Goal: Task Accomplishment & Management: Complete application form

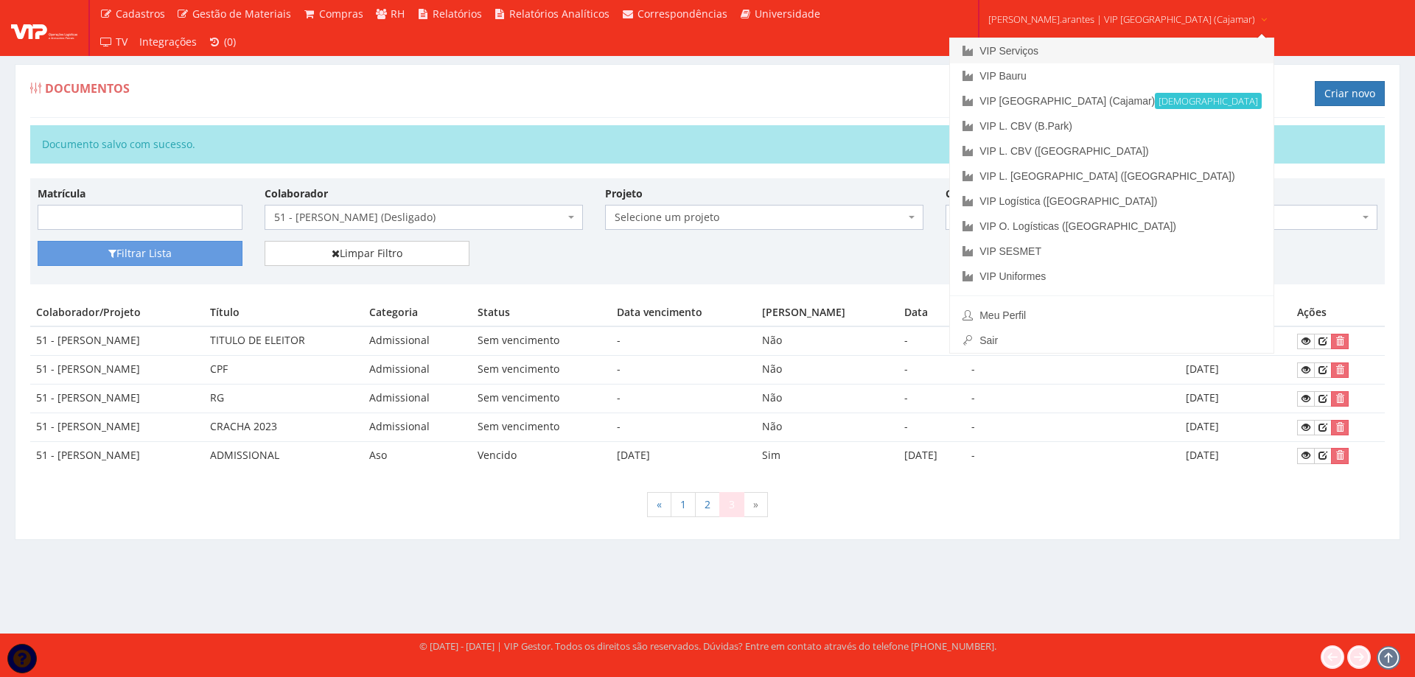
click at [1038, 51] on link "VIP Serviços" at bounding box center [1112, 50] width 324 height 25
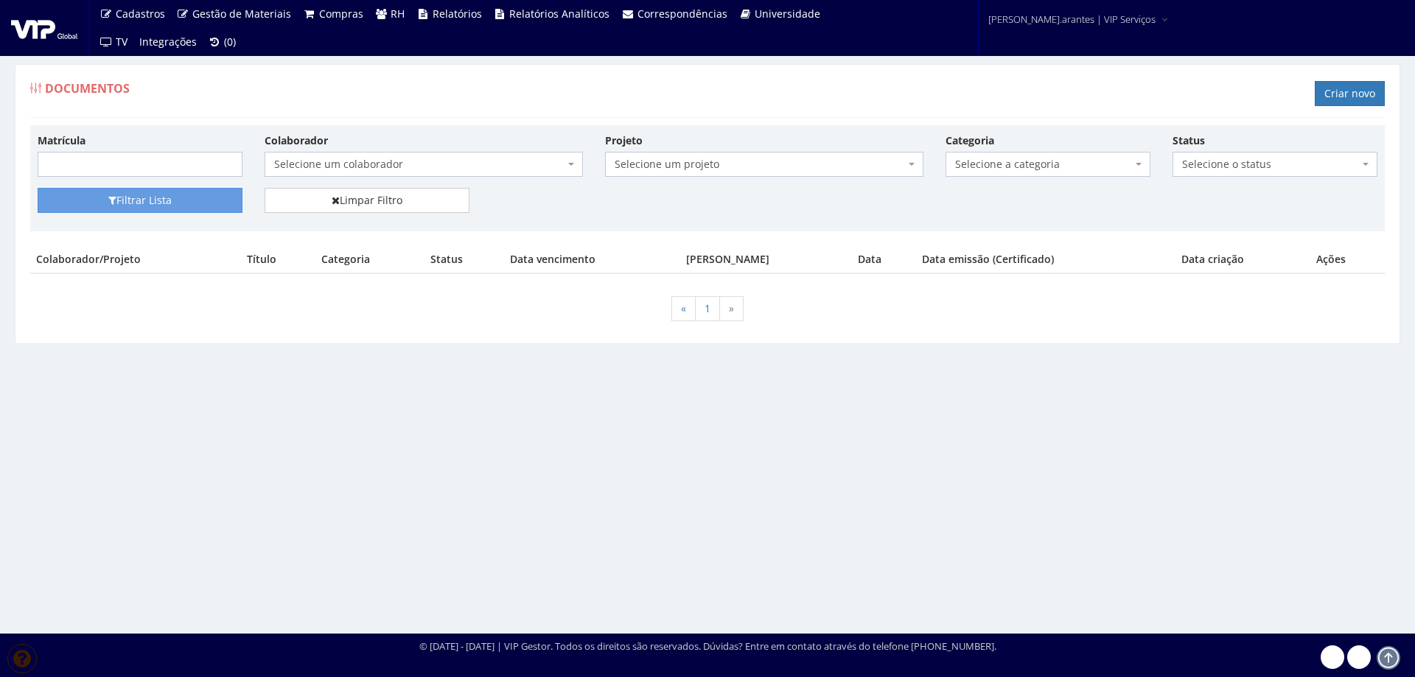
click at [386, 168] on span "Selecione um colaborador" at bounding box center [419, 164] width 290 height 15
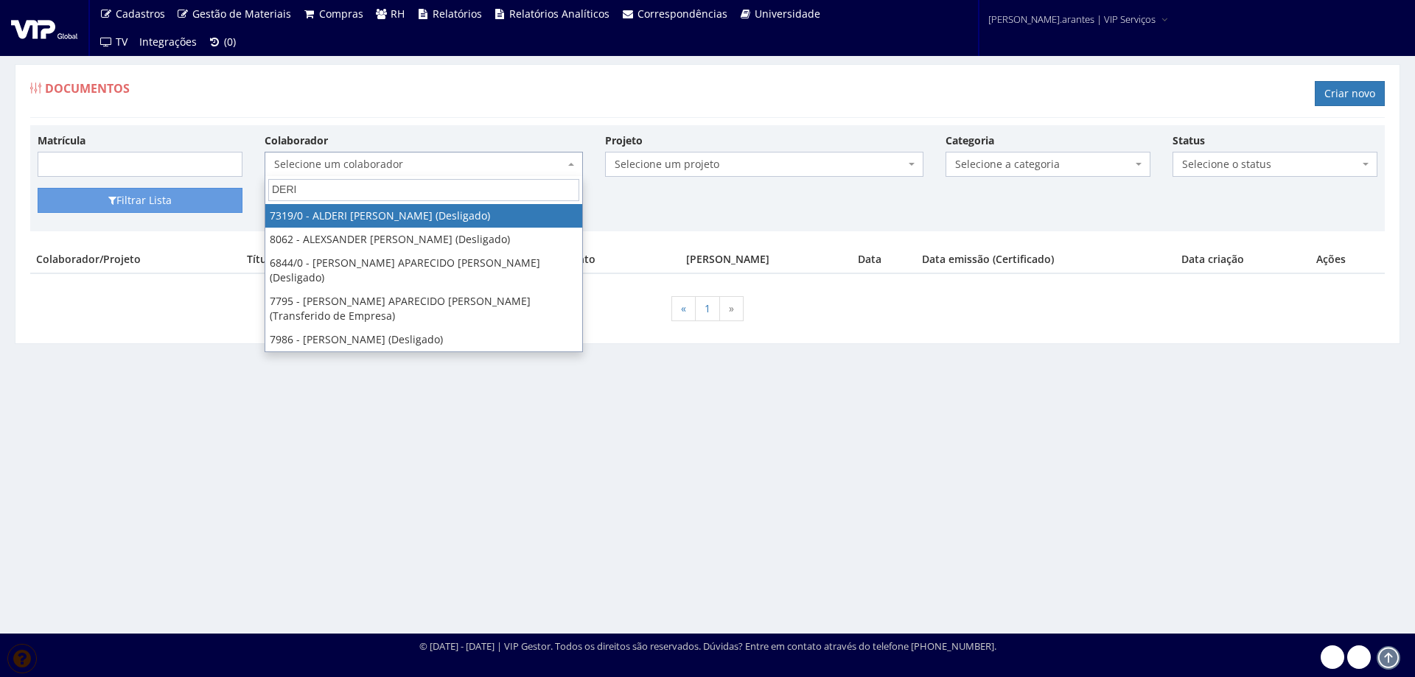
type input "DERIC"
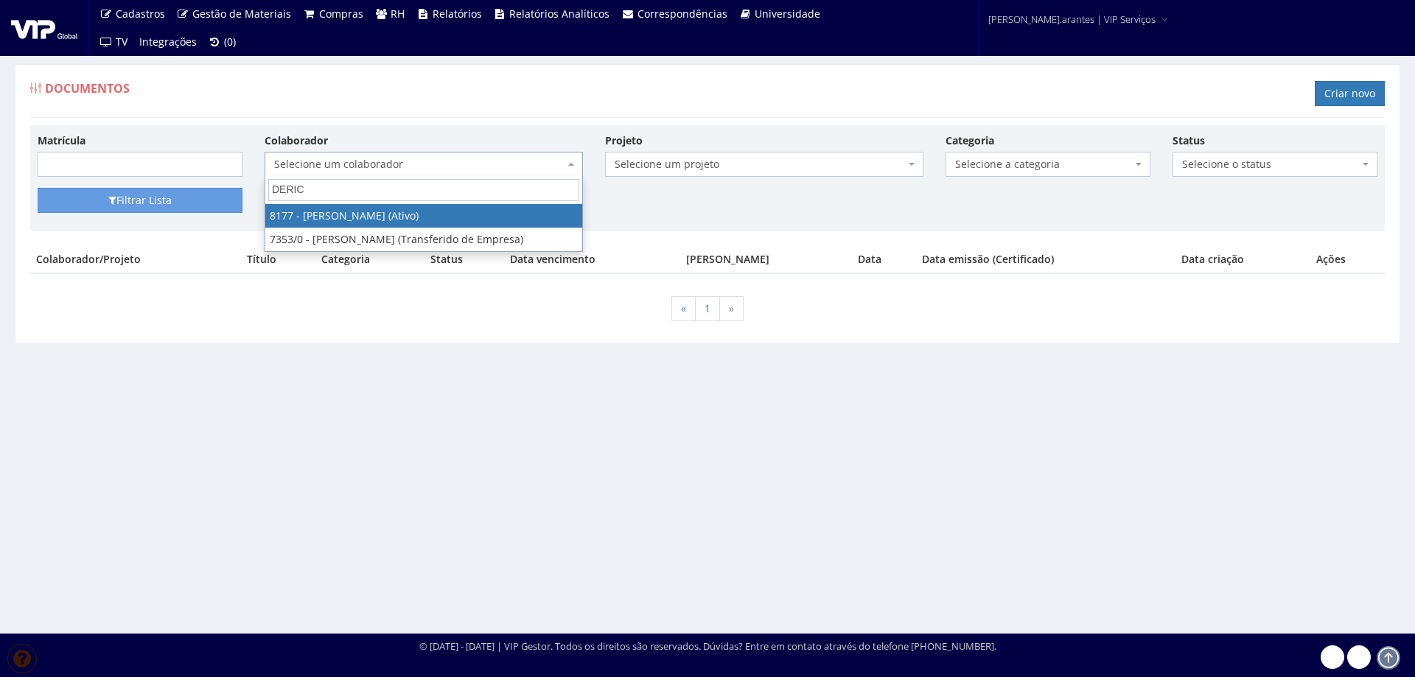
select select "4022"
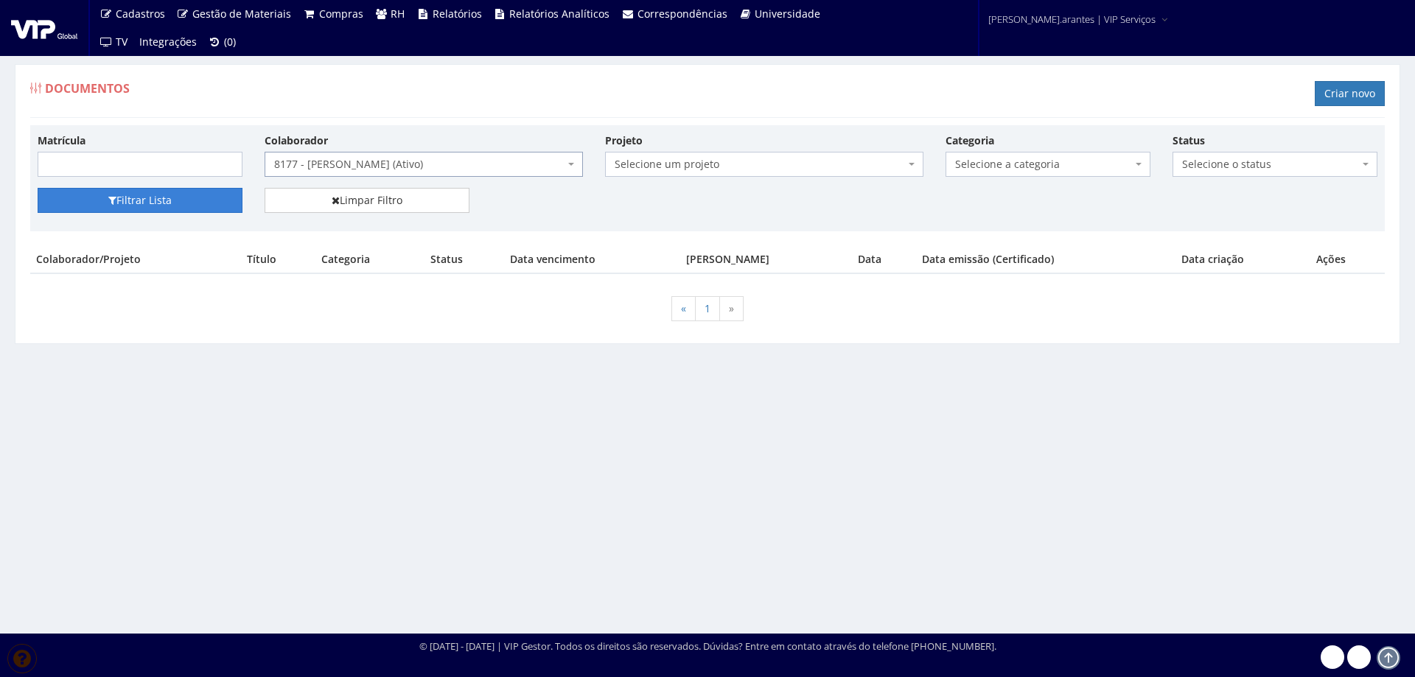
click at [165, 201] on button "Filtrar Lista" at bounding box center [140, 200] width 205 height 25
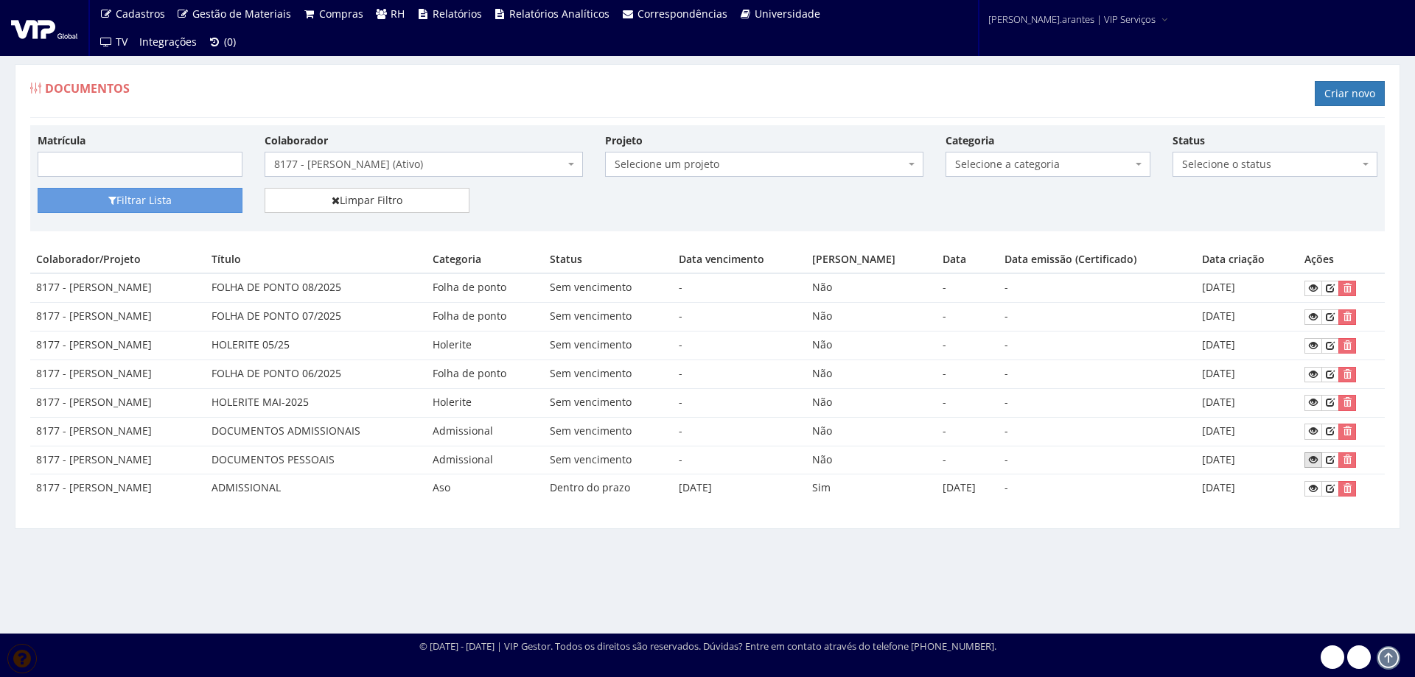
click at [1318, 457] on icon at bounding box center [1313, 460] width 9 height 10
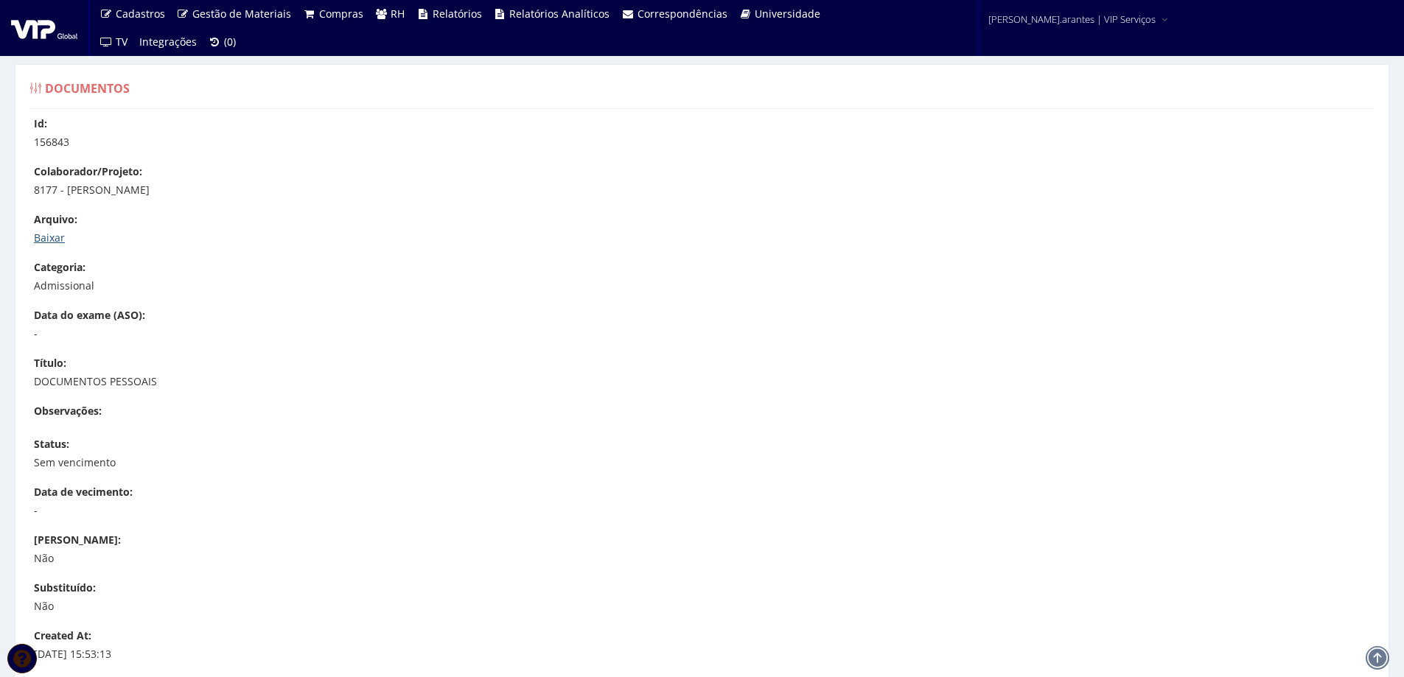
click at [52, 236] on link "Baixar" at bounding box center [49, 238] width 31 height 14
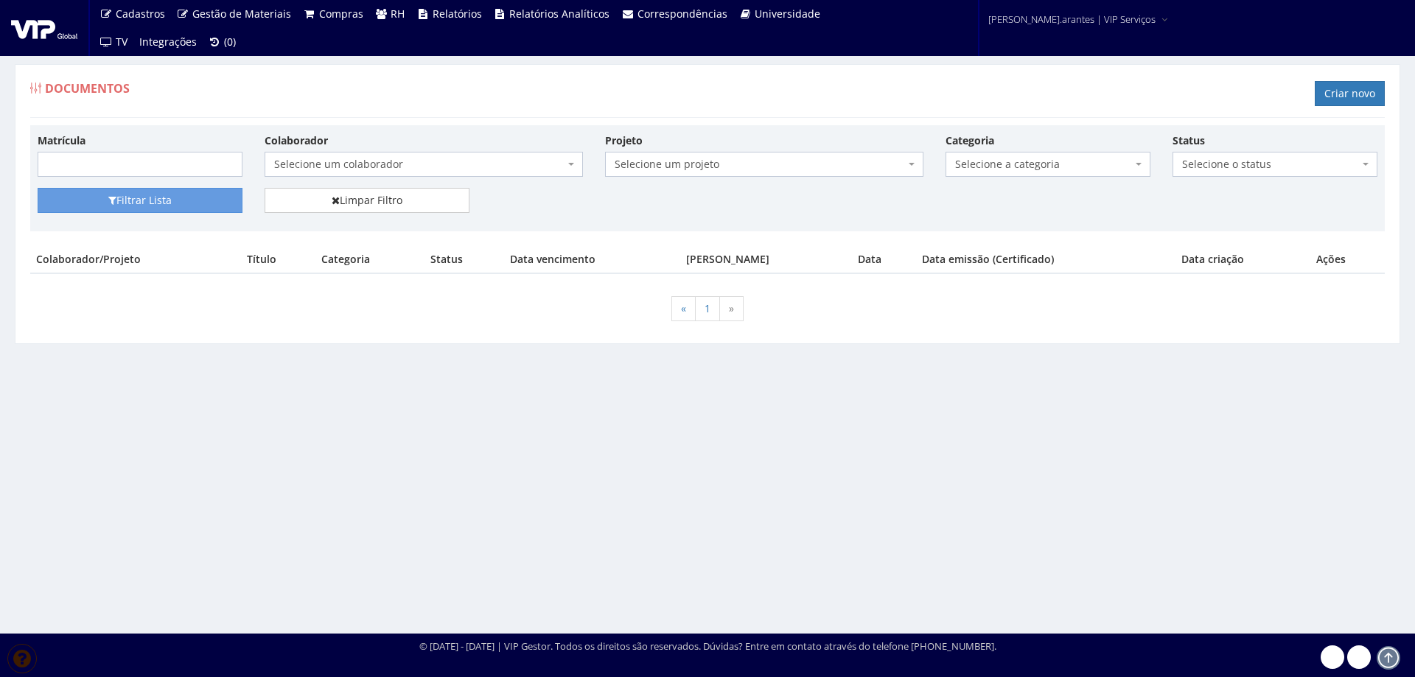
select select "4022"
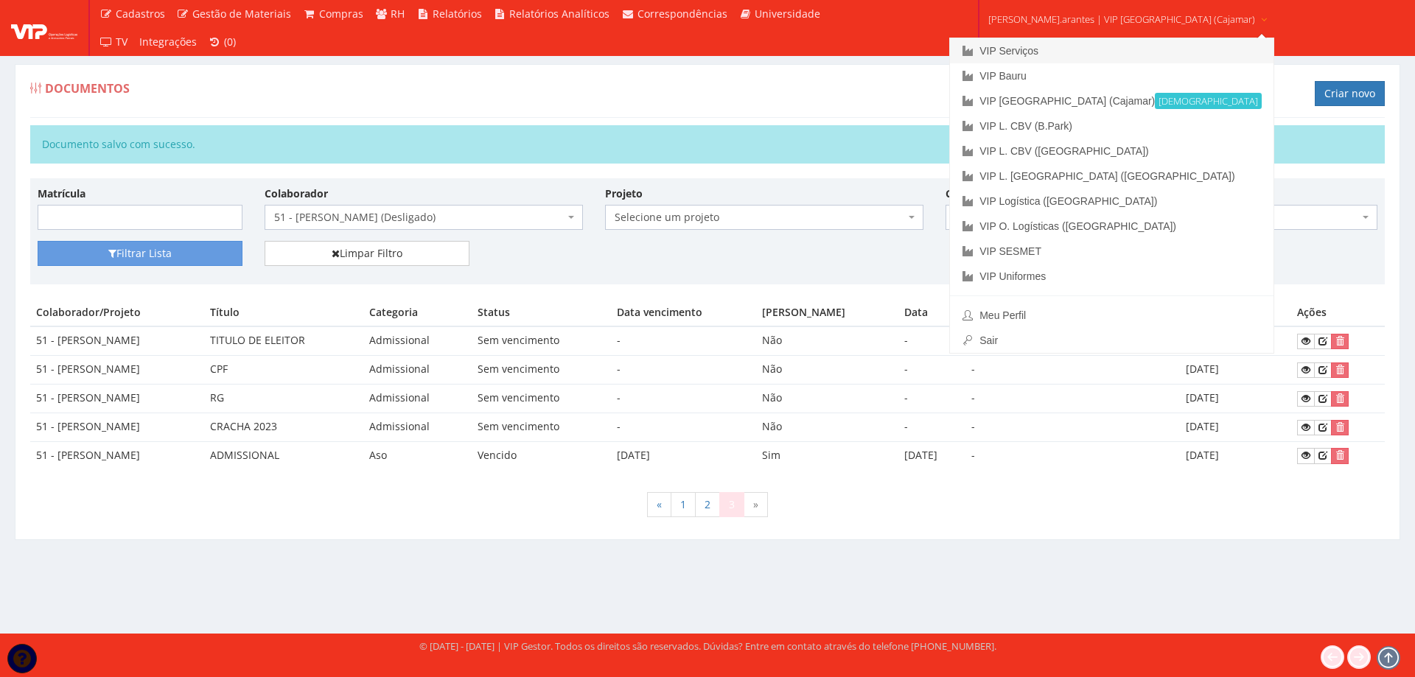
click at [1026, 53] on link "VIP Serviços" at bounding box center [1112, 50] width 324 height 25
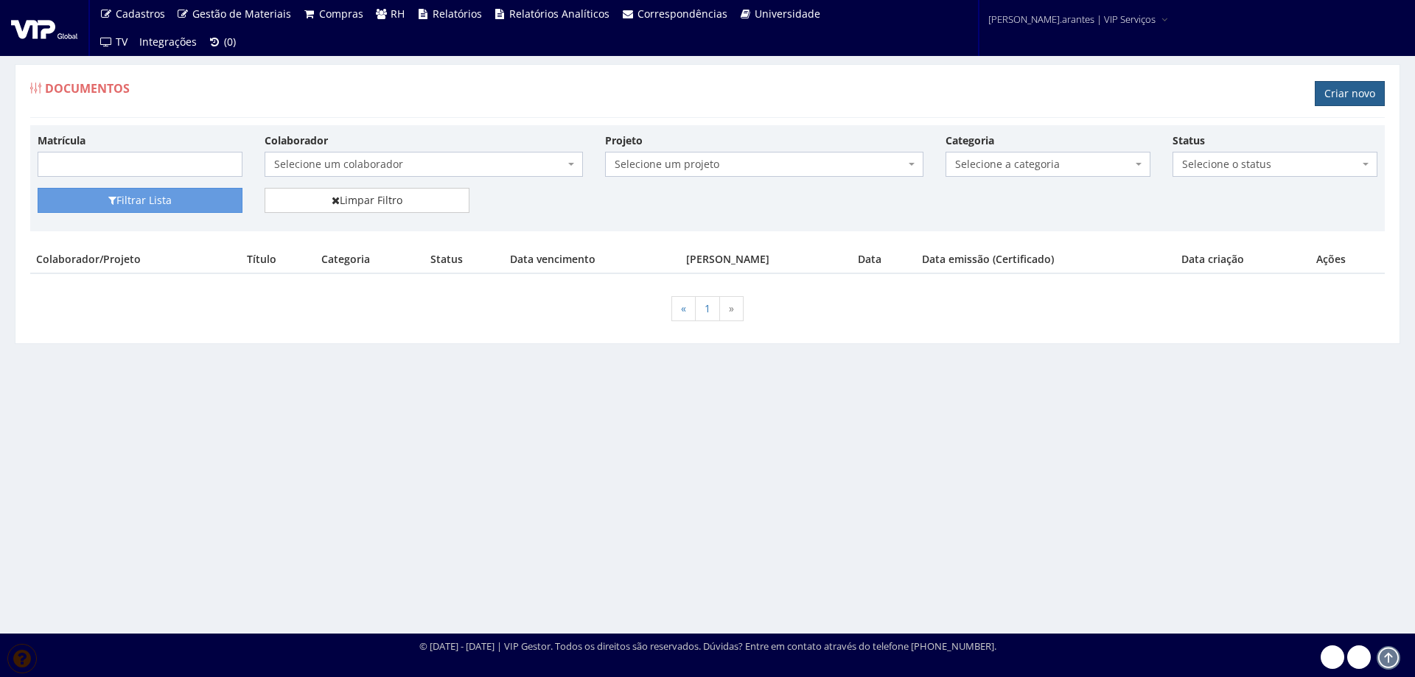
click at [1330, 94] on link "Criar novo" at bounding box center [1350, 93] width 70 height 25
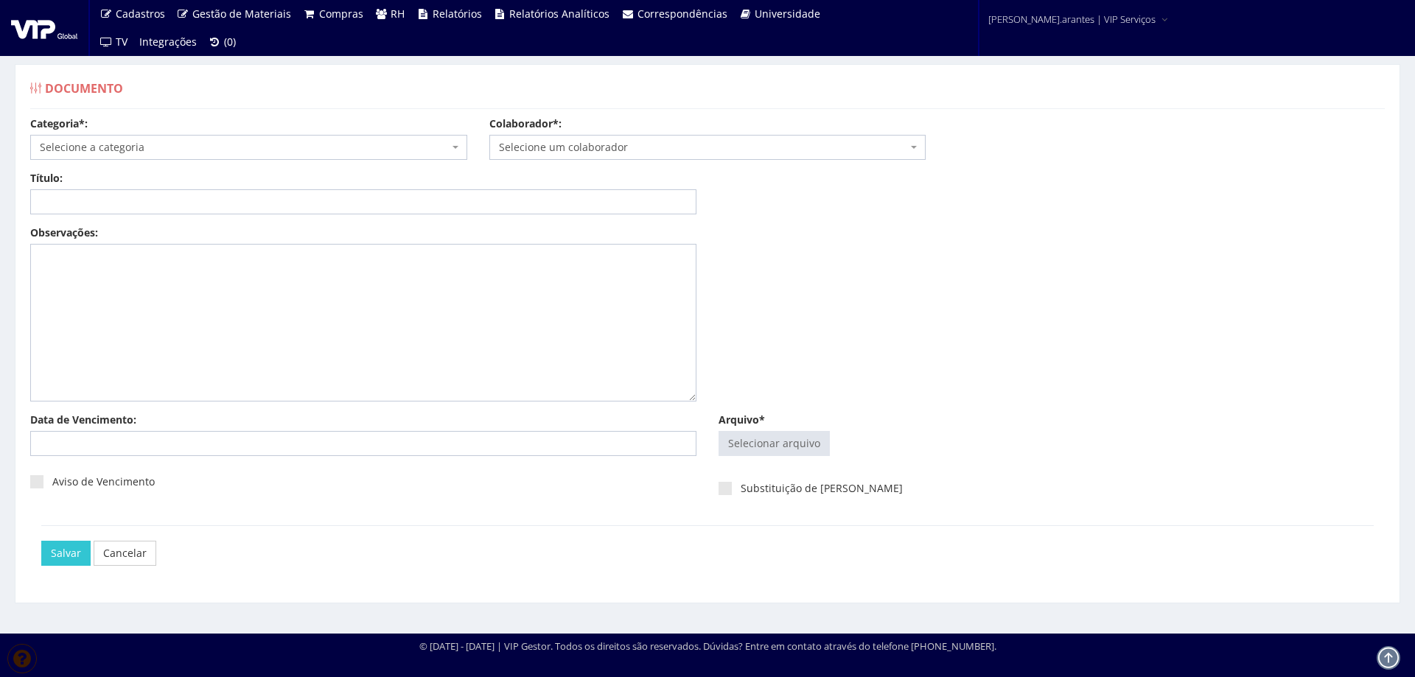
click at [258, 134] on div "Categoria*: Selecione a categoria Aso Segurança no trabalho - PGR Segurança no …" at bounding box center [248, 137] width 459 height 43
click at [251, 148] on span "Selecione a categoria" at bounding box center [244, 147] width 409 height 15
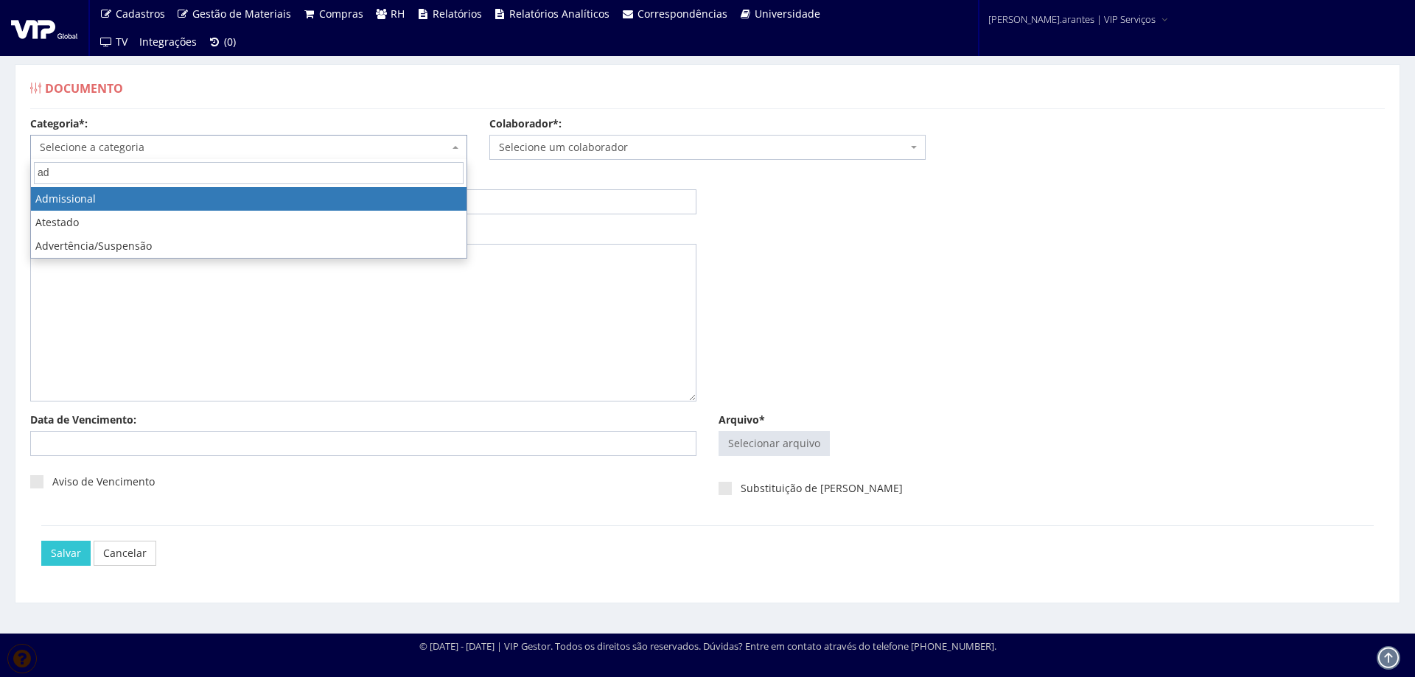
type input "ad"
select select "admissional"
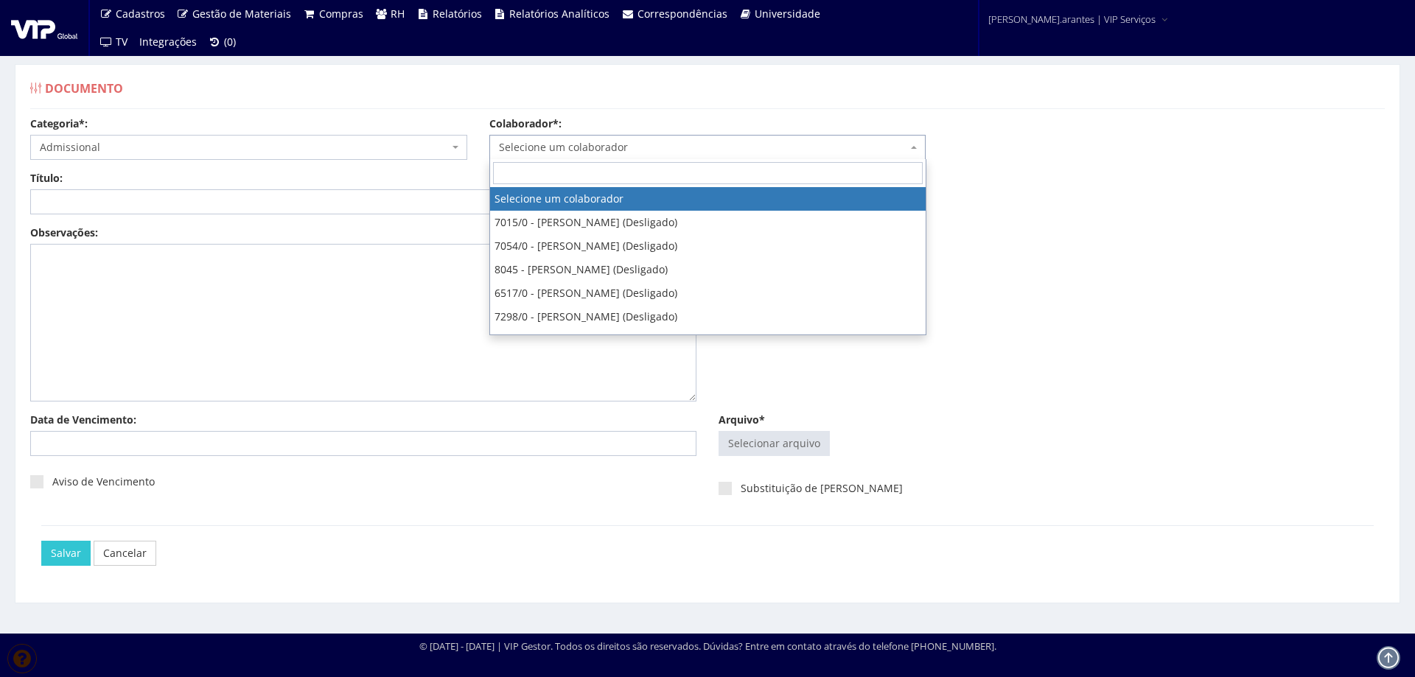
click at [553, 142] on span "Selecione um colaborador" at bounding box center [703, 147] width 409 height 15
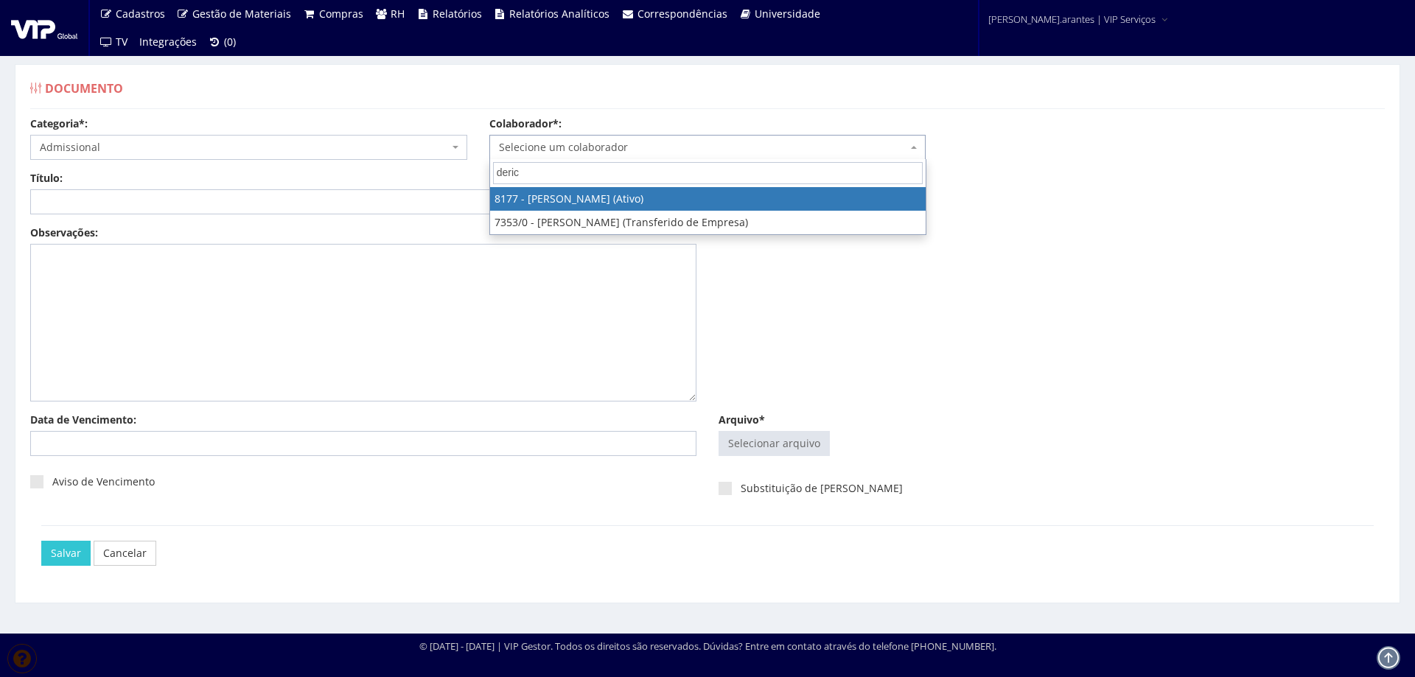
type input "deric"
select select "4022"
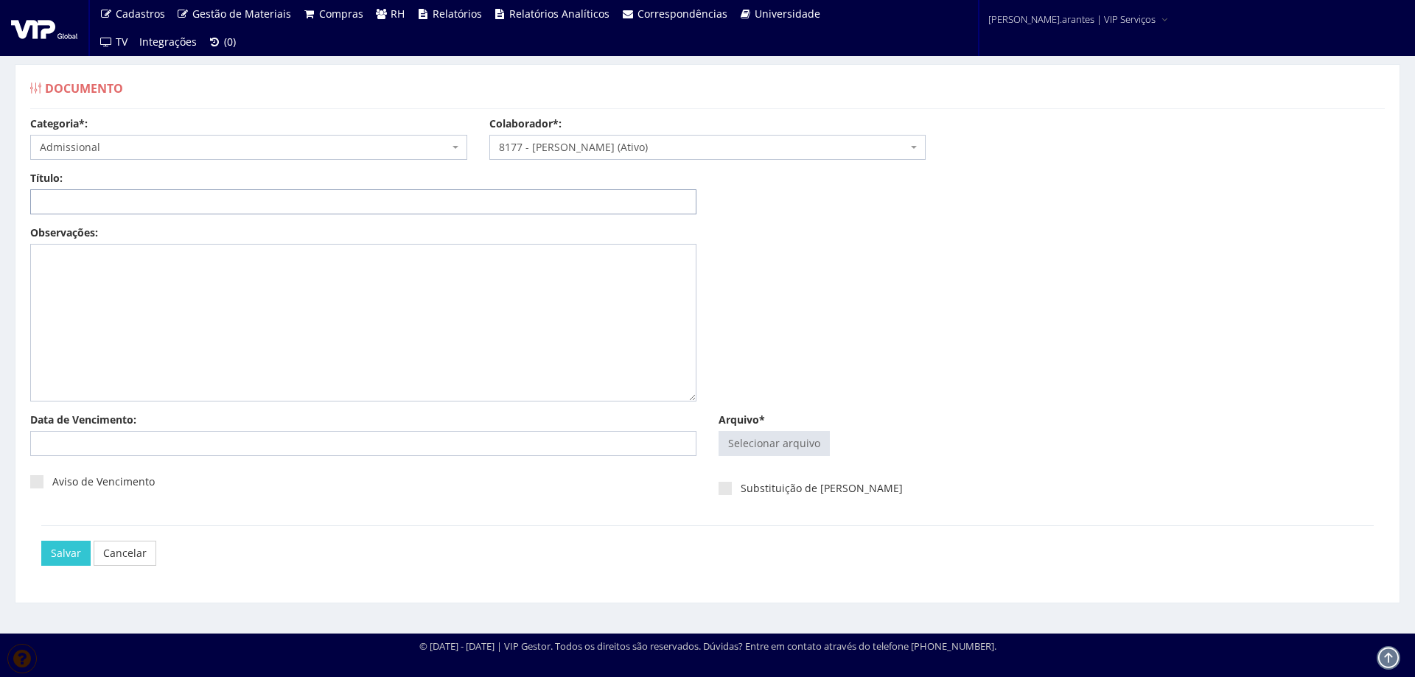
click at [265, 203] on input "Título:" at bounding box center [363, 201] width 666 height 25
type input "DECLARAÇÃO DE PLANO DE SAUDE"
click at [760, 442] on input "Arquivo*" at bounding box center [774, 444] width 110 height 24
type input "C:\fakepath\DS DERICK RODRIGUES_merged.pdf"
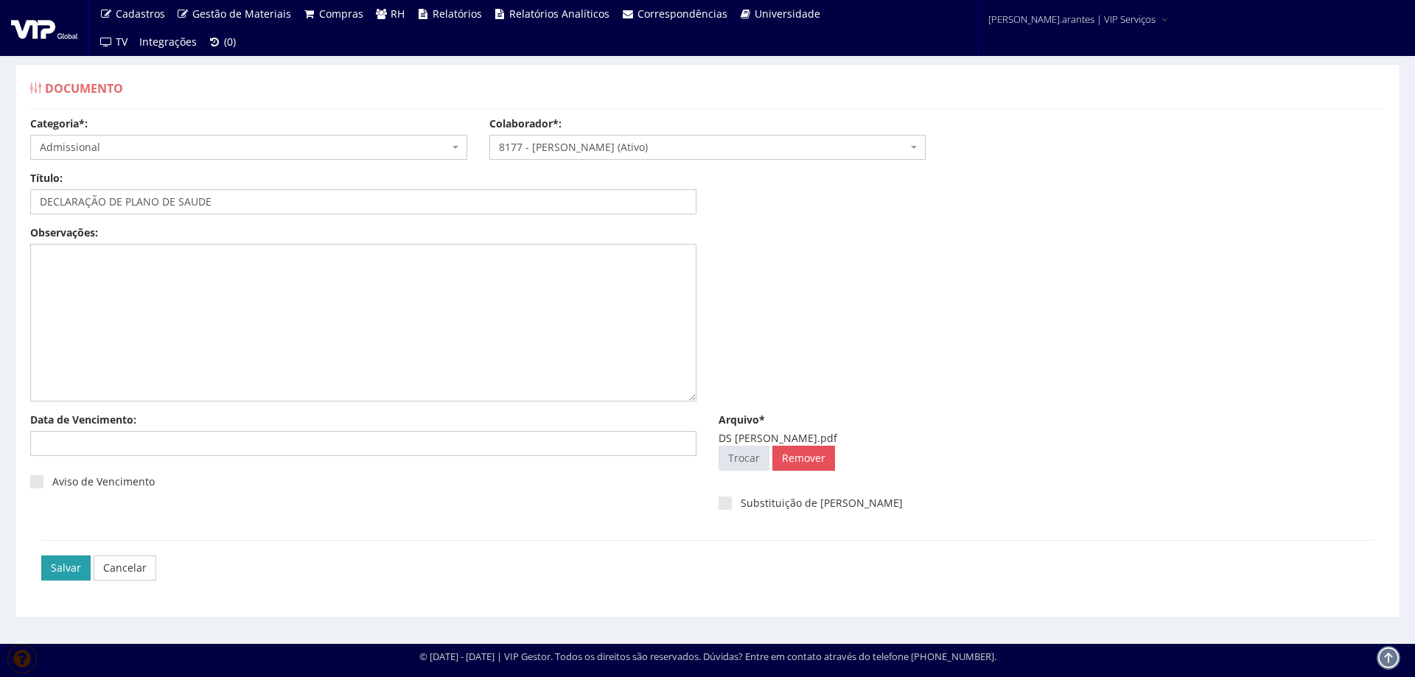
click at [53, 571] on input "Salvar" at bounding box center [65, 568] width 49 height 25
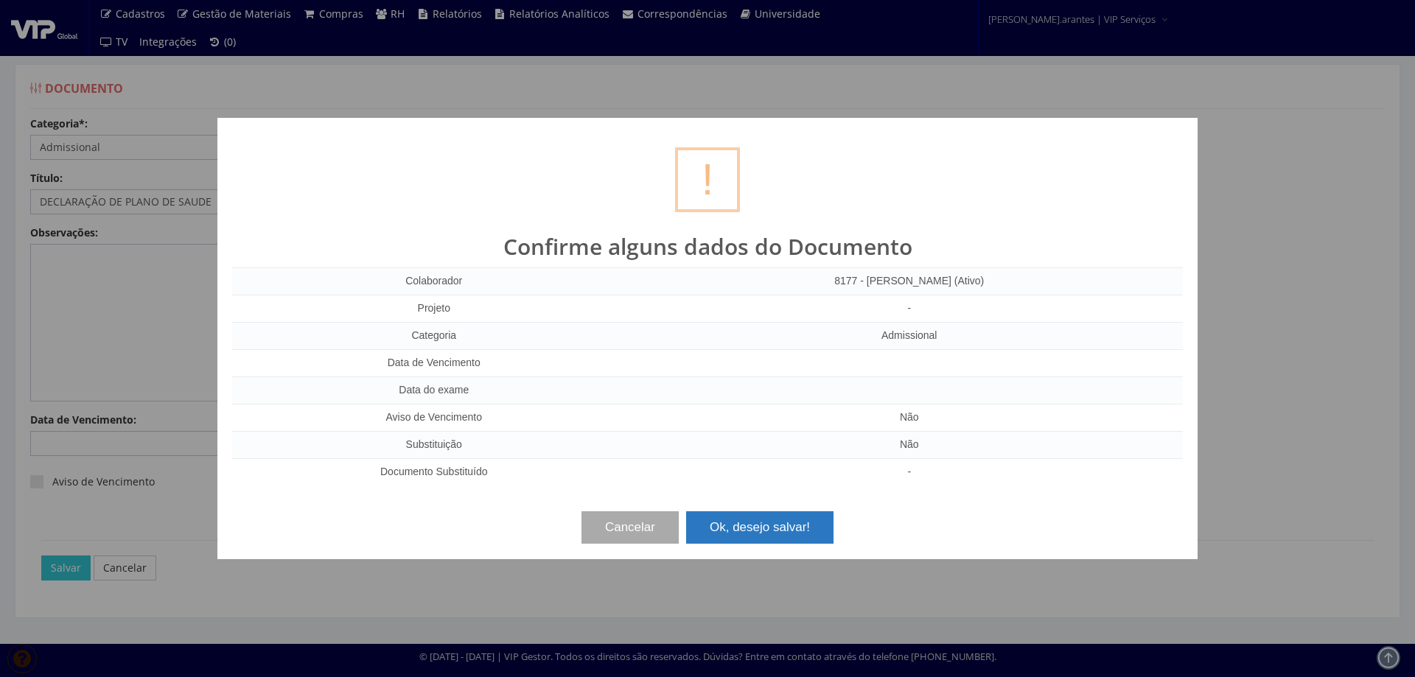
click at [765, 529] on button "Ok, desejo salvar!" at bounding box center [759, 528] width 147 height 32
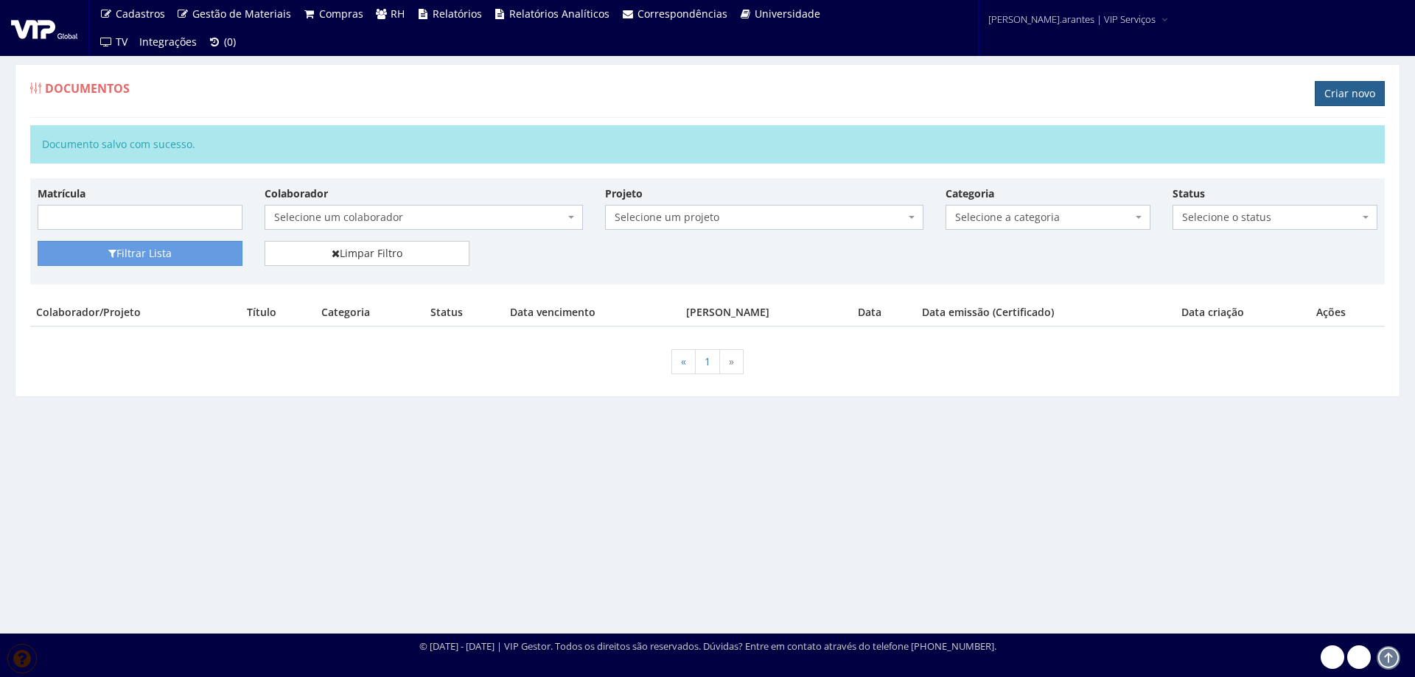
click at [1335, 99] on link "Criar novo" at bounding box center [1350, 93] width 70 height 25
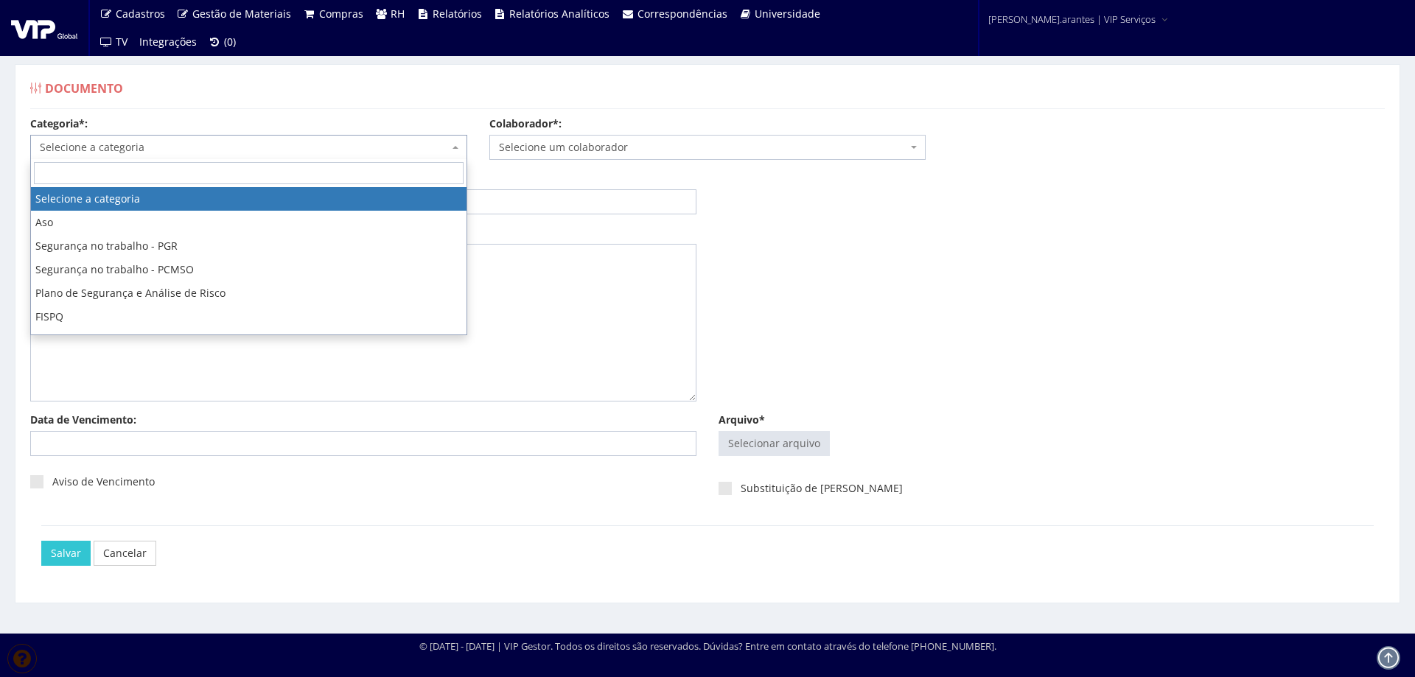
click at [184, 149] on span "Selecione a categoria" at bounding box center [244, 147] width 409 height 15
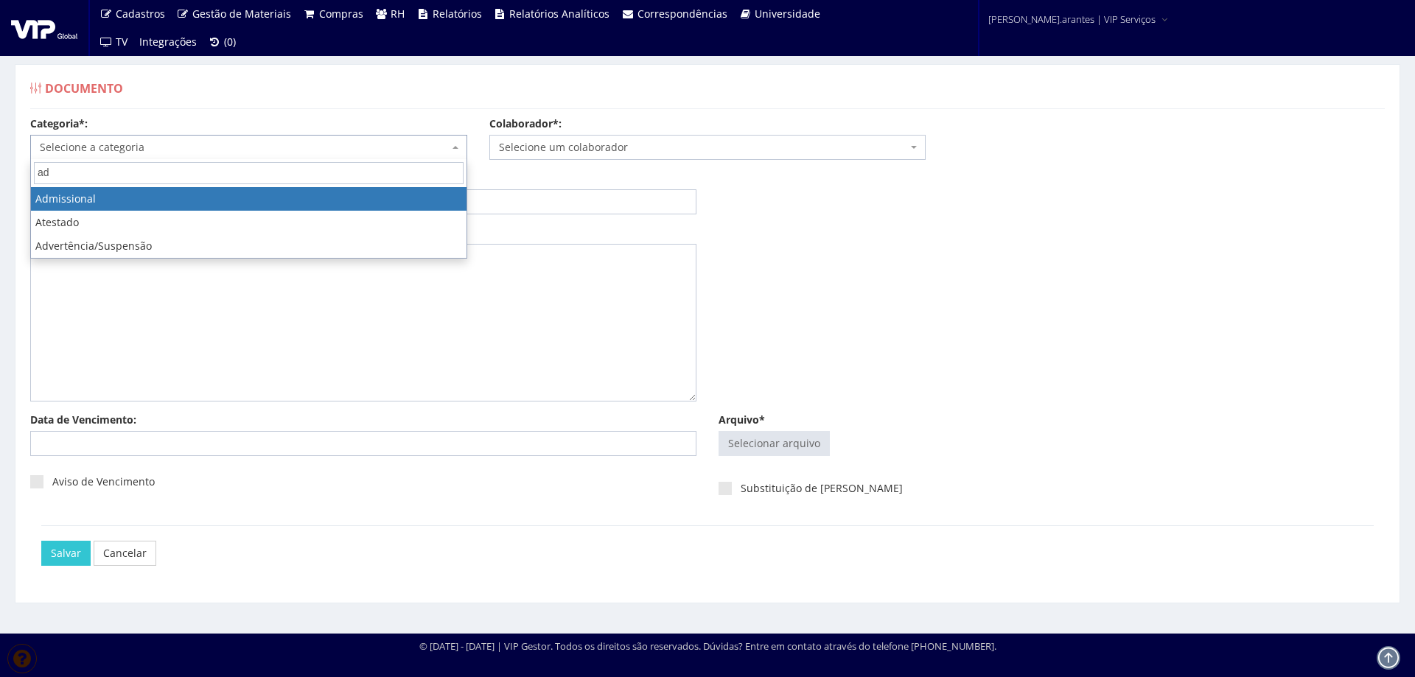
type input "ad"
select select "admissional"
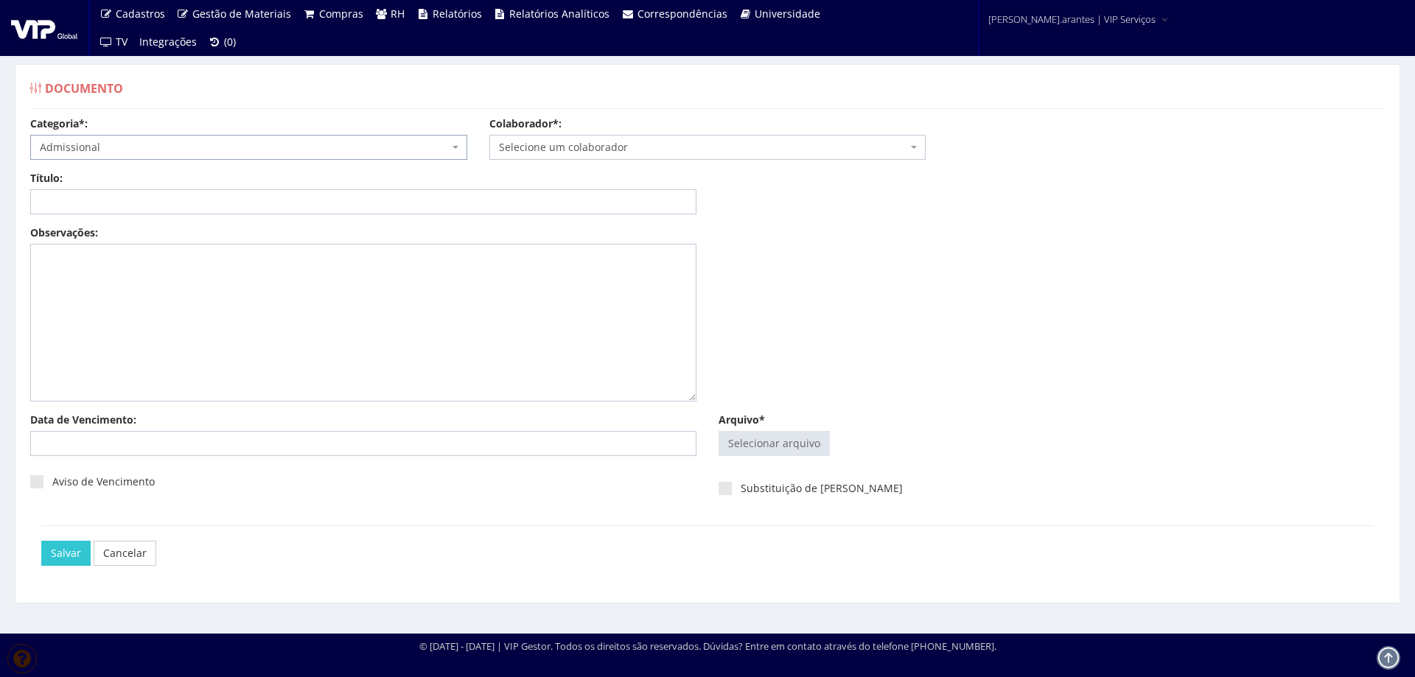
click at [674, 139] on span "Selecione um colaborador" at bounding box center [707, 147] width 437 height 25
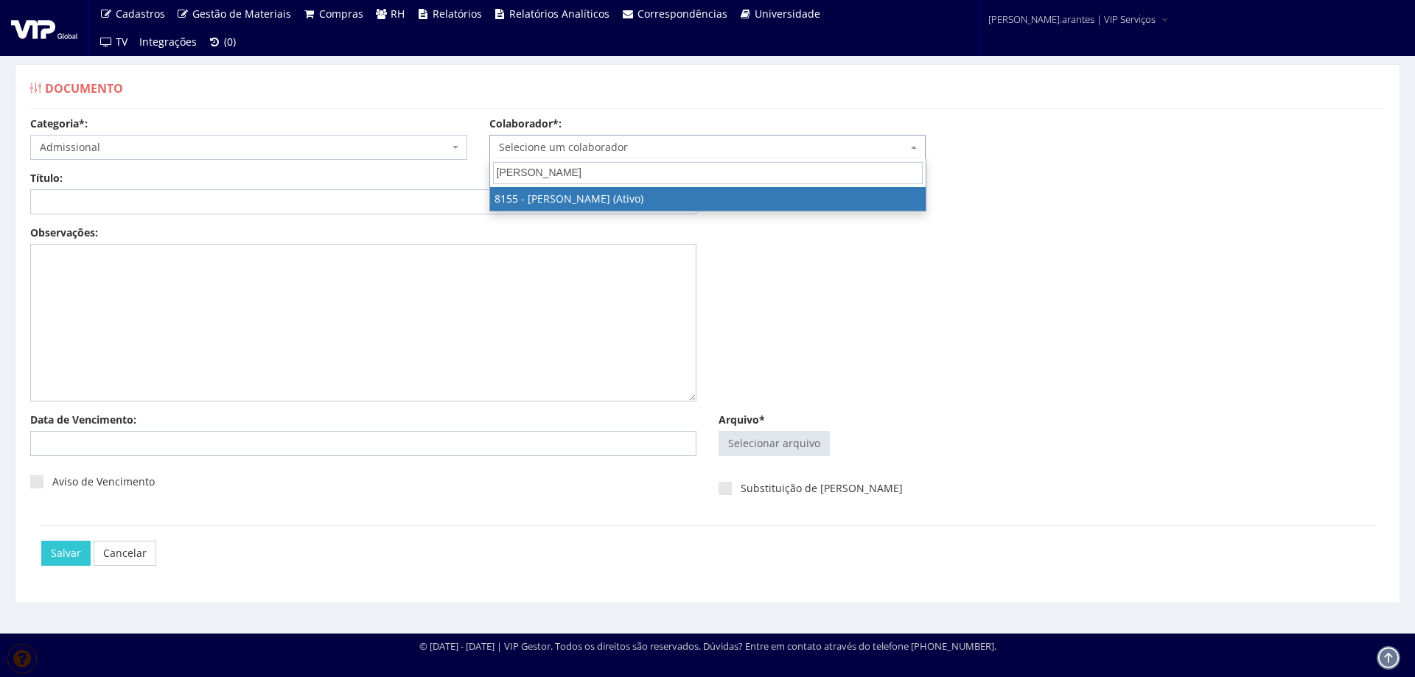
type input "adriano de"
select select "3886"
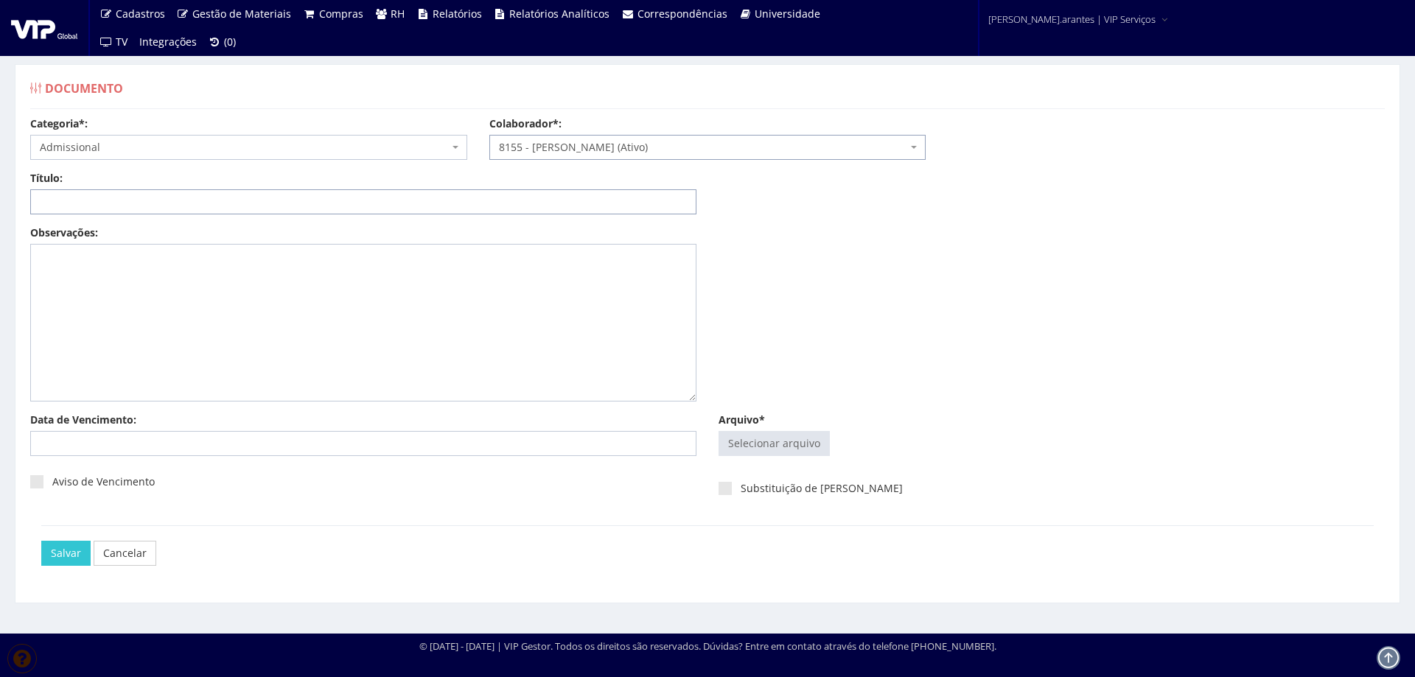
click at [272, 200] on input "Título:" at bounding box center [363, 201] width 666 height 25
type input "DECLARAÇÃO DE PLANO DE SAUDE"
click at [784, 448] on input "Arquivo*" at bounding box center [774, 444] width 110 height 24
type input "C:\fakepath\DS Adriano_merged.pdf"
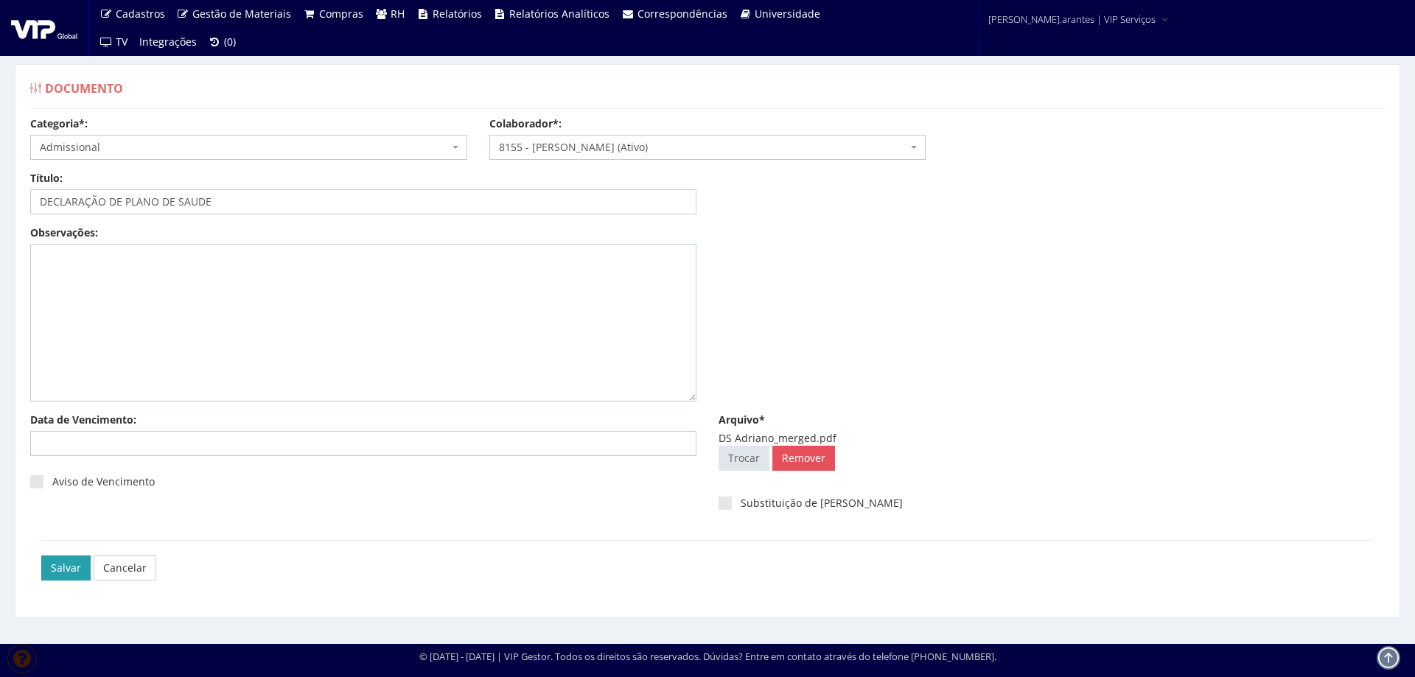
click at [60, 573] on input "Salvar" at bounding box center [65, 568] width 49 height 25
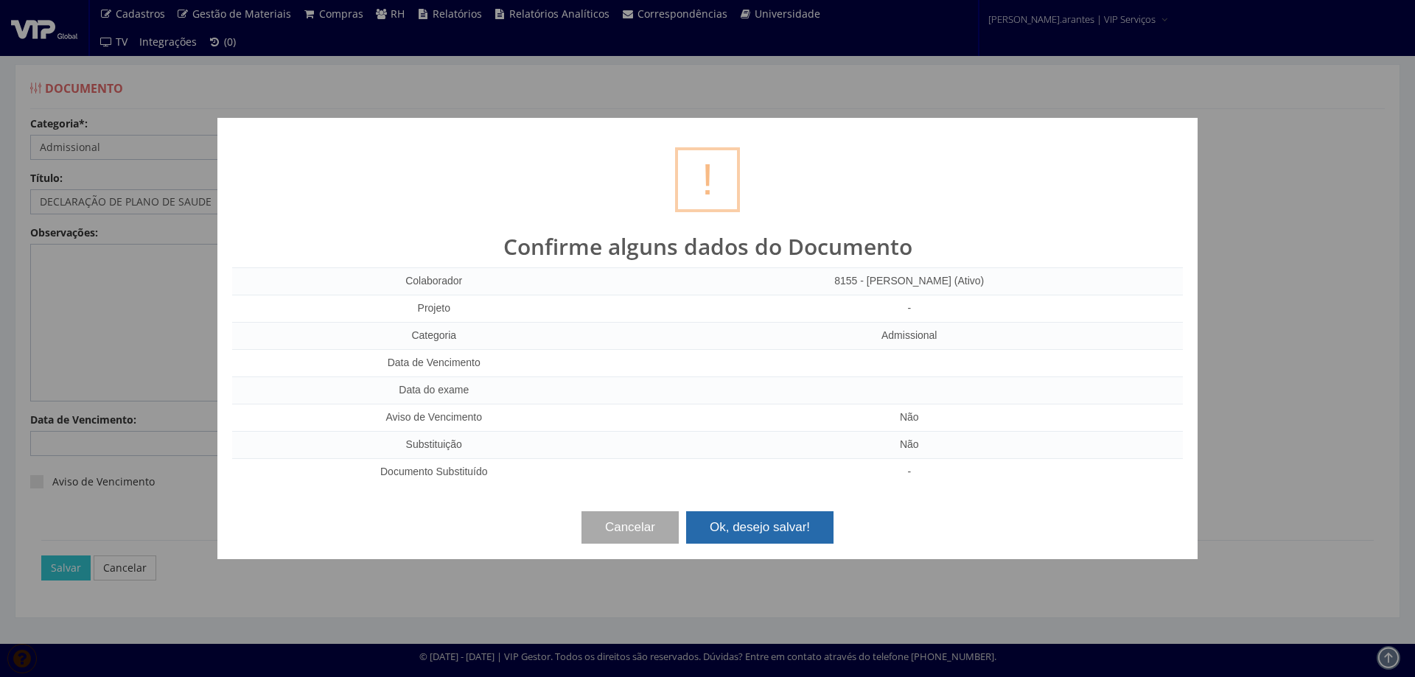
click at [776, 523] on button "Ok, desejo salvar!" at bounding box center [759, 528] width 147 height 32
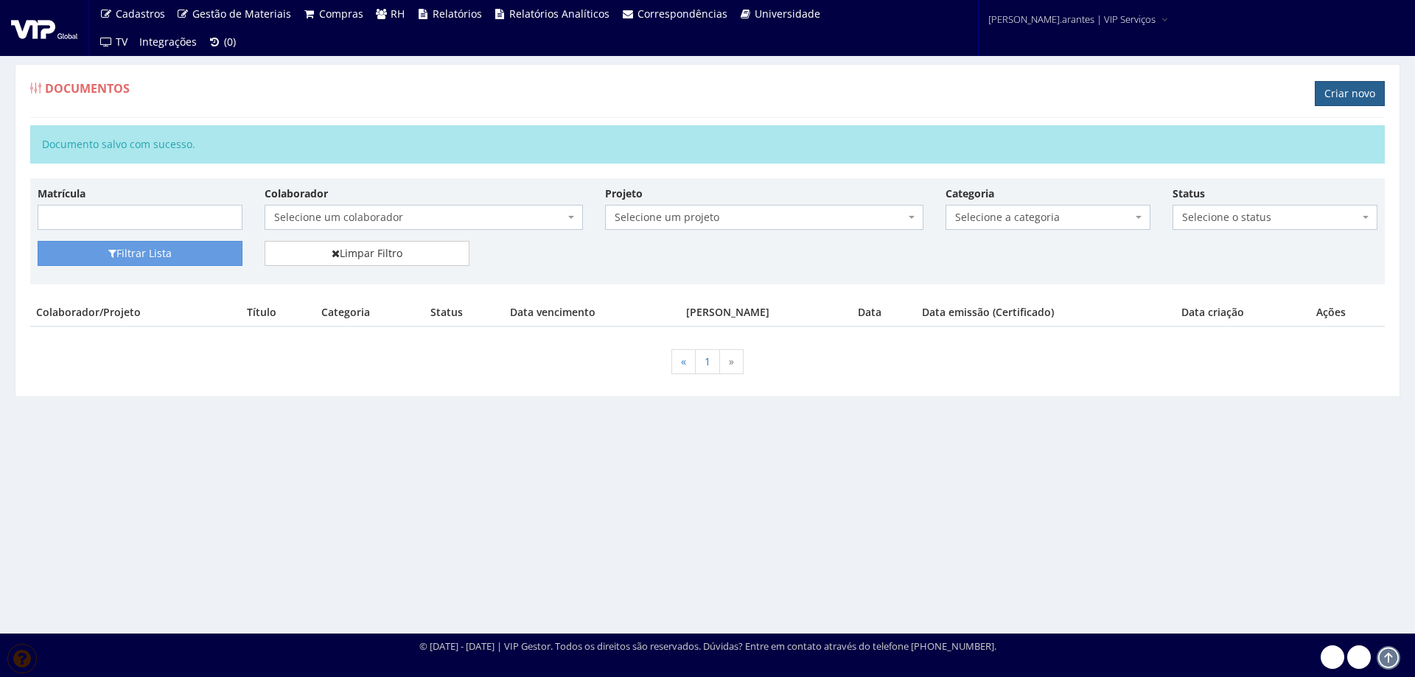
click at [1355, 92] on link "Criar novo" at bounding box center [1350, 93] width 70 height 25
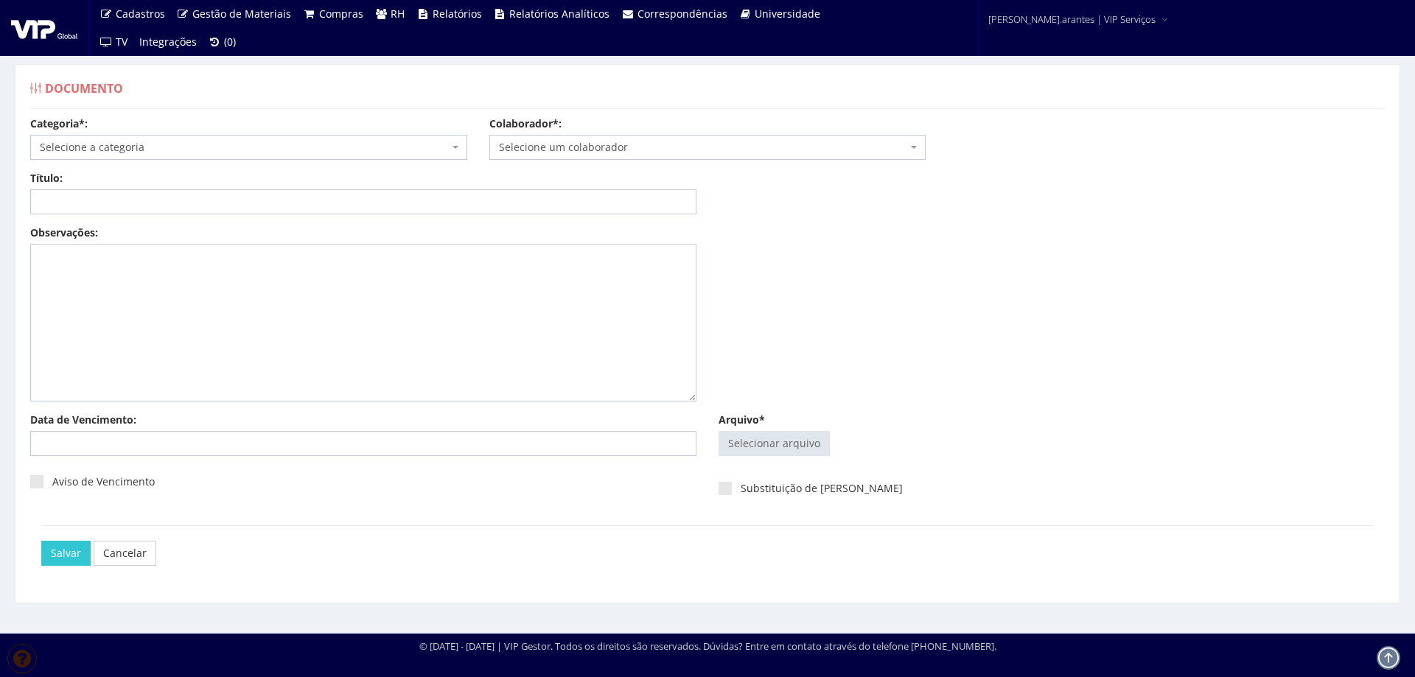
click at [175, 142] on span "Selecione a categoria" at bounding box center [244, 147] width 409 height 15
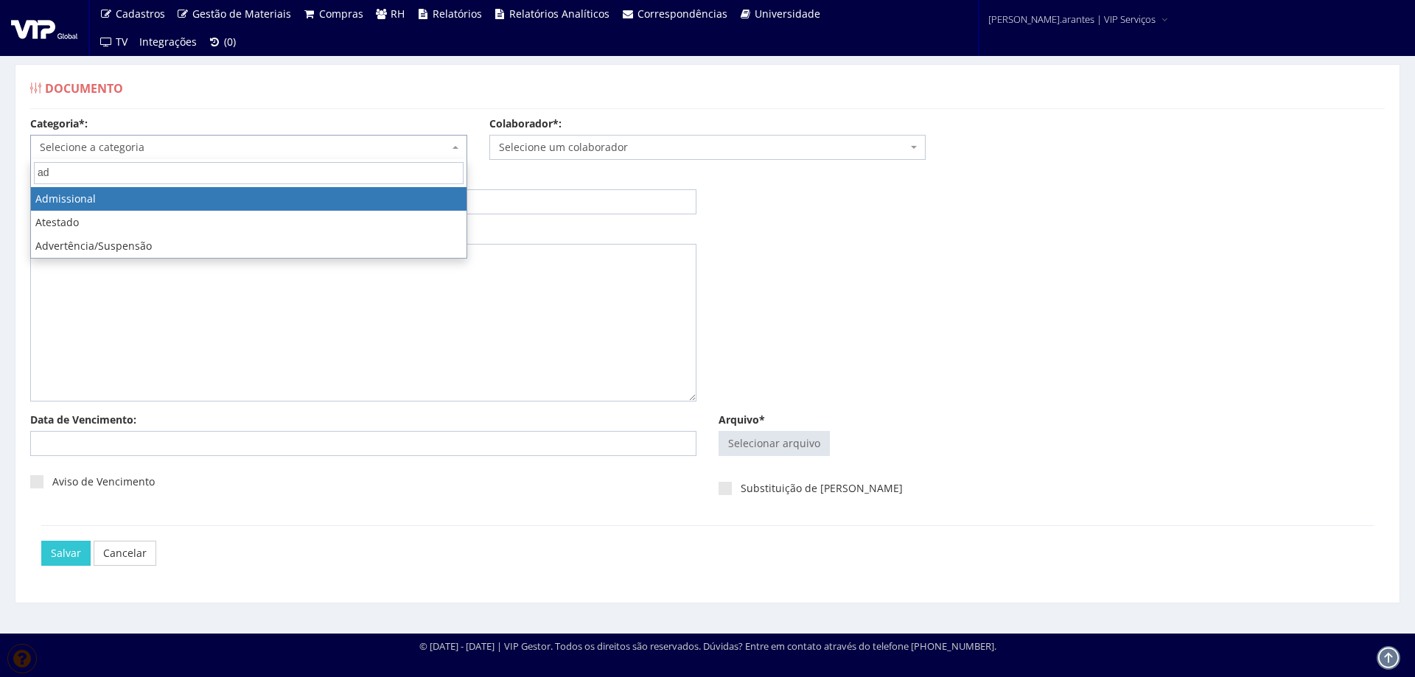
type input "ad"
select select "admissional"
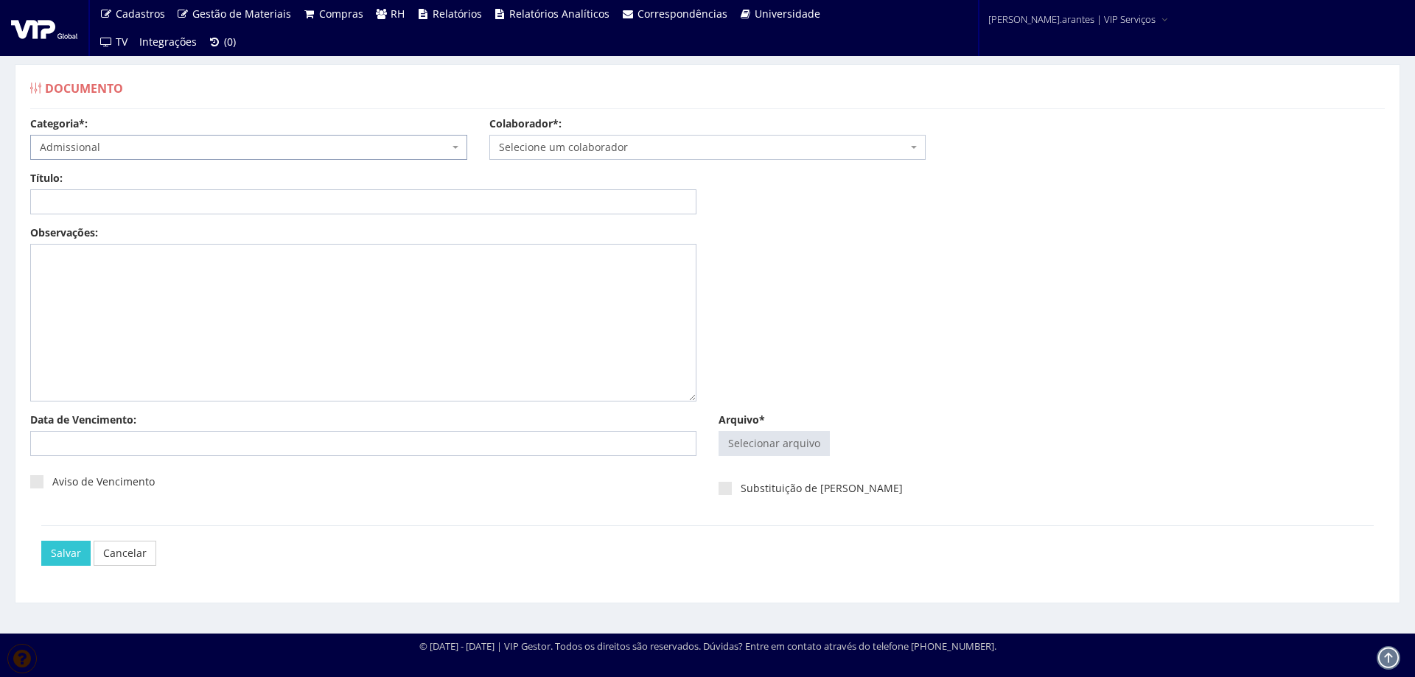
click at [562, 148] on span "Selecione um colaborador" at bounding box center [703, 147] width 409 height 15
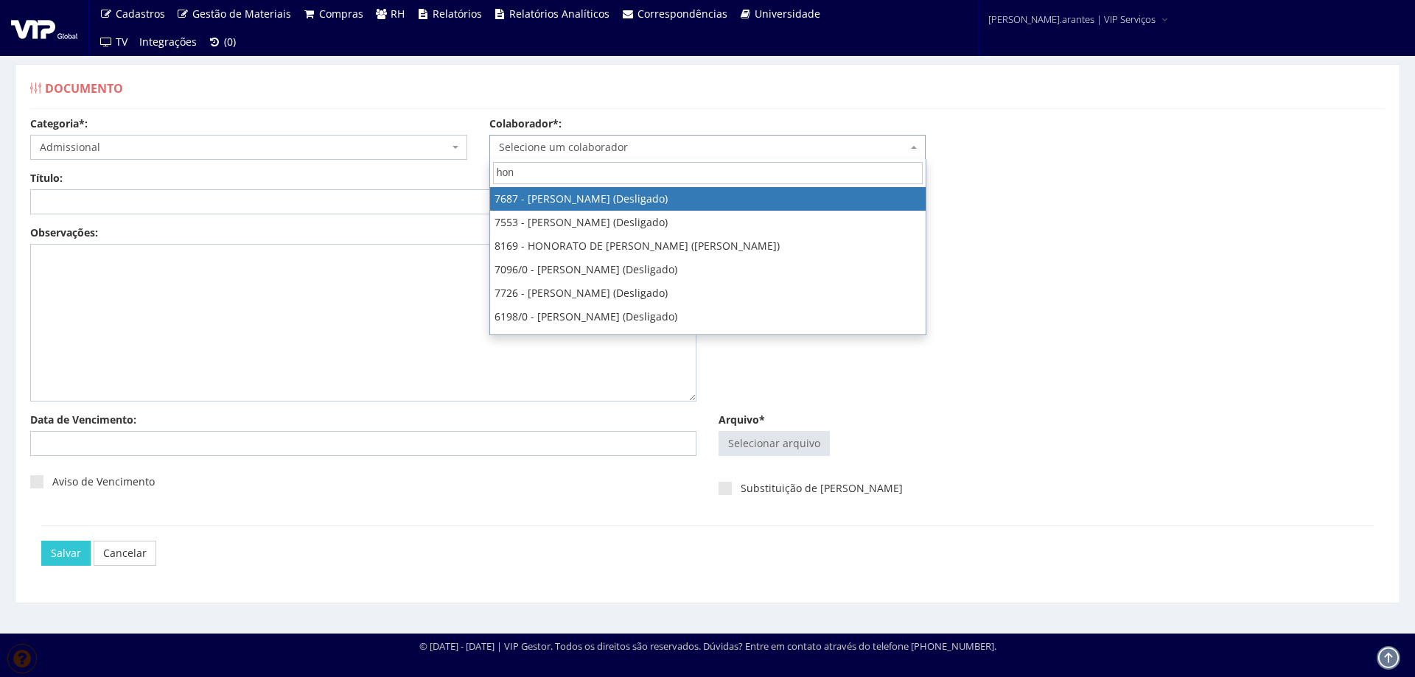
type input "hono"
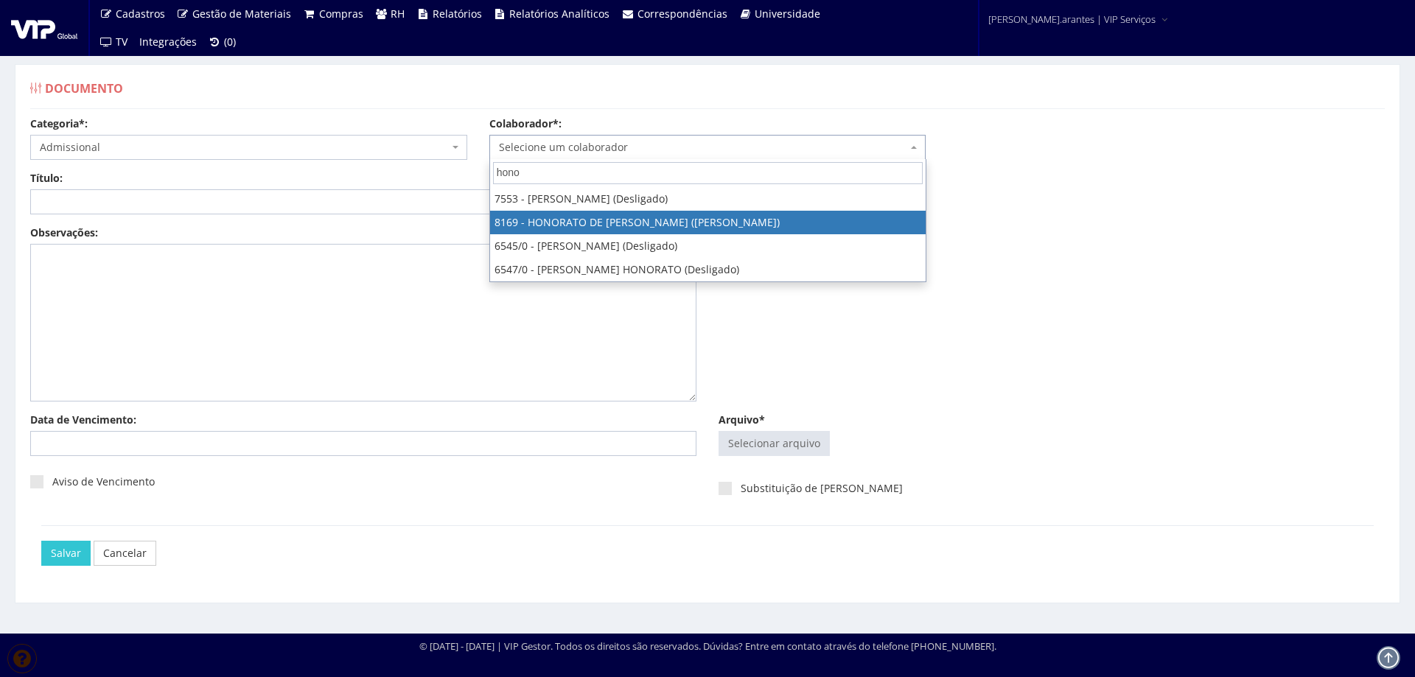
select select "3958"
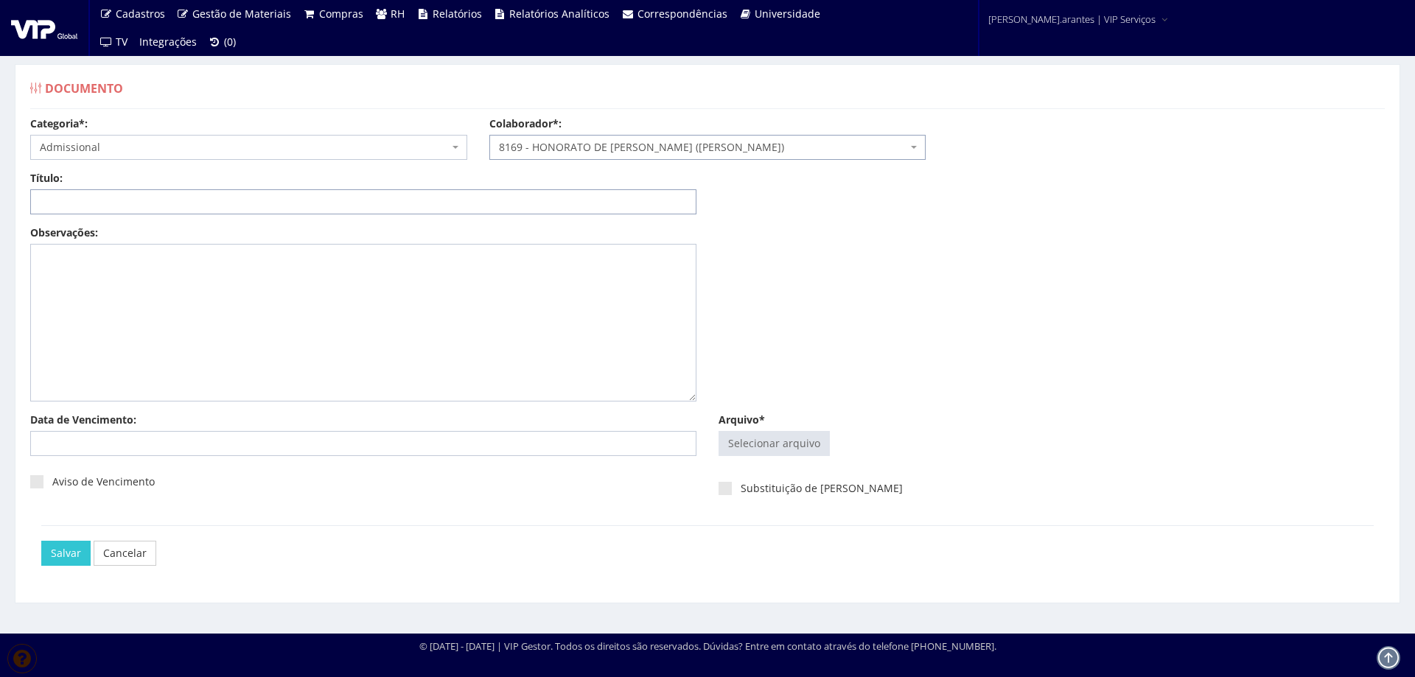
click at [348, 201] on input "Título:" at bounding box center [363, 201] width 666 height 25
type input "DECLARAÇÃO DE PLANO DE SAUDE"
click at [793, 445] on input "Arquivo*" at bounding box center [774, 444] width 110 height 24
type input "C:\fakepath\DS Honorato_merged.pdf"
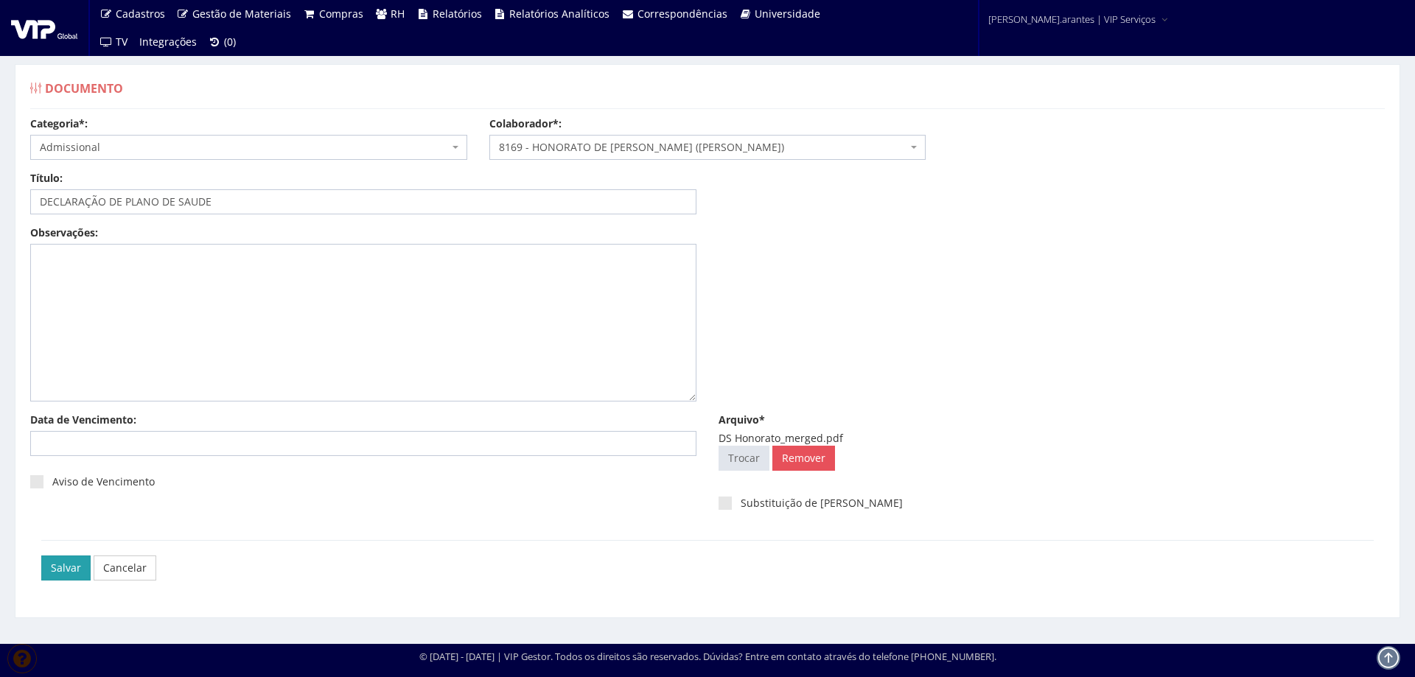
click at [68, 568] on input "Salvar" at bounding box center [65, 568] width 49 height 25
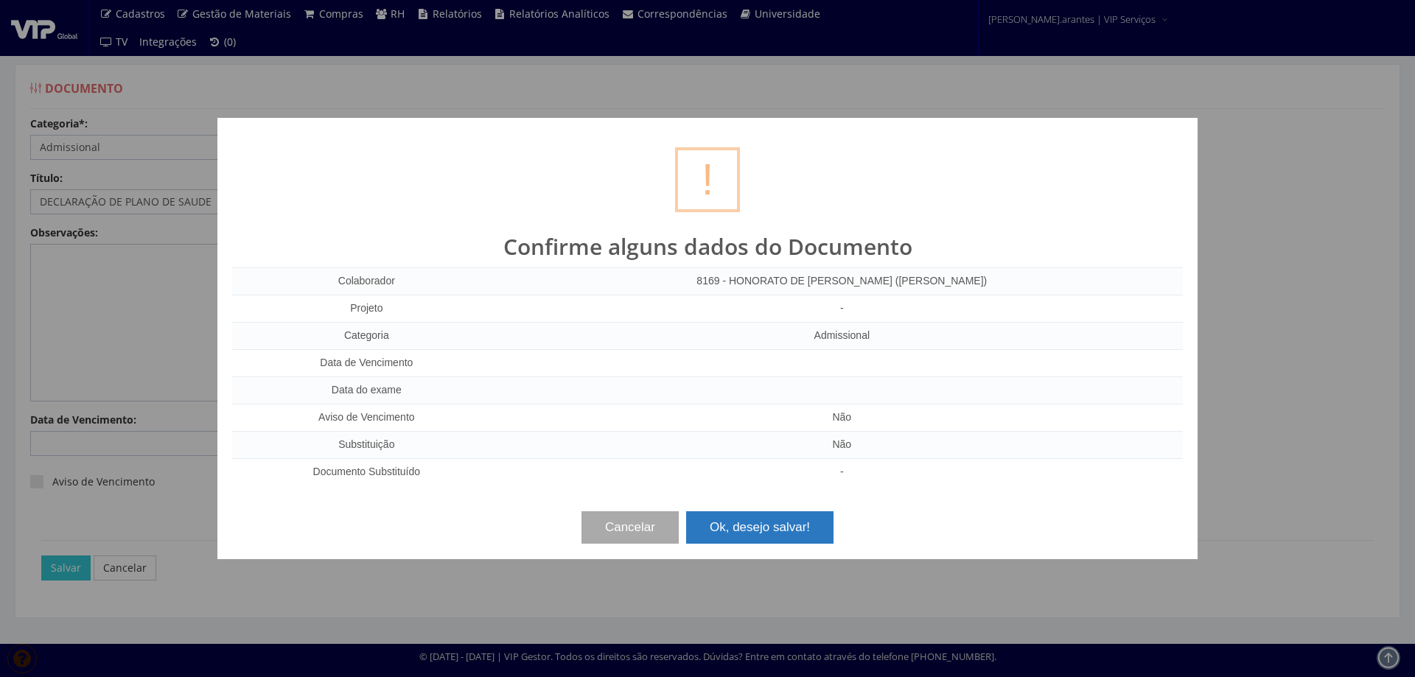
click at [769, 534] on button "Ok, desejo salvar!" at bounding box center [759, 528] width 147 height 32
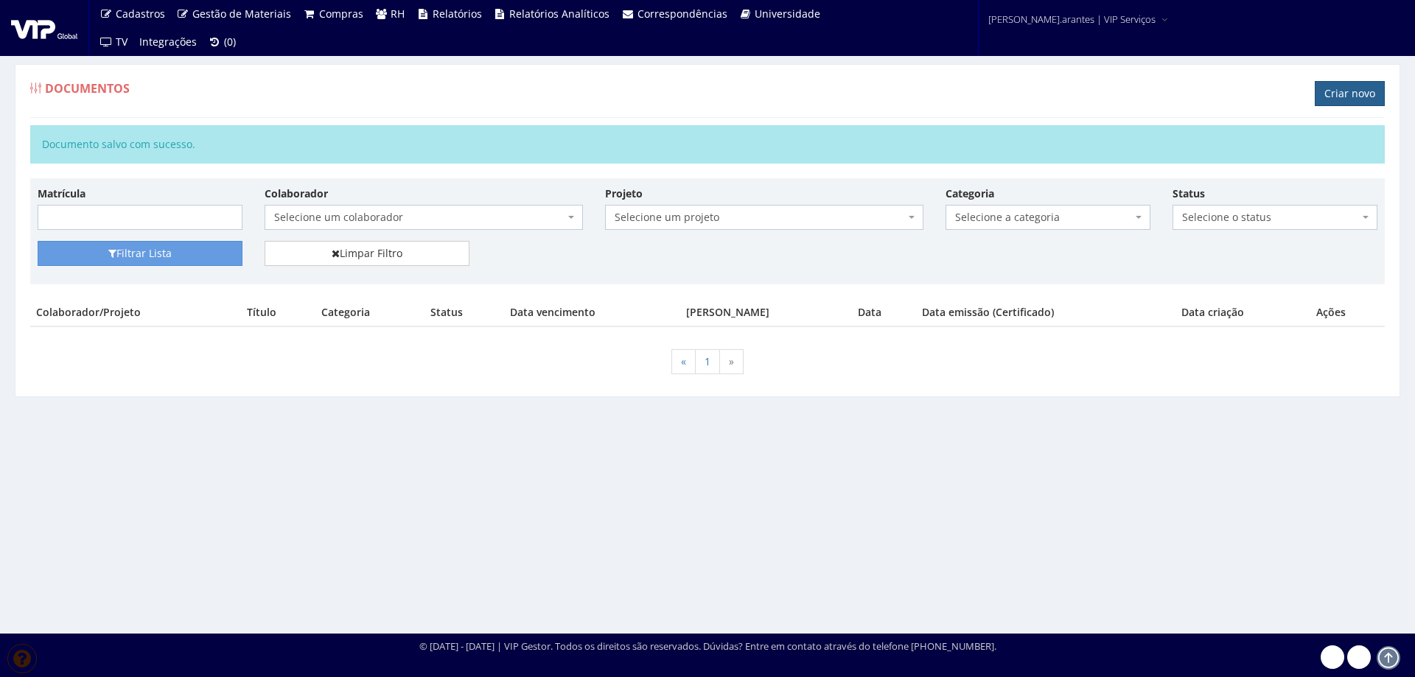
click at [1333, 89] on link "Criar novo" at bounding box center [1350, 93] width 70 height 25
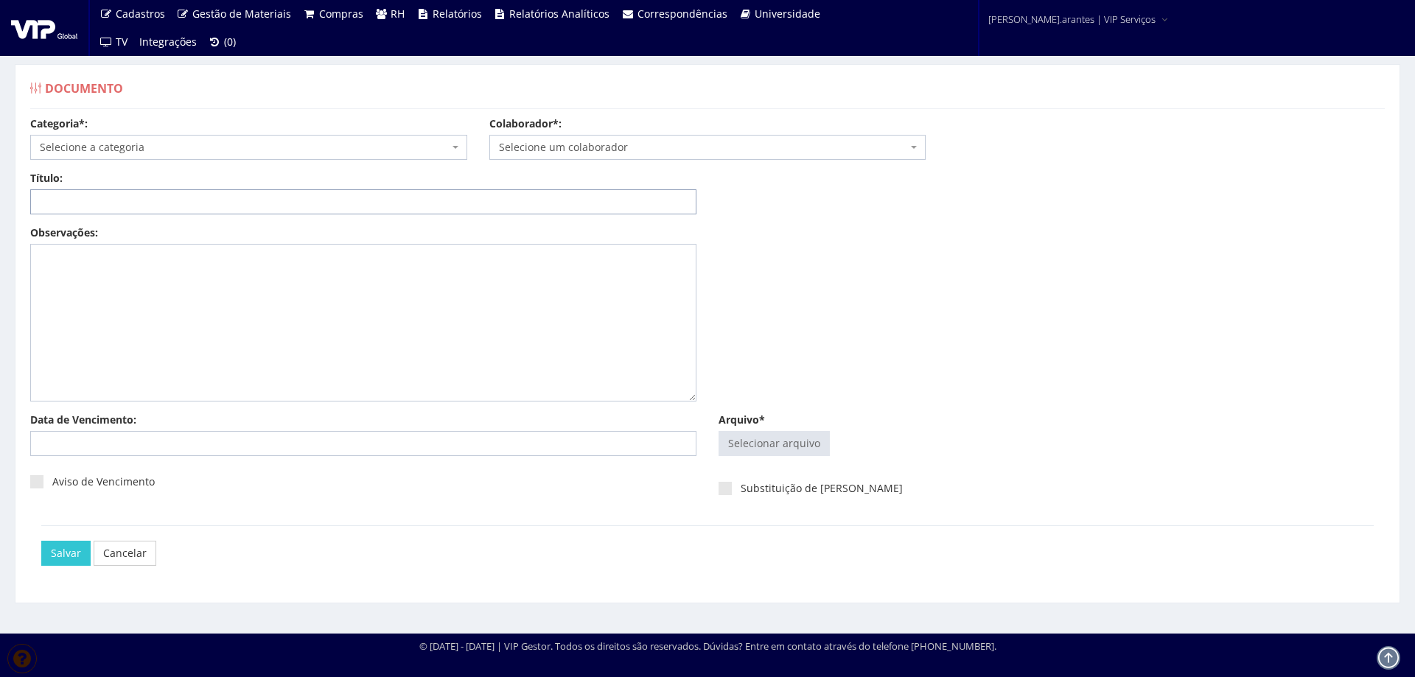
click at [122, 194] on input "Título:" at bounding box center [363, 201] width 666 height 25
type input "DECLARAÇÃO DE PLANO DE SAUDE"
click at [132, 143] on span "Selecione a categoria" at bounding box center [244, 147] width 409 height 15
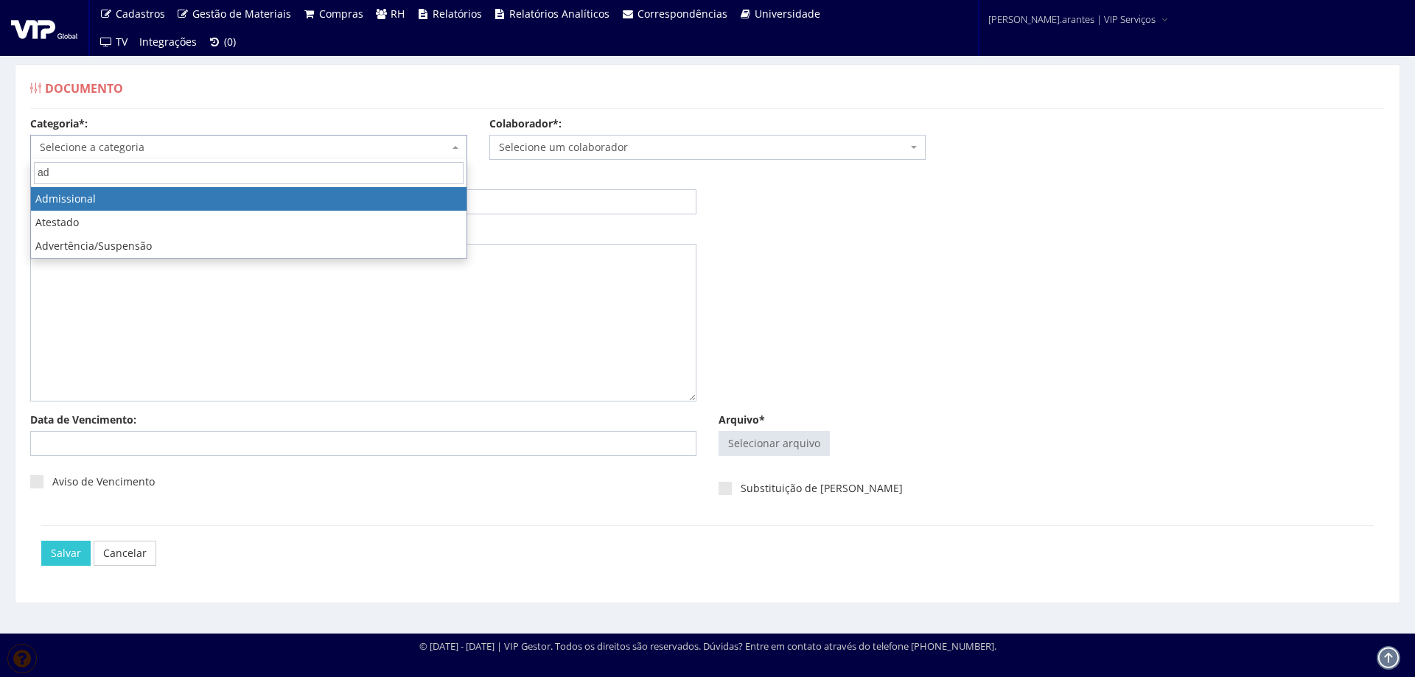
type input "ad"
select select "admissional"
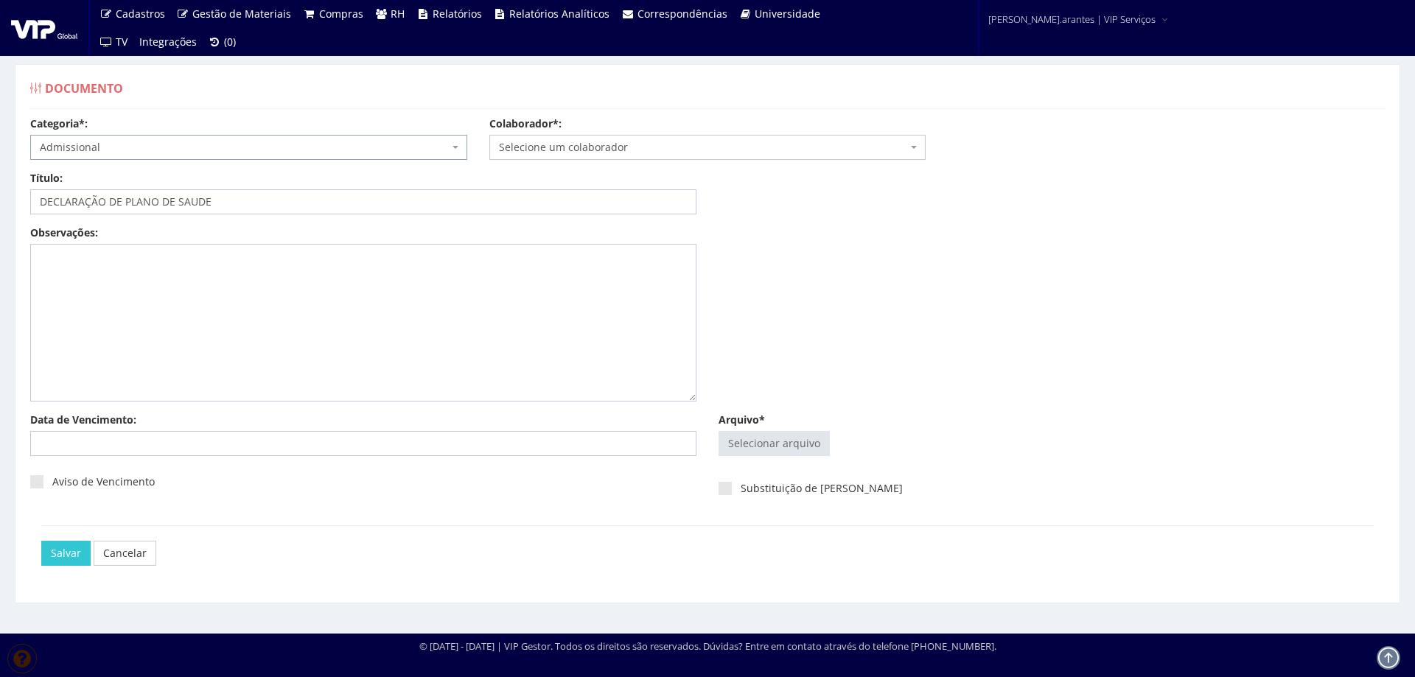
click at [515, 147] on span "Selecione um colaborador" at bounding box center [703, 147] width 409 height 15
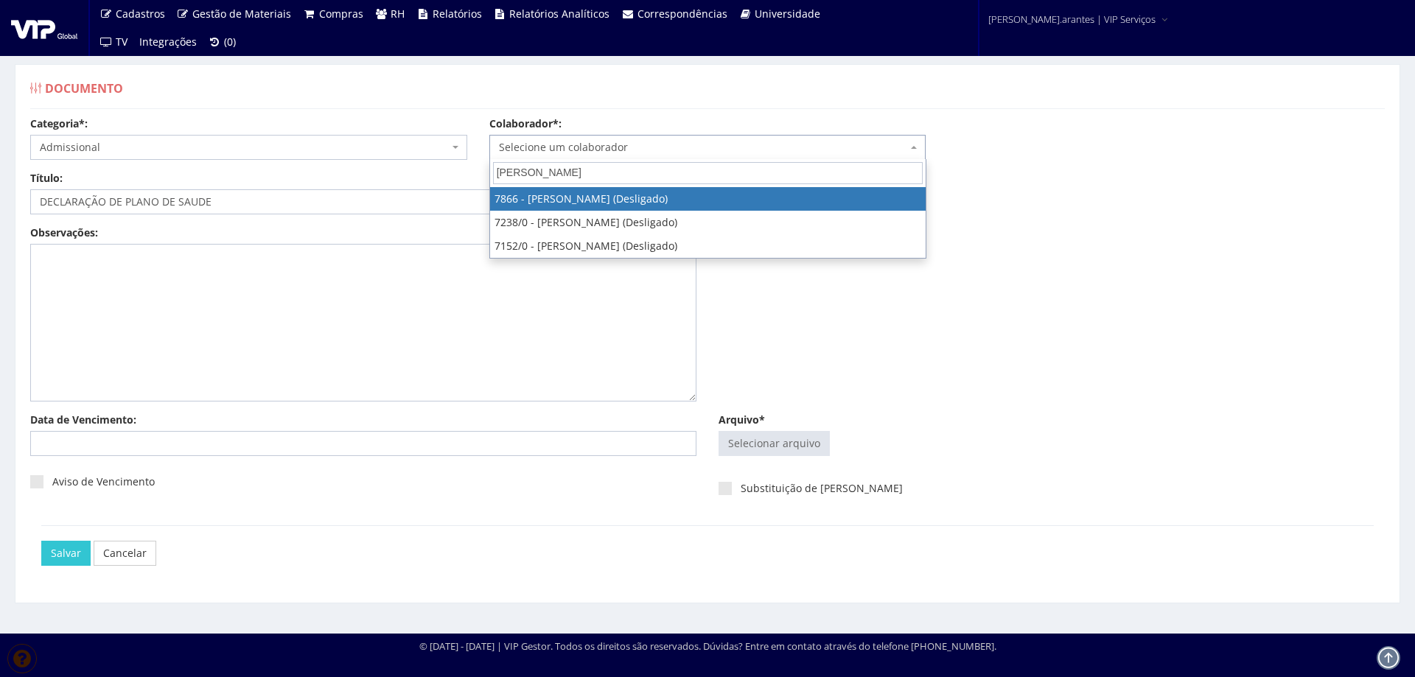
type input "victor hu"
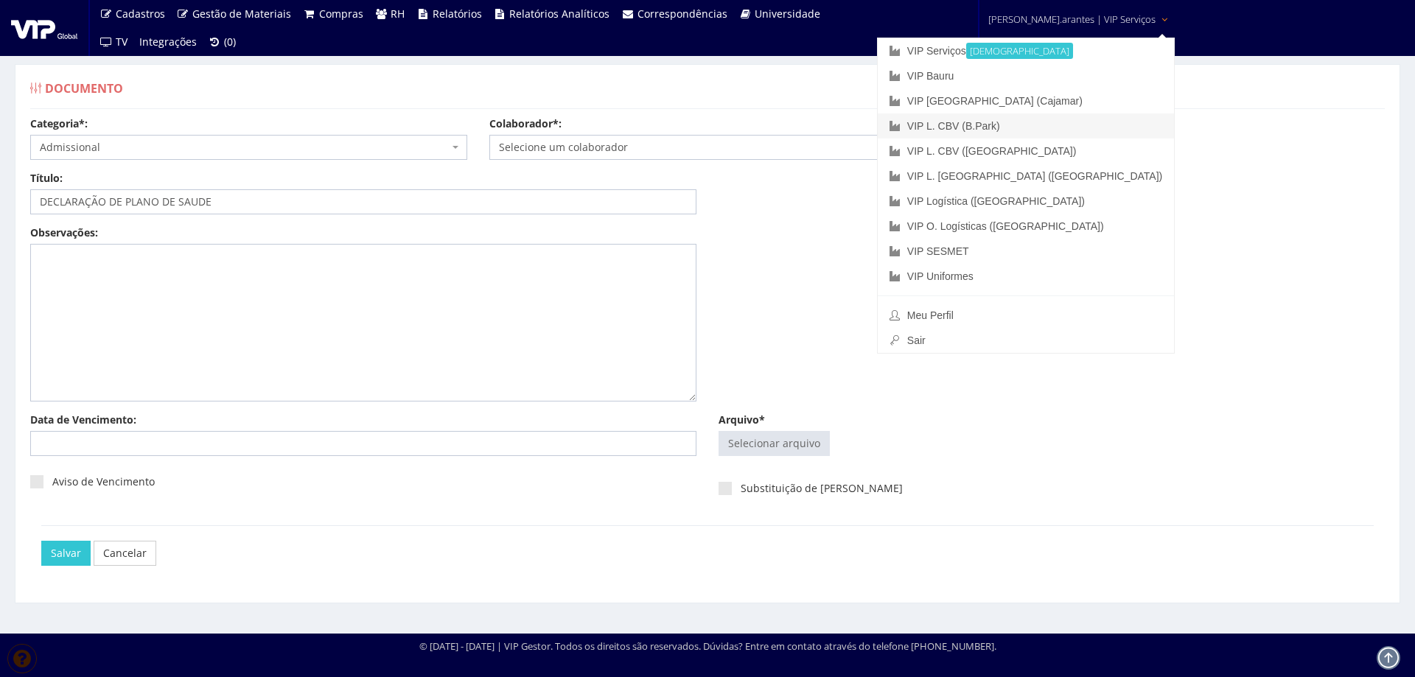
click at [1000, 123] on link "VIP L. CBV (B.Park)" at bounding box center [1026, 126] width 296 height 25
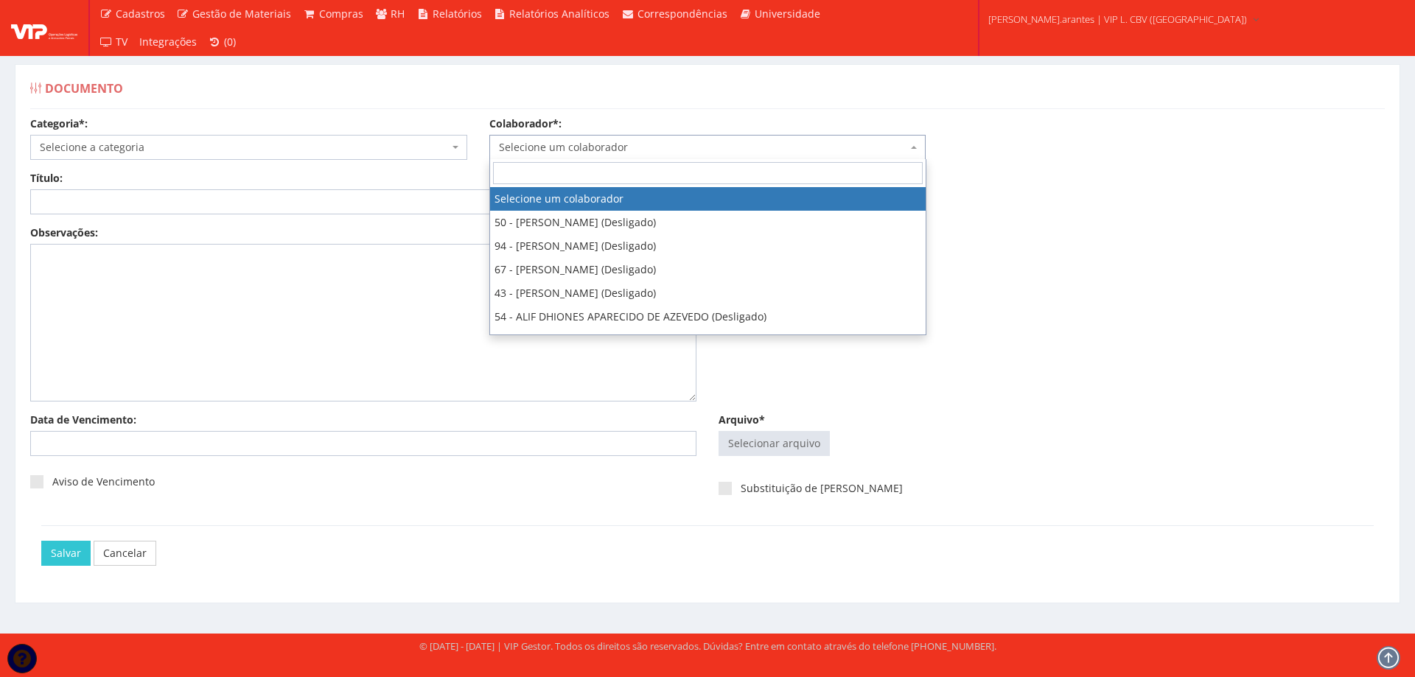
click at [550, 153] on span "Selecione um colaborador" at bounding box center [703, 147] width 409 height 15
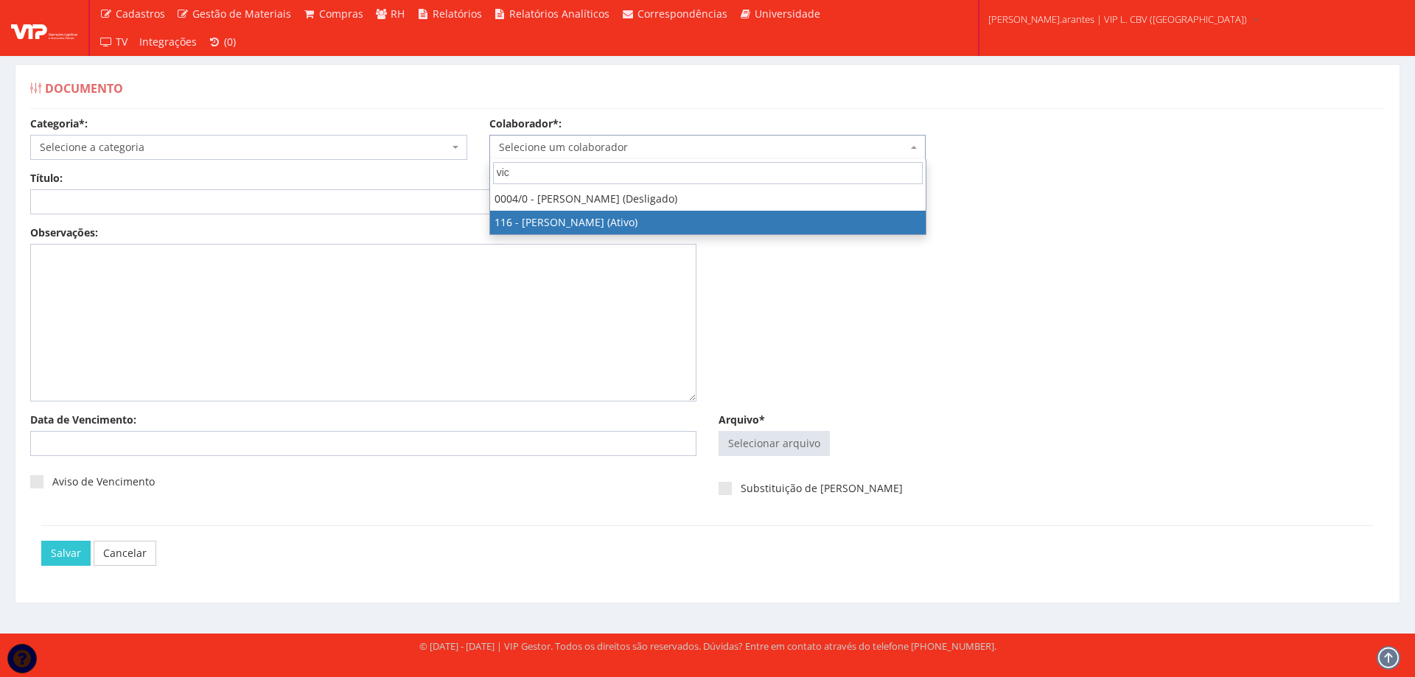
type input "vic"
select select "3973"
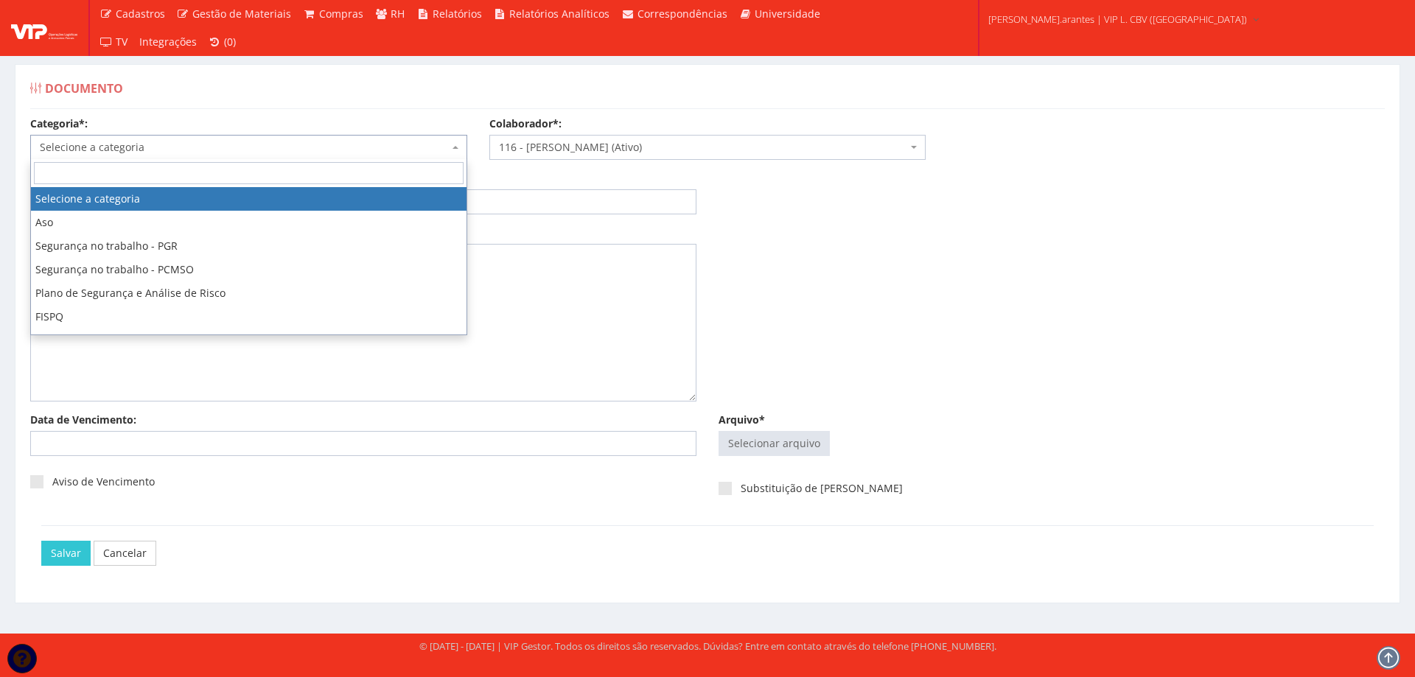
click at [214, 147] on span "Selecione a categoria" at bounding box center [244, 147] width 409 height 15
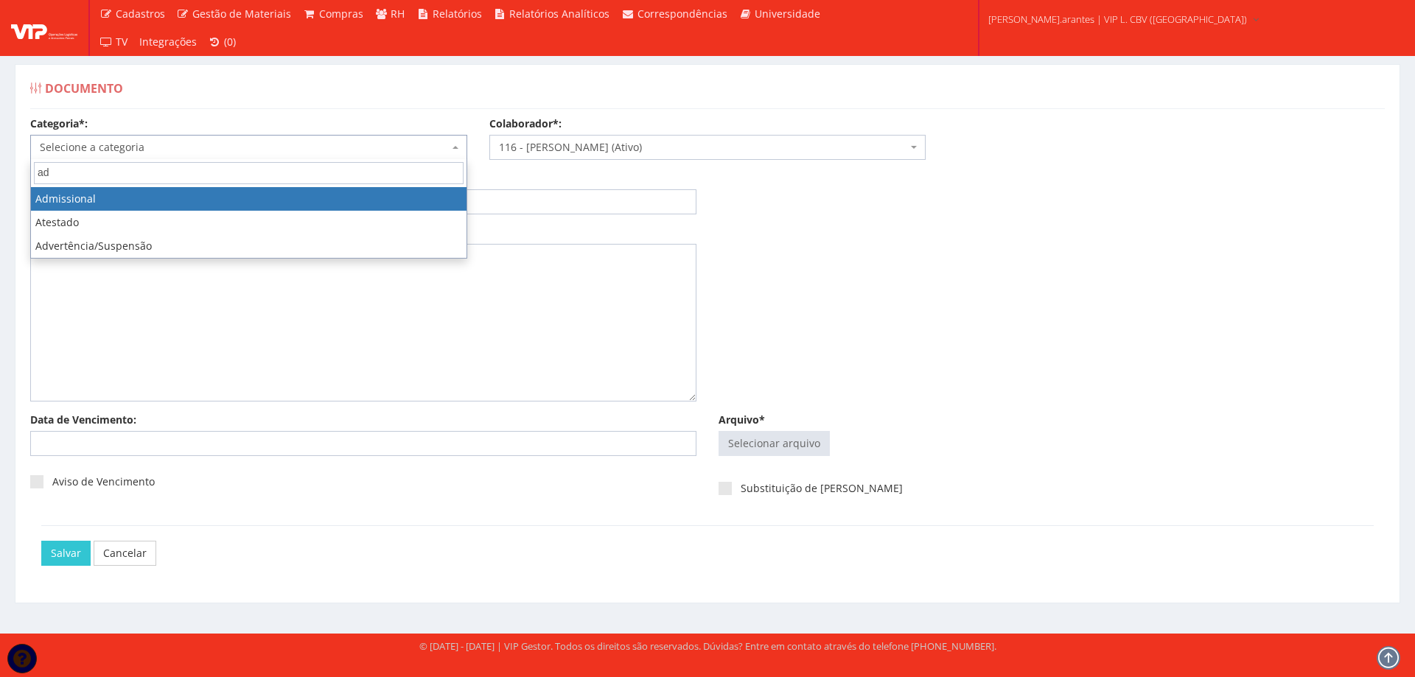
type input "ad"
select select "admissional"
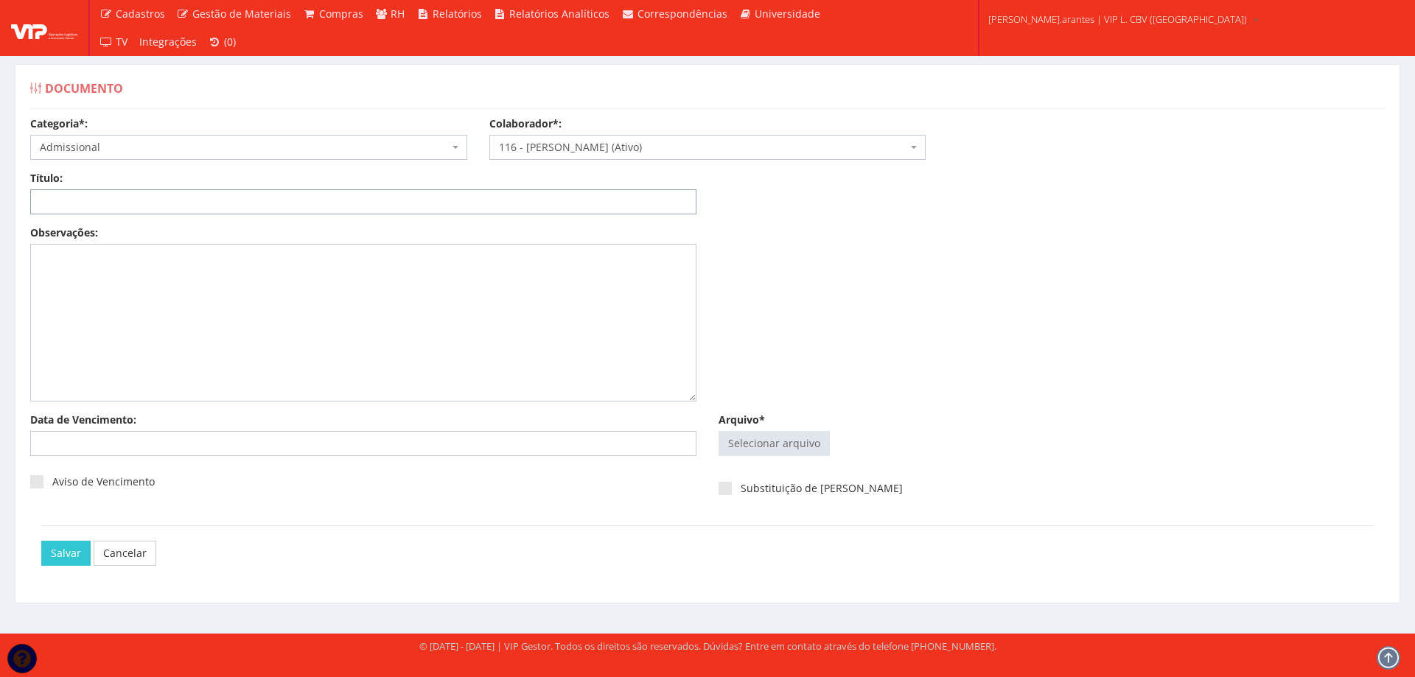
click at [142, 194] on input "Título:" at bounding box center [363, 201] width 666 height 25
type input "DECLARAÇÃO DE PLANO DE SAUDE"
click at [769, 450] on input "Arquivo*" at bounding box center [774, 444] width 110 height 24
type input "C:\fakepath\ilovepdf_merged (14).pdf"
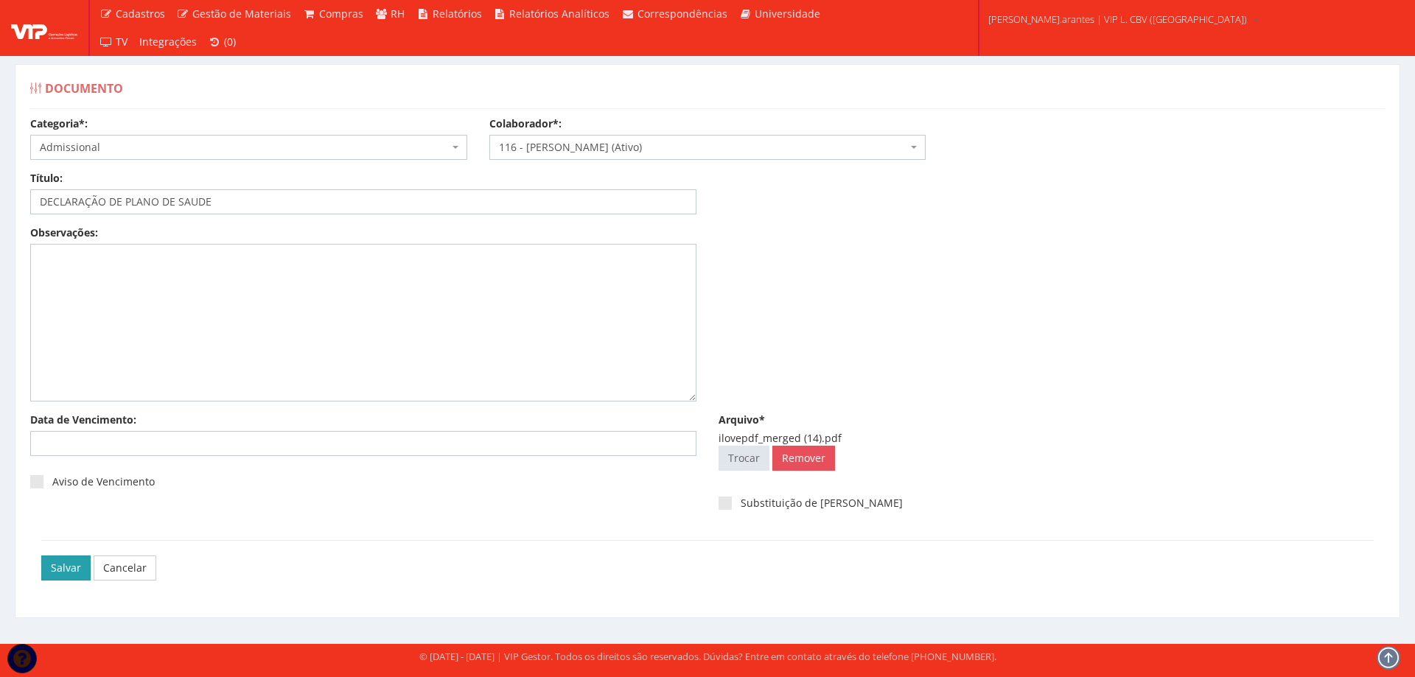
click at [57, 562] on input "Salvar" at bounding box center [65, 568] width 49 height 25
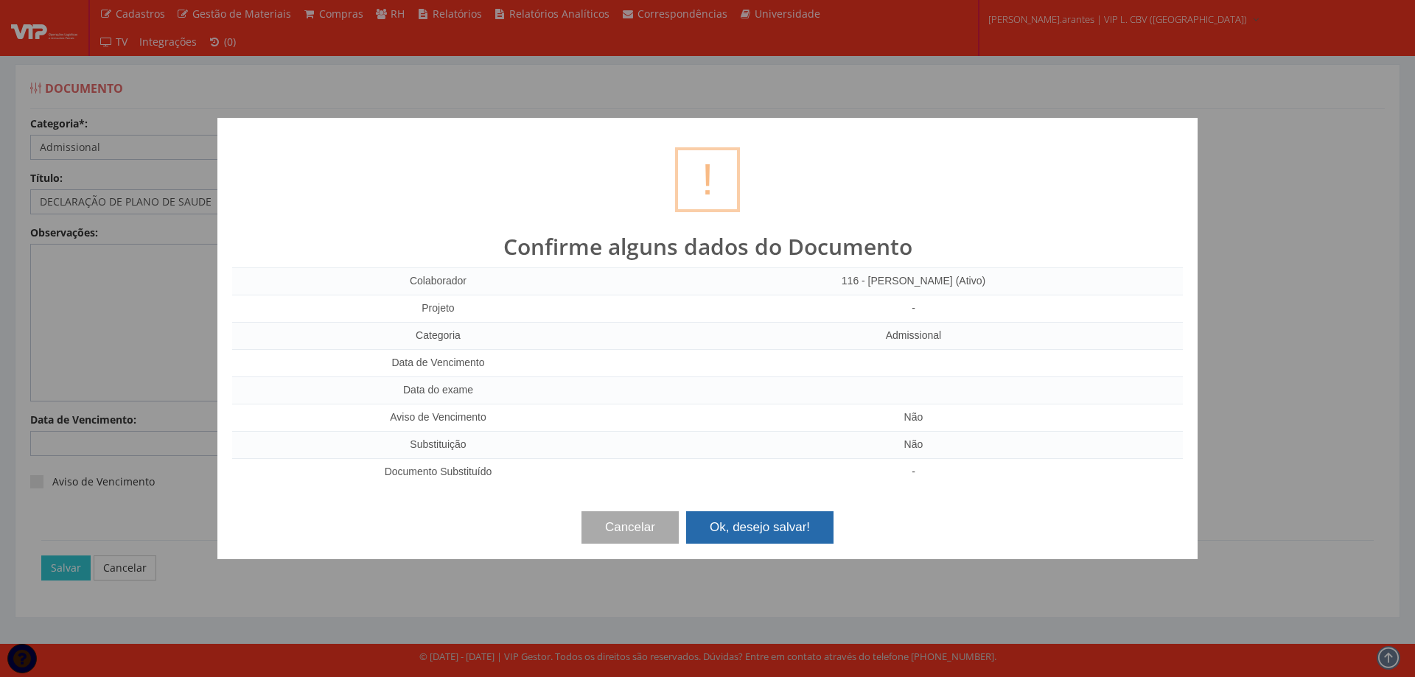
click at [747, 526] on button "Ok, desejo salvar!" at bounding box center [759, 528] width 147 height 32
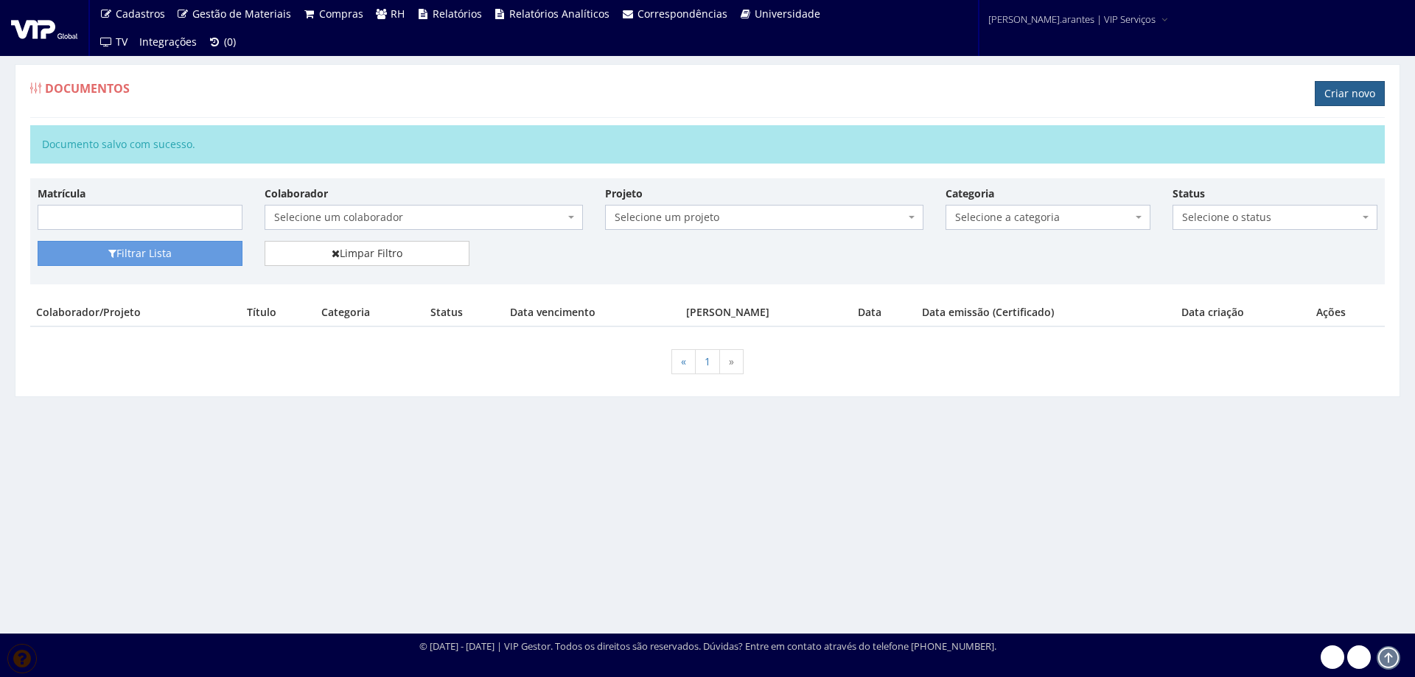
click at [1325, 88] on link "Criar novo" at bounding box center [1350, 93] width 70 height 25
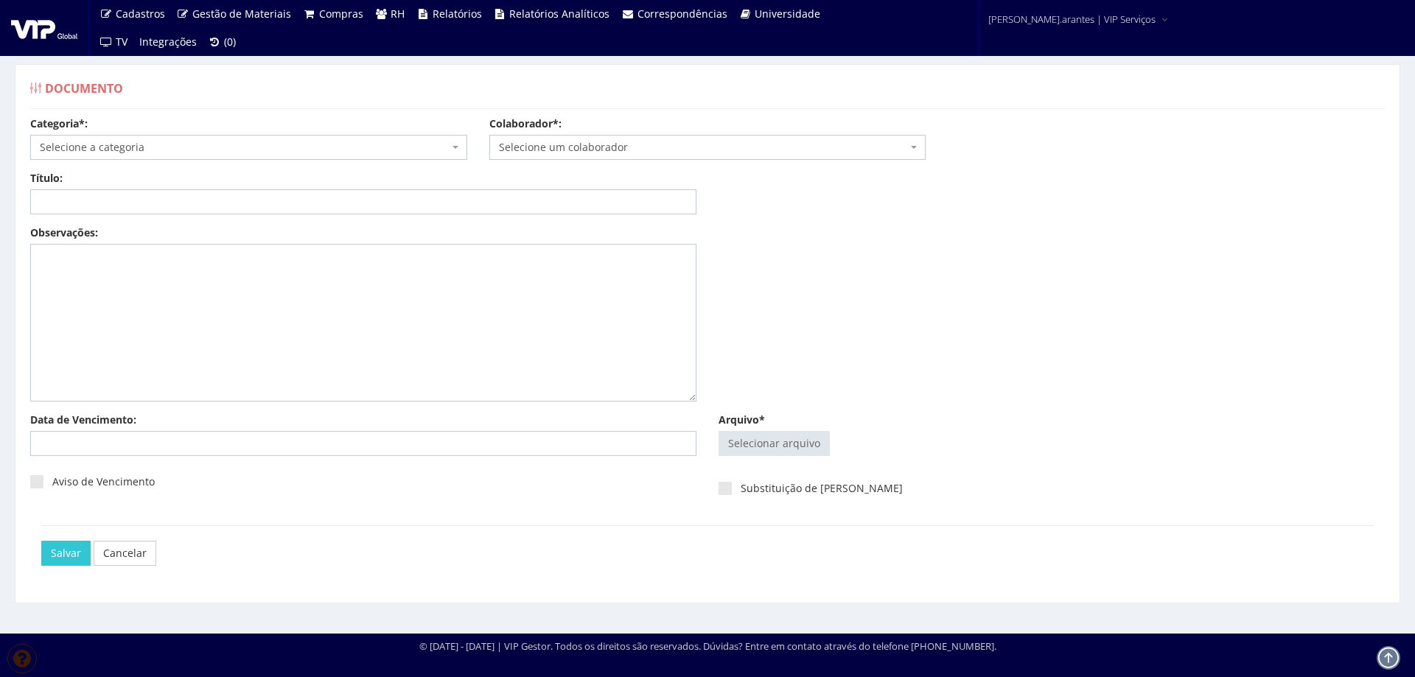
click at [143, 146] on span "Selecione a categoria" at bounding box center [244, 147] width 409 height 15
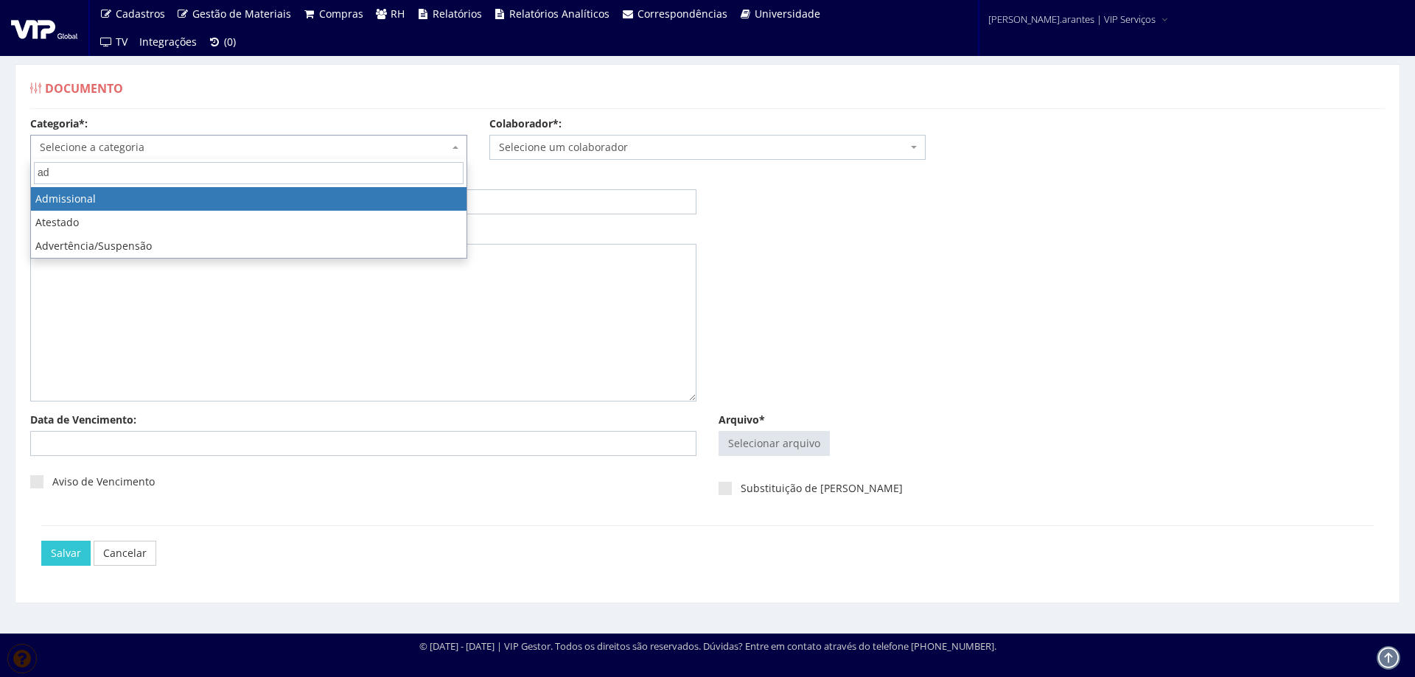
type input "ad"
select select "admissional"
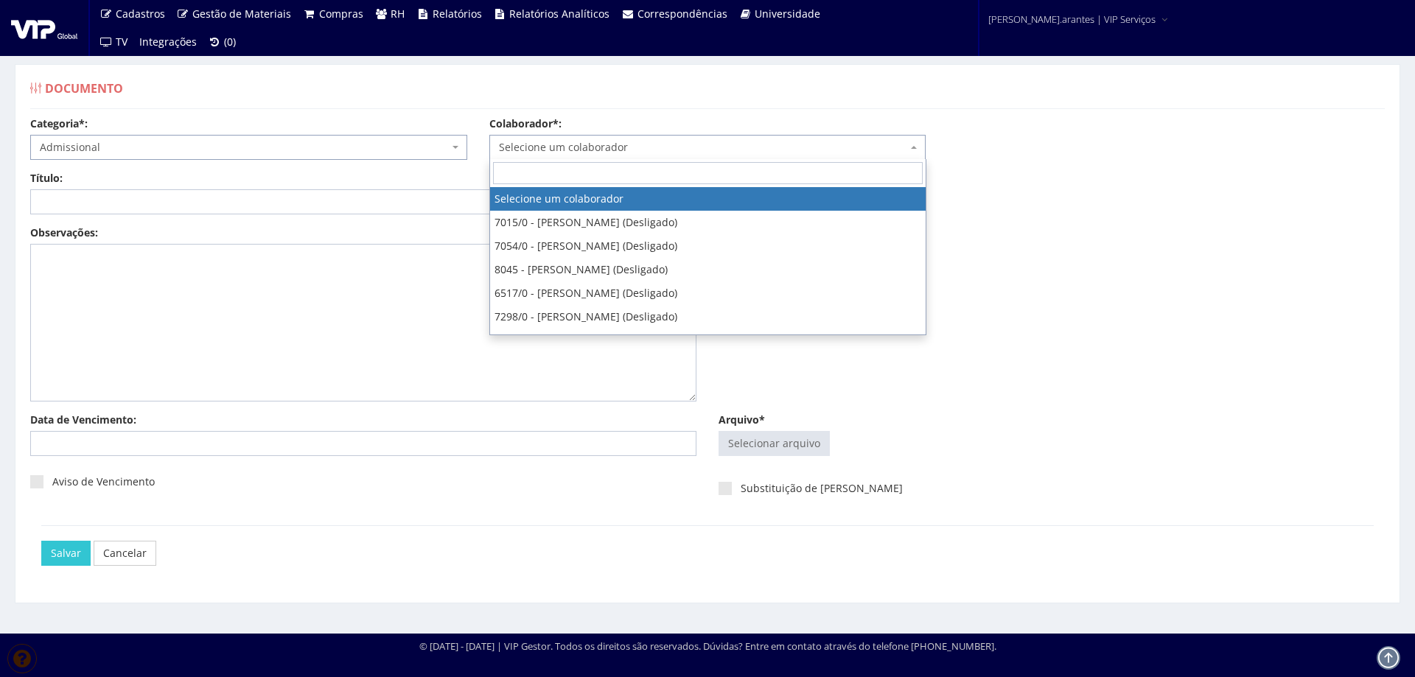
click at [592, 140] on span "Selecione um colaborador" at bounding box center [703, 147] width 409 height 15
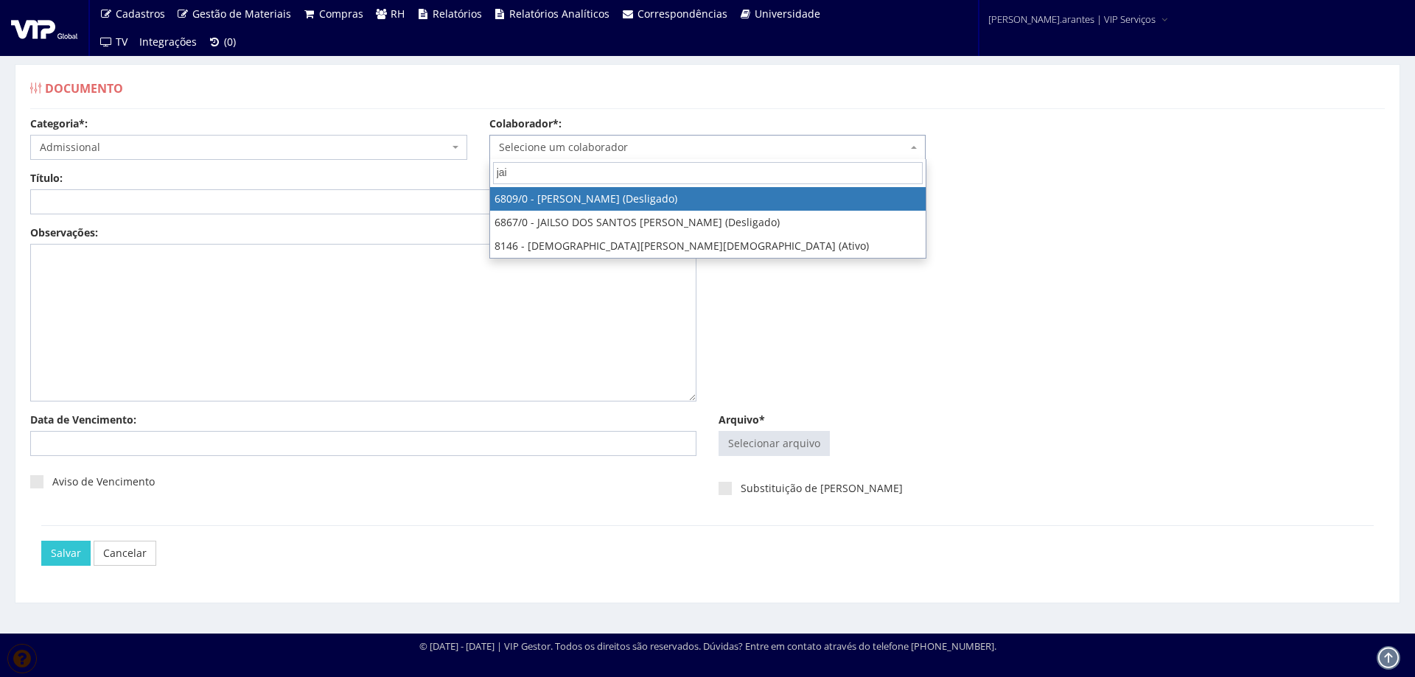
type input "jain"
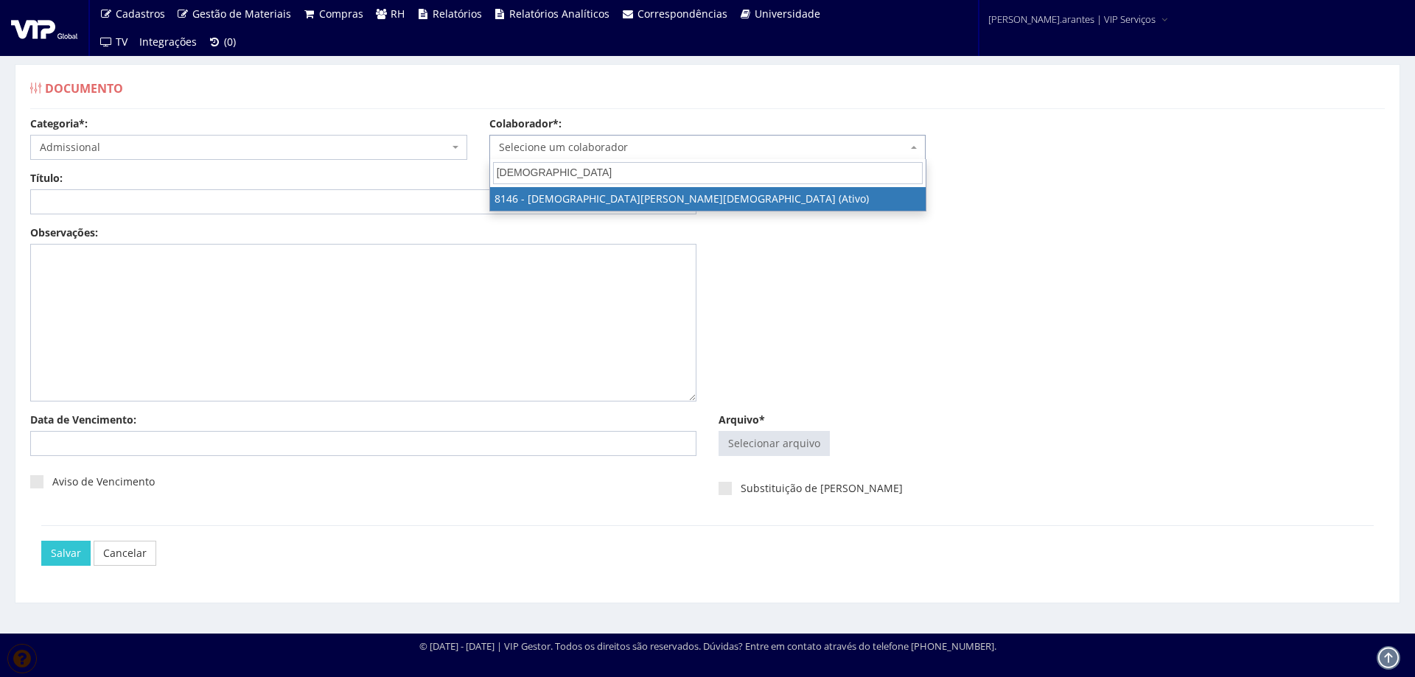
select select "3853"
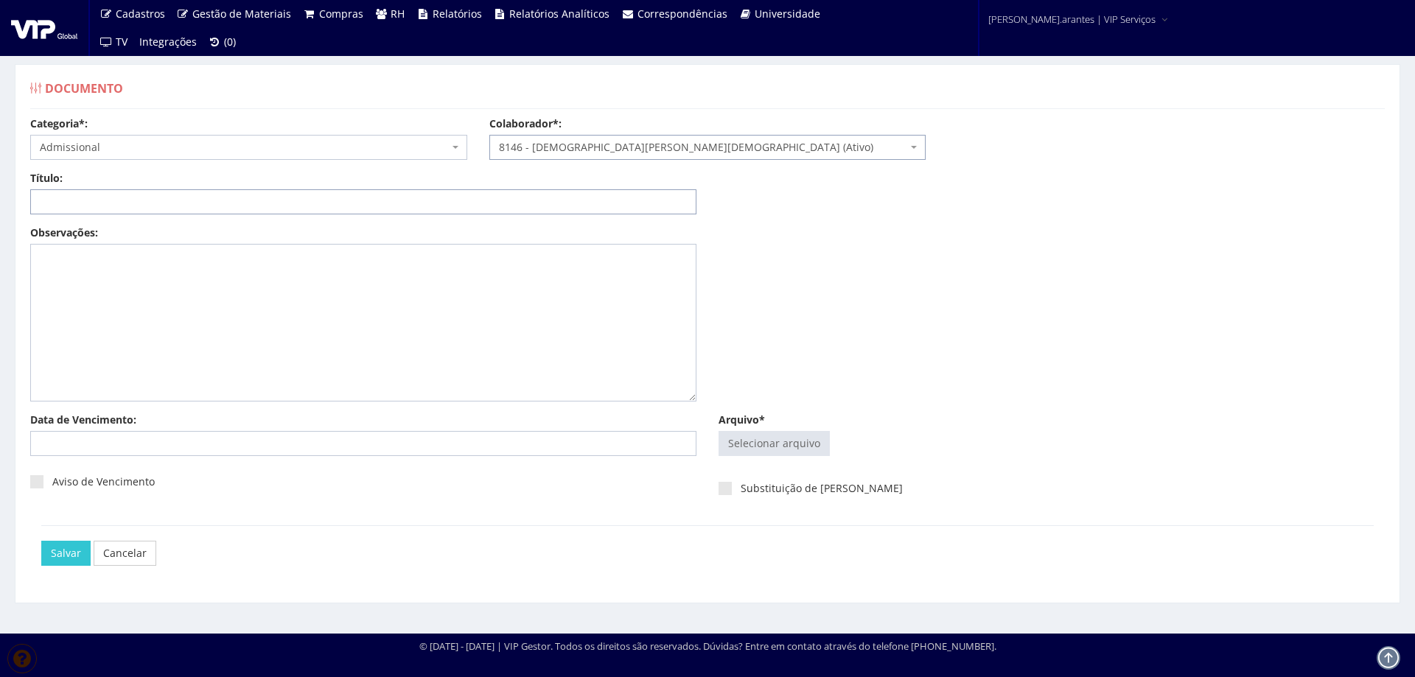
click at [338, 200] on input "Título:" at bounding box center [363, 201] width 666 height 25
type input "DECLARAÇÃO DE PLANO DE SAUDE"
click at [751, 440] on input "Arquivo*" at bounding box center [774, 444] width 110 height 24
type input "C:\fakepath\DS JAINE _merged.pdf"
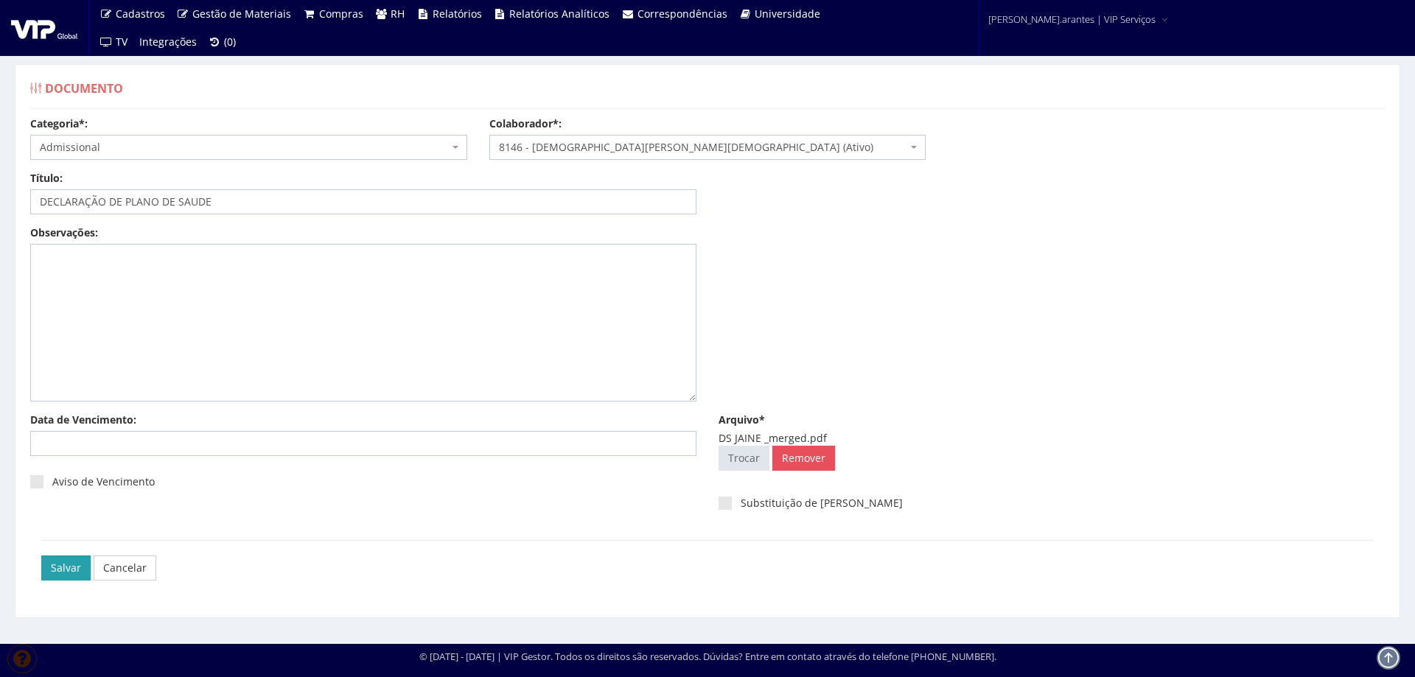
click at [75, 563] on input "Salvar" at bounding box center [65, 568] width 49 height 25
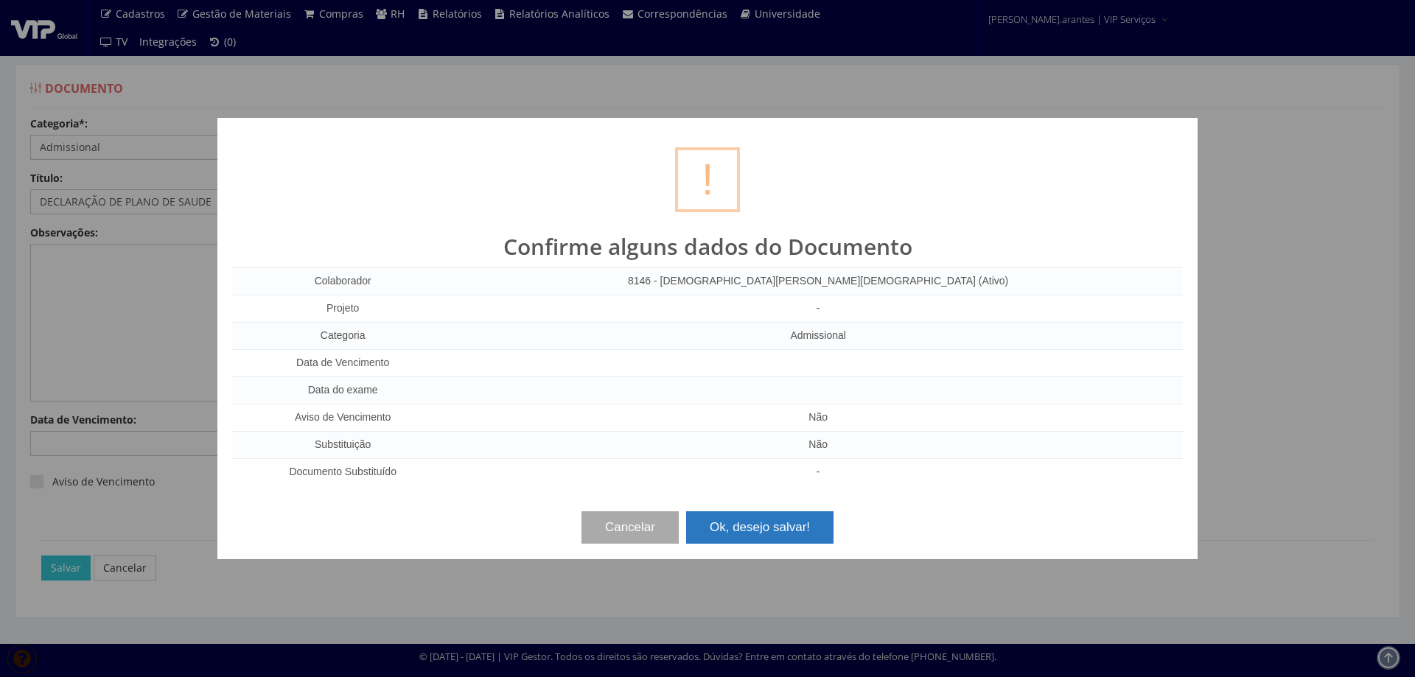
click at [746, 527] on button "Ok, desejo salvar!" at bounding box center [759, 528] width 147 height 32
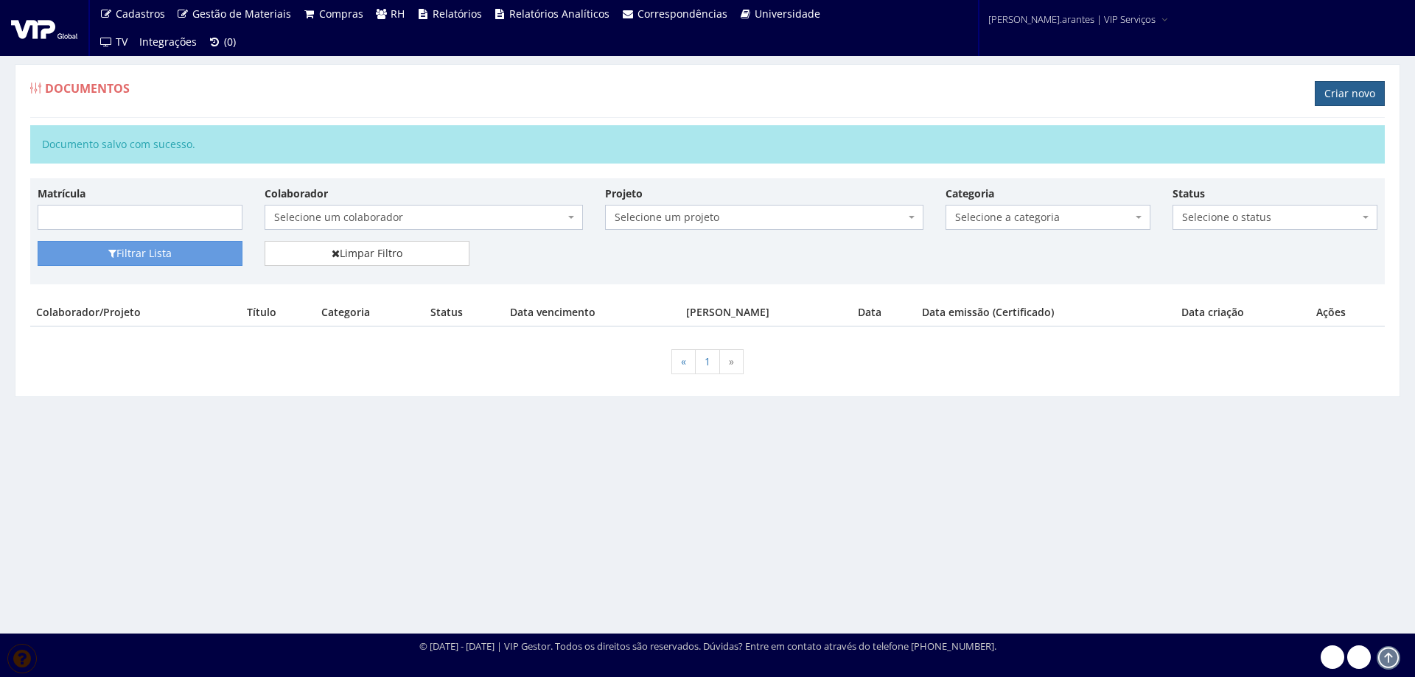
click at [1333, 92] on link "Criar novo" at bounding box center [1350, 93] width 70 height 25
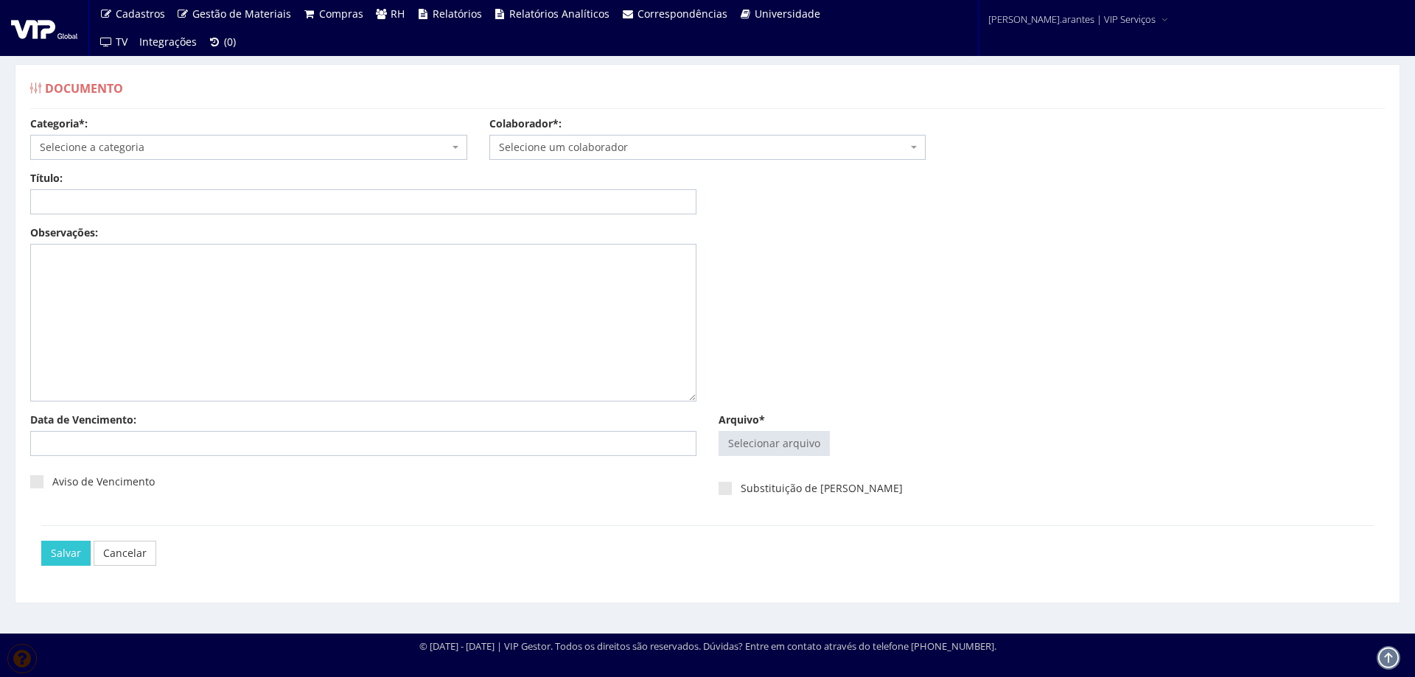
click at [106, 141] on span "Selecione a categoria" at bounding box center [244, 147] width 409 height 15
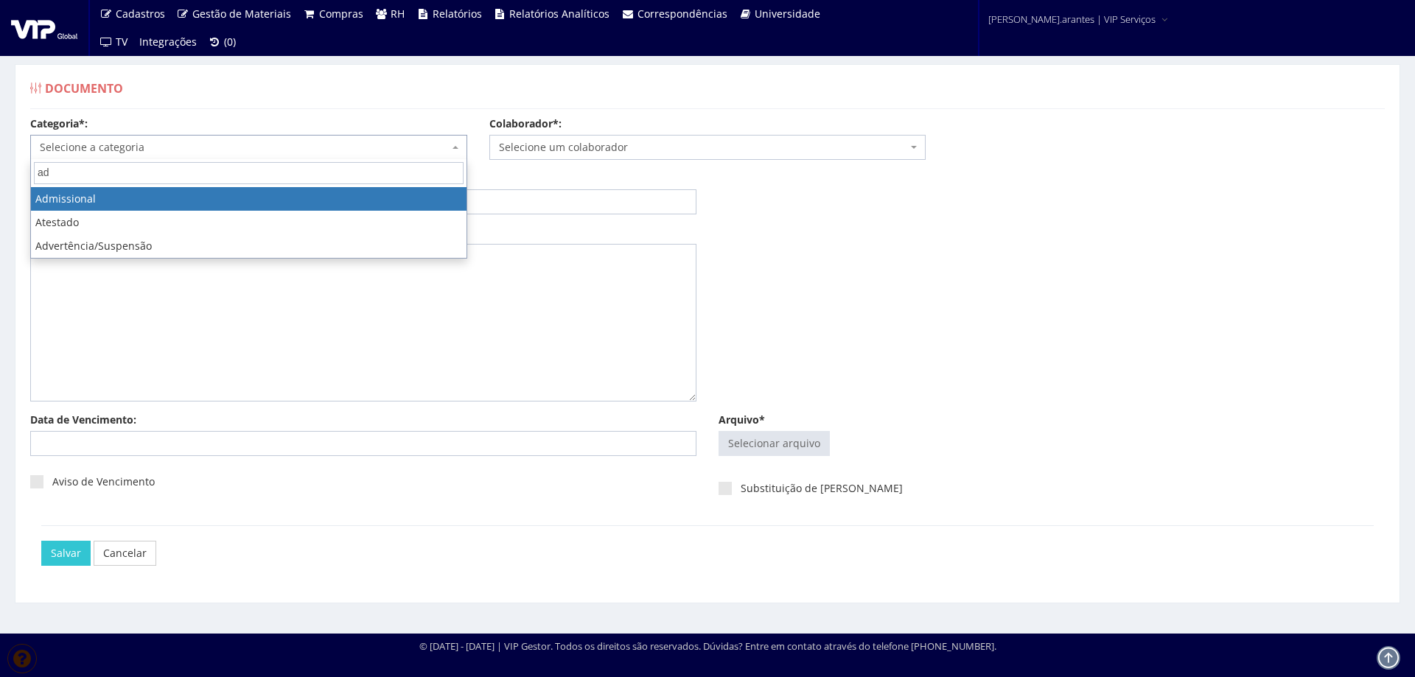
type input "ad"
select select "admissional"
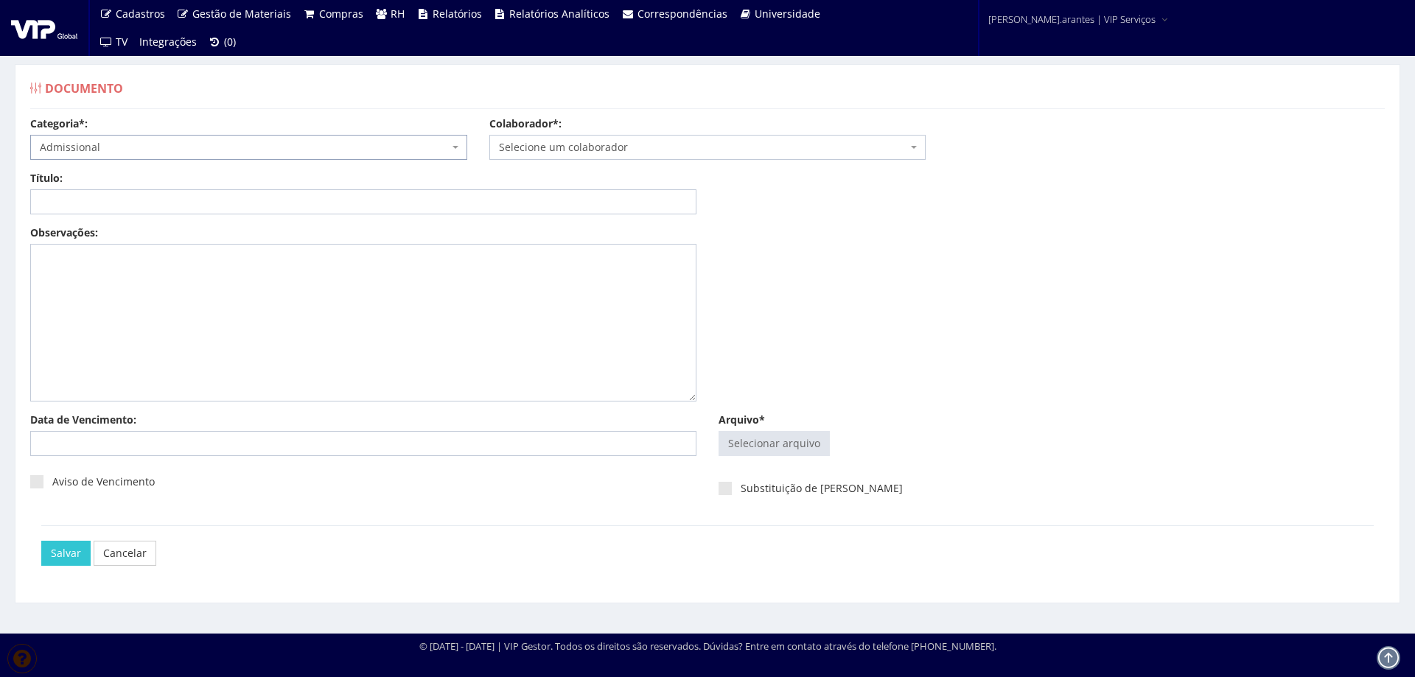
click at [545, 149] on span "Selecione um colaborador" at bounding box center [703, 147] width 409 height 15
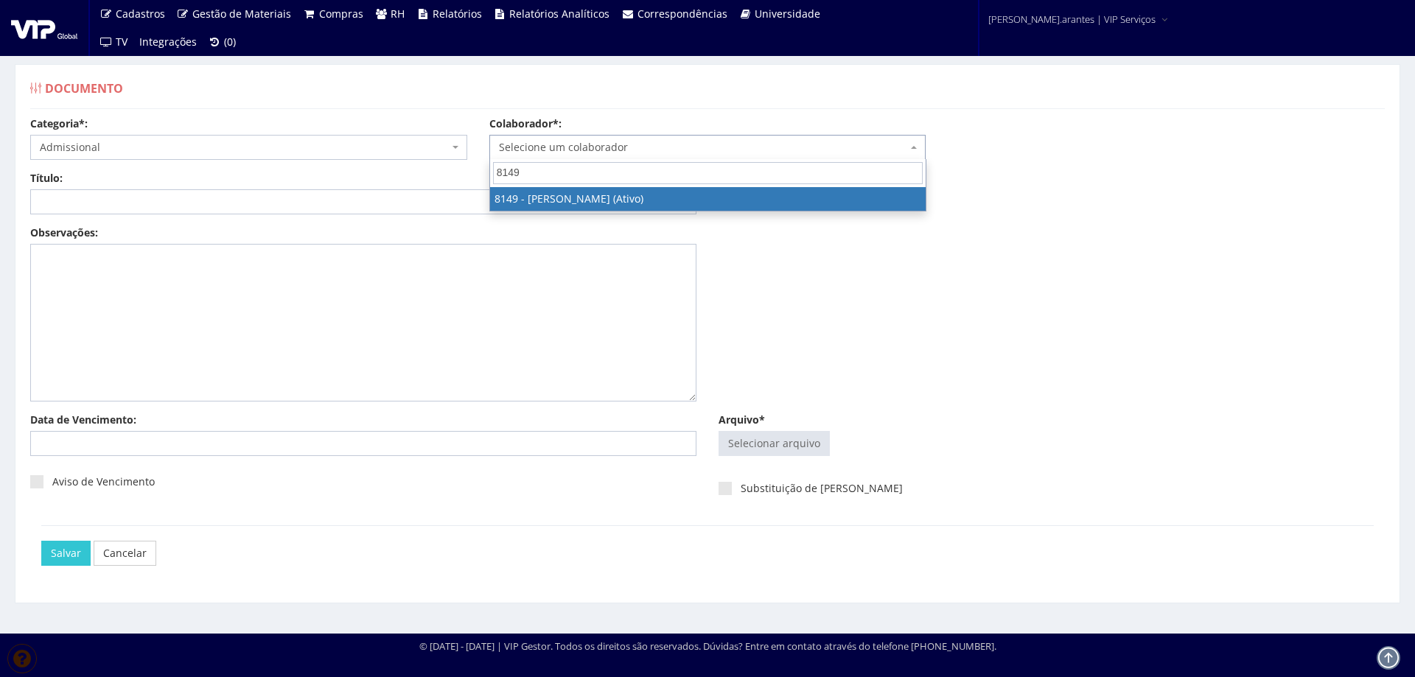
type input "8149"
select select "3859"
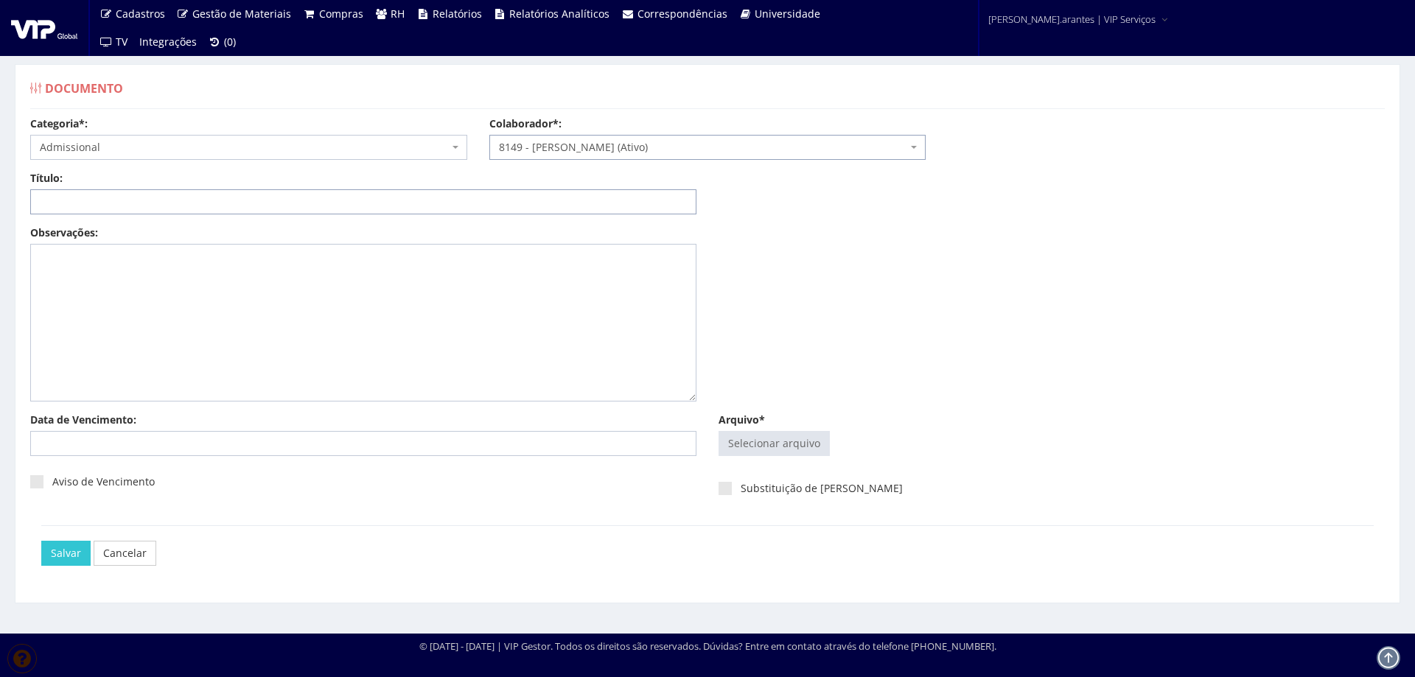
click at [333, 204] on input "Título:" at bounding box center [363, 201] width 666 height 25
type input "DECLARAÇÃO DE PLANO DE SAUDE"
click at [783, 444] on input "Arquivo*" at bounding box center [774, 444] width 110 height 24
type input "C:\fakepath\DS LUCAS ALVES_merged.pdf"
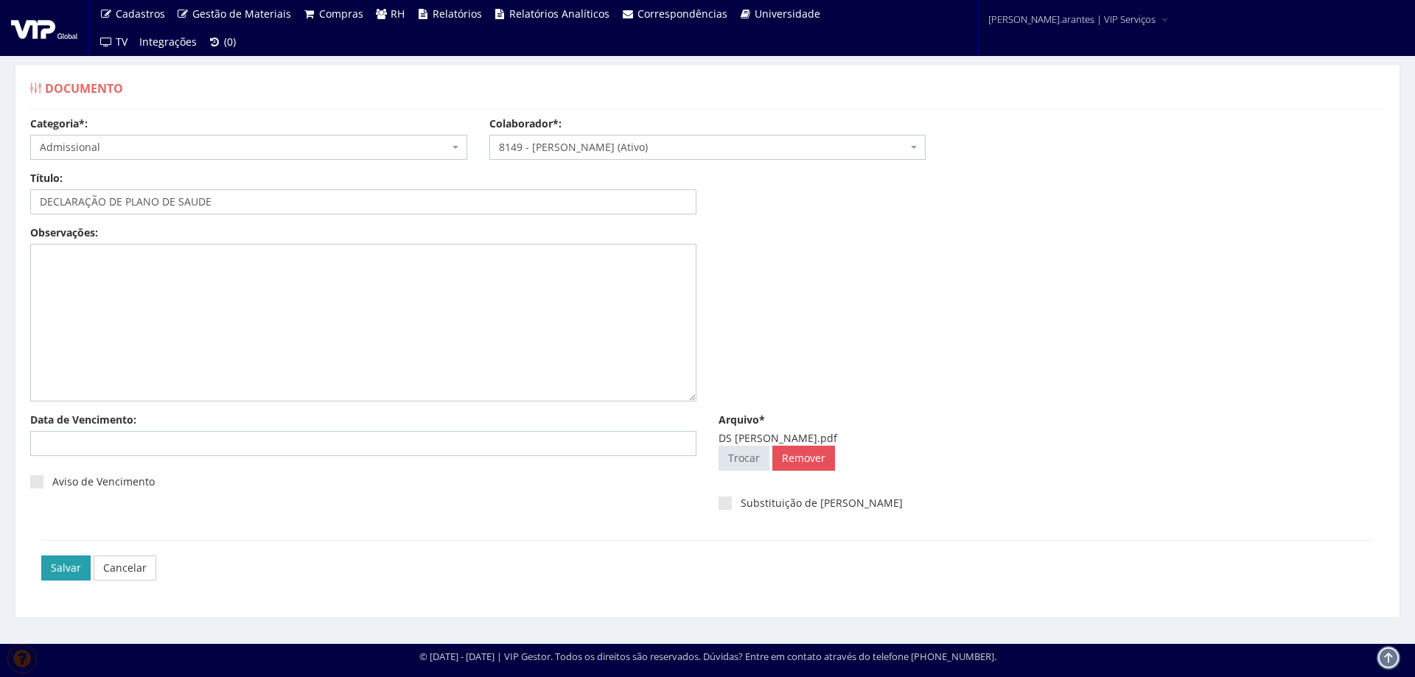
click at [61, 569] on input "Salvar" at bounding box center [65, 568] width 49 height 25
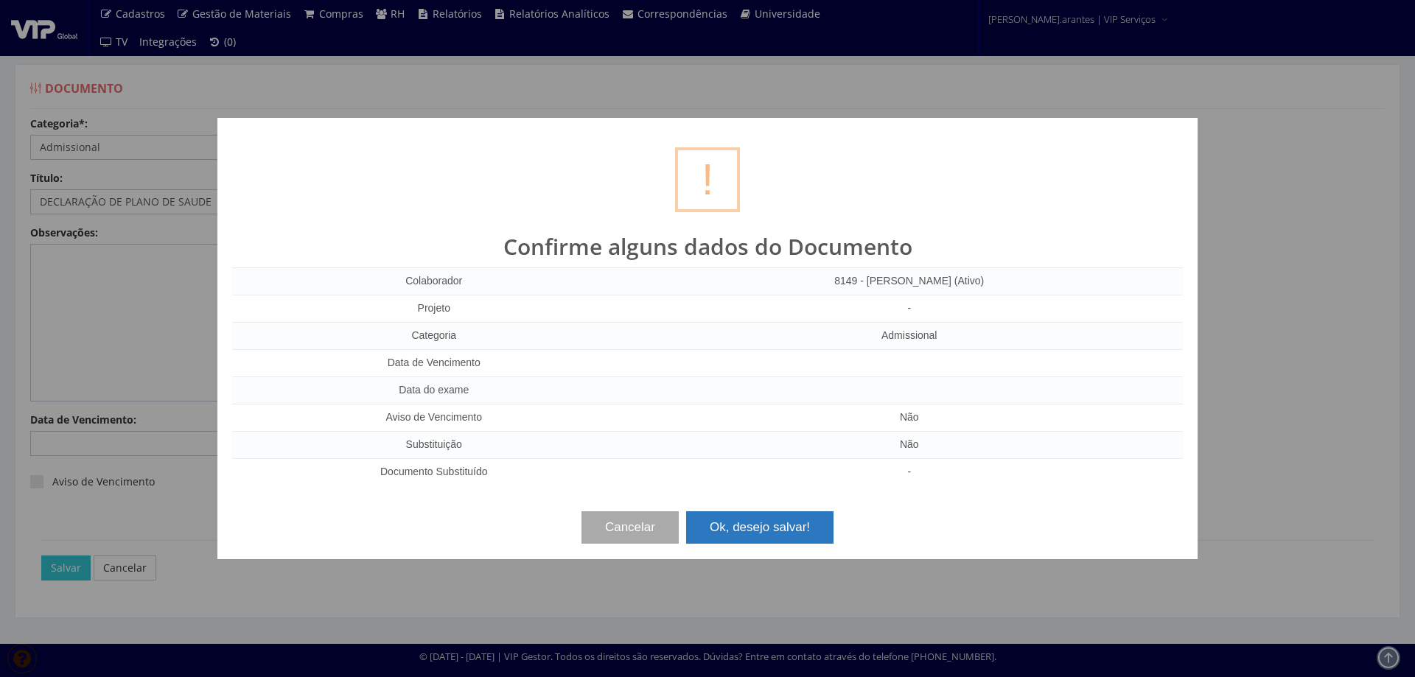
click at [747, 529] on button "Ok, desejo salvar!" at bounding box center [759, 528] width 147 height 32
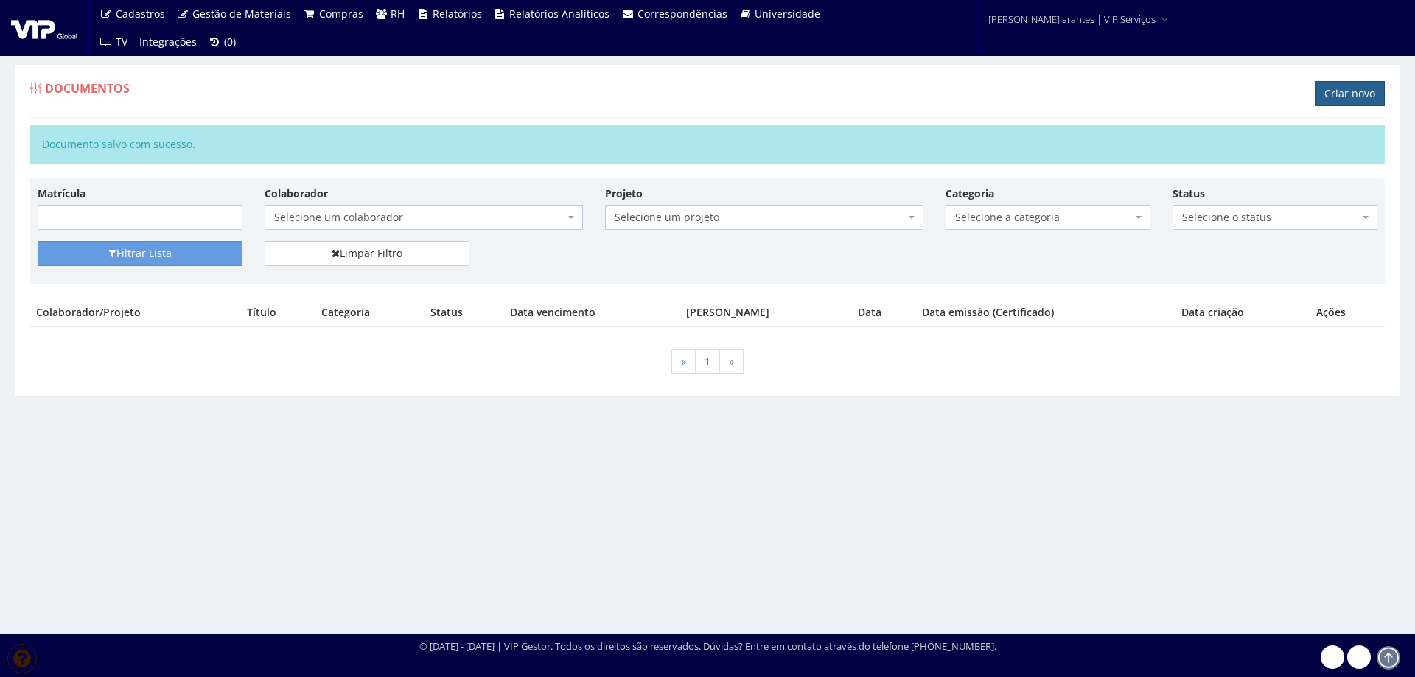
click at [1347, 91] on link "Criar novo" at bounding box center [1350, 93] width 70 height 25
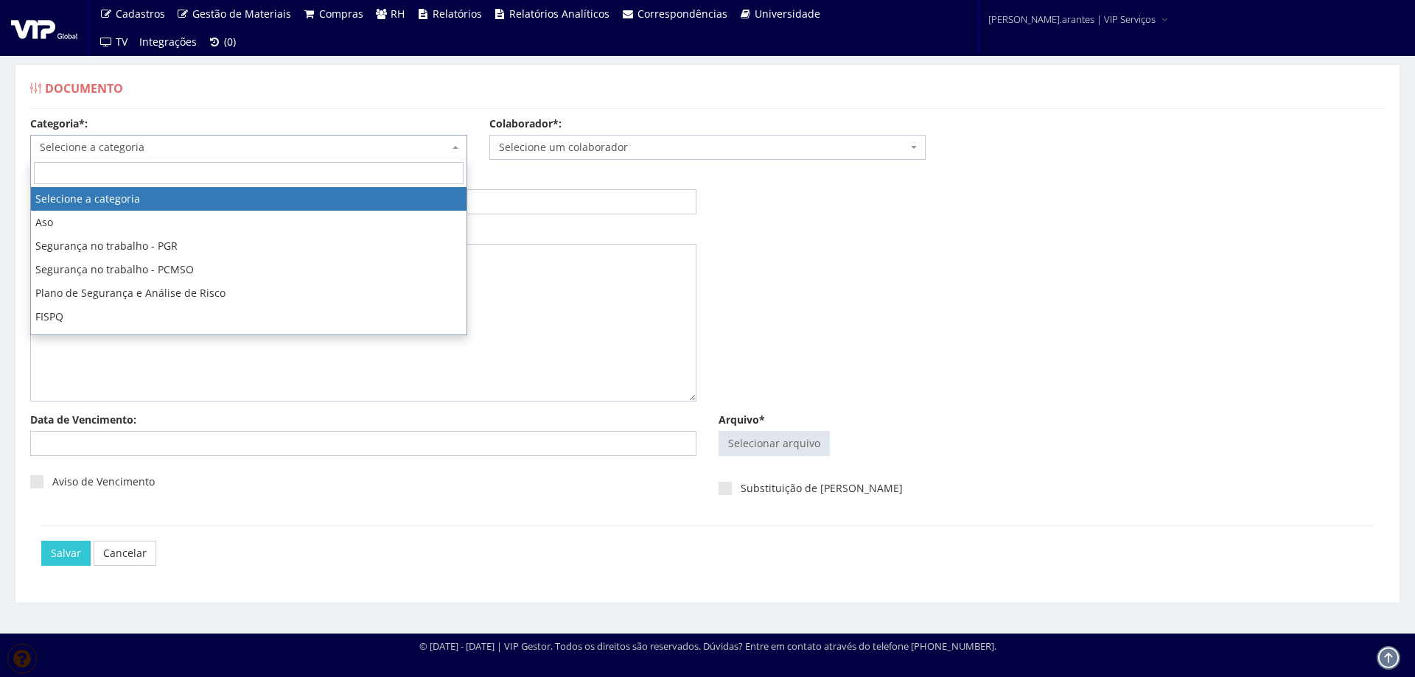
click at [182, 150] on span "Selecione a categoria" at bounding box center [244, 147] width 409 height 15
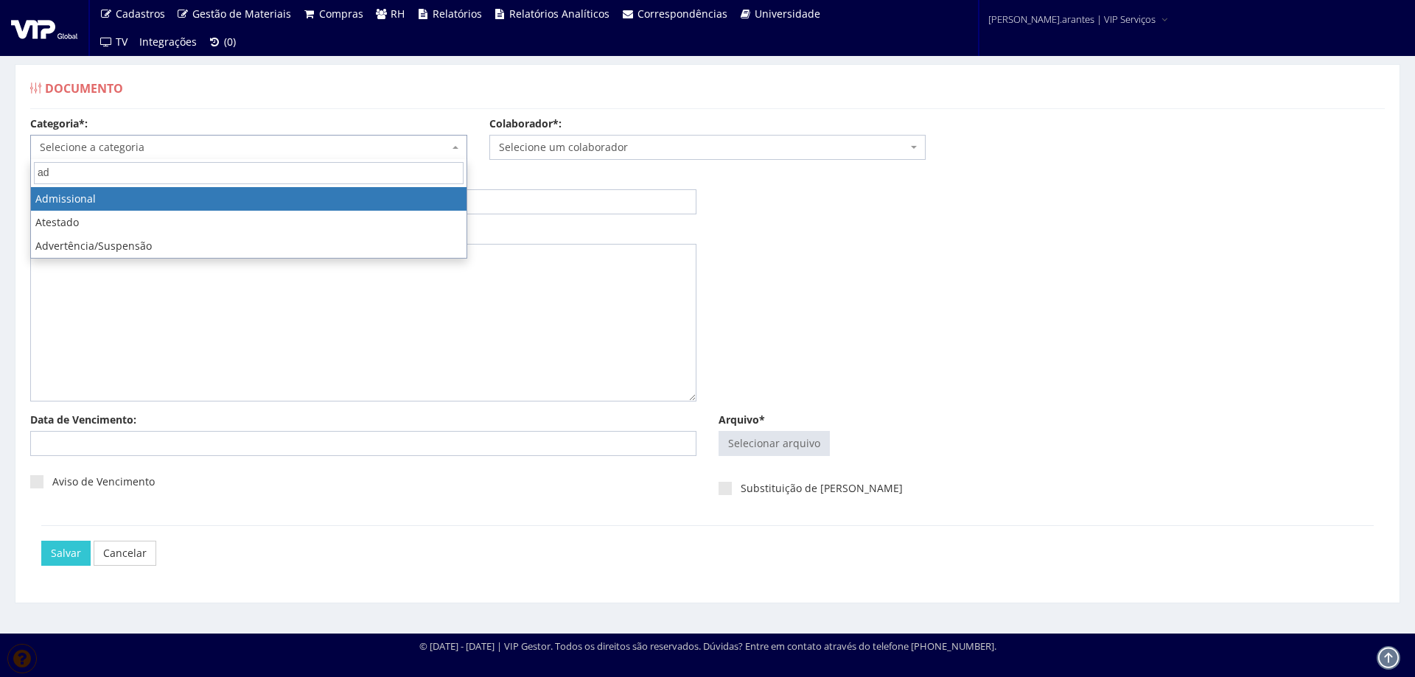
type input "ad"
select select "admissional"
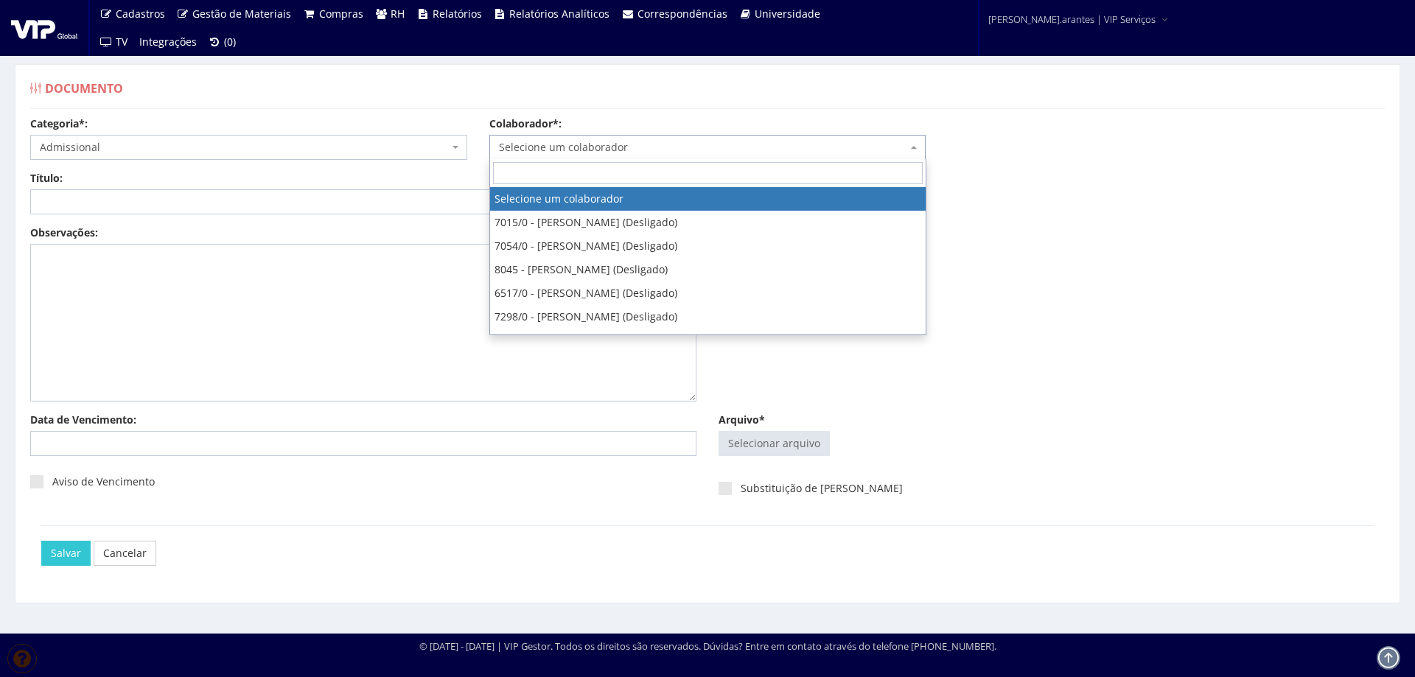
click at [602, 143] on span "Selecione um colaborador" at bounding box center [703, 147] width 409 height 15
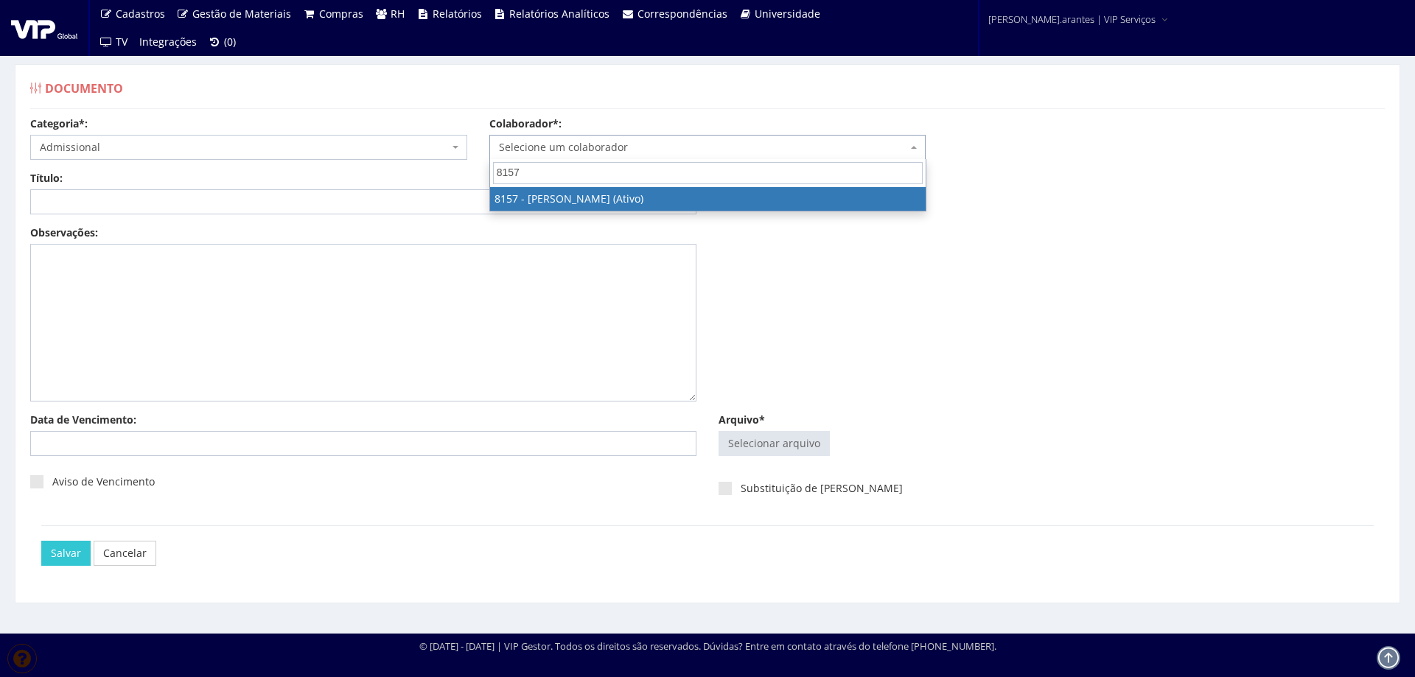
type input "8157"
select select "3891"
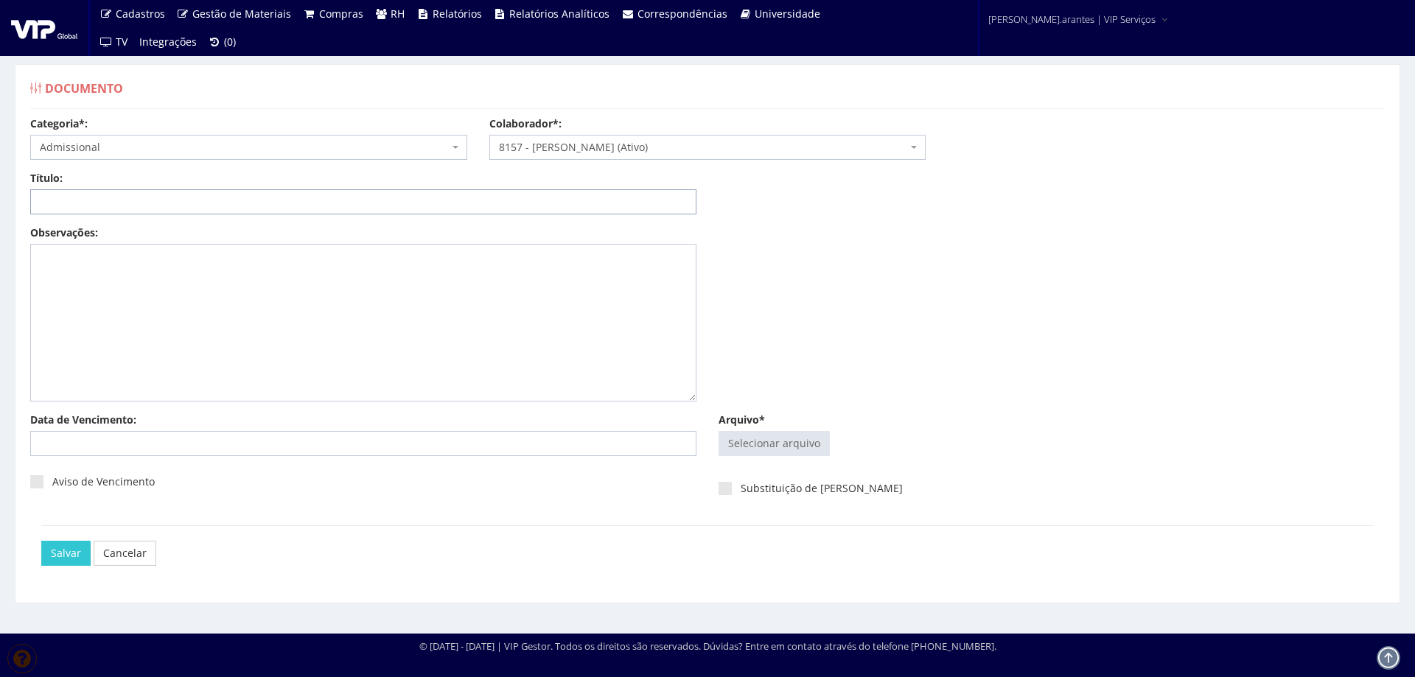
click at [202, 198] on input "Título:" at bounding box center [363, 201] width 666 height 25
type input "DECLARAÇÃO DE PLANO DE SAUDE"
click at [781, 442] on input "Arquivo*" at bounding box center [774, 444] width 110 height 24
type input "C:\fakepath\DS MARCO ANTONIO_merged.pdf"
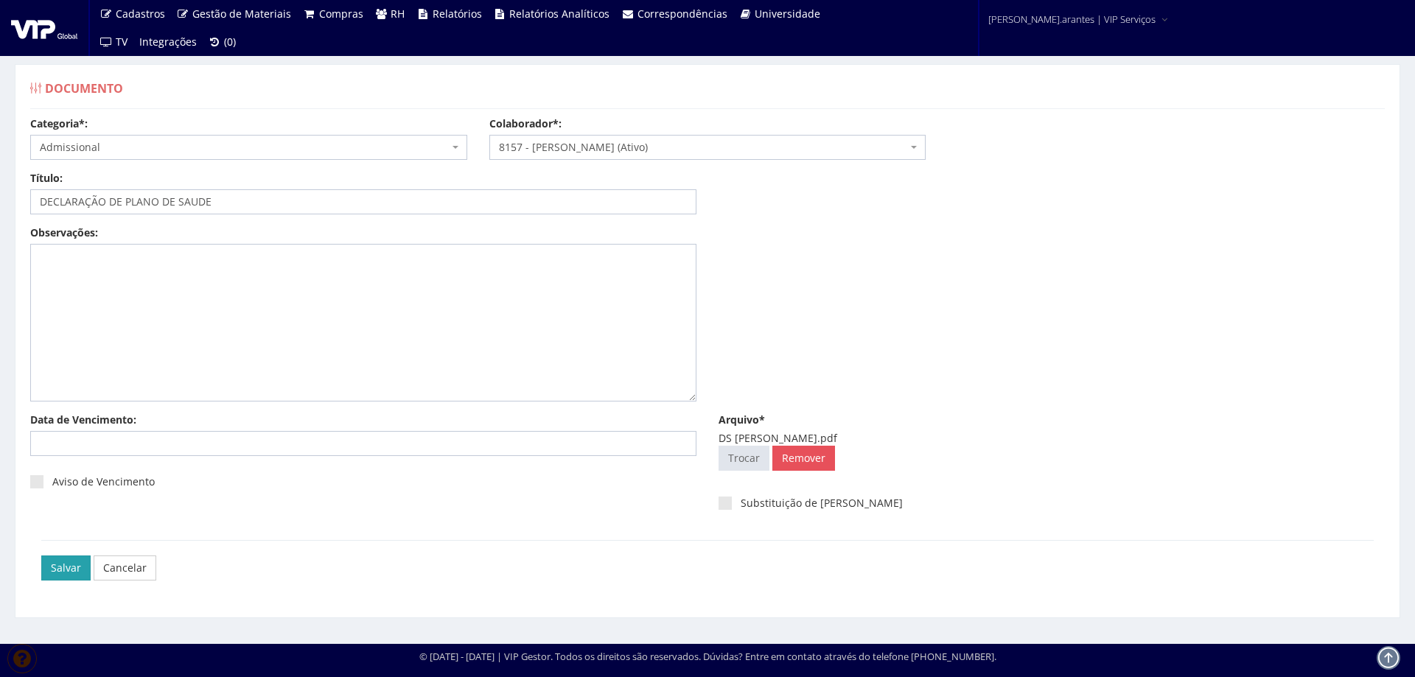
click at [62, 560] on input "Salvar" at bounding box center [65, 568] width 49 height 25
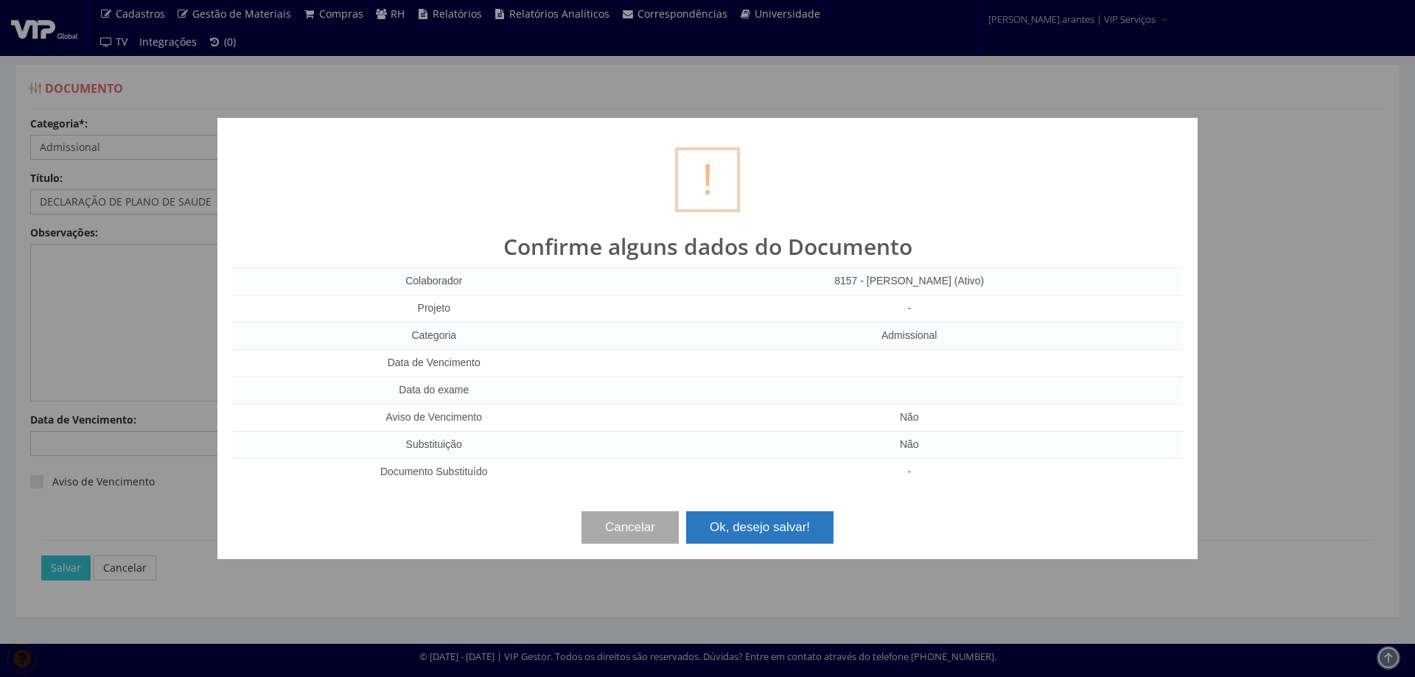
click at [748, 526] on button "Ok, desejo salvar!" at bounding box center [759, 528] width 147 height 32
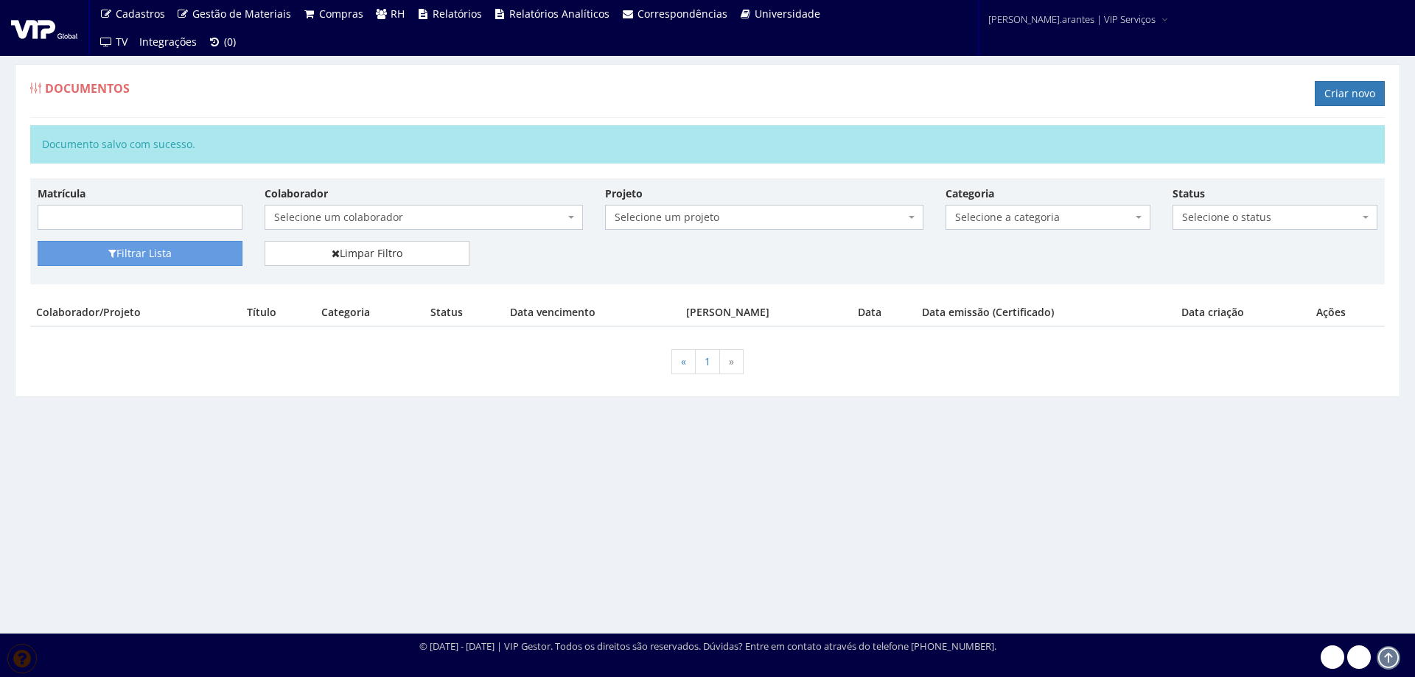
click at [383, 217] on span "Selecione um colaborador" at bounding box center [419, 217] width 290 height 15
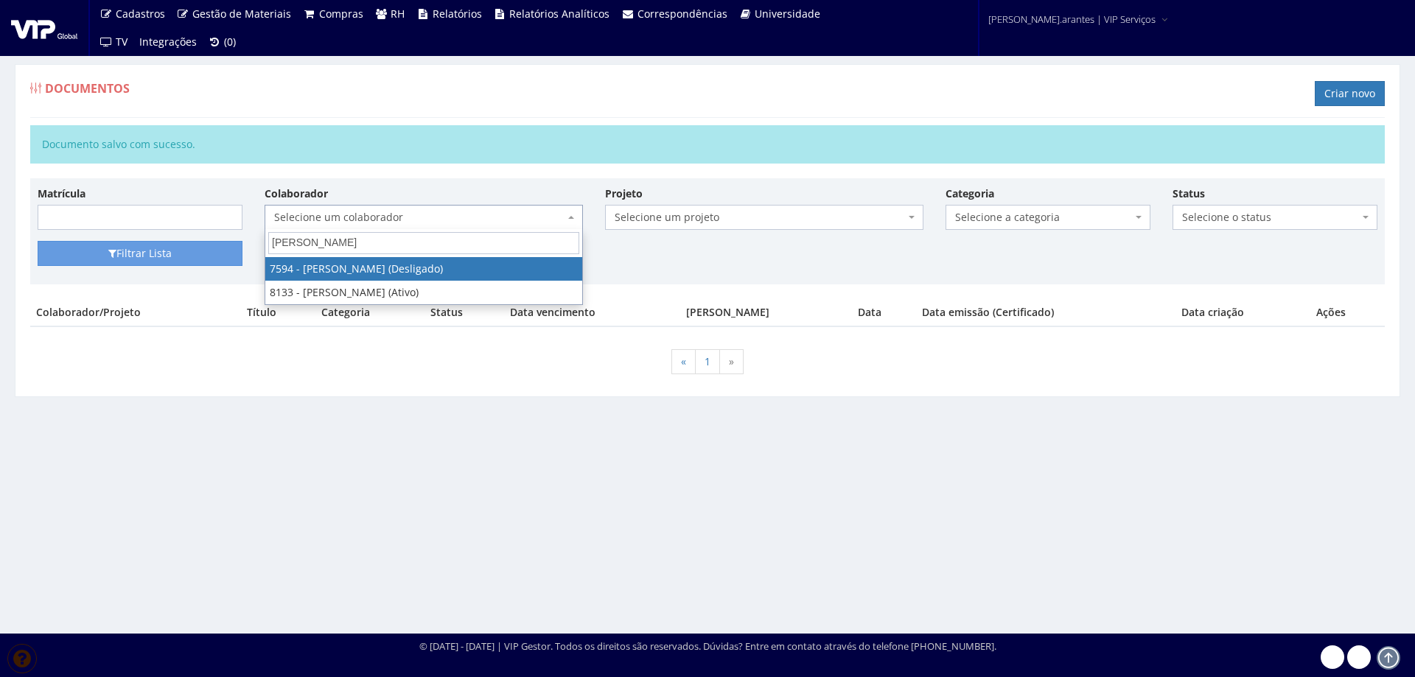
type input "[PERSON_NAME]"
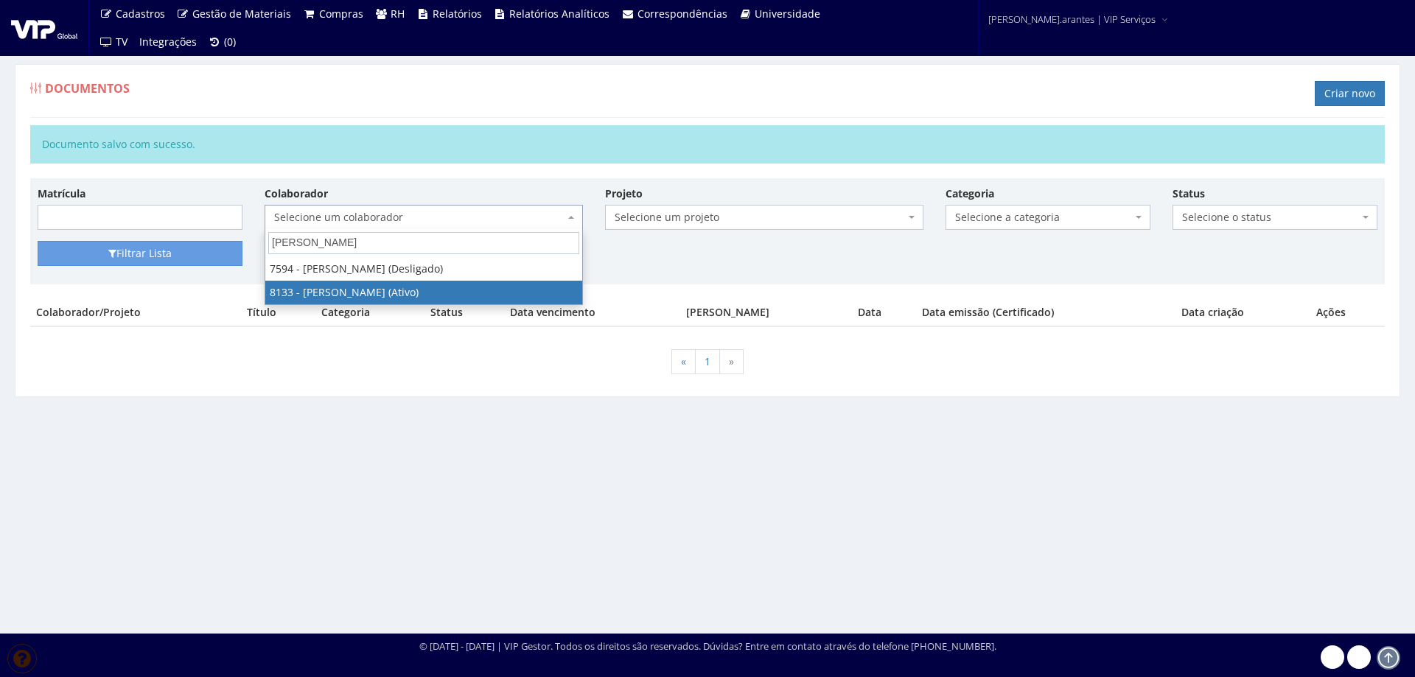
select select "3751"
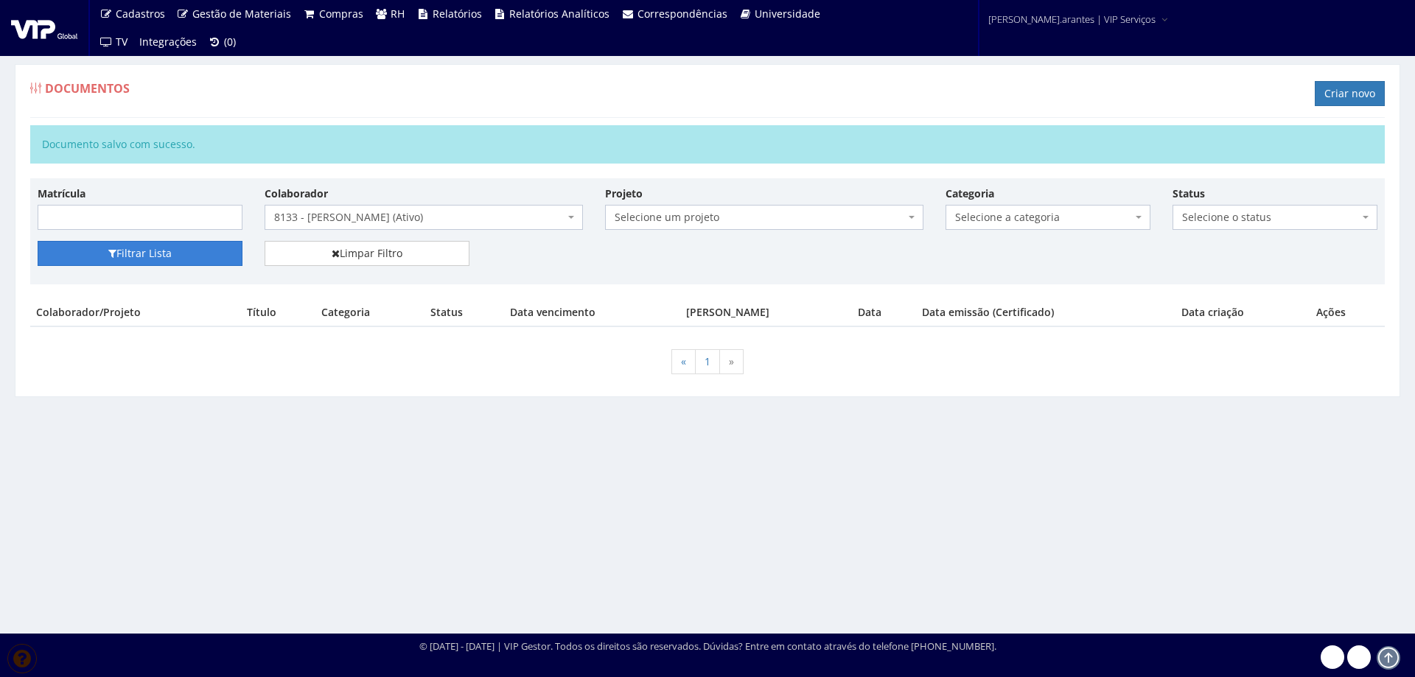
click at [106, 254] on button "Filtrar Lista" at bounding box center [140, 253] width 205 height 25
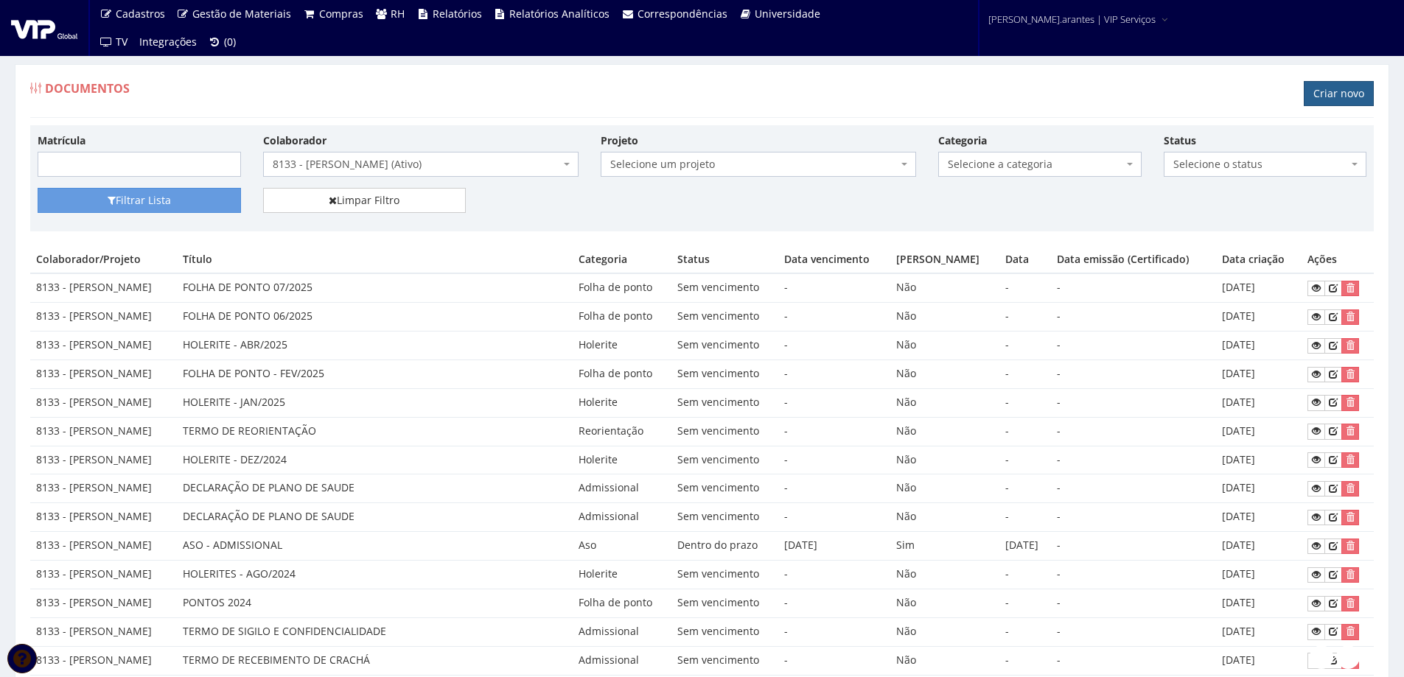
click at [1331, 94] on link "Criar novo" at bounding box center [1339, 93] width 70 height 25
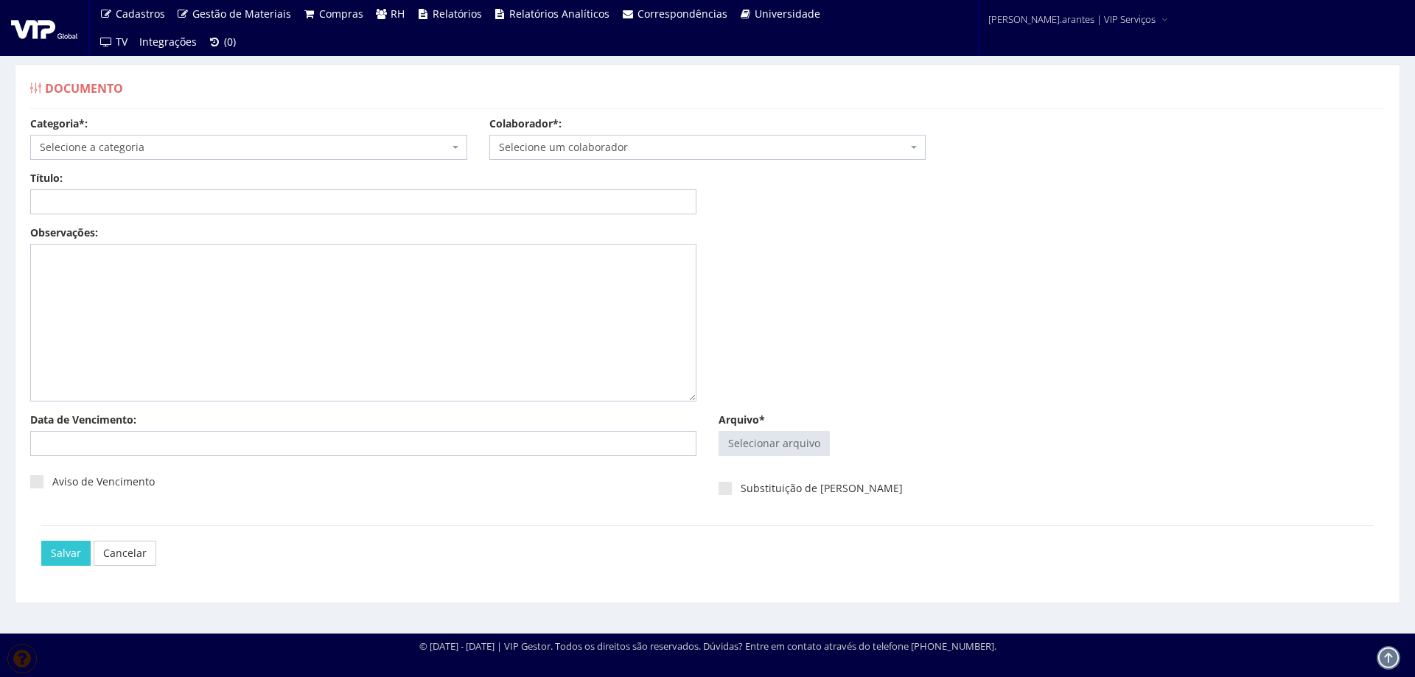
click at [185, 153] on span "Selecione a categoria" at bounding box center [244, 147] width 409 height 15
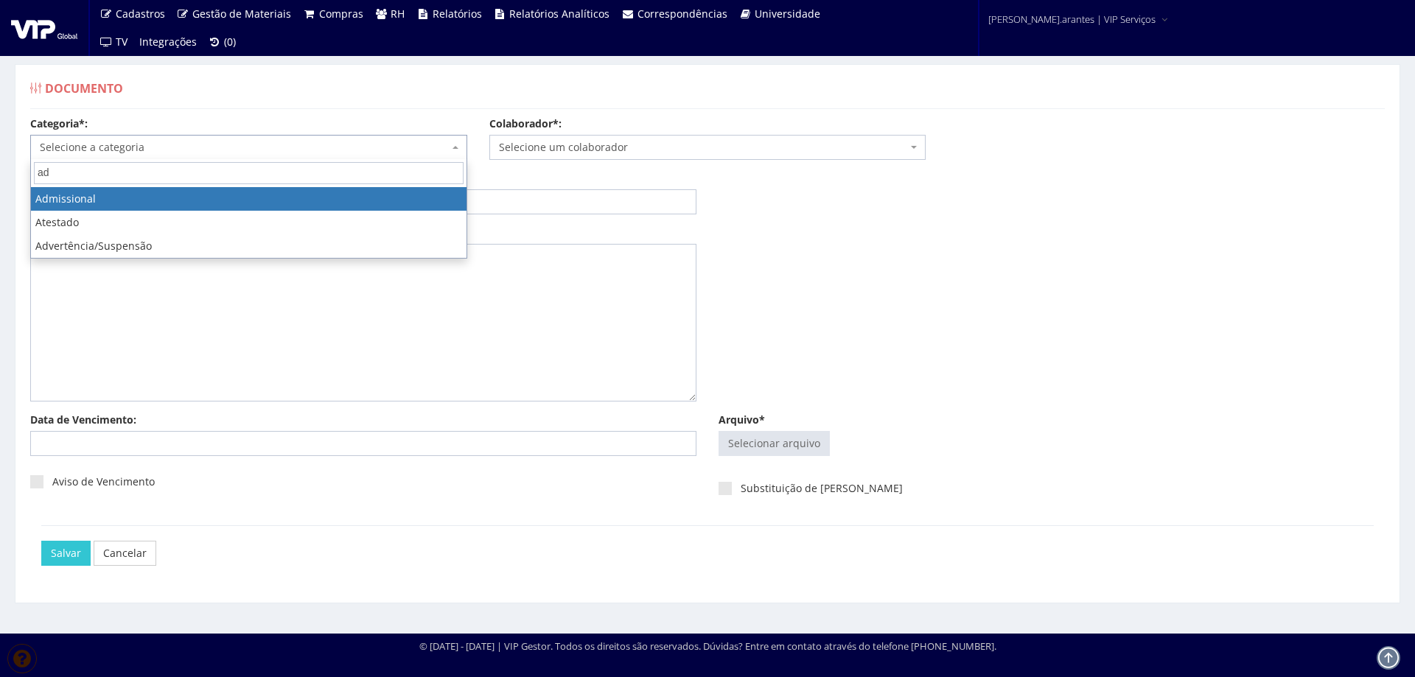
type input "ad"
select select "admissional"
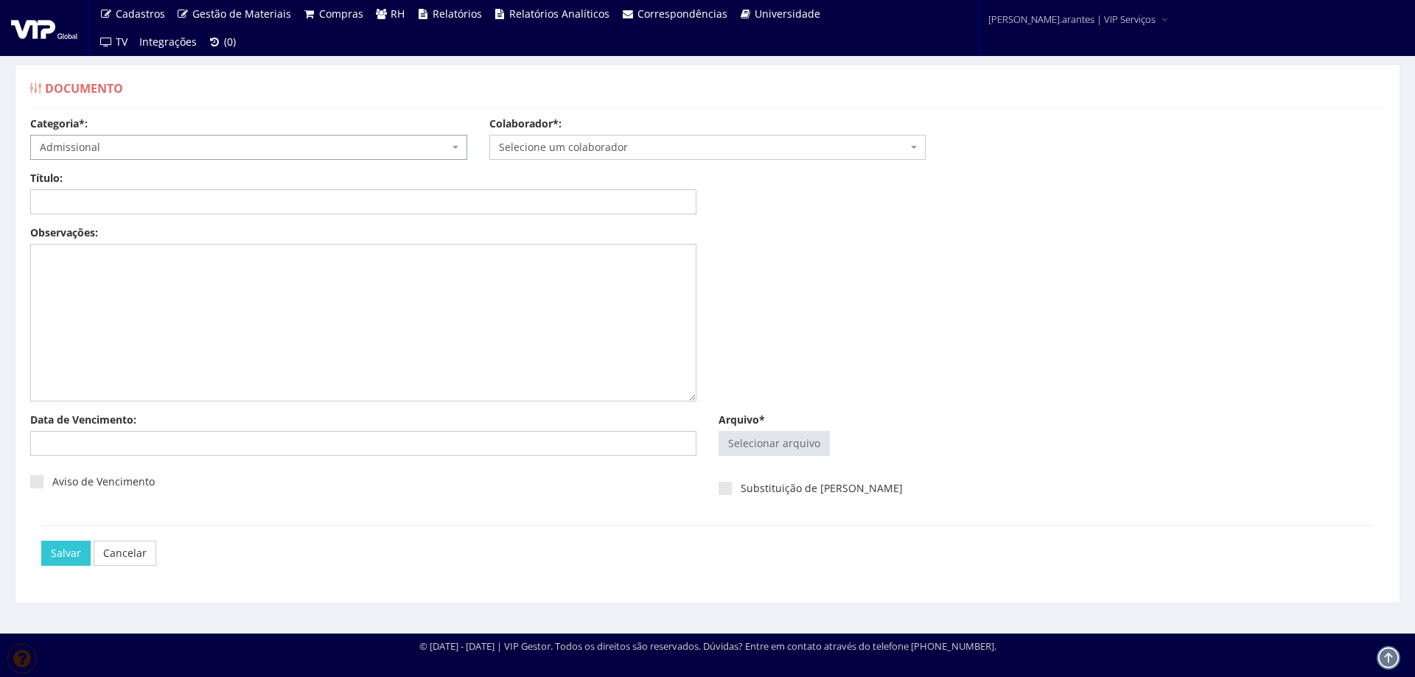
click at [601, 150] on span "Selecione um colaborador" at bounding box center [703, 147] width 409 height 15
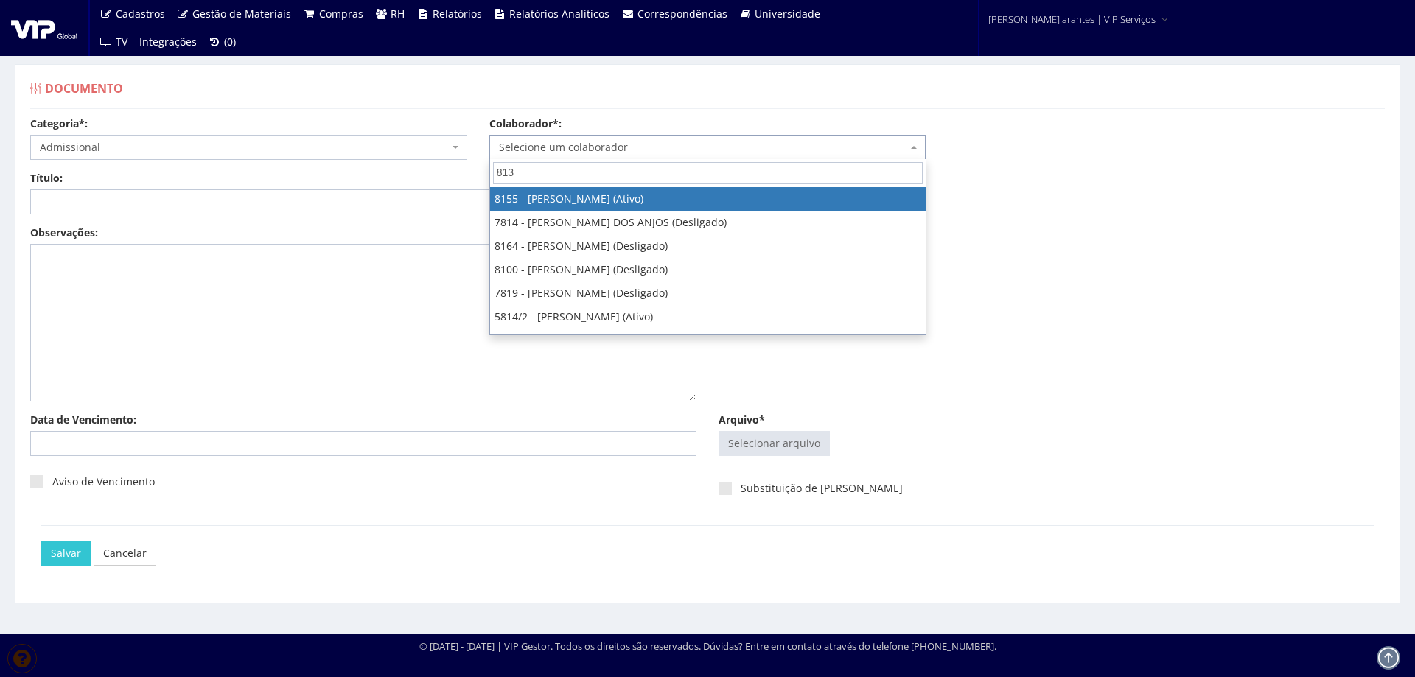
type input "8133"
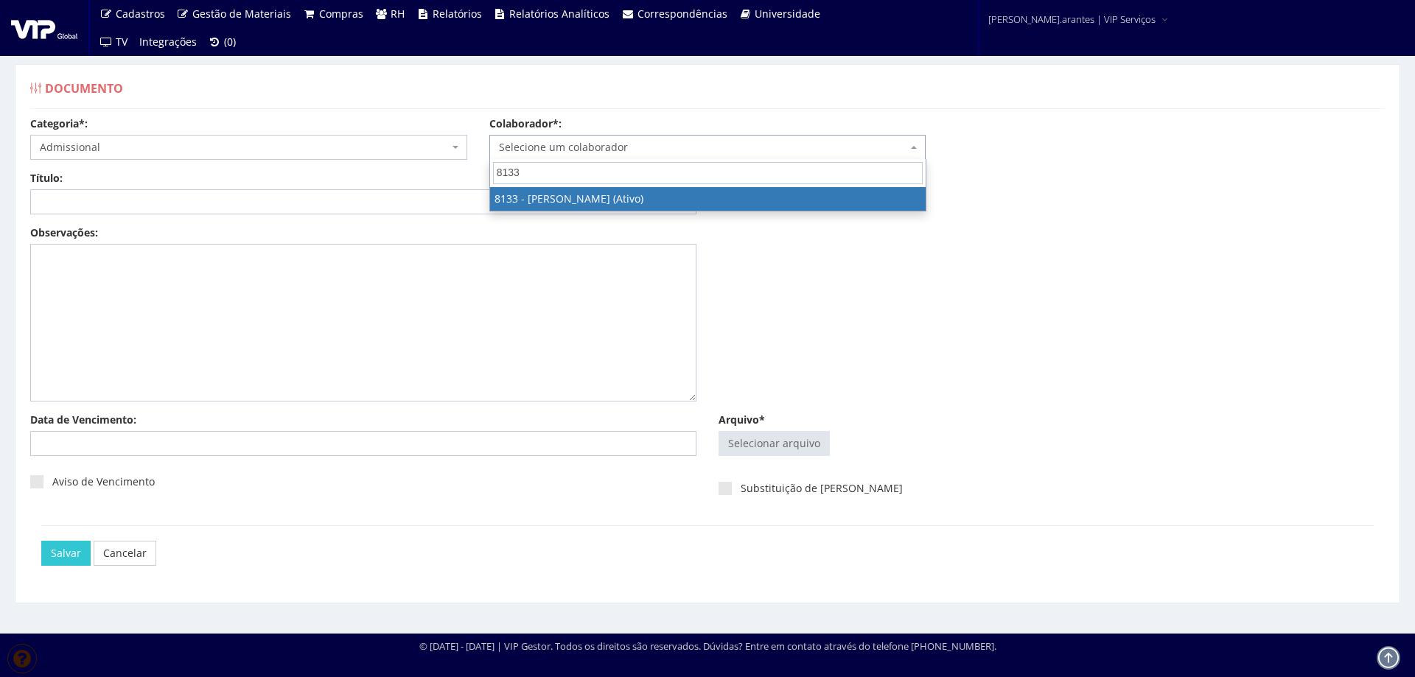
select select "3751"
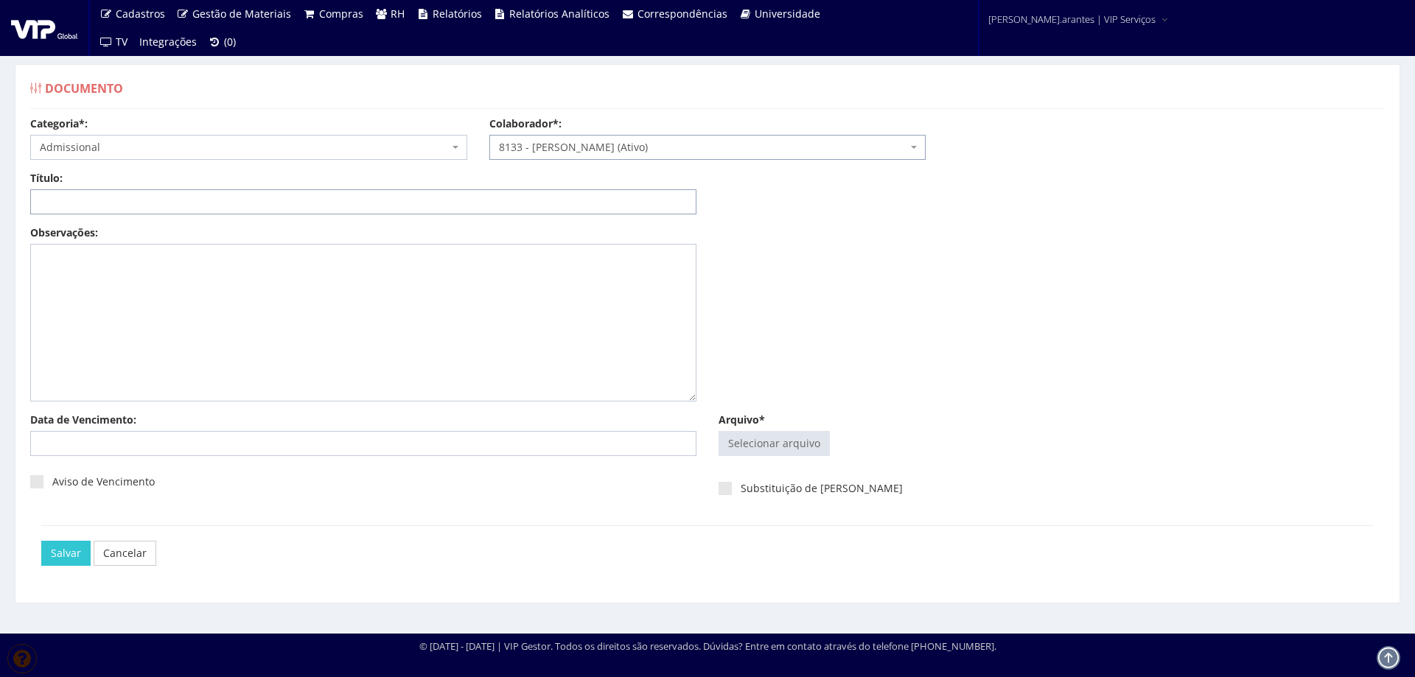
click at [414, 209] on input "Título:" at bounding box center [363, 201] width 666 height 25
type input "DECLARAÇÃO DE PLANO DE SAUDE"
click at [798, 457] on div "Selecionar arquivo Trocar Remover" at bounding box center [1052, 447] width 666 height 32
click at [794, 444] on input "Arquivo*" at bounding box center [774, 444] width 110 height 24
type input "C:\fakepath\DS MARCOS MACEDO_merged.pdf"
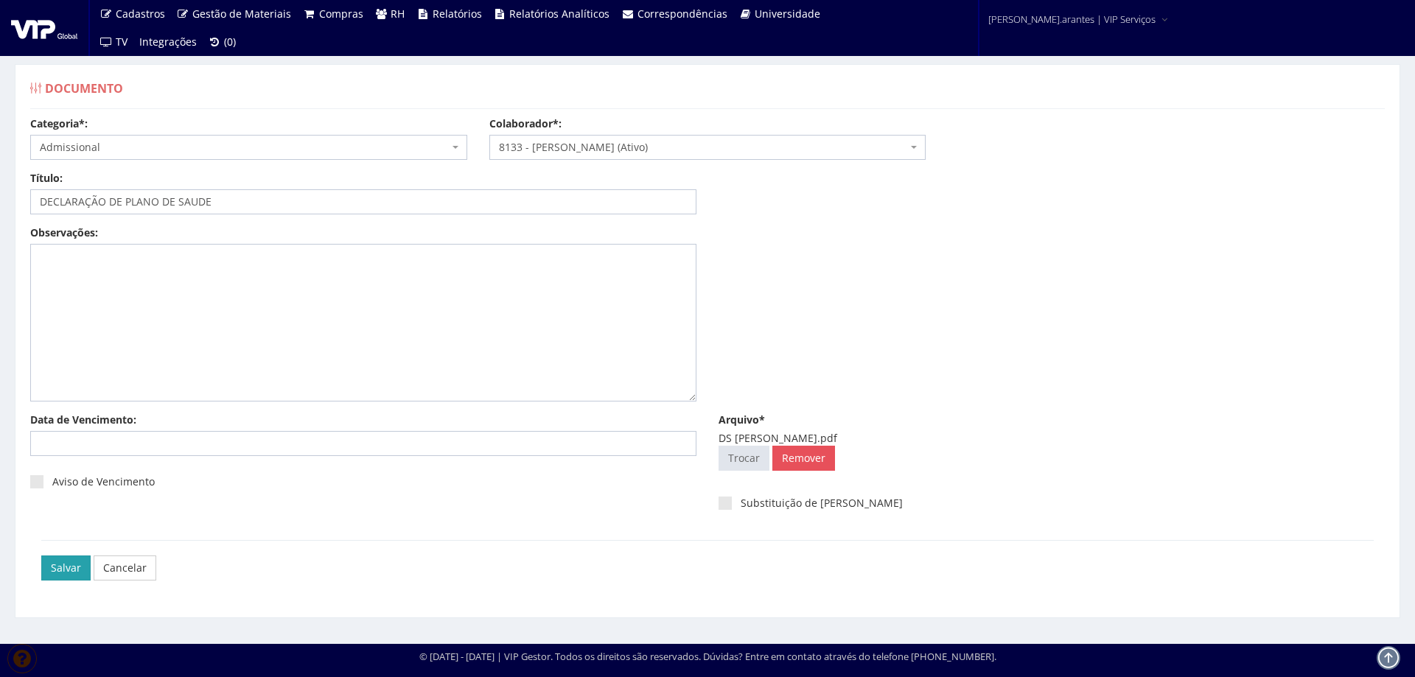
click at [57, 563] on input "Salvar" at bounding box center [65, 568] width 49 height 25
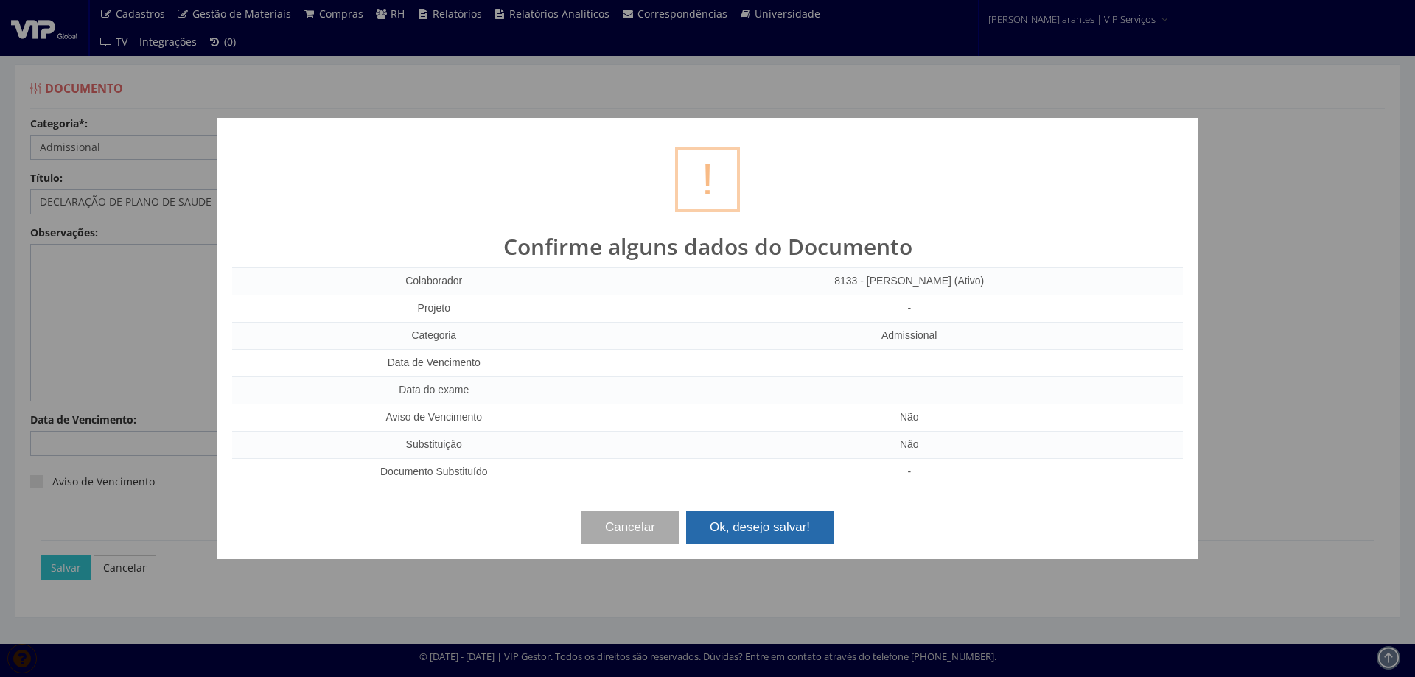
click at [807, 530] on button "Ok, desejo salvar!" at bounding box center [759, 528] width 147 height 32
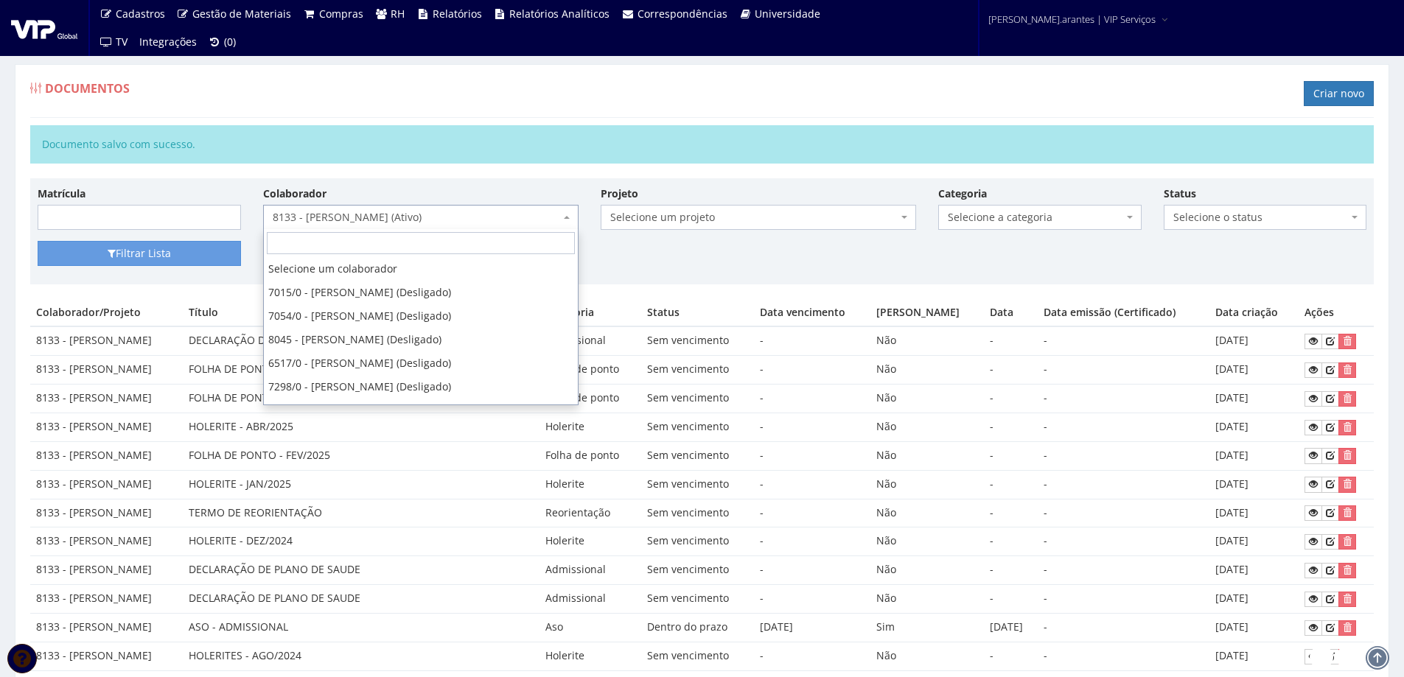
click at [362, 216] on span "8133 - MARCOS MACEDO CAVALHEIRO (Ativo)" at bounding box center [416, 217] width 287 height 15
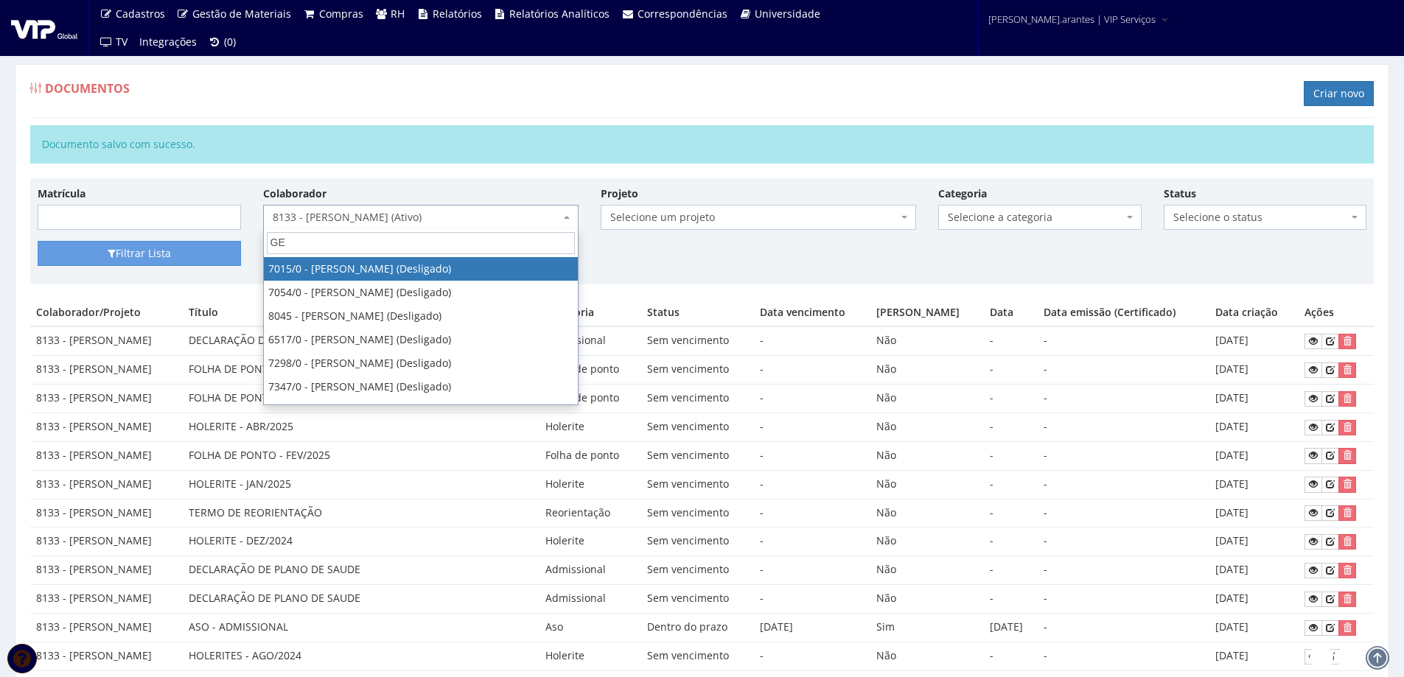
type input "GEO"
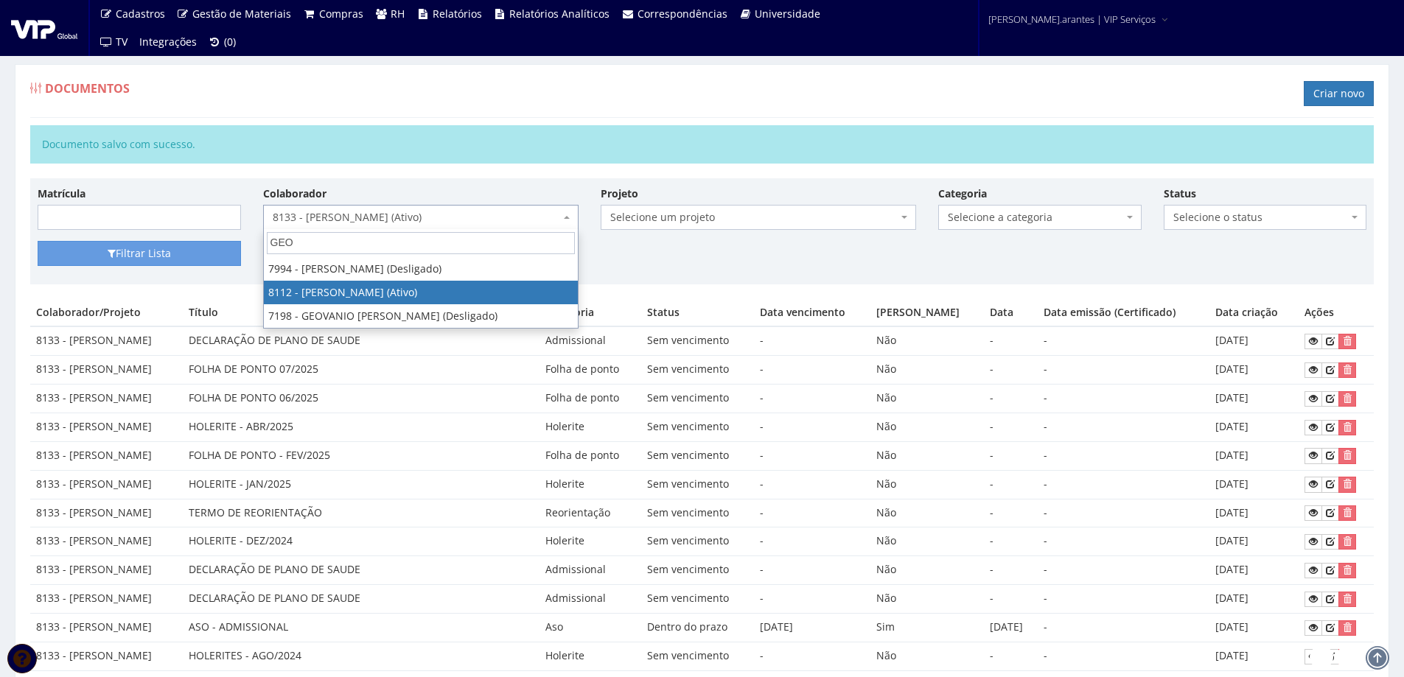
select select "3680"
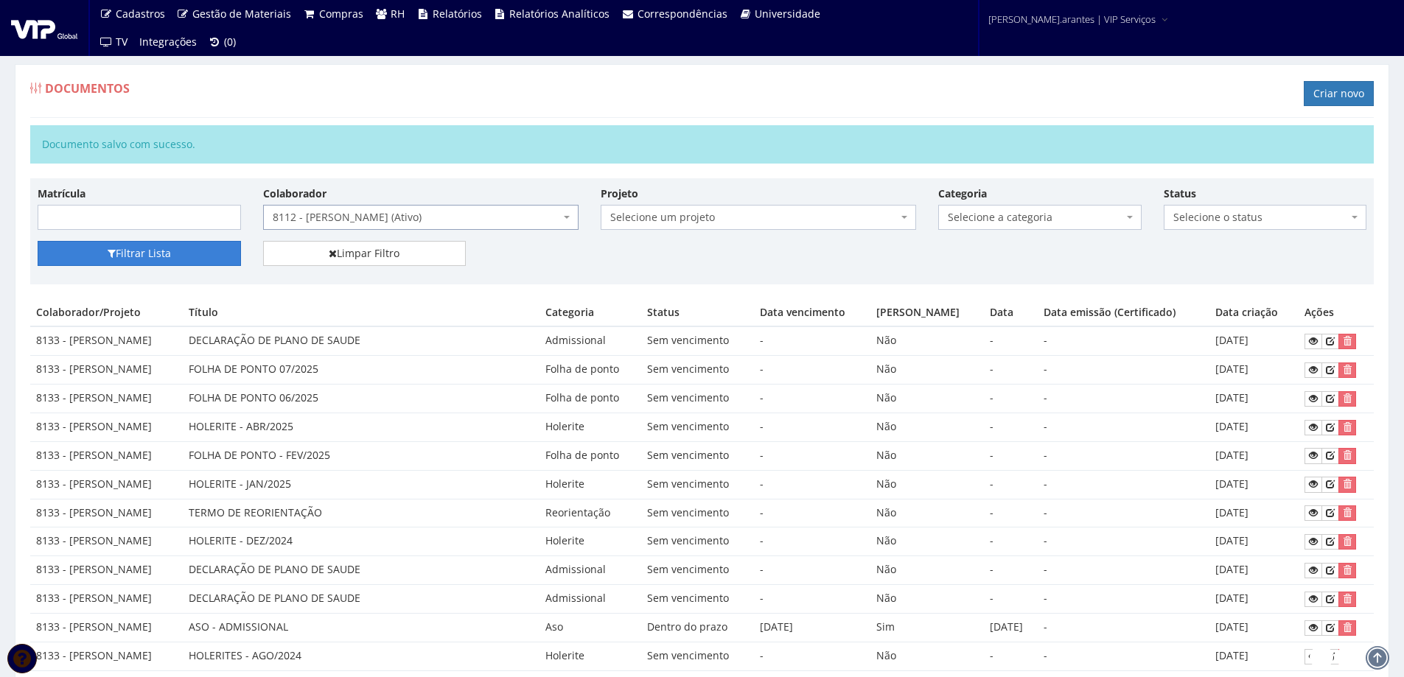
click at [194, 250] on button "Filtrar Lista" at bounding box center [139, 253] width 203 height 25
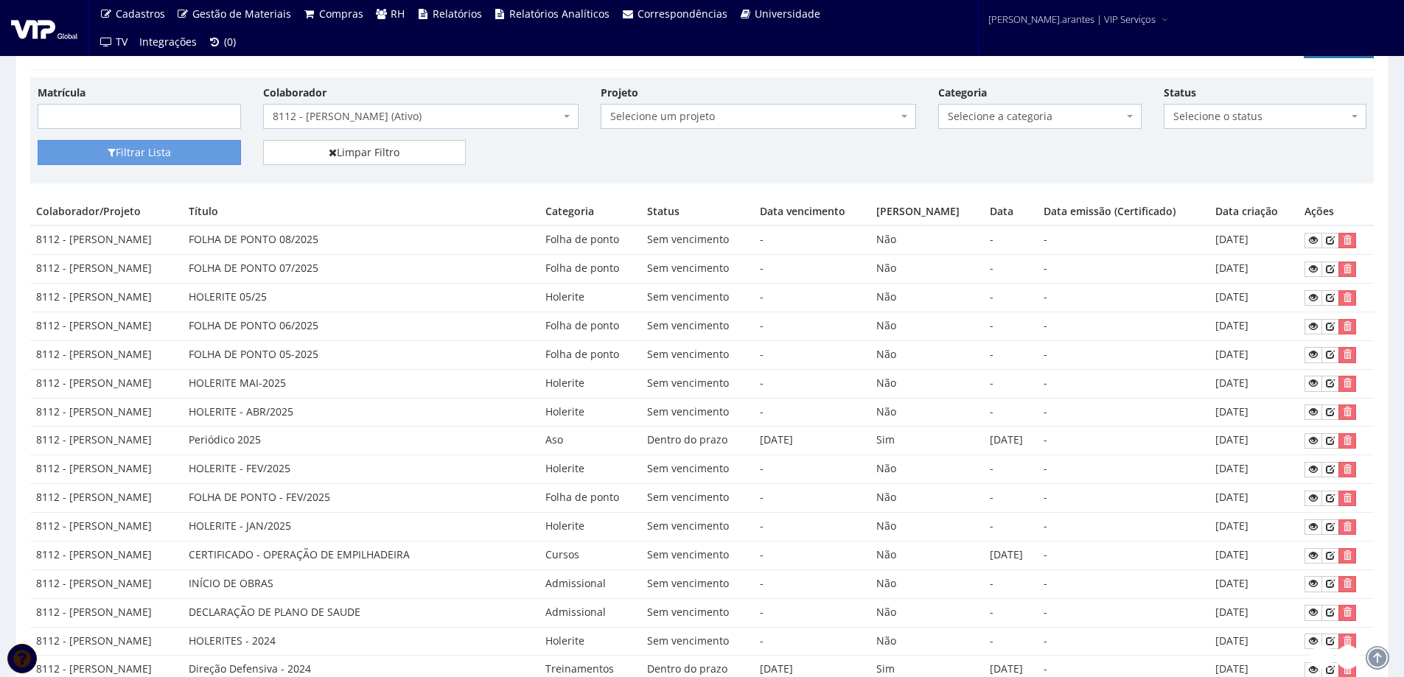
scroll to position [74, 0]
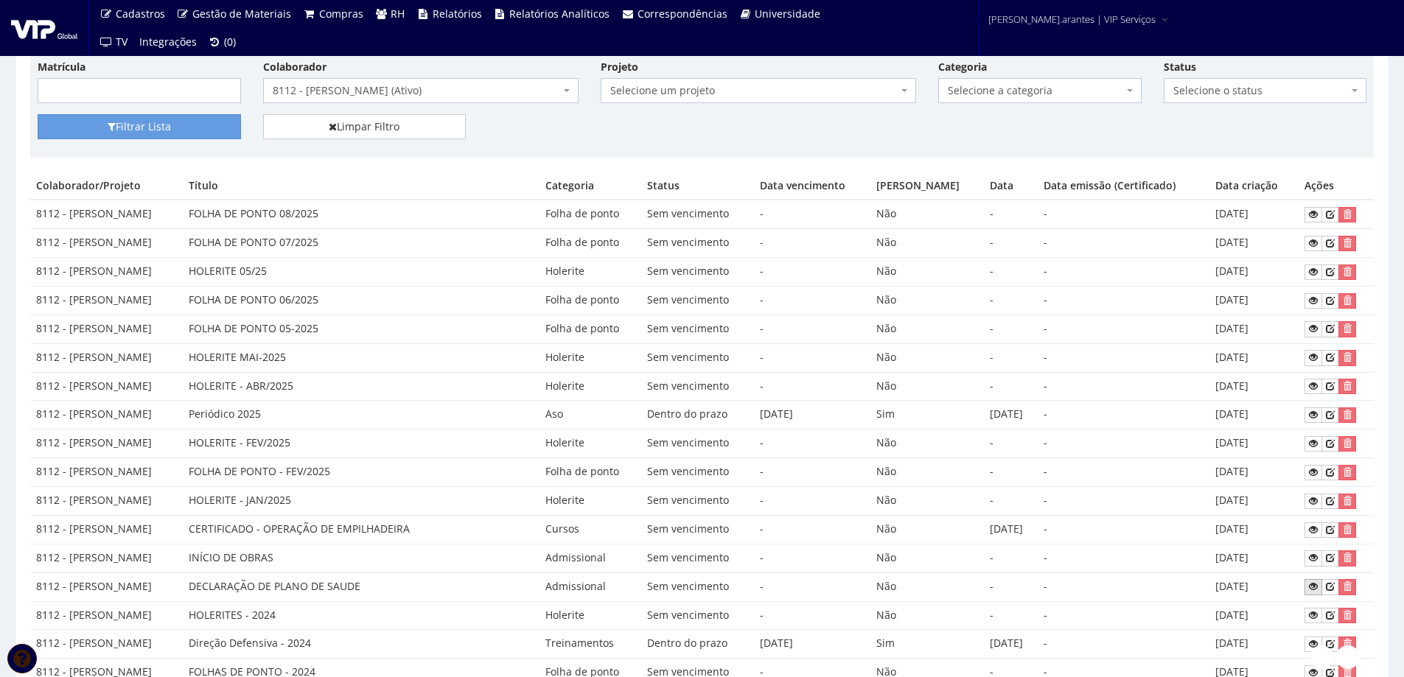
click at [1319, 582] on link at bounding box center [1314, 586] width 18 height 15
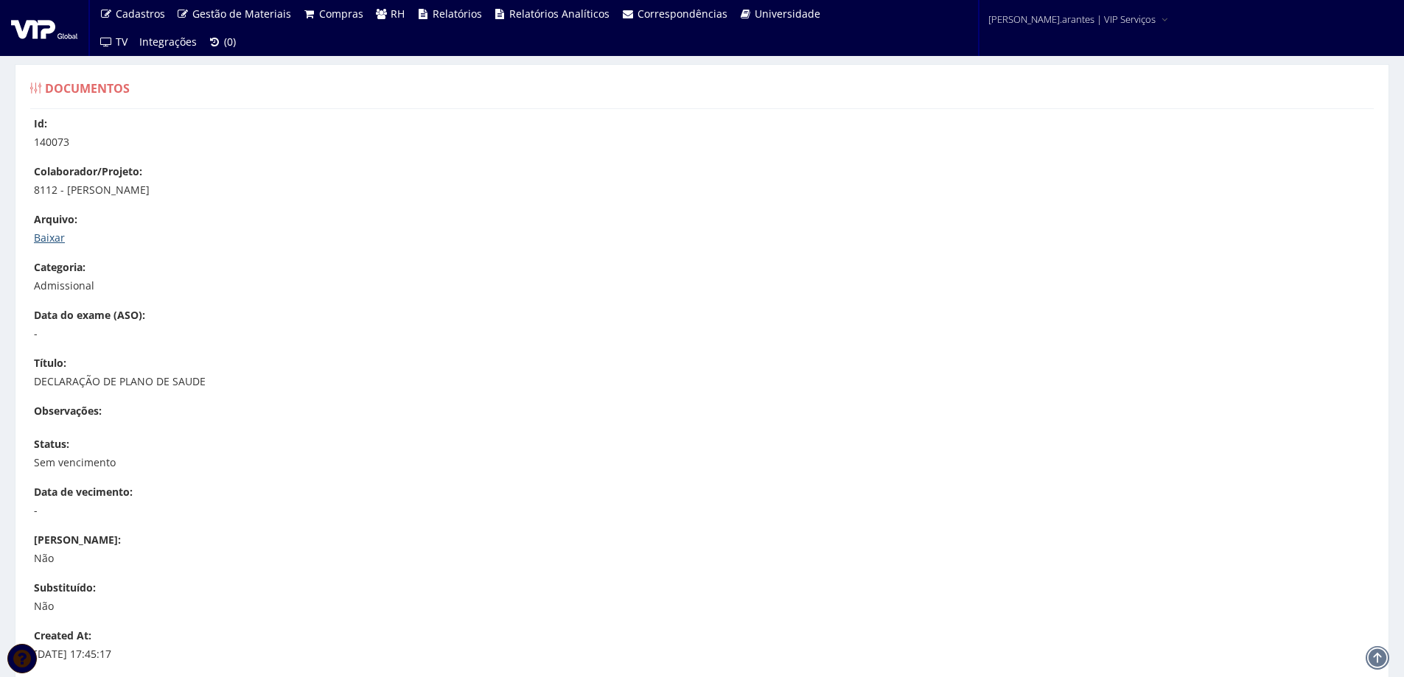
click at [58, 233] on link "Baixar" at bounding box center [49, 238] width 31 height 14
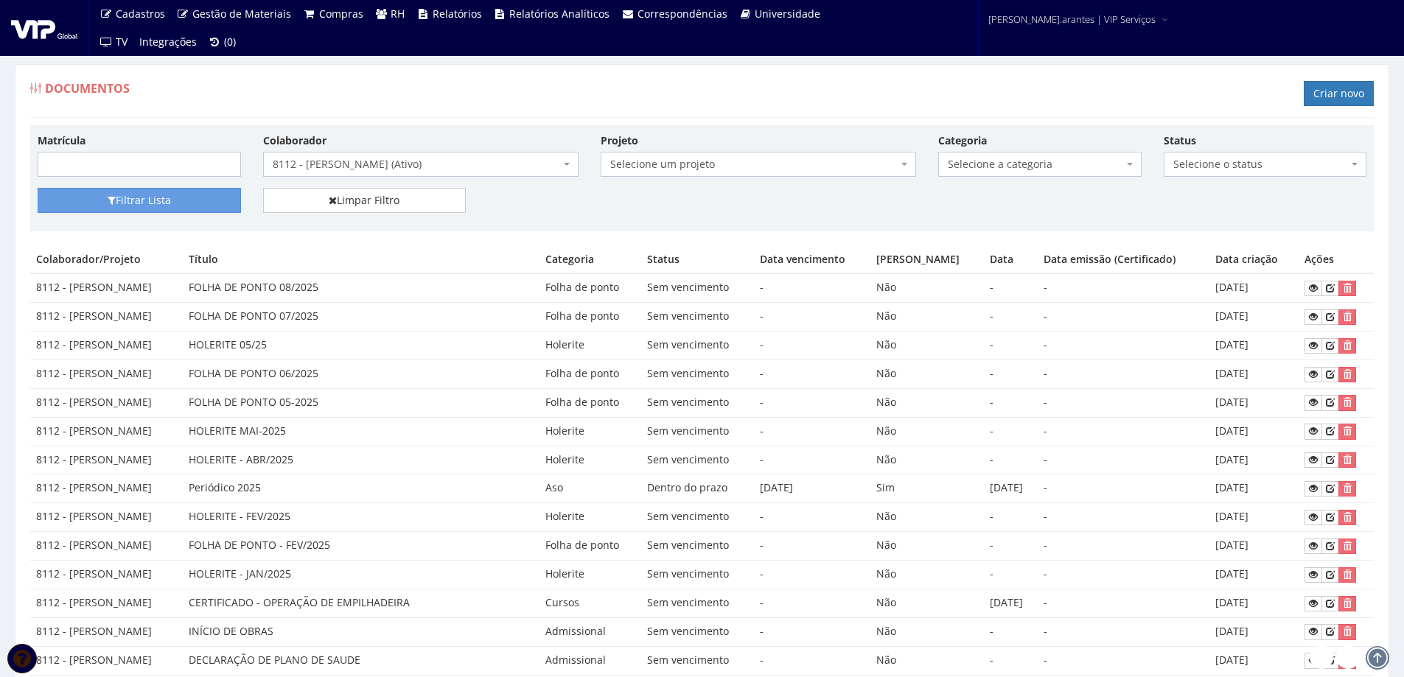
scroll to position [74, 0]
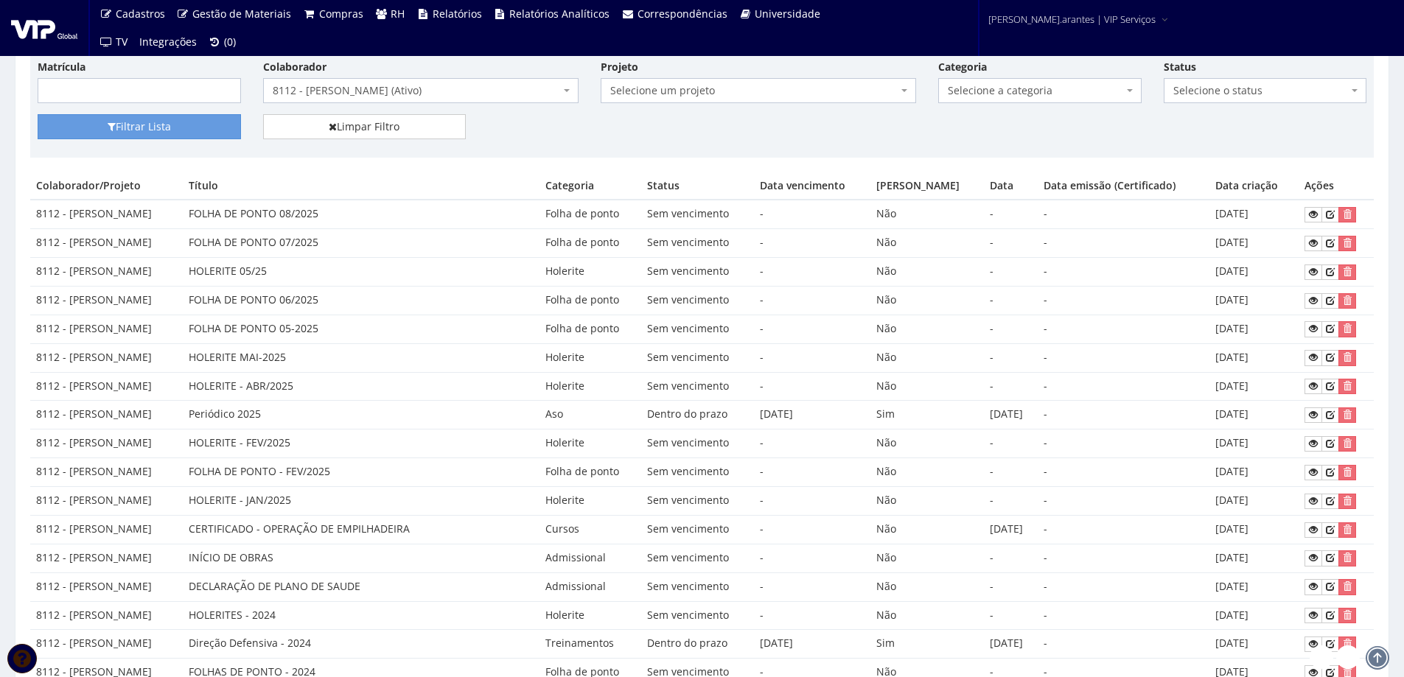
click at [503, 91] on span "8112 - [PERSON_NAME] (Ativo)" at bounding box center [416, 90] width 287 height 15
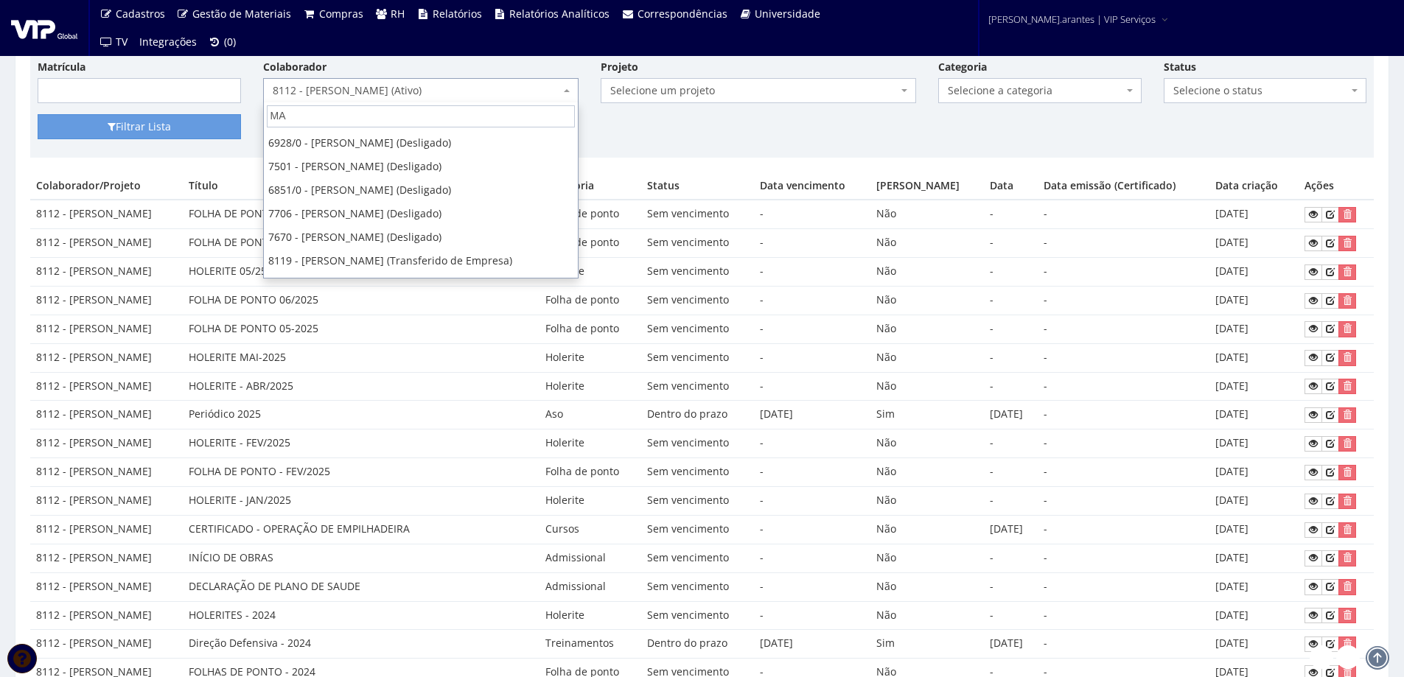
scroll to position [0, 0]
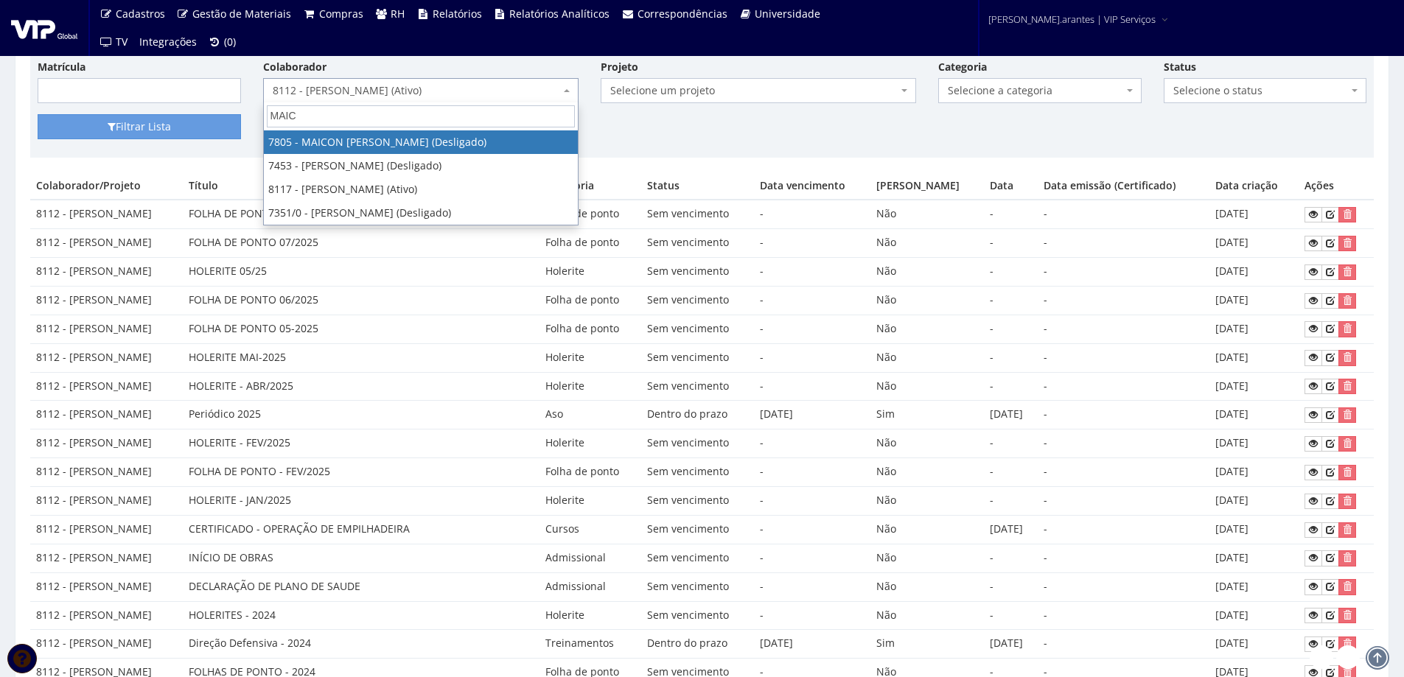
type input "MAICO"
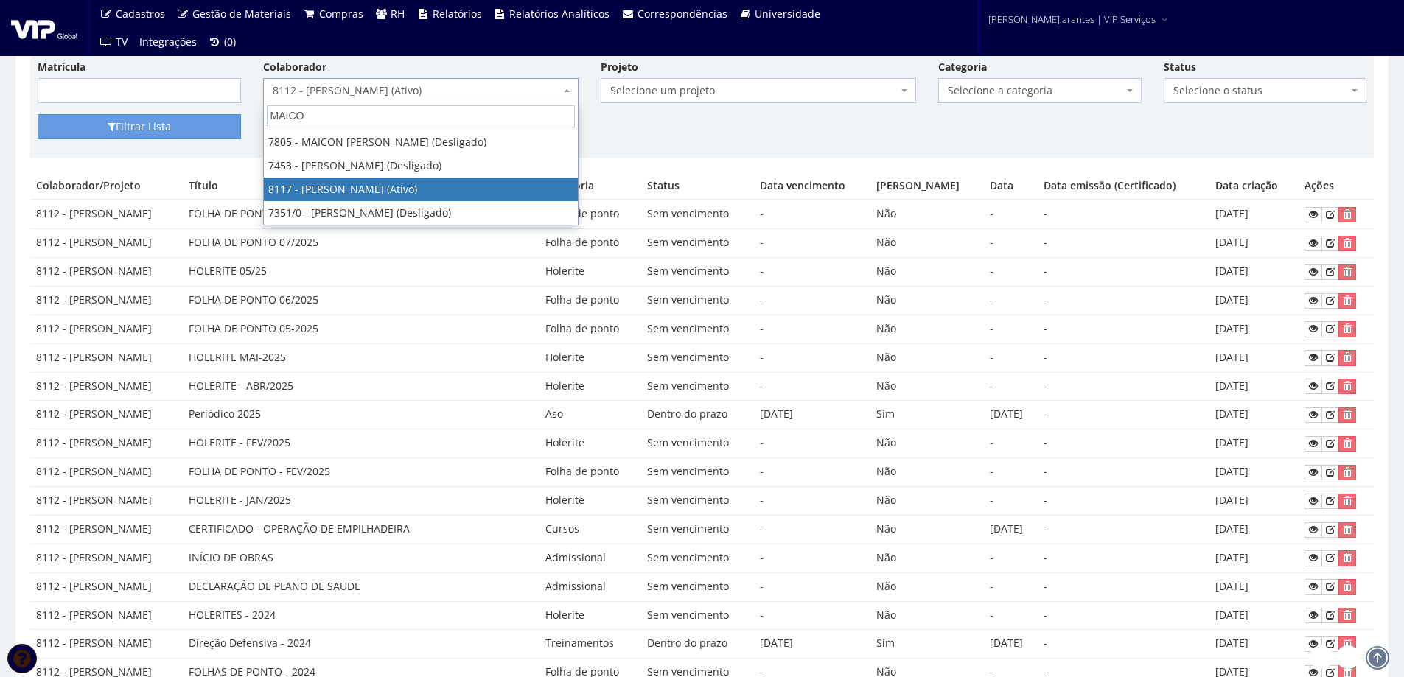
select select "3713"
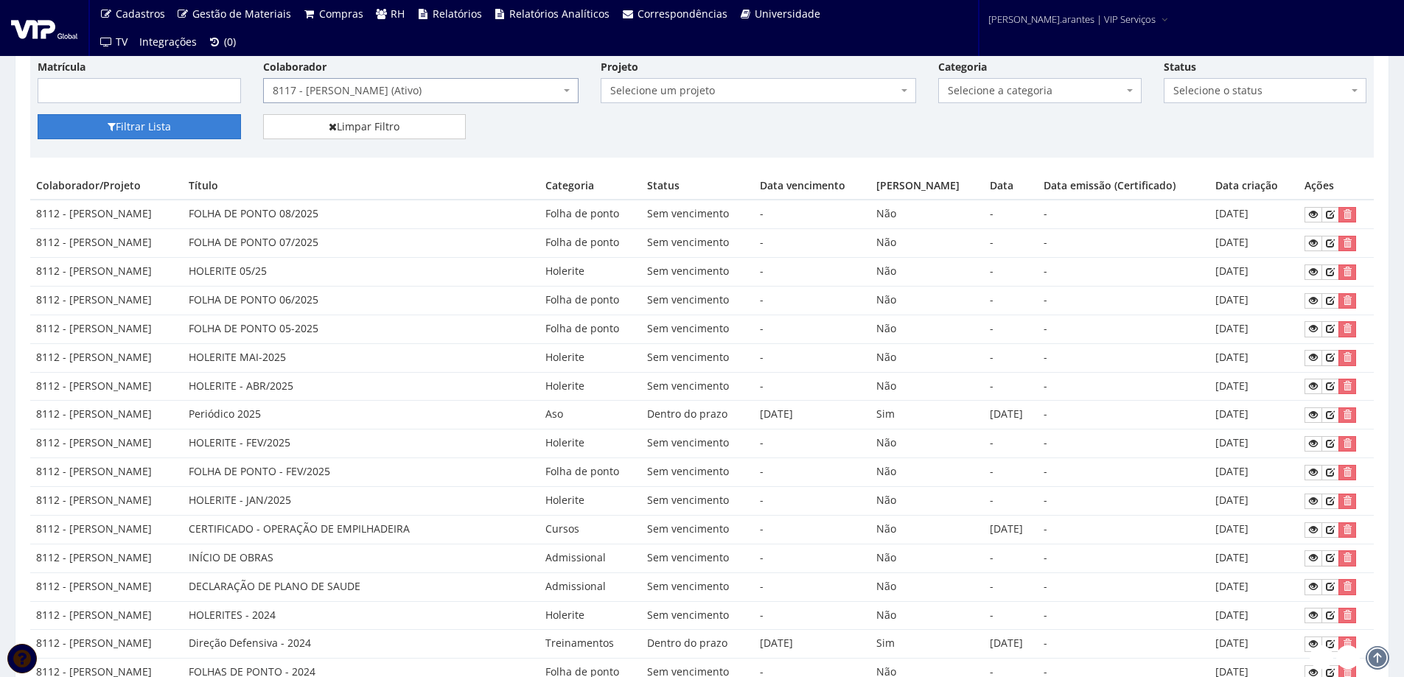
click at [191, 131] on button "Filtrar Lista" at bounding box center [139, 126] width 203 height 25
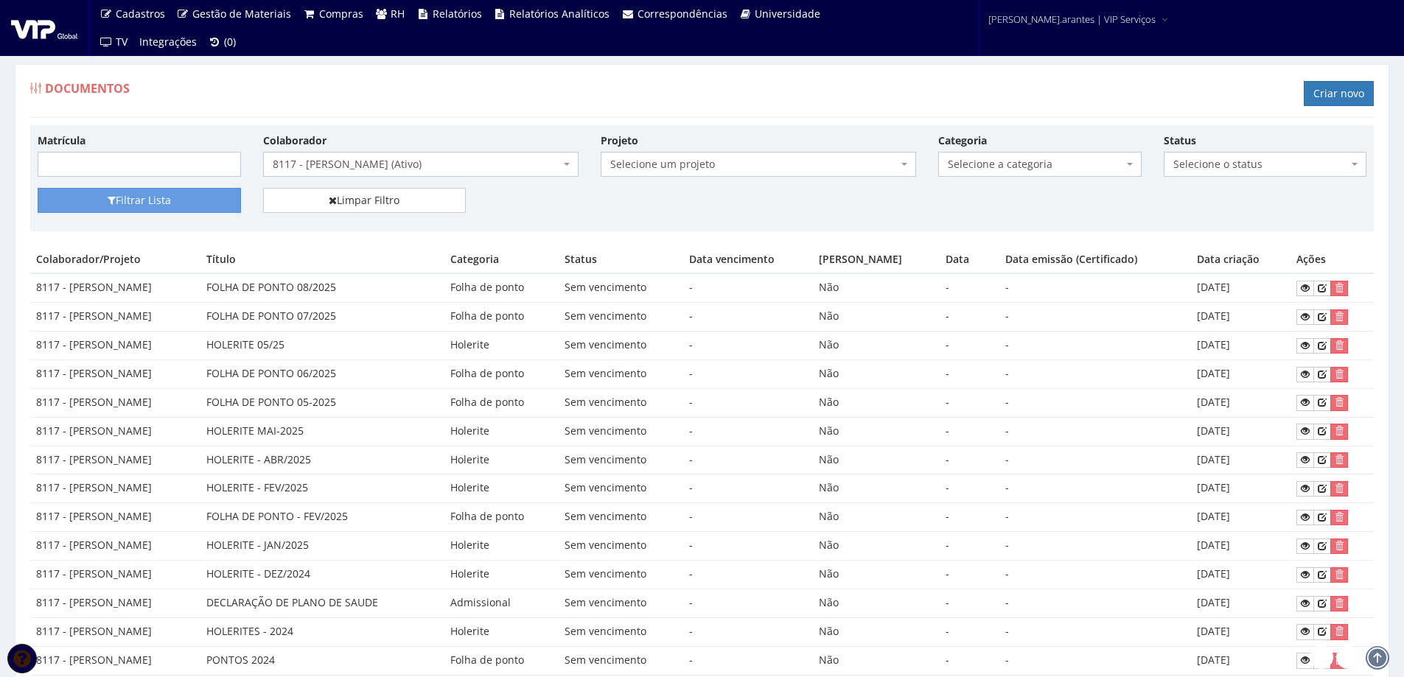
click at [366, 164] on span "8117 - [PERSON_NAME] (Ativo)" at bounding box center [416, 164] width 287 height 15
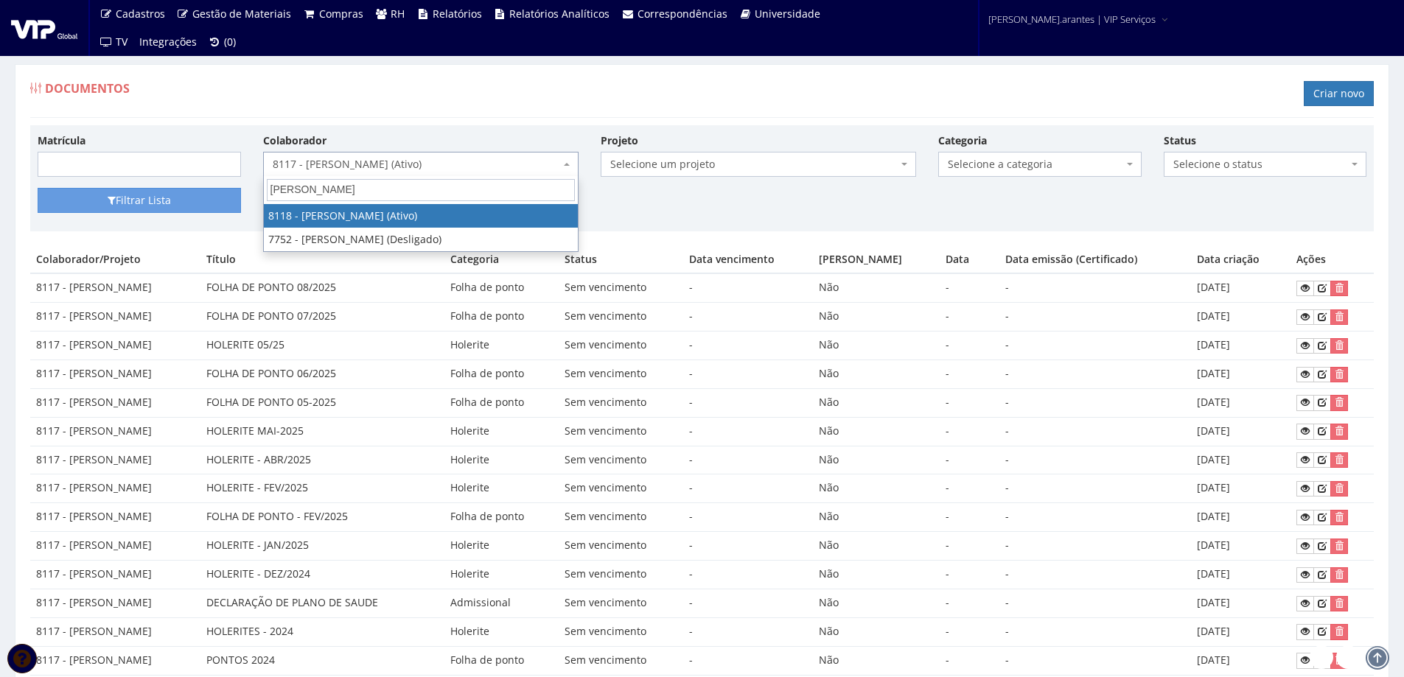
type input "RAFAEL LE"
select select "3714"
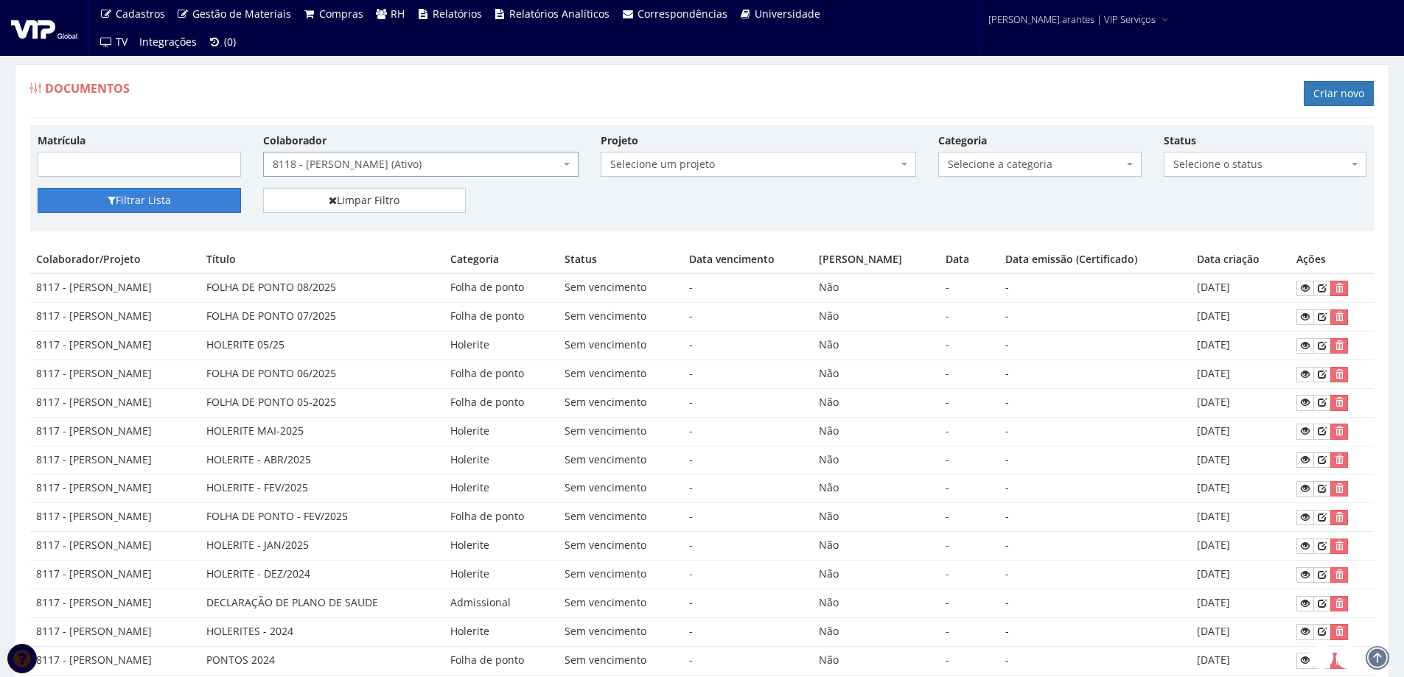
click at [156, 205] on button "Filtrar Lista" at bounding box center [139, 200] width 203 height 25
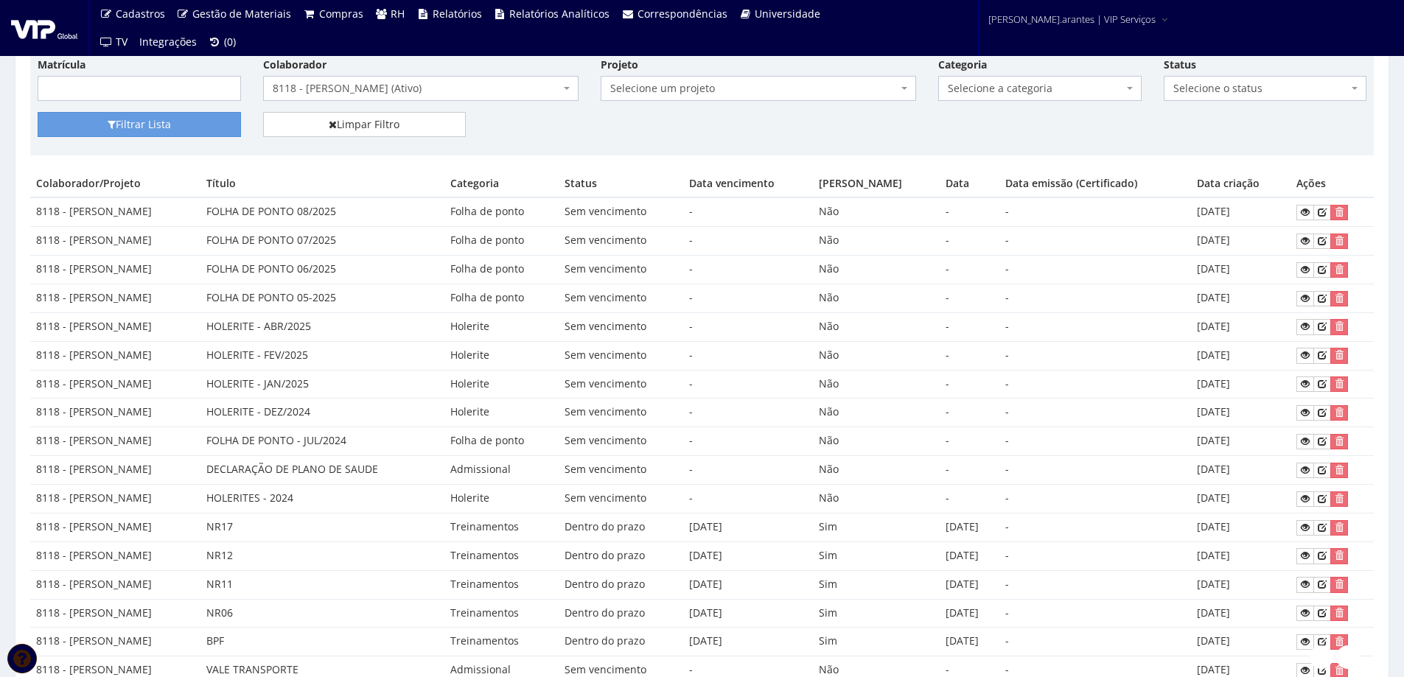
scroll to position [74, 0]
click at [408, 86] on span "8118 - [PERSON_NAME] (Ativo)" at bounding box center [416, 90] width 287 height 15
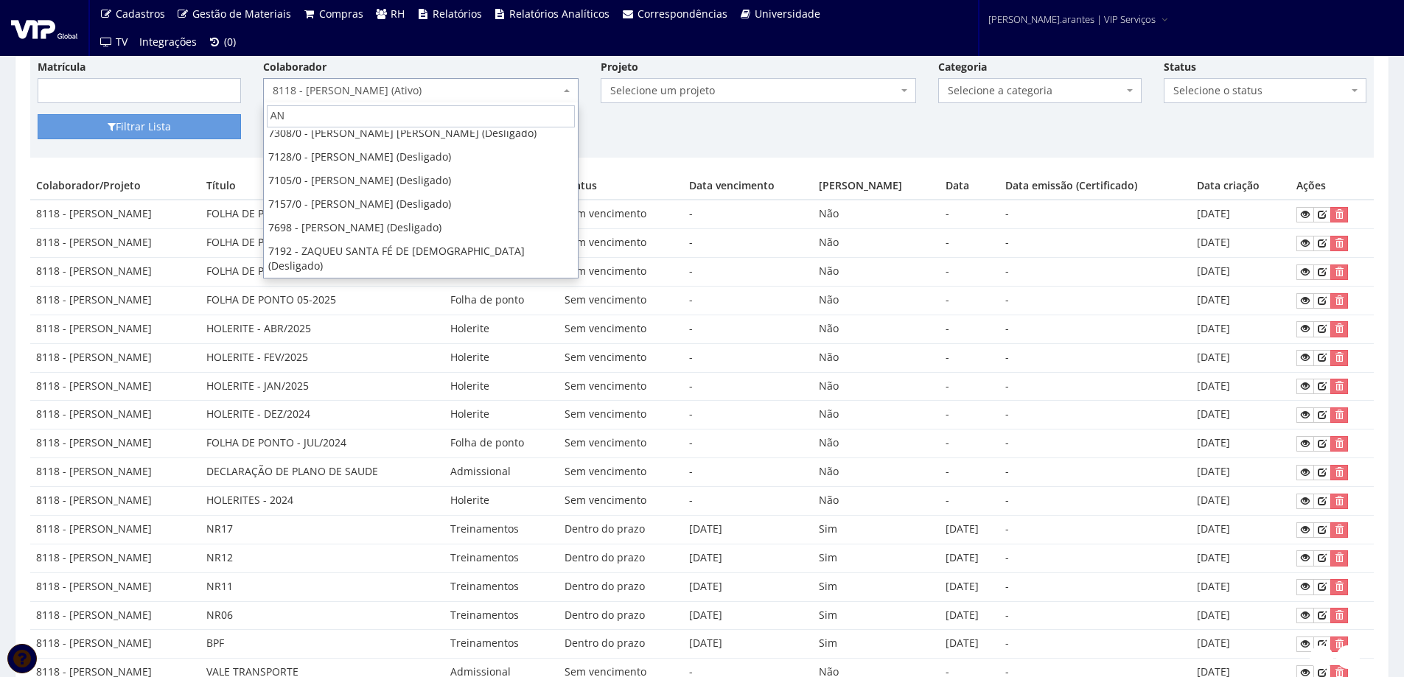
scroll to position [0, 0]
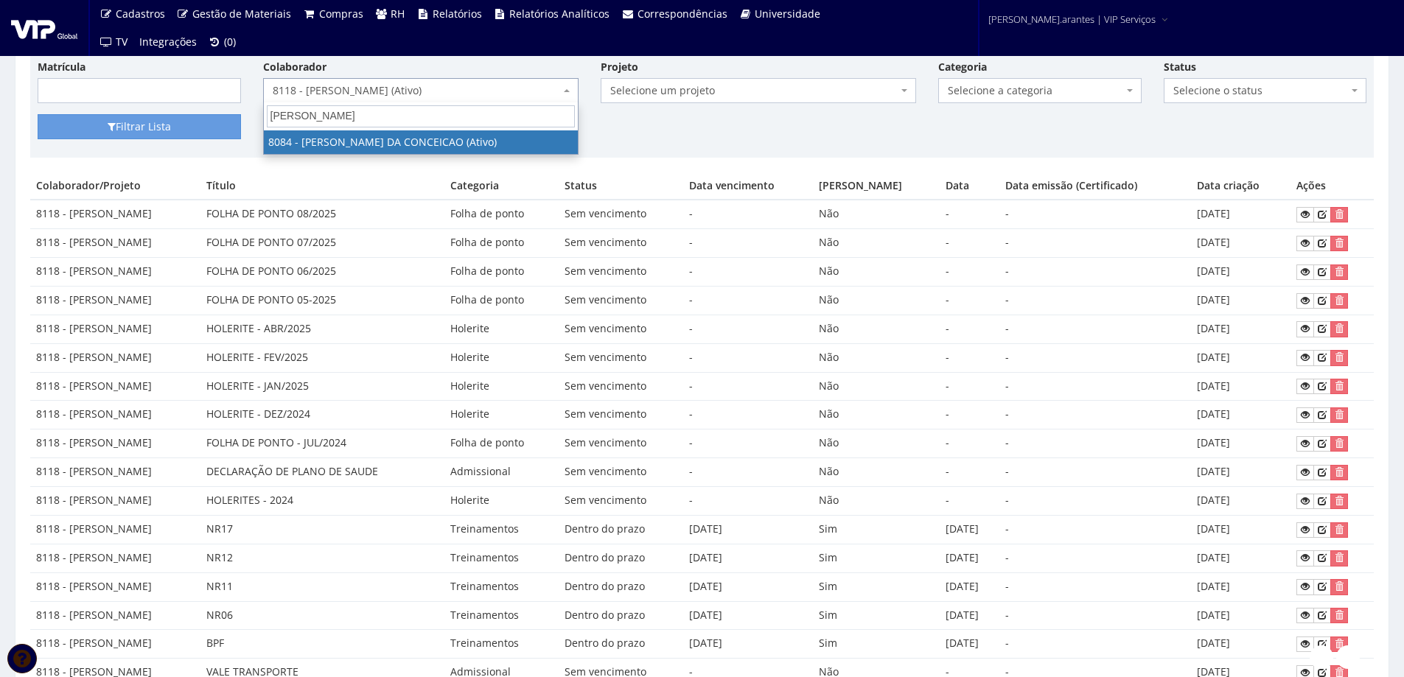
type input "[PERSON_NAME]"
select select "3573"
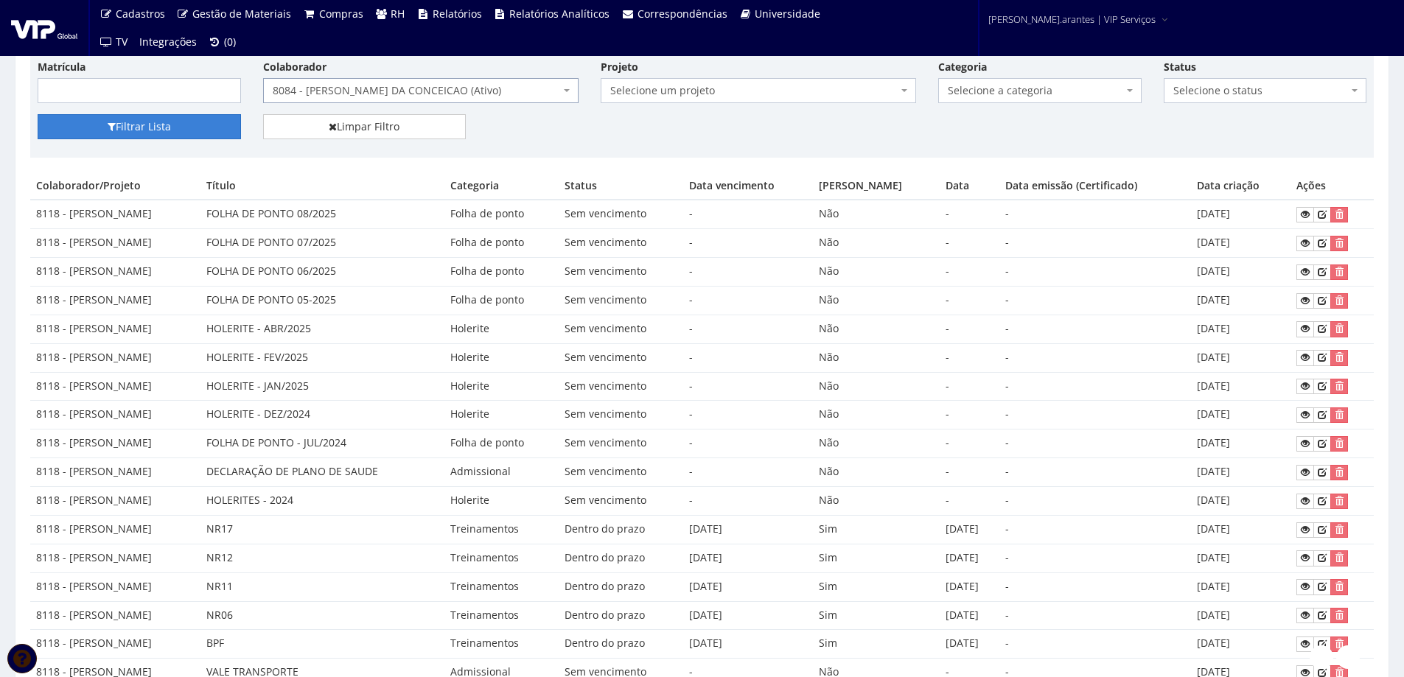
click at [105, 130] on button "Filtrar Lista" at bounding box center [139, 126] width 203 height 25
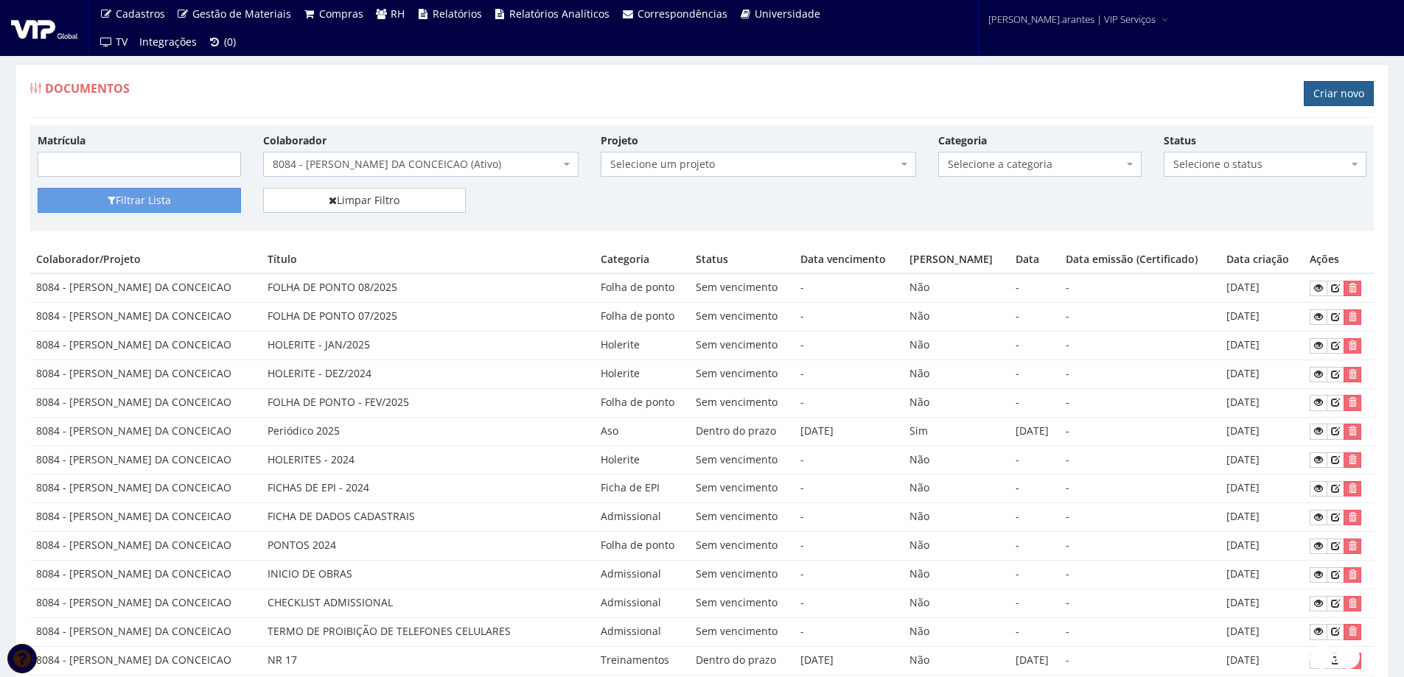
click at [1328, 90] on link "Criar novo" at bounding box center [1339, 93] width 70 height 25
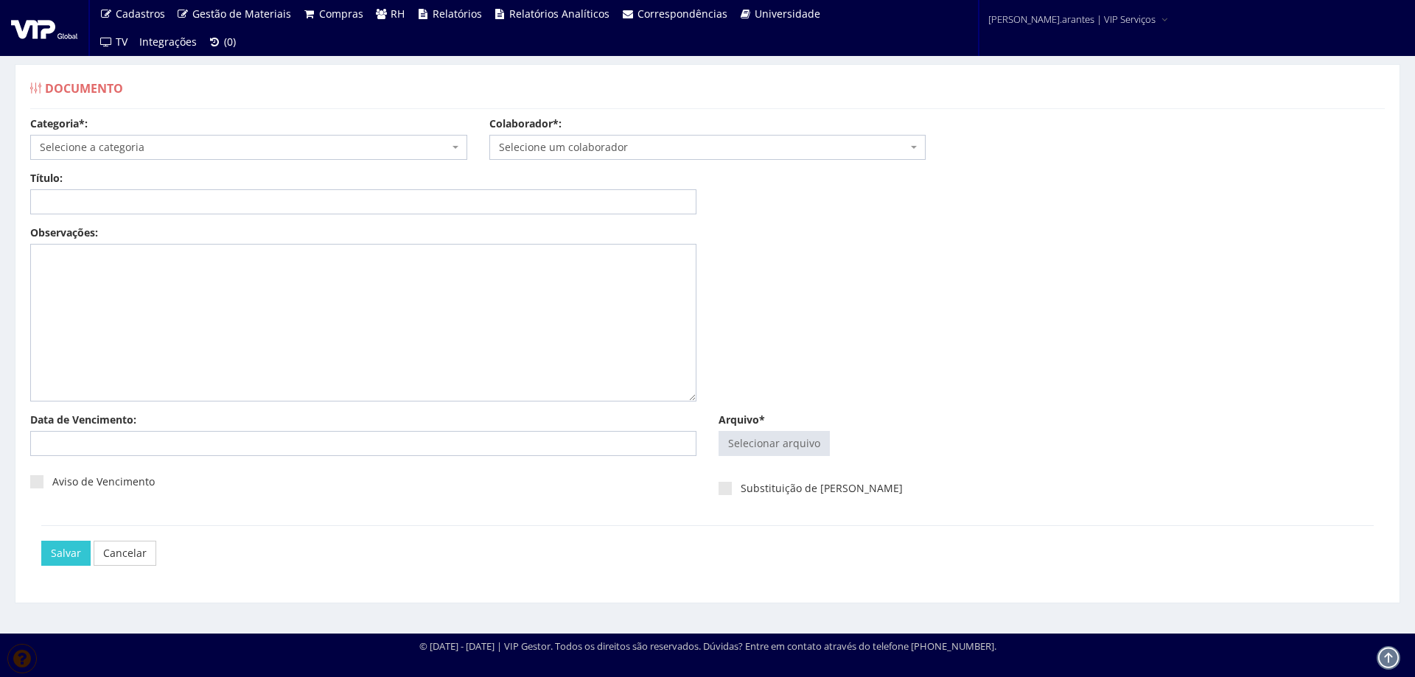
click at [150, 137] on span "Selecione a categoria" at bounding box center [248, 147] width 437 height 25
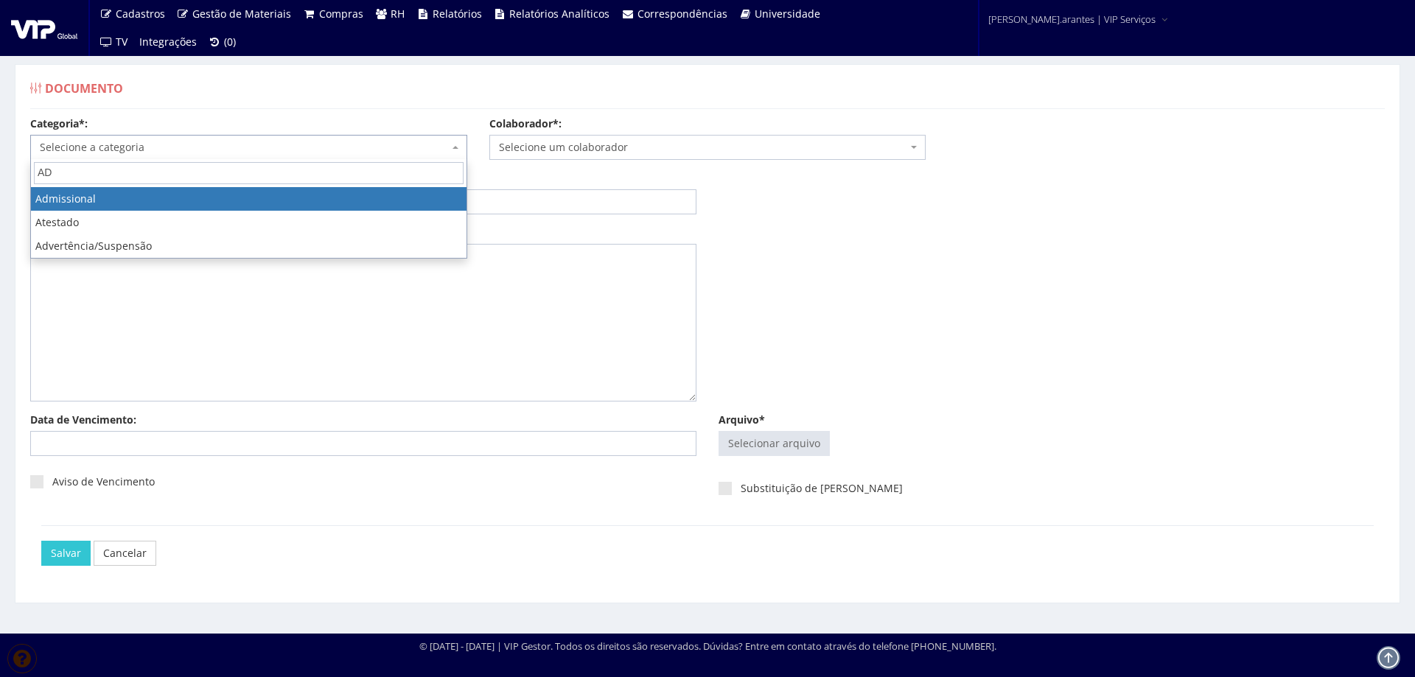
type input "AD"
drag, startPoint x: 122, startPoint y: 202, endPoint x: 189, endPoint y: 186, distance: 69.7
select select "admissional"
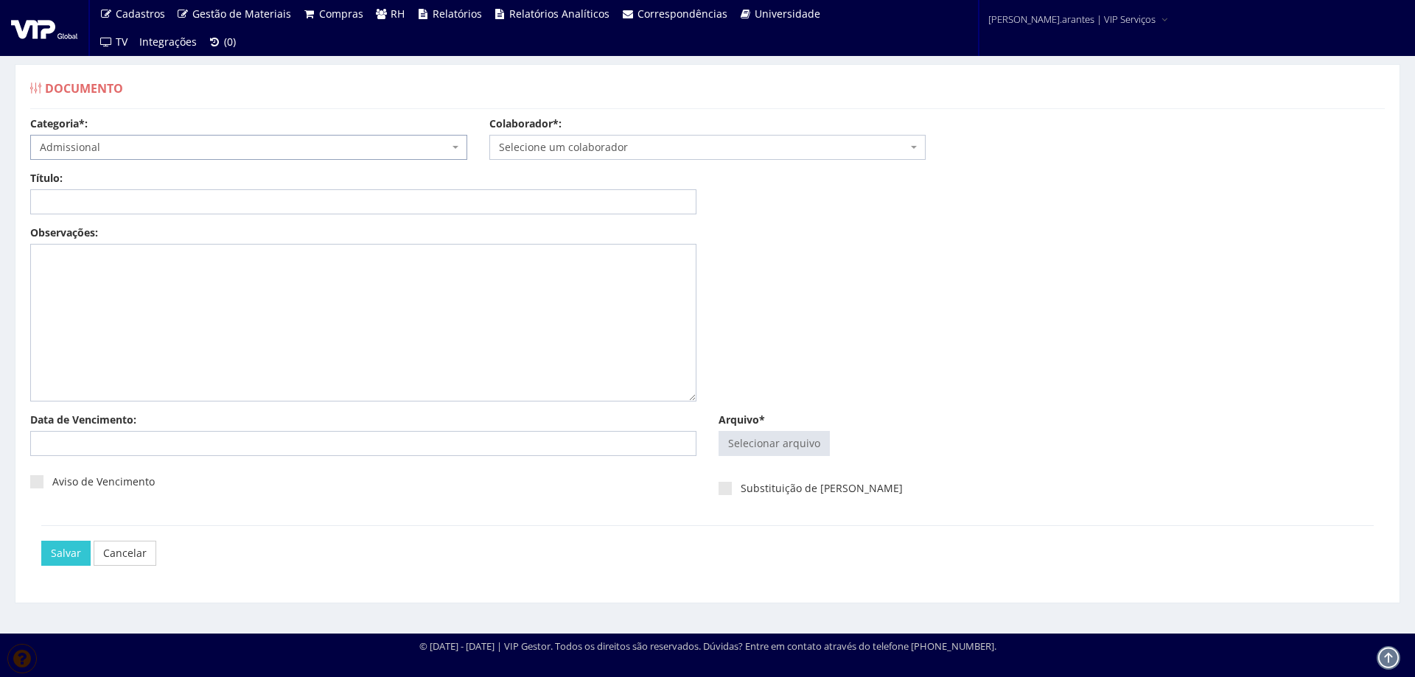
click at [535, 147] on span "Selecione um colaborador" at bounding box center [703, 147] width 409 height 15
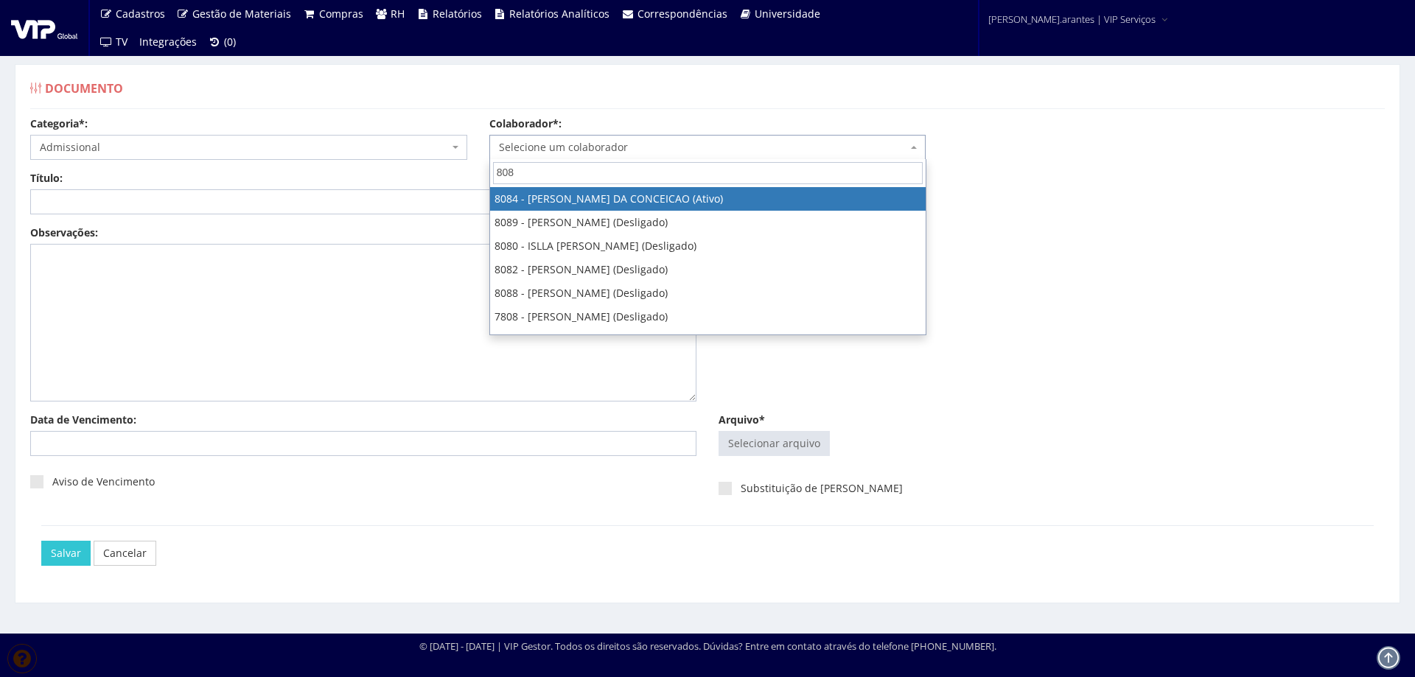
type input "8084"
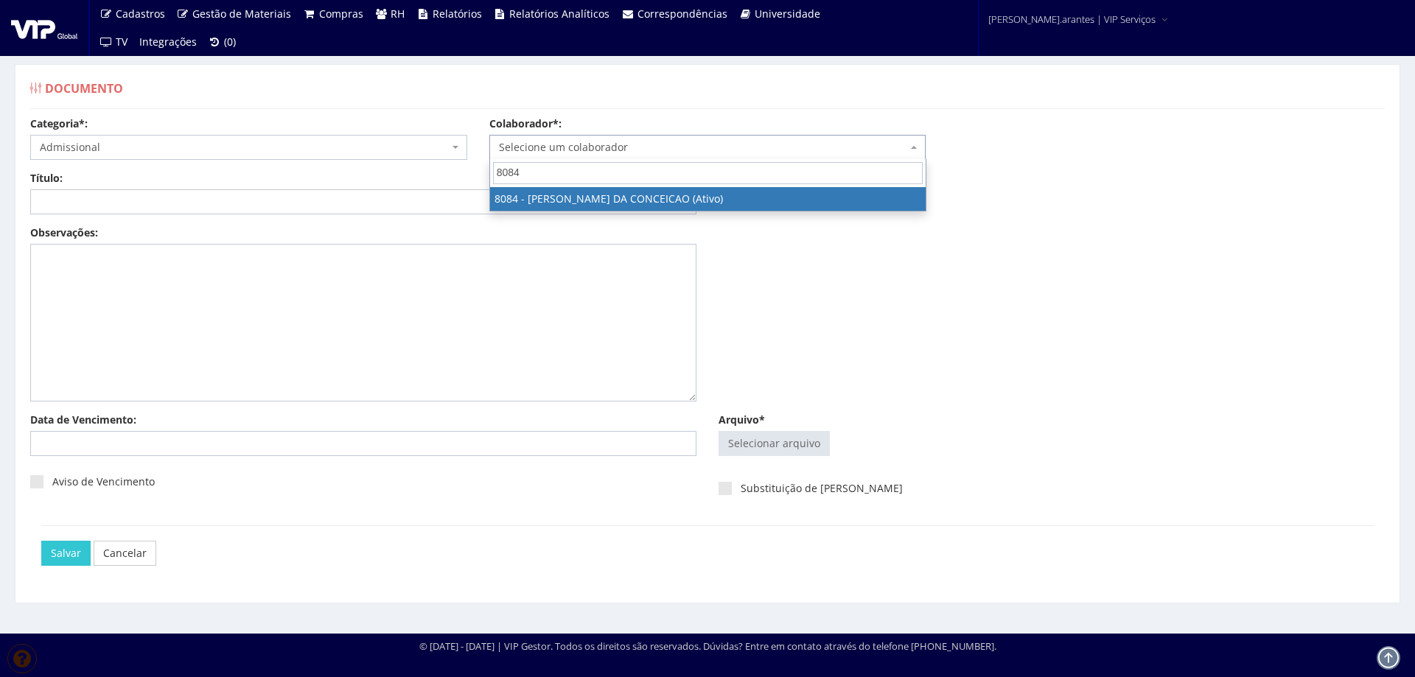
select select "3573"
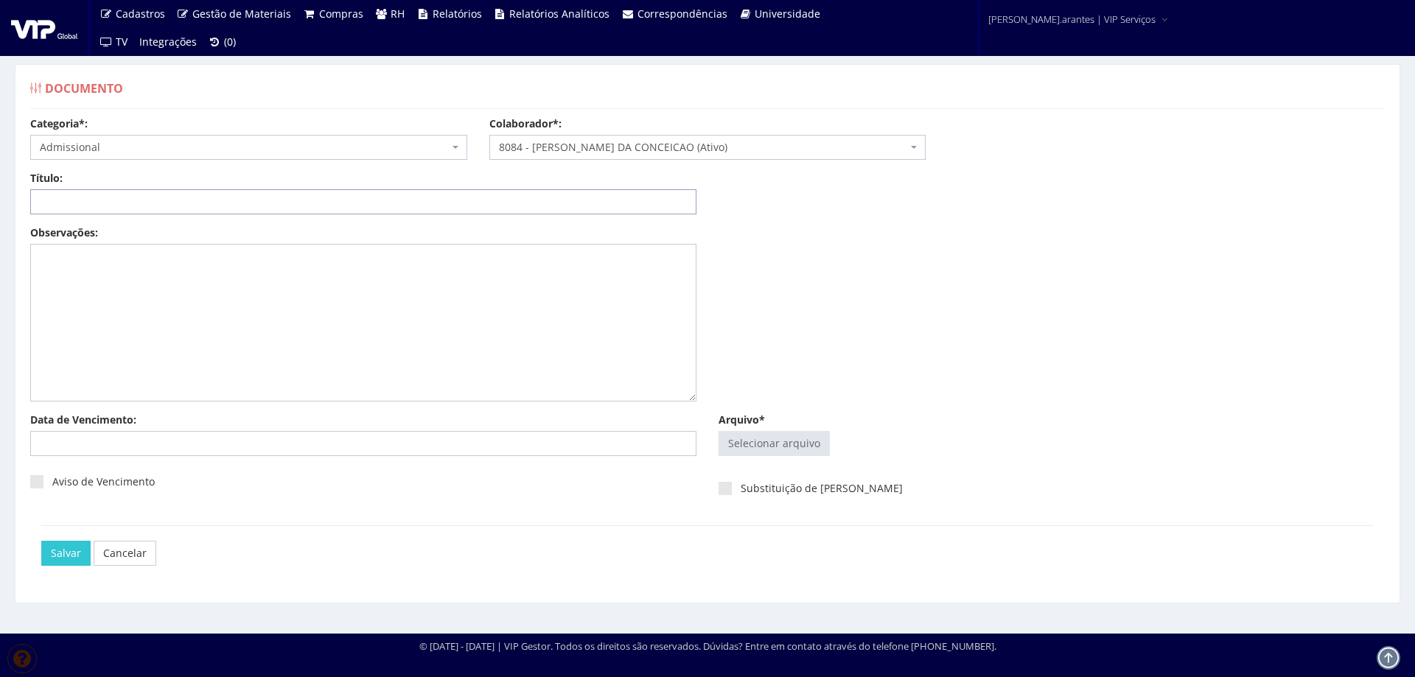
click at [150, 197] on input "Título:" at bounding box center [363, 201] width 666 height 25
type input "DECLARAÇÃO DE PLANO DE SAUDE"
click at [790, 437] on input "Arquivo*" at bounding box center [774, 444] width 110 height 24
type input "C:\fakepath\ilovepdf_merged (16).pdf"
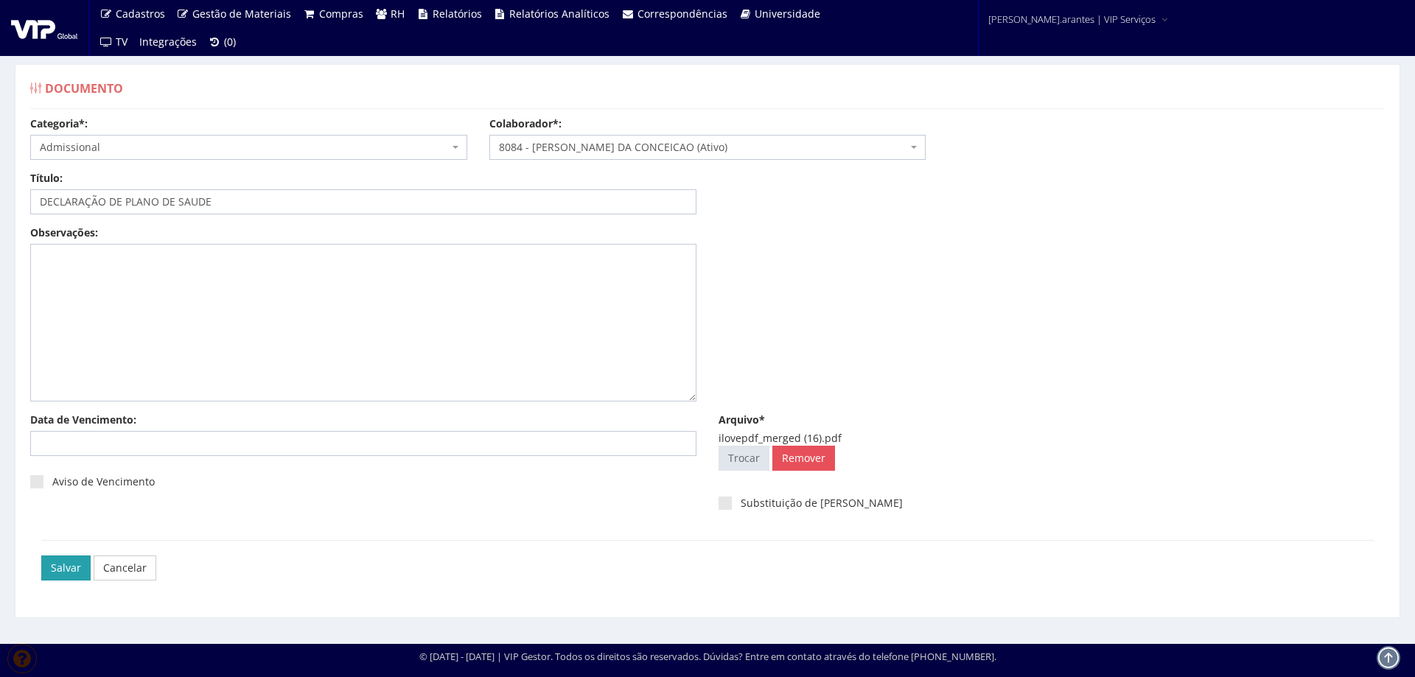
click at [59, 566] on input "Salvar" at bounding box center [65, 568] width 49 height 25
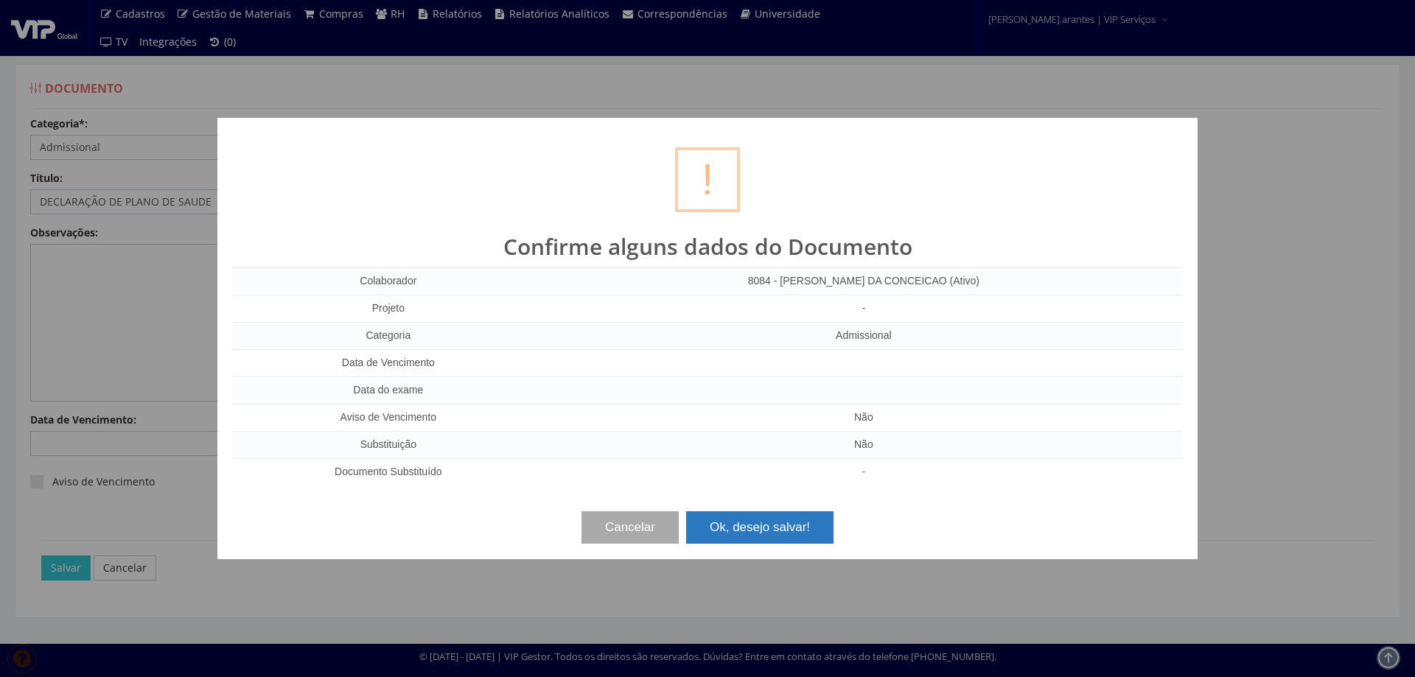
click at [803, 532] on button "Ok, desejo salvar!" at bounding box center [759, 528] width 147 height 32
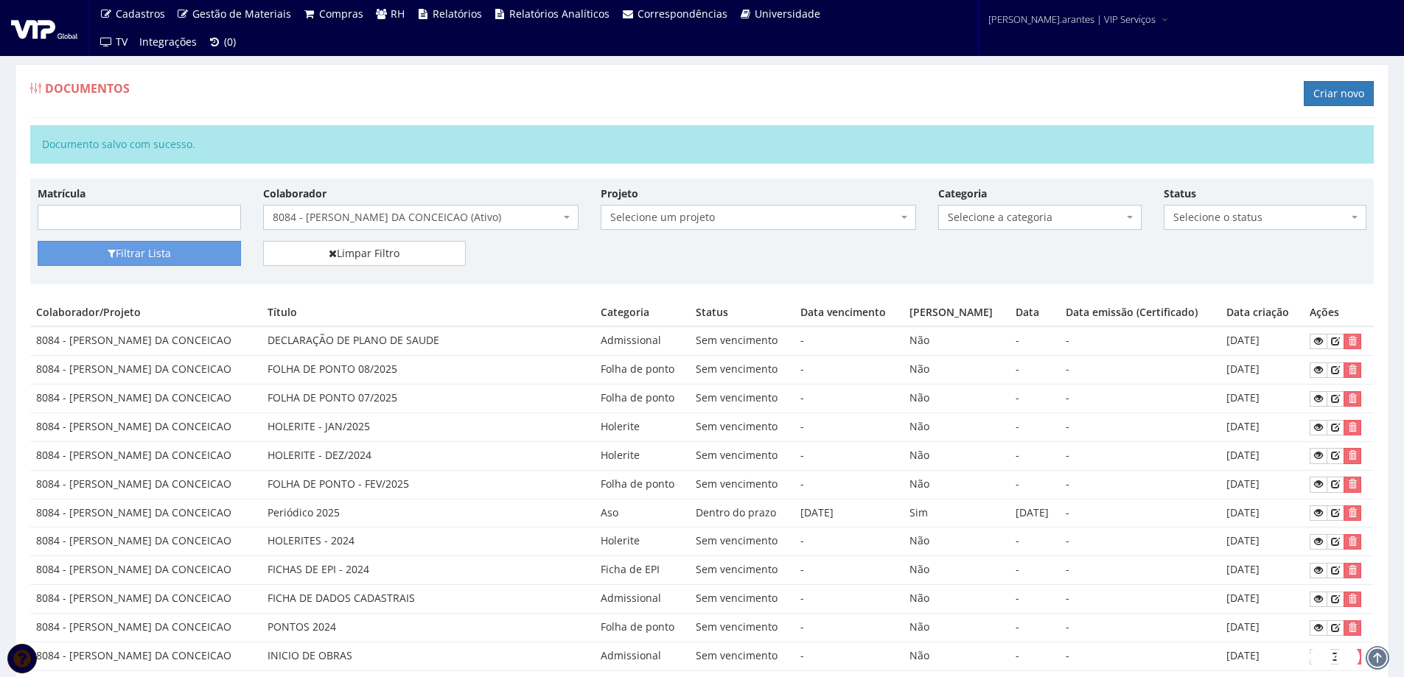
click at [366, 219] on span "8084 - ANDRE FABIO DA CONCEICAO (Ativo)" at bounding box center [416, 217] width 287 height 15
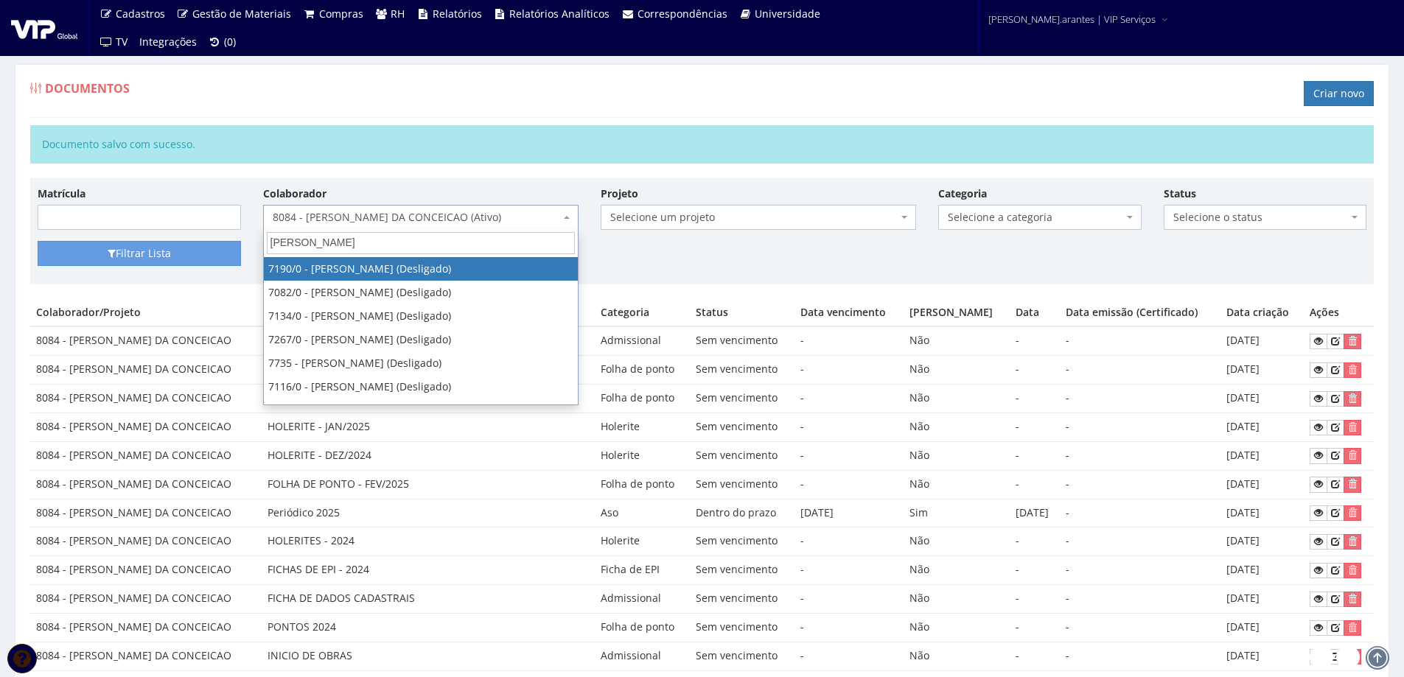
type input "DANIEL MA"
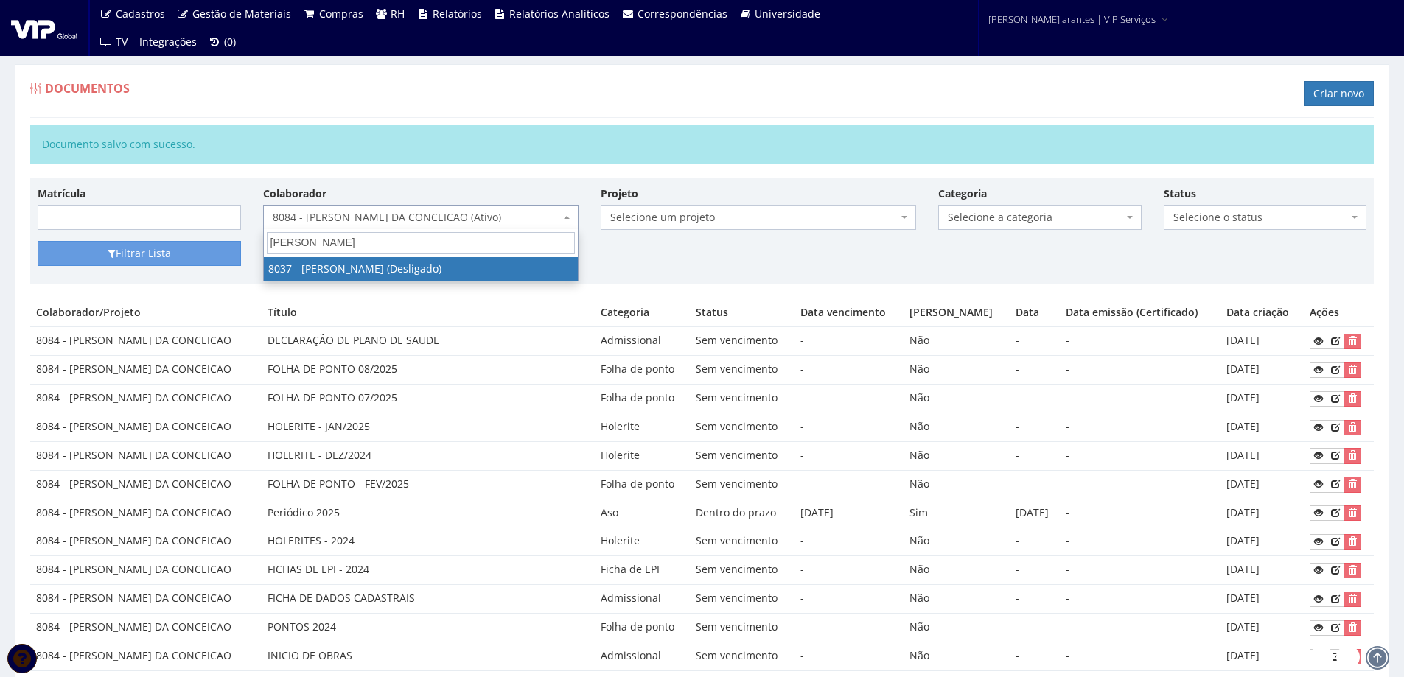
select select "3418"
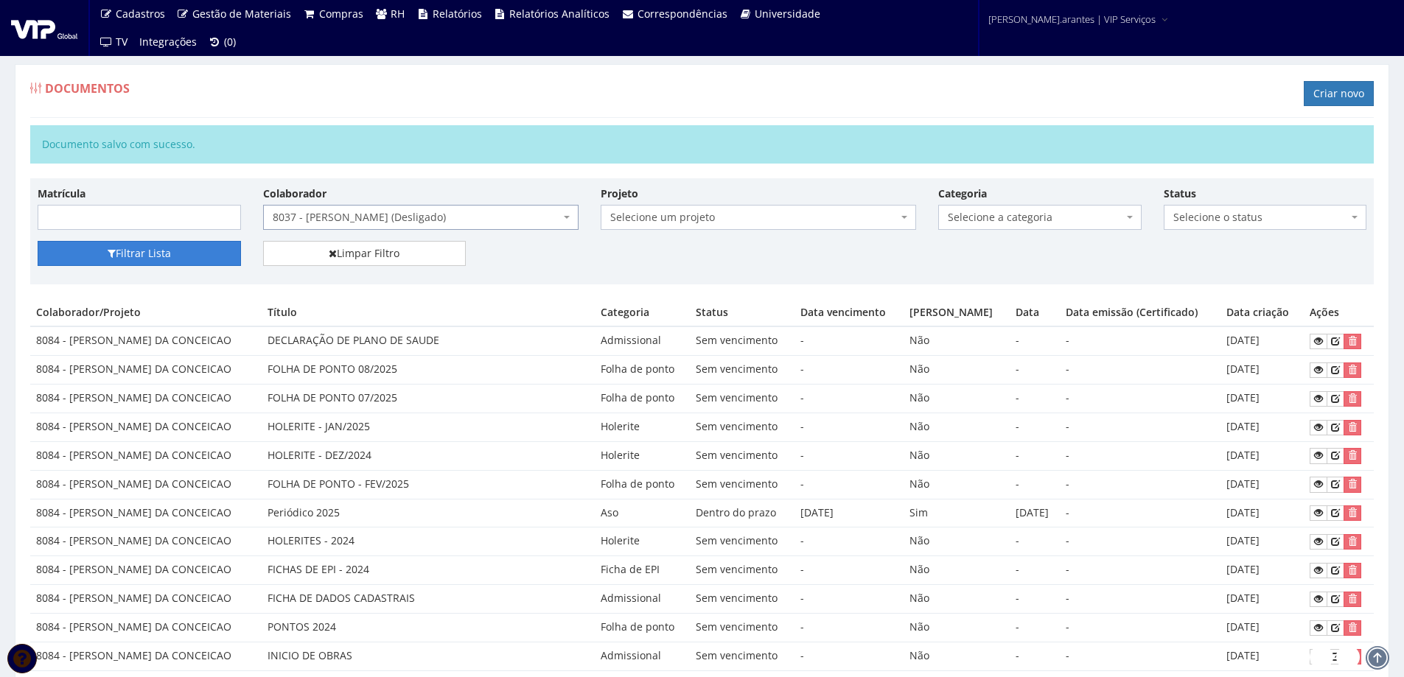
click at [114, 257] on icon "submit" at bounding box center [112, 253] width 8 height 10
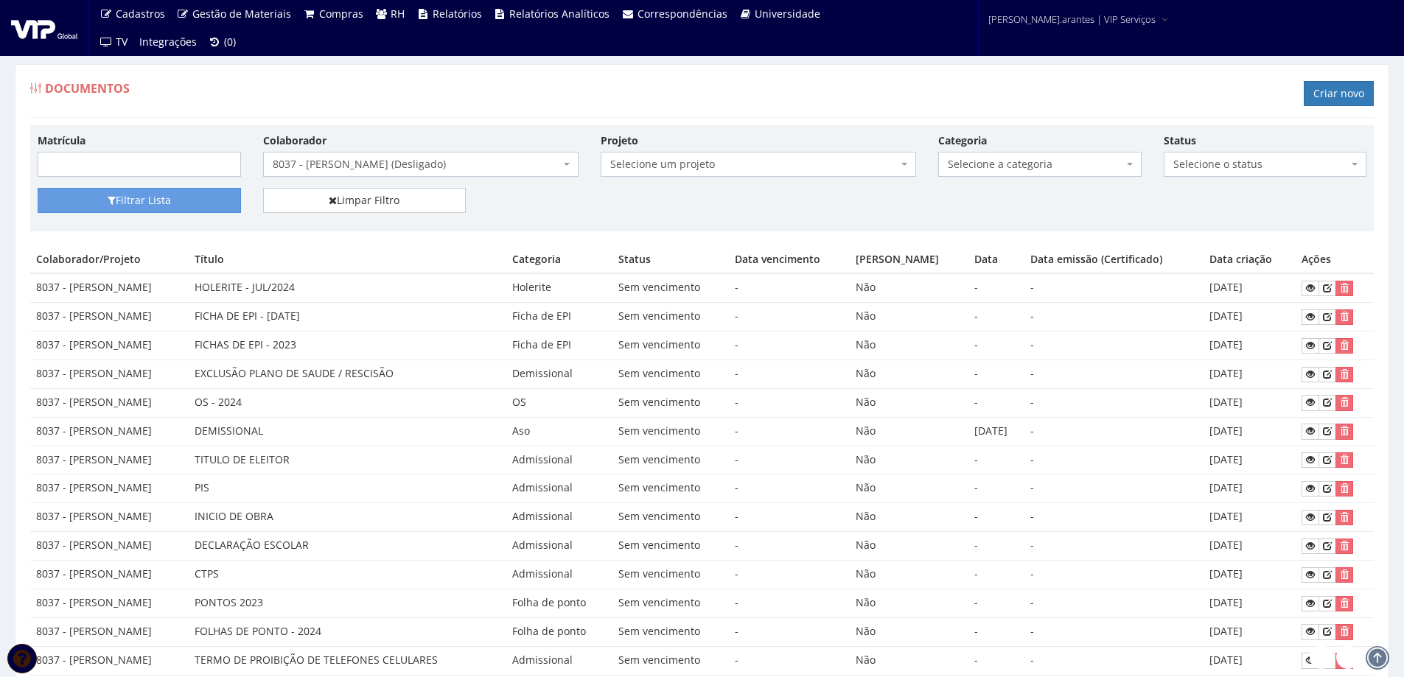
click at [409, 166] on span "8037 - [PERSON_NAME] (Desligado)" at bounding box center [416, 164] width 287 height 15
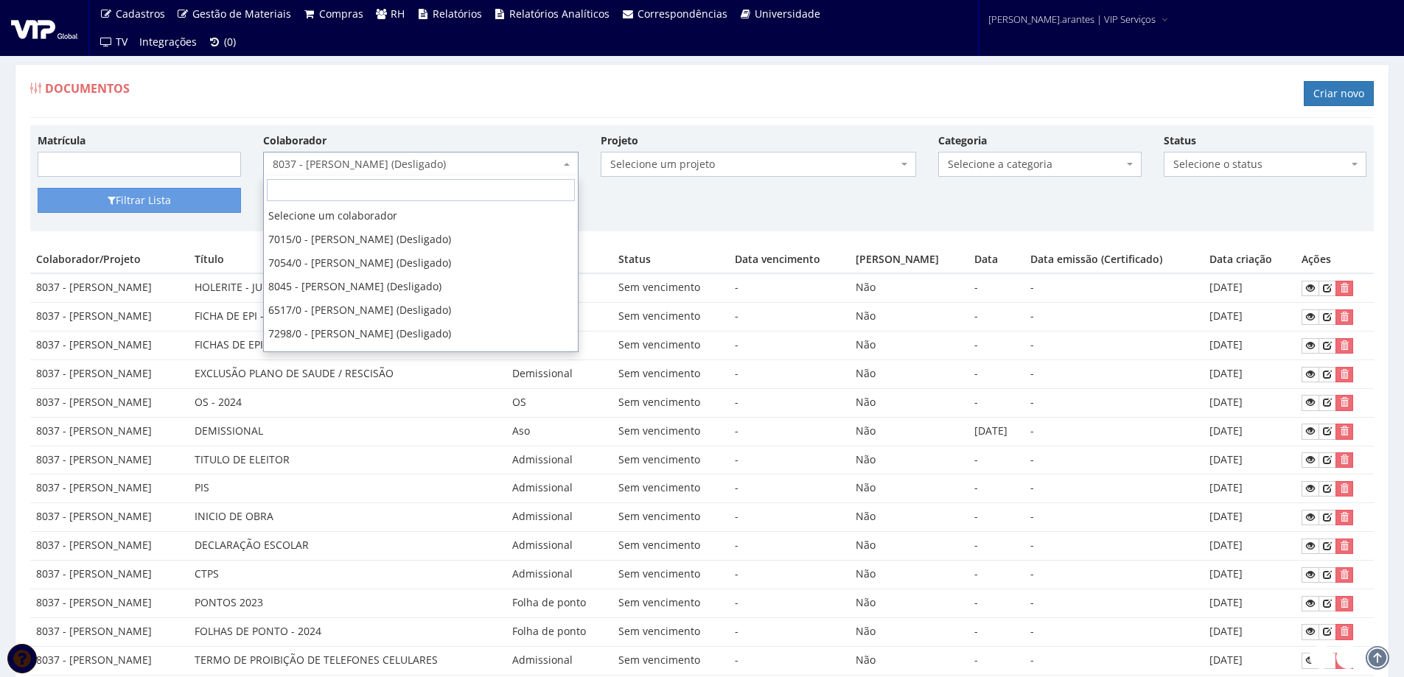
scroll to position [6928, 0]
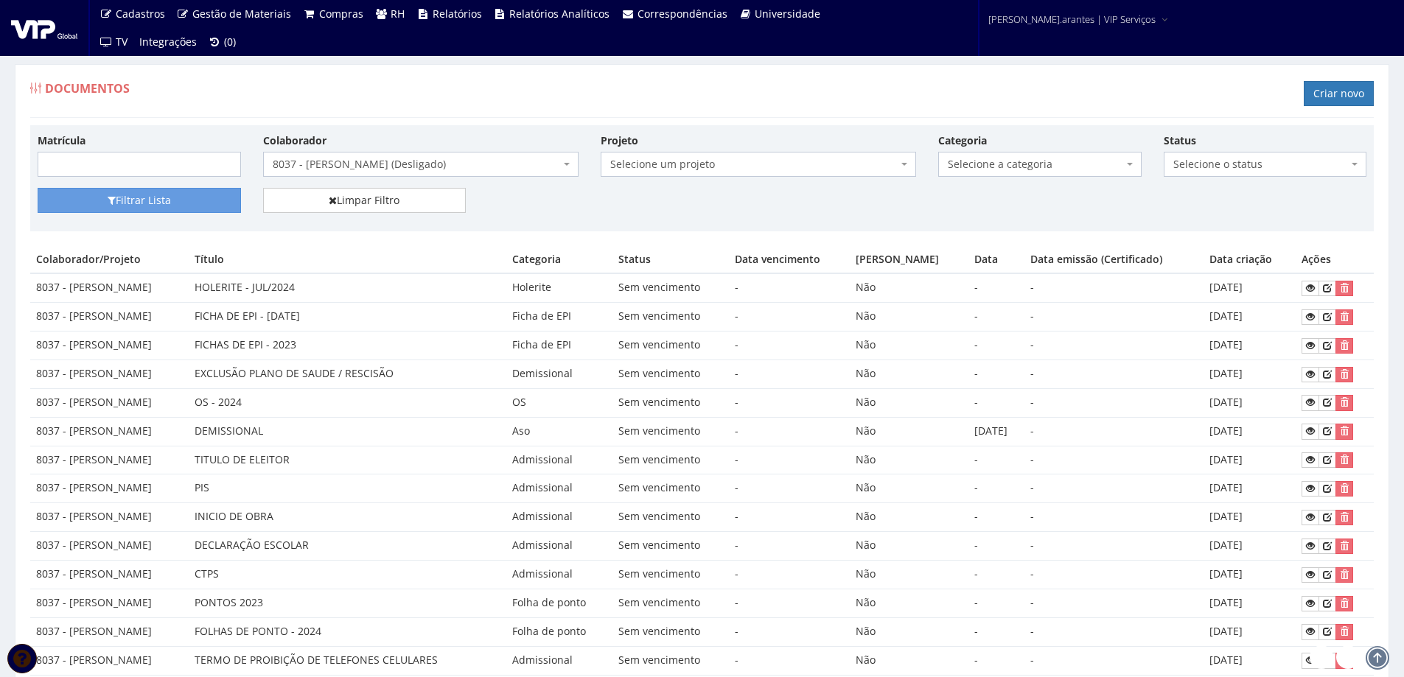
click at [454, 508] on td "INICIO DE OBRA" at bounding box center [348, 517] width 318 height 29
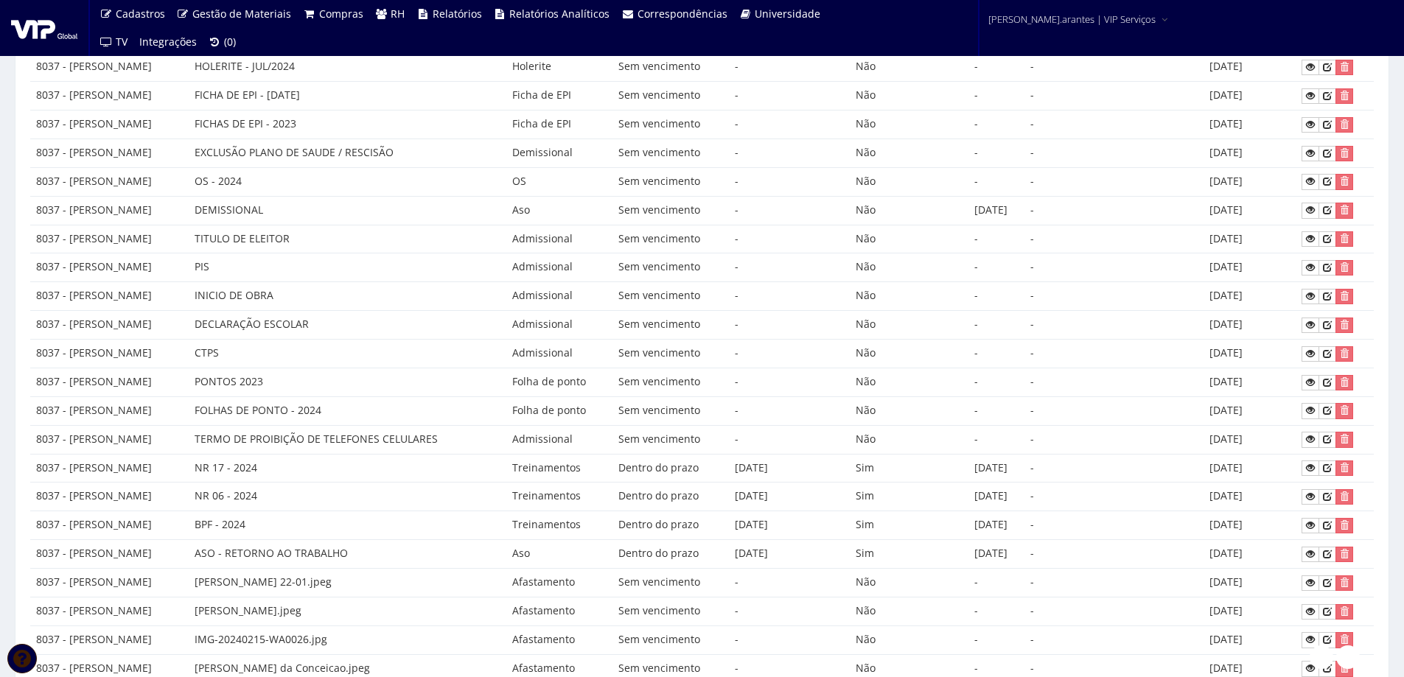
scroll to position [0, 0]
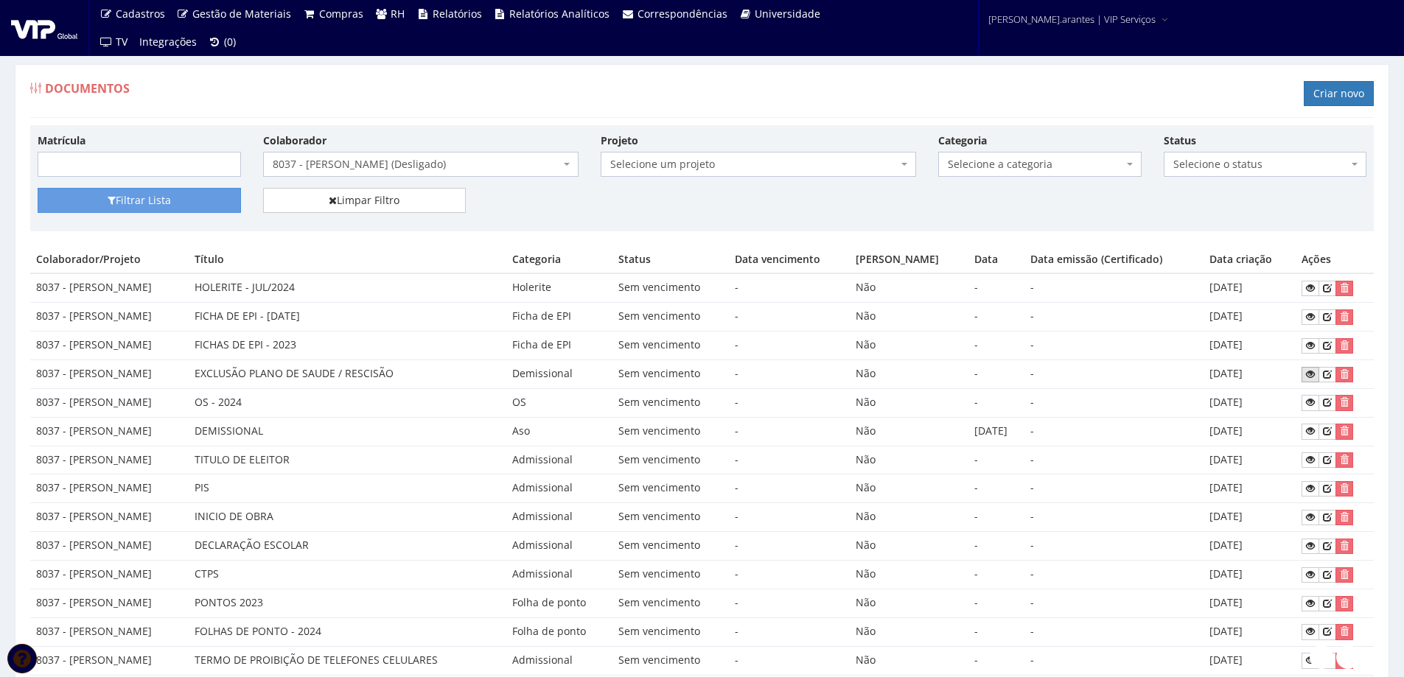
click at [1315, 373] on icon at bounding box center [1310, 374] width 9 height 10
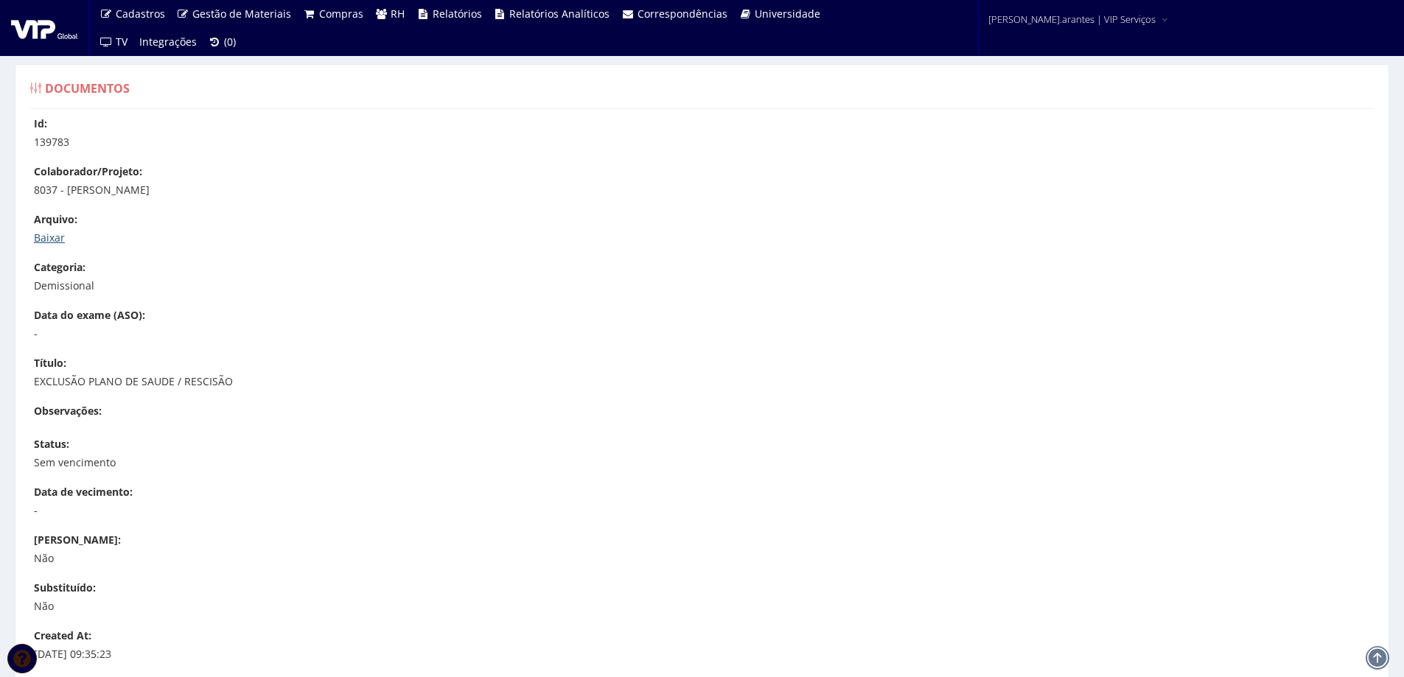
click at [41, 234] on link "Baixar" at bounding box center [49, 238] width 31 height 14
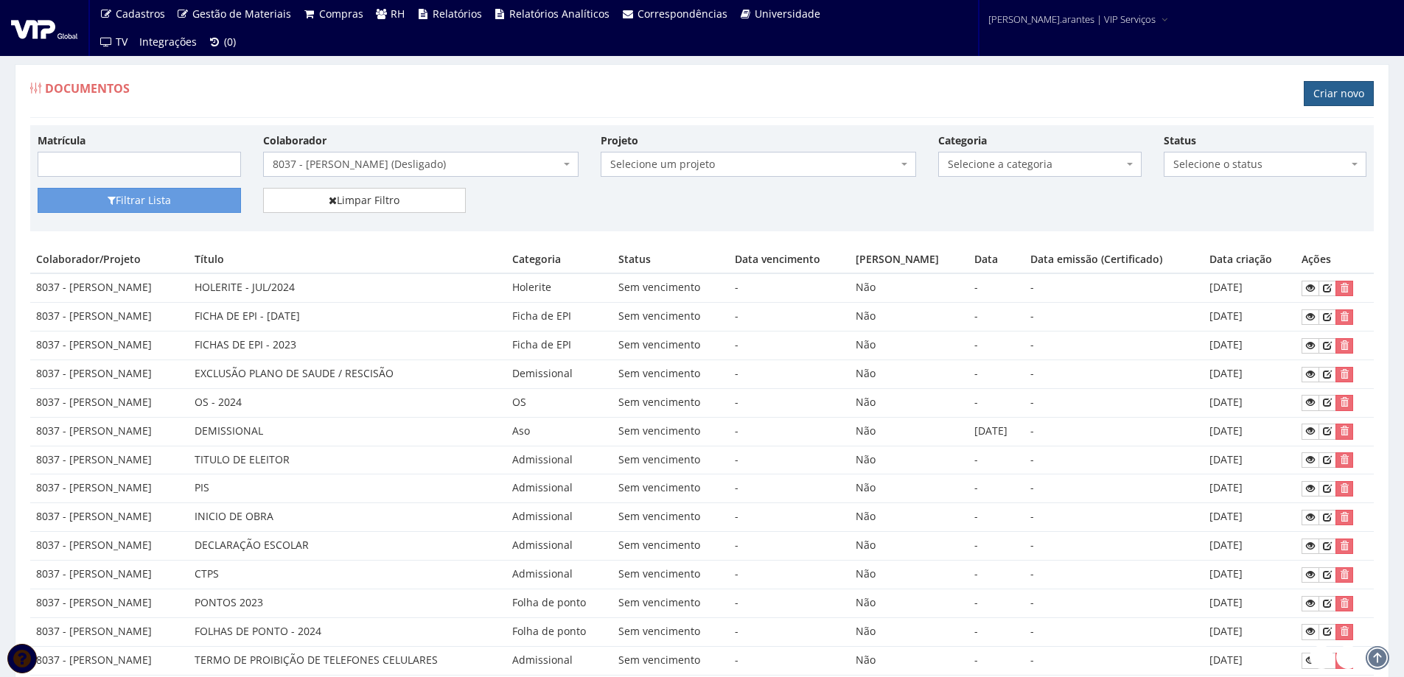
click at [1328, 95] on link "Criar novo" at bounding box center [1339, 93] width 70 height 25
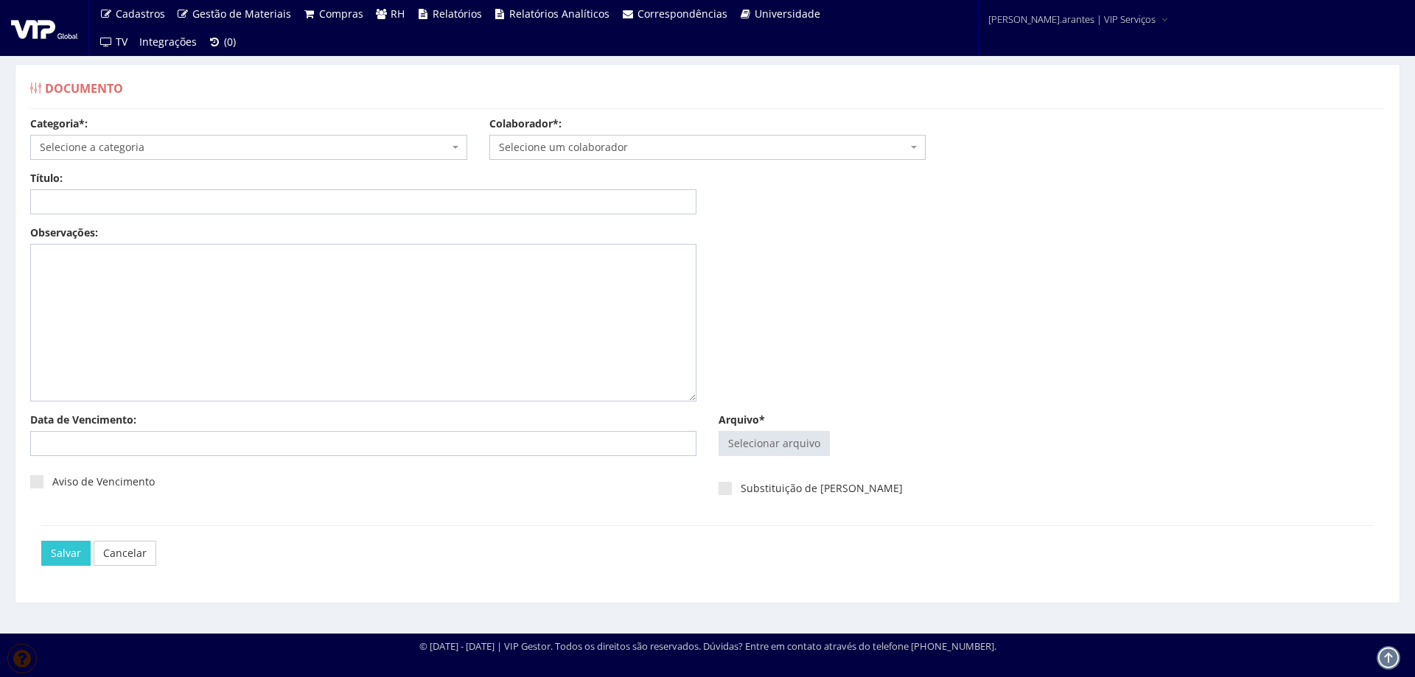
click at [226, 151] on span "Selecione a categoria" at bounding box center [244, 147] width 409 height 15
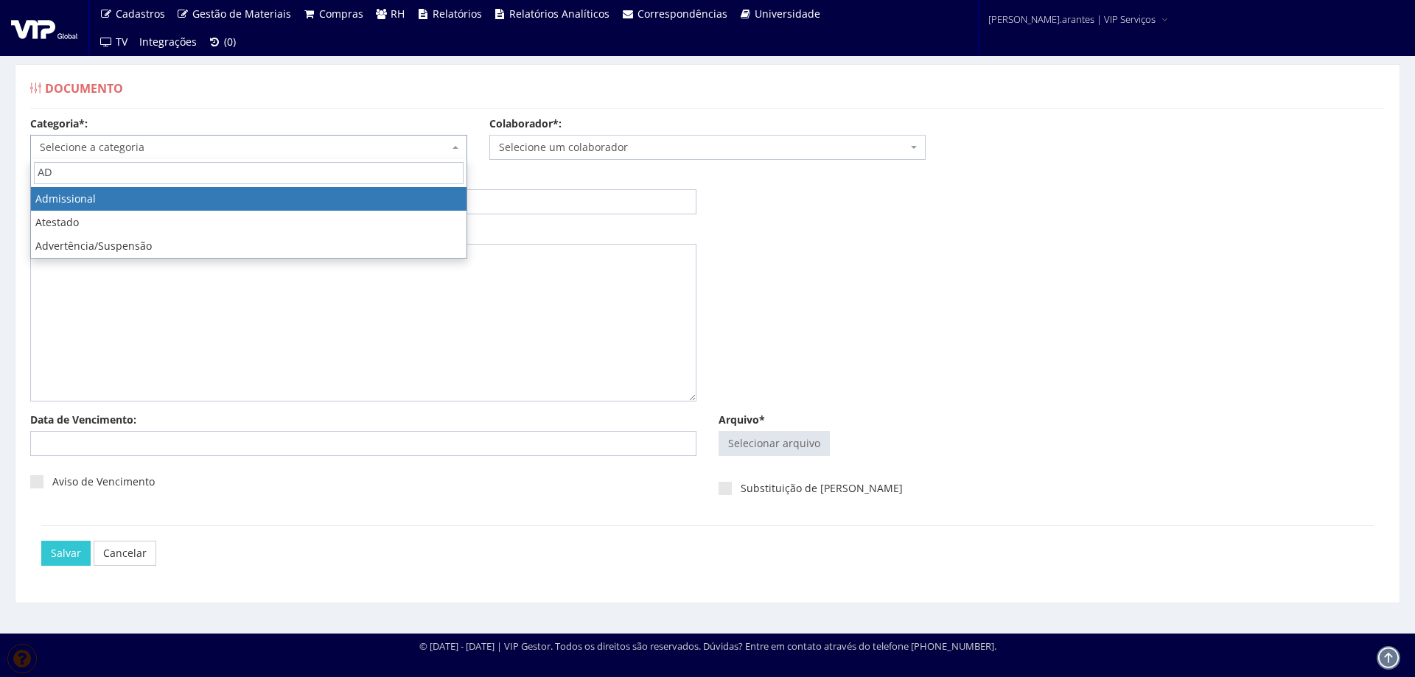
type input "AD"
select select "admissional"
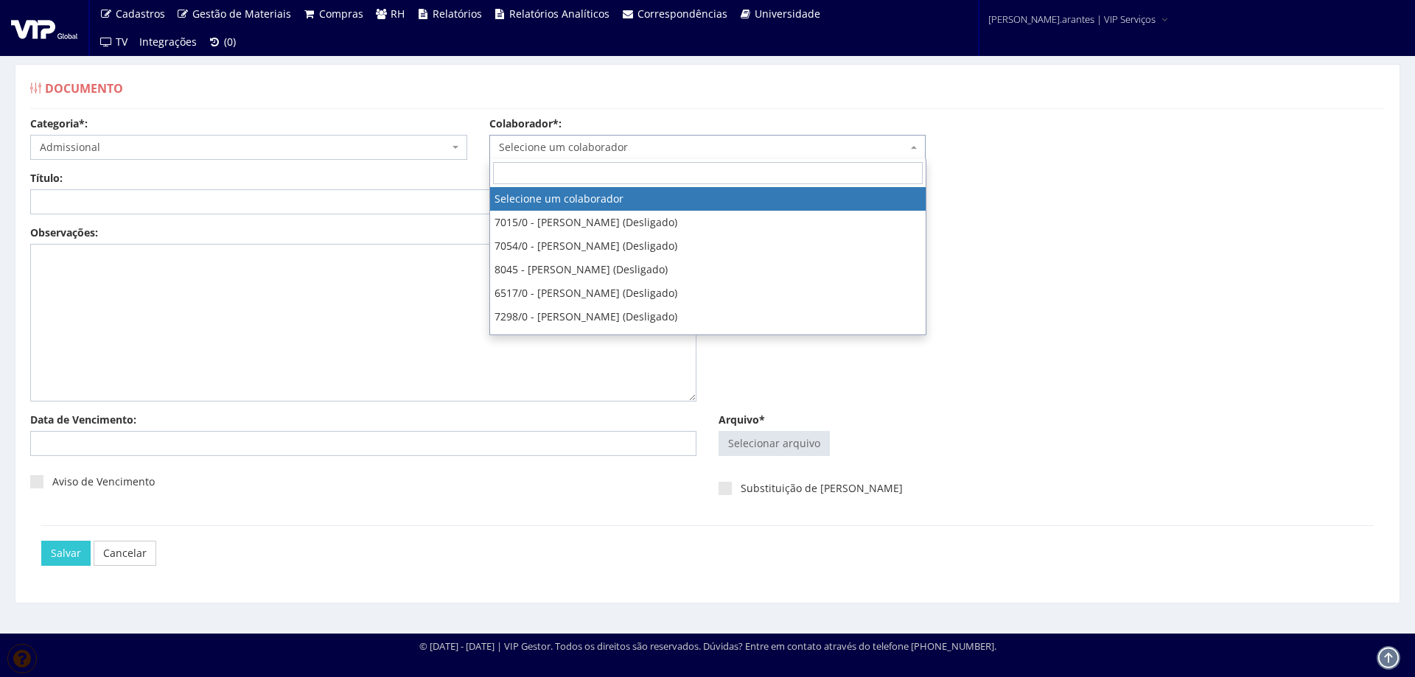
click at [562, 147] on span "Selecione um colaborador" at bounding box center [703, 147] width 409 height 15
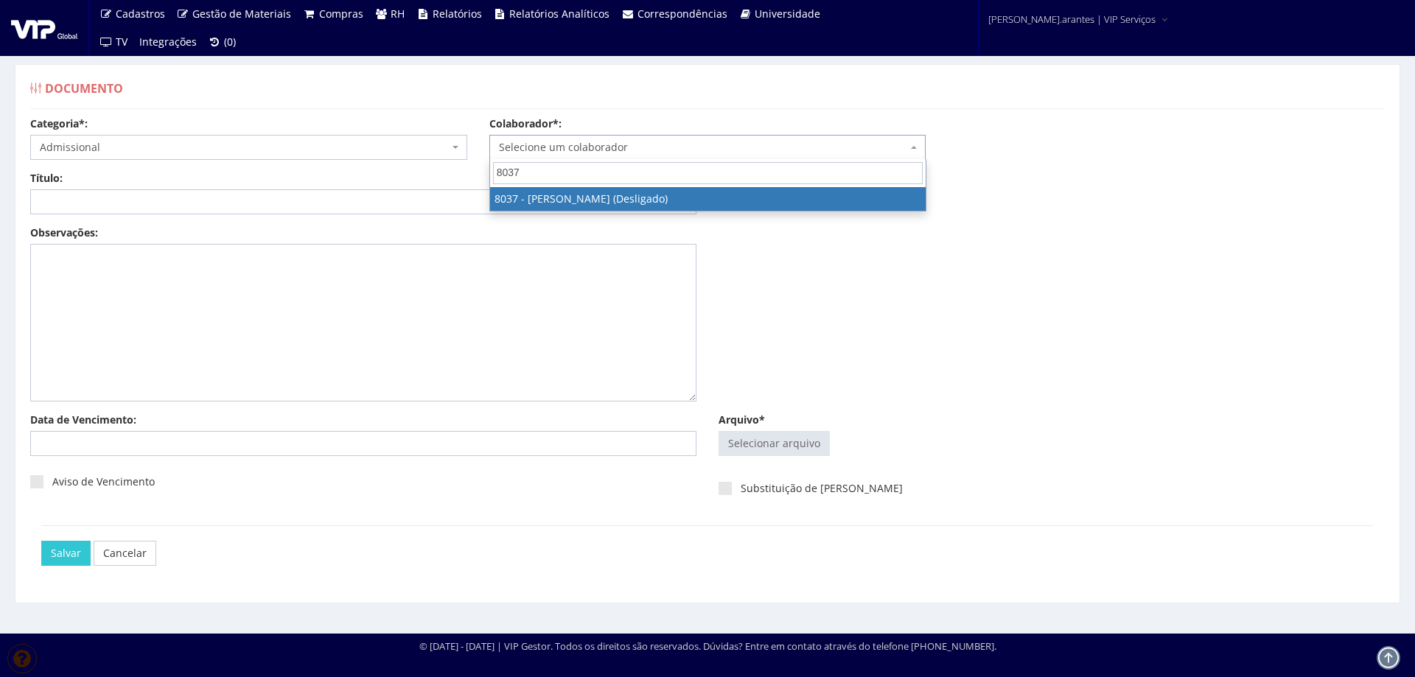
type input "8037"
select select "3418"
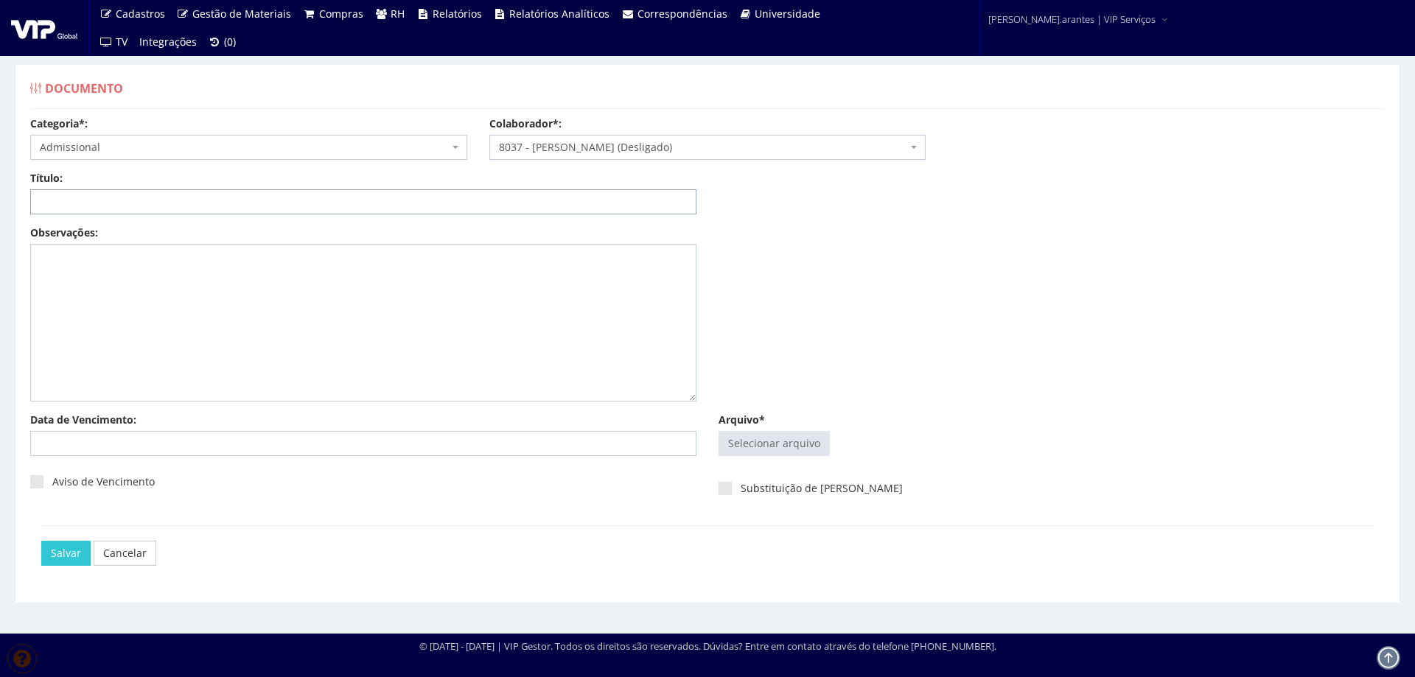
click at [118, 201] on input "Título:" at bounding box center [363, 201] width 666 height 25
type input "DECLARAÇÃO DE PLANO DE SAUDE"
click at [758, 445] on input "Arquivo*" at bounding box center [774, 444] width 110 height 24
type input "C:\fakepath\DANIEL_merged.pdf"
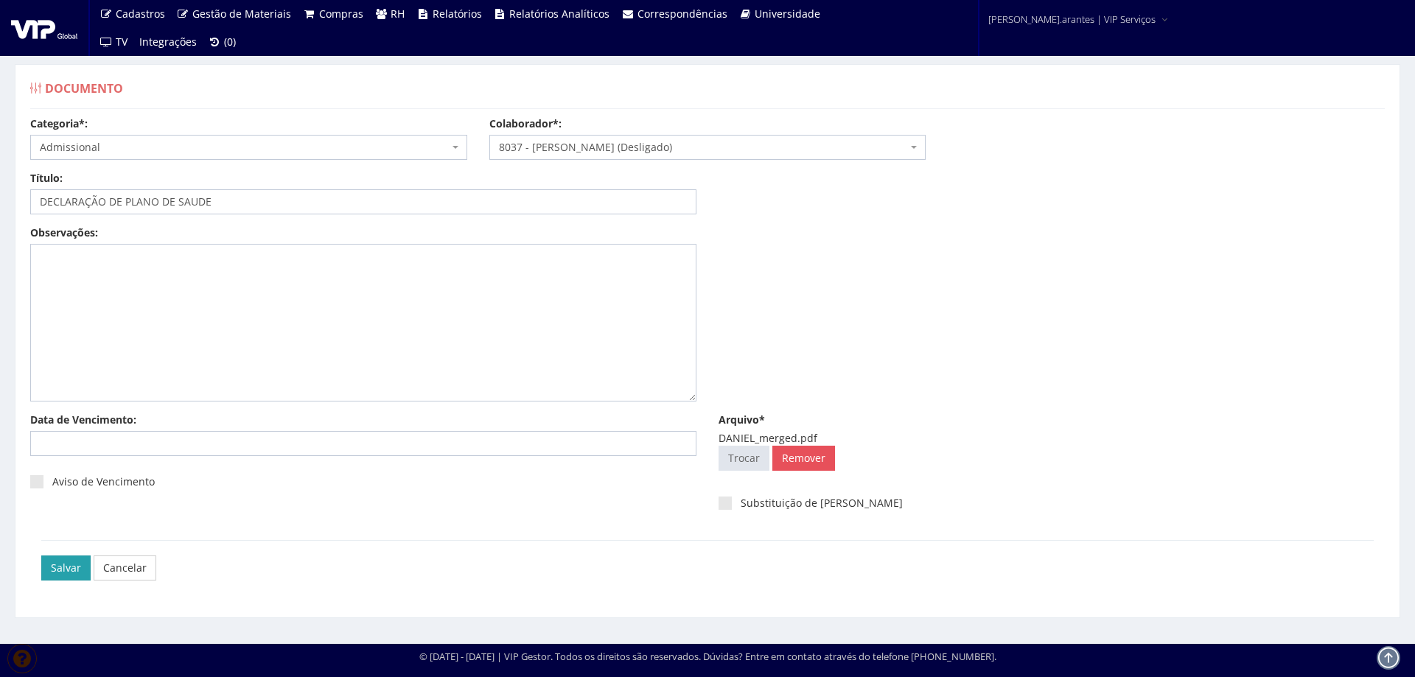
click at [66, 571] on input "Salvar" at bounding box center [65, 568] width 49 height 25
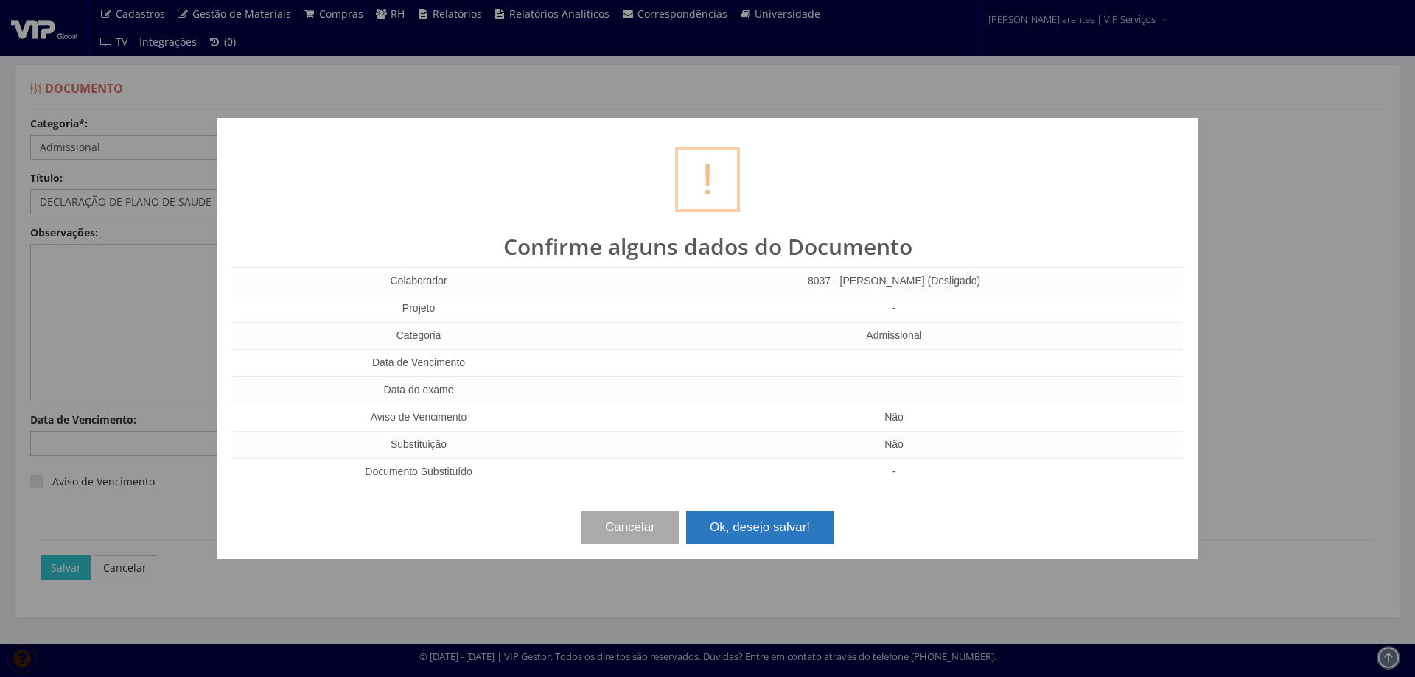
click at [736, 531] on button "Ok, desejo salvar!" at bounding box center [759, 528] width 147 height 32
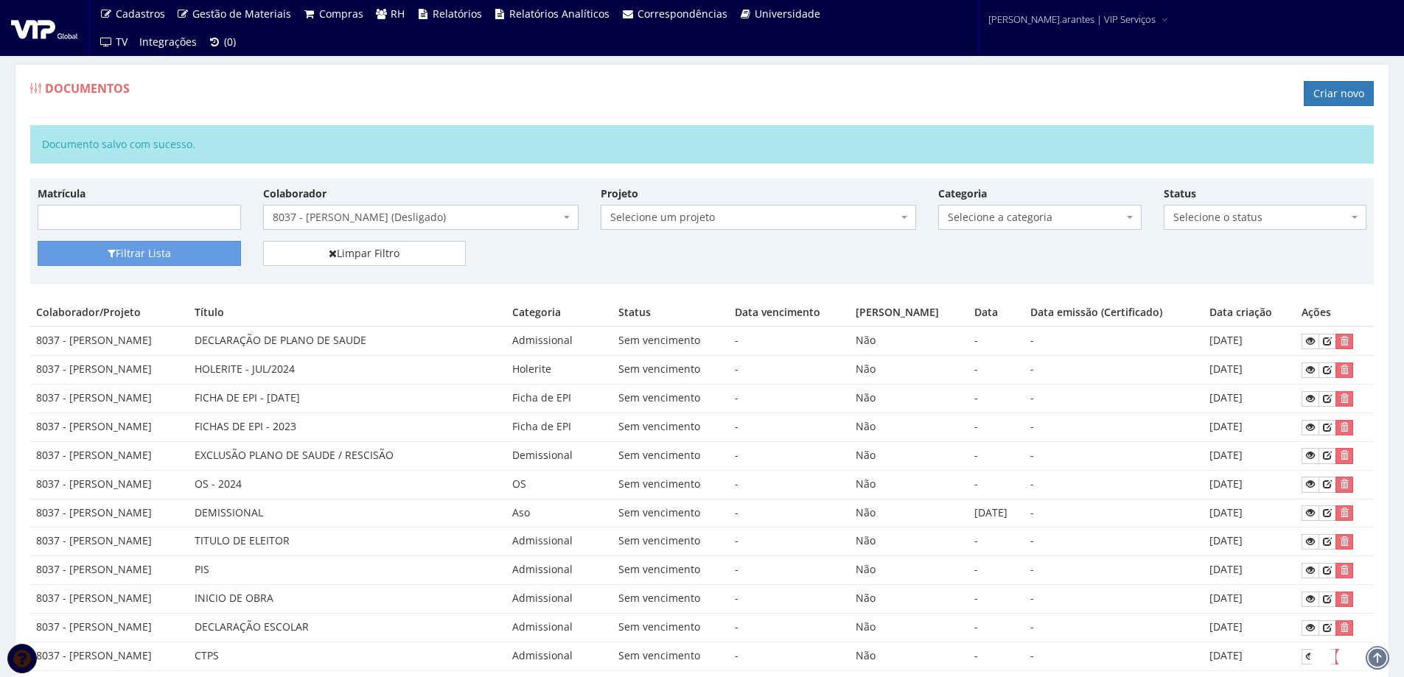
click at [315, 215] on span "8037 - [PERSON_NAME] (Desligado)" at bounding box center [416, 217] width 287 height 15
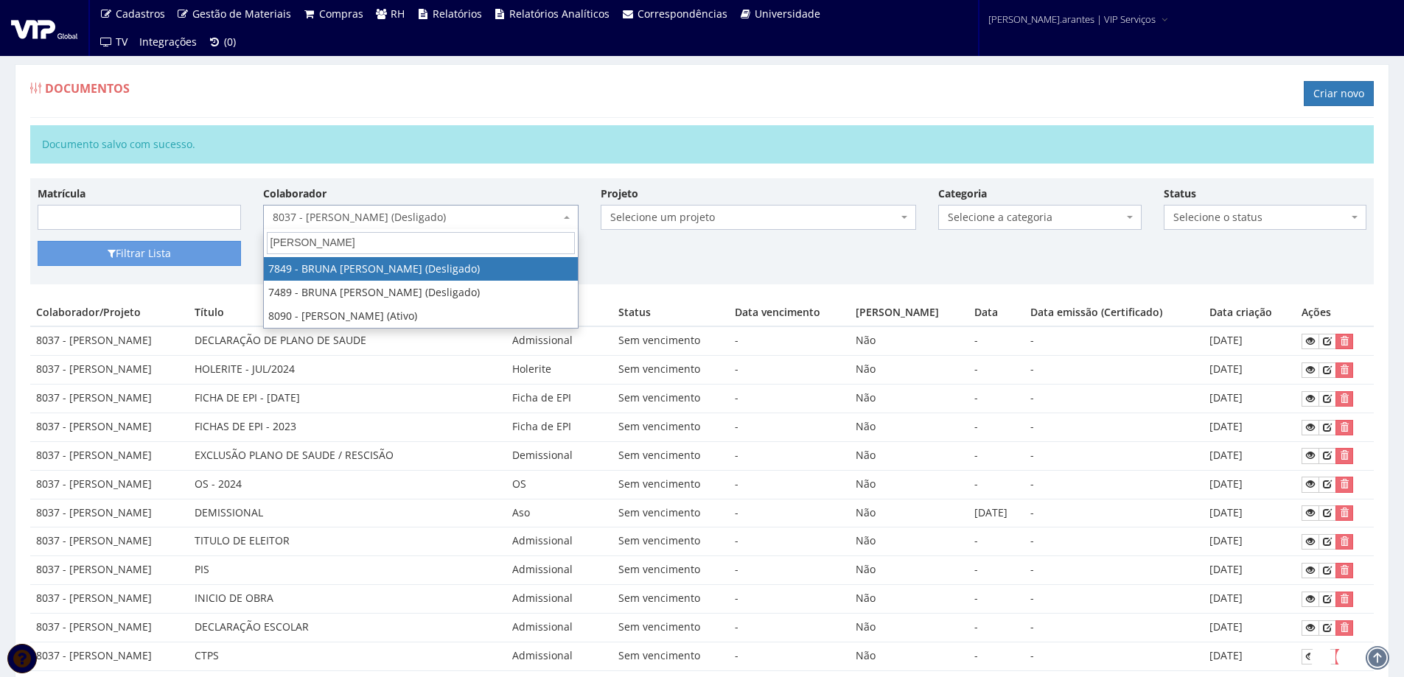
type input "LETICIA RE"
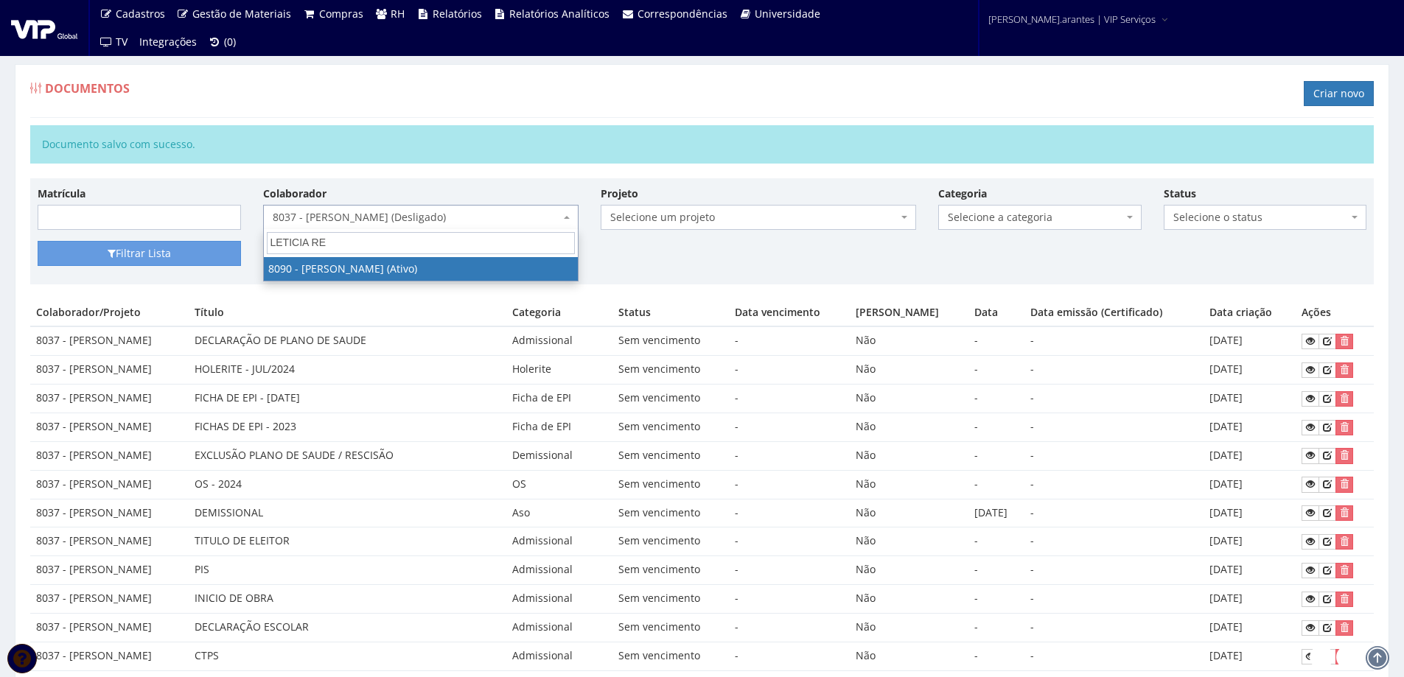
select select "3602"
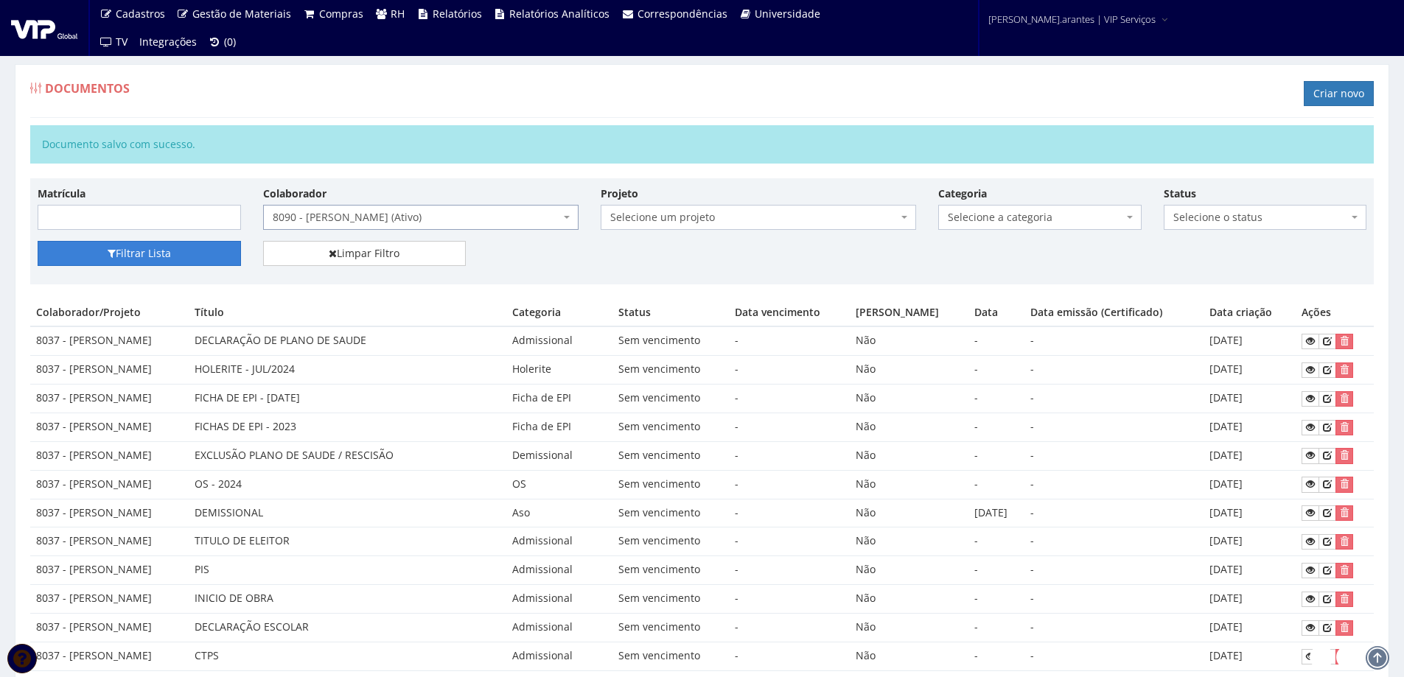
click at [137, 254] on button "Filtrar Lista" at bounding box center [139, 253] width 203 height 25
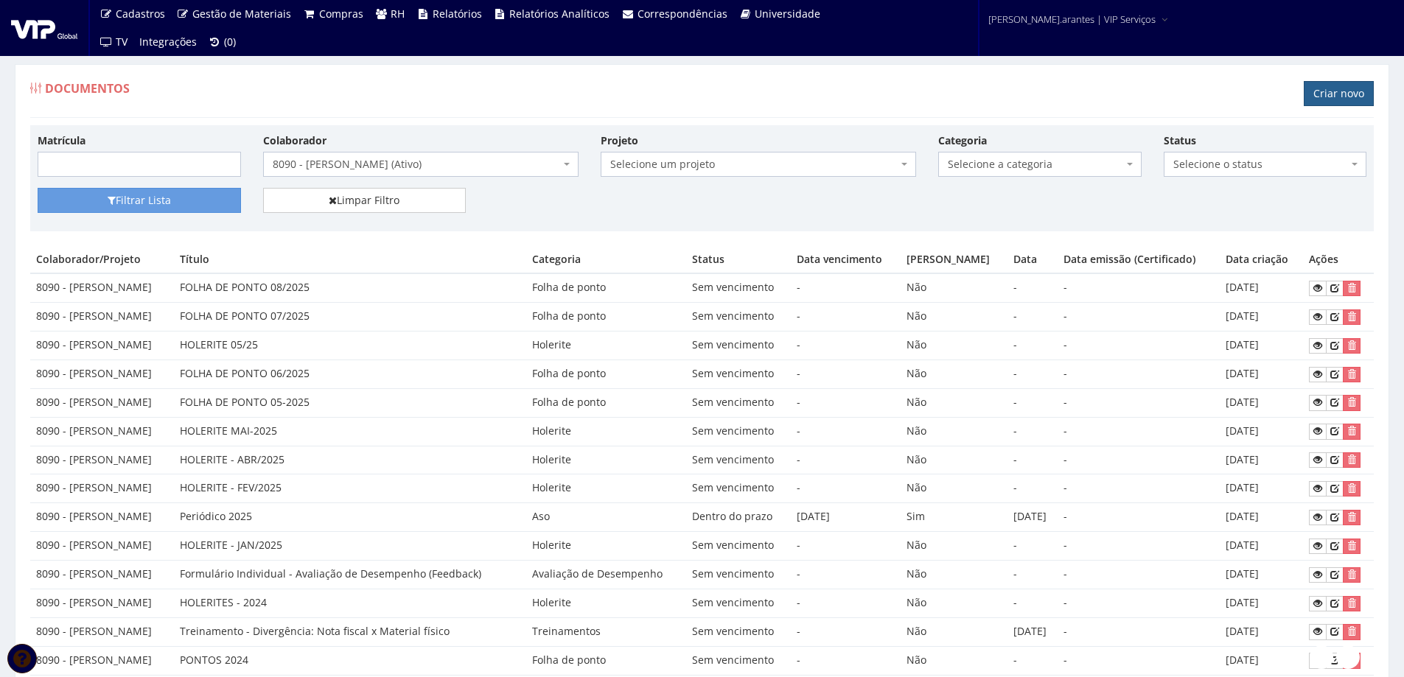
click at [1337, 91] on link "Criar novo" at bounding box center [1339, 93] width 70 height 25
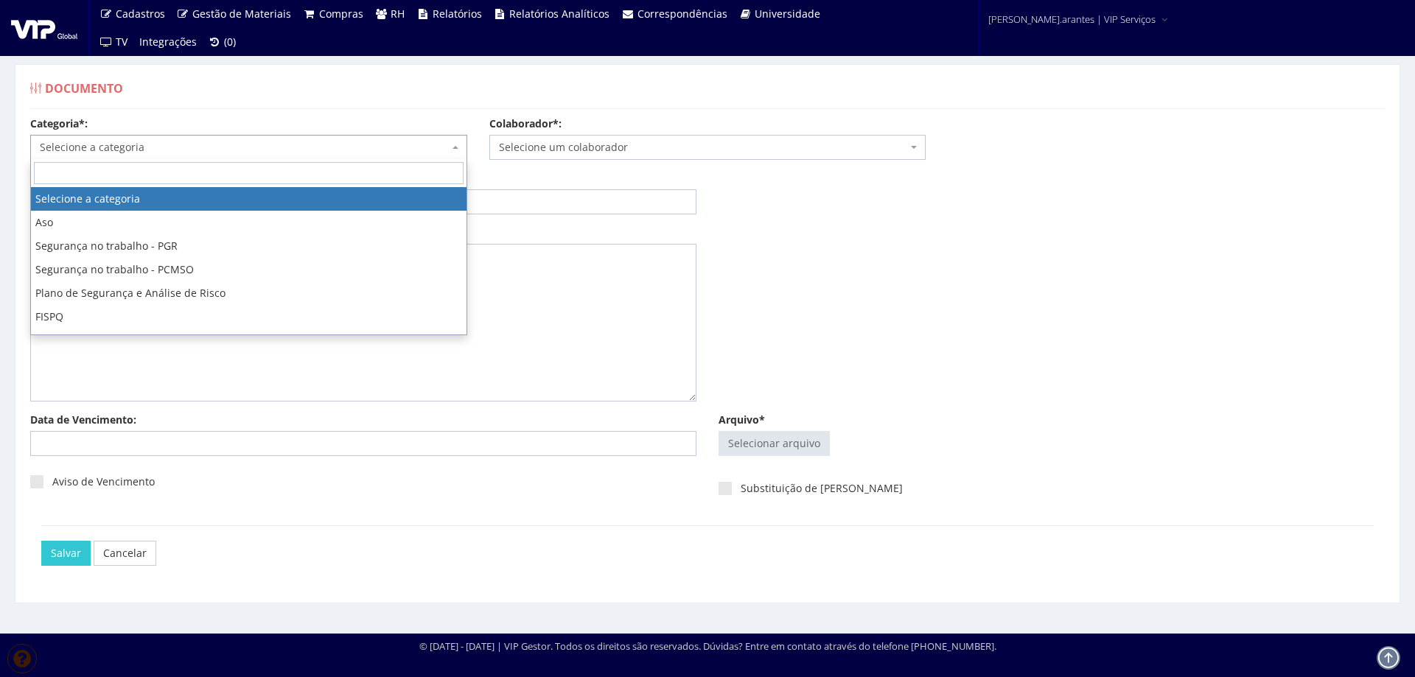
click at [220, 142] on span "Selecione a categoria" at bounding box center [244, 147] width 409 height 15
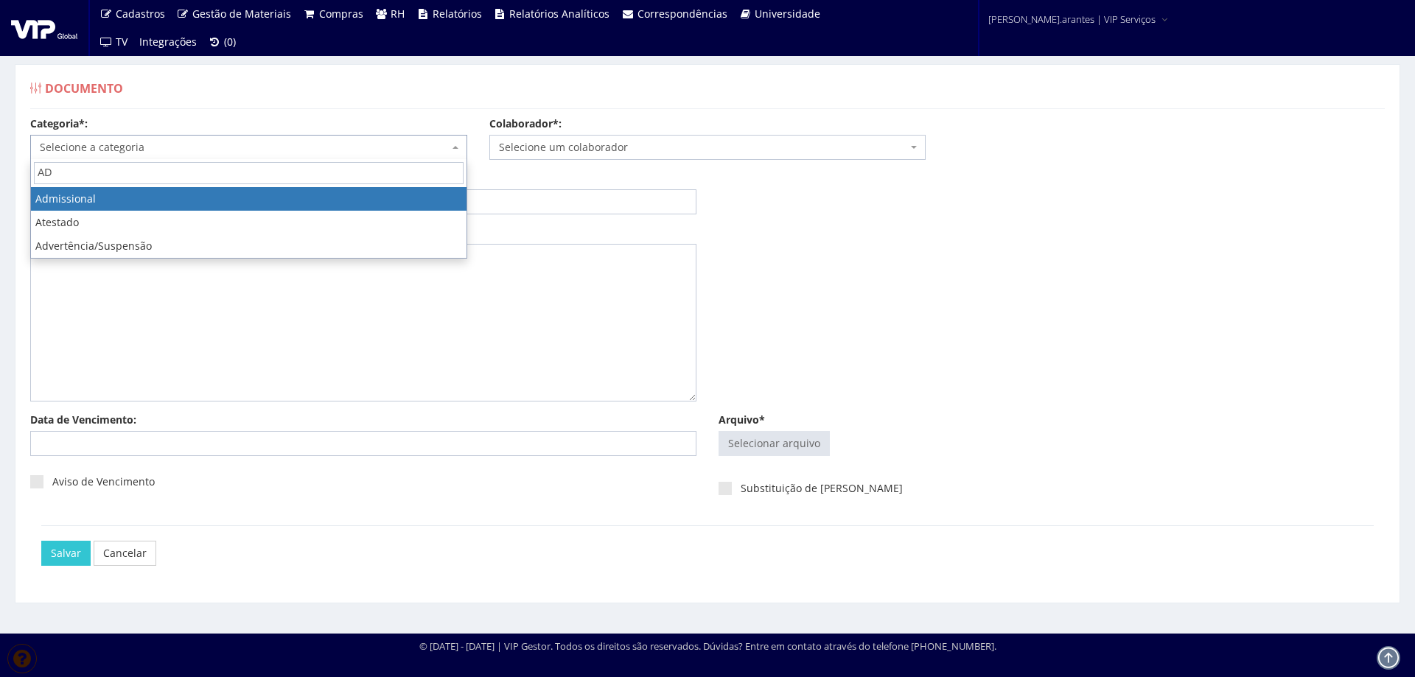
type input "AD"
select select "admissional"
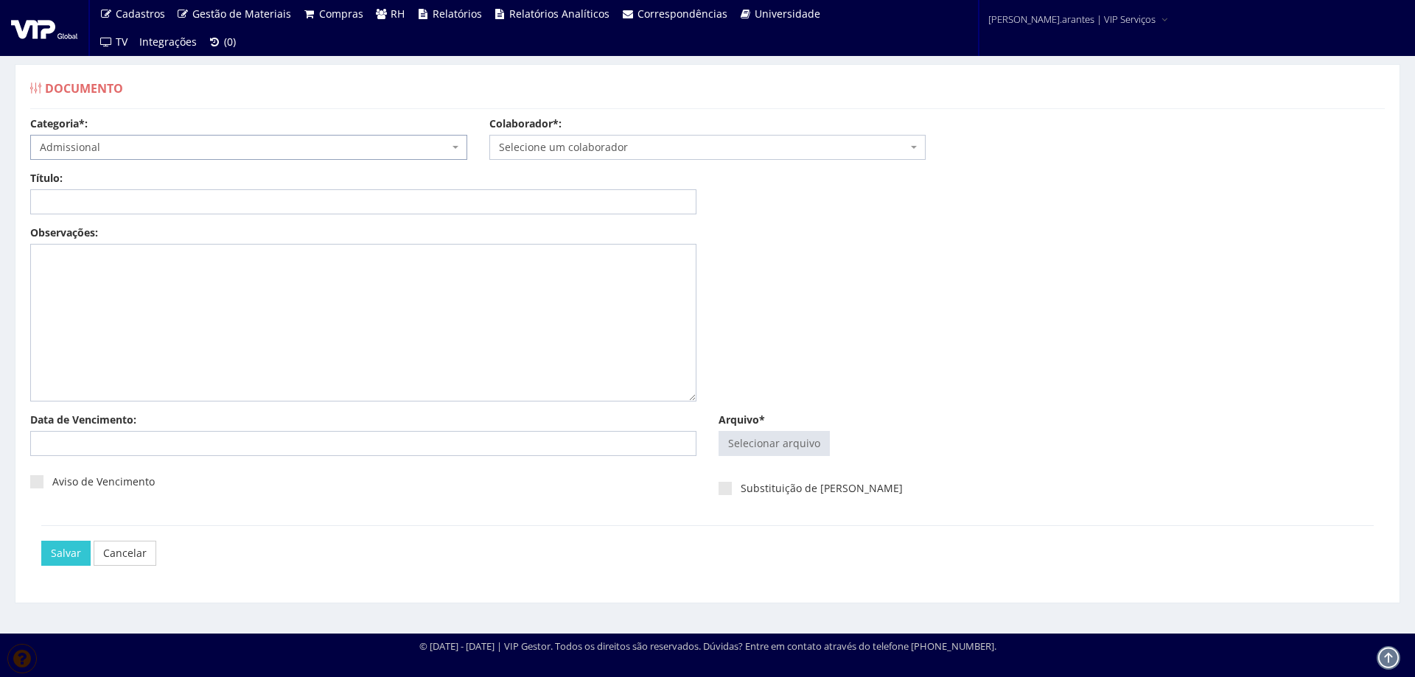
click at [554, 149] on span "Selecione um colaborador" at bounding box center [703, 147] width 409 height 15
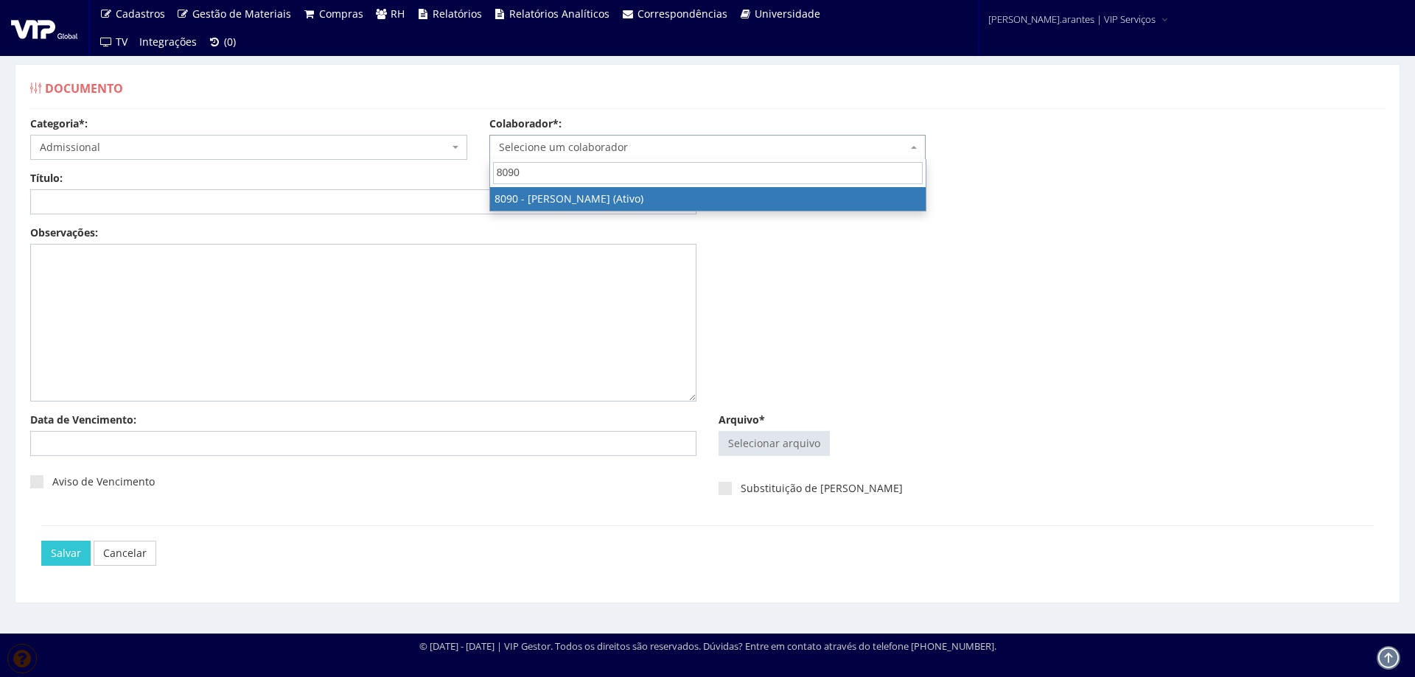
type input "8090"
select select "3602"
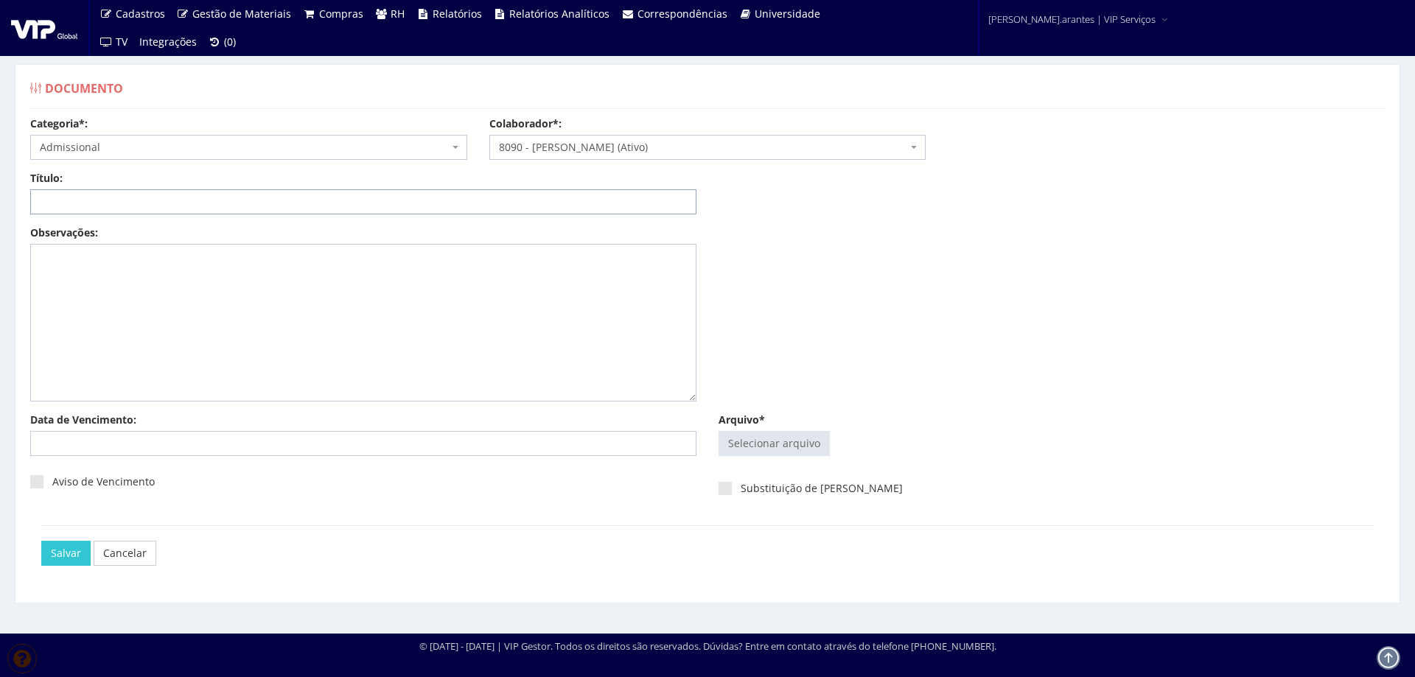
click at [48, 200] on input "Título:" at bounding box center [363, 201] width 666 height 25
type input "DECLARAÇÃO DE PLANO DE SAUDE"
click at [759, 447] on input "Arquivo*" at bounding box center [774, 444] width 110 height 24
type input "C:\fakepath\LETICIA_merged.pdf"
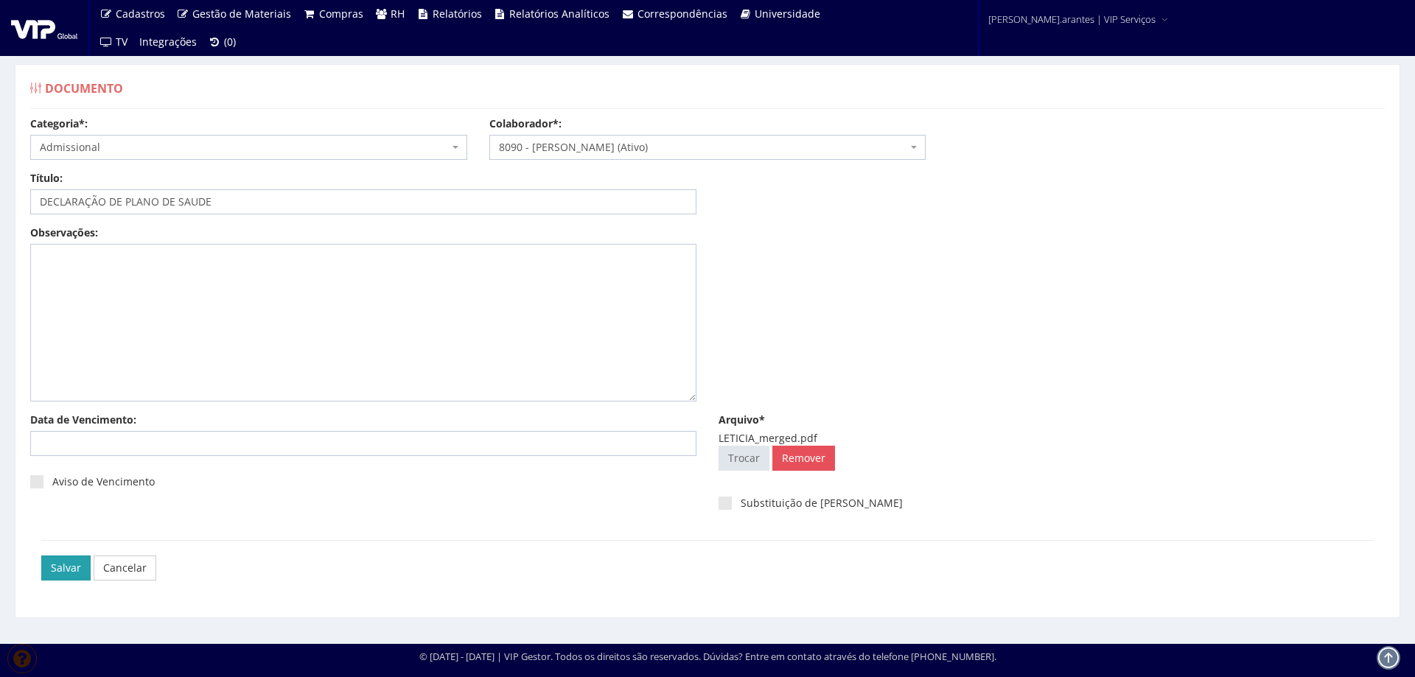
click at [60, 566] on input "Salvar" at bounding box center [65, 568] width 49 height 25
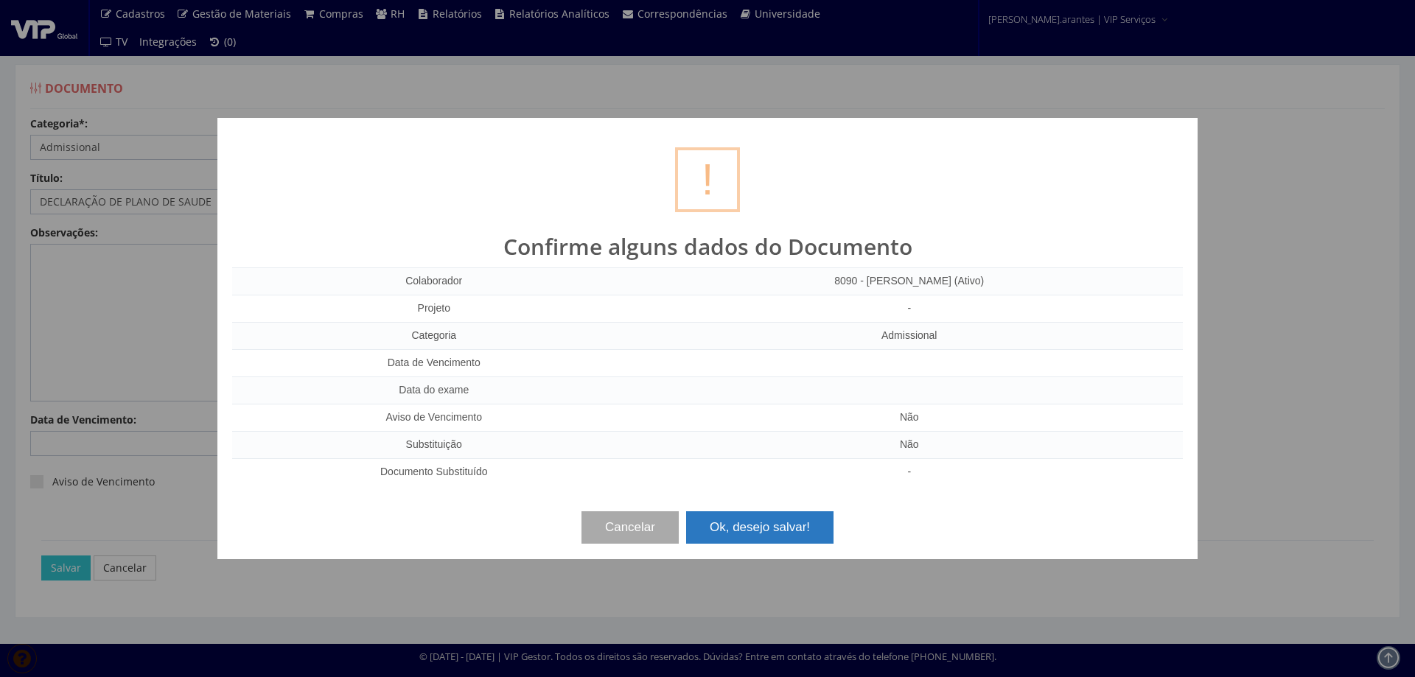
click at [760, 531] on button "Ok, desejo salvar!" at bounding box center [759, 528] width 147 height 32
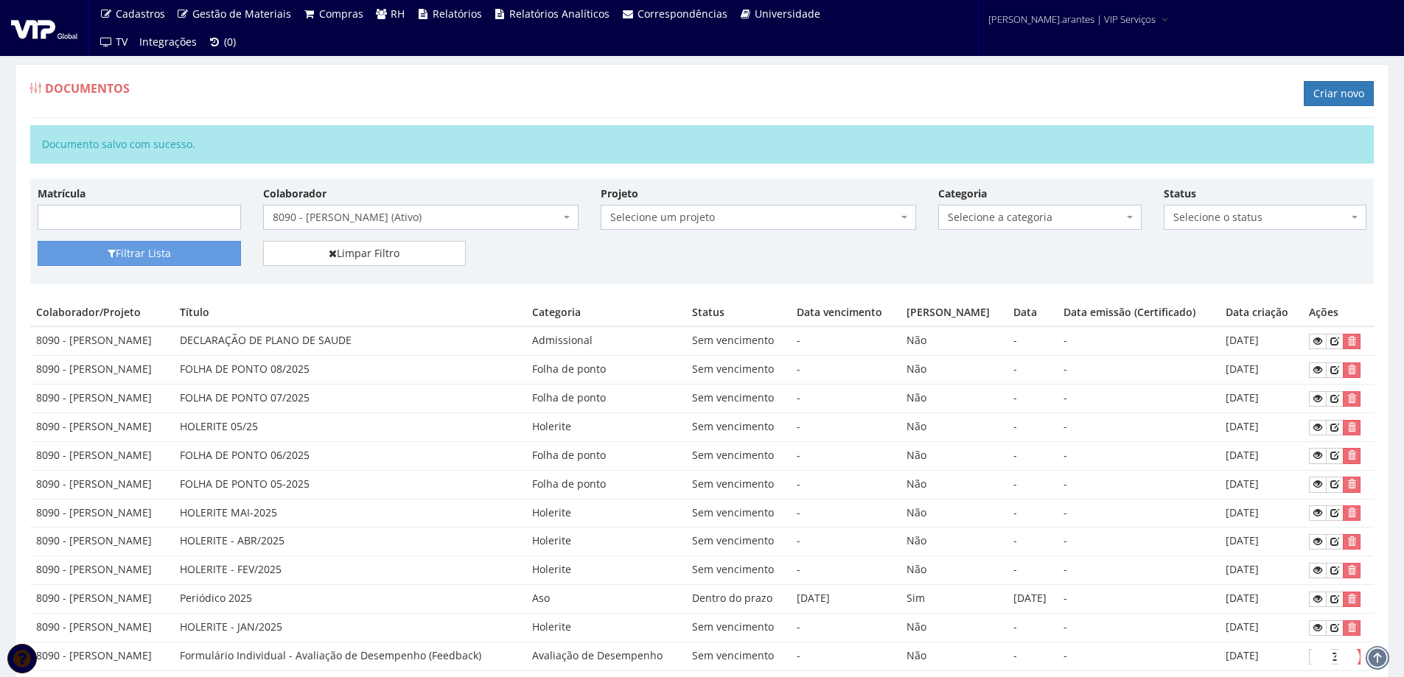
click at [444, 211] on span "8090 - [PERSON_NAME] (Ativo)" at bounding box center [416, 217] width 287 height 15
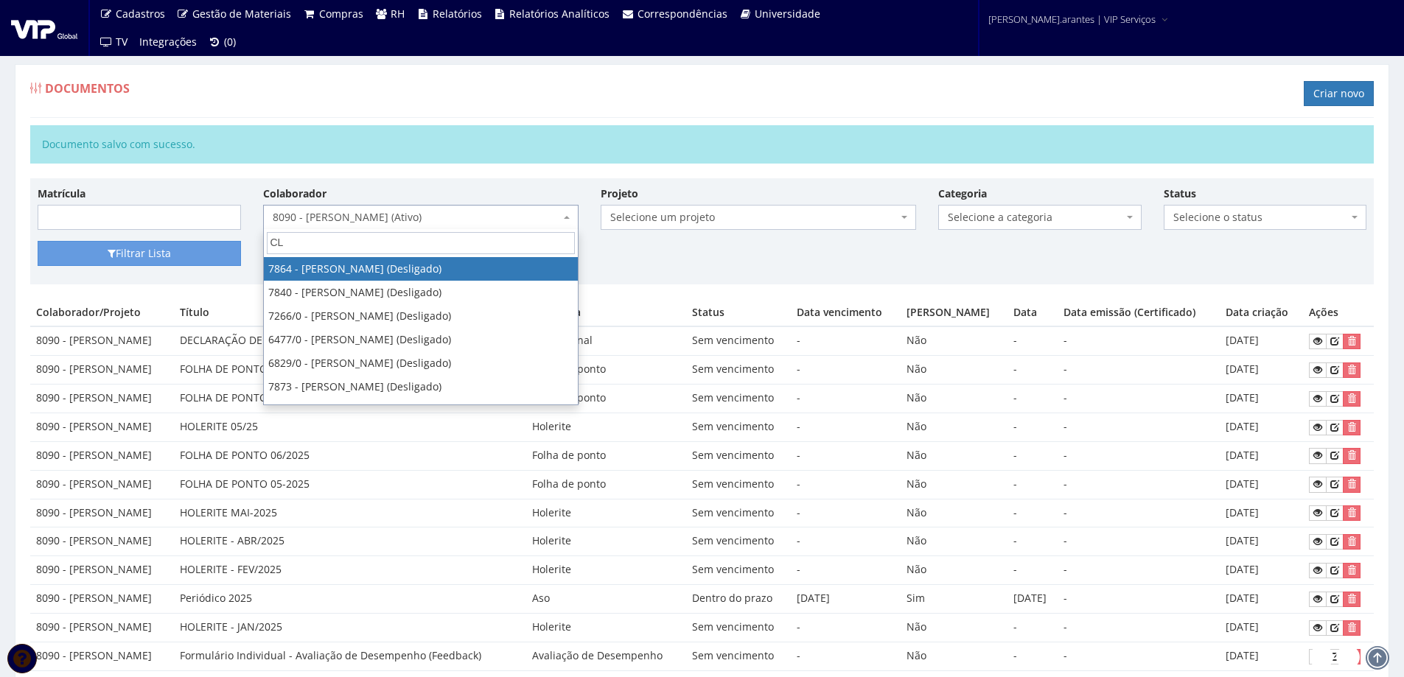
type input "C"
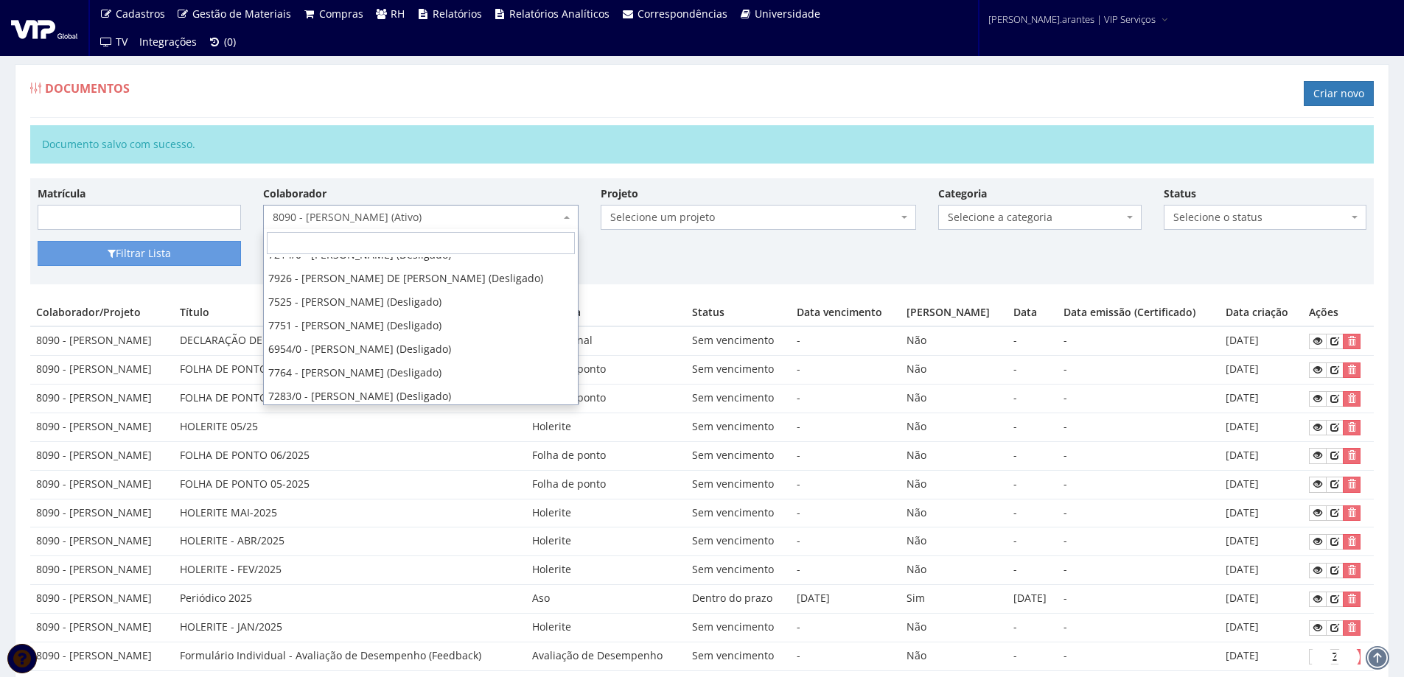
scroll to position [22111, 0]
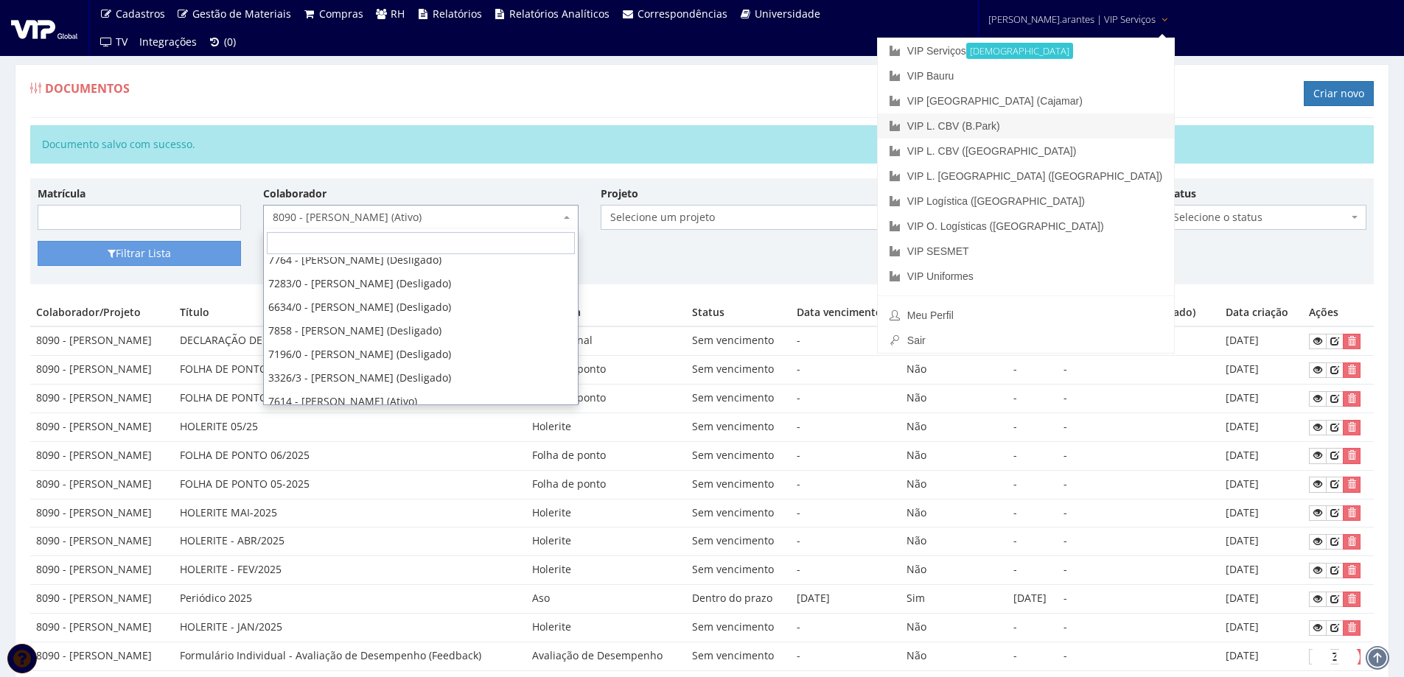
click at [1035, 124] on link "VIP L. CBV (B.Park)" at bounding box center [1026, 126] width 296 height 25
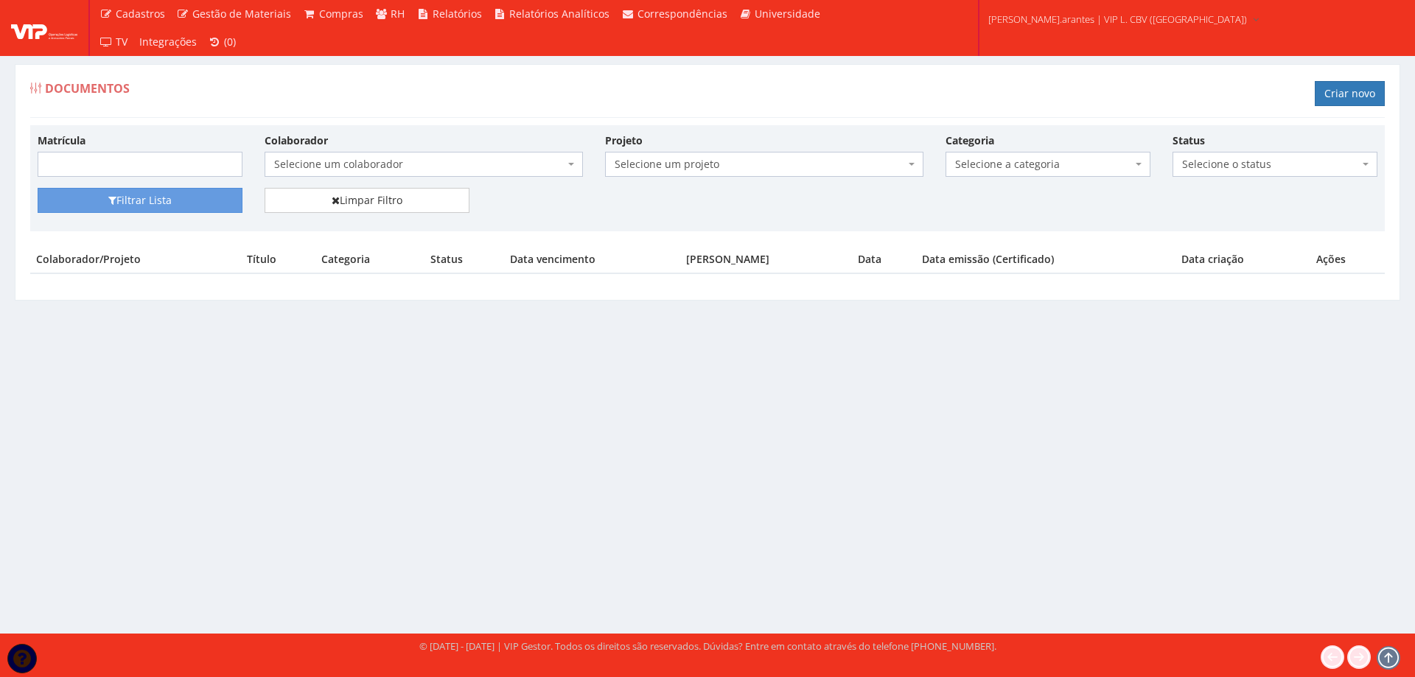
click at [347, 168] on span "Selecione um colaborador" at bounding box center [419, 164] width 290 height 15
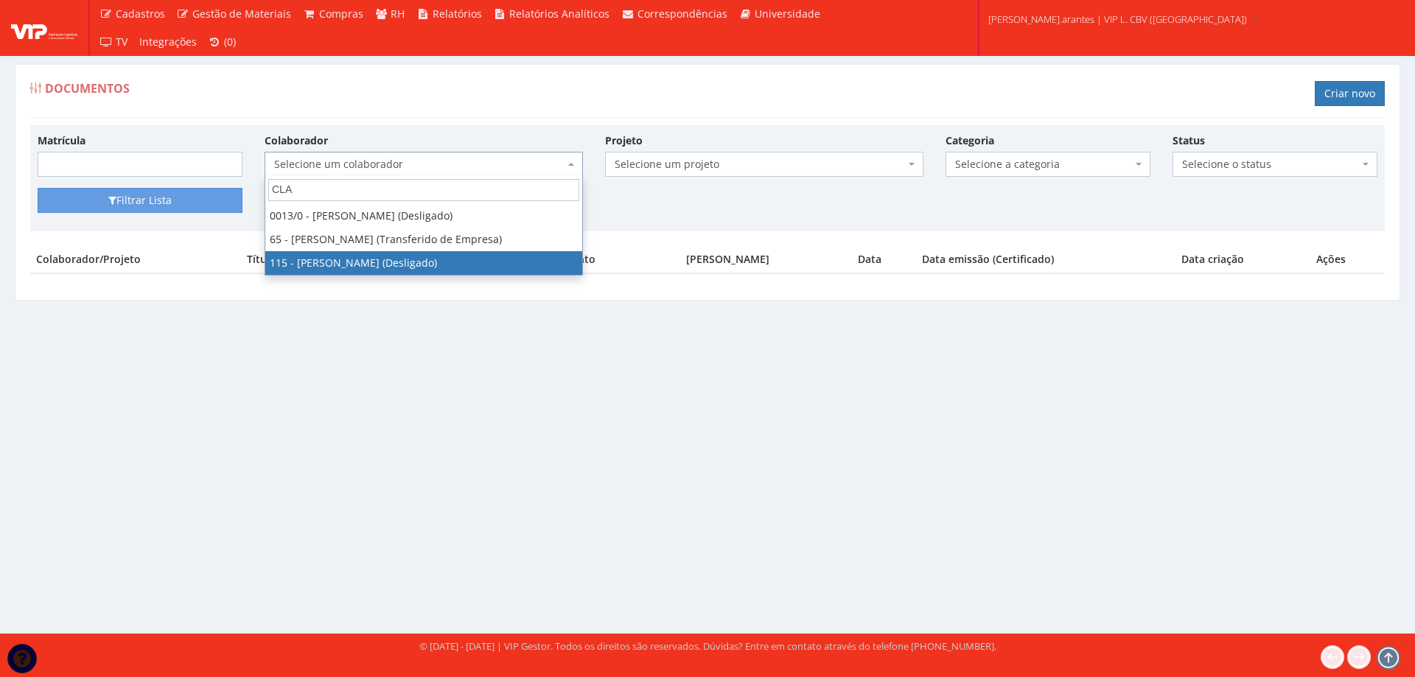
type input "CLA"
select select "3421"
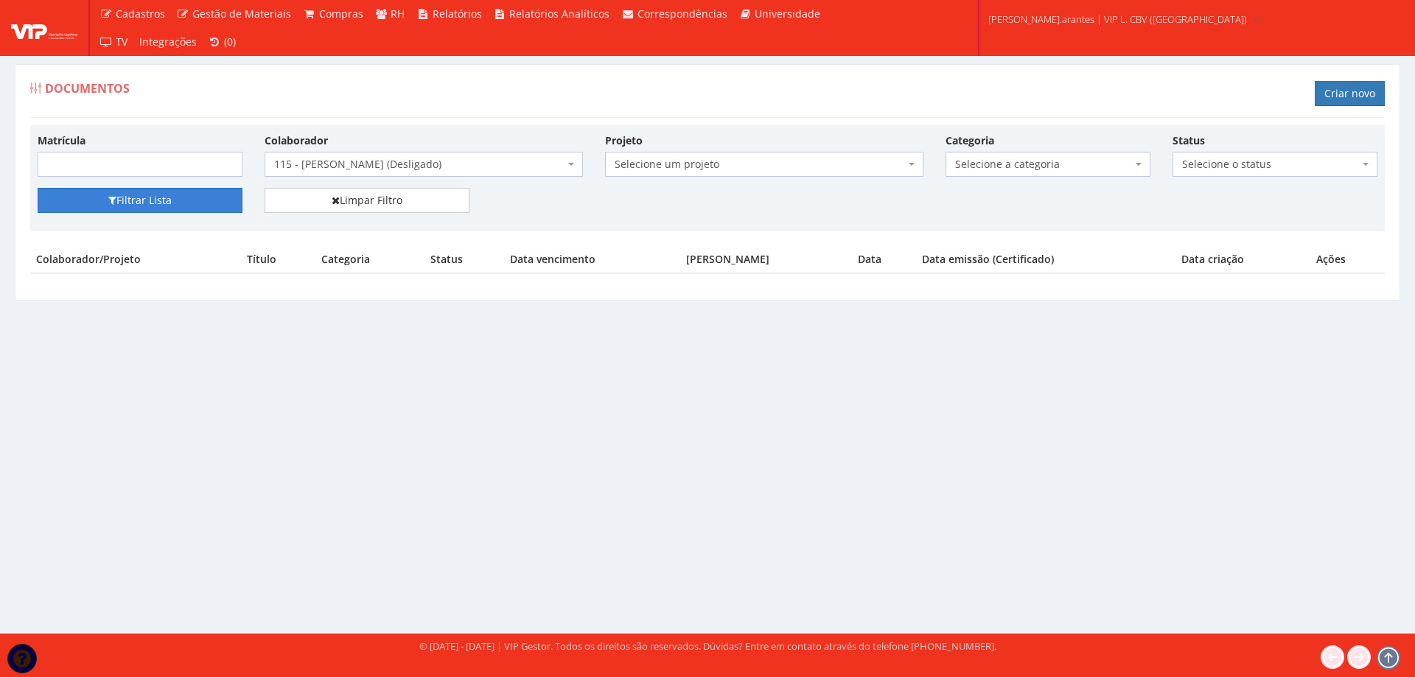
click at [111, 206] on button "Filtrar Lista" at bounding box center [140, 200] width 205 height 25
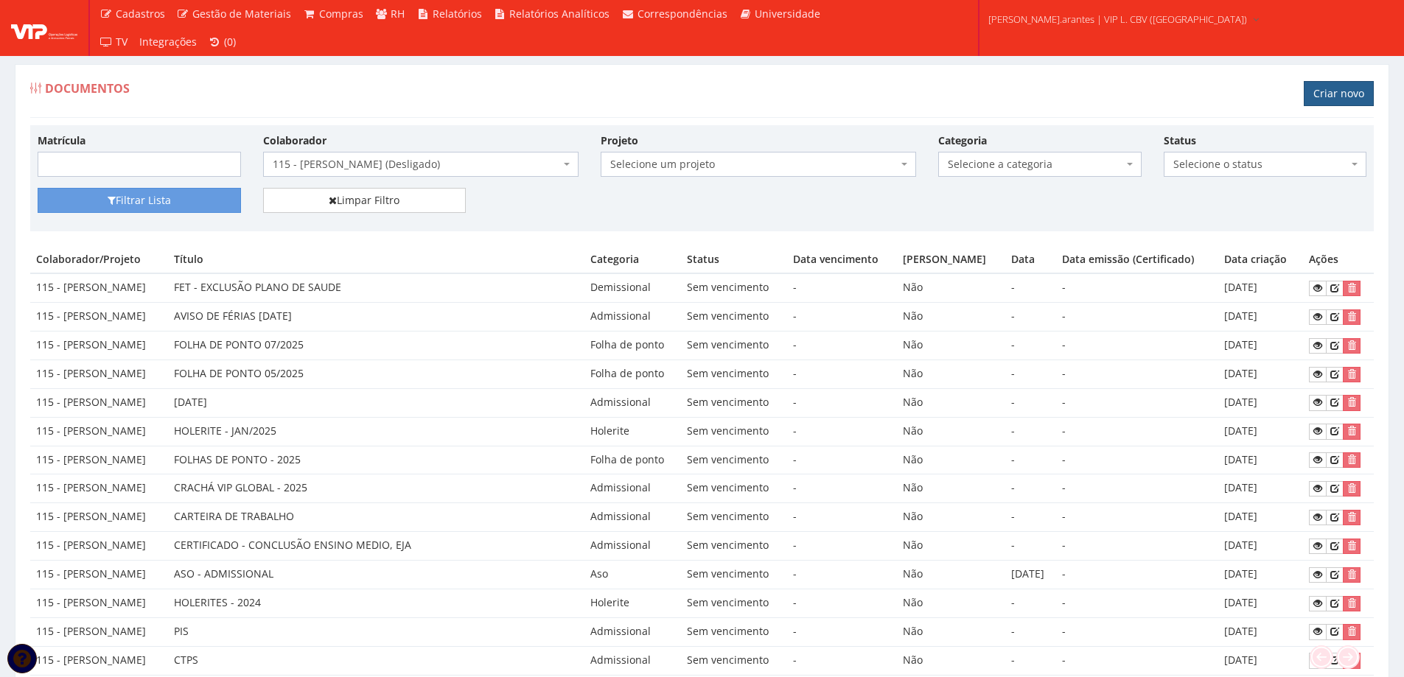
click at [1339, 95] on link "Criar novo" at bounding box center [1339, 93] width 70 height 25
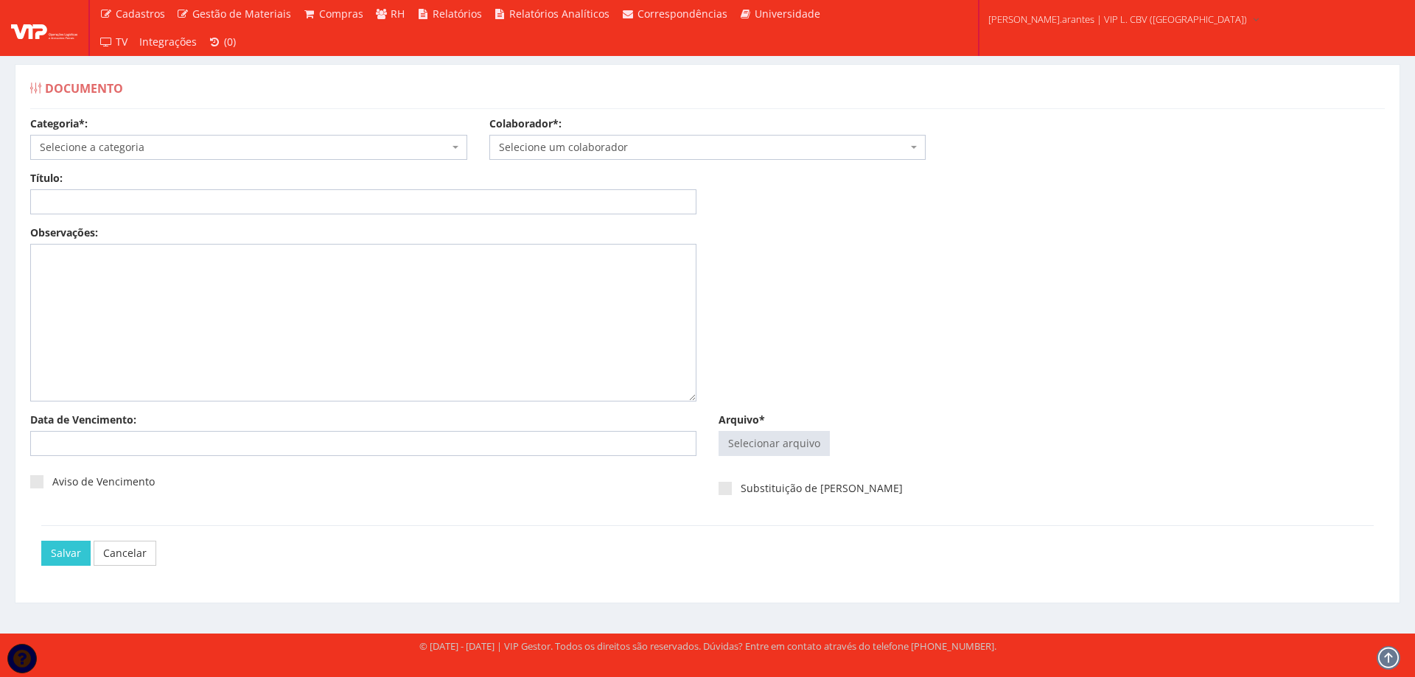
click at [185, 137] on span "Selecione a categoria" at bounding box center [248, 147] width 437 height 25
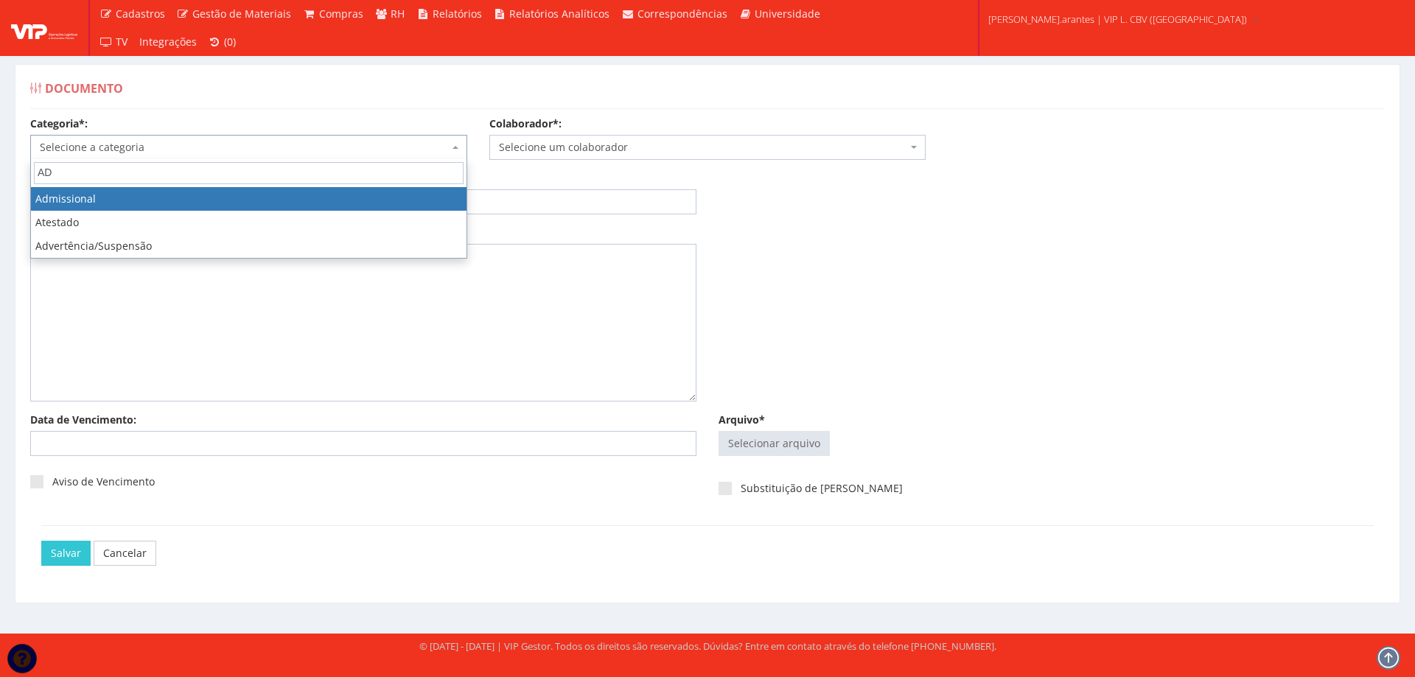
type input "AD"
select select "admissional"
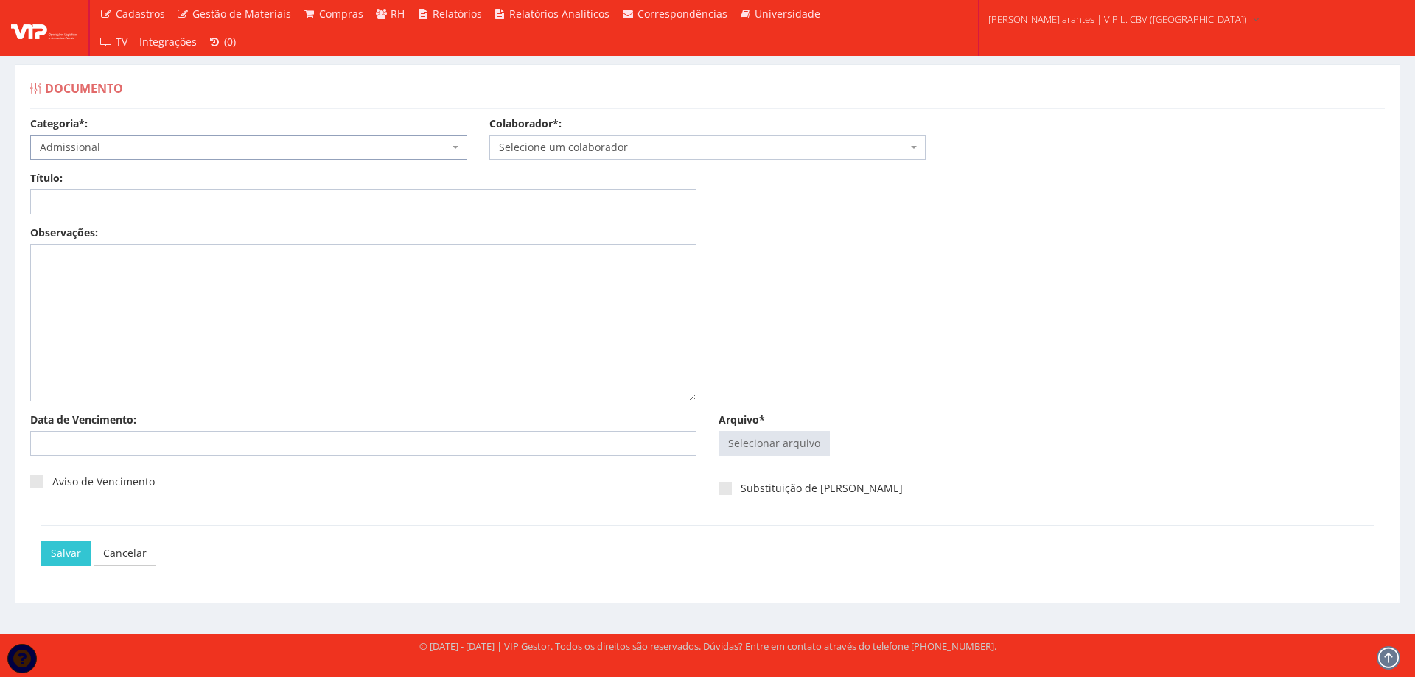
click at [591, 144] on span "Selecione um colaborador" at bounding box center [703, 147] width 409 height 15
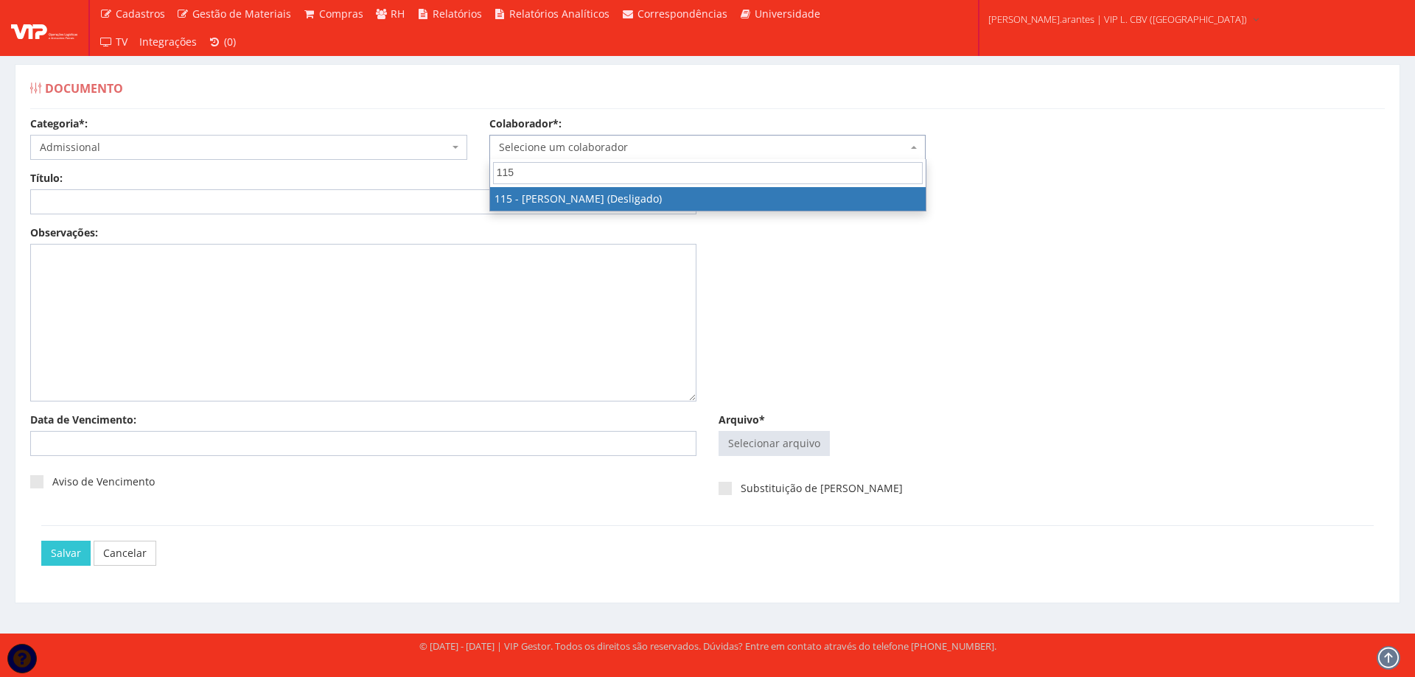
type input "115"
select select "3421"
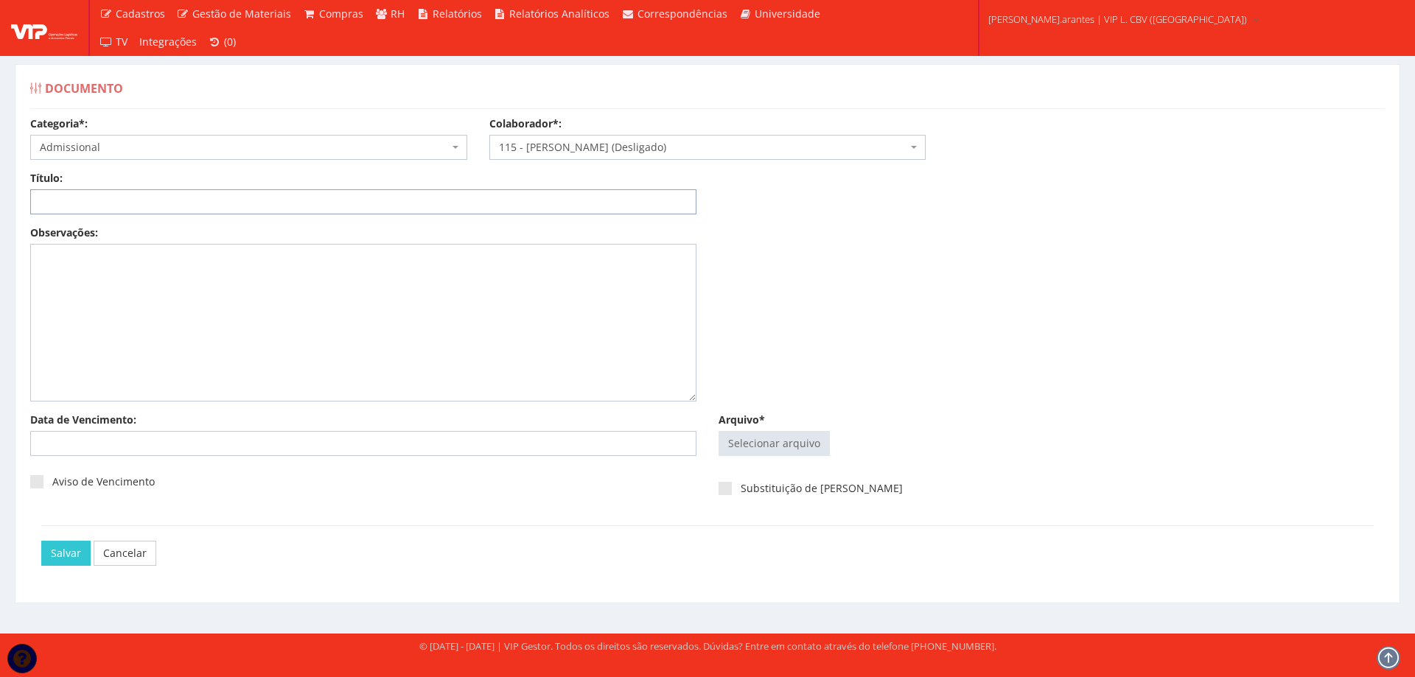
click at [201, 206] on input "Título:" at bounding box center [363, 201] width 666 height 25
type input "DECLARAÇÃO DE PLANO DE SAUDE"
click at [772, 449] on input "Arquivo*" at bounding box center [774, 444] width 110 height 24
type input "C:\fakepath\SOBAM - CLAUDIO.pdf"
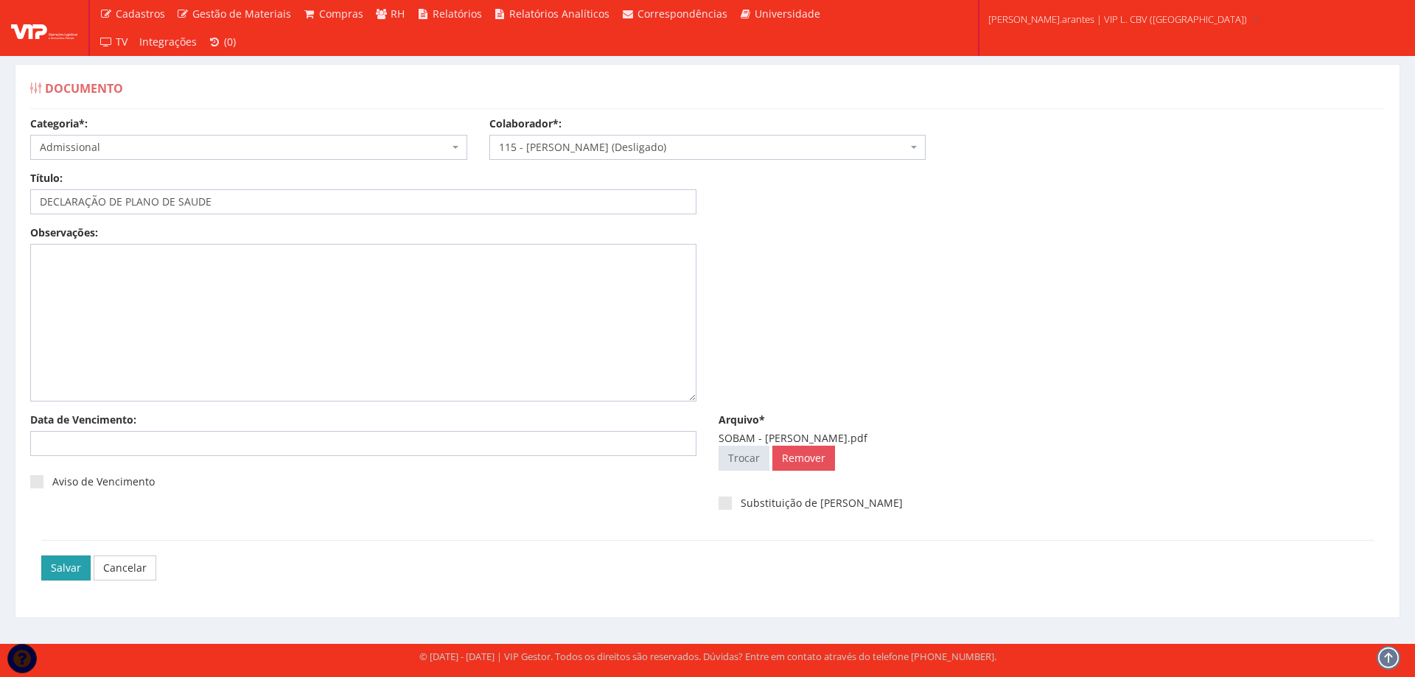
click at [57, 571] on input "Salvar" at bounding box center [65, 568] width 49 height 25
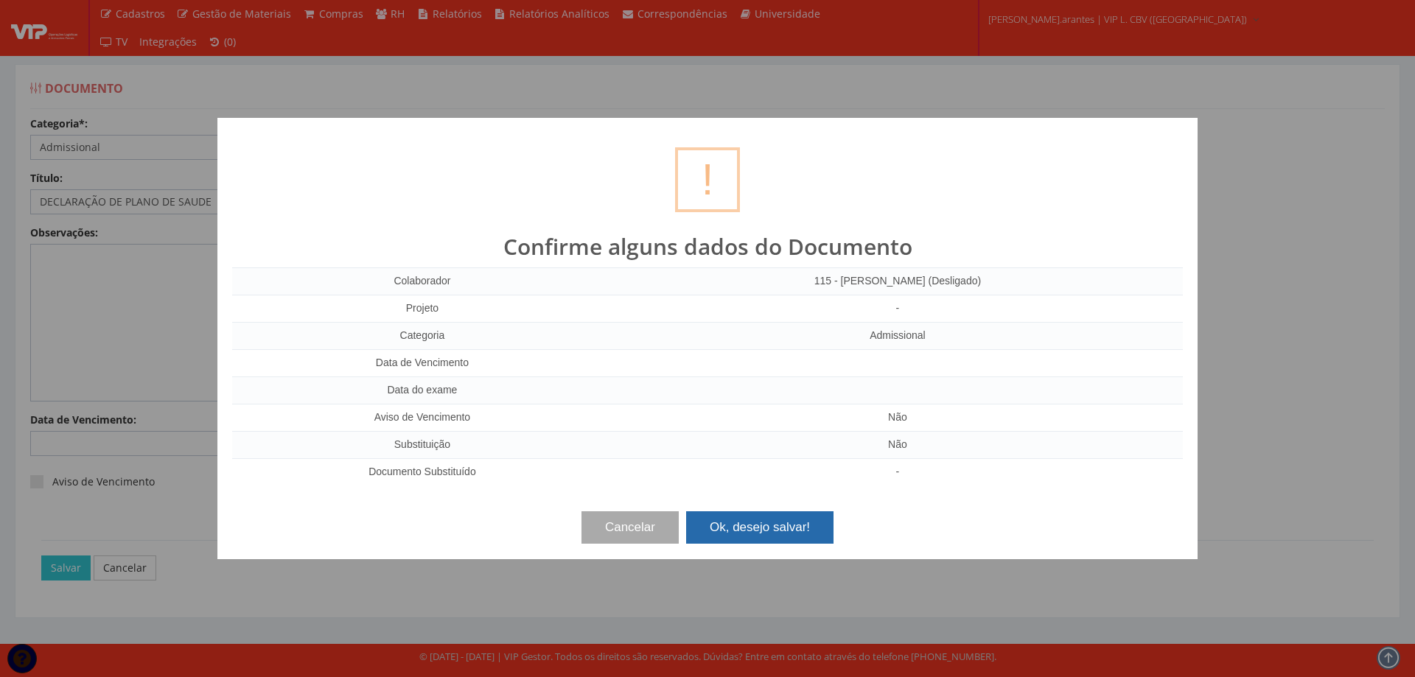
click at [781, 529] on button "Ok, desejo salvar!" at bounding box center [759, 528] width 147 height 32
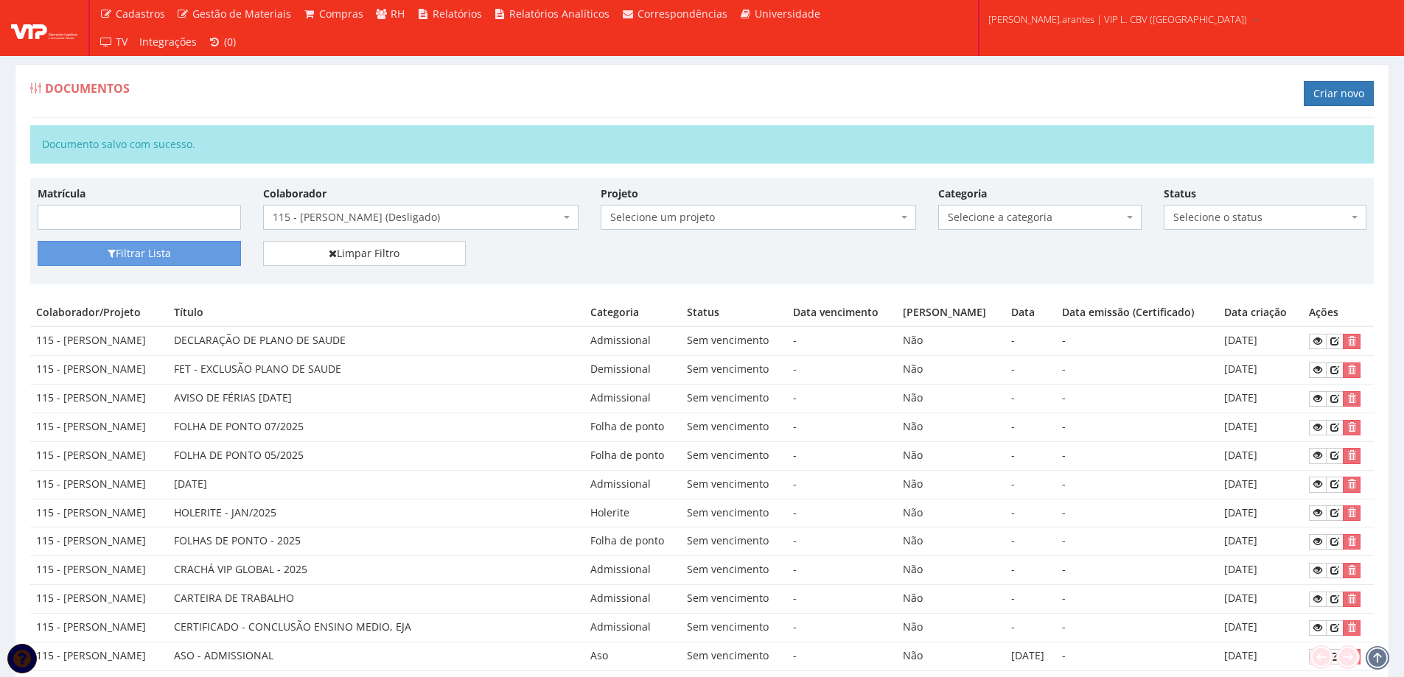
click at [419, 220] on span "115 - [PERSON_NAME] (Desligado)" at bounding box center [416, 217] width 287 height 15
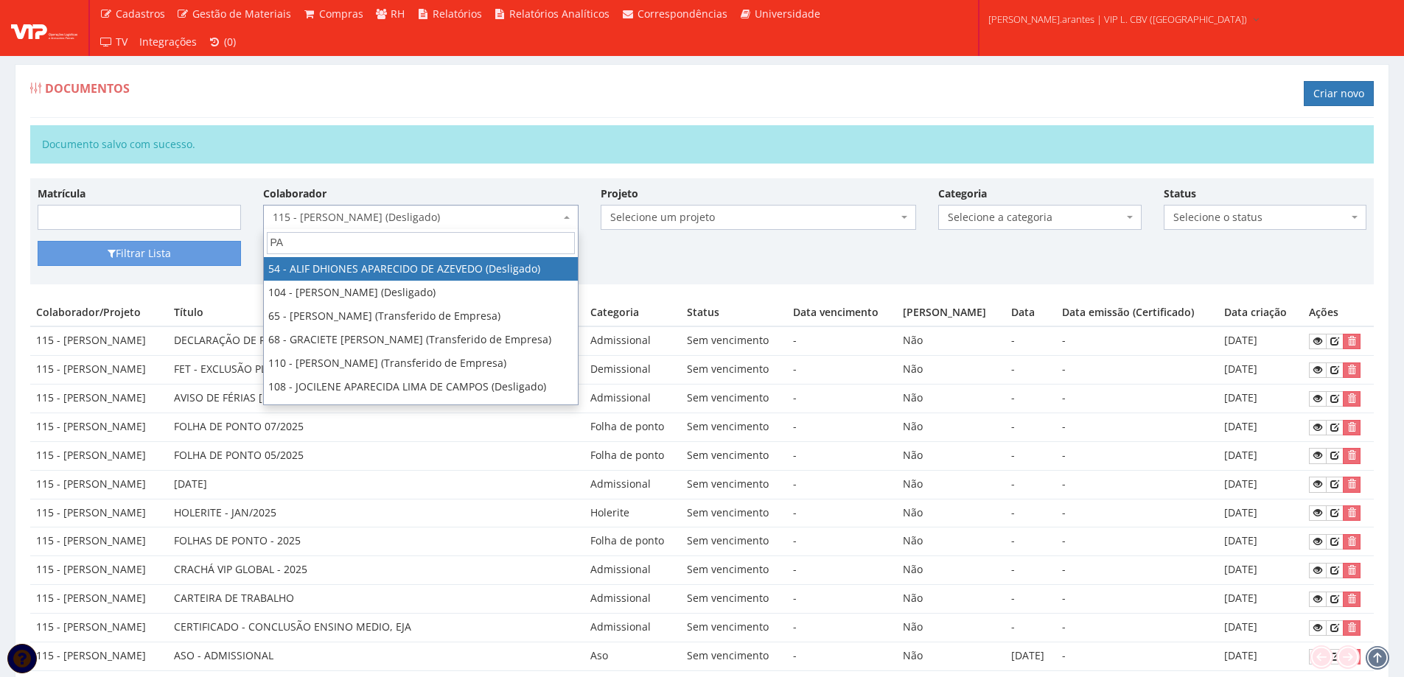
type input "PAB"
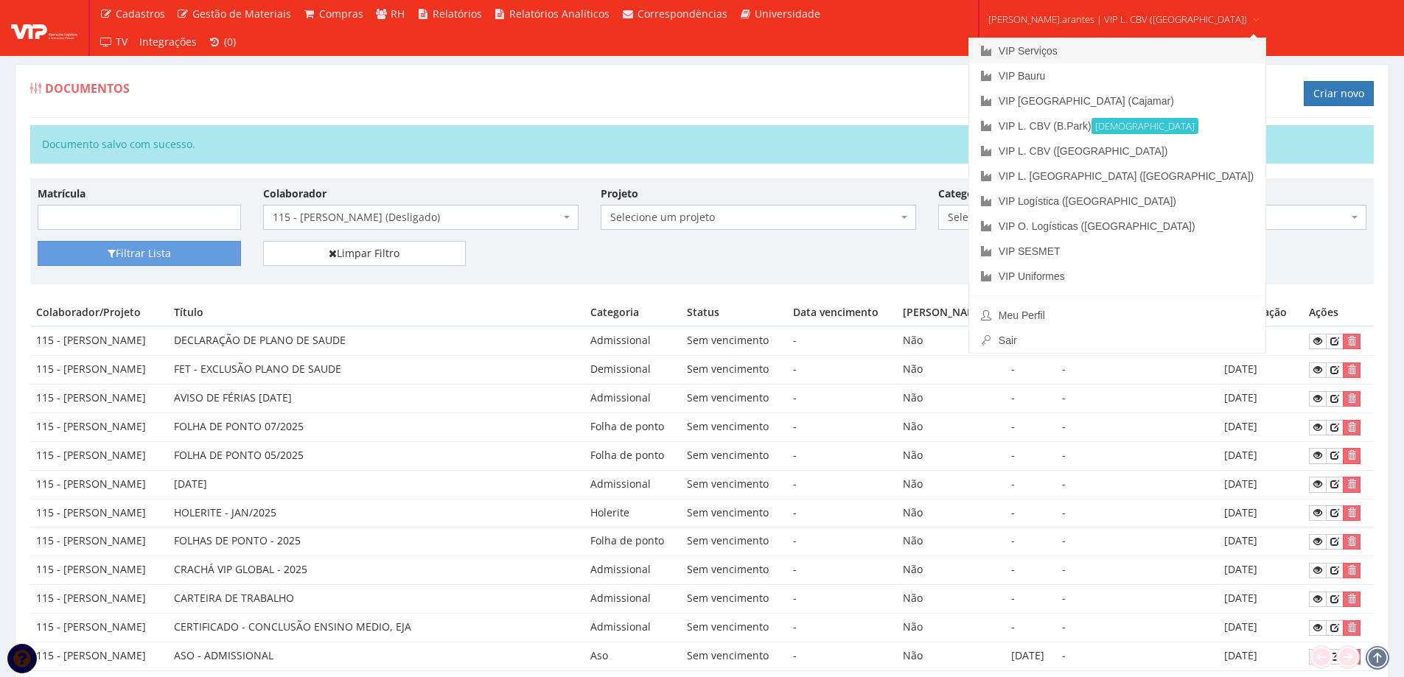
click at [1013, 49] on link "VIP Serviços" at bounding box center [1117, 50] width 296 height 25
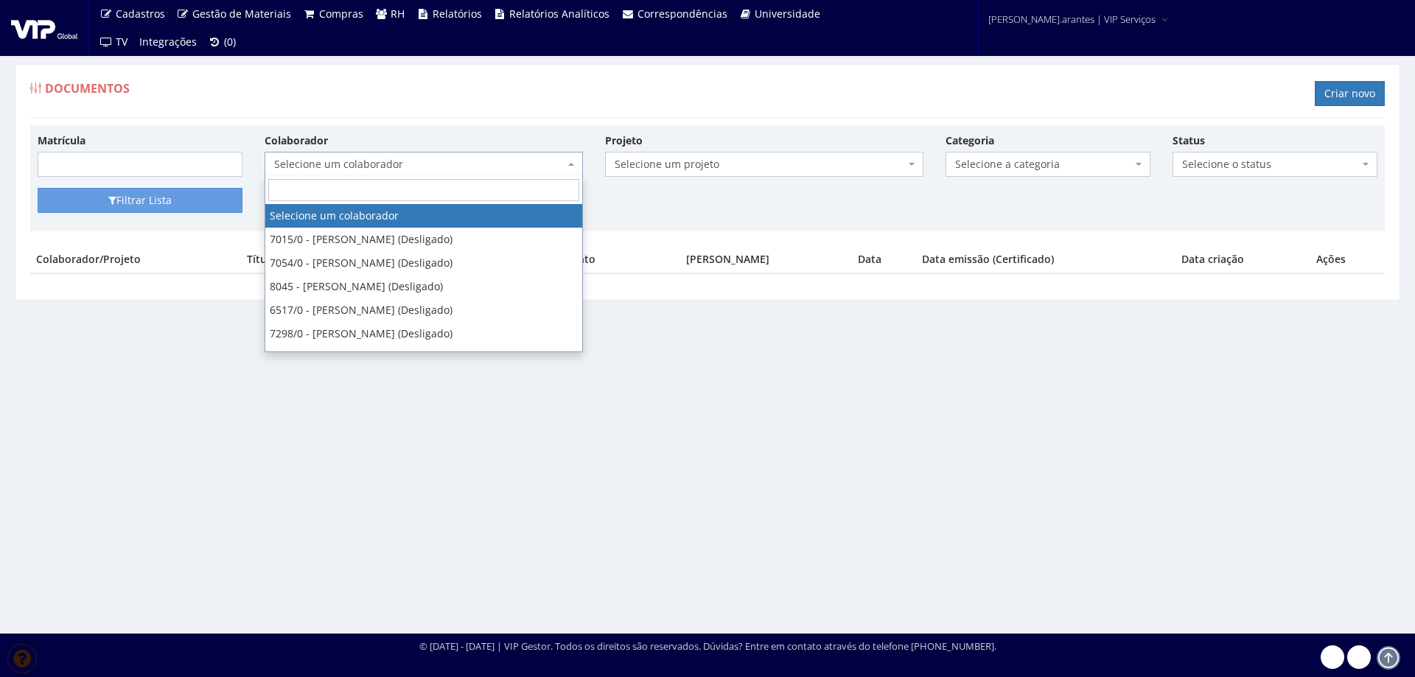
click at [390, 162] on span "Selecione um colaborador" at bounding box center [419, 164] width 290 height 15
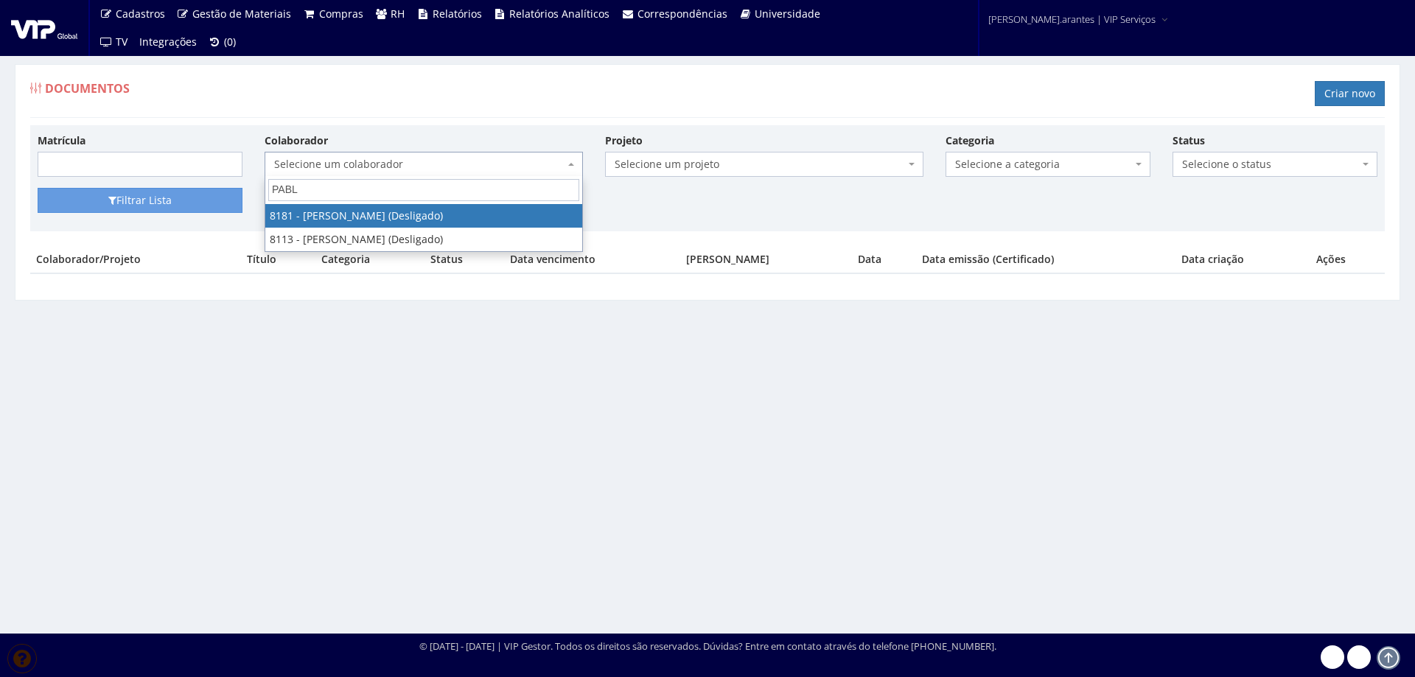
type input "[PERSON_NAME]"
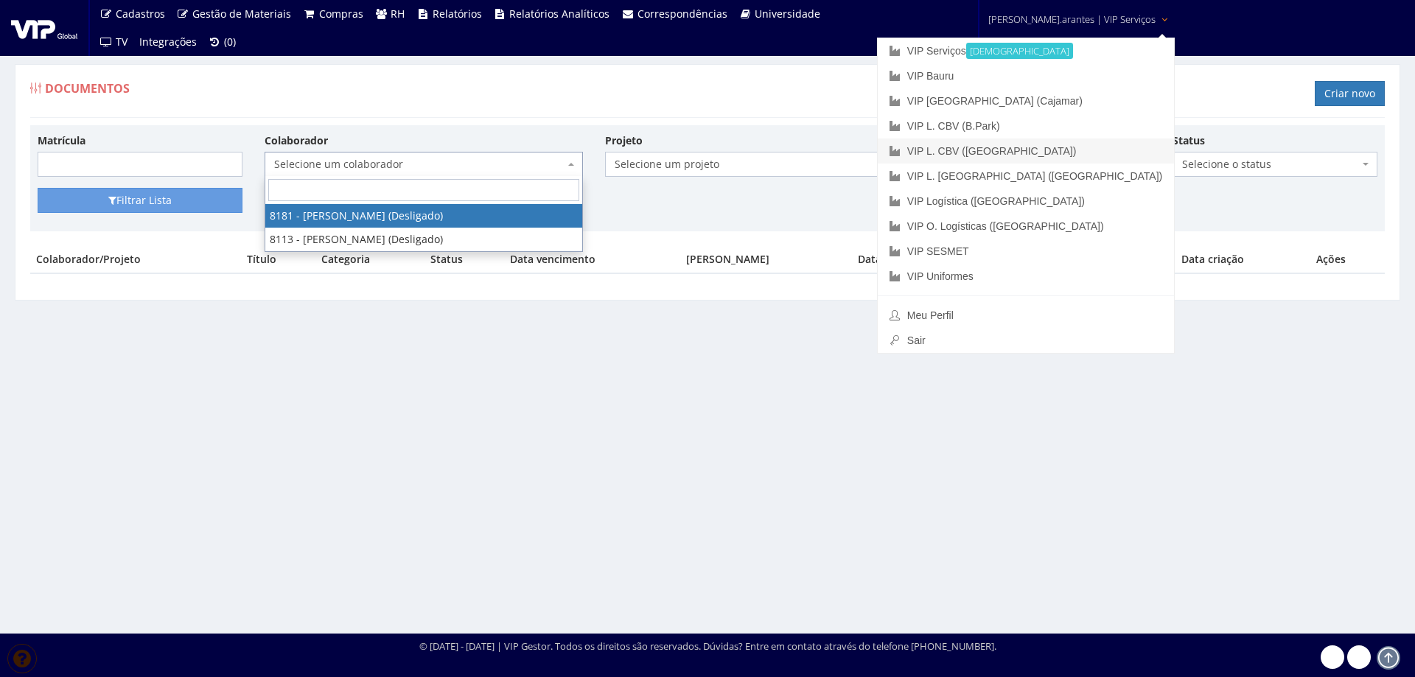
click at [1028, 150] on link "VIP L. CBV ([GEOGRAPHIC_DATA])" at bounding box center [1026, 151] width 296 height 25
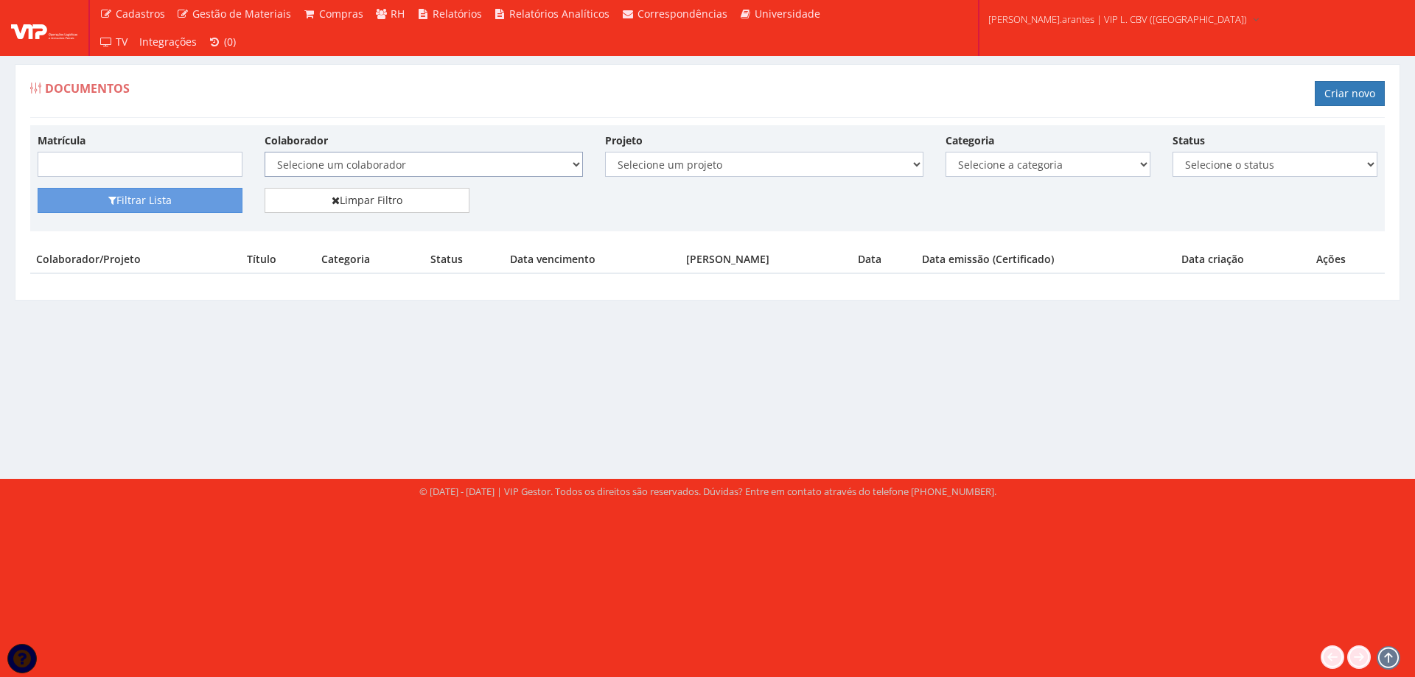
click at [327, 163] on select "Selecione um colaborador 59 - [PERSON_NAME] PIEDADE (Desligado) 49 - [PERSON_NA…" at bounding box center [424, 164] width 318 height 25
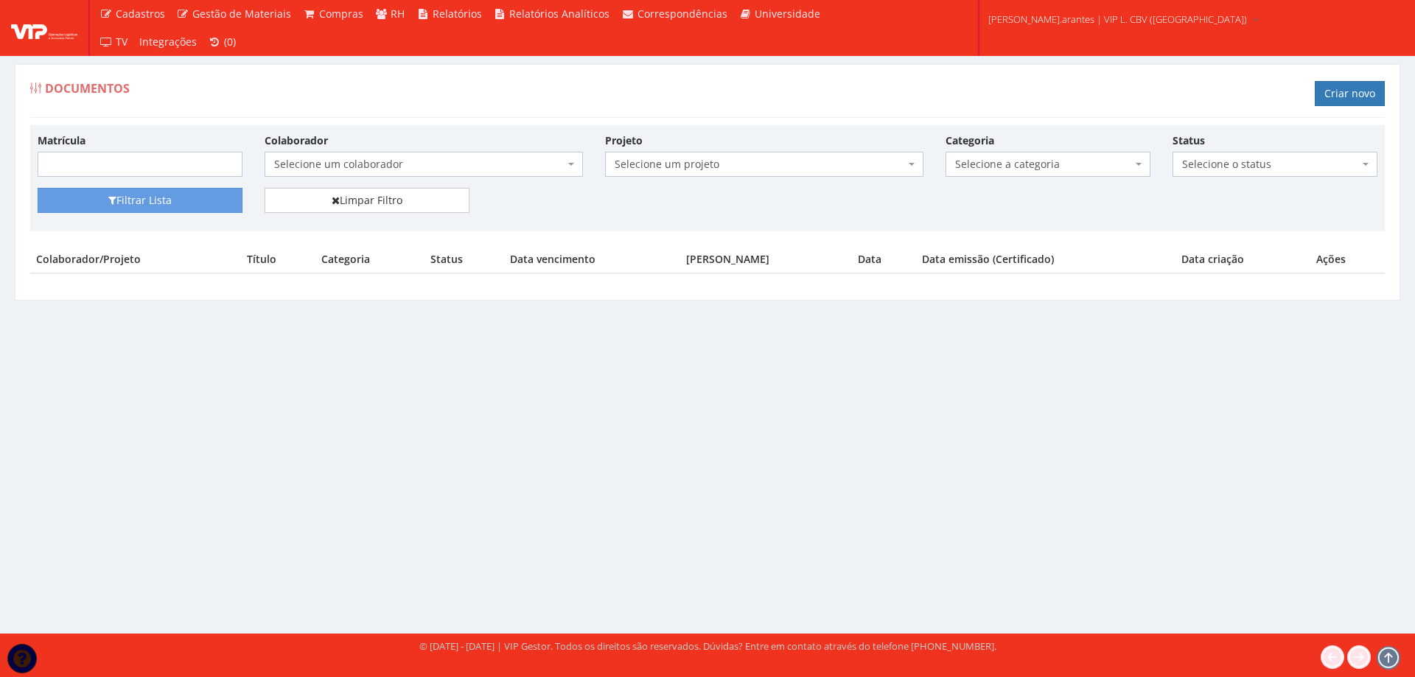
click at [264, 151] on select "Selecione um colaborador 59 - [PERSON_NAME] PIEDADE (Desligado) 49 - [PERSON_NA…" at bounding box center [264, 151] width 1 height 1
click at [327, 162] on span "Selecione um colaborador" at bounding box center [419, 164] width 290 height 15
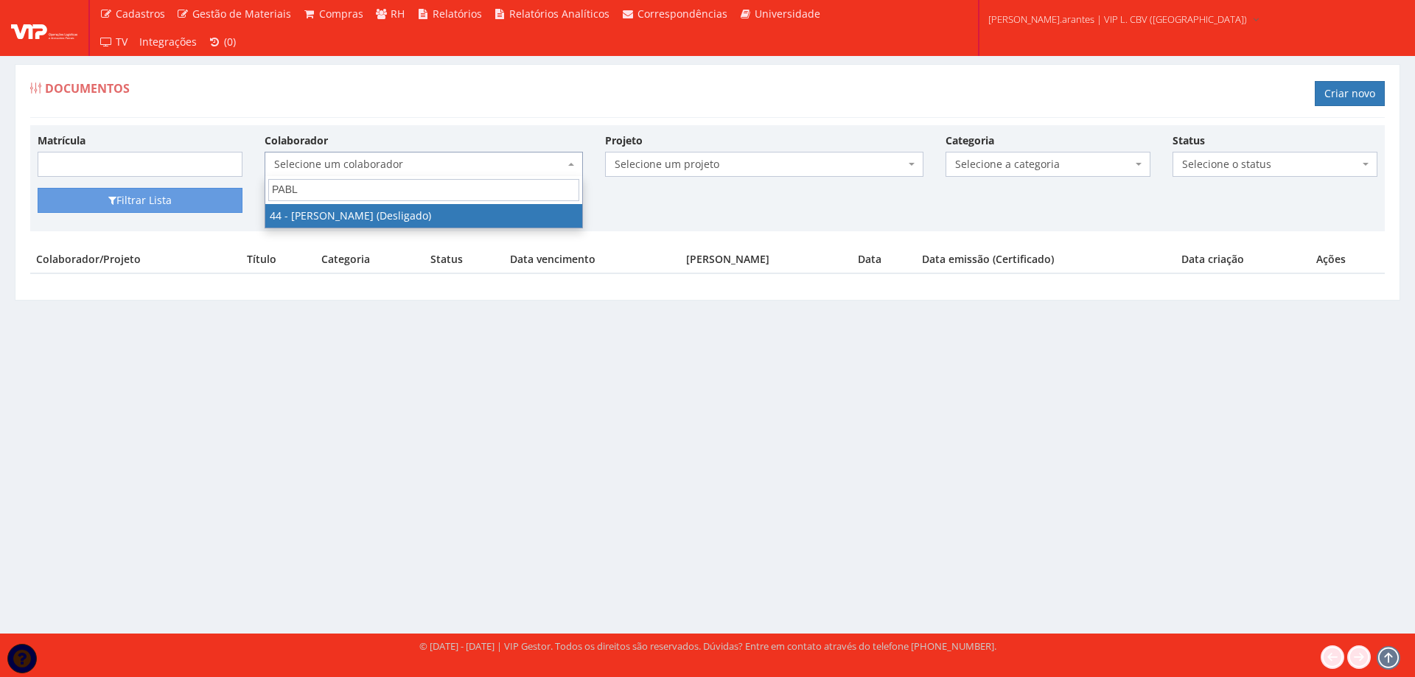
type input "PABLO"
select select "3378"
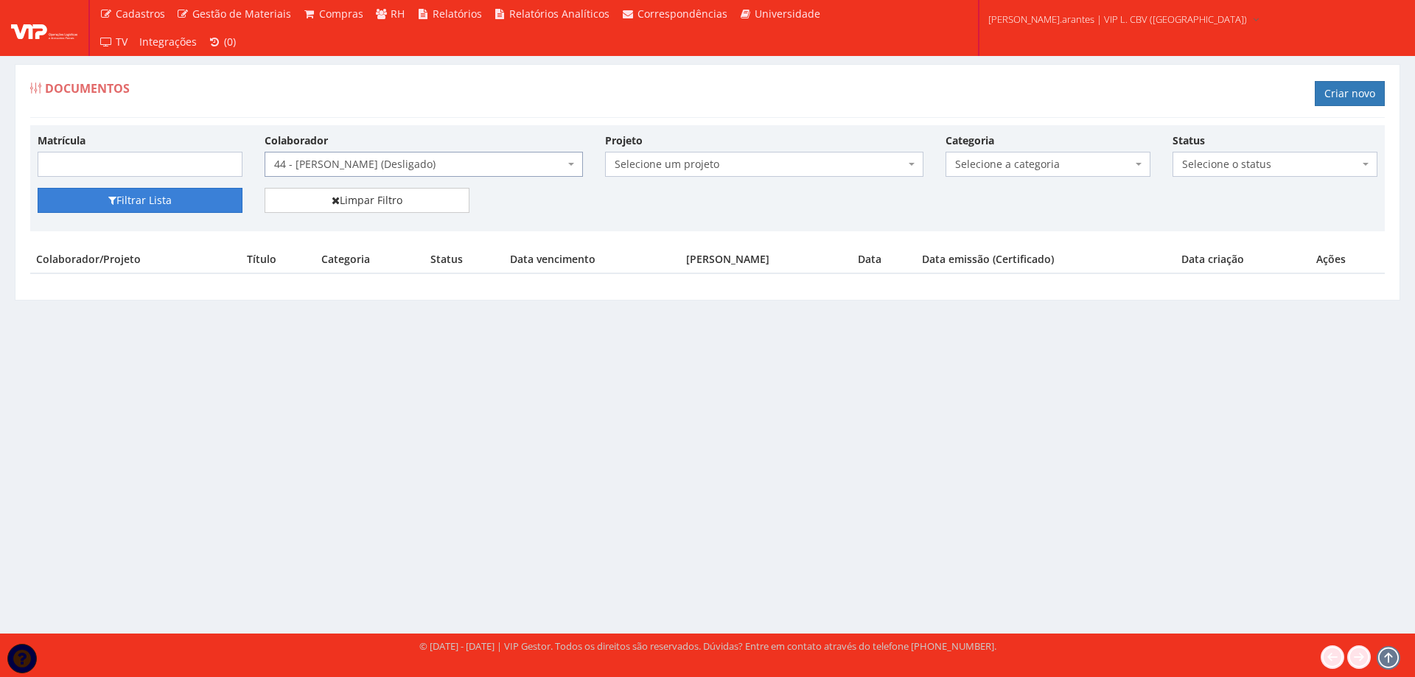
click at [159, 200] on button "Filtrar Lista" at bounding box center [140, 200] width 205 height 25
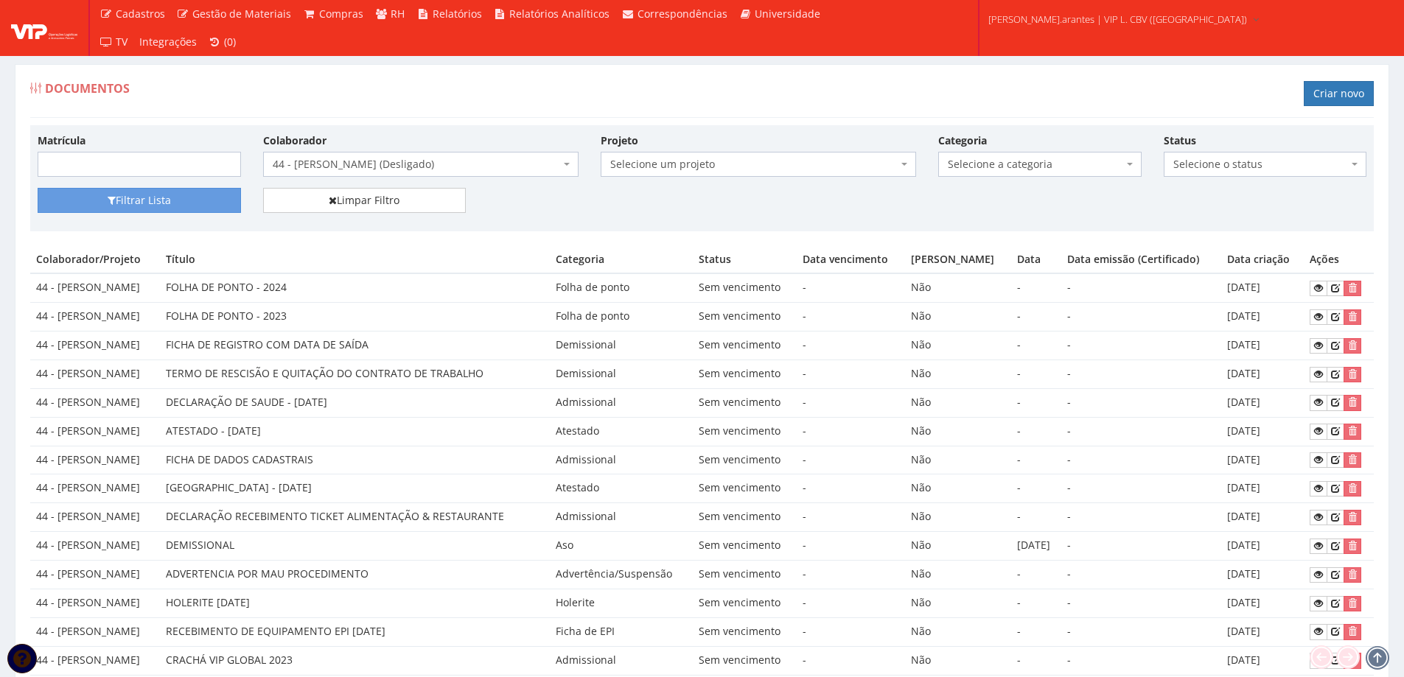
click at [442, 163] on span "44 - [PERSON_NAME] (Desligado)" at bounding box center [416, 164] width 287 height 15
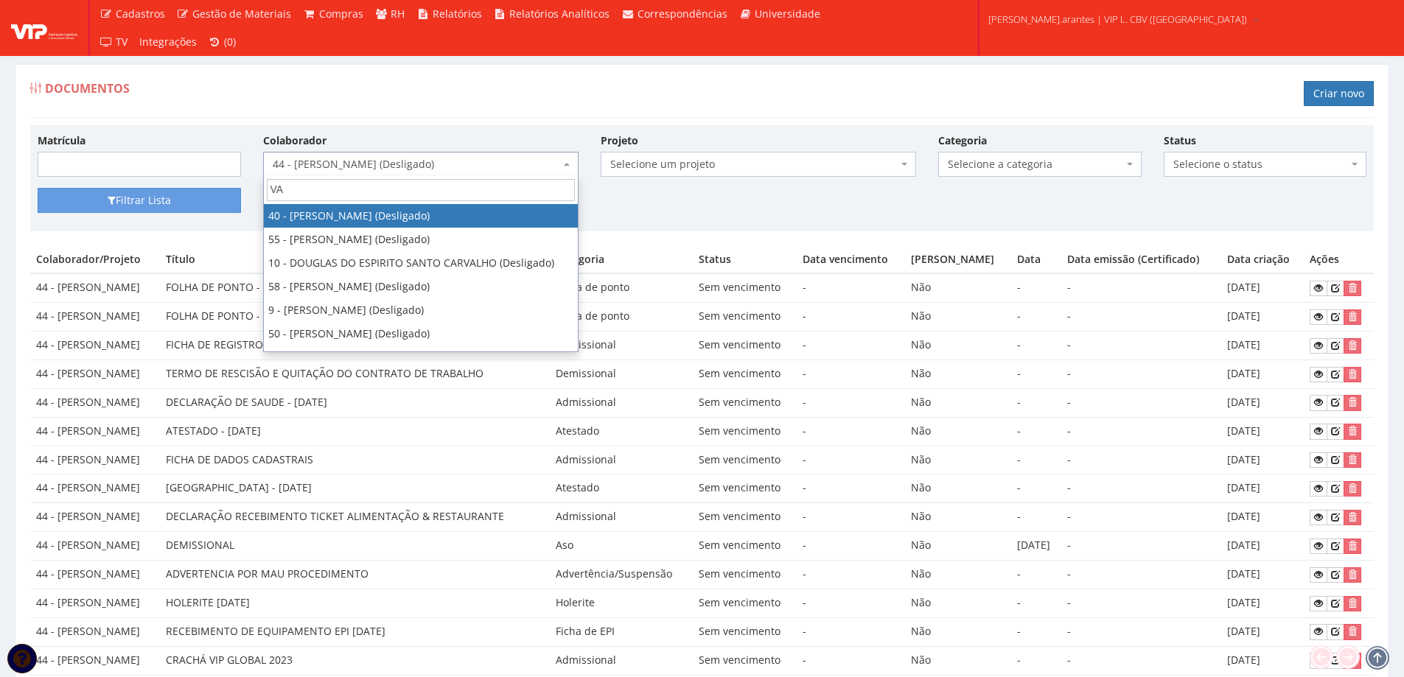
type input "VAG"
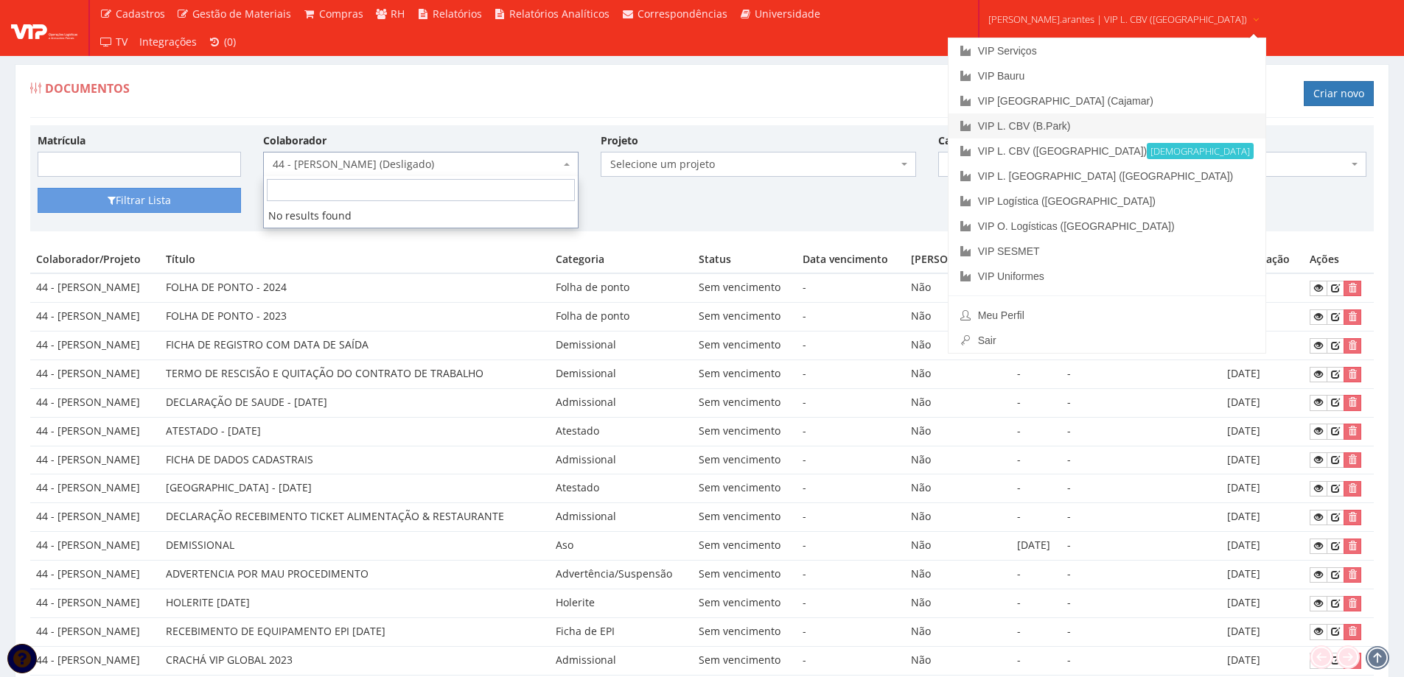
click at [1057, 127] on link "VIP L. CBV (B.Park)" at bounding box center [1108, 126] width 318 height 25
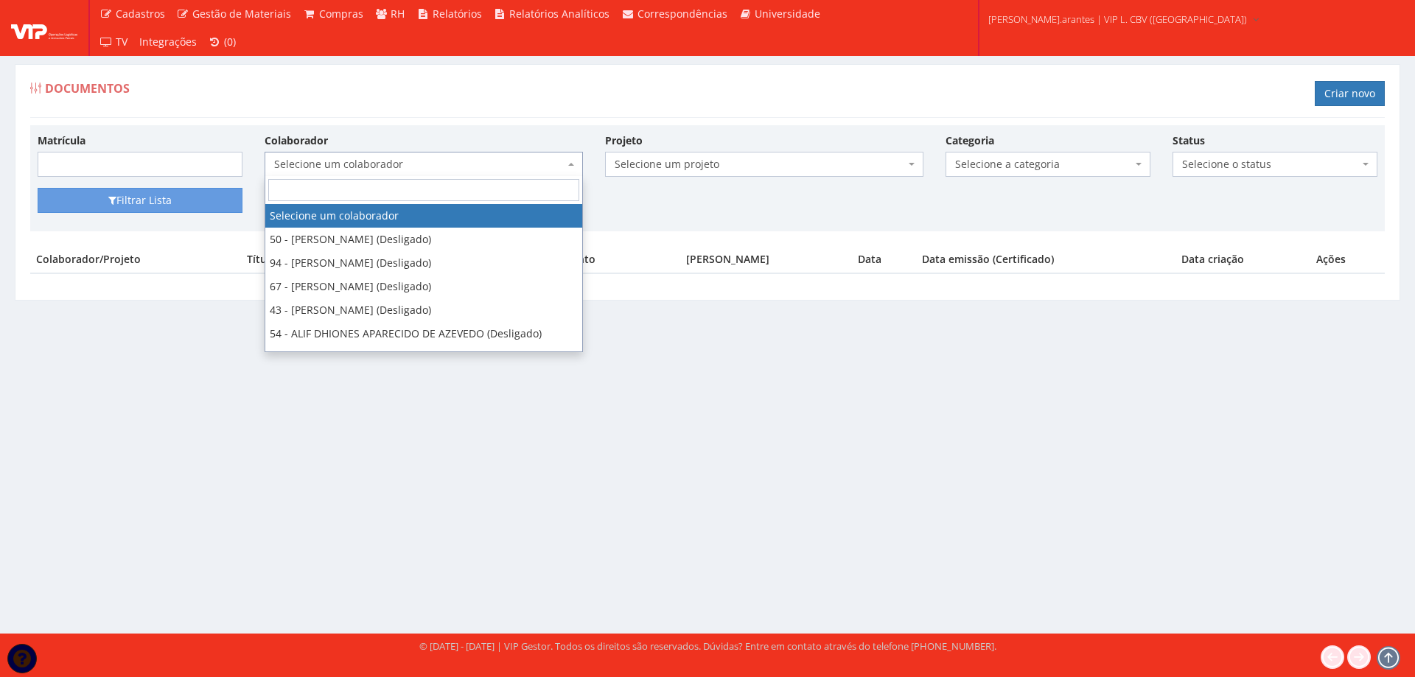
click at [348, 170] on span "Selecione um colaborador" at bounding box center [419, 164] width 290 height 15
type input "VAG"
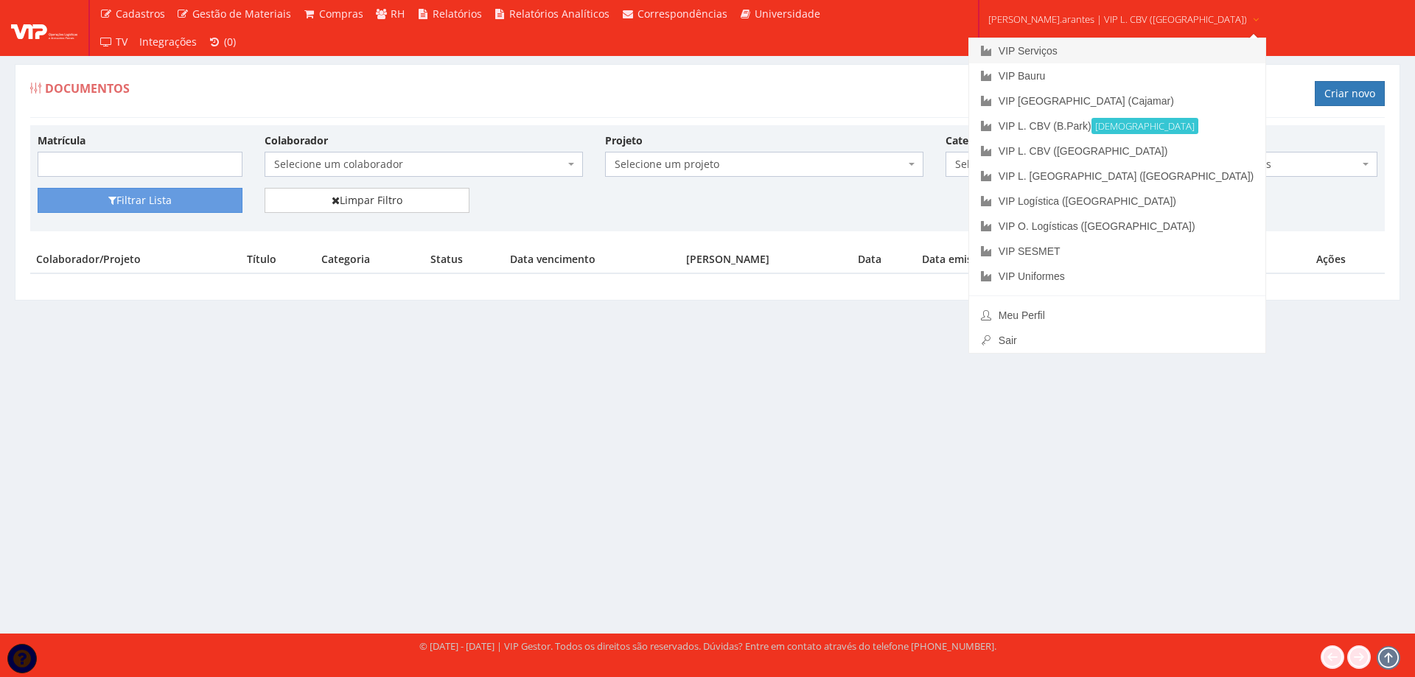
click at [1015, 51] on link "VIP Serviços" at bounding box center [1117, 50] width 296 height 25
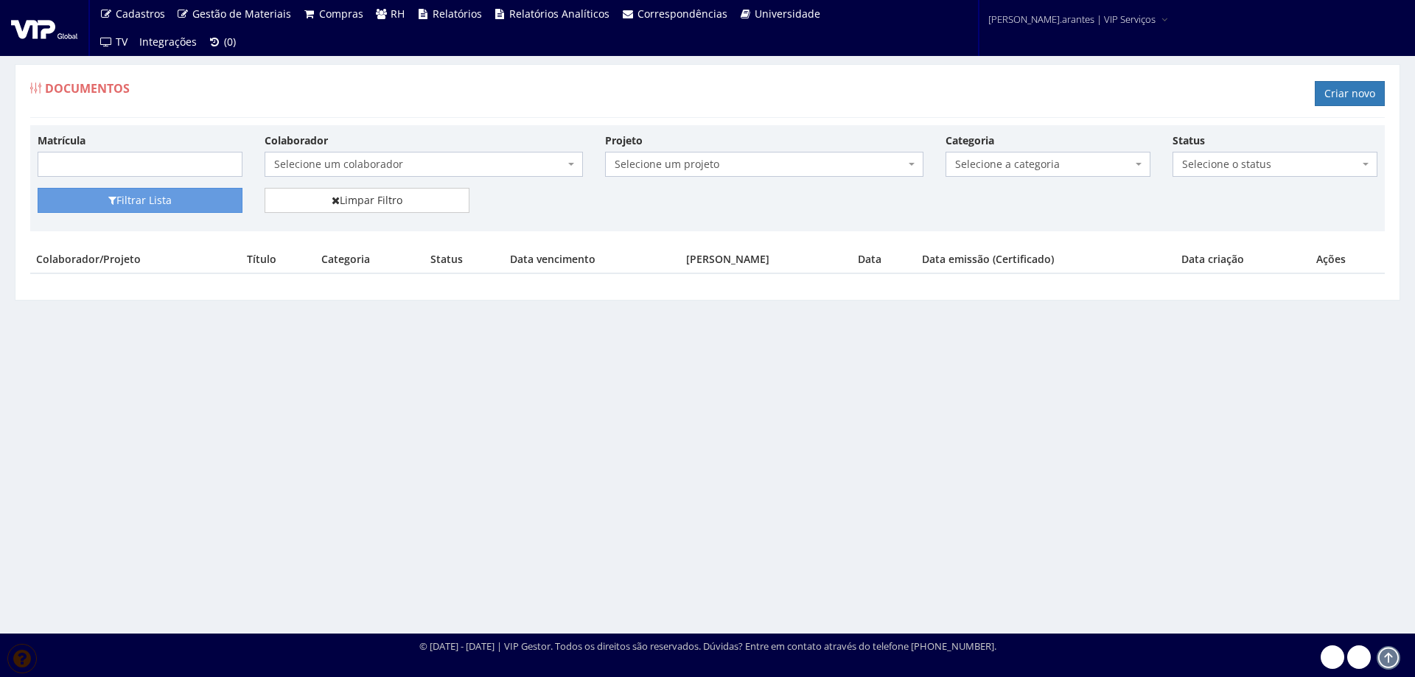
click at [301, 163] on span "Selecione um colaborador" at bounding box center [419, 164] width 290 height 15
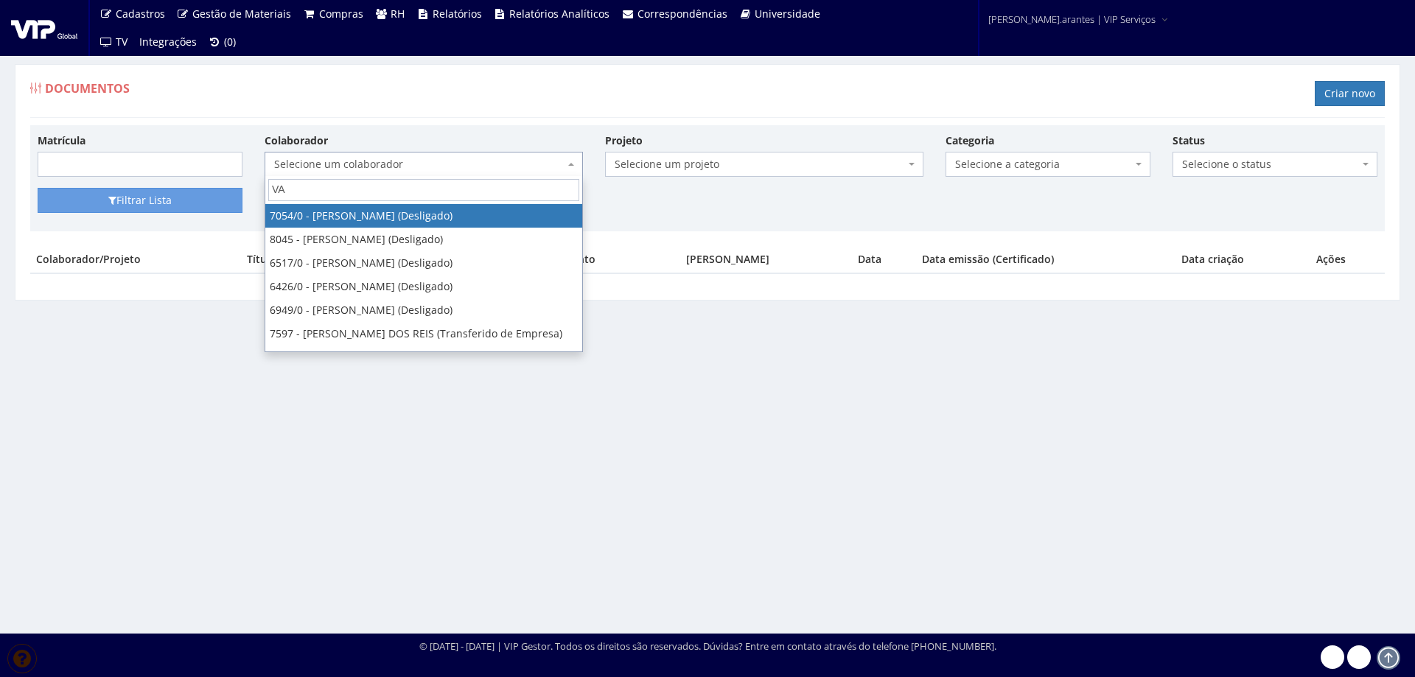
type input "VAG"
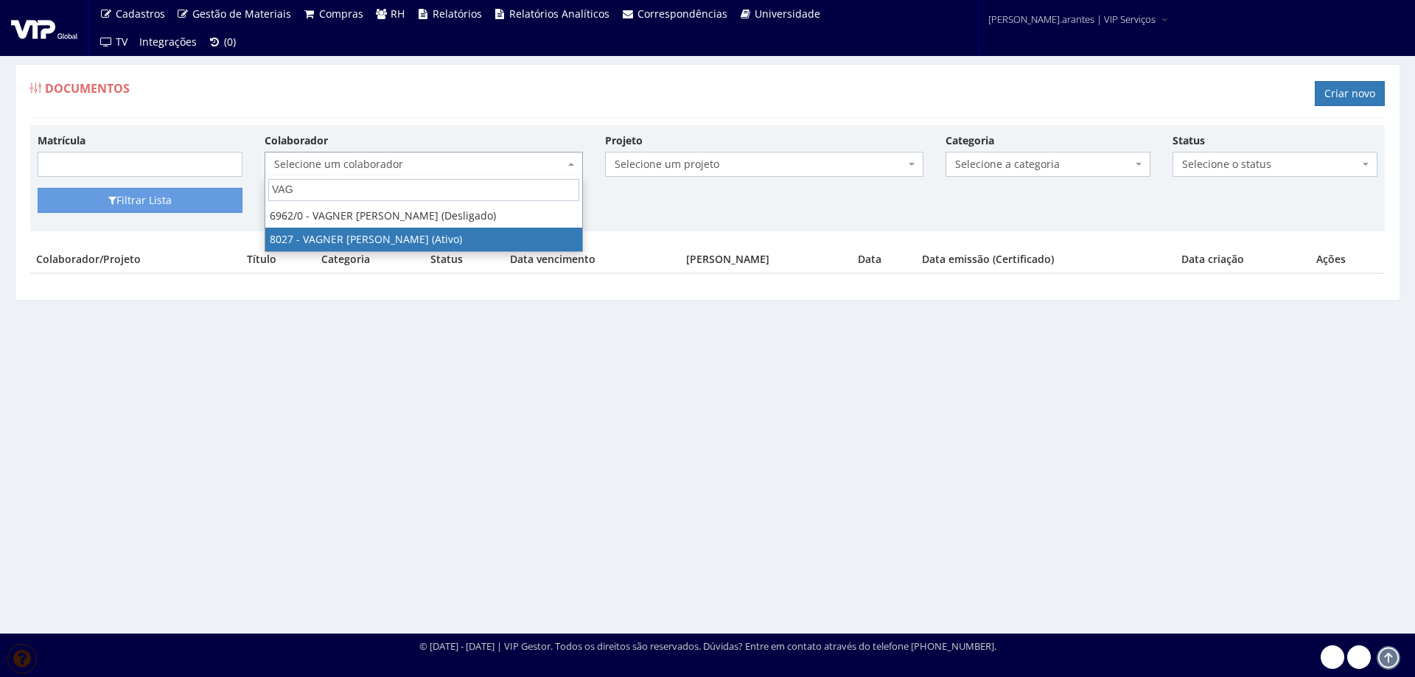
select select "3386"
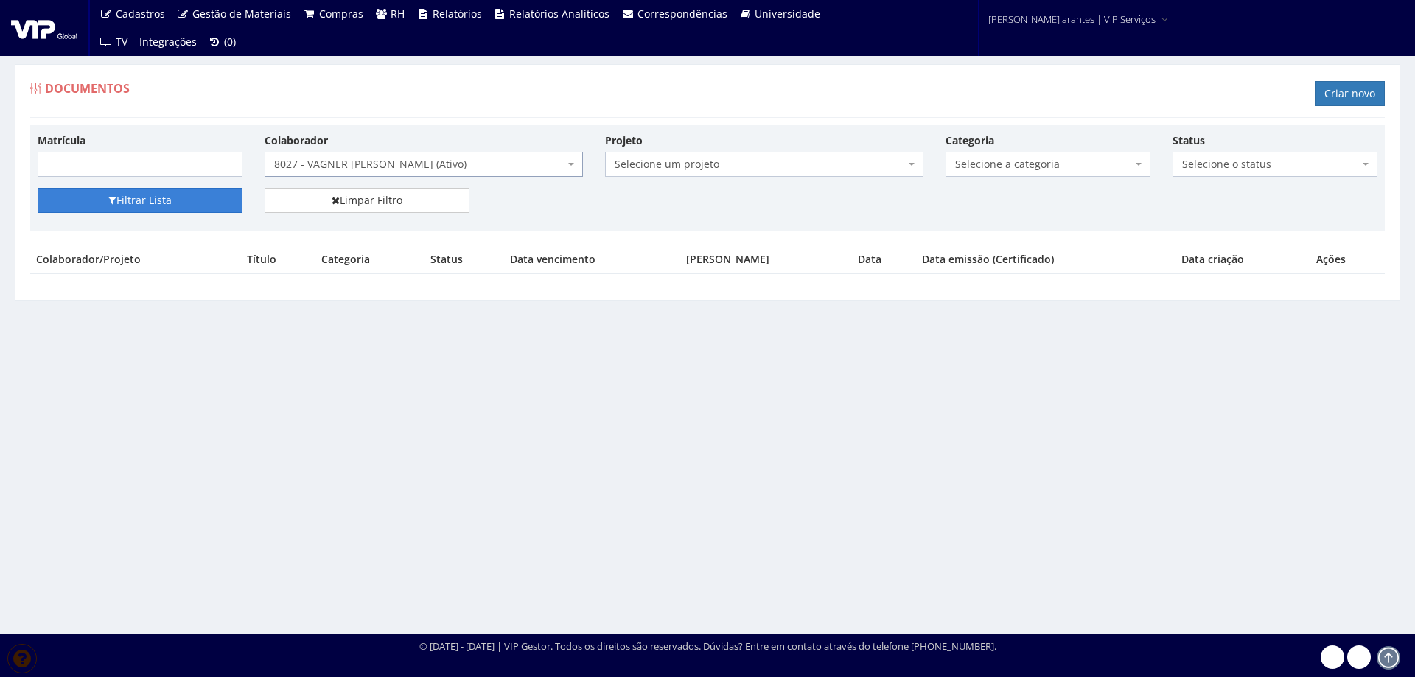
click at [172, 204] on button "Filtrar Lista" at bounding box center [140, 200] width 205 height 25
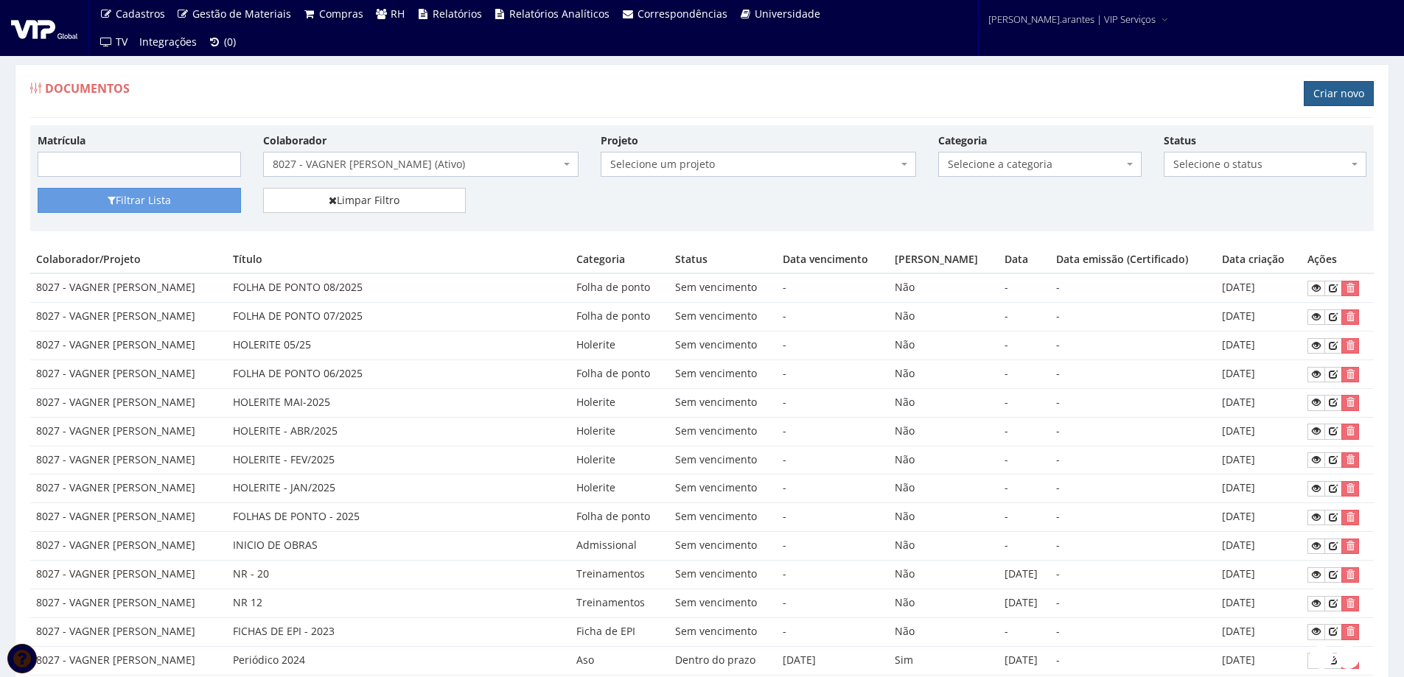
click at [1336, 87] on link "Criar novo" at bounding box center [1339, 93] width 70 height 25
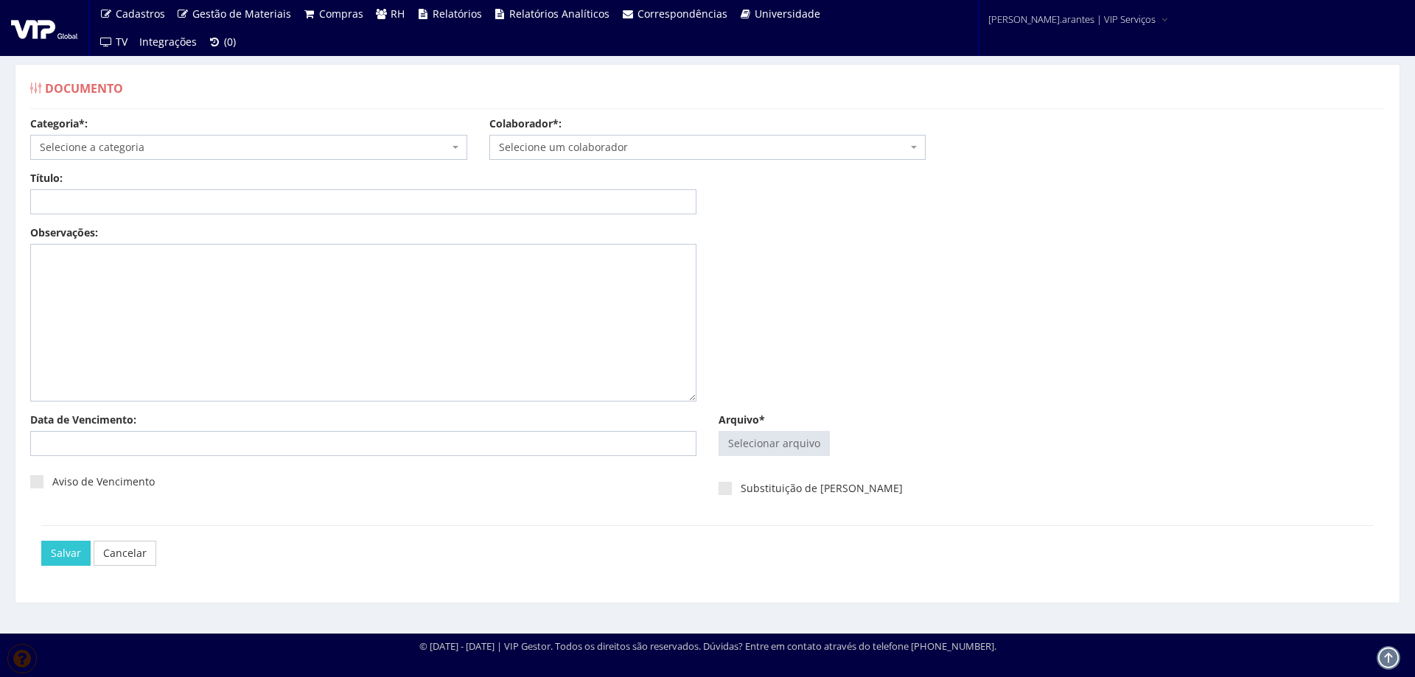
click at [170, 147] on span "Selecione a categoria" at bounding box center [244, 147] width 409 height 15
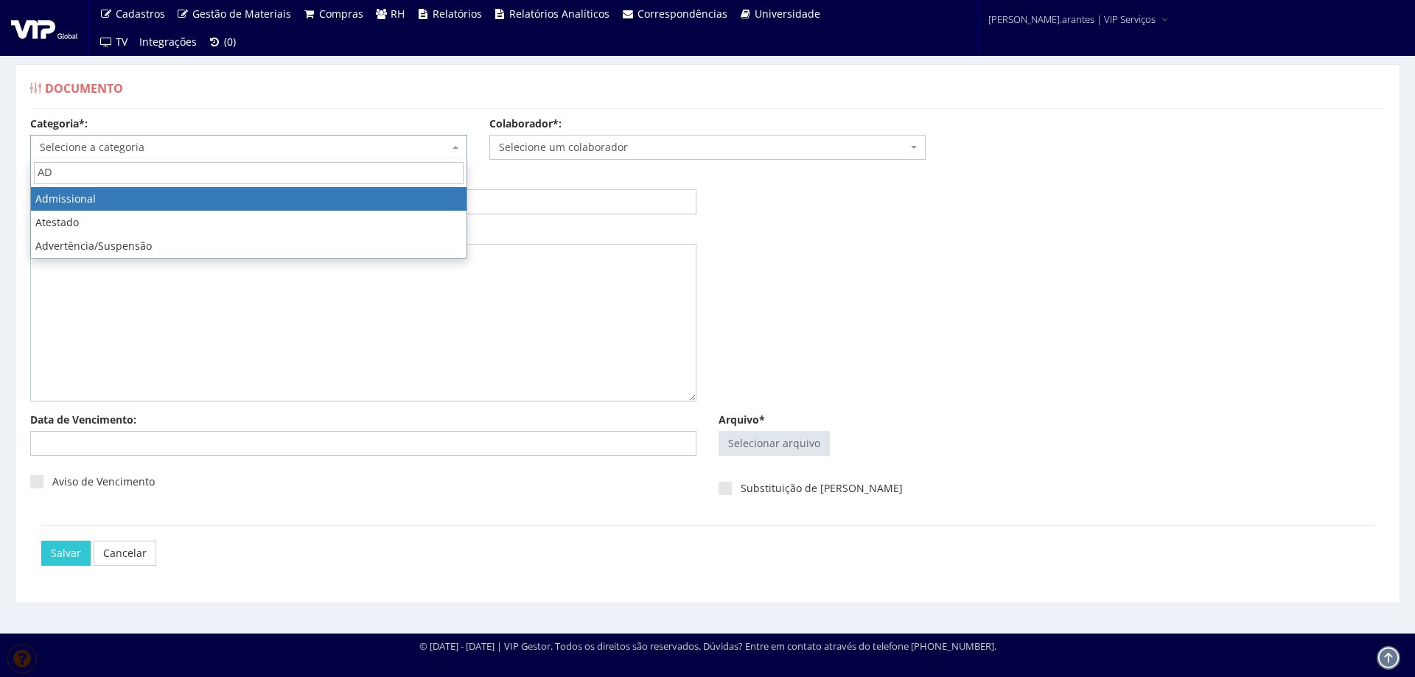
type input "AD"
select select "admissional"
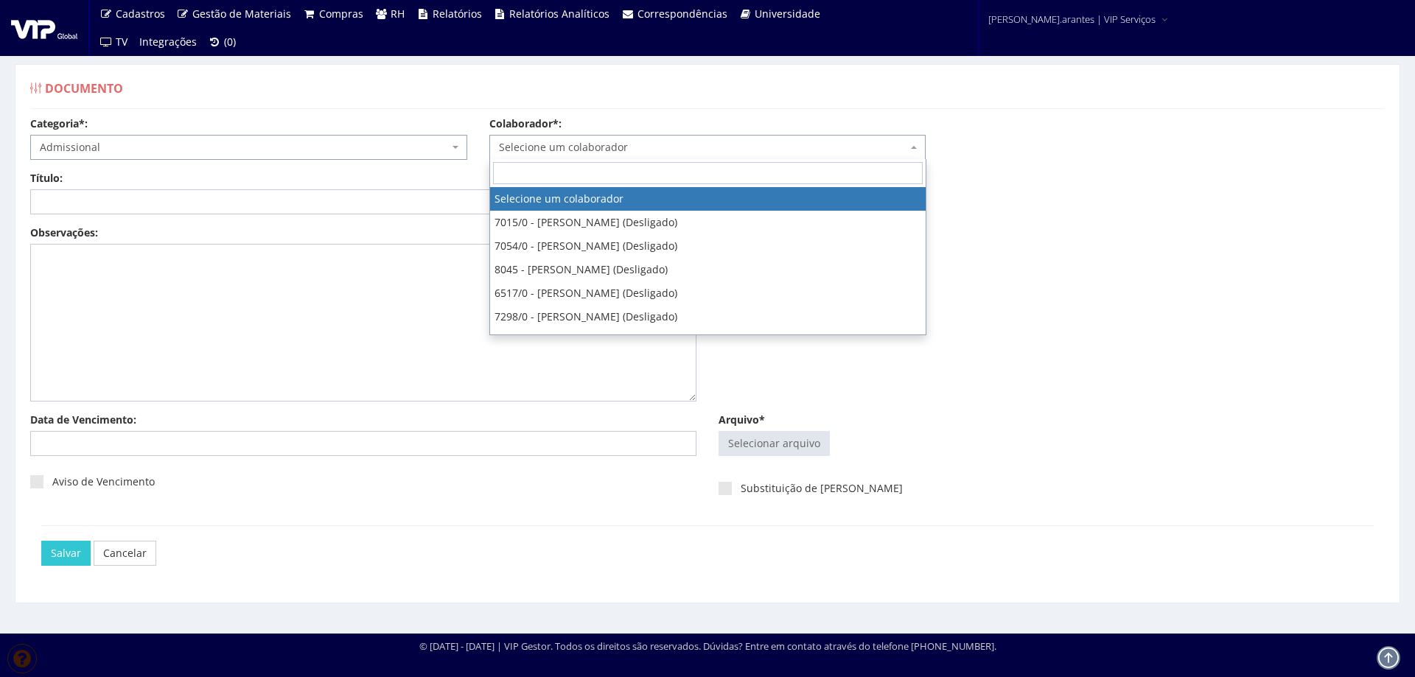
click at [510, 140] on span "Selecione um colaborador" at bounding box center [703, 147] width 409 height 15
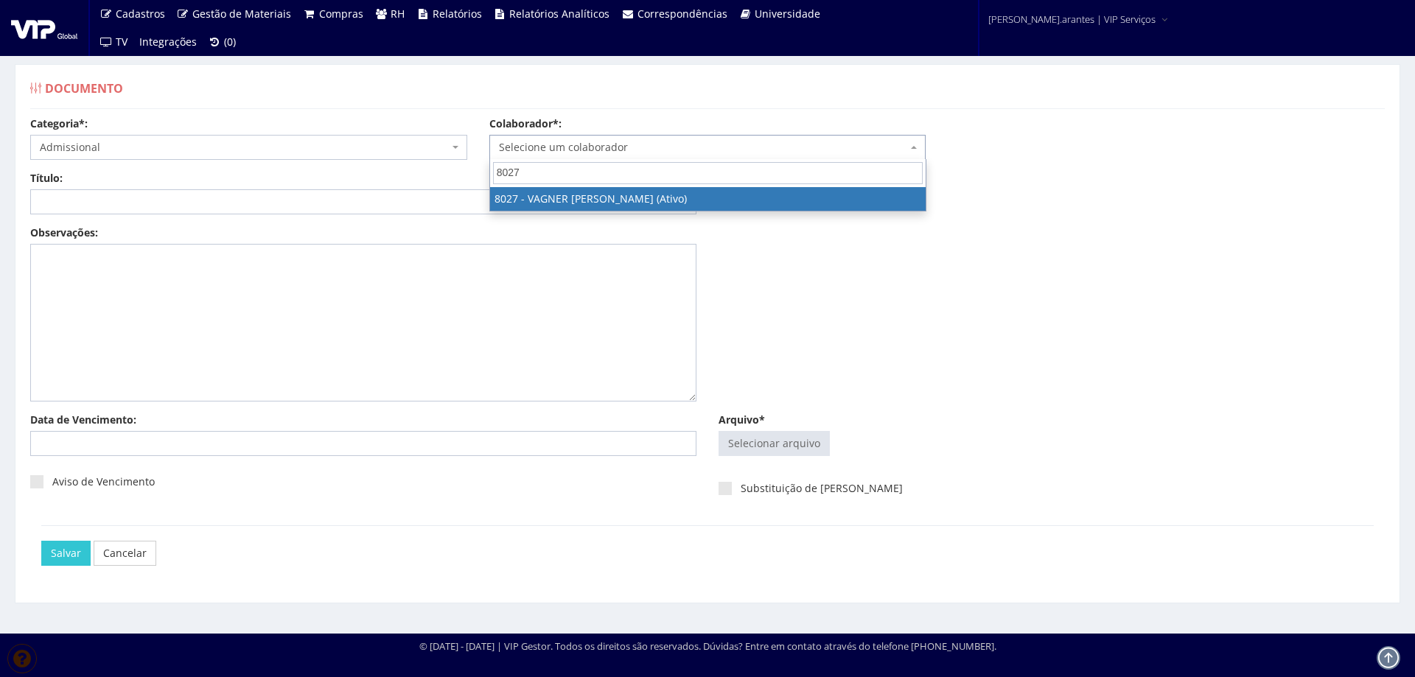
type input "8027"
select select "3386"
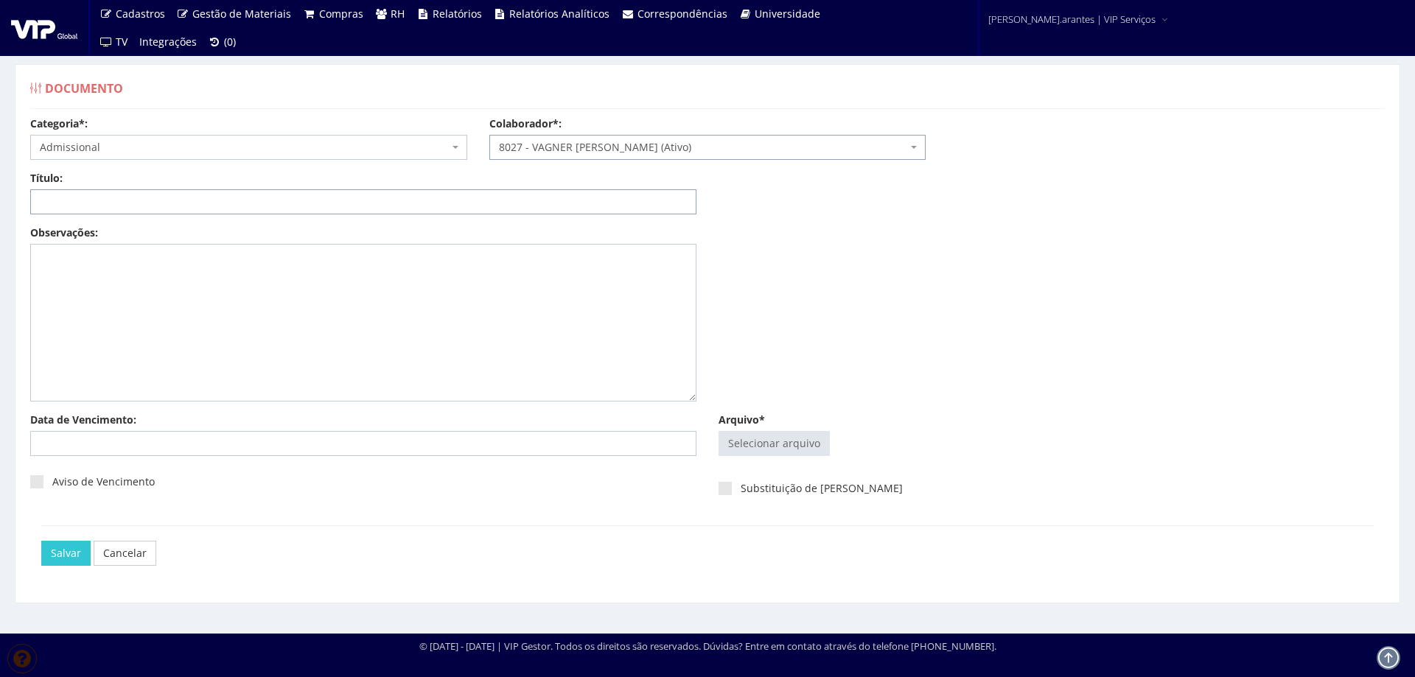
drag, startPoint x: 341, startPoint y: 206, endPoint x: 341, endPoint y: 215, distance: 8.8
click at [341, 206] on input "Título:" at bounding box center [363, 201] width 666 height 25
type input "DECLARAÇÃO DE PLANO DE SAUDE"
type input "C:\fakepath\Documentos - Vagner Alves Salomão.pdf"
click at [767, 443] on input "Arquivo*" at bounding box center [774, 444] width 110 height 24
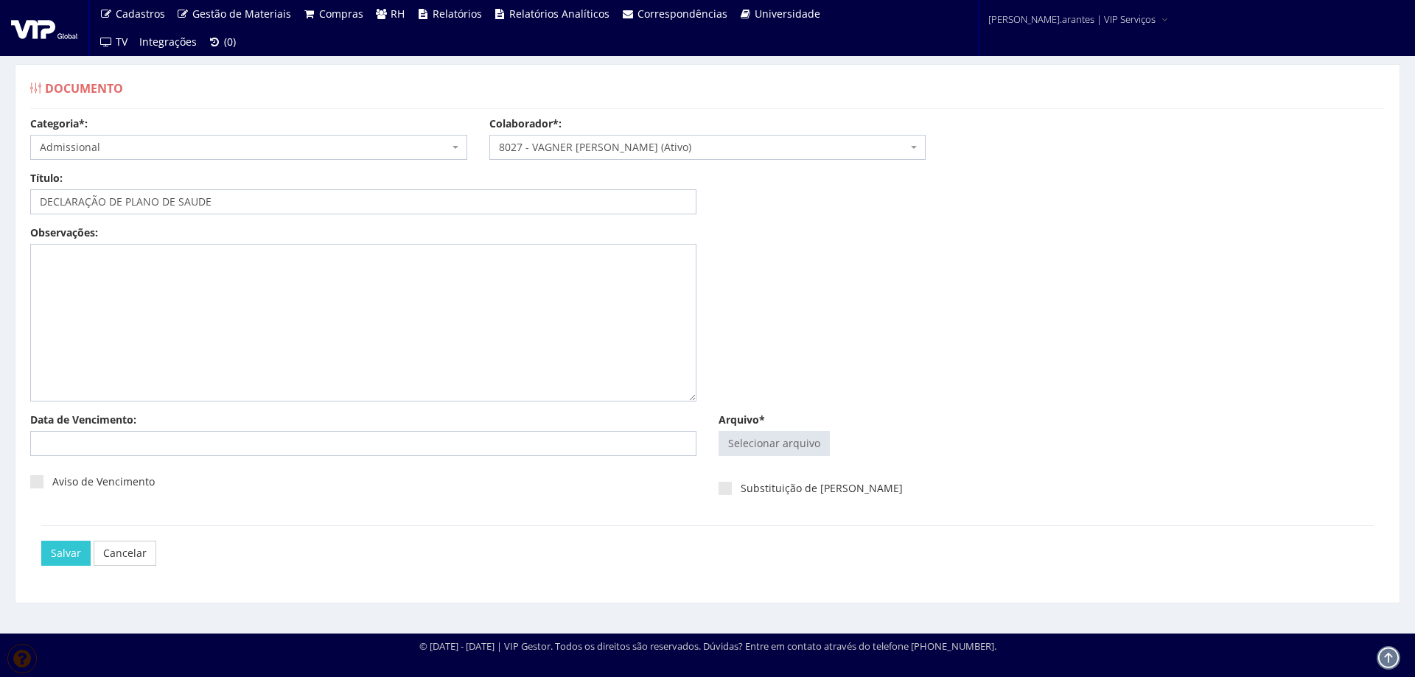
type input "C:\fakepath\Documentos - Vagner Alves Salomão.pdf"
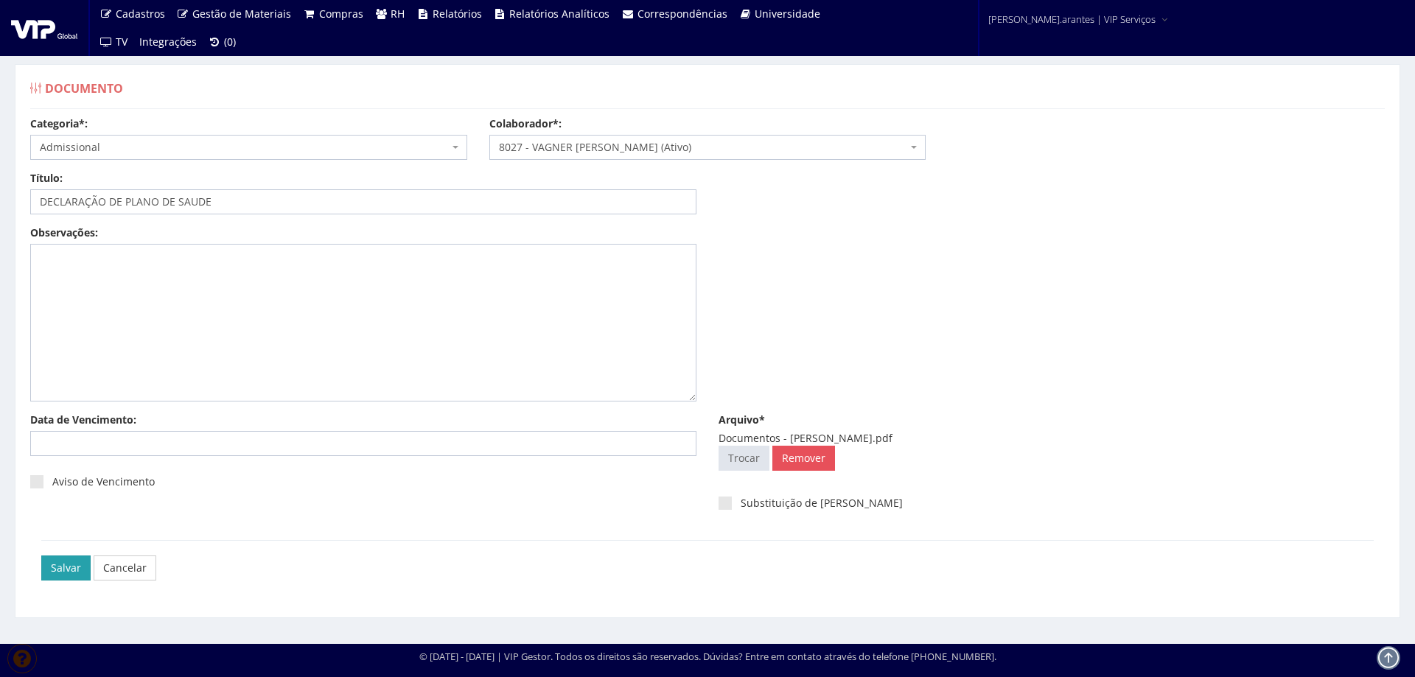
click at [55, 572] on input "Salvar" at bounding box center [65, 568] width 49 height 25
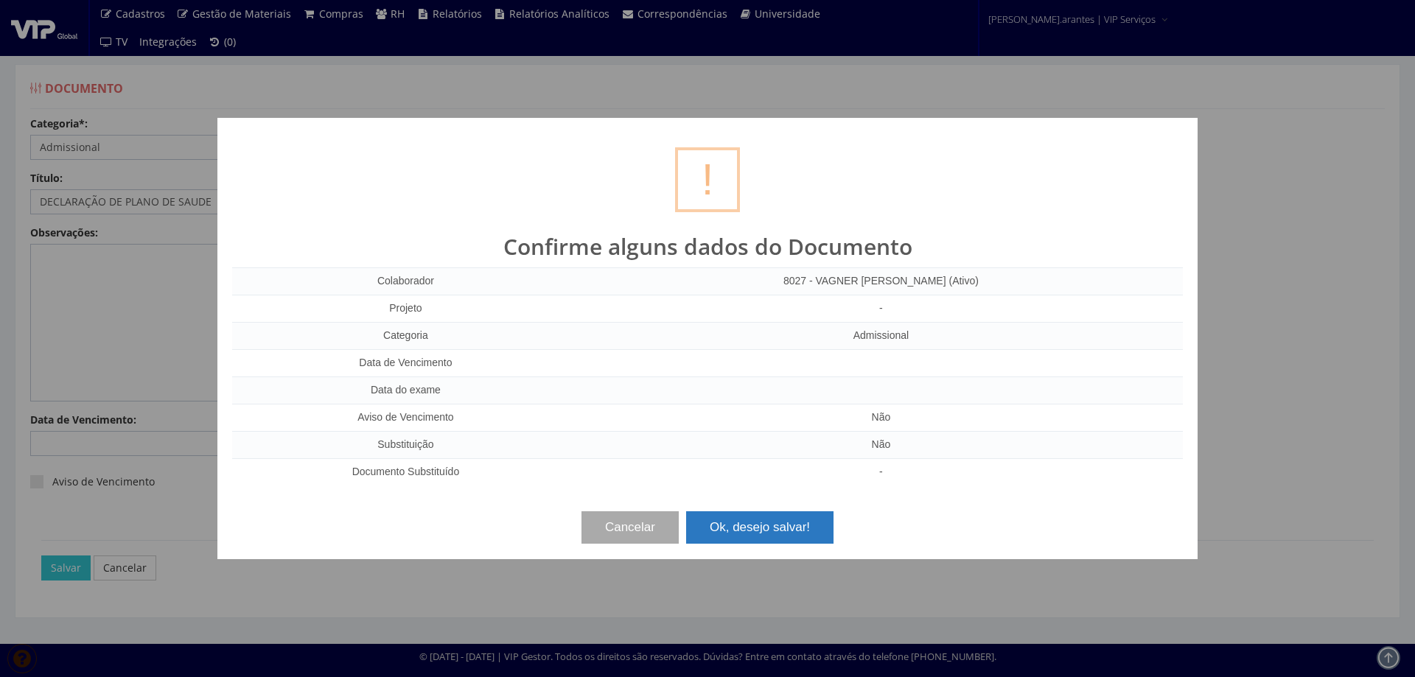
click at [777, 527] on button "Ok, desejo salvar!" at bounding box center [759, 528] width 147 height 32
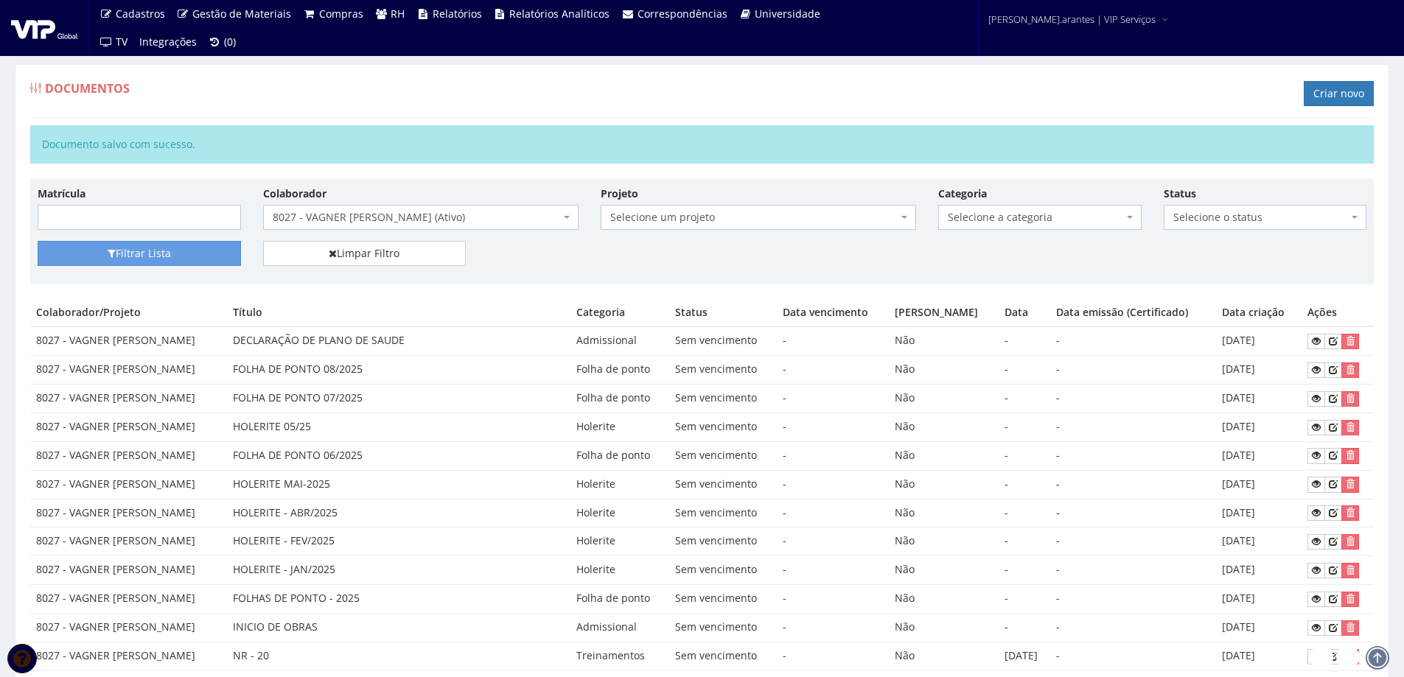
click at [369, 213] on span "8027 - VAGNER [PERSON_NAME] (Ativo)" at bounding box center [416, 217] width 287 height 15
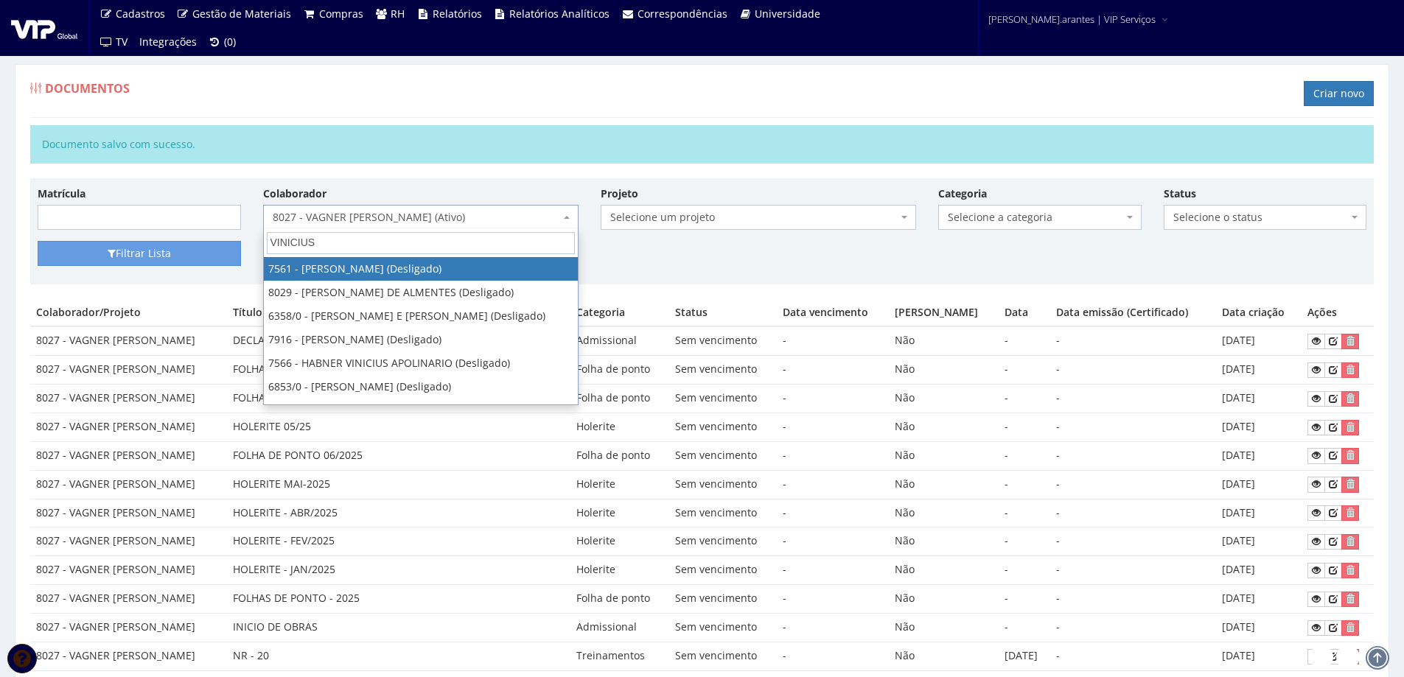
type input "VINICIUS S"
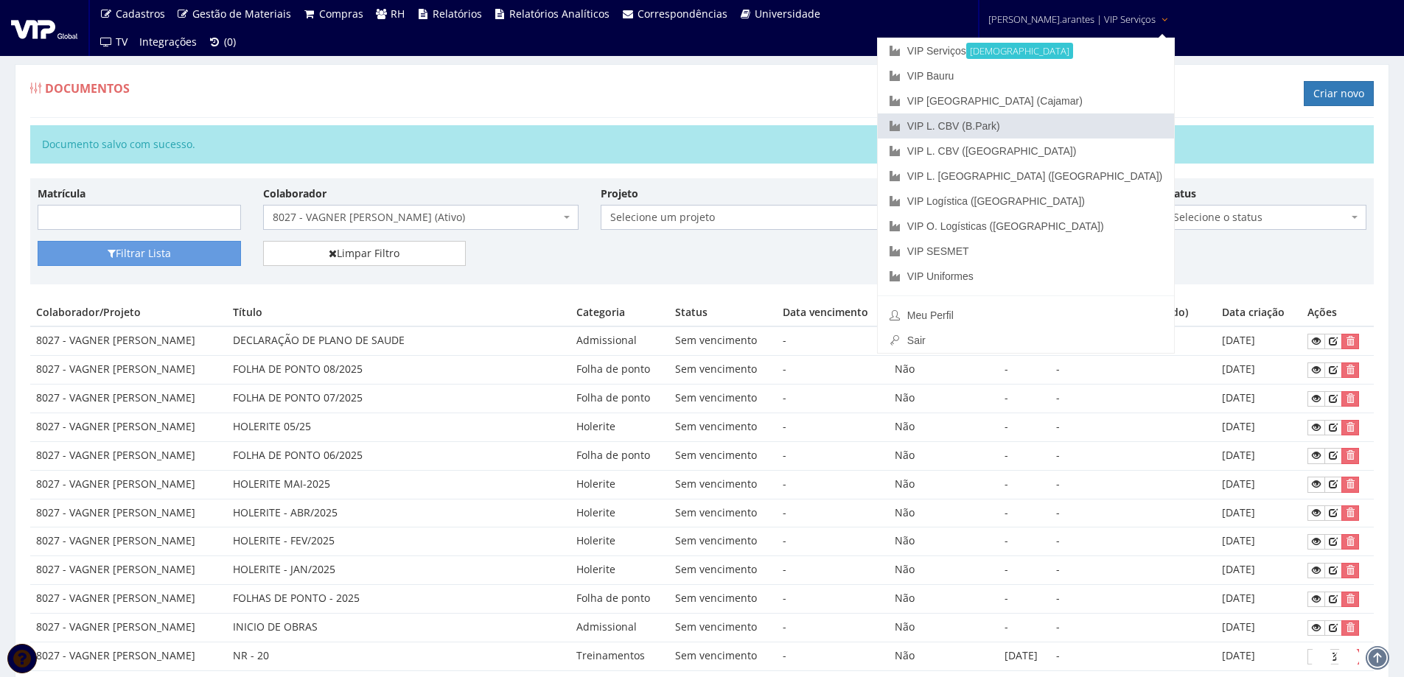
drag, startPoint x: 1016, startPoint y: 125, endPoint x: 990, endPoint y: 138, distance: 29.3
click at [1017, 125] on link "VIP L. CBV (B.Park)" at bounding box center [1026, 126] width 296 height 25
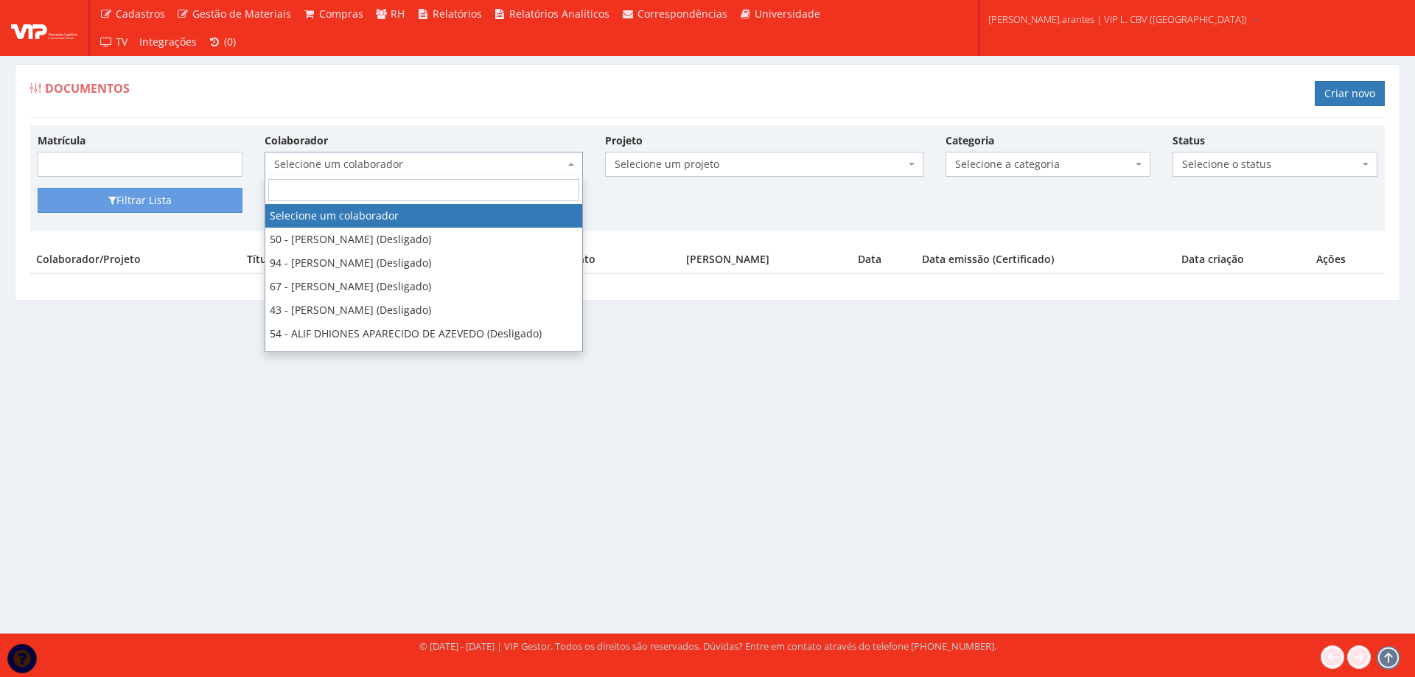
click at [360, 165] on span "Selecione um colaborador" at bounding box center [419, 164] width 290 height 15
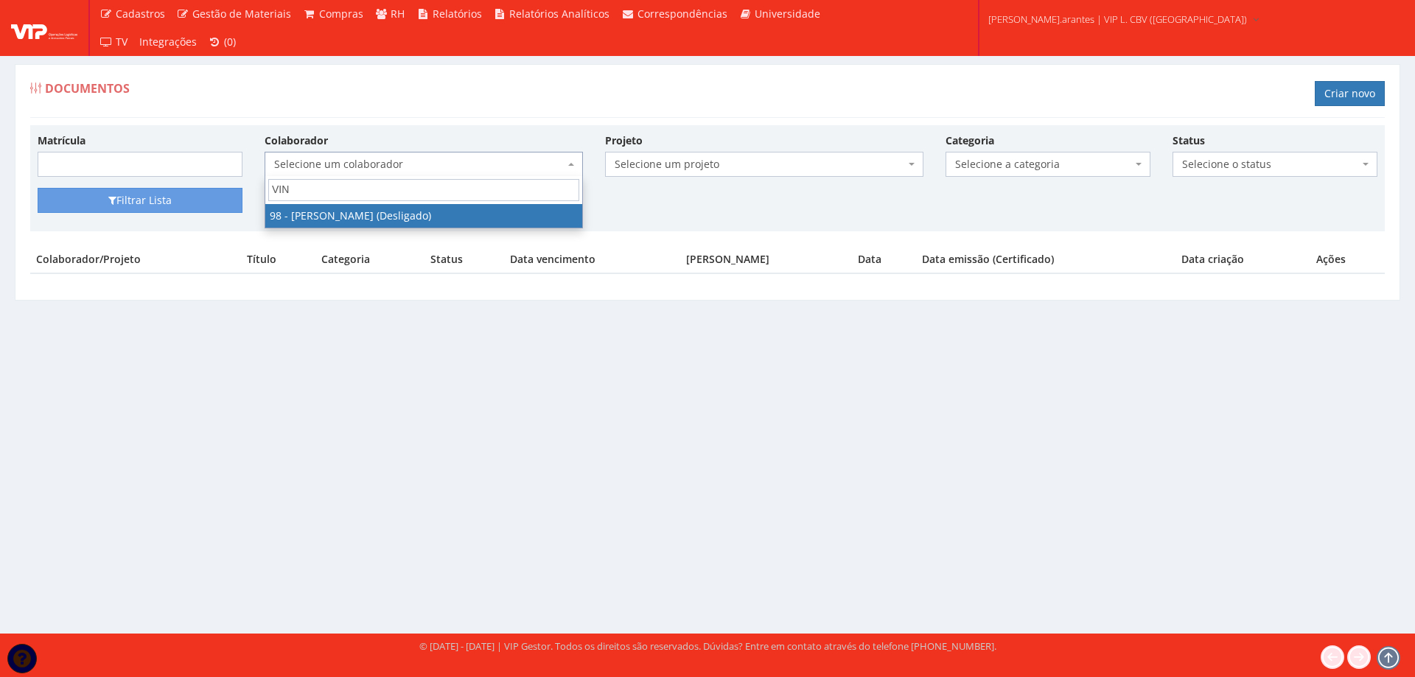
type input "VINI"
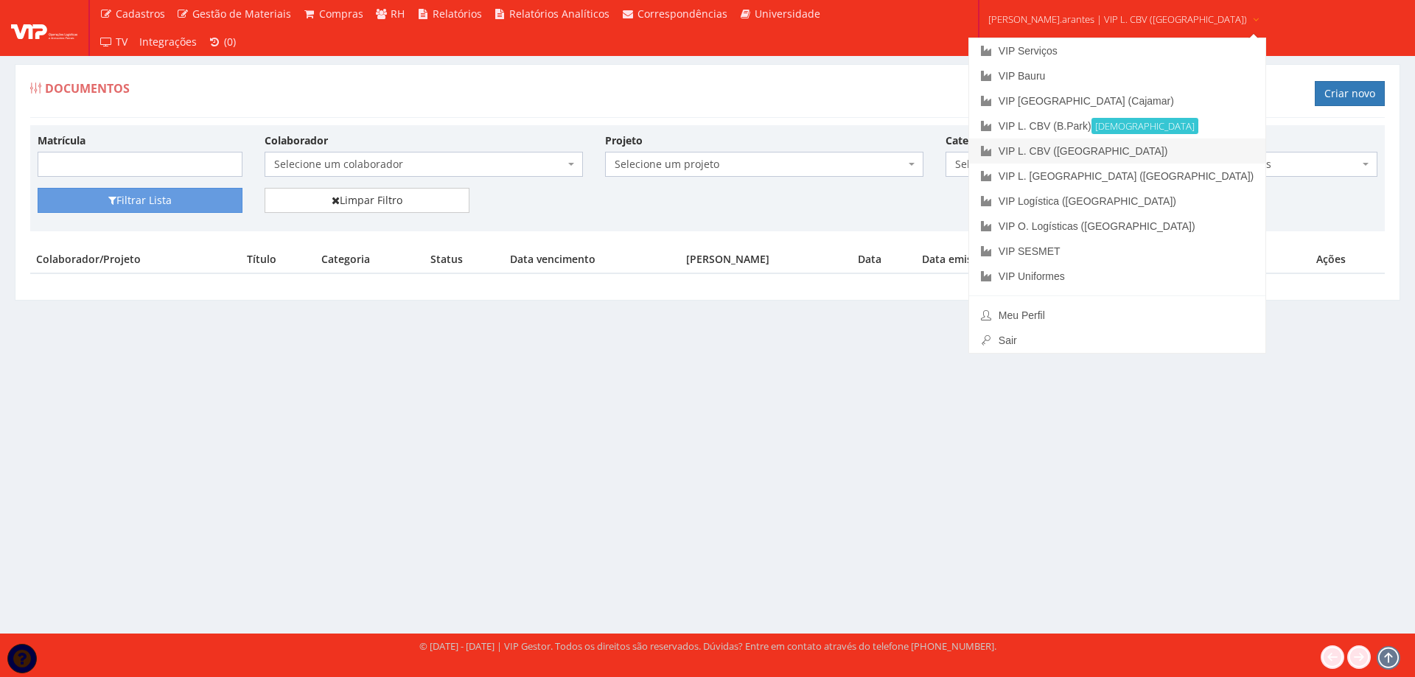
click at [1032, 144] on link "VIP L. CBV ([GEOGRAPHIC_DATA])" at bounding box center [1117, 151] width 296 height 25
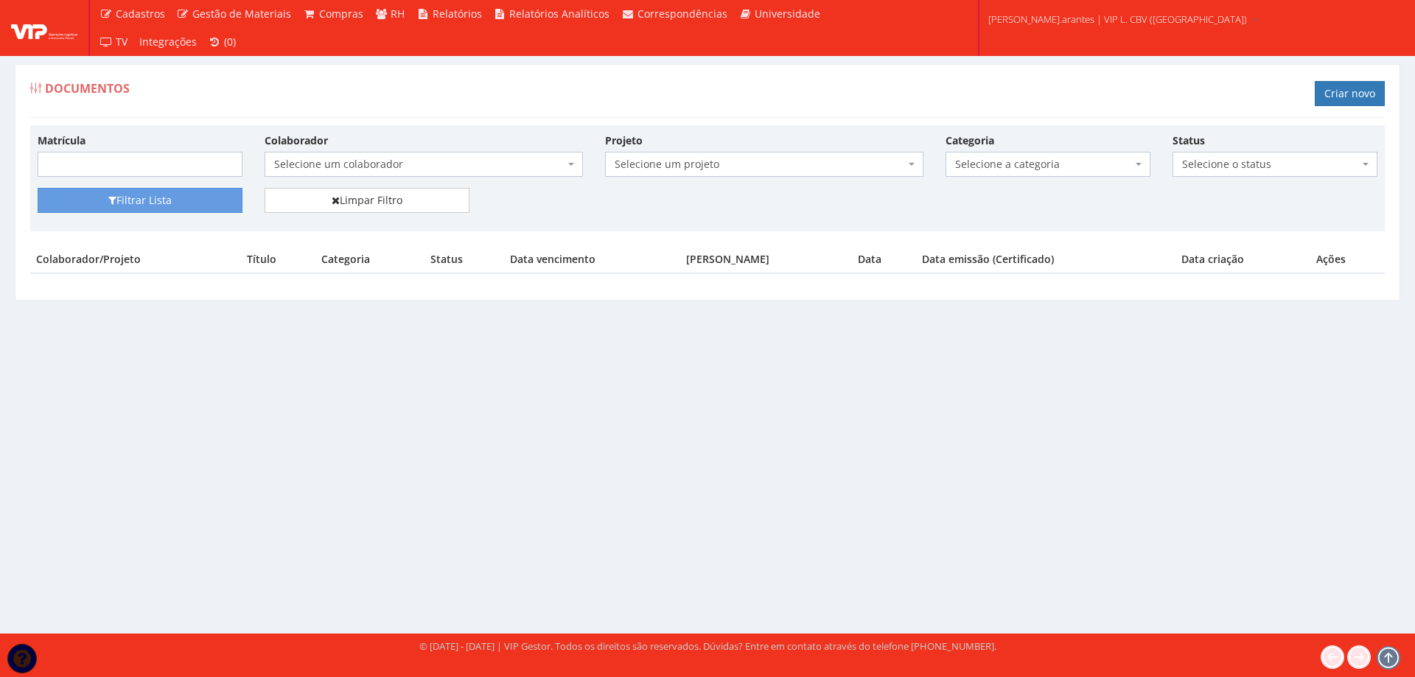
click at [394, 156] on span "Selecione um colaborador" at bounding box center [424, 164] width 318 height 25
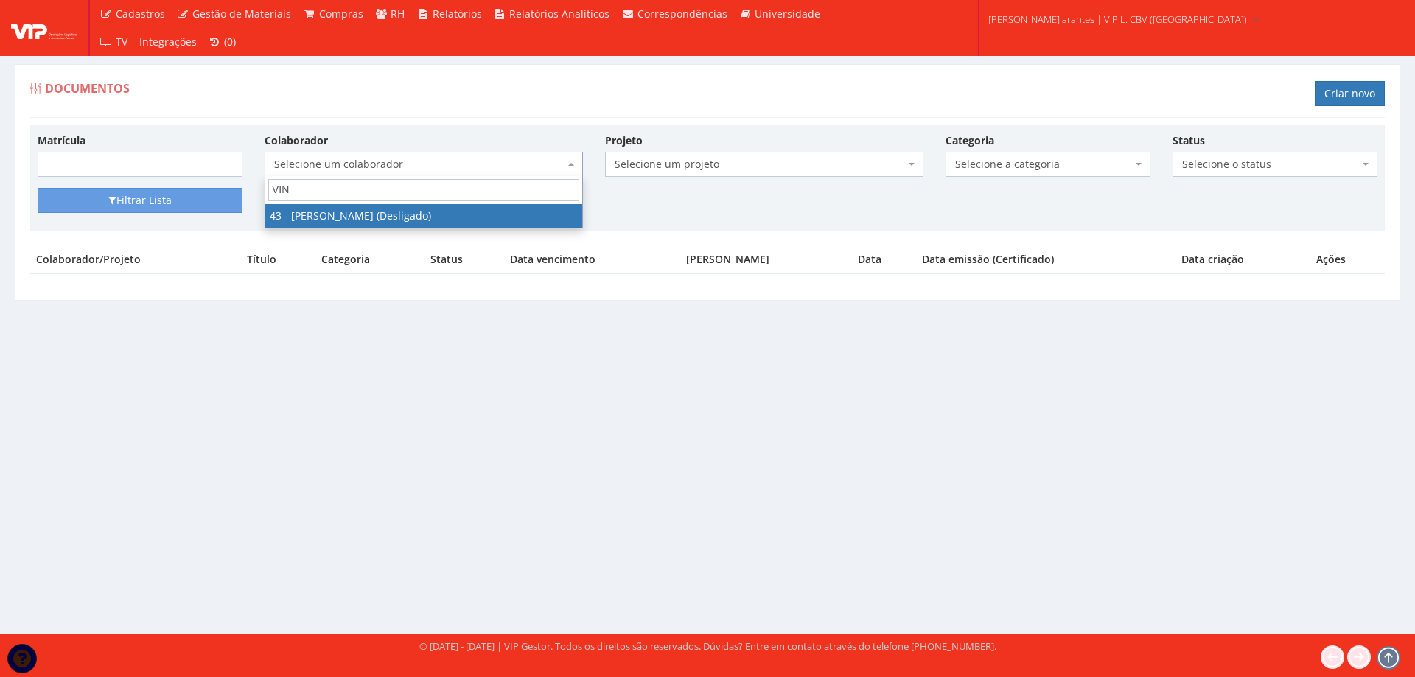
type input "VINI"
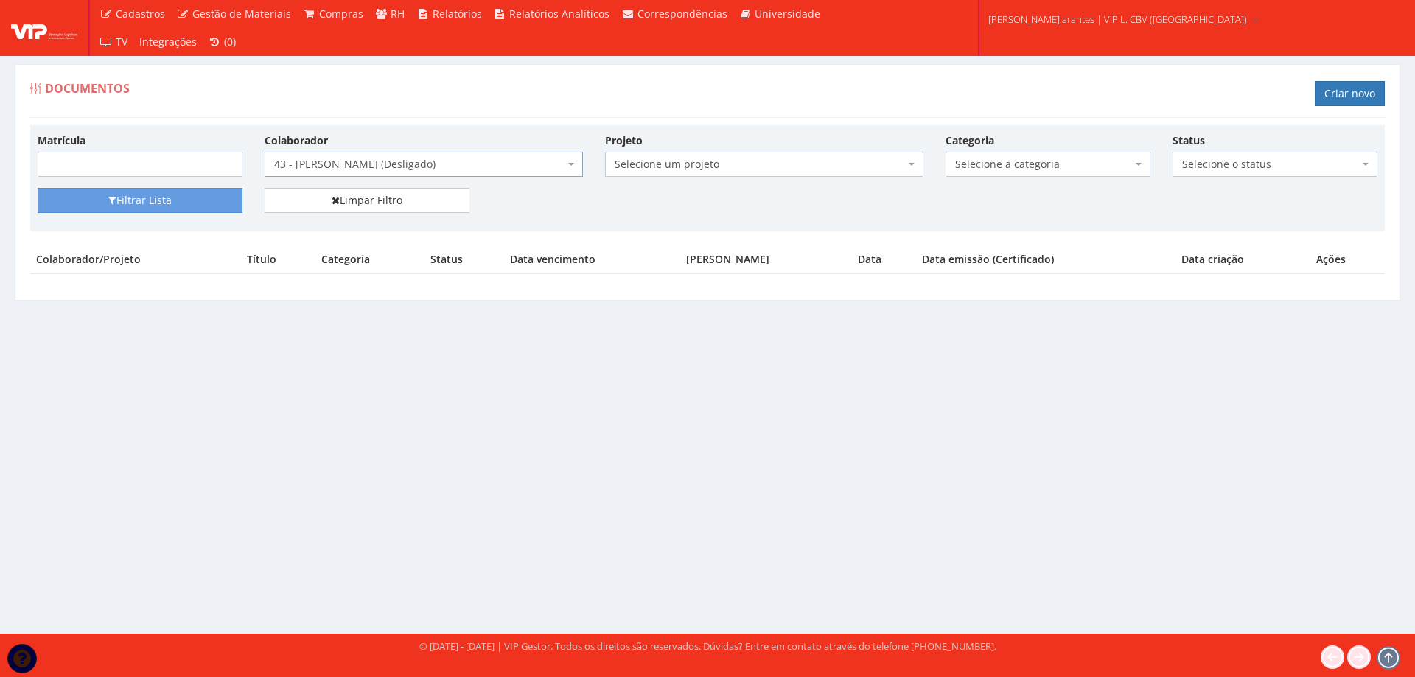
select select "3377"
click at [192, 198] on button "Filtrar Lista" at bounding box center [140, 200] width 205 height 25
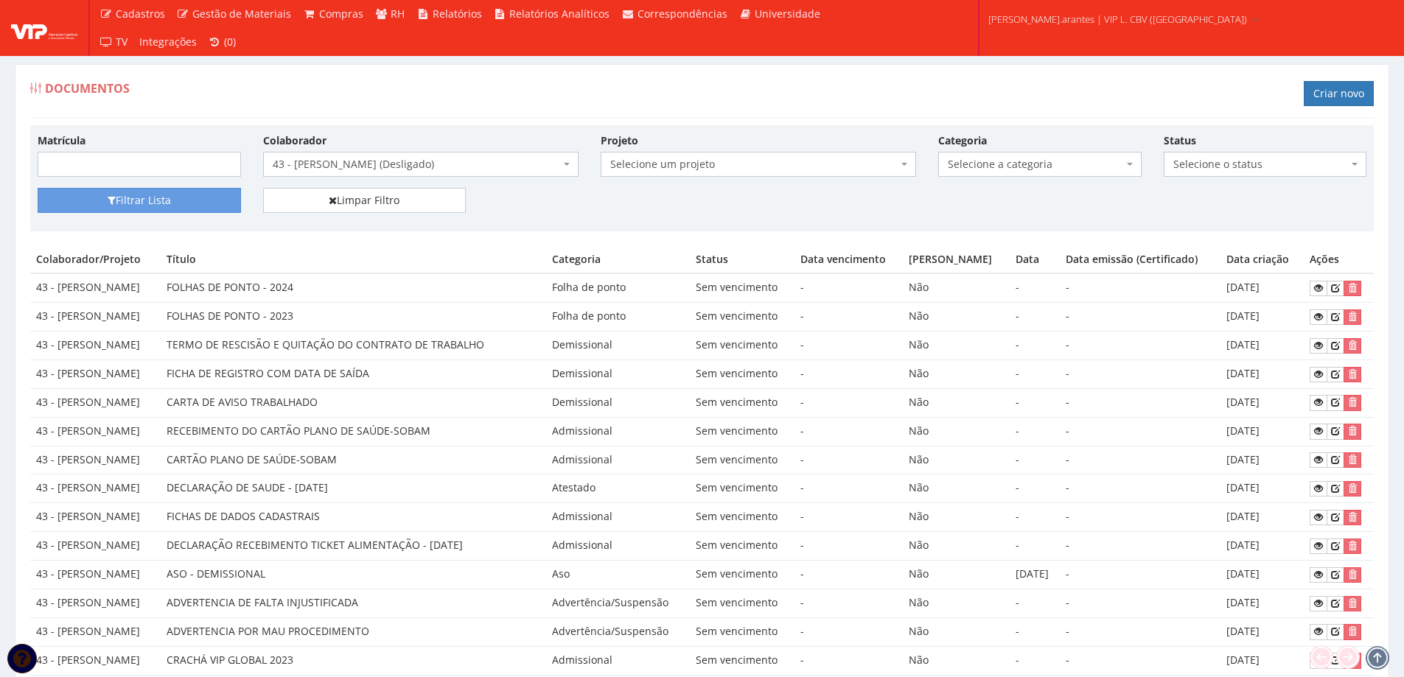
click at [408, 163] on span "43 - VINICIUS SILVA ALMEIDA (Desligado)" at bounding box center [416, 164] width 287 height 15
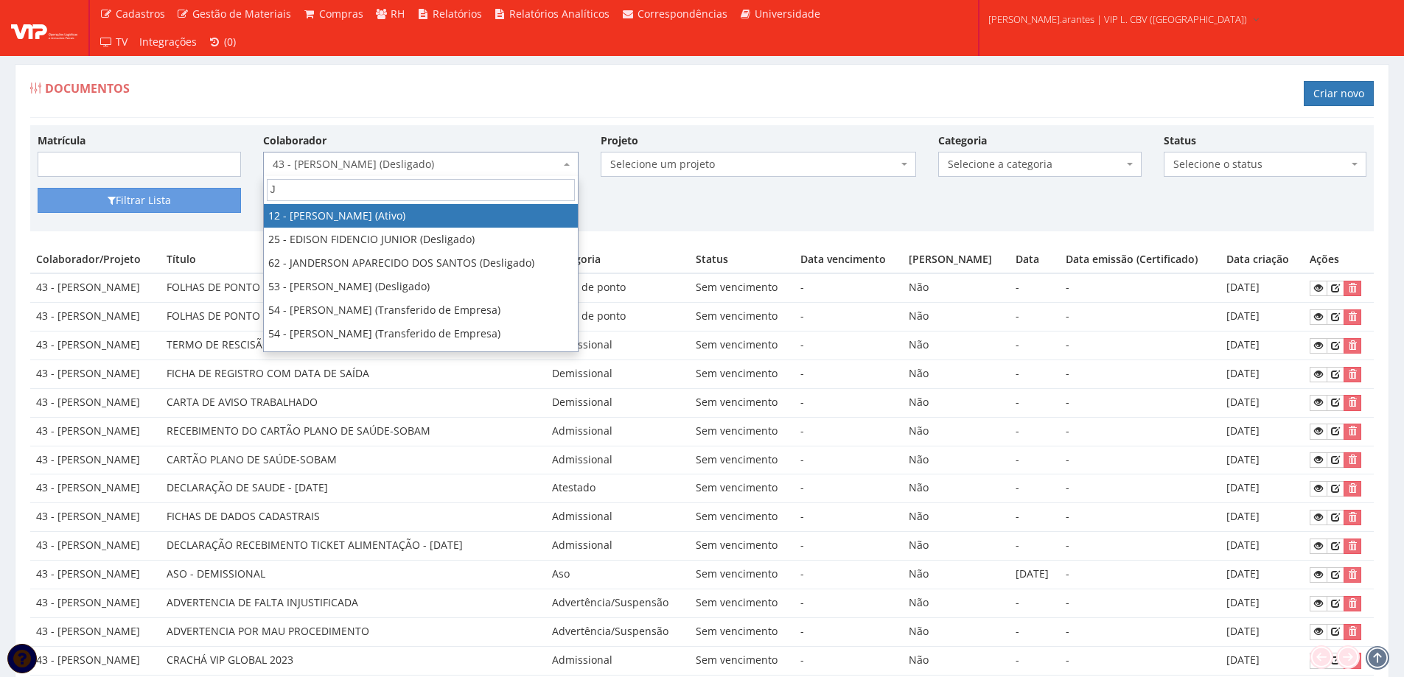
type input "[PERSON_NAME]"
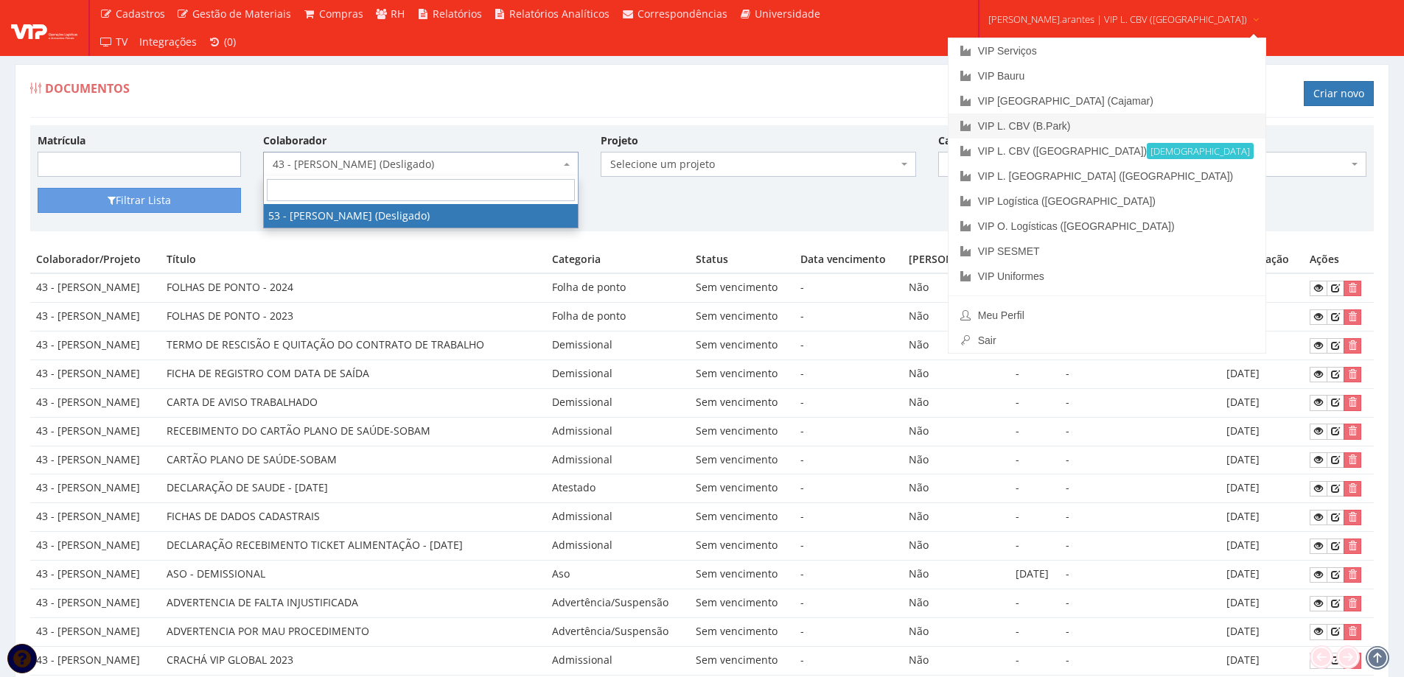
click at [1058, 130] on link "VIP L. CBV (B.Park)" at bounding box center [1108, 126] width 318 height 25
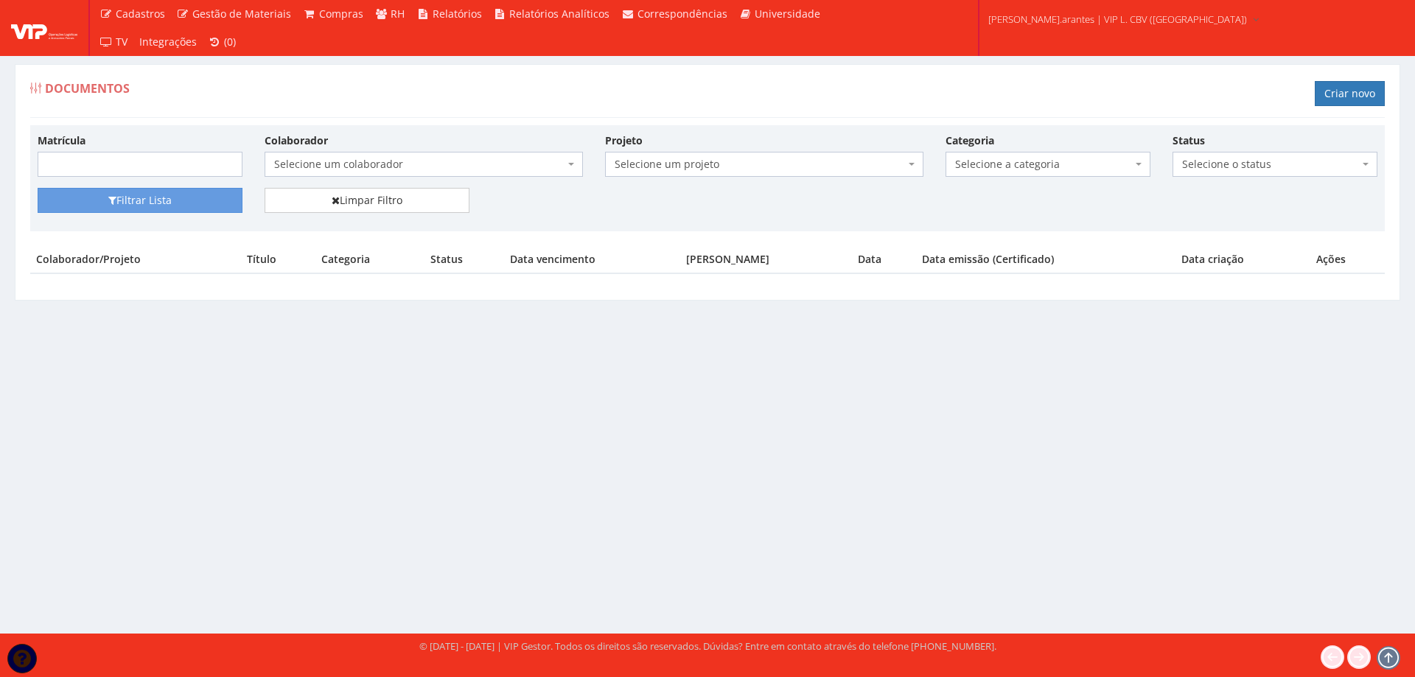
click at [351, 161] on span "Selecione um colaborador" at bounding box center [419, 164] width 290 height 15
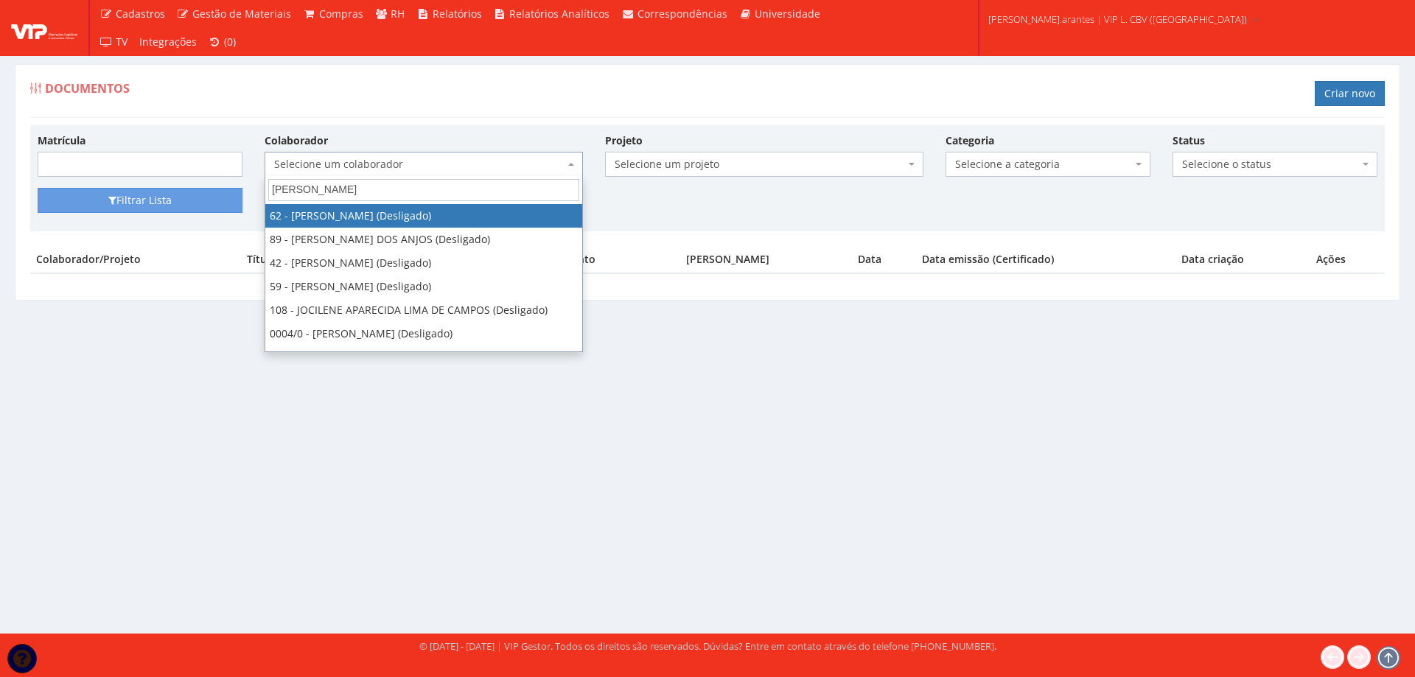
type input "JOR"
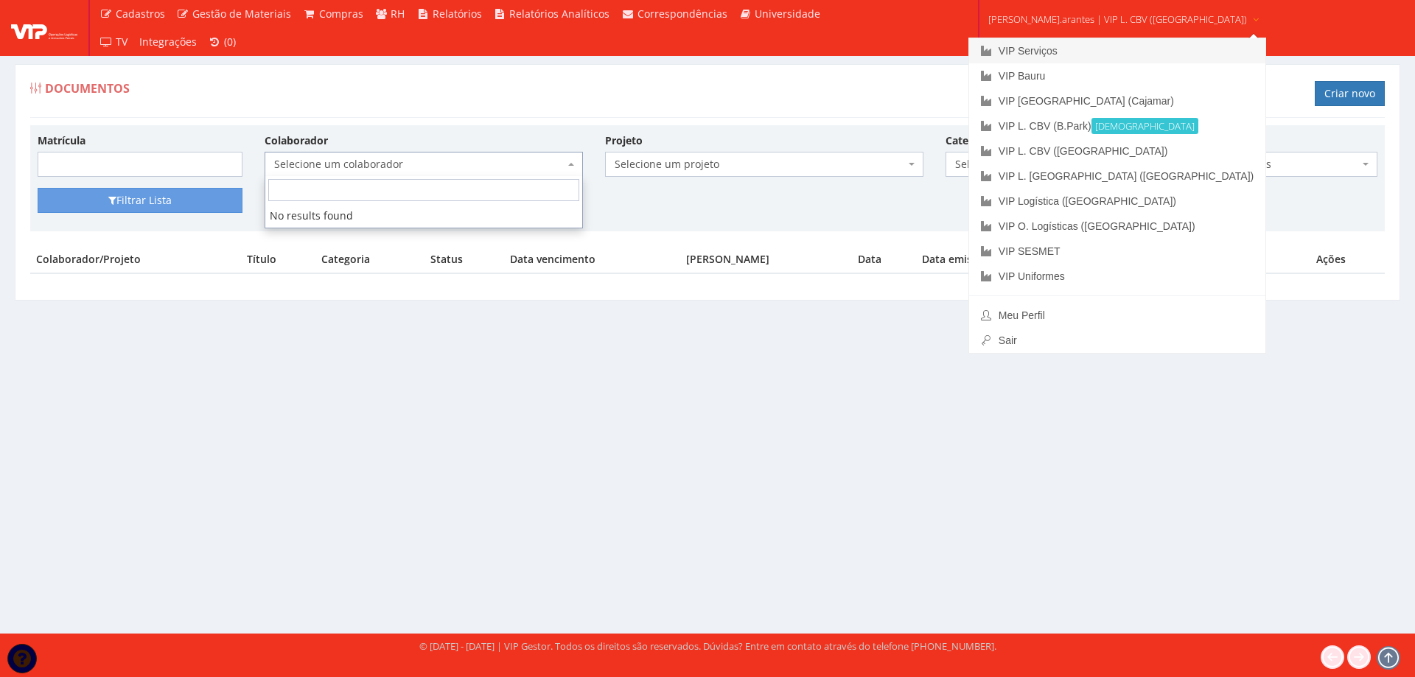
click at [1022, 56] on link "VIP Serviços" at bounding box center [1117, 50] width 296 height 25
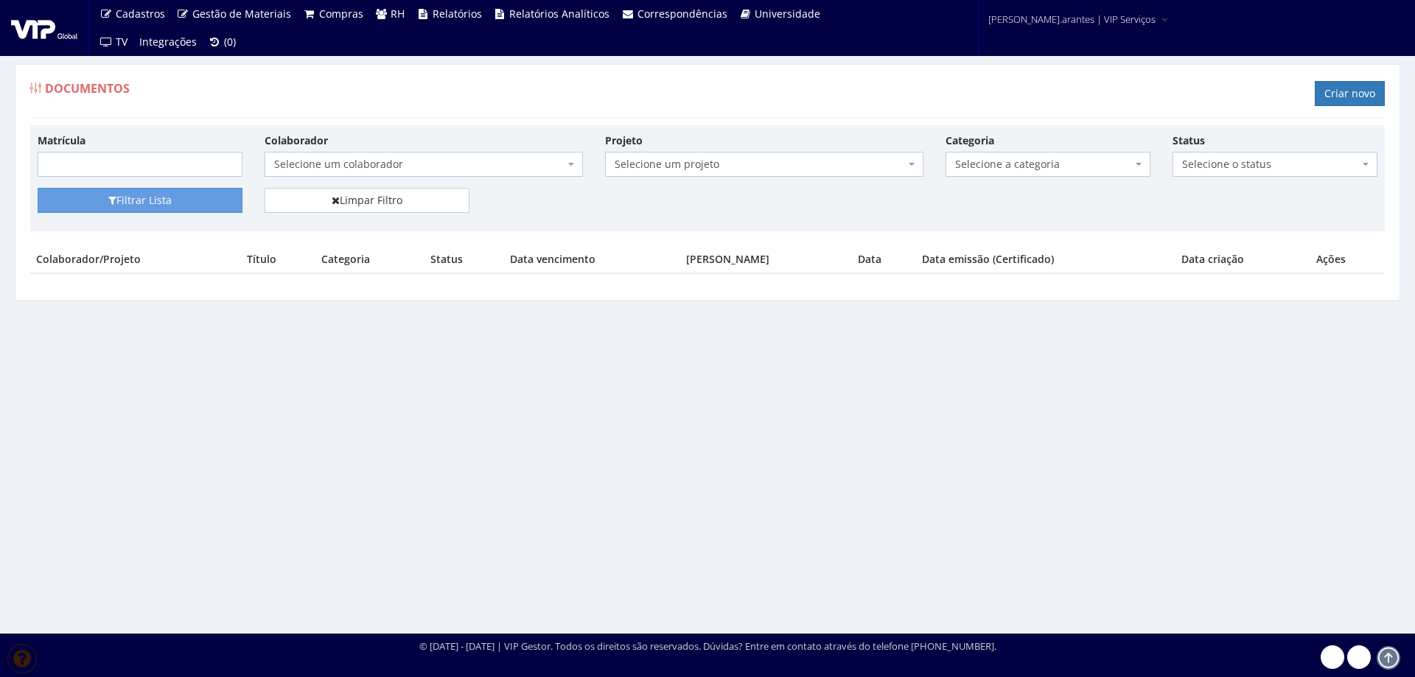
click at [347, 167] on span "Selecione um colaborador" at bounding box center [419, 164] width 290 height 15
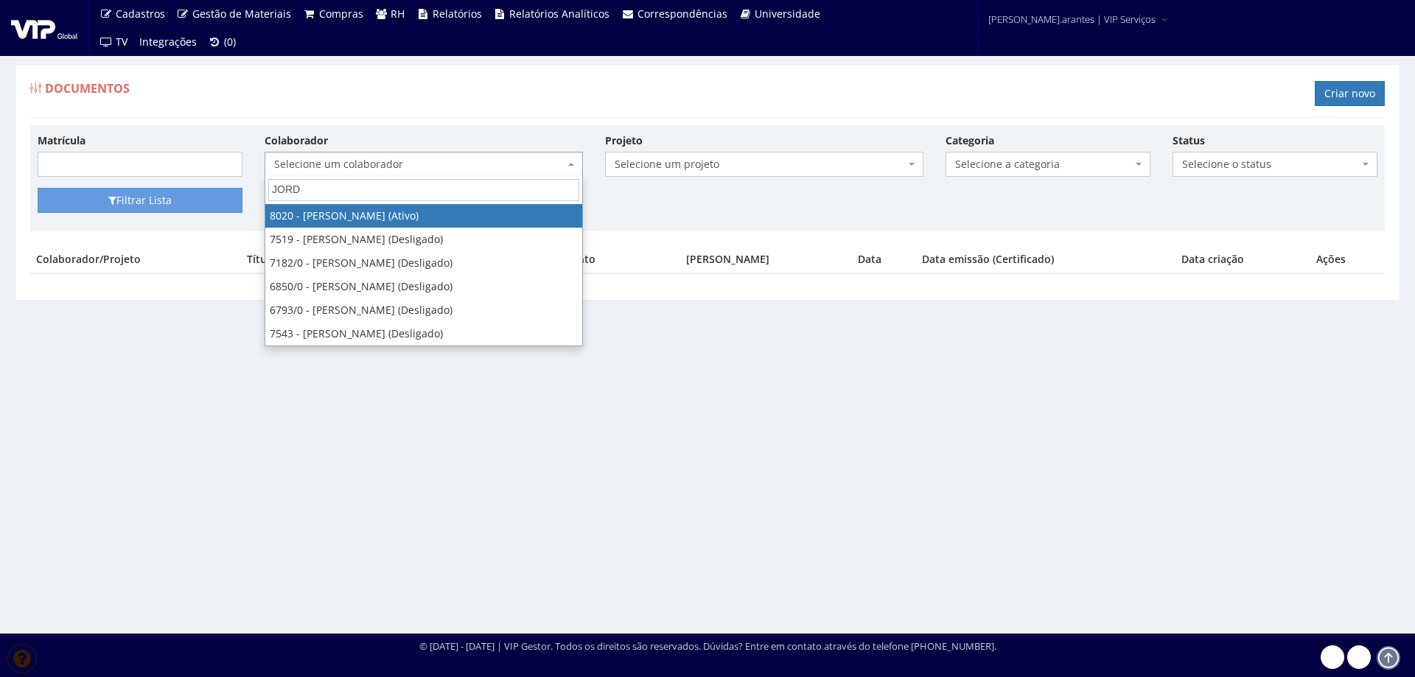
type input "JORDA"
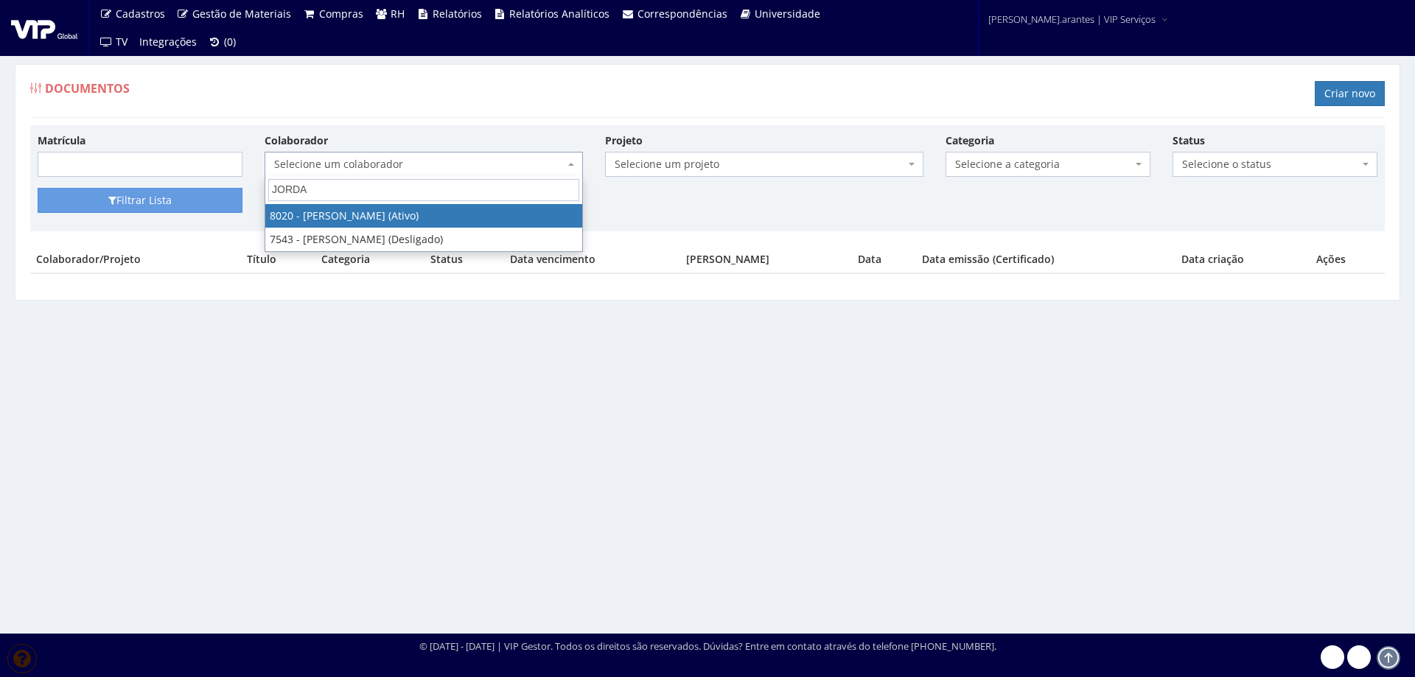
select select "3343"
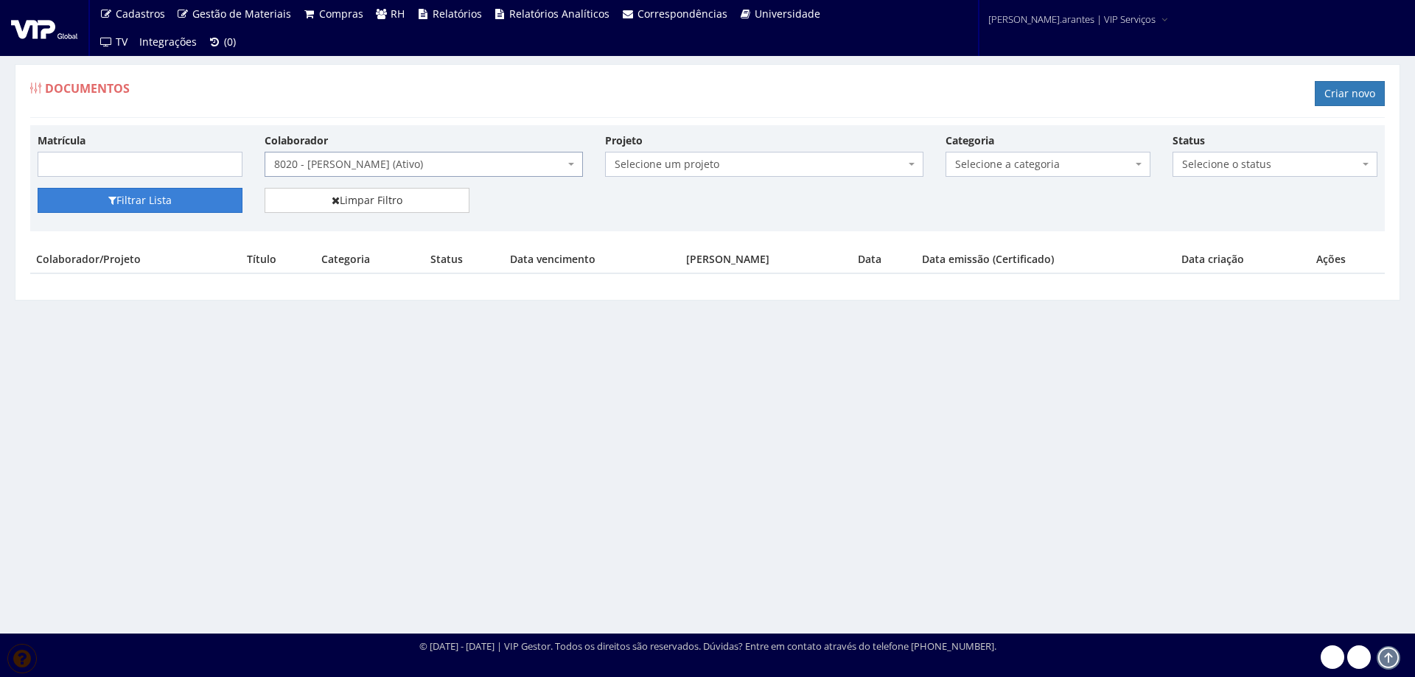
click at [114, 198] on icon "submit" at bounding box center [112, 200] width 8 height 10
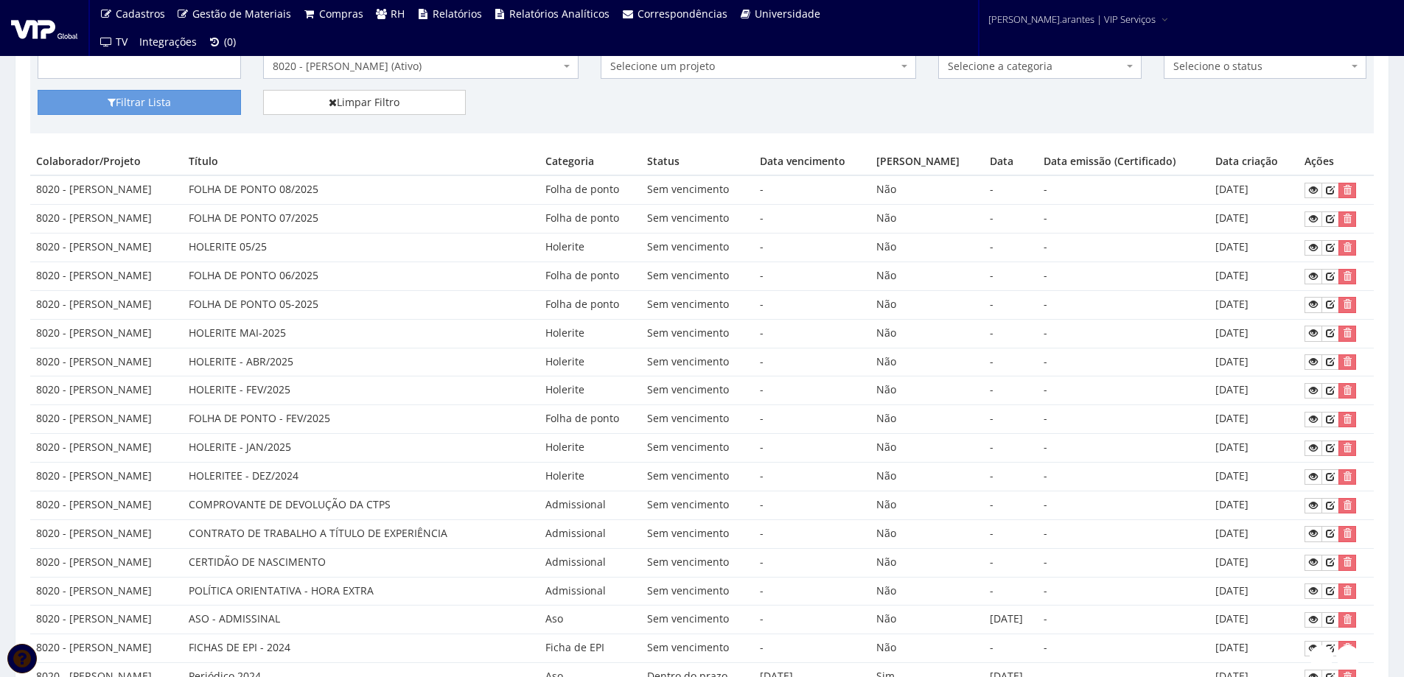
scroll to position [74, 0]
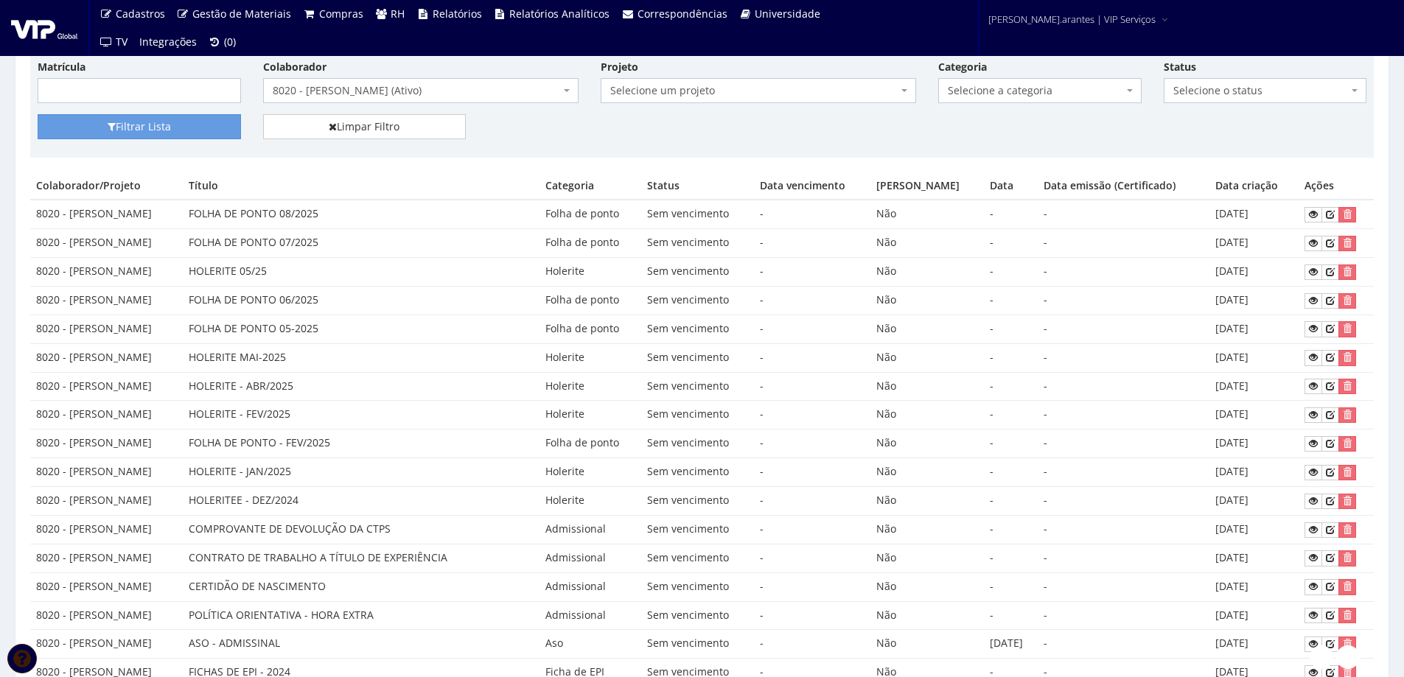
click at [363, 94] on span "8020 - JORDANA RODRIGUES DE ALMEIDA (Ativo)" at bounding box center [416, 90] width 287 height 15
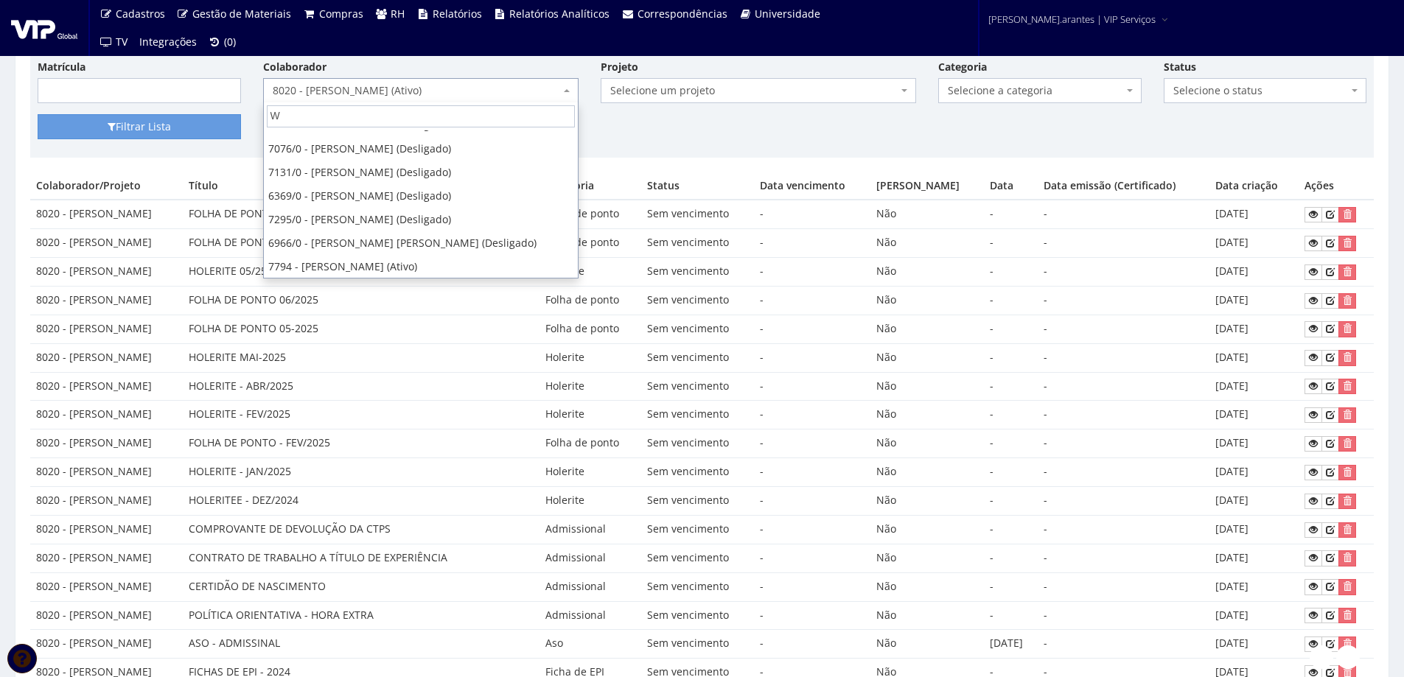
scroll to position [0, 0]
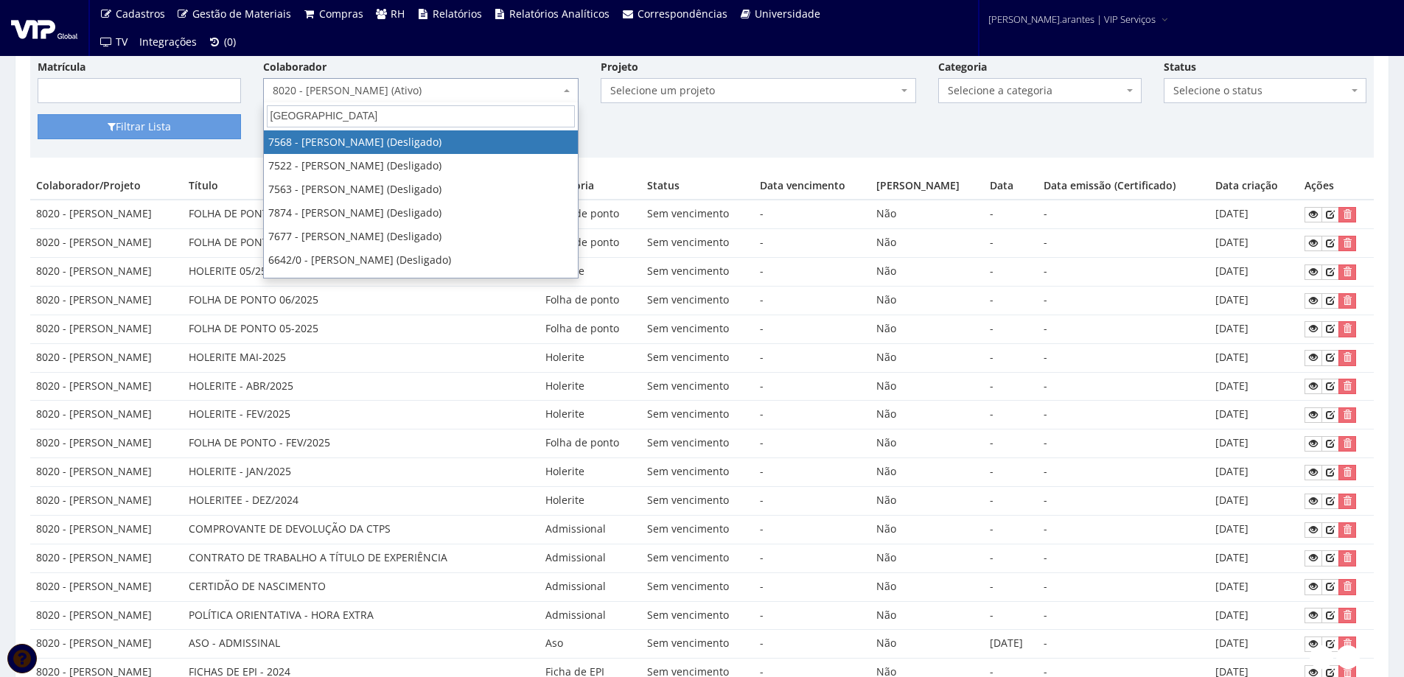
type input "WELLINGTON O"
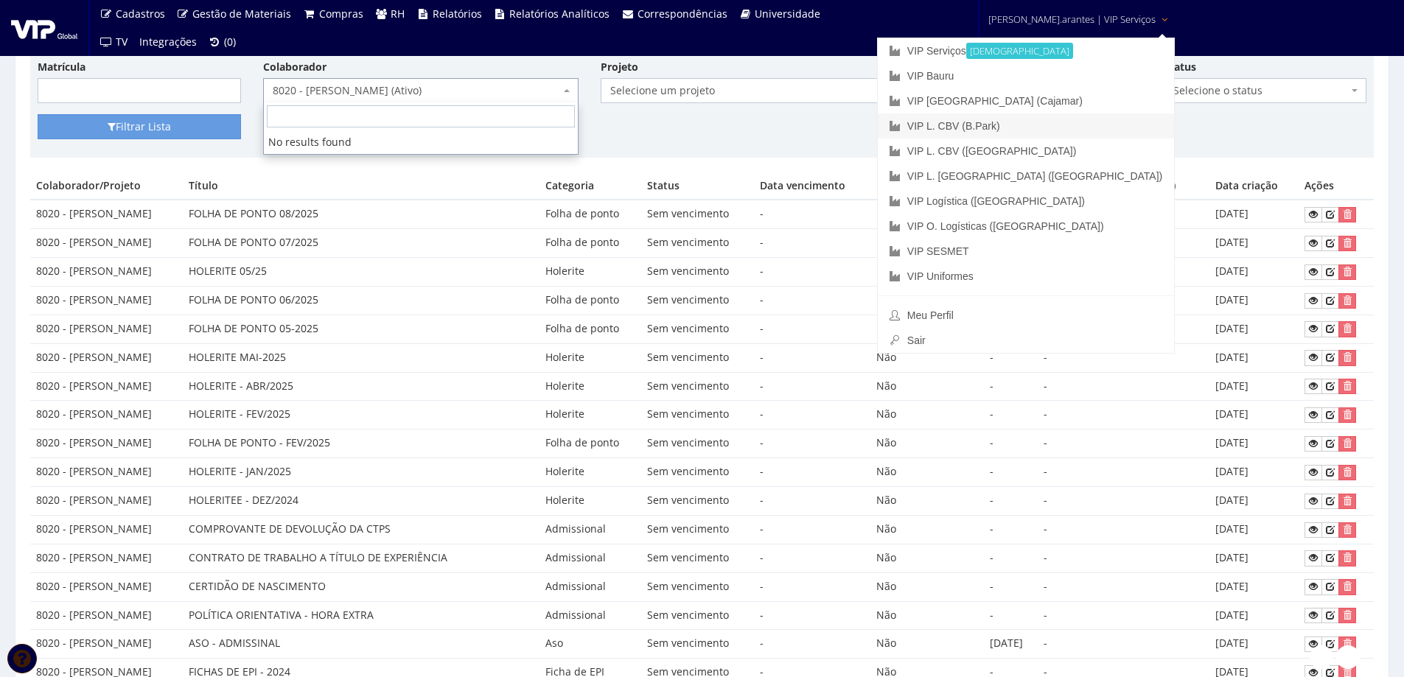
click at [1036, 122] on link "VIP L. CBV (B.Park)" at bounding box center [1026, 126] width 296 height 25
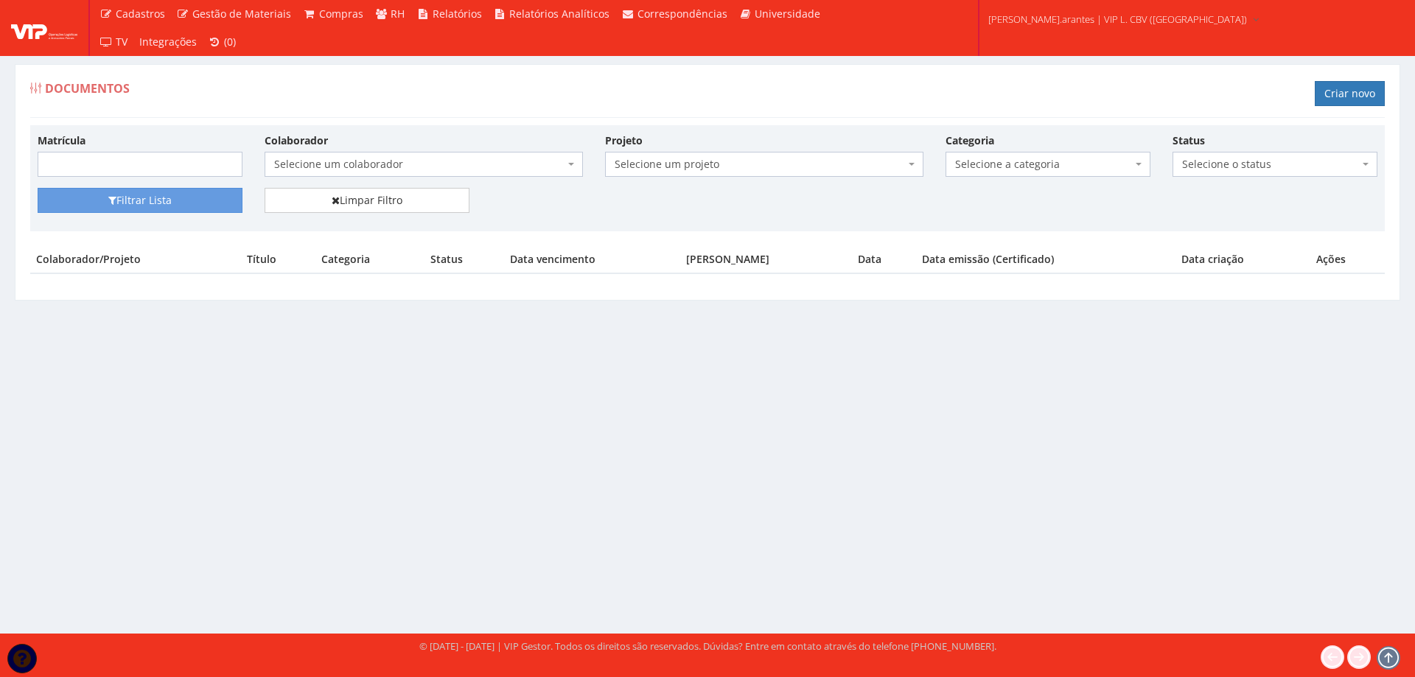
click at [365, 87] on div "Documentos Criar novo" at bounding box center [707, 96] width 1355 height 44
click at [352, 164] on span "Selecione um colaborador" at bounding box center [419, 164] width 290 height 15
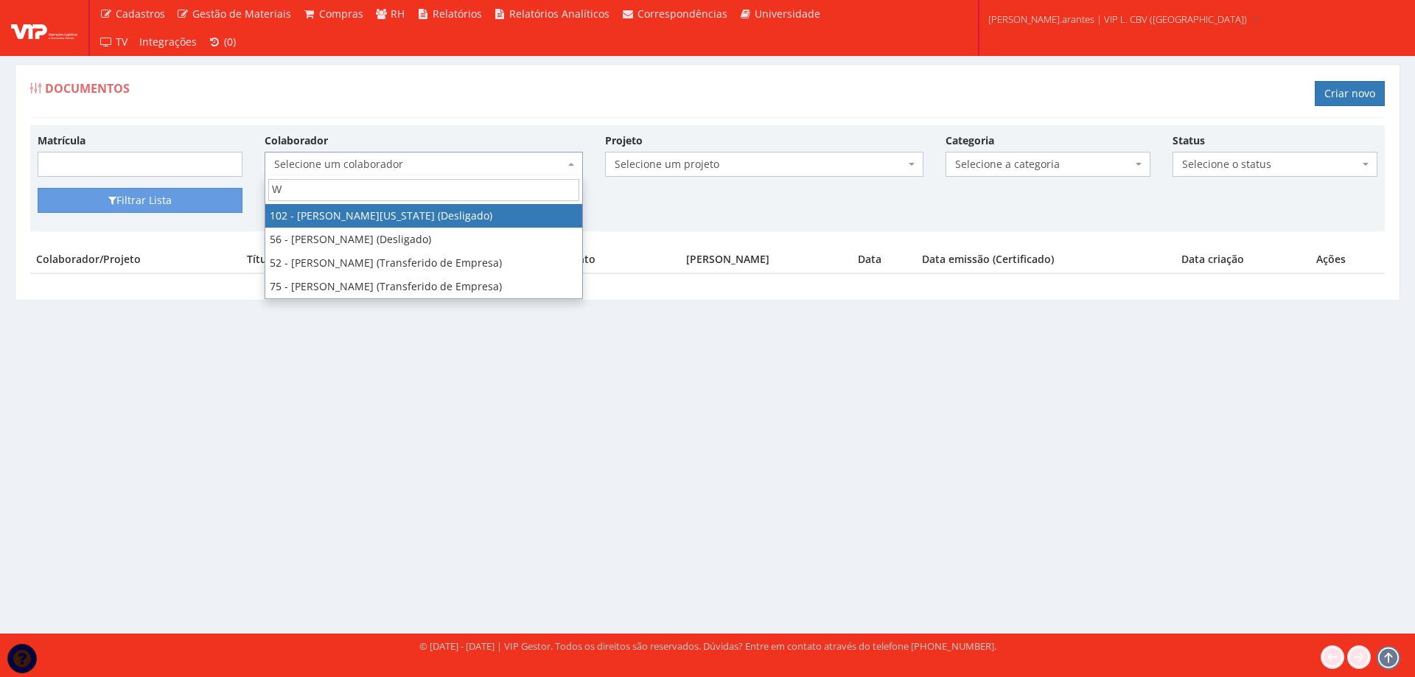
type input "WE"
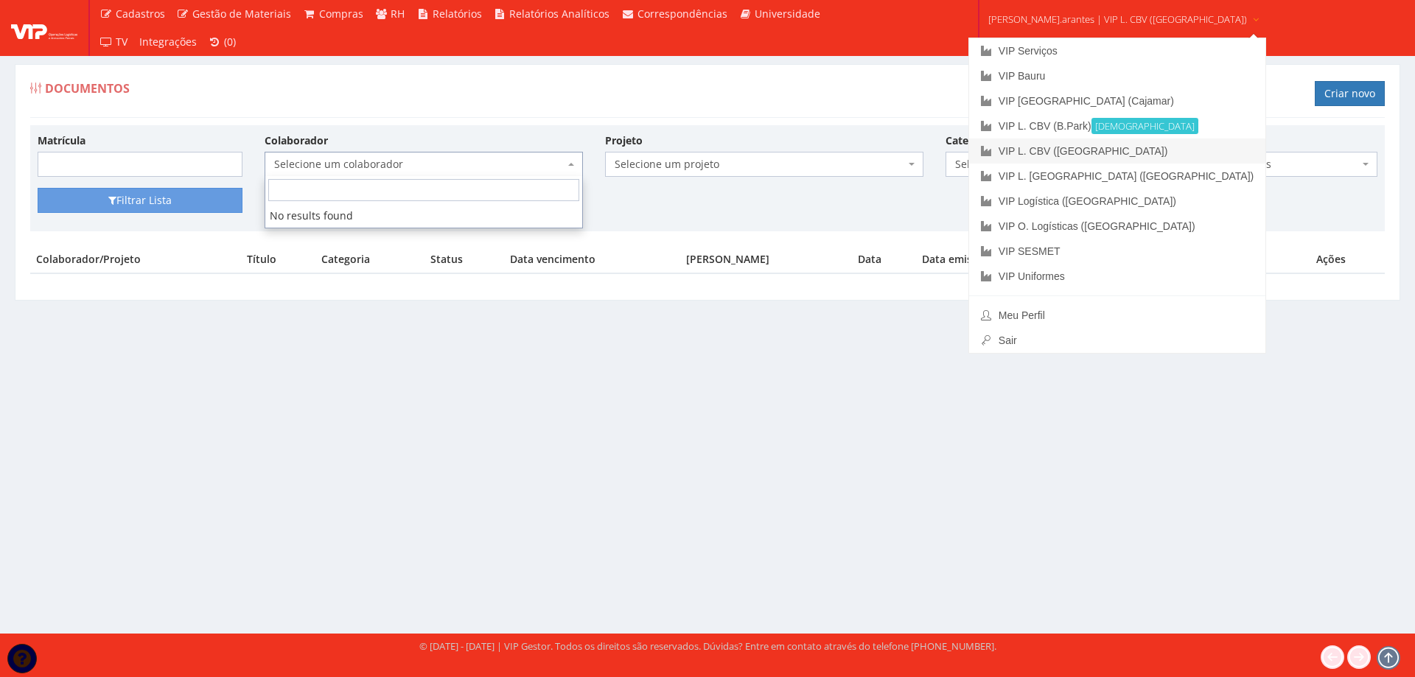
click at [1042, 150] on link "VIP L. CBV ([GEOGRAPHIC_DATA])" at bounding box center [1117, 151] width 296 height 25
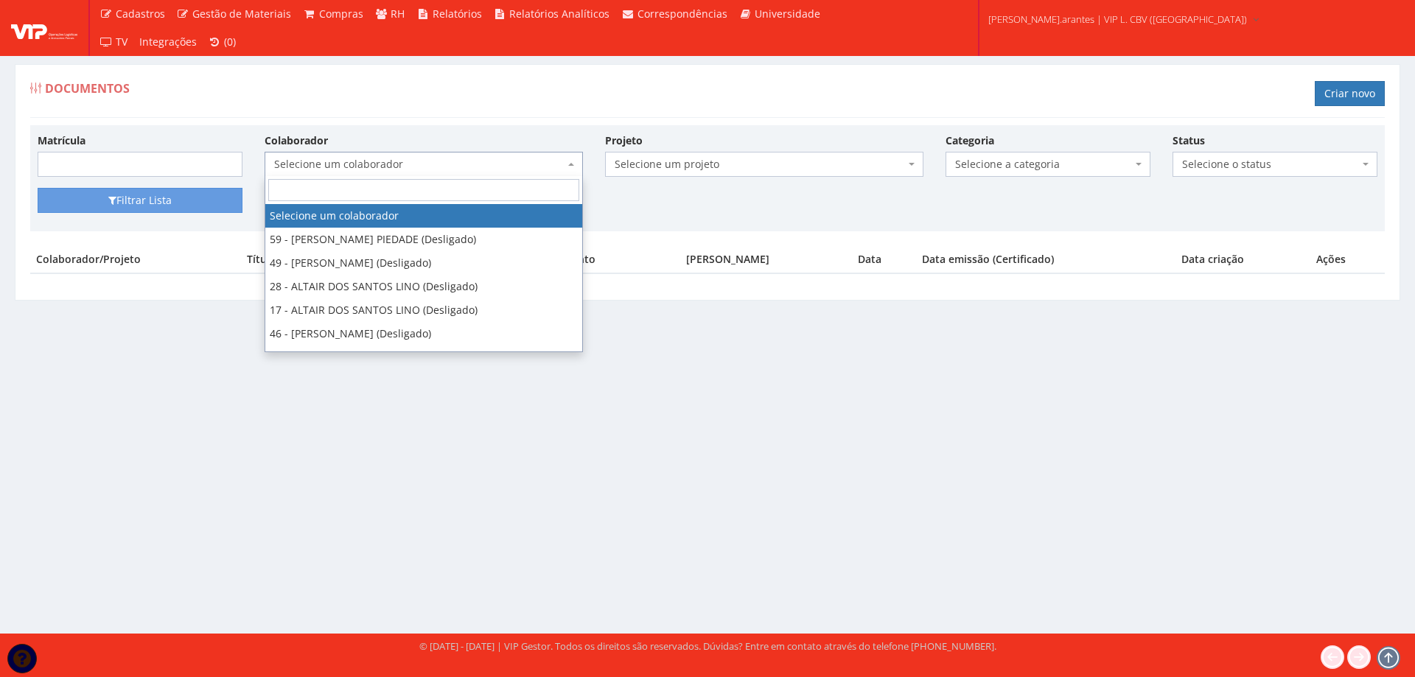
click at [379, 164] on span "Selecione um colaborador" at bounding box center [419, 164] width 290 height 15
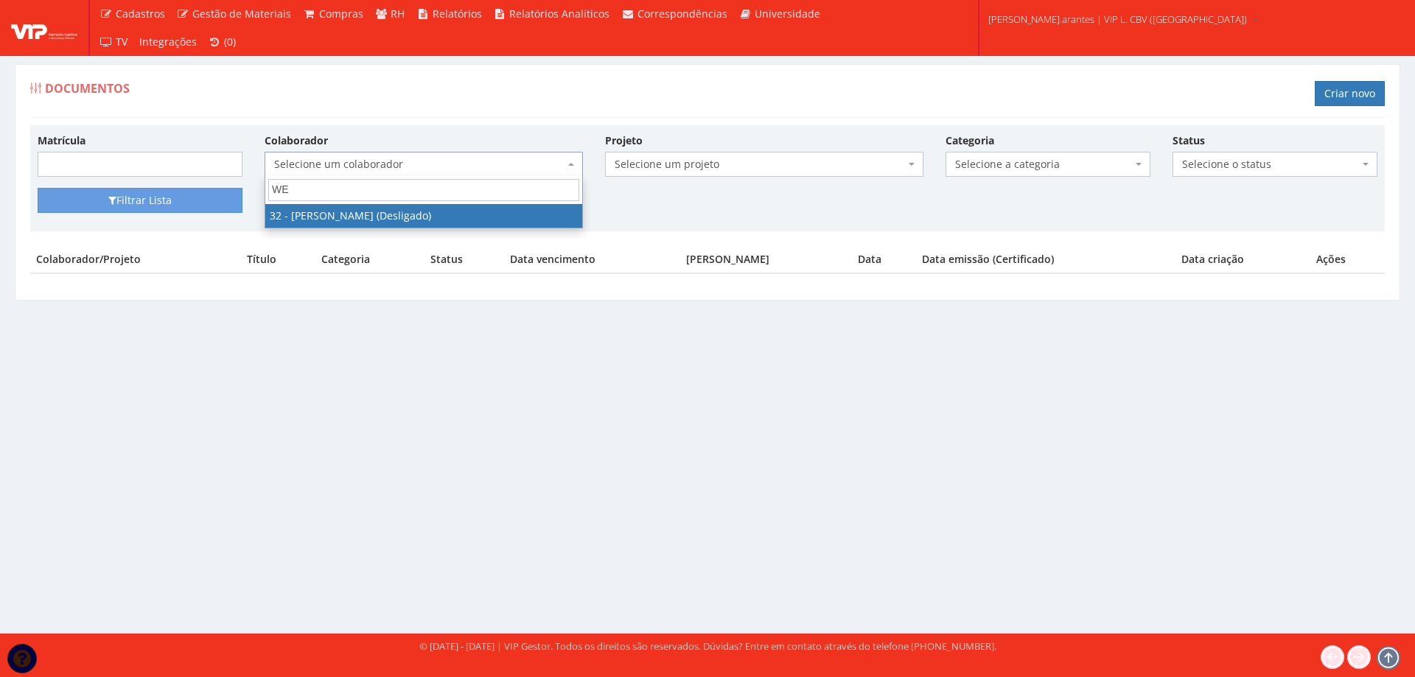
type input "WE"
select select "3237"
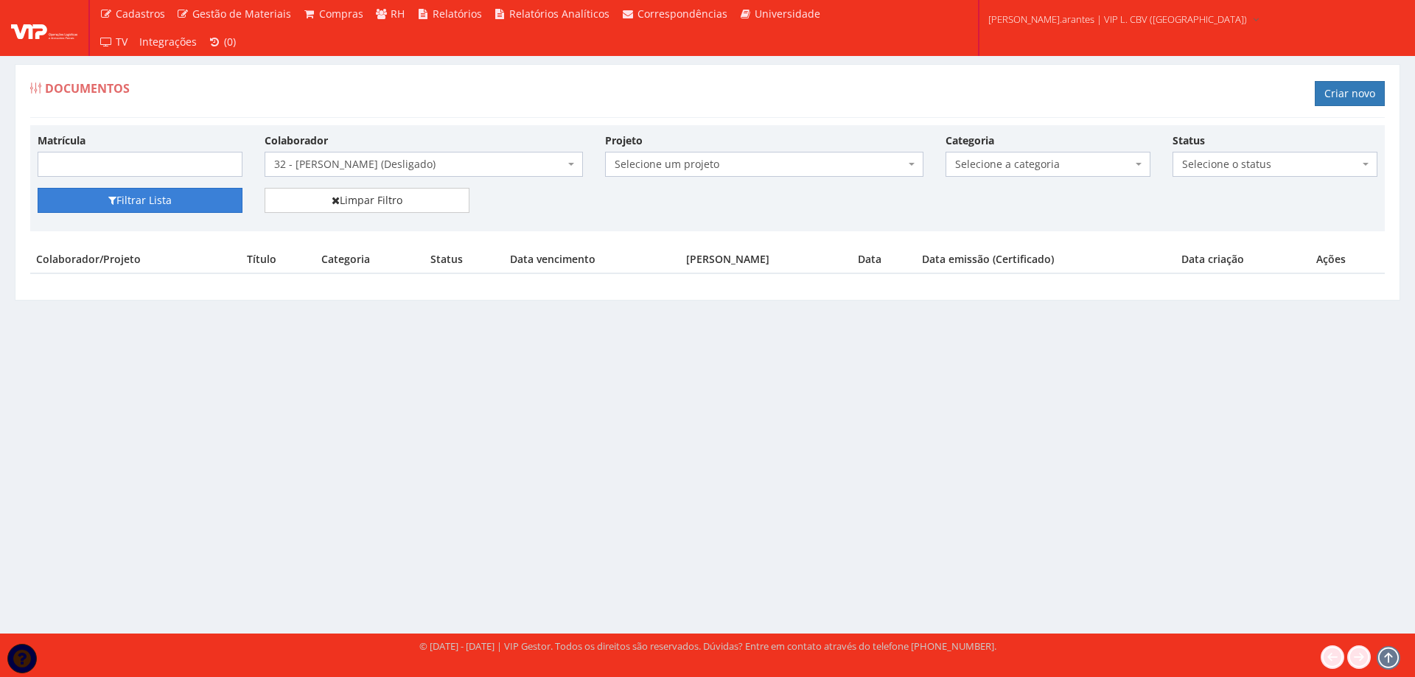
click at [215, 210] on button "Filtrar Lista" at bounding box center [140, 200] width 205 height 25
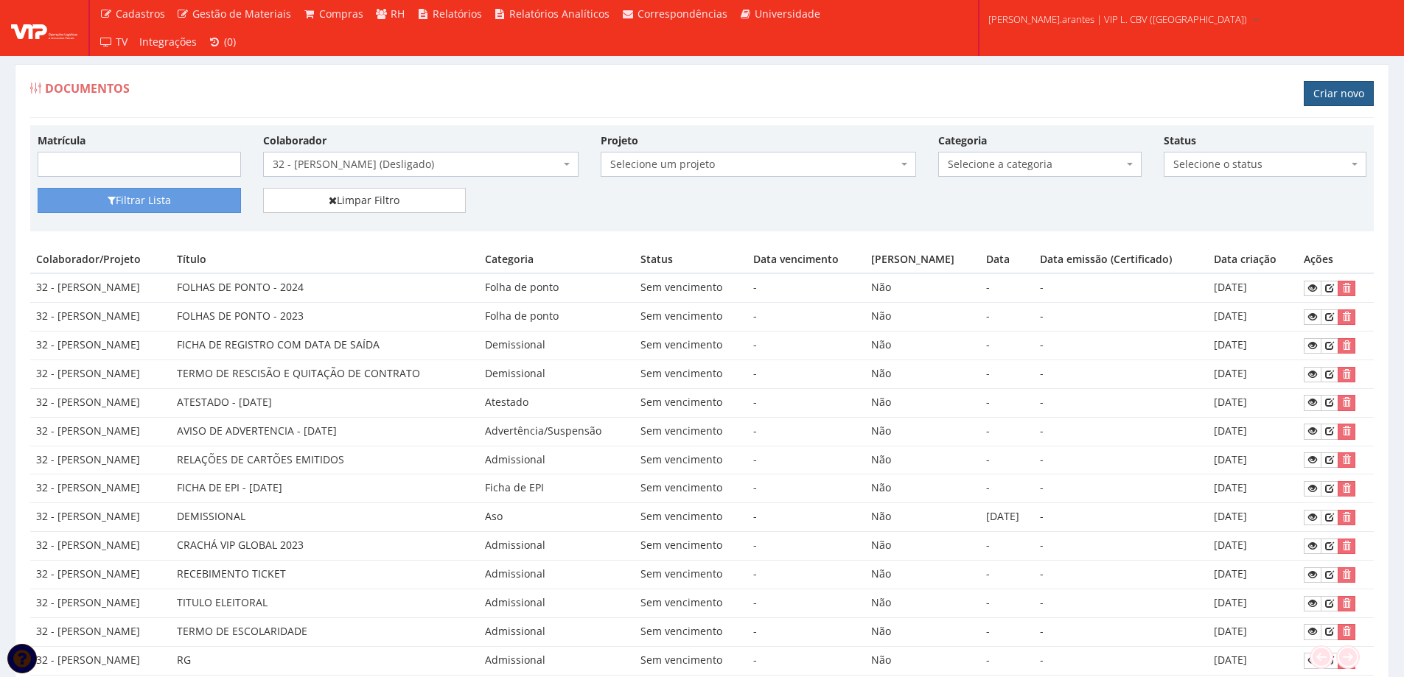
click at [1326, 91] on link "Criar novo" at bounding box center [1339, 93] width 70 height 25
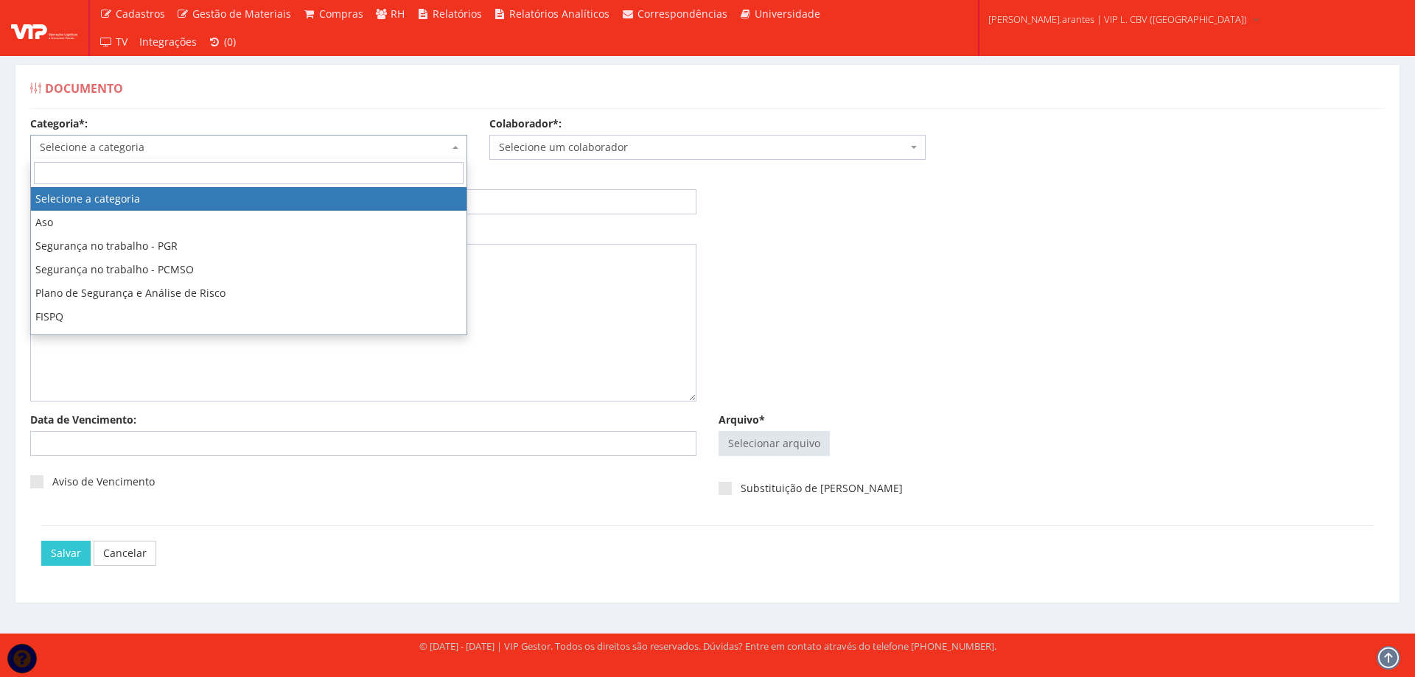
click at [155, 149] on span "Selecione a categoria" at bounding box center [244, 147] width 409 height 15
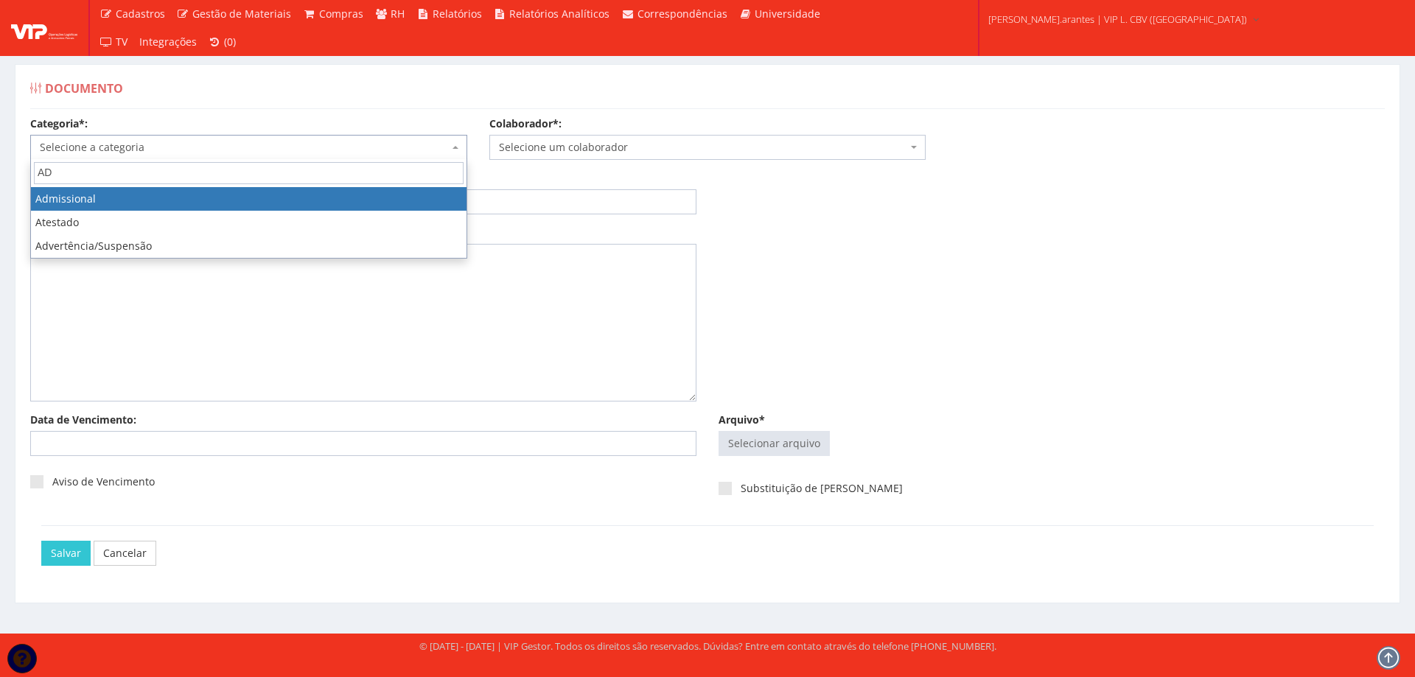
type input "AD"
drag, startPoint x: 115, startPoint y: 197, endPoint x: 142, endPoint y: 196, distance: 27.3
select select "admissional"
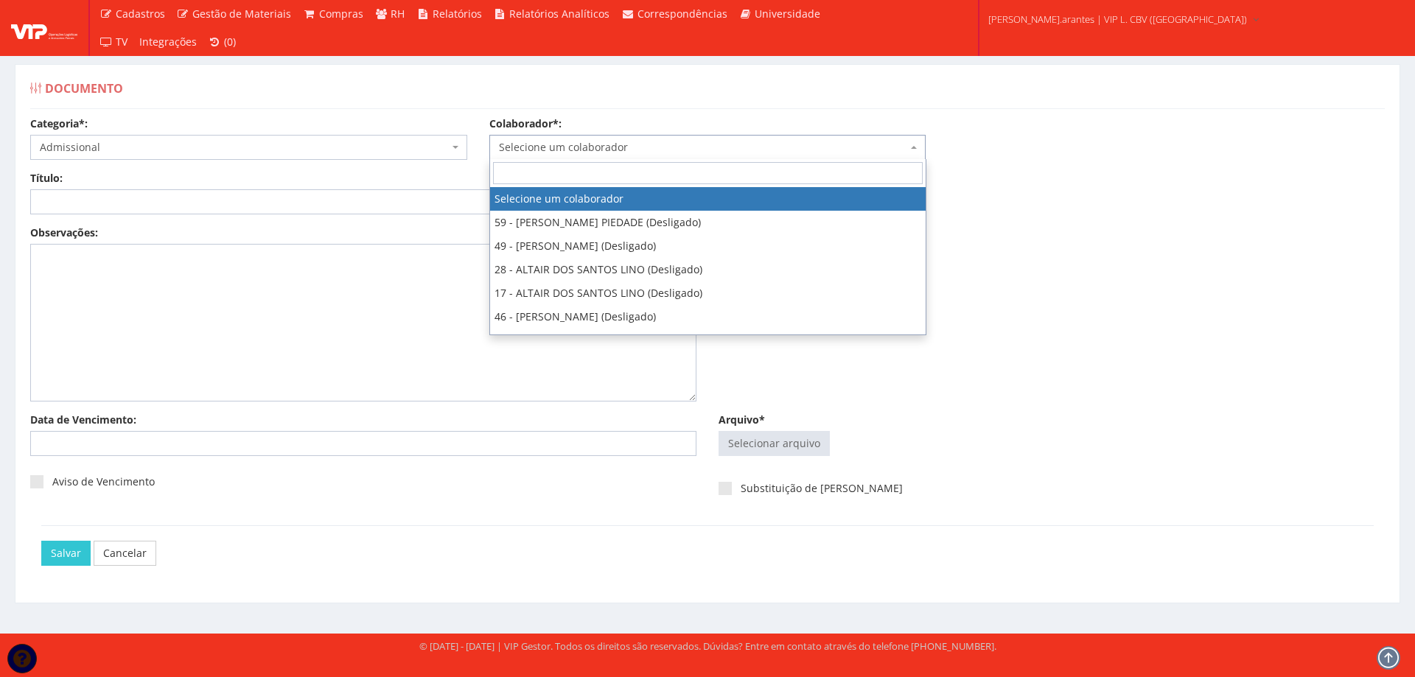
click at [560, 151] on span "Selecione um colaborador" at bounding box center [703, 147] width 409 height 15
type input "32"
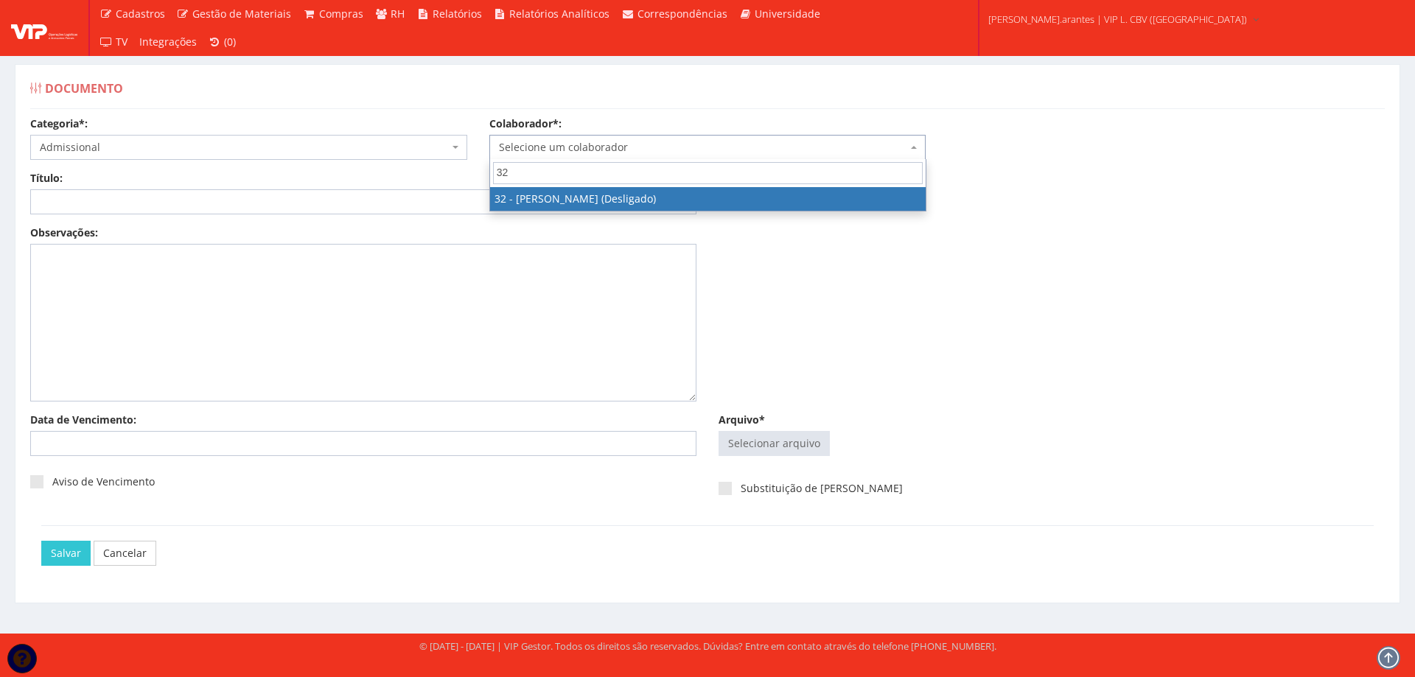
select select "3237"
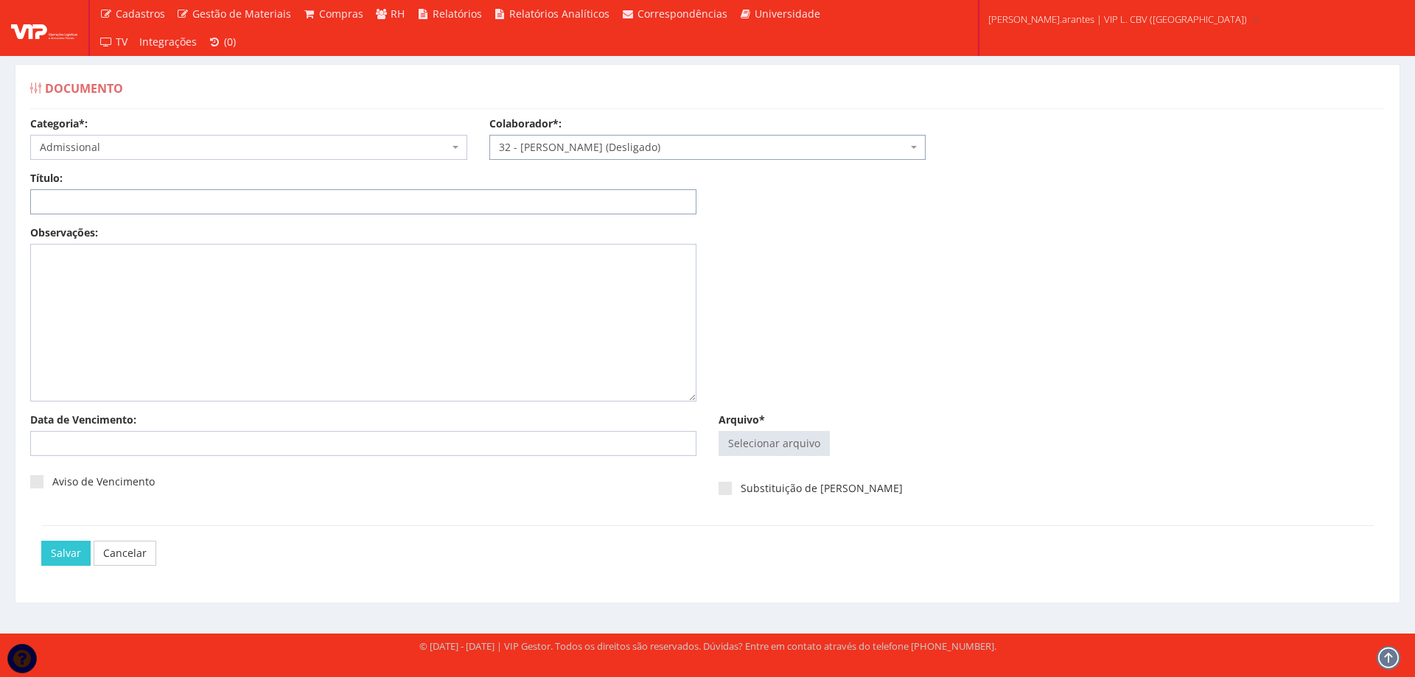
drag, startPoint x: 399, startPoint y: 206, endPoint x: 399, endPoint y: 221, distance: 14.7
click at [399, 206] on input "Título:" at bounding box center [363, 201] width 666 height 25
type input "DECLARAÇÃO DE PLANO DE SAUDE"
click at [783, 447] on input "Arquivo*" at bounding box center [774, 444] width 110 height 24
type input "C:\fakepath\DS - Wellington_merged.pdf"
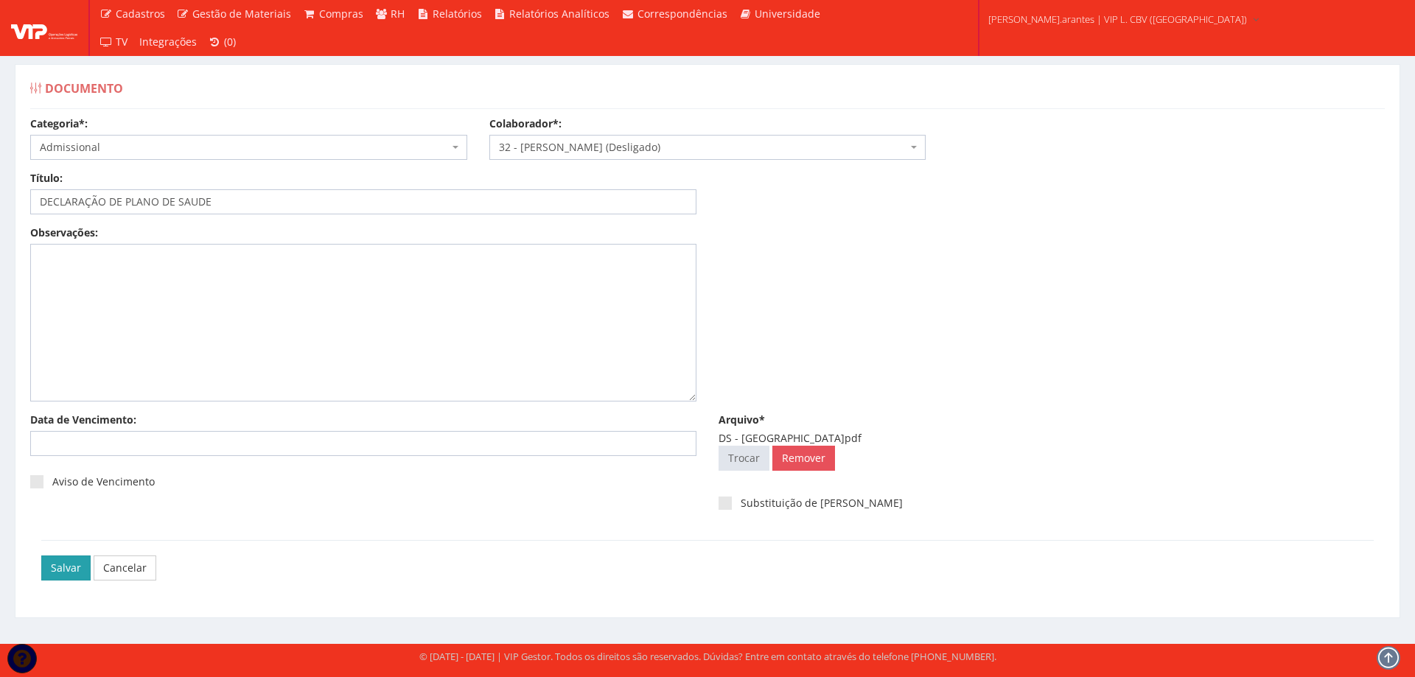
click at [57, 568] on input "Salvar" at bounding box center [65, 568] width 49 height 25
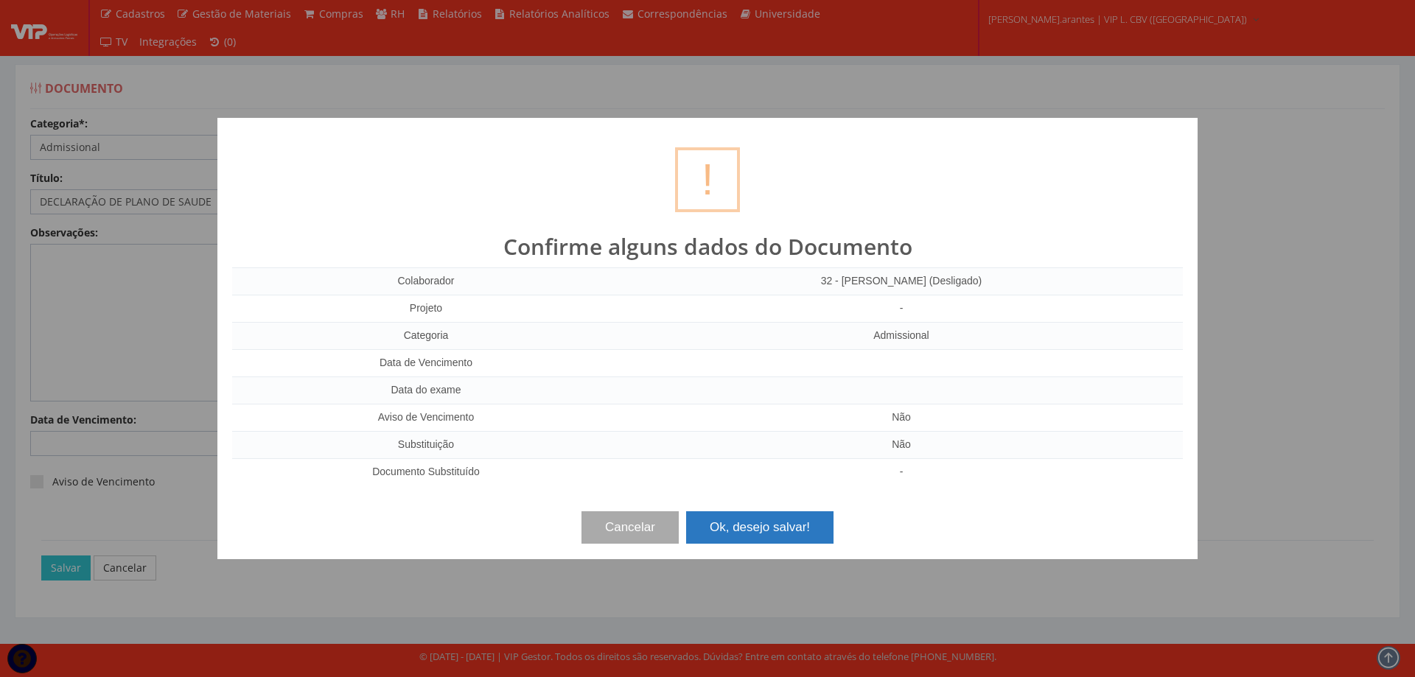
click at [742, 526] on button "Ok, desejo salvar!" at bounding box center [759, 528] width 147 height 32
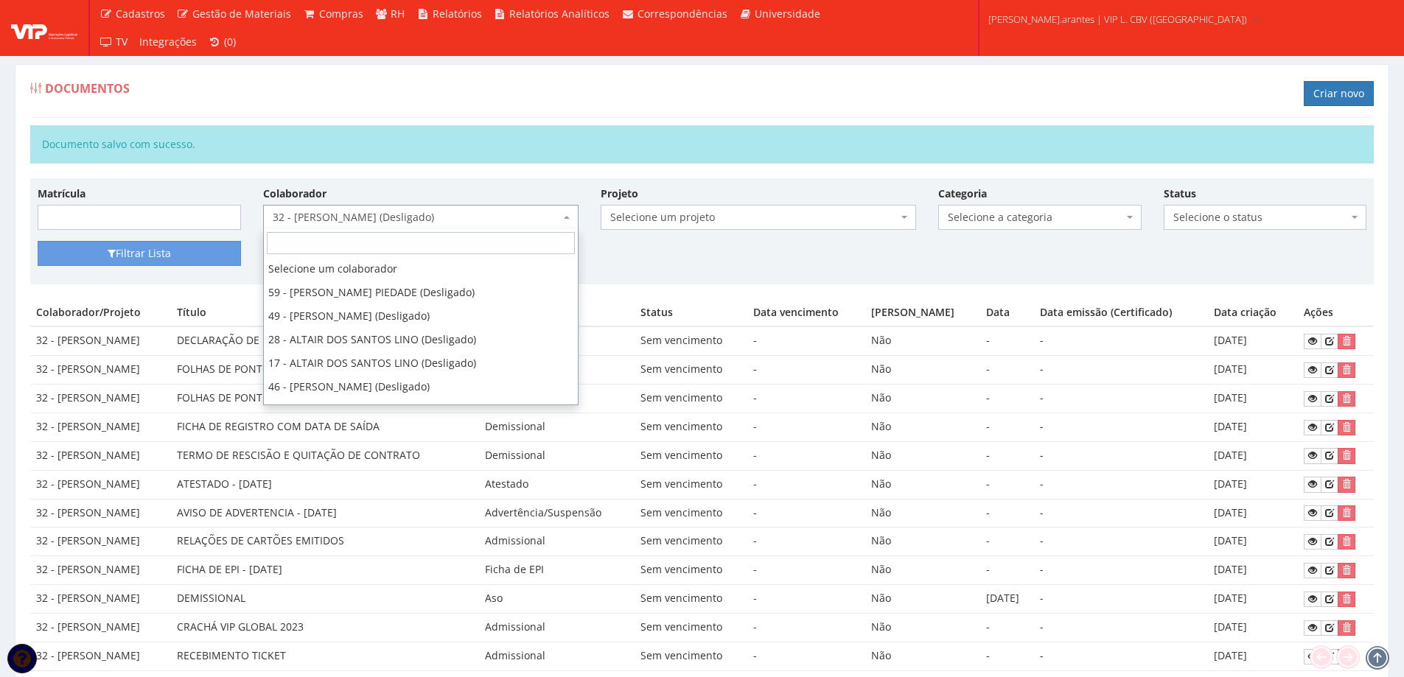
click at [427, 218] on span "32 - [PERSON_NAME] (Desligado)" at bounding box center [416, 217] width 287 height 15
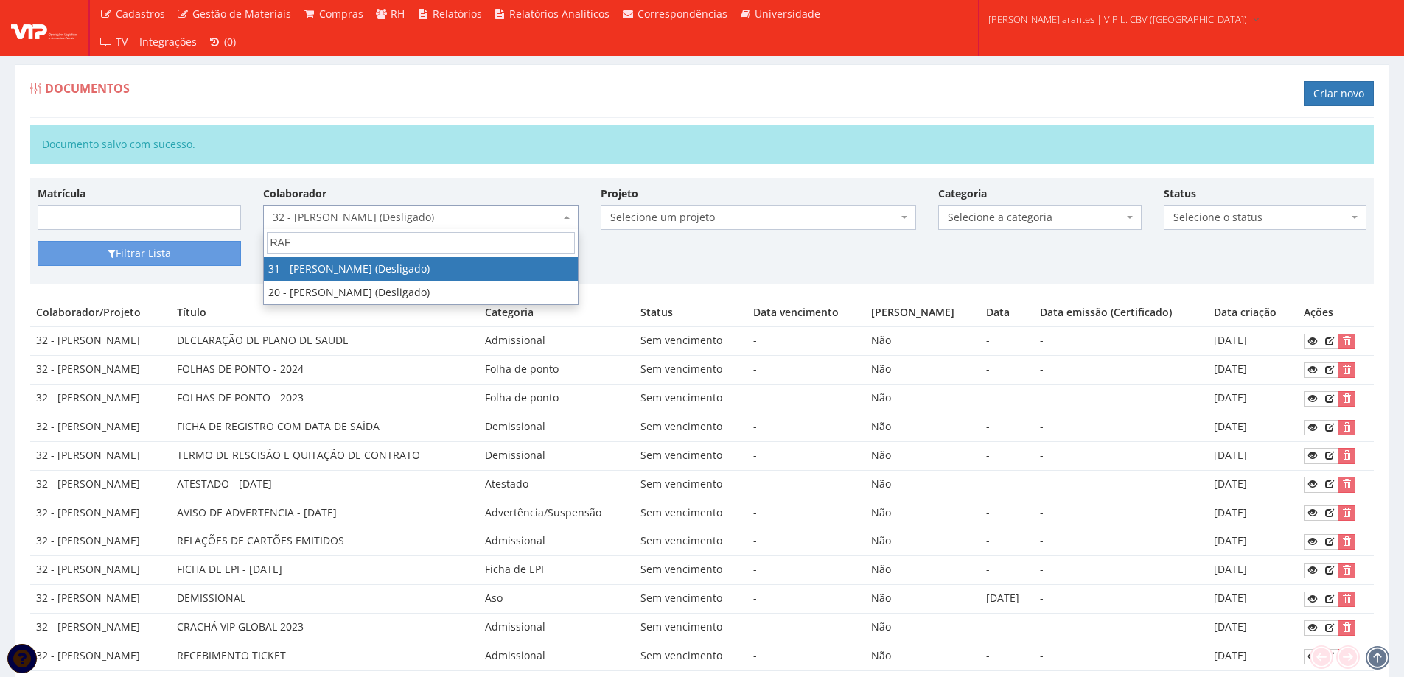
type input "RAFA"
select select "3140"
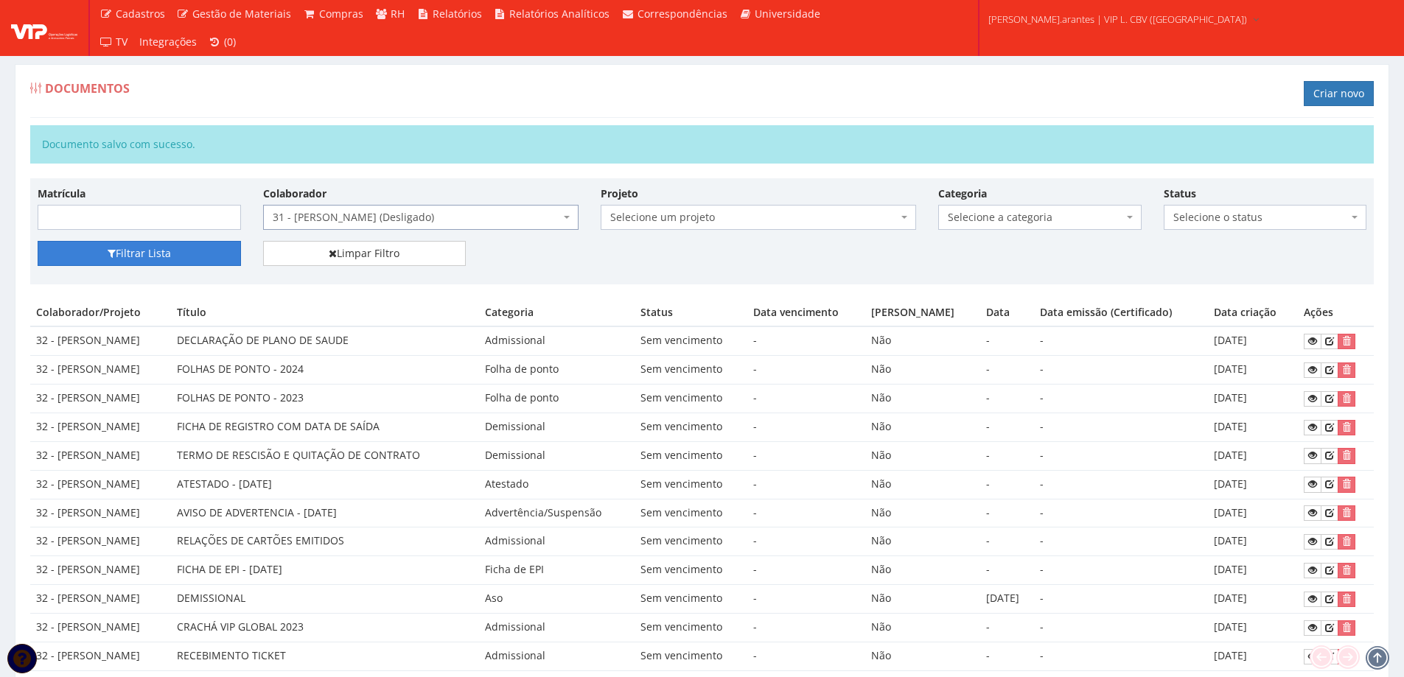
click at [208, 245] on button "Filtrar Lista" at bounding box center [139, 253] width 203 height 25
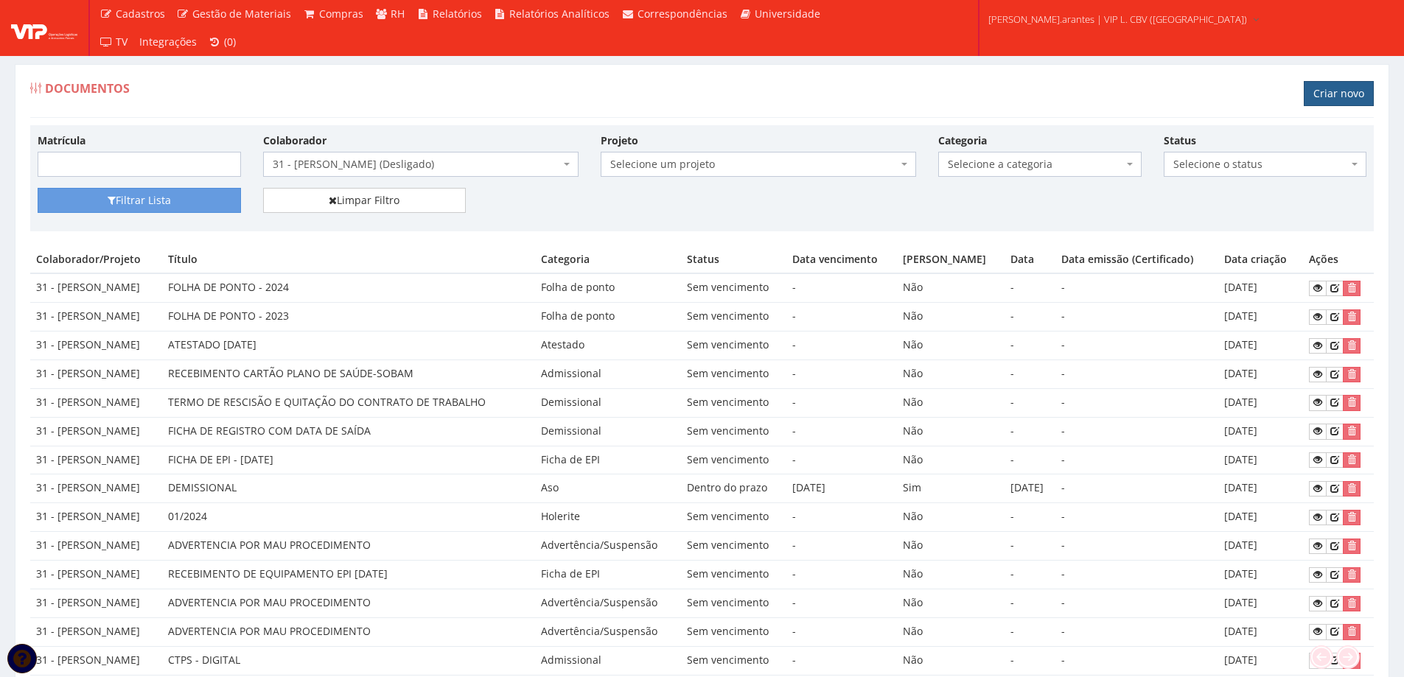
click at [1354, 86] on link "Criar novo" at bounding box center [1339, 93] width 70 height 25
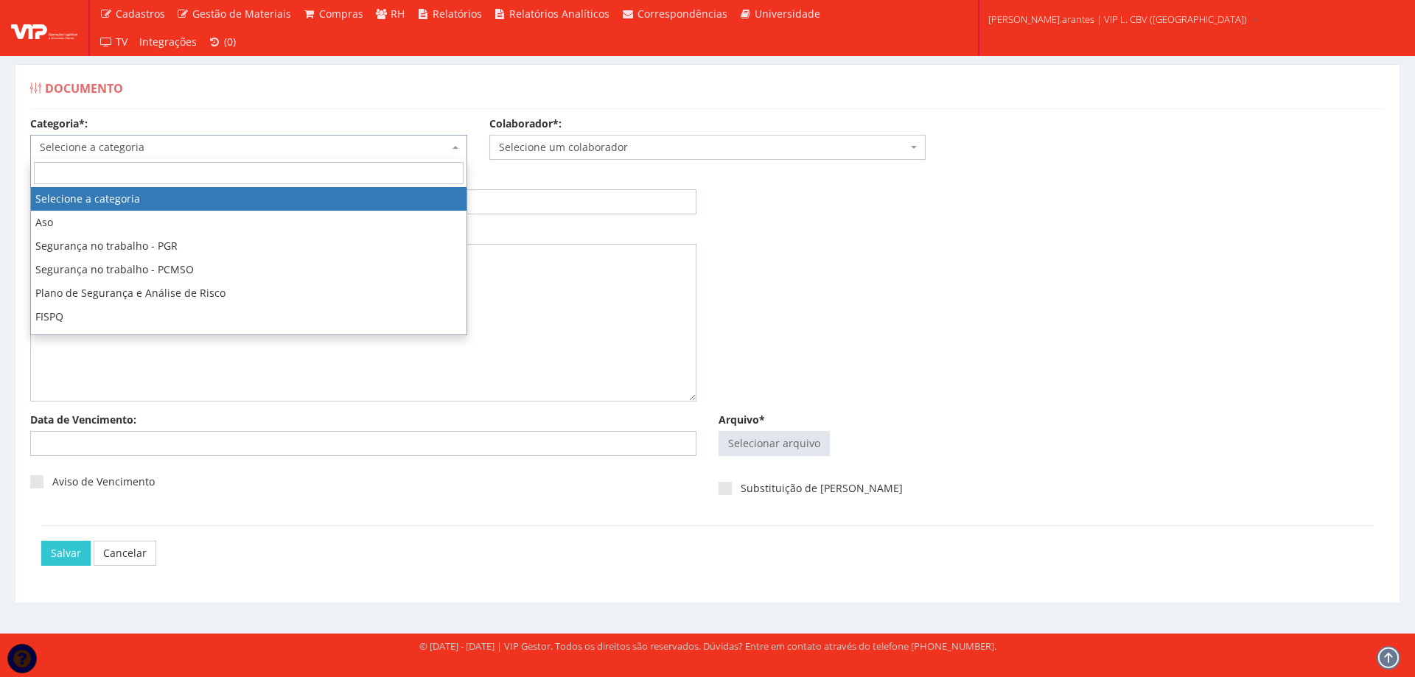
click at [171, 146] on span "Selecione a categoria" at bounding box center [244, 147] width 409 height 15
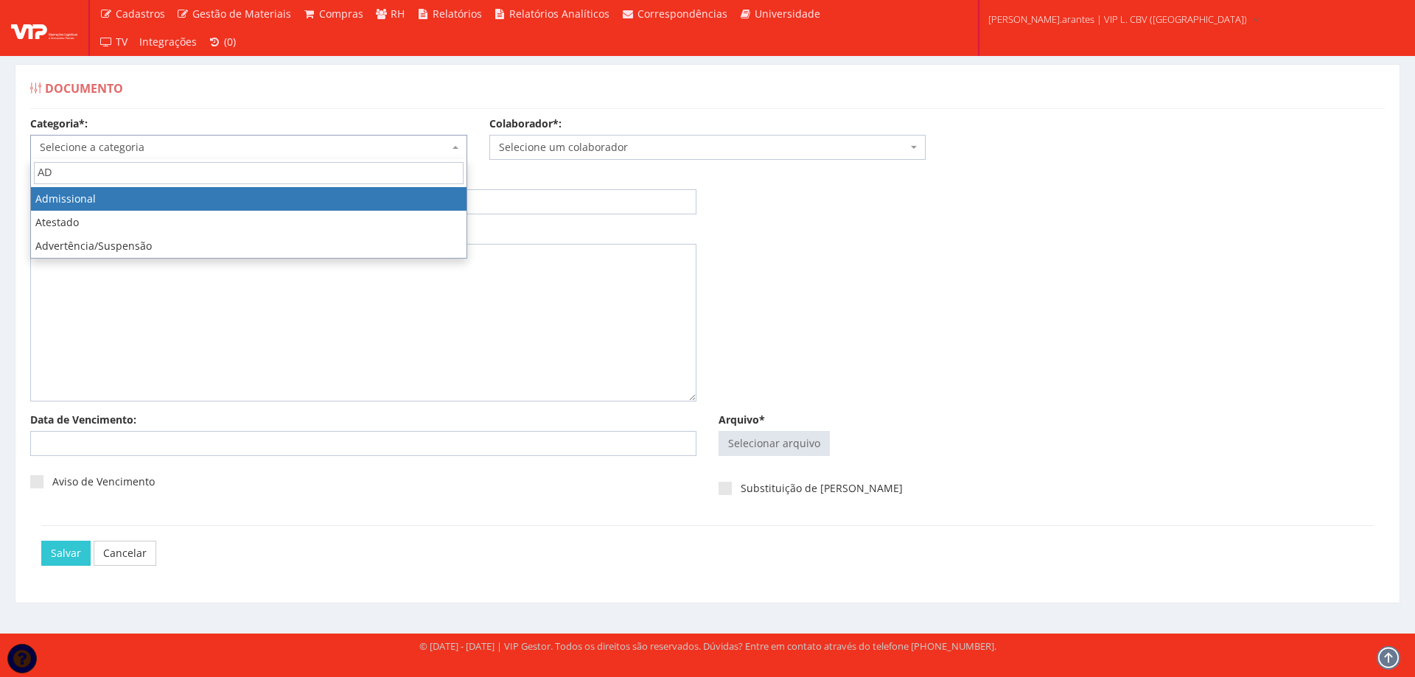
type input "AD"
select select "admissional"
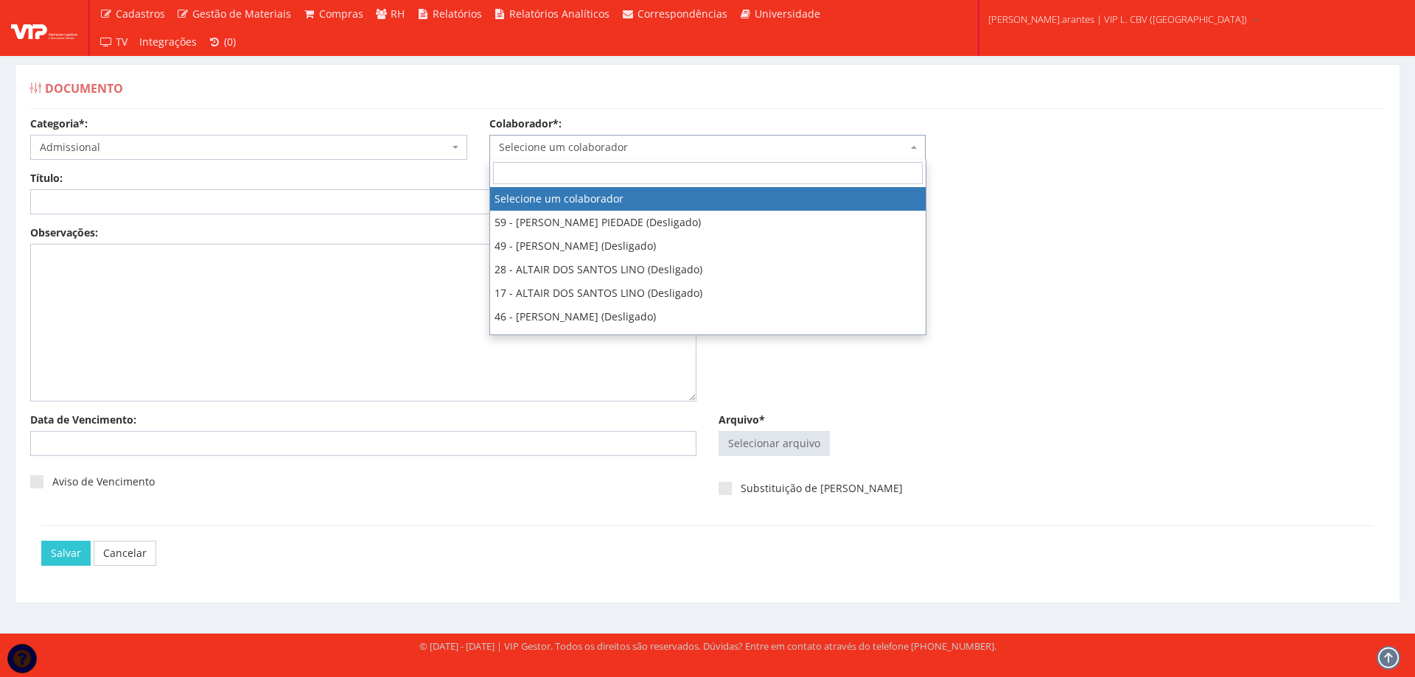
click at [512, 150] on span "Selecione um colaborador" at bounding box center [703, 147] width 409 height 15
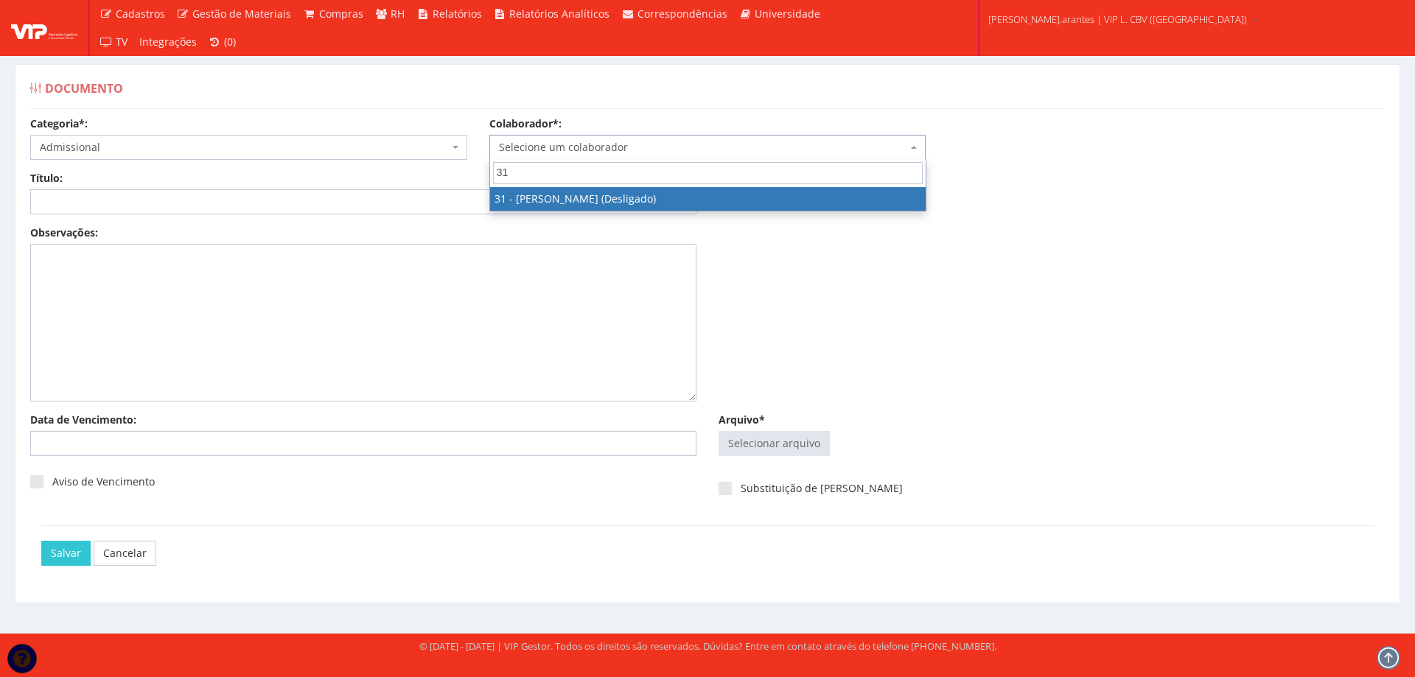
type input "31"
select select "3140"
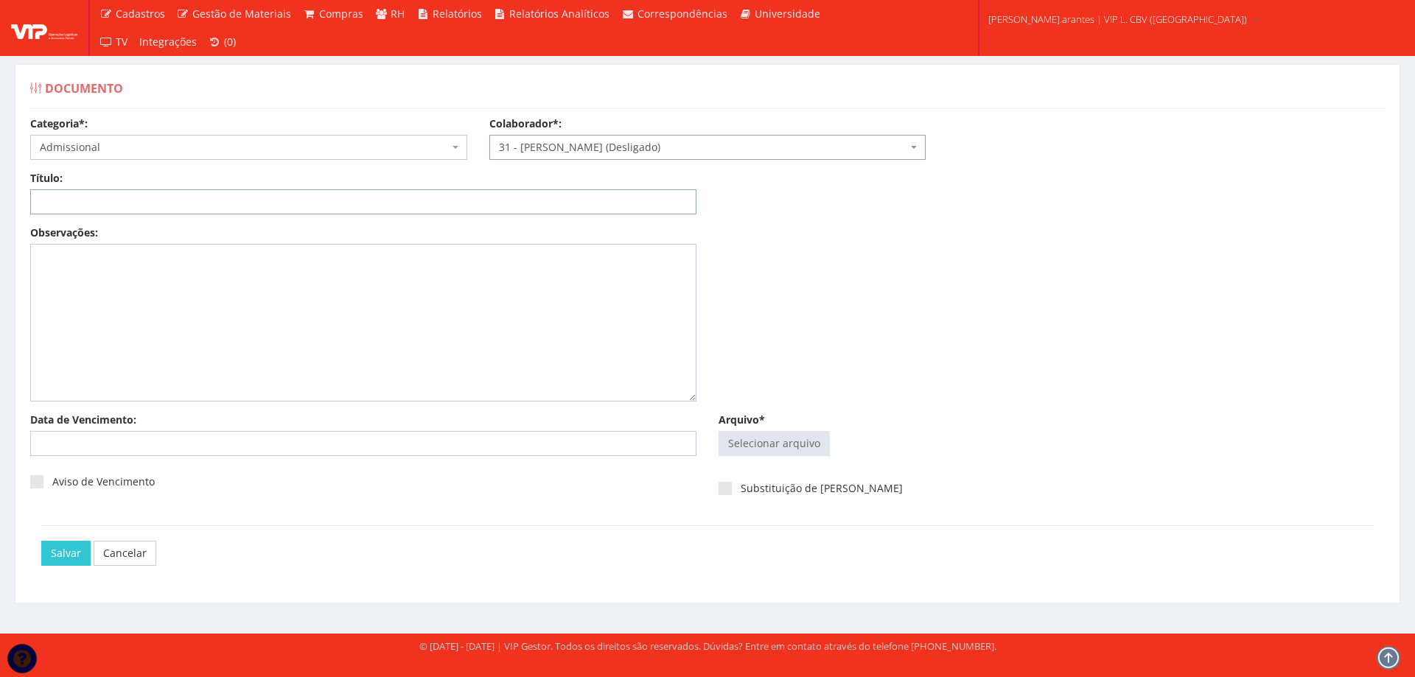
click at [318, 201] on input "Título:" at bounding box center [363, 201] width 666 height 25
type input "DECLARAÇÃO DE PLANO DE SAUDE"
type input "C:\fakepath\Inclusão - Rafael Luiz Adriano.pdf"
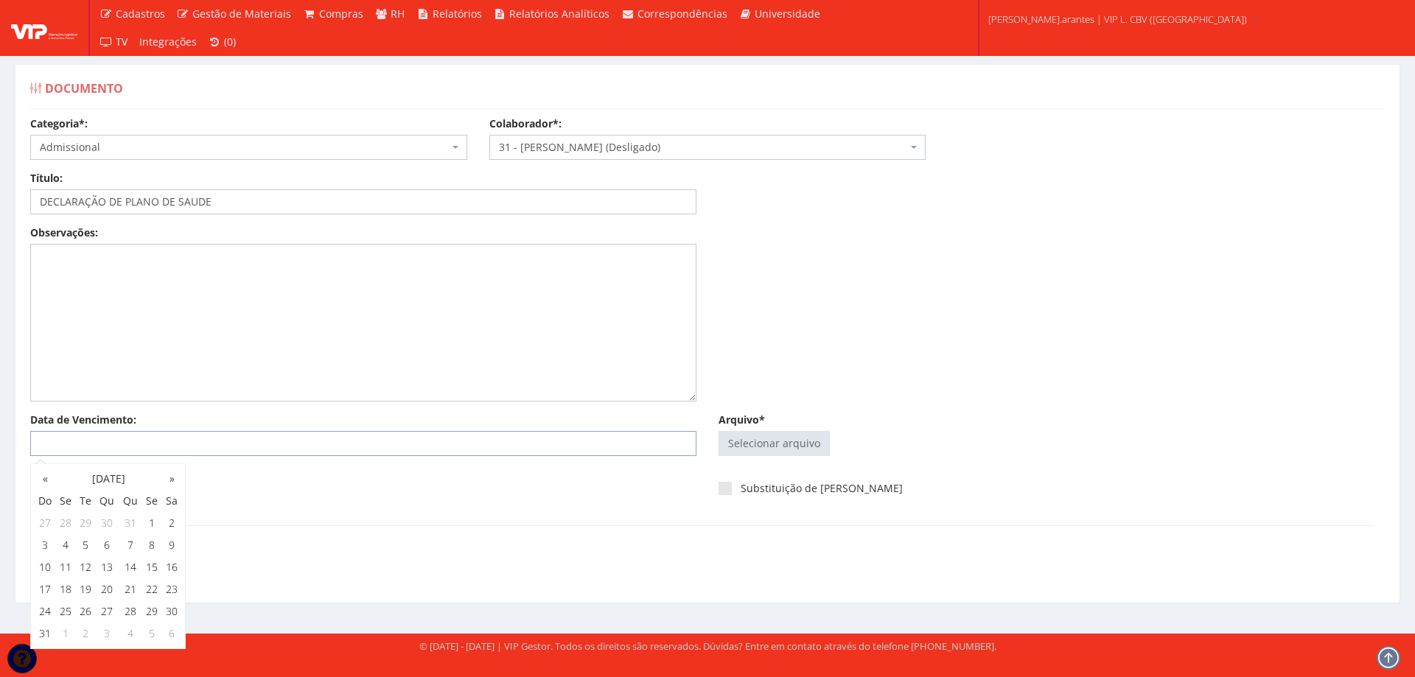
click at [419, 446] on input "Data de Vencimento:" at bounding box center [363, 443] width 666 height 25
click at [571, 462] on div "Data de Vencimento:" at bounding box center [363, 440] width 688 height 55
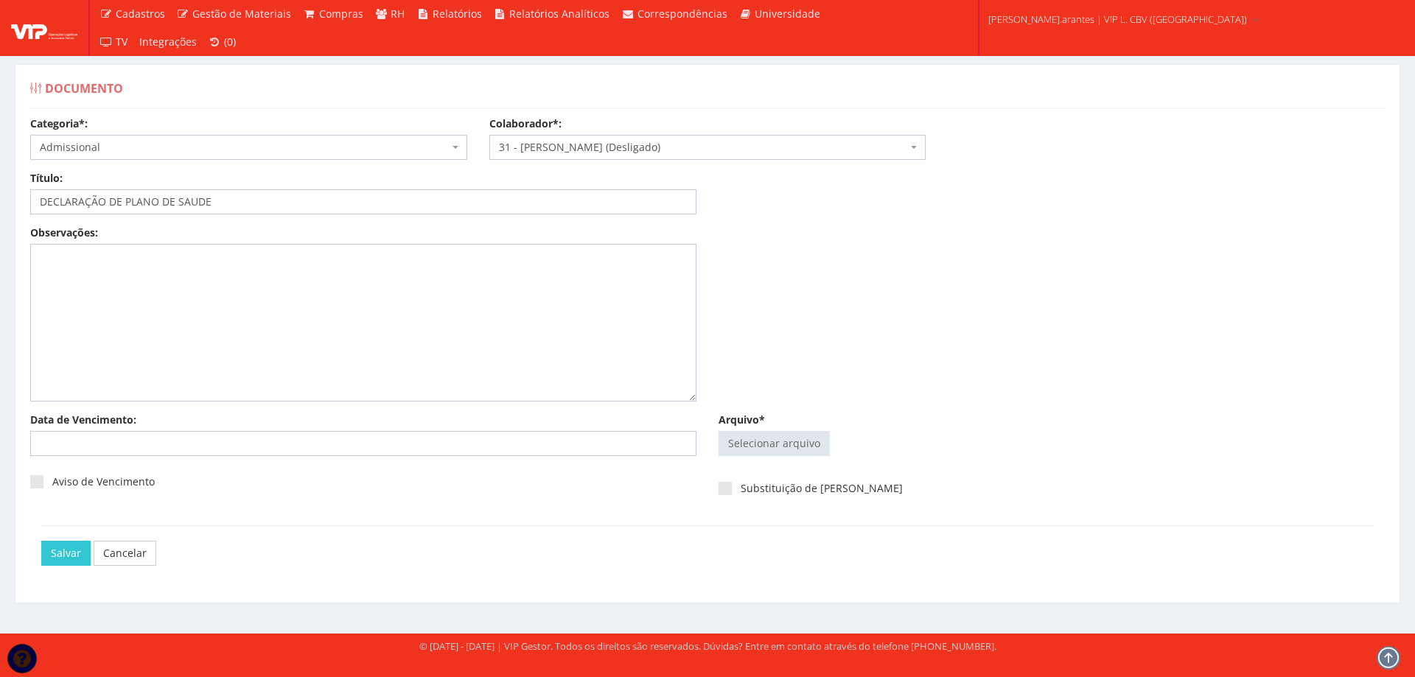
click at [845, 441] on div "Selecionar arquivo Trocar Remover" at bounding box center [1052, 443] width 666 height 25
click at [792, 444] on input "Arquivo*" at bounding box center [774, 444] width 110 height 24
type input "C:\fakepath\Inclusão - Rafael Luiz Adriano.pdf"
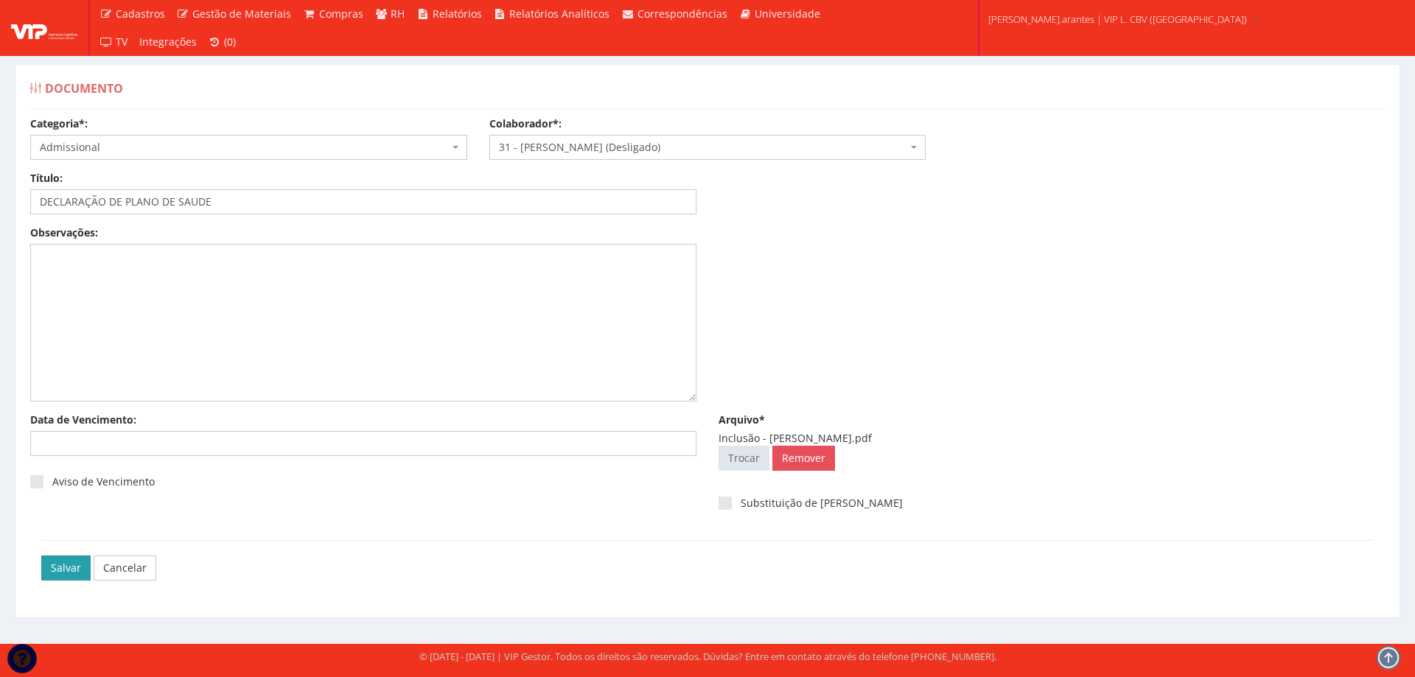
click at [69, 562] on input "Salvar" at bounding box center [65, 568] width 49 height 25
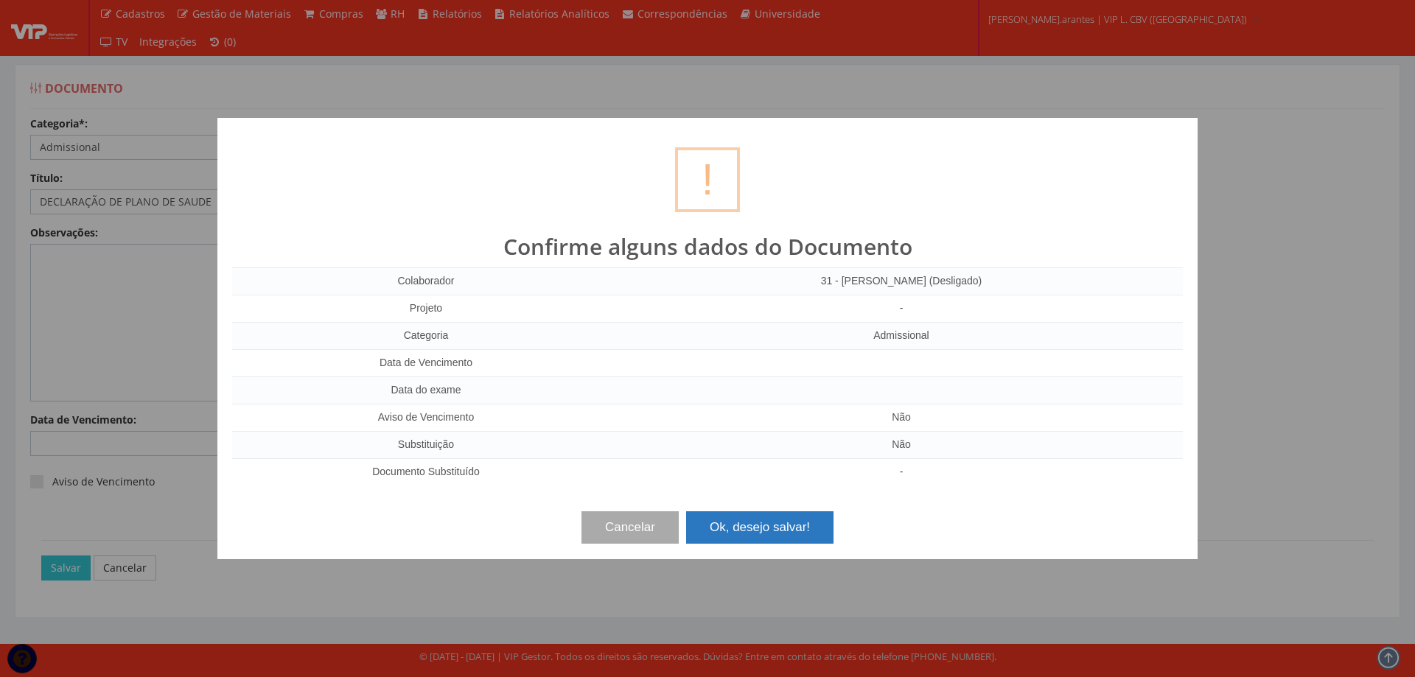
click at [766, 515] on button "Ok, desejo salvar!" at bounding box center [759, 528] width 147 height 32
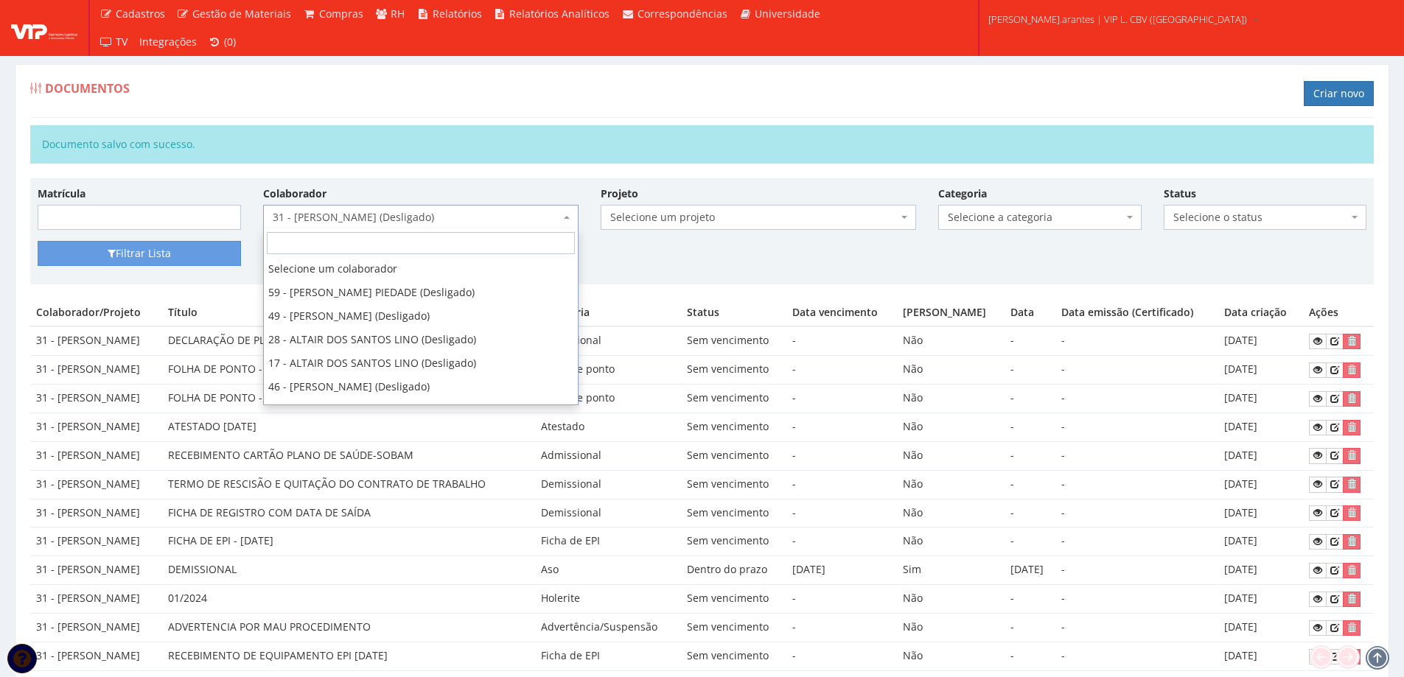
click at [353, 214] on span "31 - [PERSON_NAME] (Desligado)" at bounding box center [416, 217] width 287 height 15
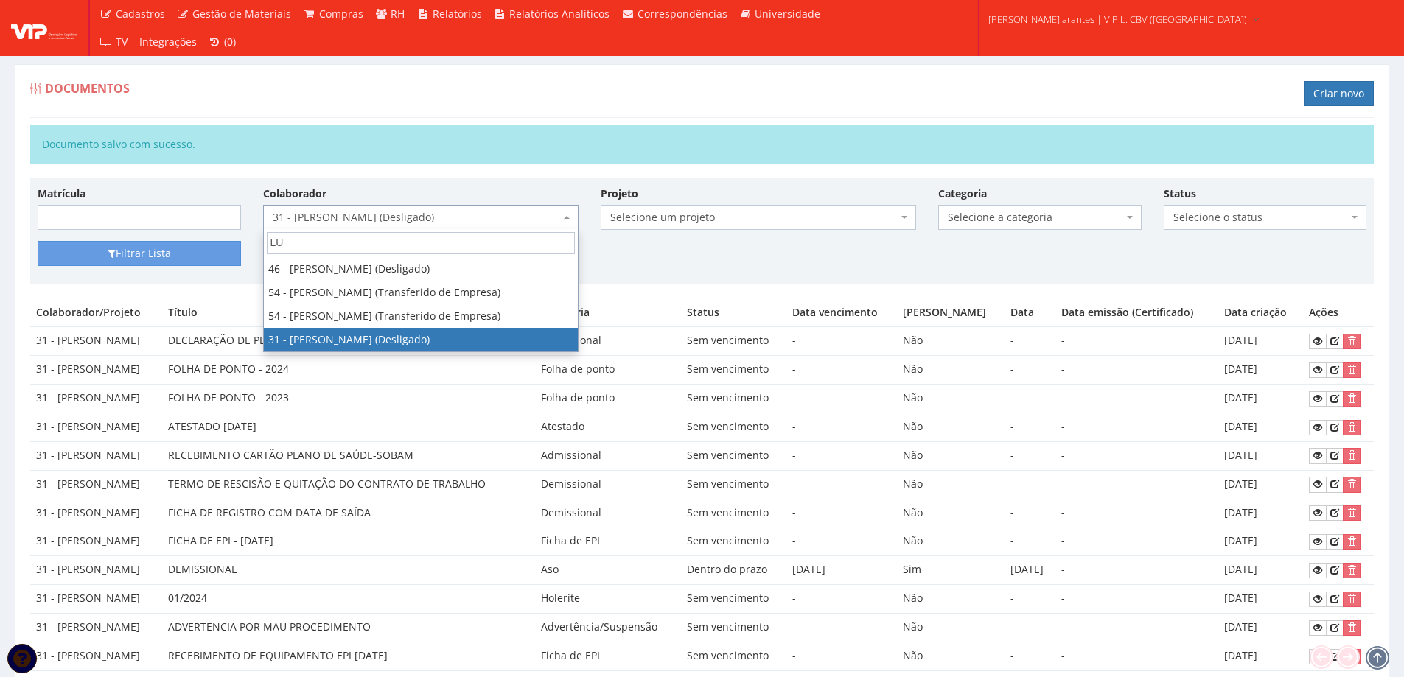
type input "L"
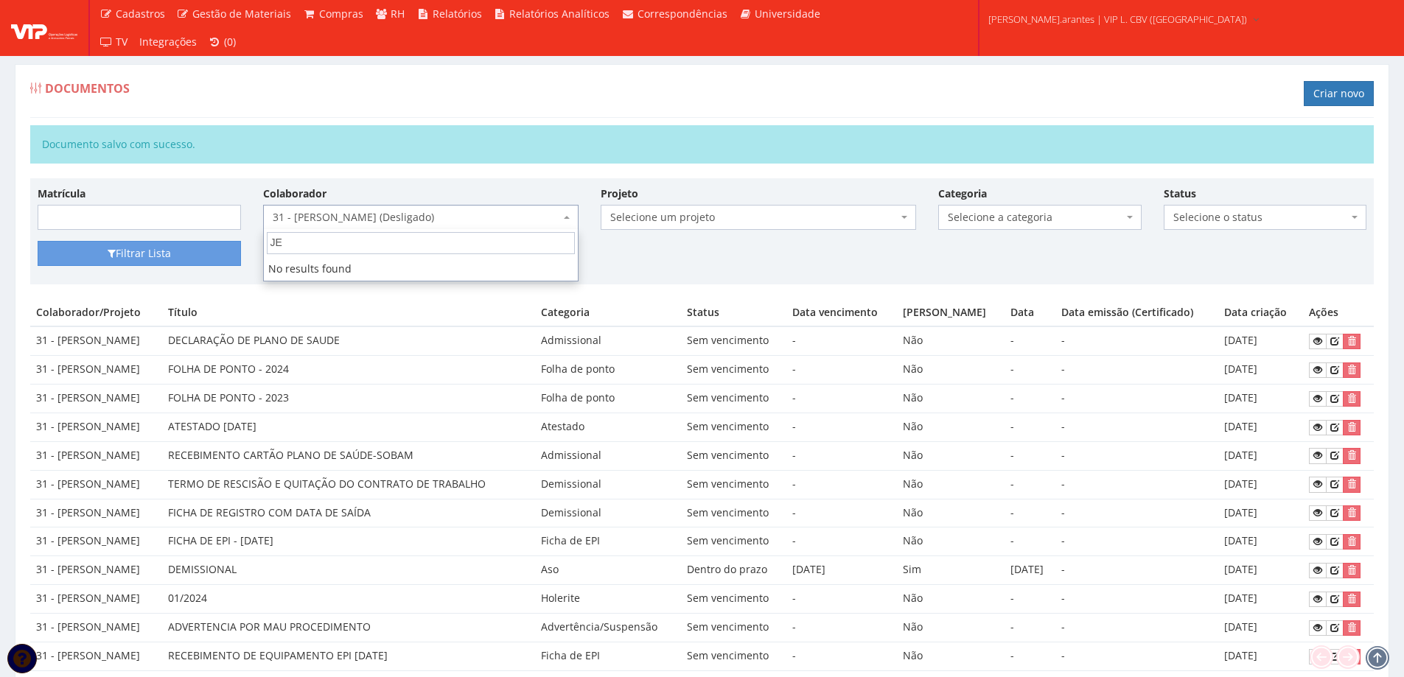
type input "J"
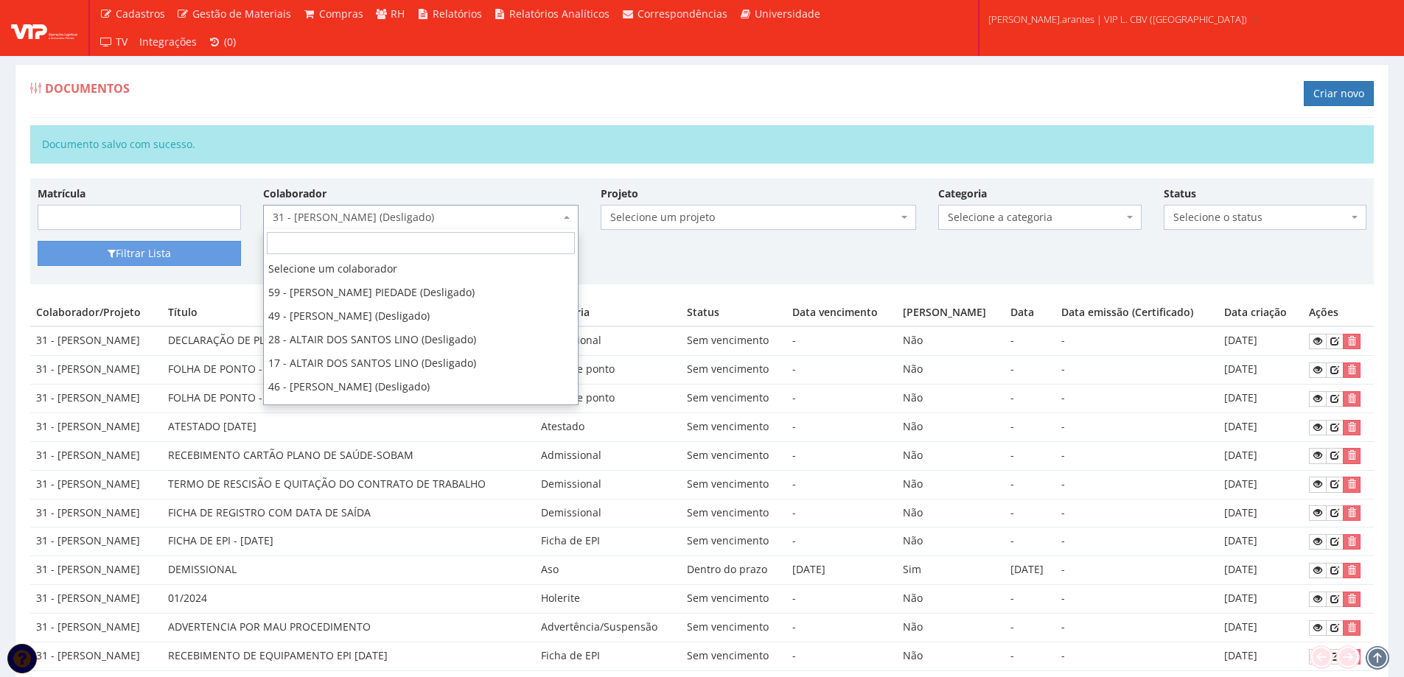
scroll to position [1108, 0]
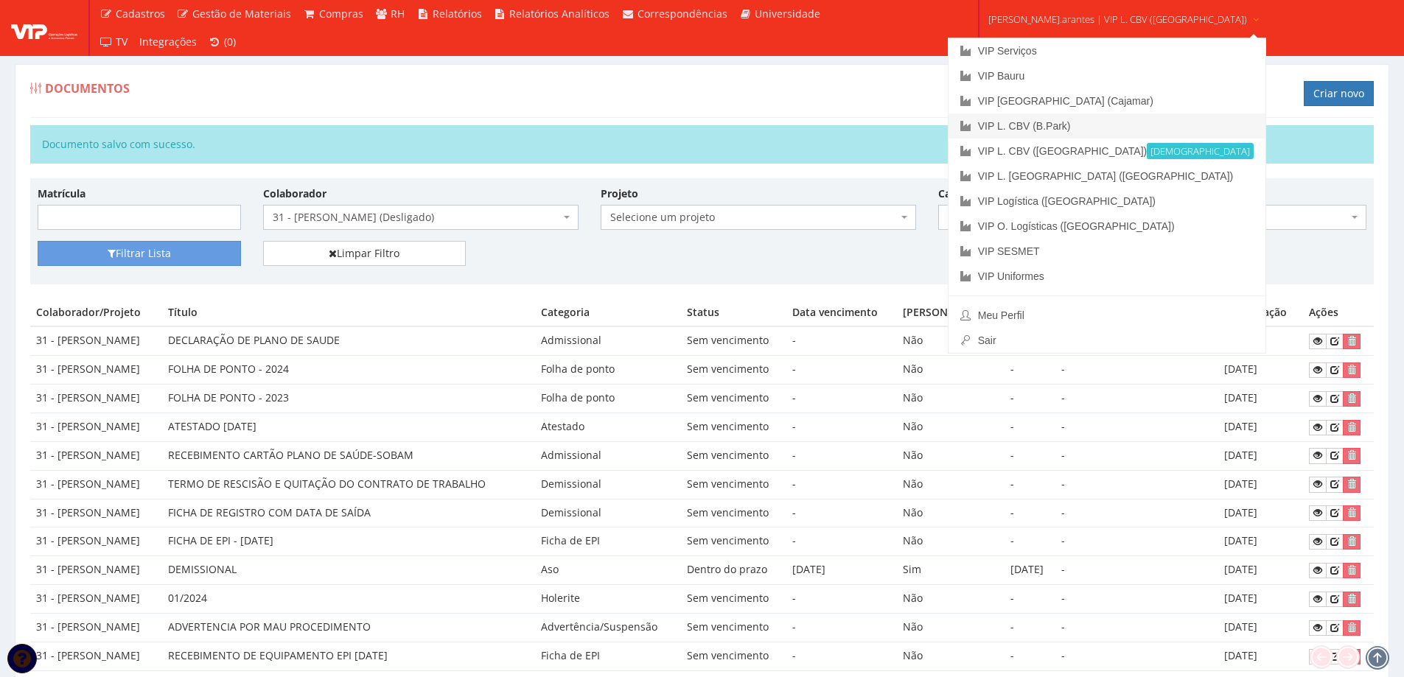
click at [1014, 131] on link "VIP L. CBV (B.Park)" at bounding box center [1108, 126] width 318 height 25
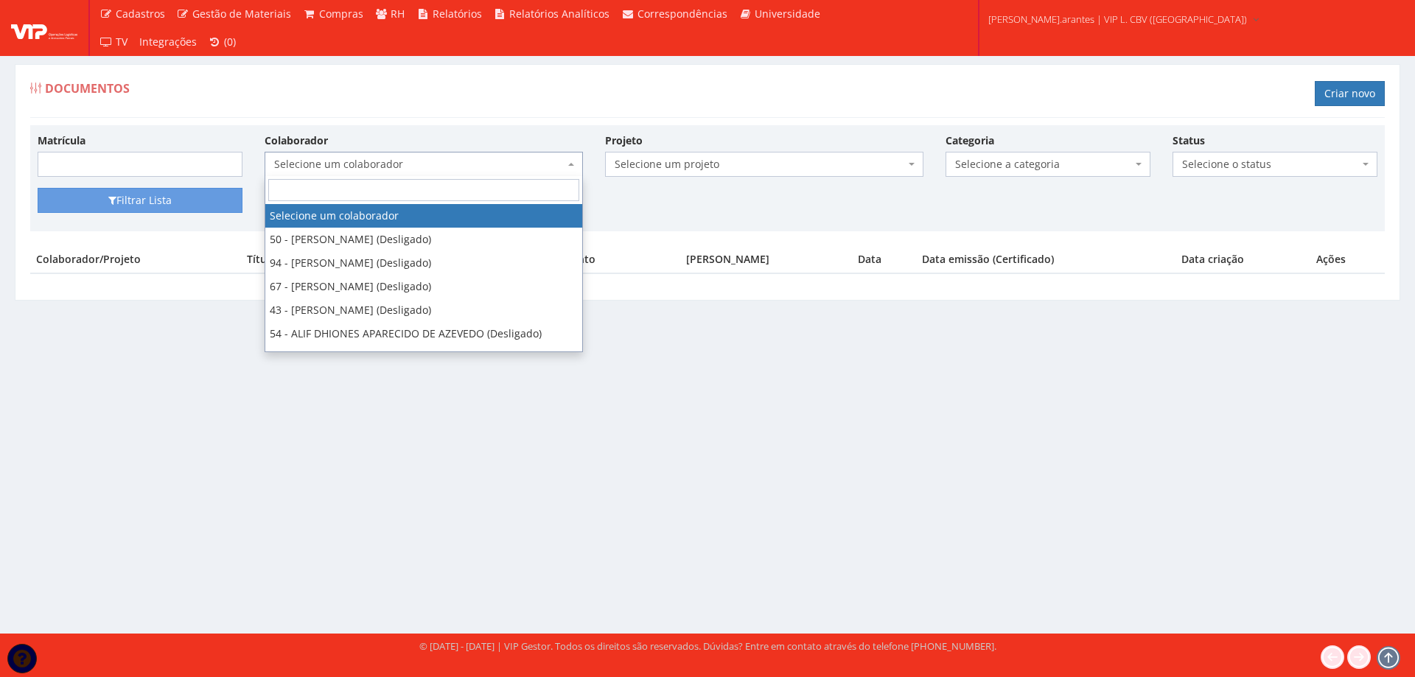
click at [341, 159] on span "Selecione um colaborador" at bounding box center [419, 164] width 290 height 15
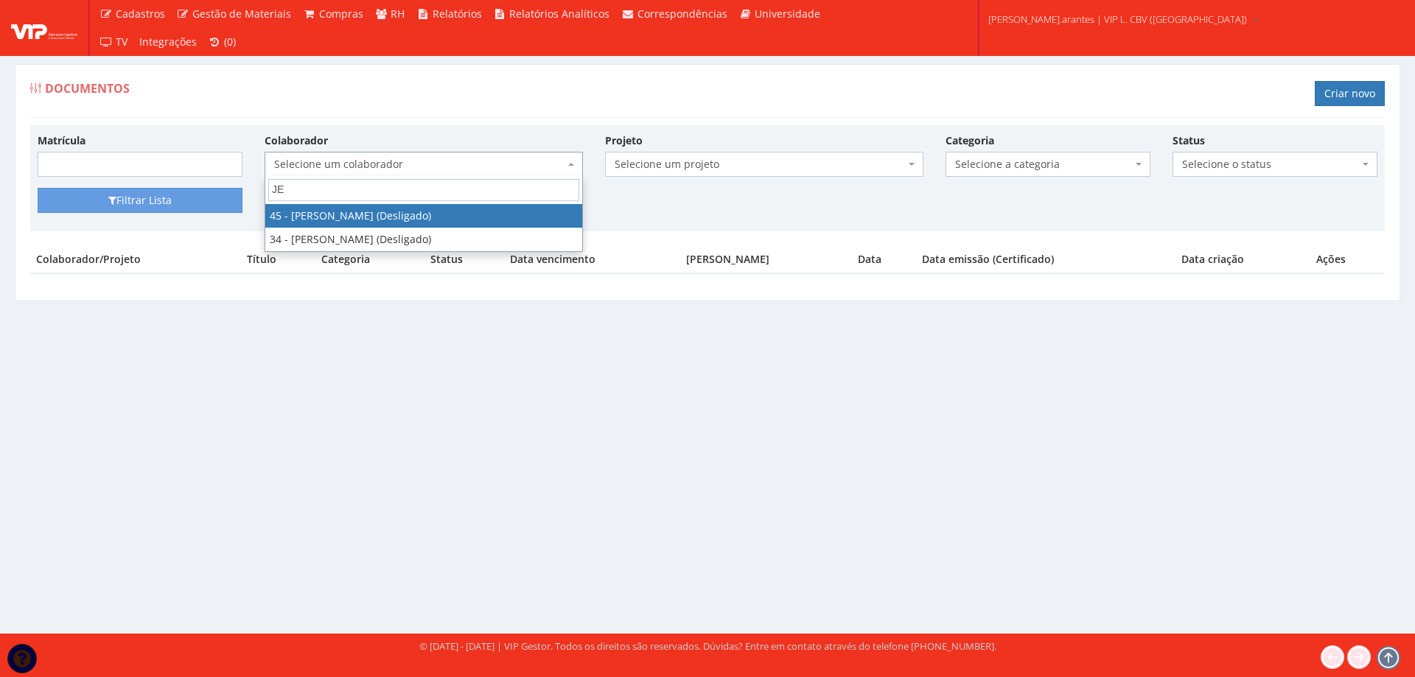
type input "J"
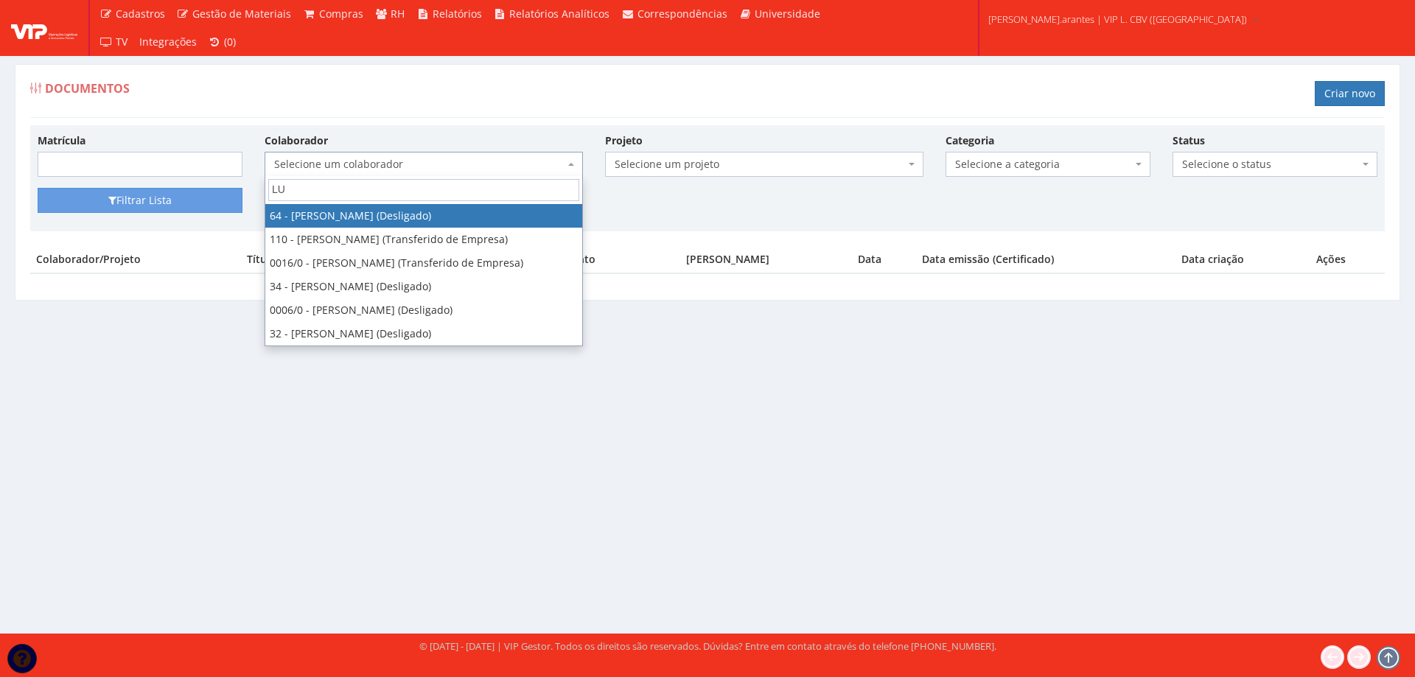
type input "L"
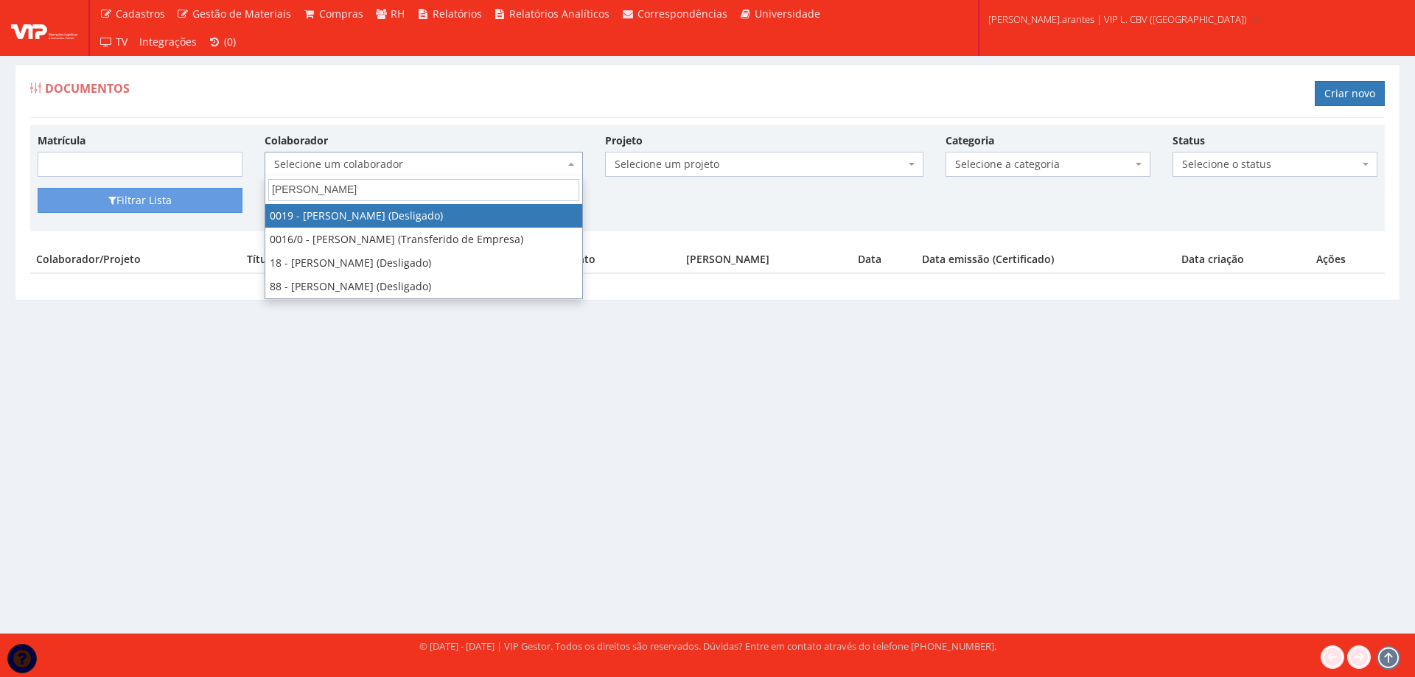
type input "[PERSON_NAME]"
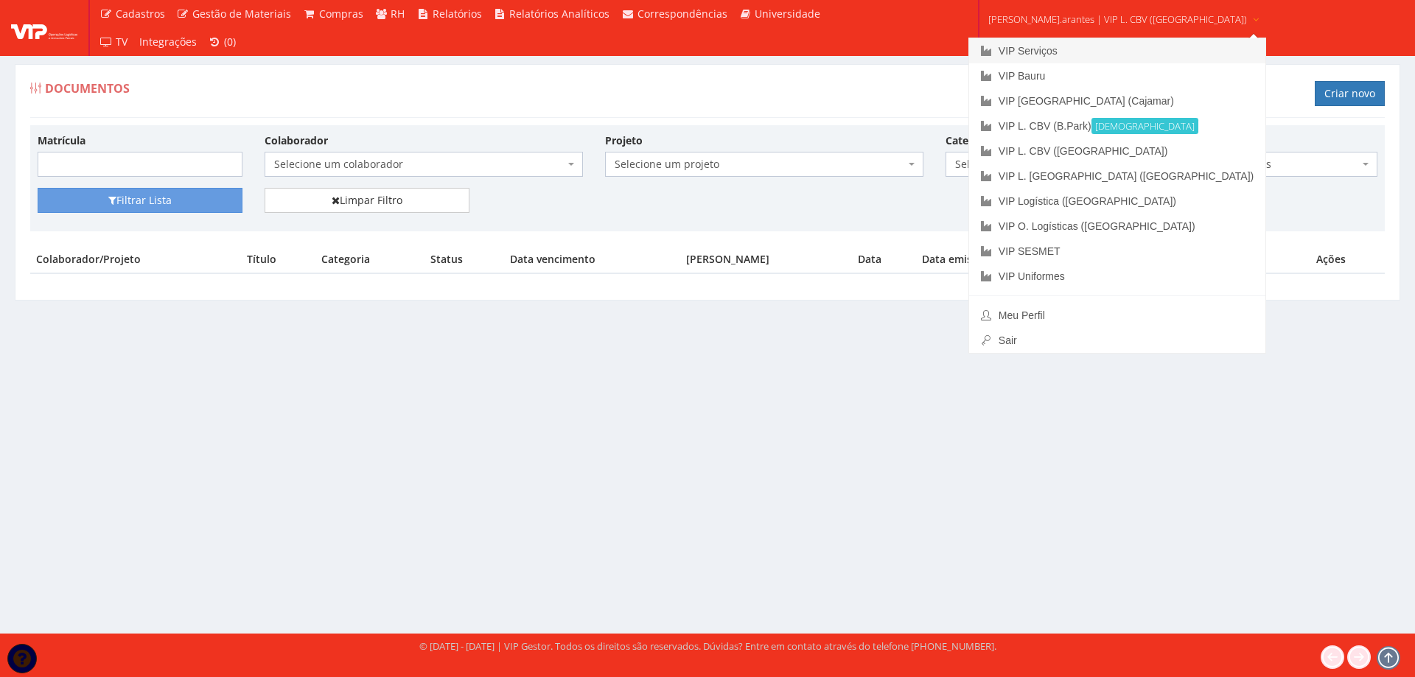
click at [1032, 50] on link "VIP Serviços" at bounding box center [1117, 50] width 296 height 25
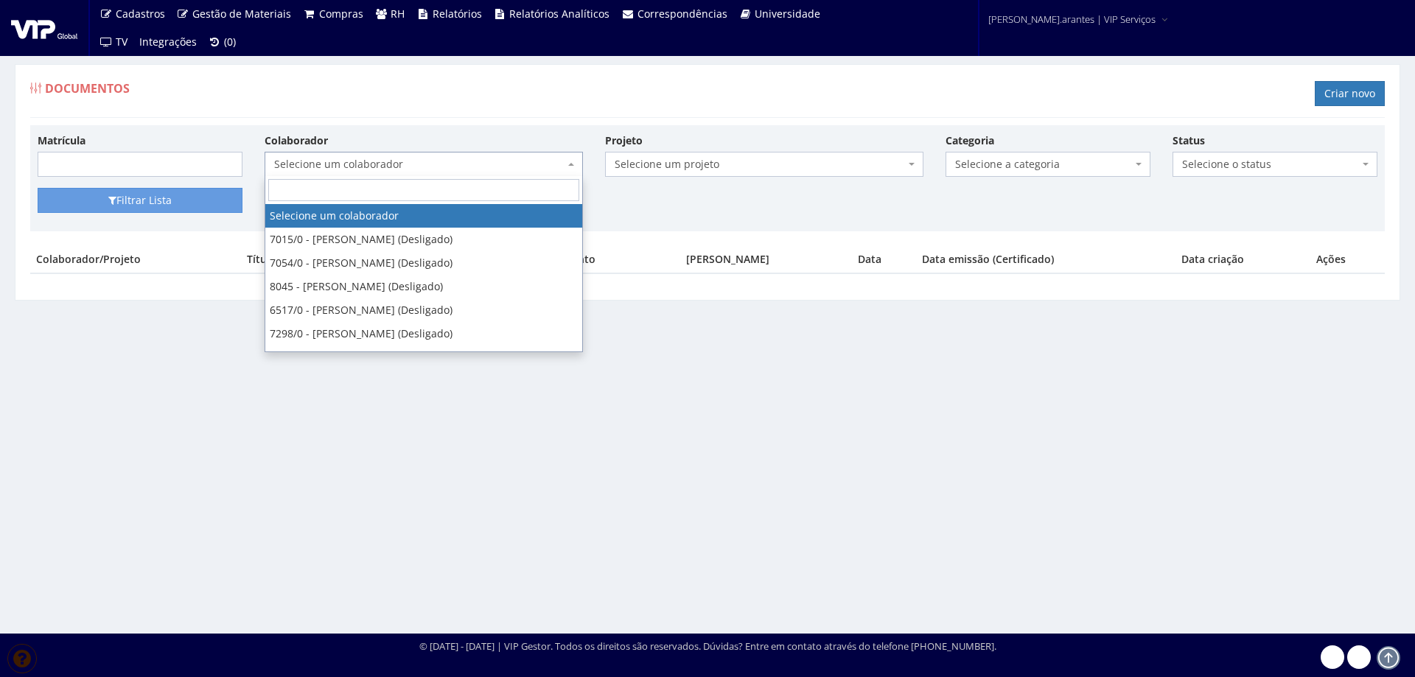
drag, startPoint x: 0, startPoint y: 0, endPoint x: 334, endPoint y: 158, distance: 369.6
click at [334, 158] on span "Selecione um colaborador" at bounding box center [419, 164] width 290 height 15
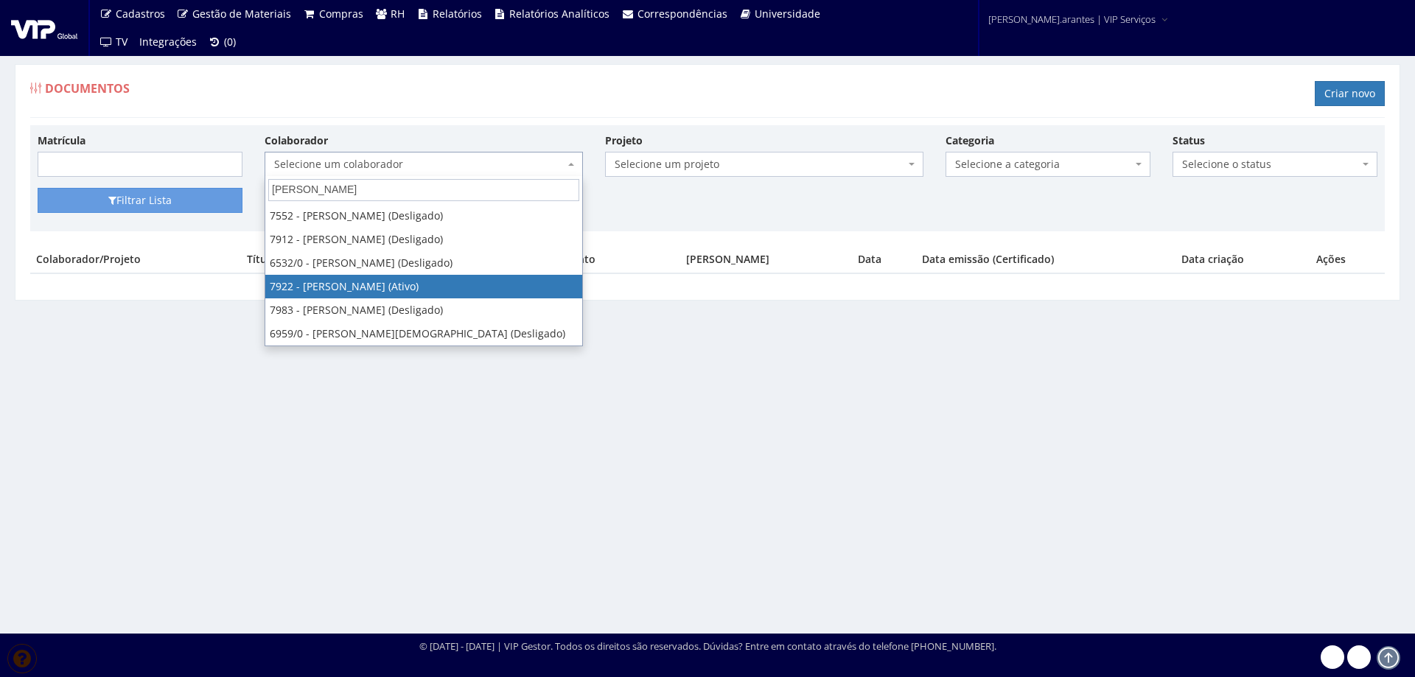
type input "JEFFE"
select select "2987"
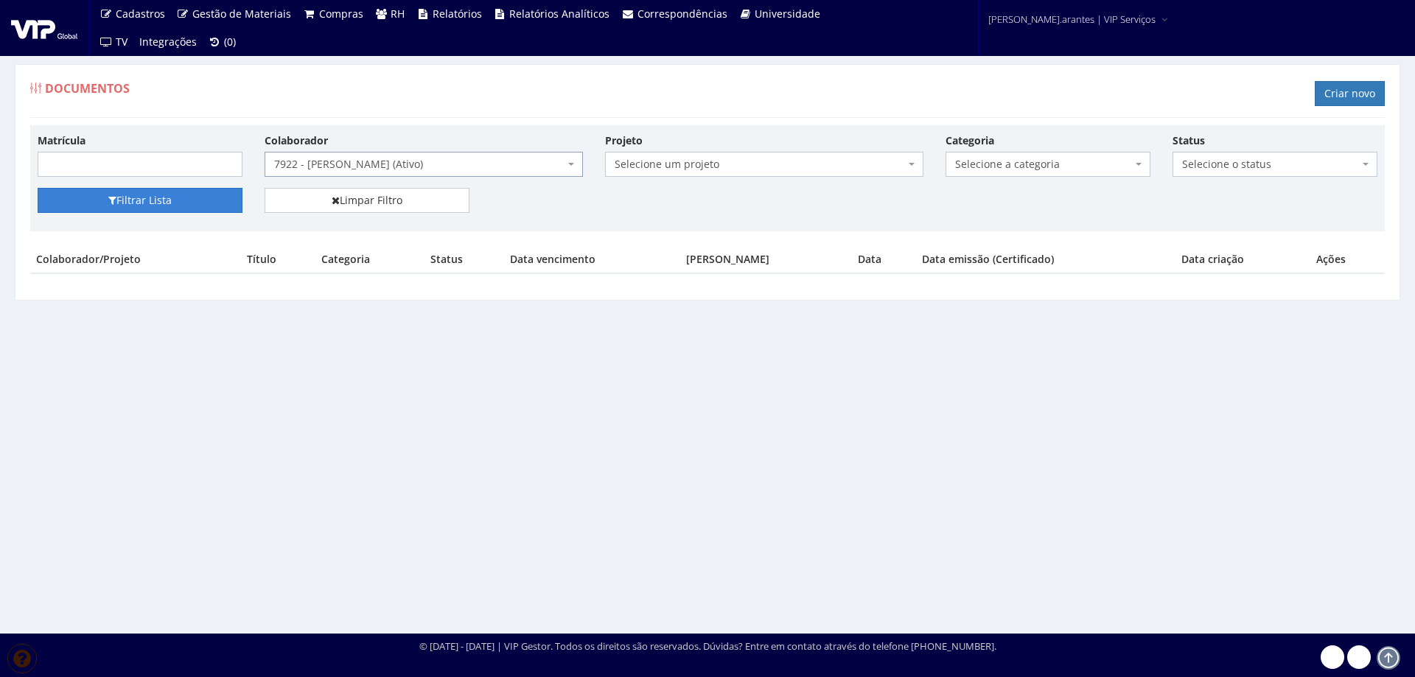
click at [138, 202] on button "Filtrar Lista" at bounding box center [140, 200] width 205 height 25
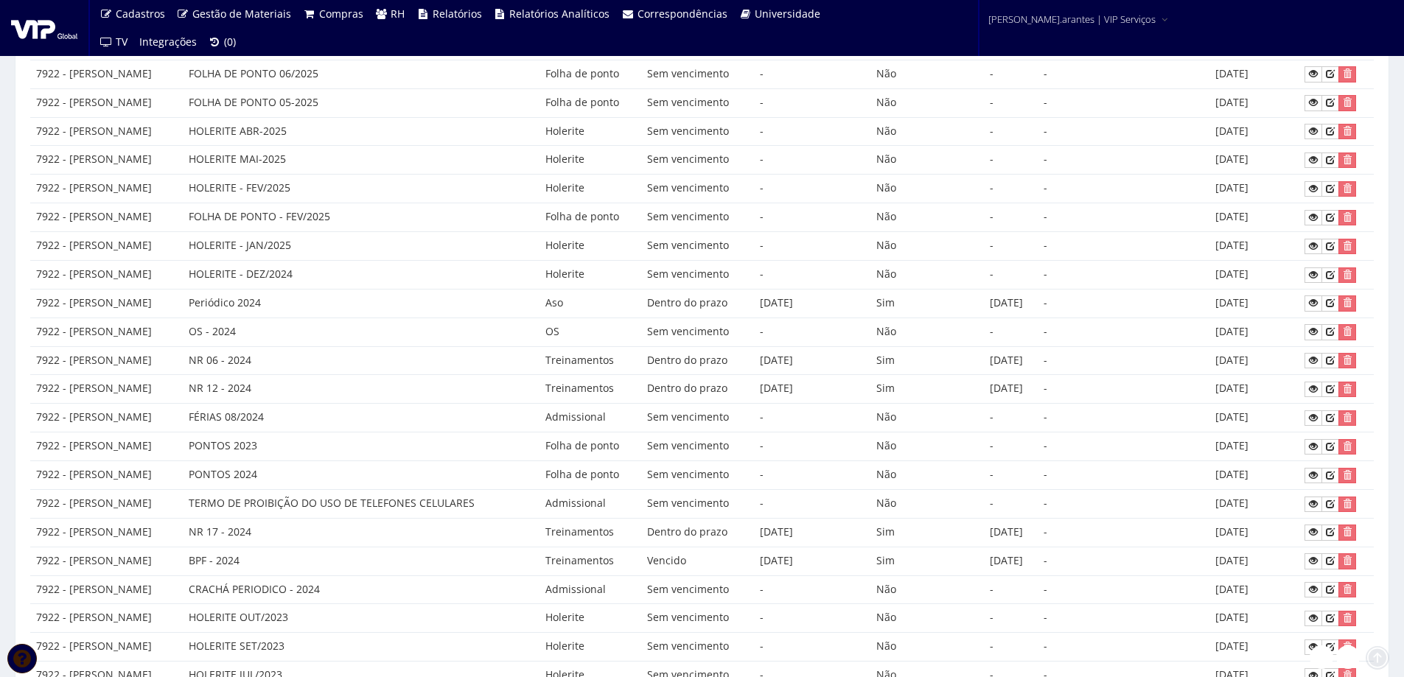
scroll to position [516, 0]
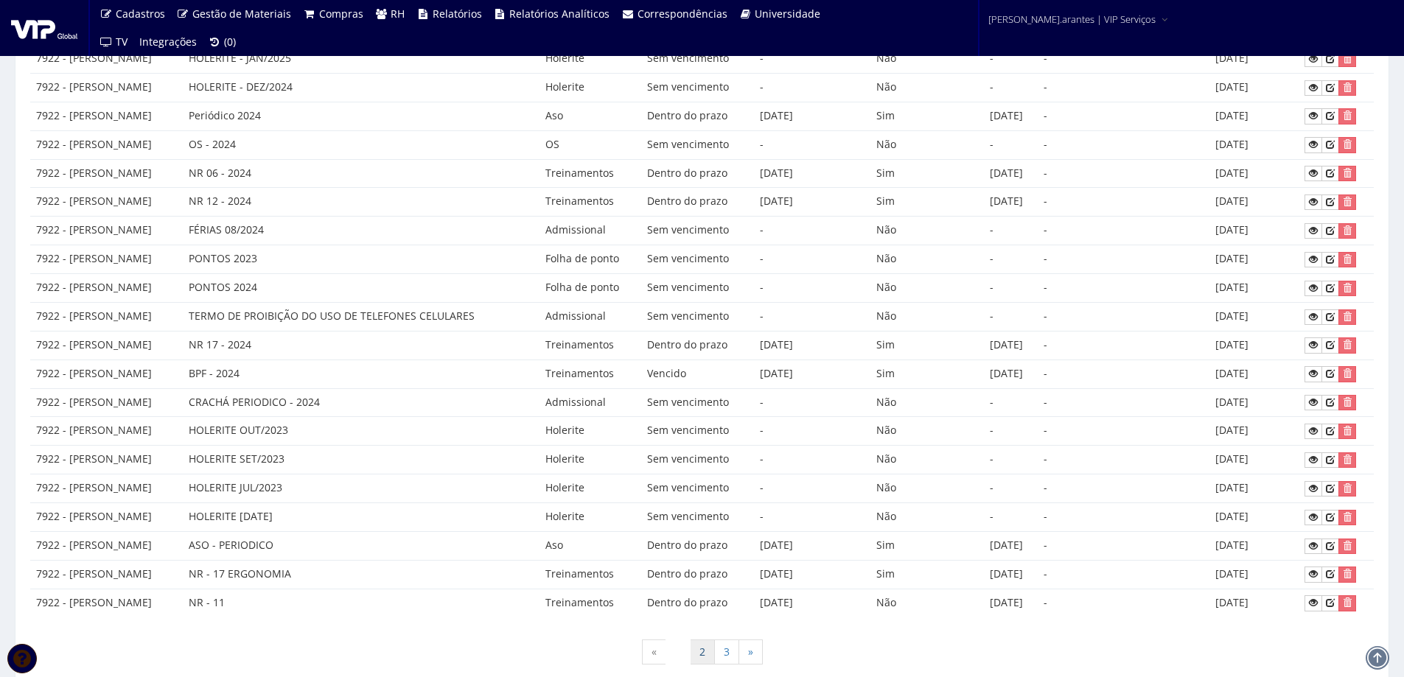
click at [698, 650] on link "2" at bounding box center [702, 652] width 25 height 25
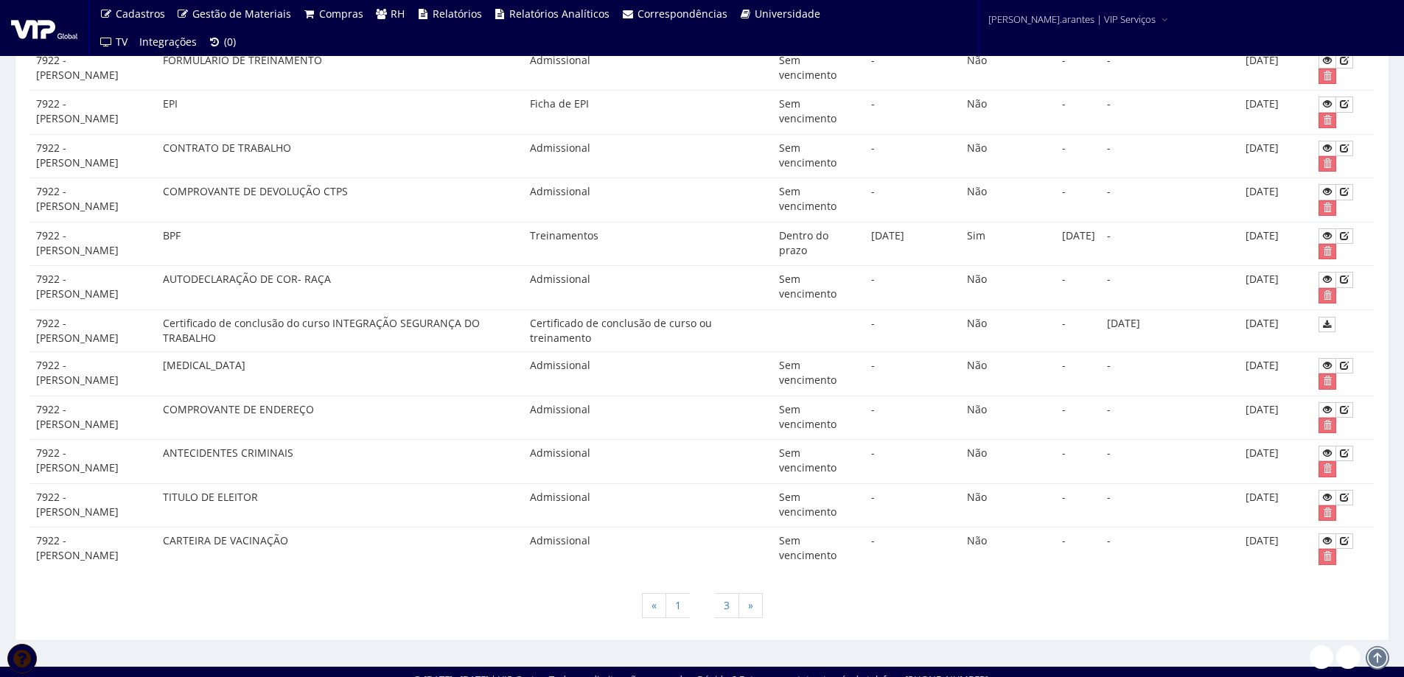
scroll to position [1046, 0]
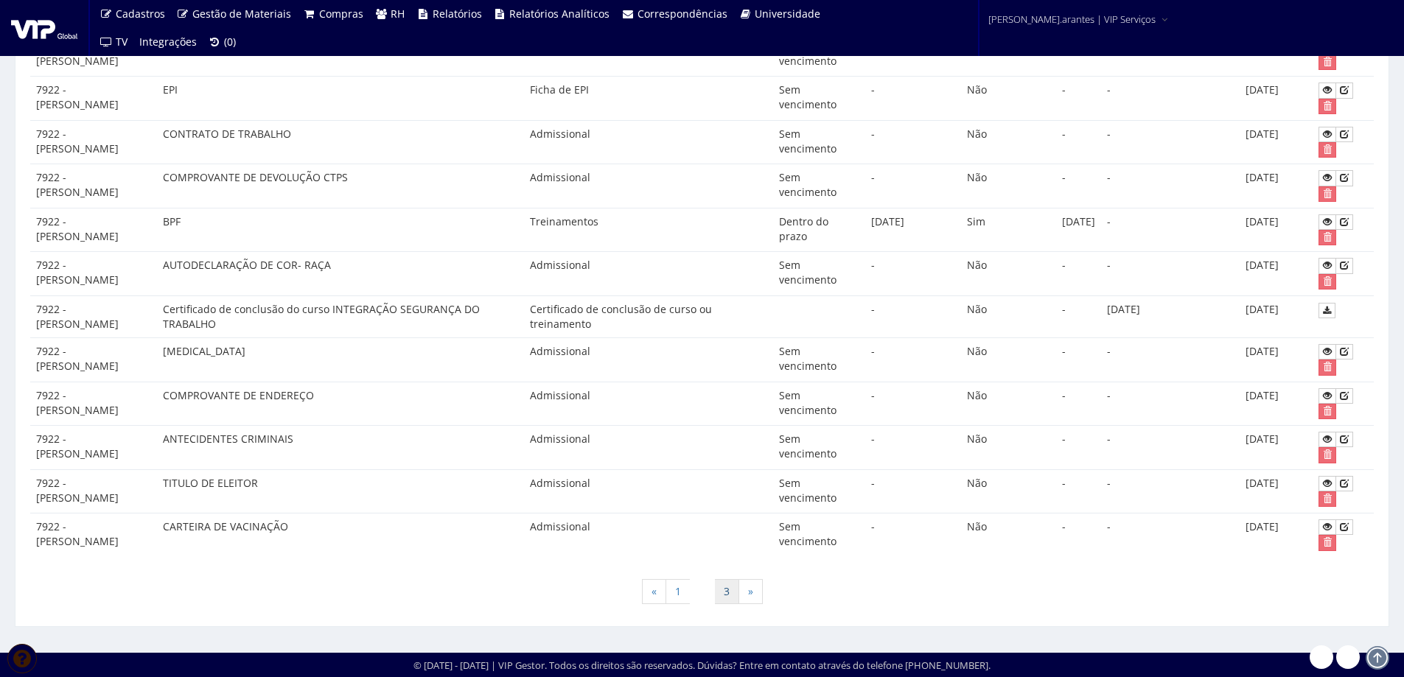
click at [726, 587] on link "3" at bounding box center [726, 591] width 25 height 25
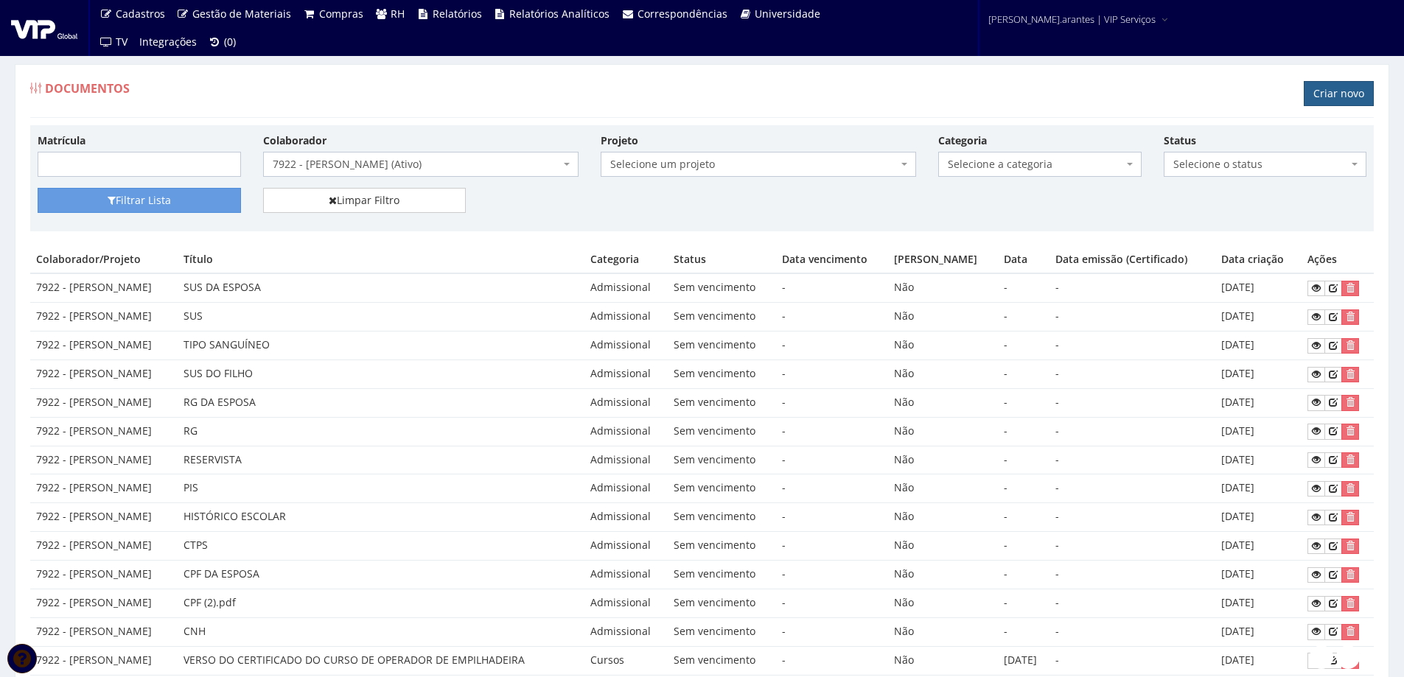
click at [1319, 94] on link "Criar novo" at bounding box center [1339, 93] width 70 height 25
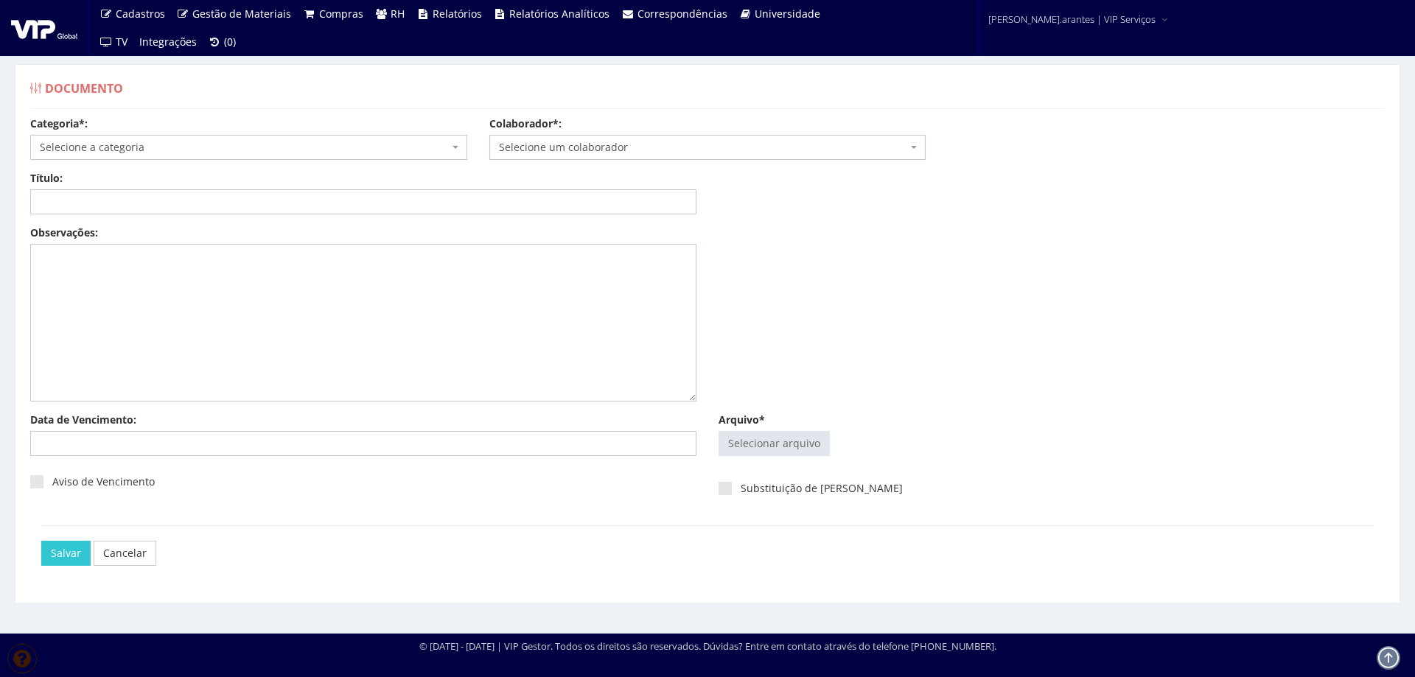
click at [161, 148] on span "Selecione a categoria" at bounding box center [244, 147] width 409 height 15
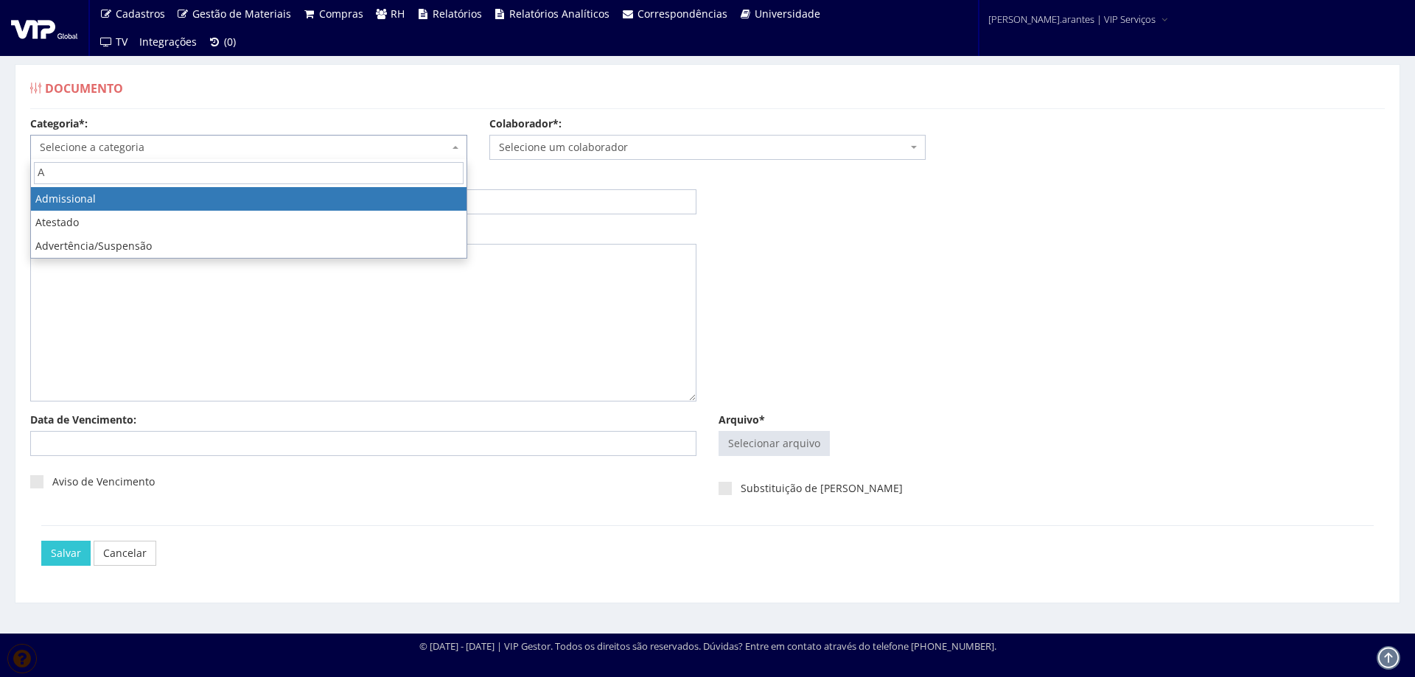
type input "AD"
select select "admissional"
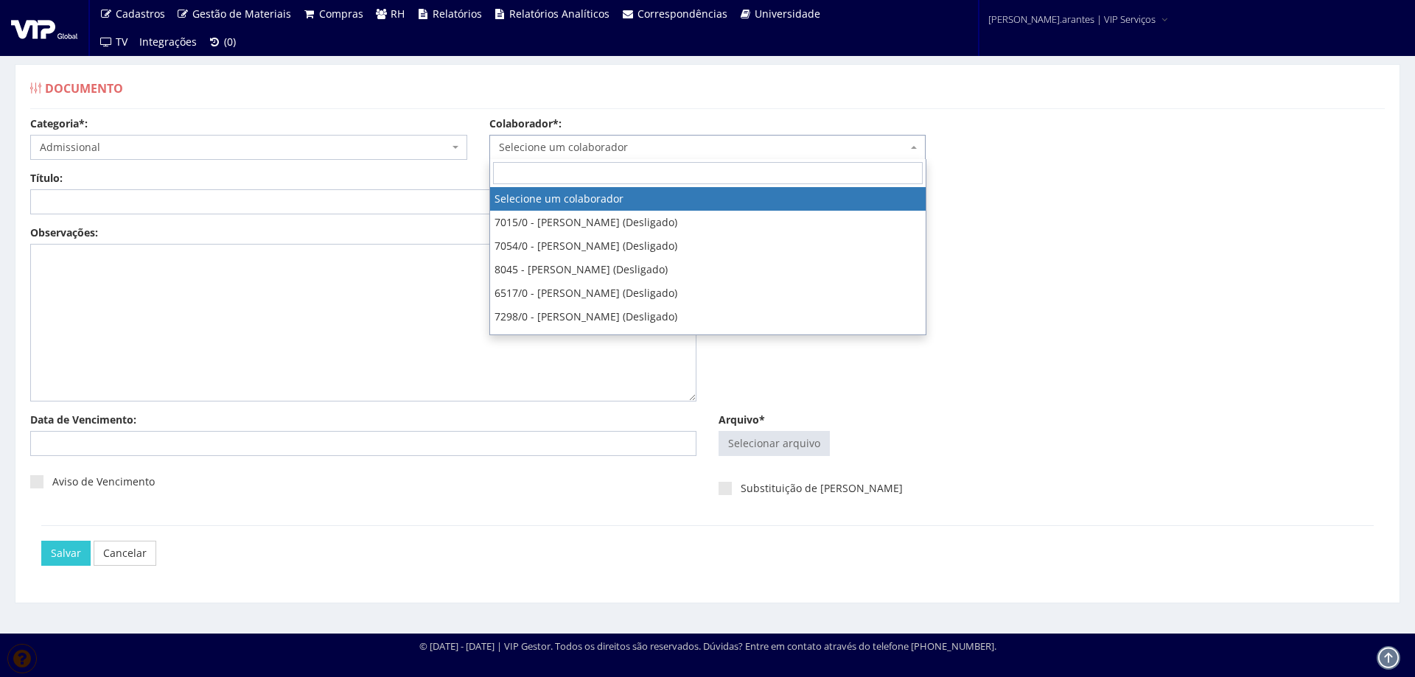
click at [554, 145] on span "Selecione um colaborador" at bounding box center [703, 147] width 409 height 15
type input "7922"
select select "2987"
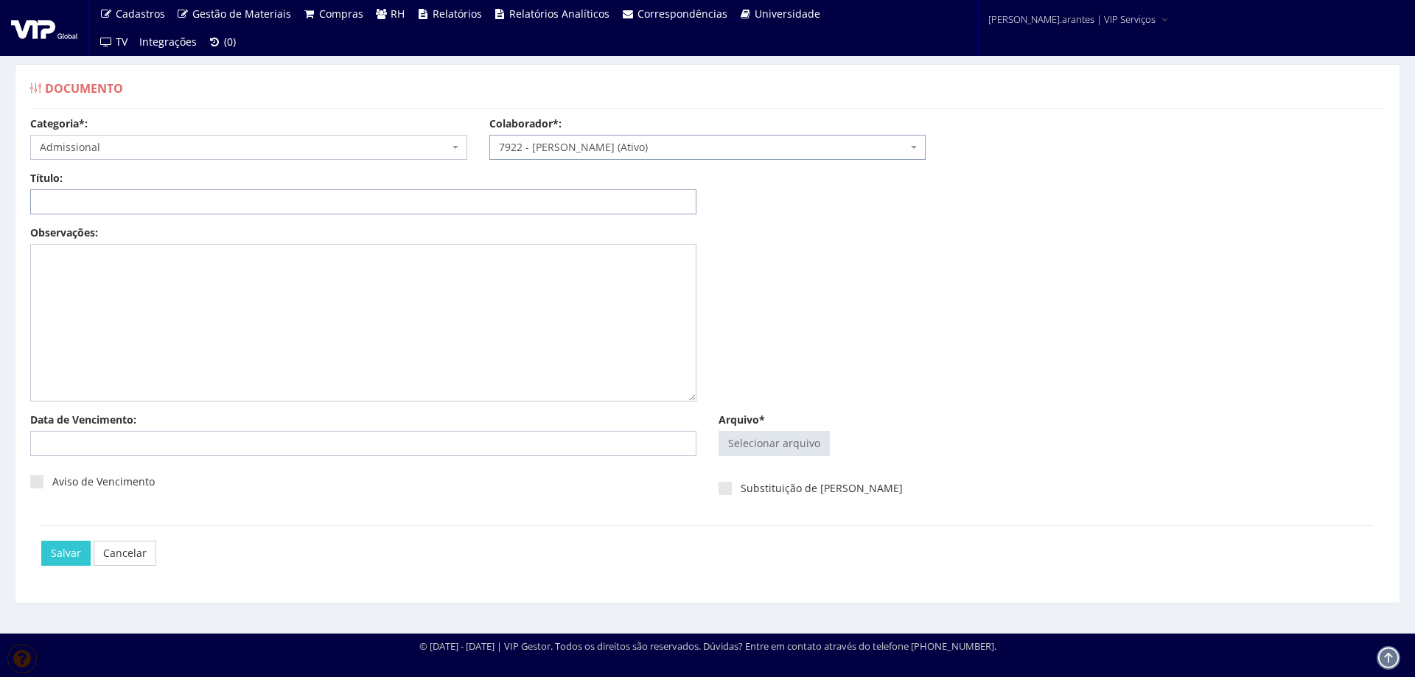
drag, startPoint x: 385, startPoint y: 202, endPoint x: 374, endPoint y: 209, distance: 13.3
click at [385, 202] on input "Título:" at bounding box center [363, 201] width 666 height 25
type input "DECLARAÇÃO DE PLANO DE SAUDE"
type input "C:\fakepath\Inclusão - Jefferson dos Santos Rosa.pdf"
click at [752, 445] on input "Arquivo*" at bounding box center [774, 444] width 110 height 24
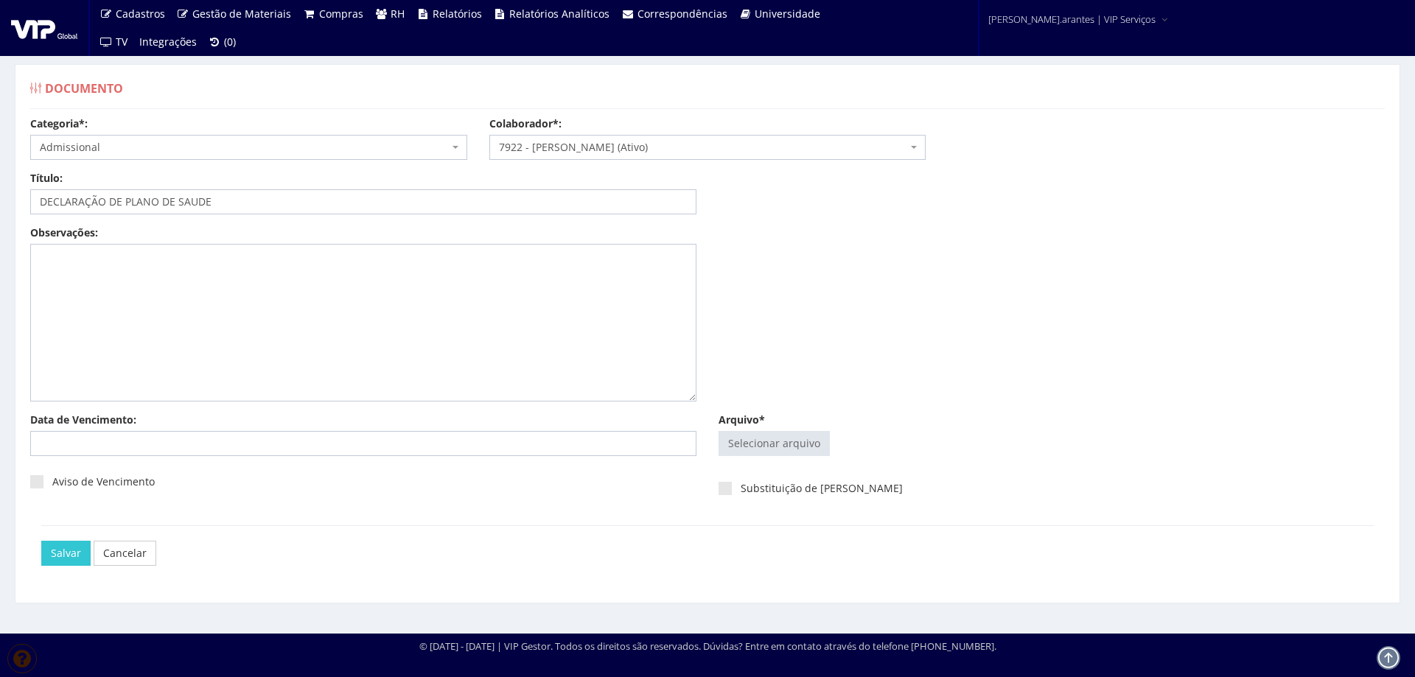
click at [785, 394] on div "Observações:" at bounding box center [707, 319] width 1377 height 187
type input "C:\fakepath\Inclusão - Jefferson dos Santos Rosa.pdf"
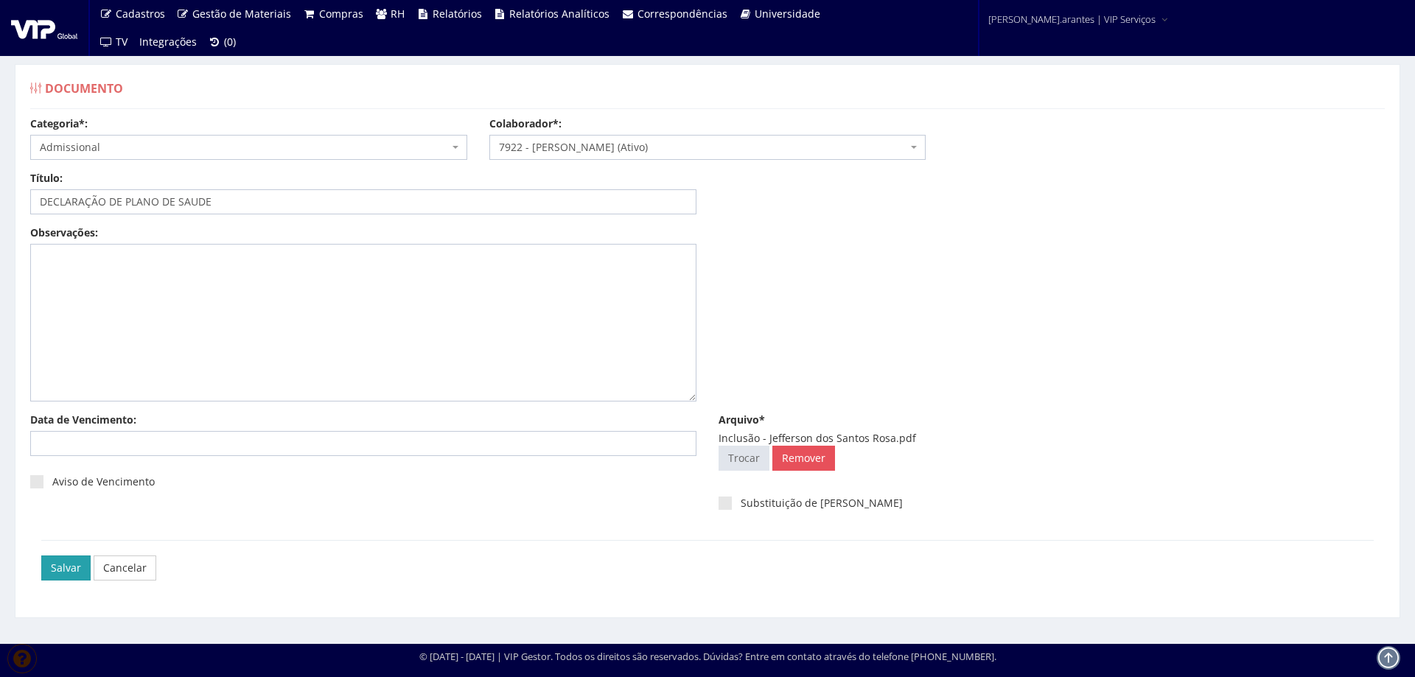
click at [56, 568] on input "Salvar" at bounding box center [65, 568] width 49 height 25
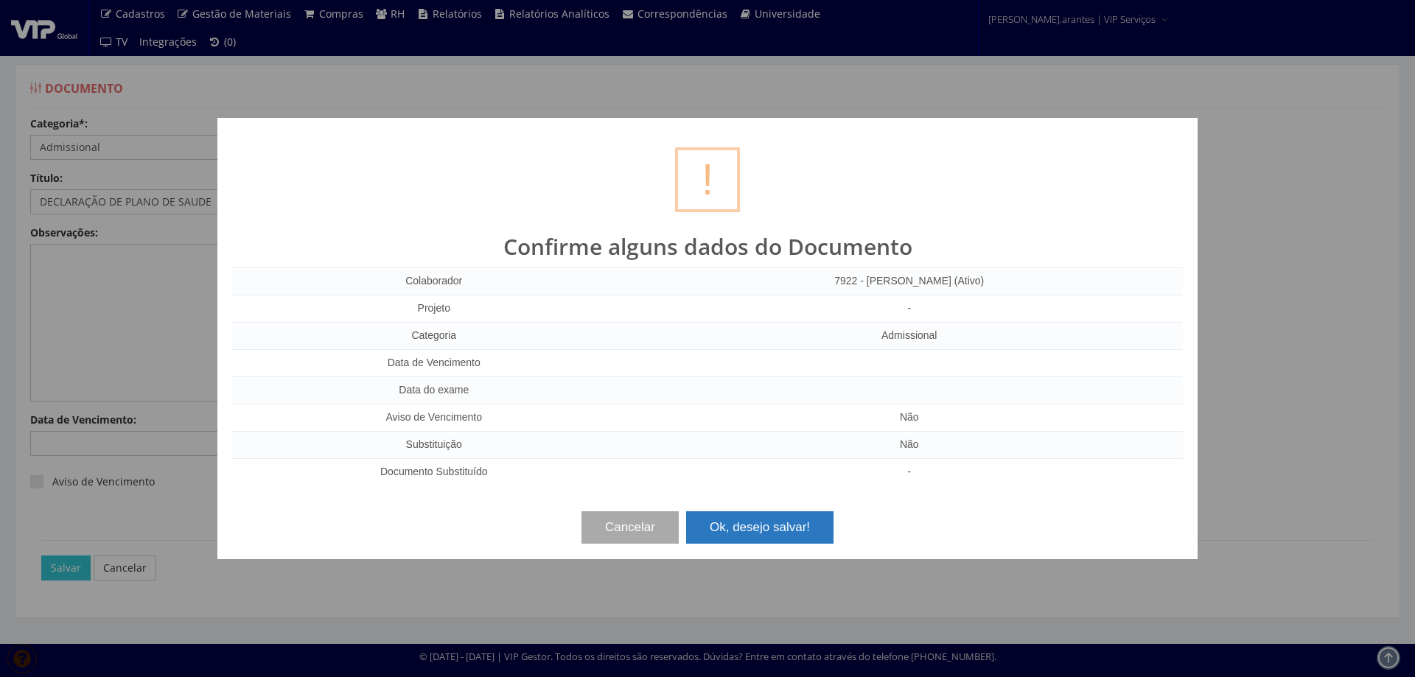
click at [715, 526] on button "Ok, desejo salvar!" at bounding box center [759, 528] width 147 height 32
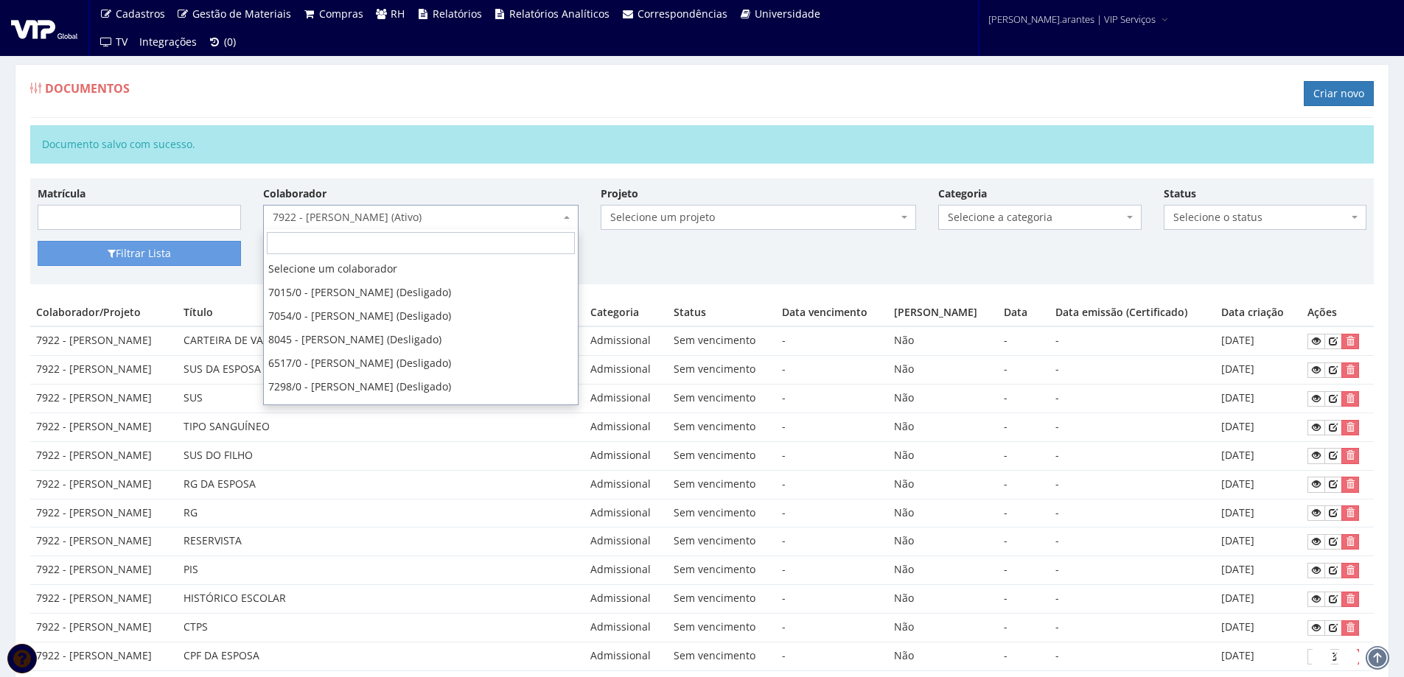
click at [315, 220] on span "7922 - JEFFERSON DOS SANTOS ROSA (Ativo)" at bounding box center [416, 217] width 287 height 15
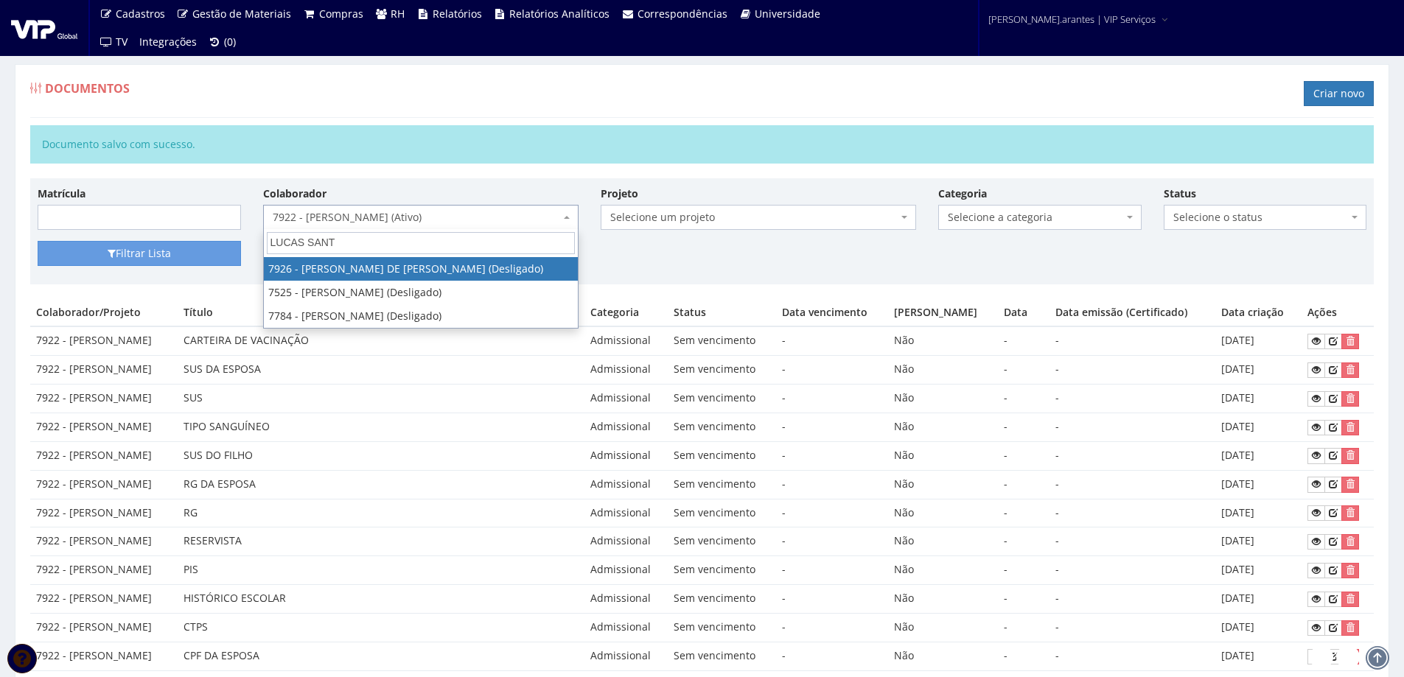
type input "LUCAS SANT"
select select "2995"
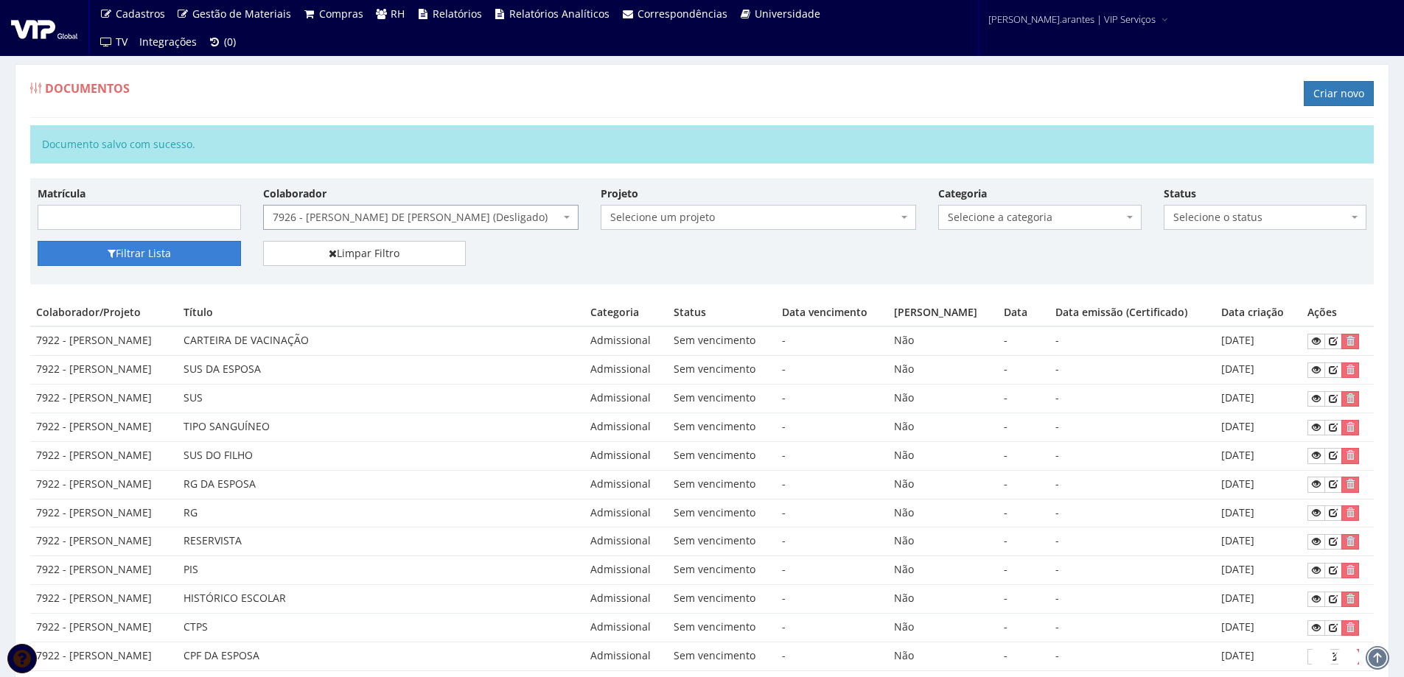
click at [168, 257] on button "Filtrar Lista" at bounding box center [139, 253] width 203 height 25
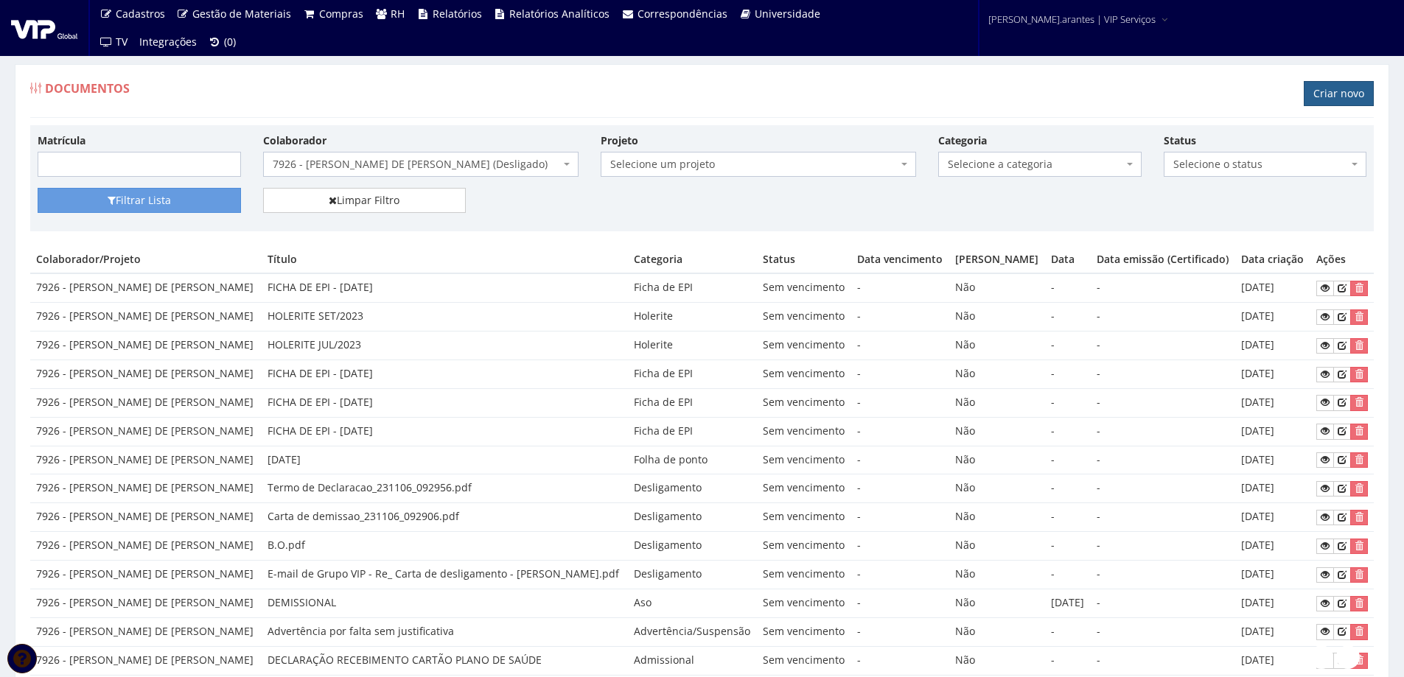
click at [1332, 91] on link "Criar novo" at bounding box center [1339, 93] width 70 height 25
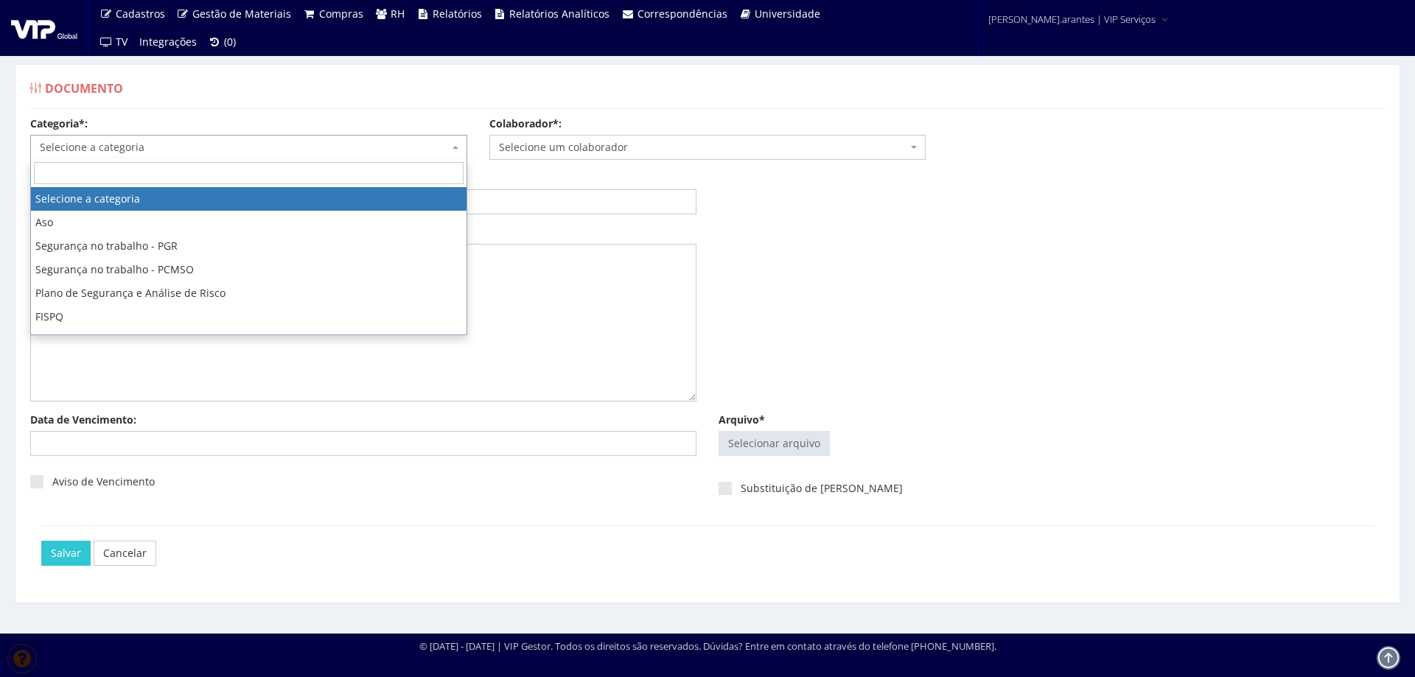
click at [338, 147] on span "Selecione a categoria" at bounding box center [244, 147] width 409 height 15
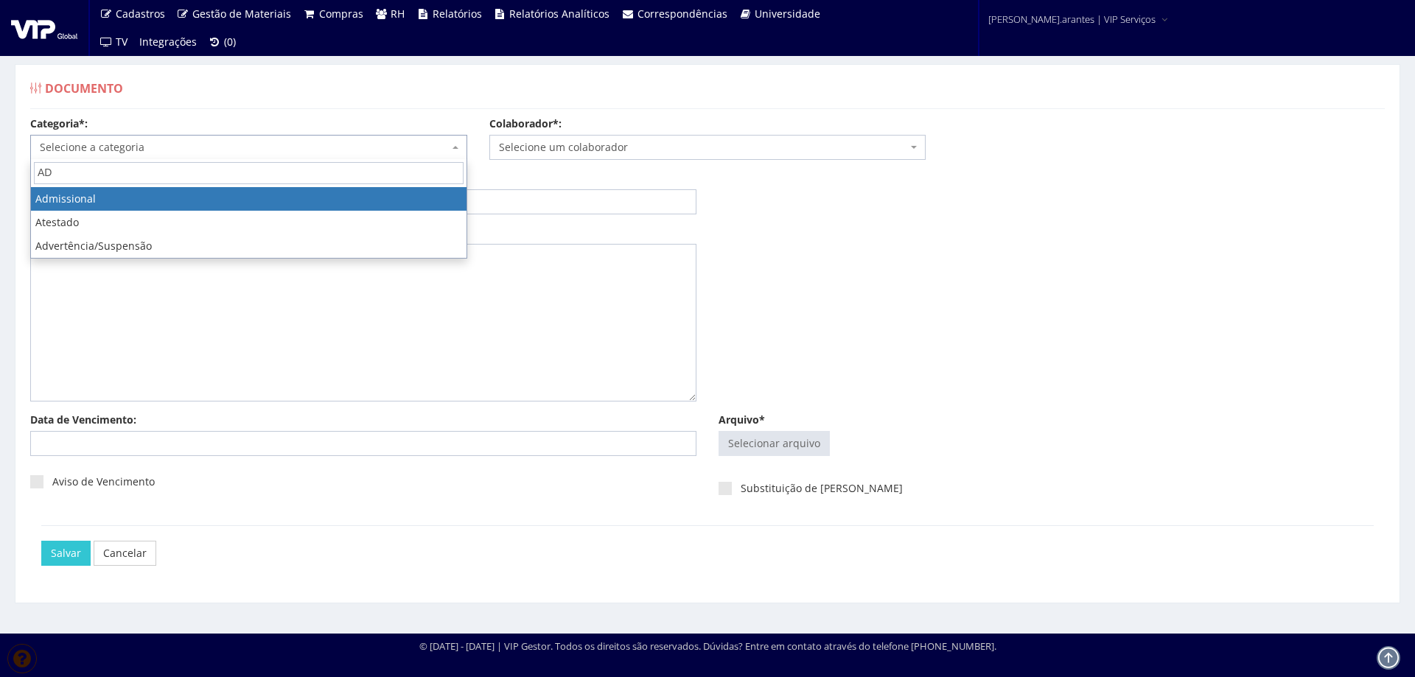
type input "AD"
select select "admissional"
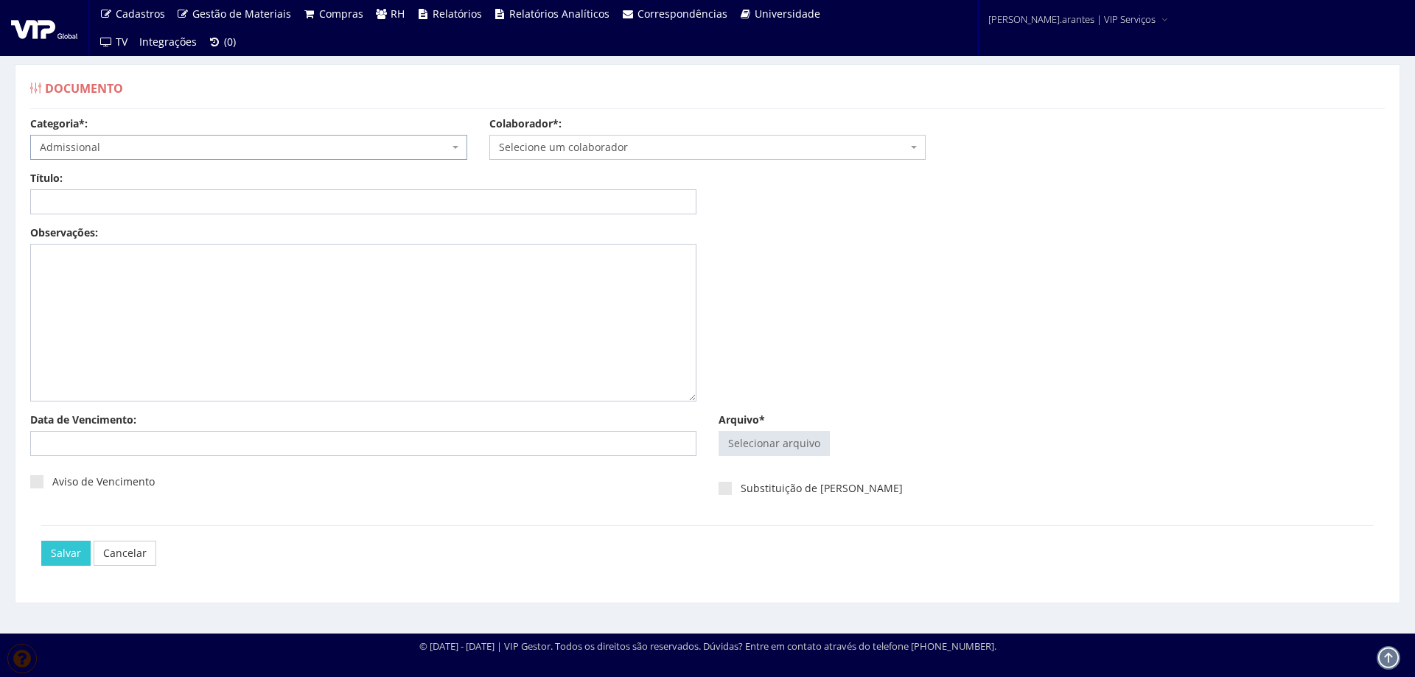
click at [680, 142] on span "Selecione um colaborador" at bounding box center [703, 147] width 409 height 15
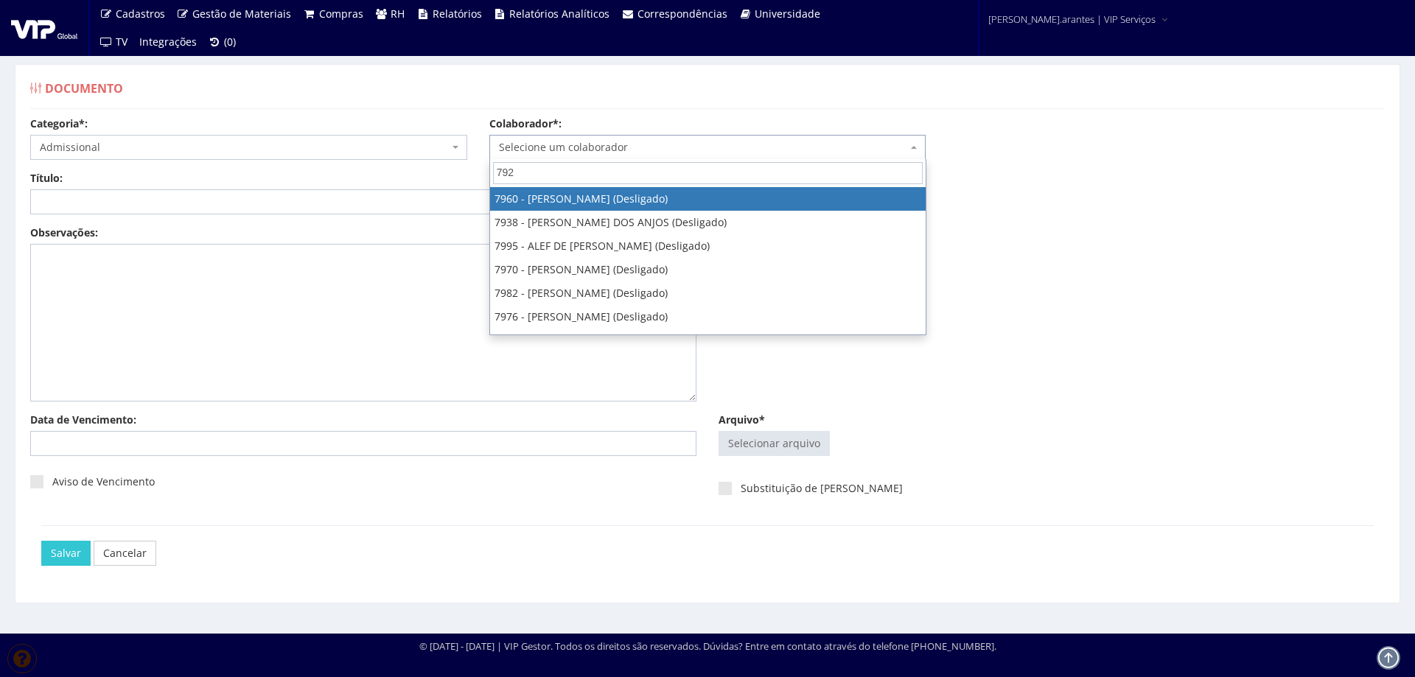
type input "7926"
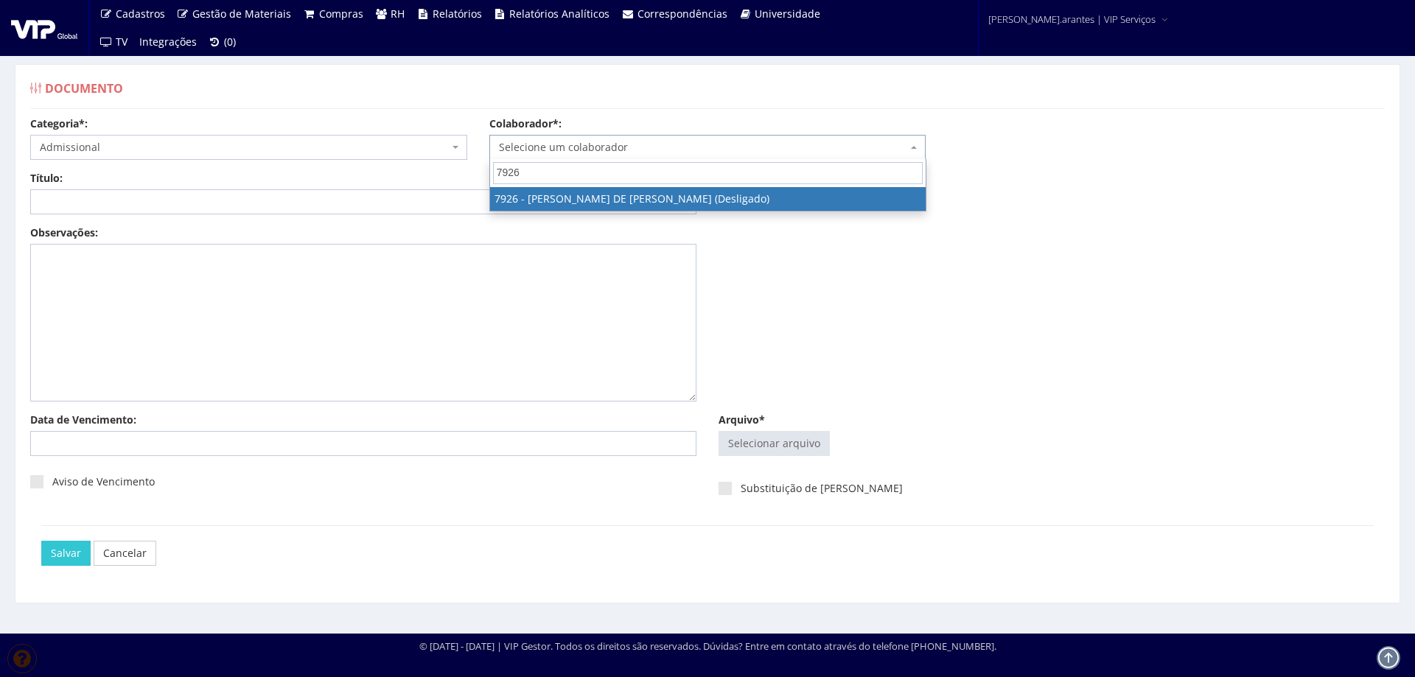
select select "2995"
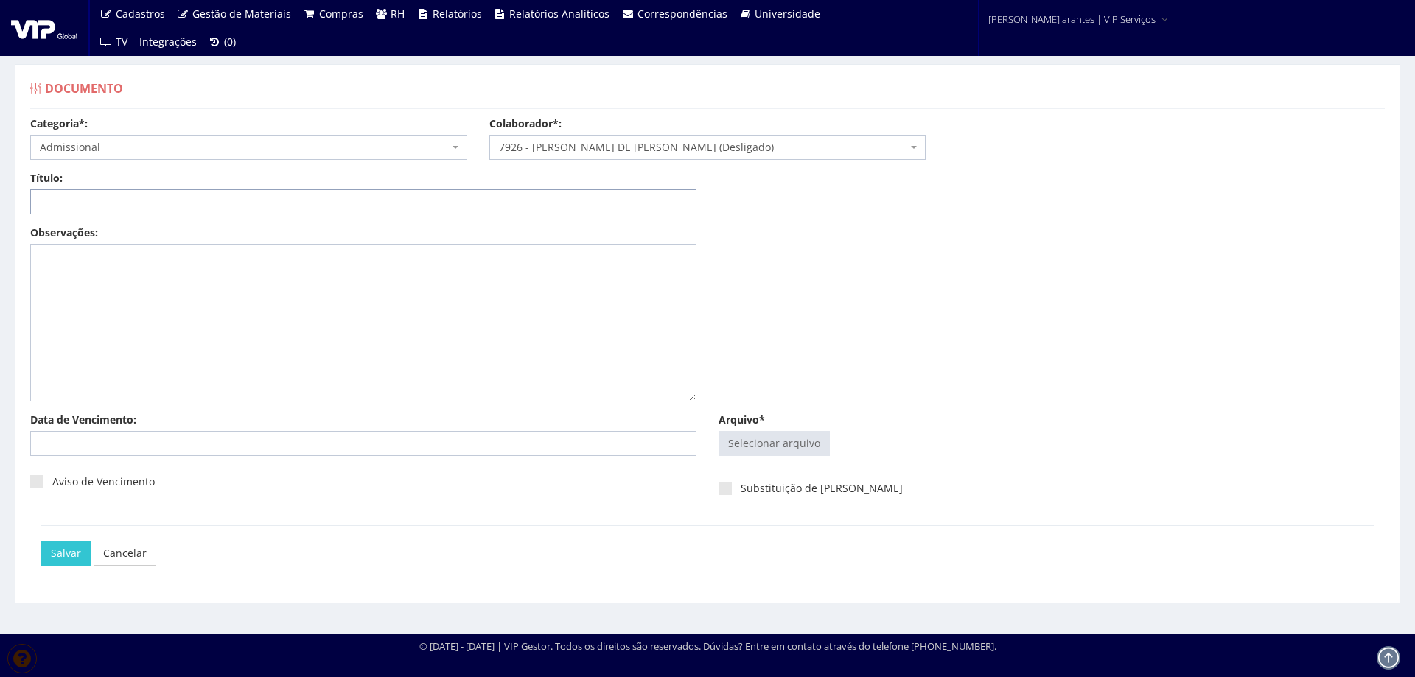
click at [475, 197] on input "Título:" at bounding box center [363, 201] width 666 height 25
type input "DECLARAÇÃO DE PLANO DE SAUDE"
click at [1004, 409] on div "Observações:" at bounding box center [707, 319] width 1377 height 187
type input "C:\fakepath\Inclusão - Lucas Santos de Lima Camargo Colini.pdf"
click at [846, 397] on div "Observações:" at bounding box center [707, 319] width 1377 height 187
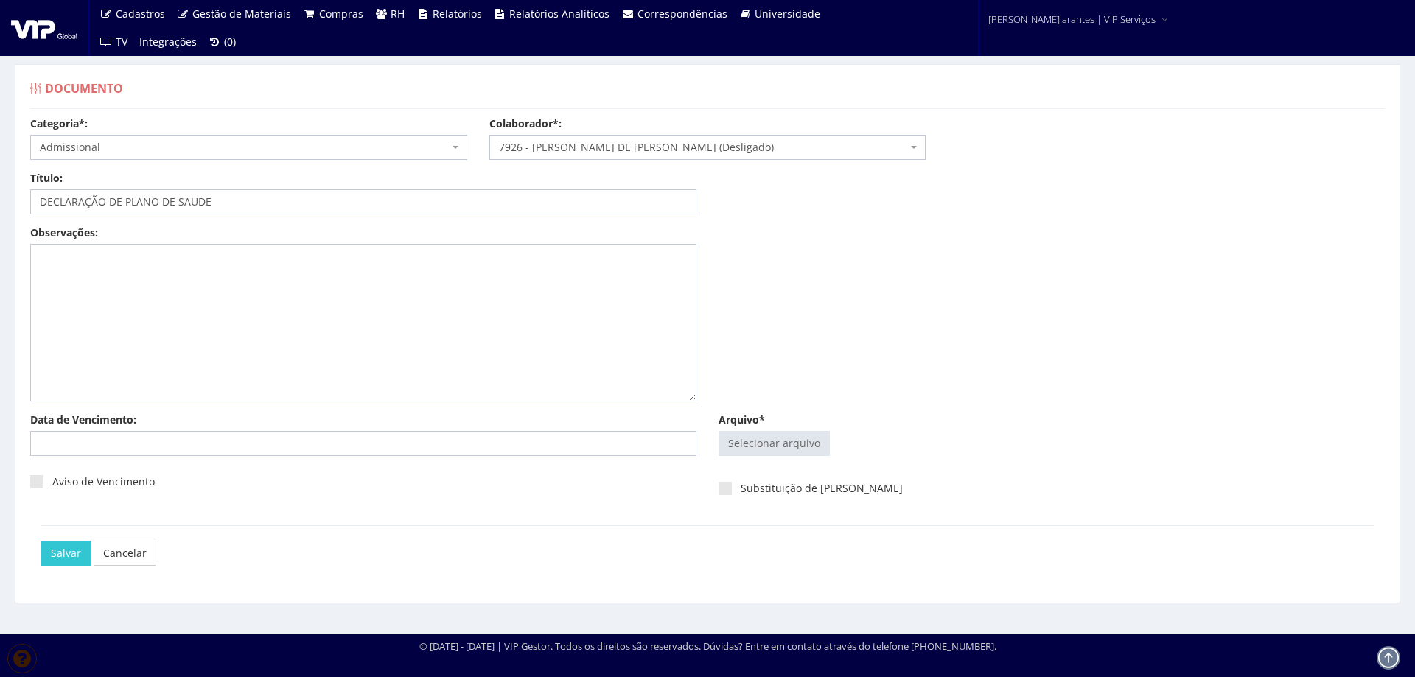
click at [847, 450] on div "Selecionar arquivo Trocar Remover" at bounding box center [1052, 443] width 666 height 25
click at [775, 439] on input "Arquivo*" at bounding box center [774, 444] width 110 height 24
type input "C:\fakepath\Inclusão - Lucas Santos de Lima Camargo Colini.pdf"
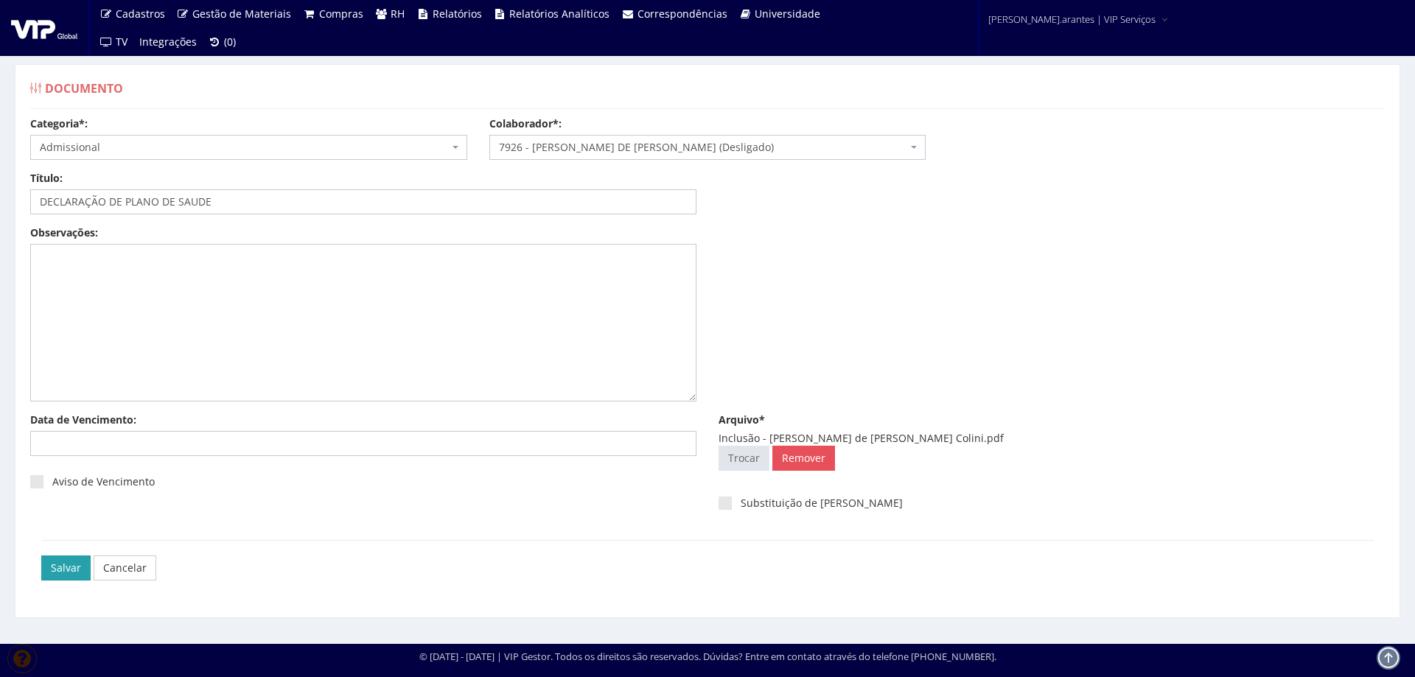
click at [55, 561] on input "Salvar" at bounding box center [65, 568] width 49 height 25
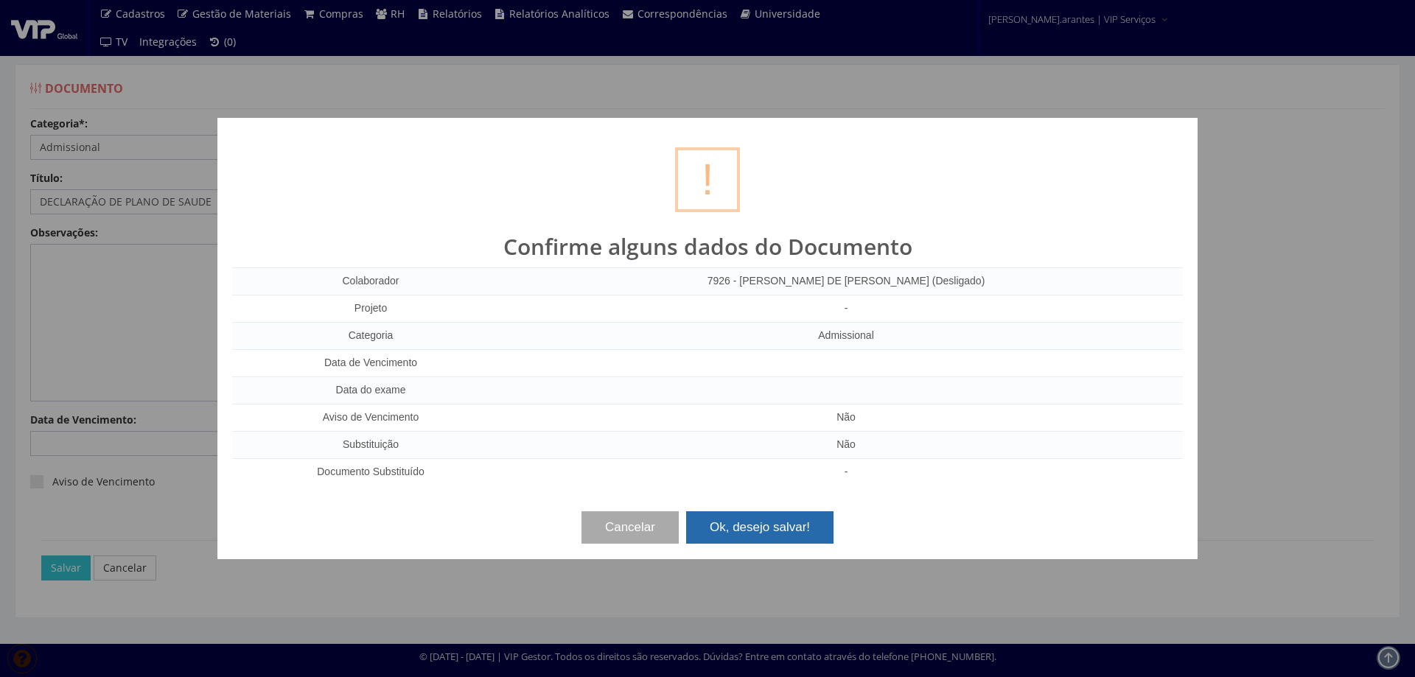
click at [747, 529] on button "Ok, desejo salvar!" at bounding box center [759, 528] width 147 height 32
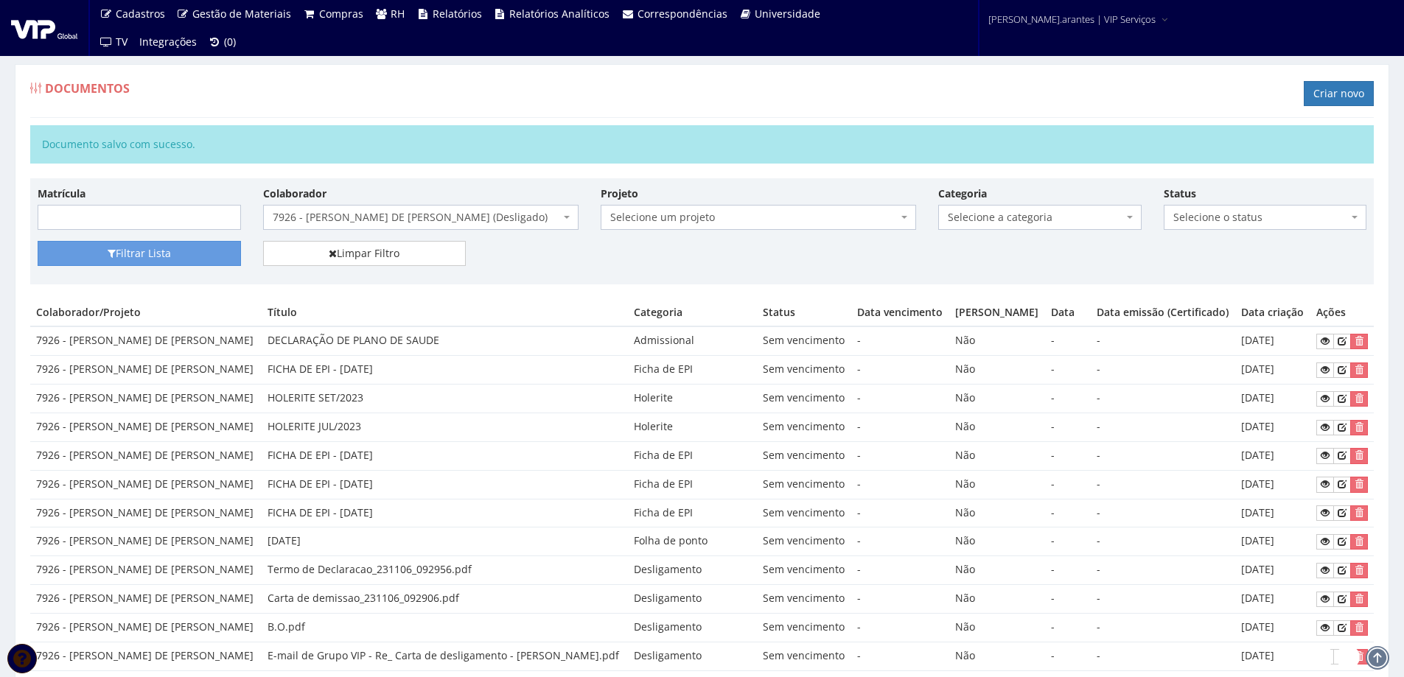
click at [394, 215] on span "7926 - [PERSON_NAME] DE [PERSON_NAME] (Desligado)" at bounding box center [416, 217] width 287 height 15
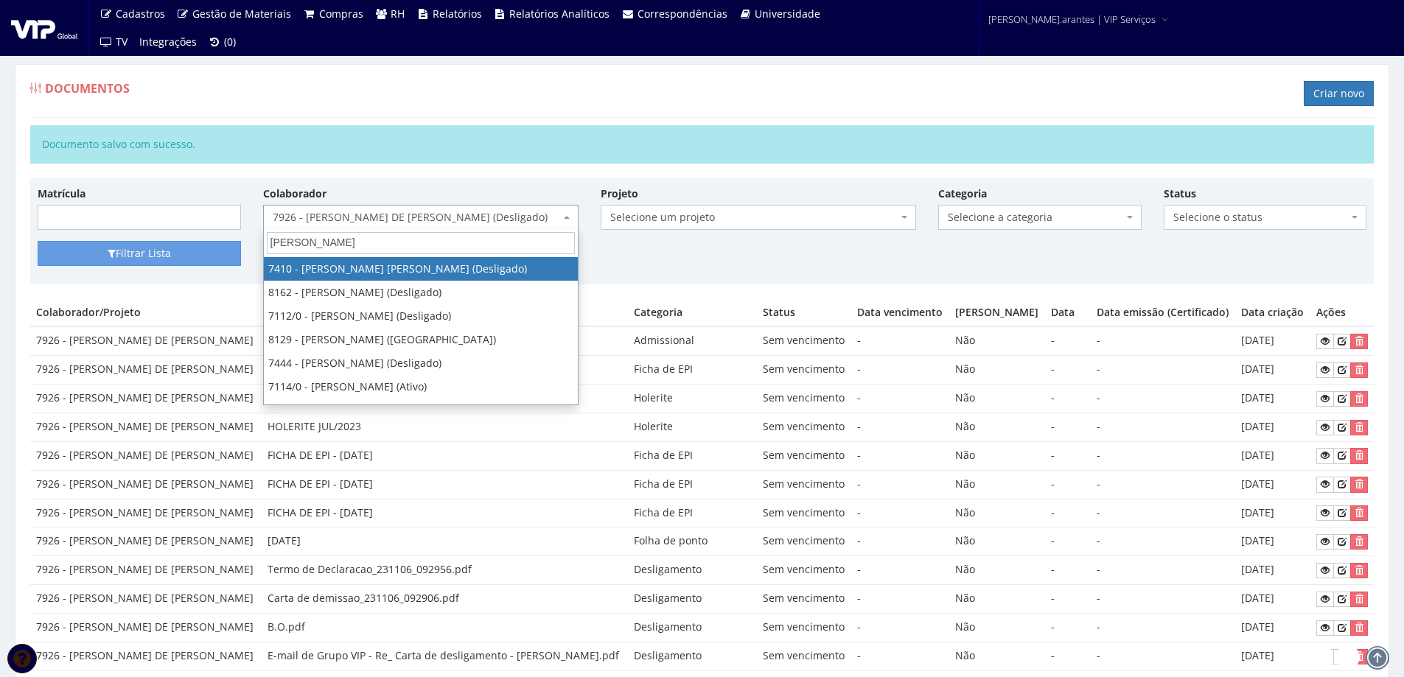
type input "[PERSON_NAME]"
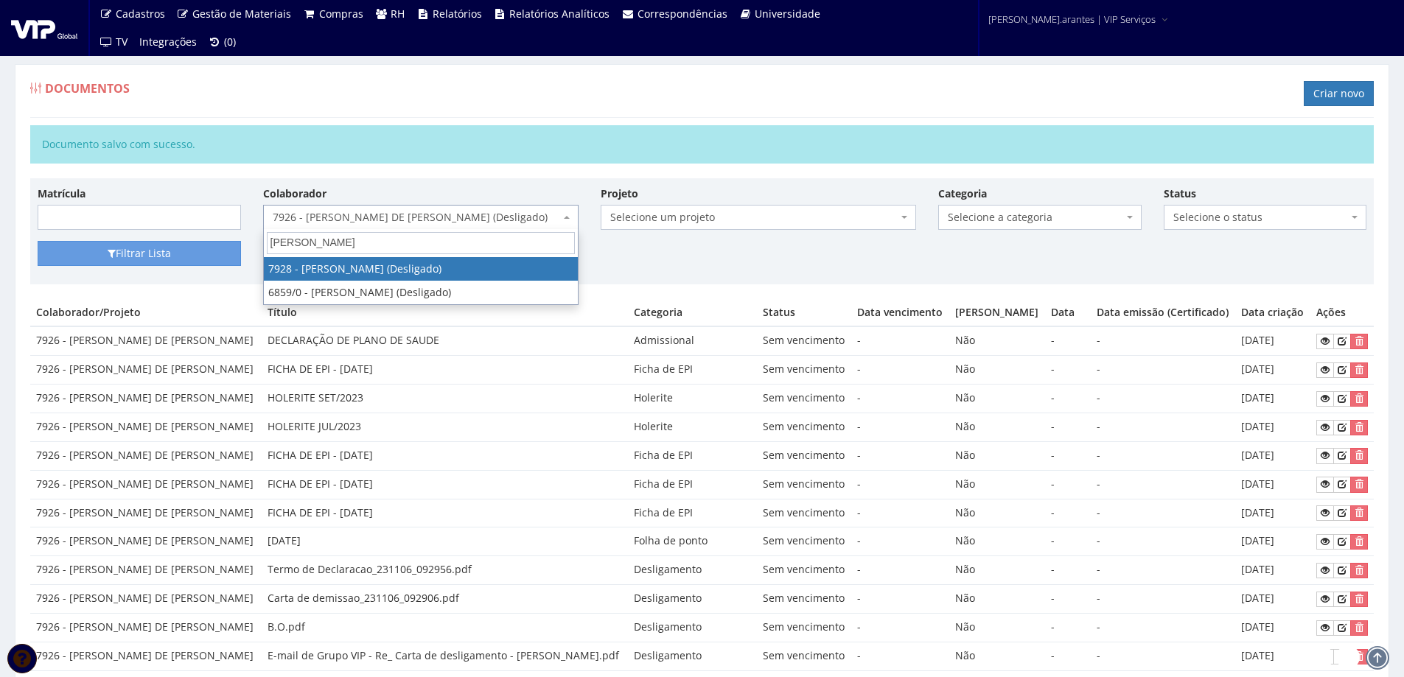
select select "3000"
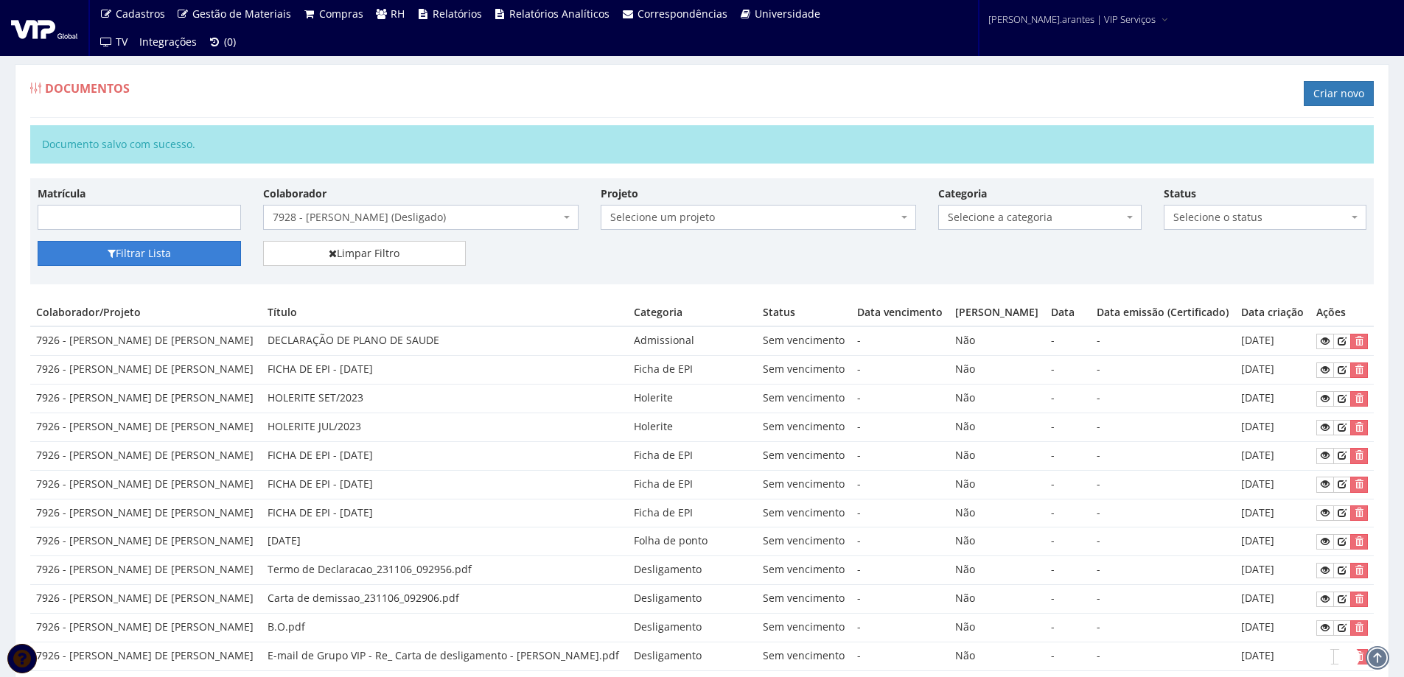
click at [159, 246] on button "Filtrar Lista" at bounding box center [139, 253] width 203 height 25
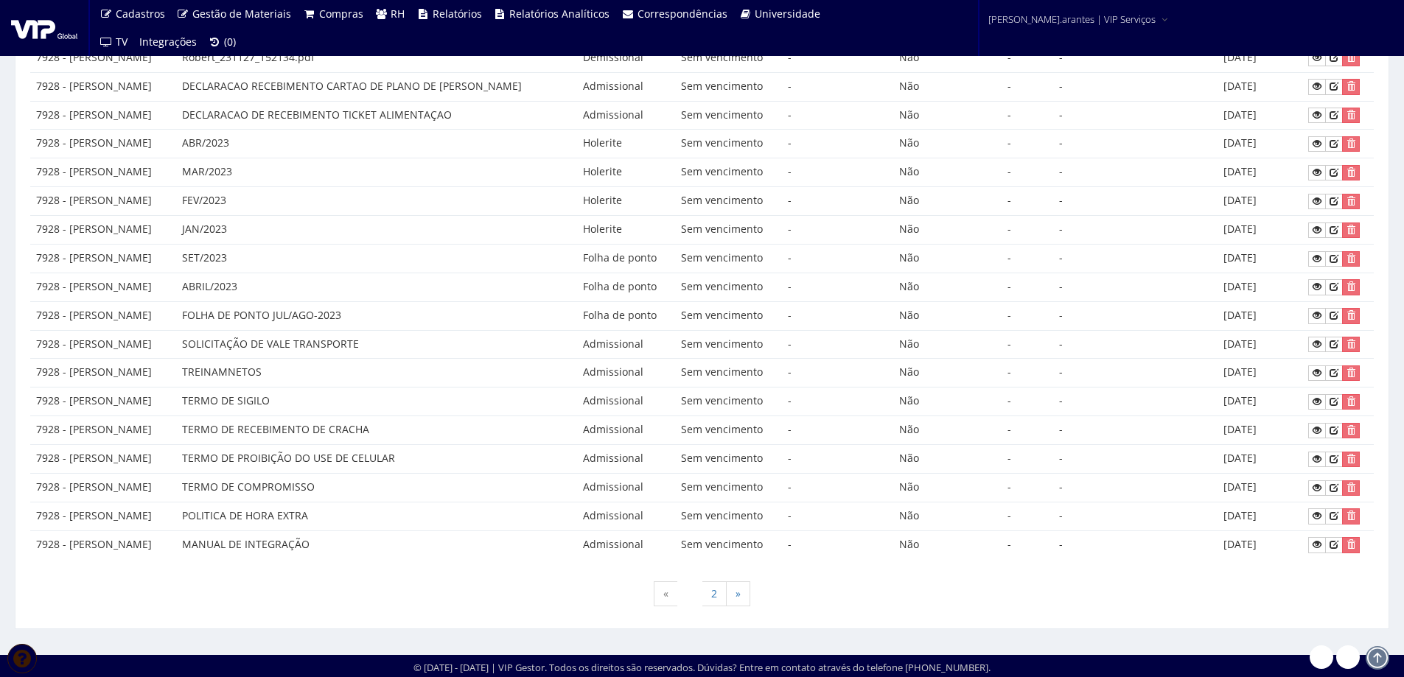
scroll to position [576, 0]
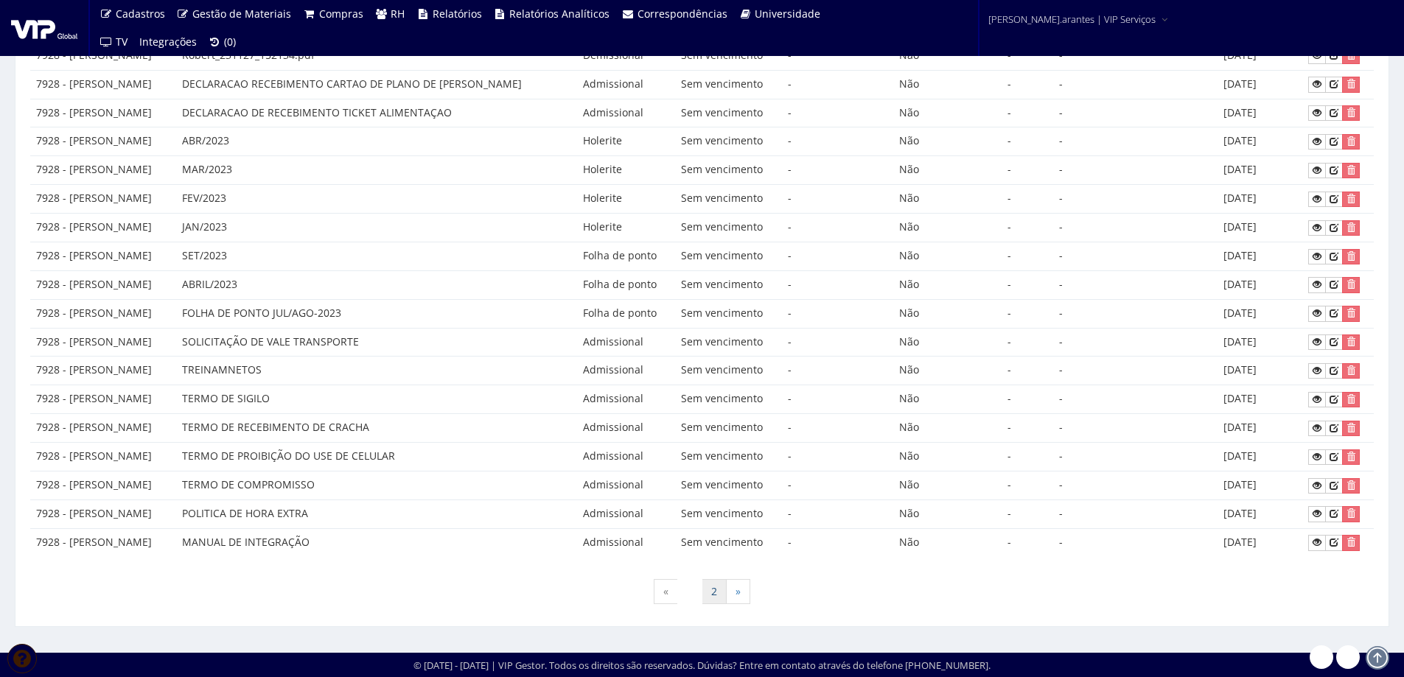
click at [716, 595] on link "2" at bounding box center [714, 591] width 25 height 25
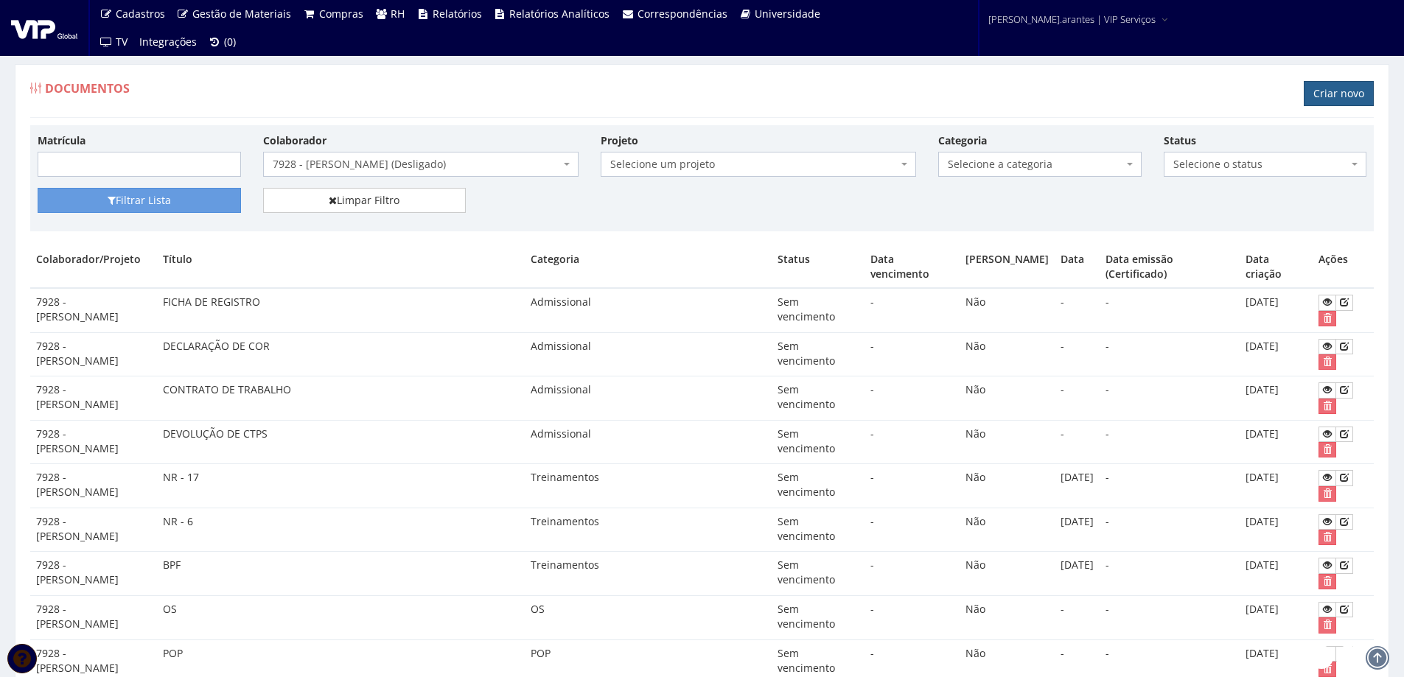
click at [1330, 92] on link "Criar novo" at bounding box center [1339, 93] width 70 height 25
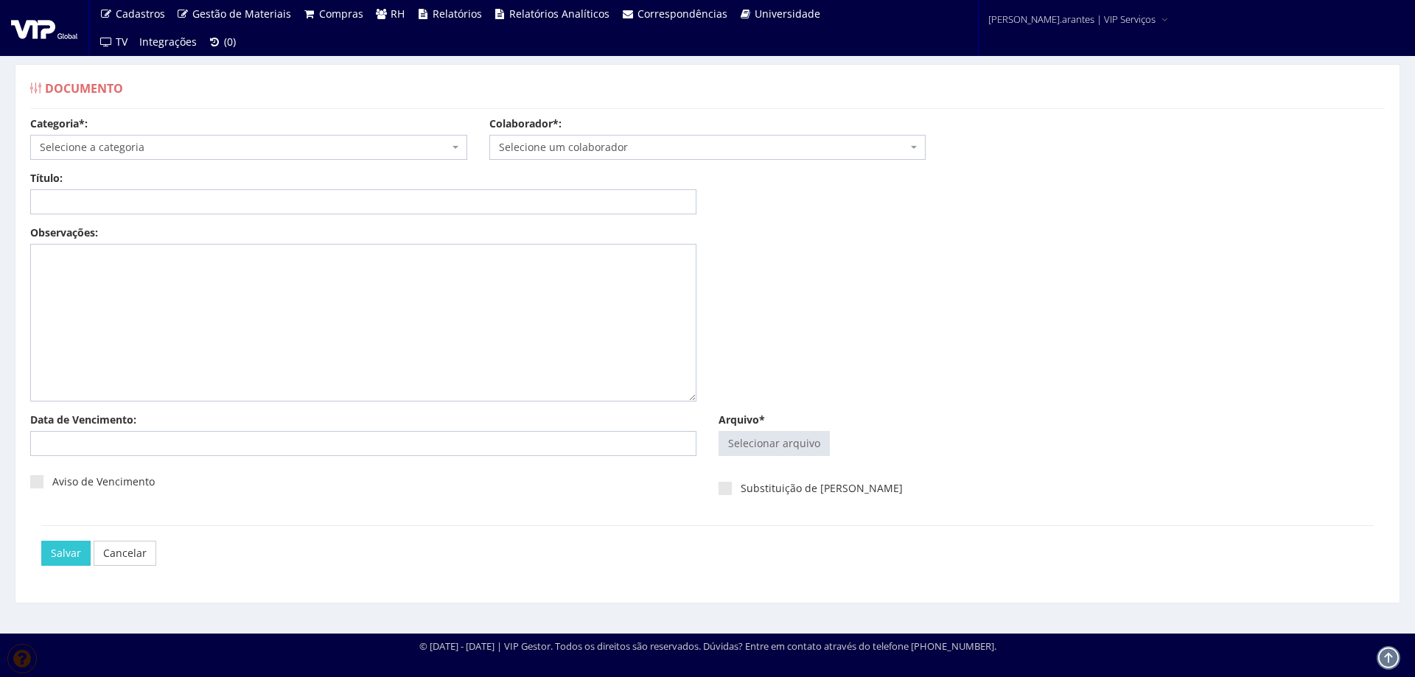
click at [282, 139] on span "Selecione a categoria" at bounding box center [248, 147] width 437 height 25
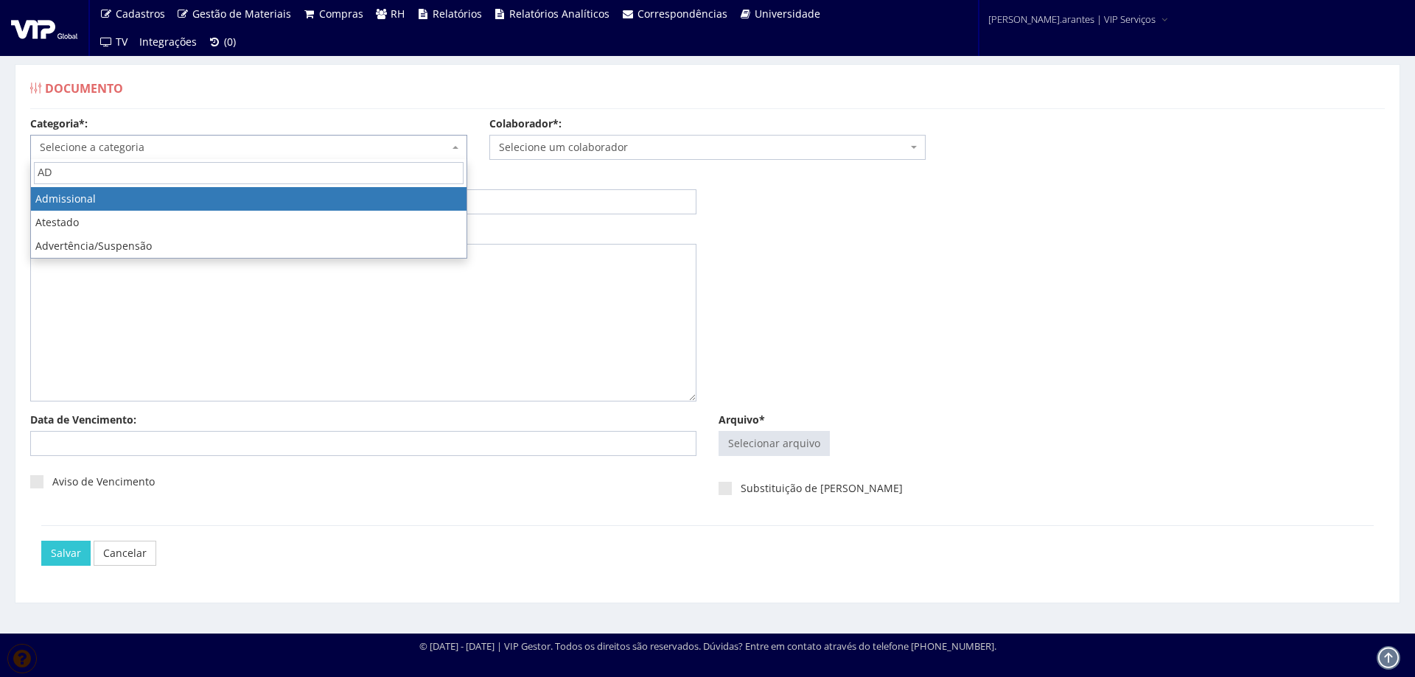
type input "AD"
select select "admissional"
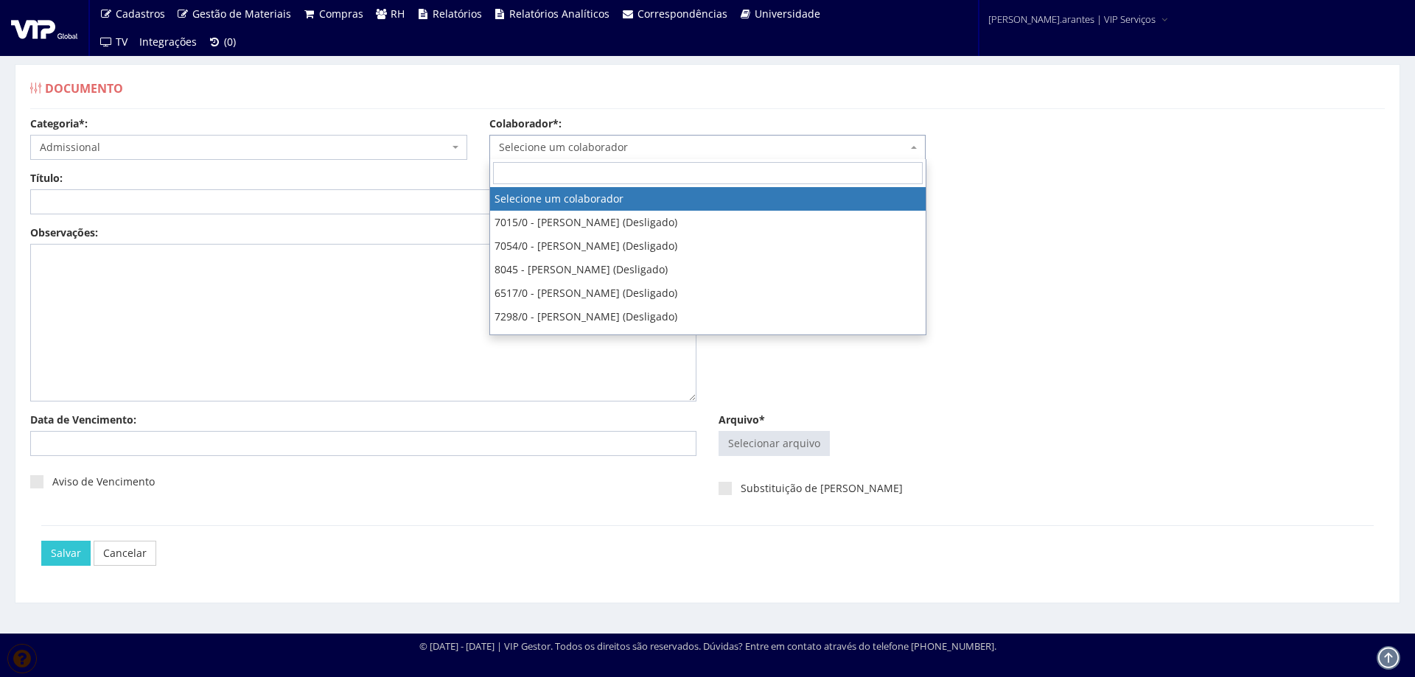
click at [557, 143] on span "Selecione um colaborador" at bounding box center [703, 147] width 409 height 15
type input "7928"
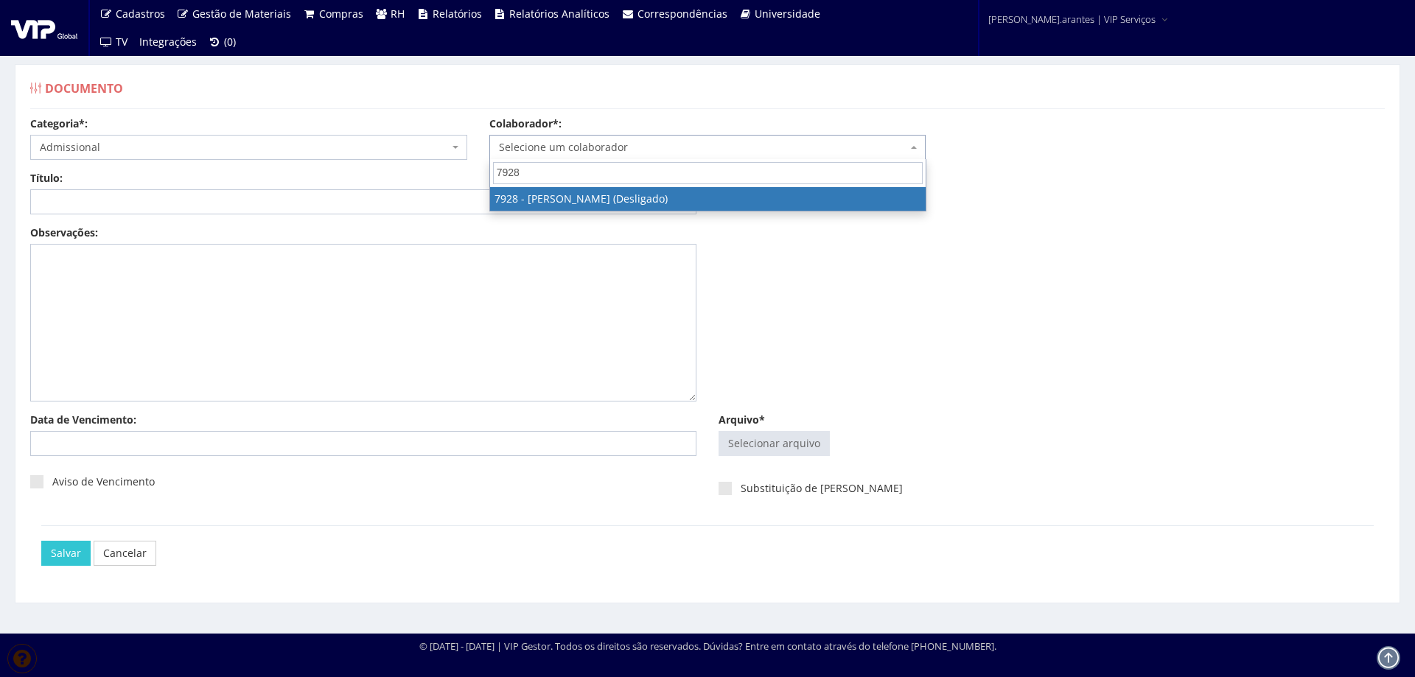
select select "3000"
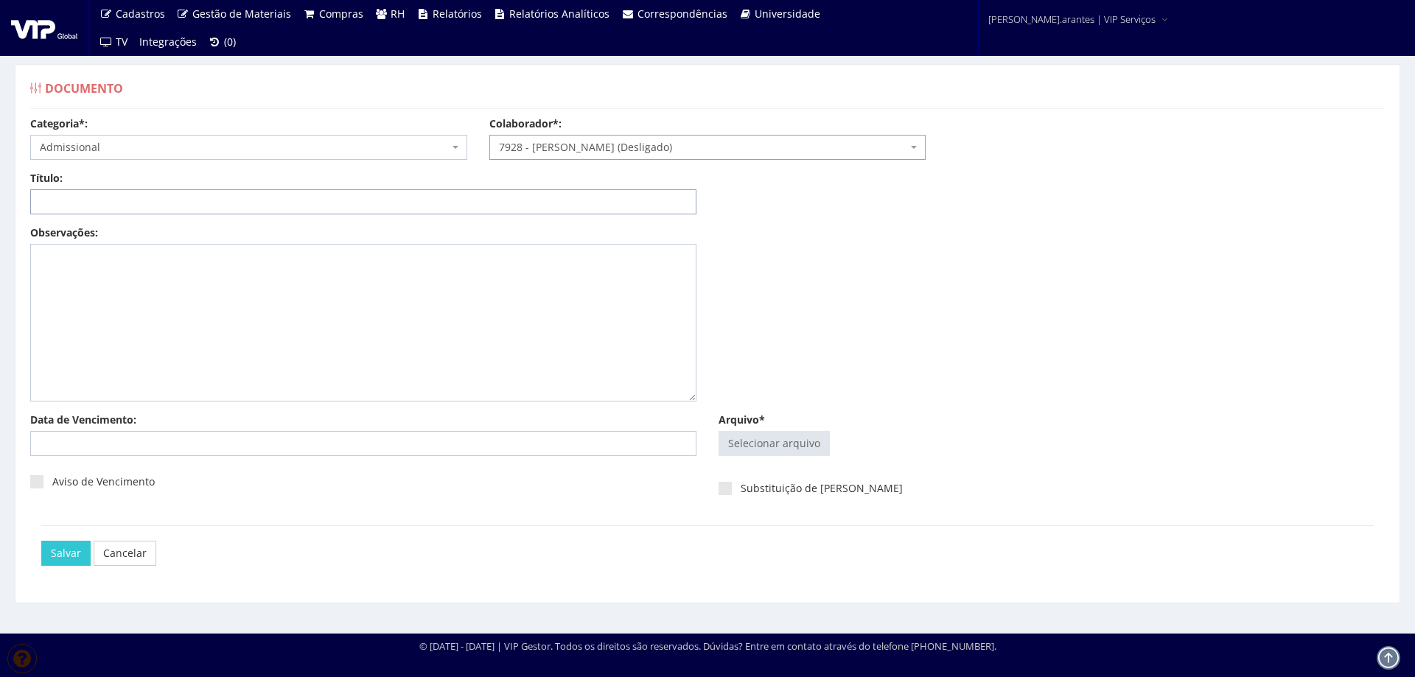
click at [414, 202] on input "Título:" at bounding box center [363, 201] width 666 height 25
type input "DECLARAÇÃO DE PLANO DE SAUDE"
type input "C:\fakepath\Inclusão - Robert Eduardo Fermino Lima.pdf"
click at [736, 444] on input "Arquivo*" at bounding box center [774, 444] width 110 height 24
type input "C:\fakepath\Inclusão - Robert Eduardo Fermino Lima.pdf"
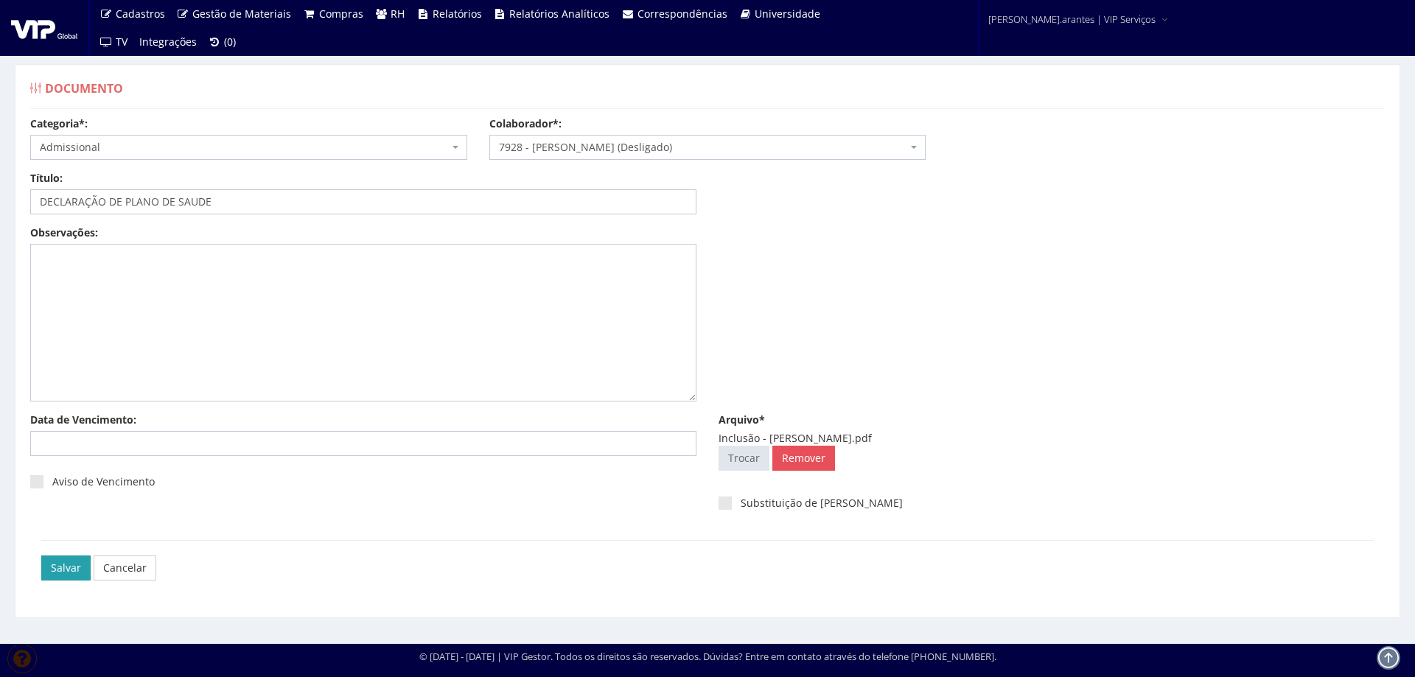
click at [63, 569] on input "Salvar" at bounding box center [65, 568] width 49 height 25
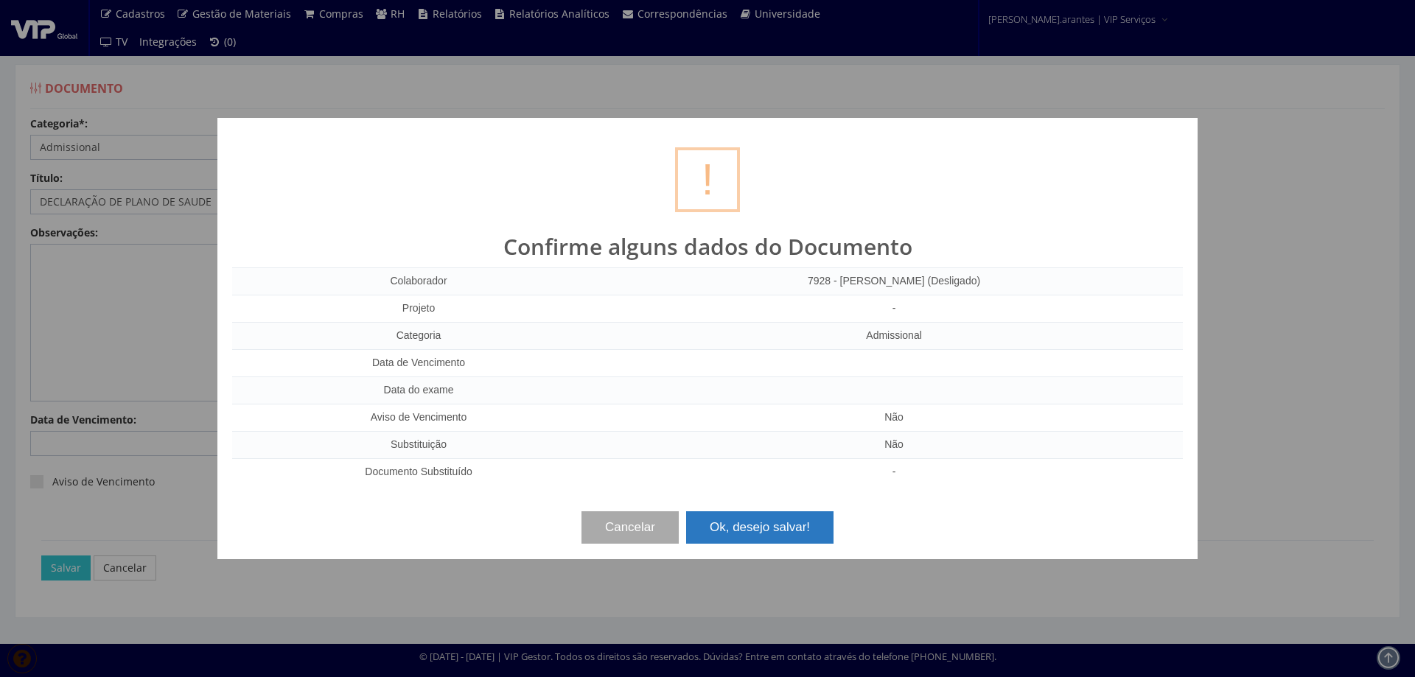
click at [737, 520] on button "Ok, desejo salvar!" at bounding box center [759, 528] width 147 height 32
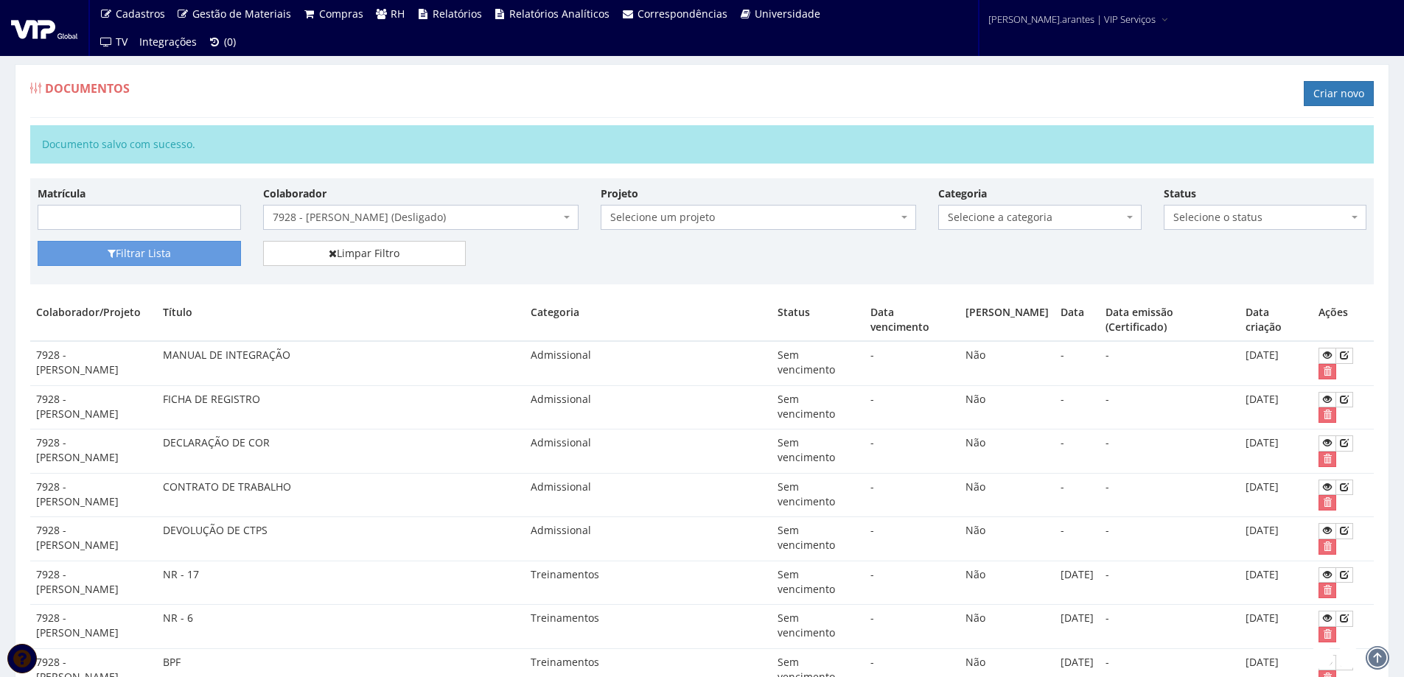
click at [363, 222] on span "7928 - [PERSON_NAME] (Desligado)" at bounding box center [416, 217] width 287 height 15
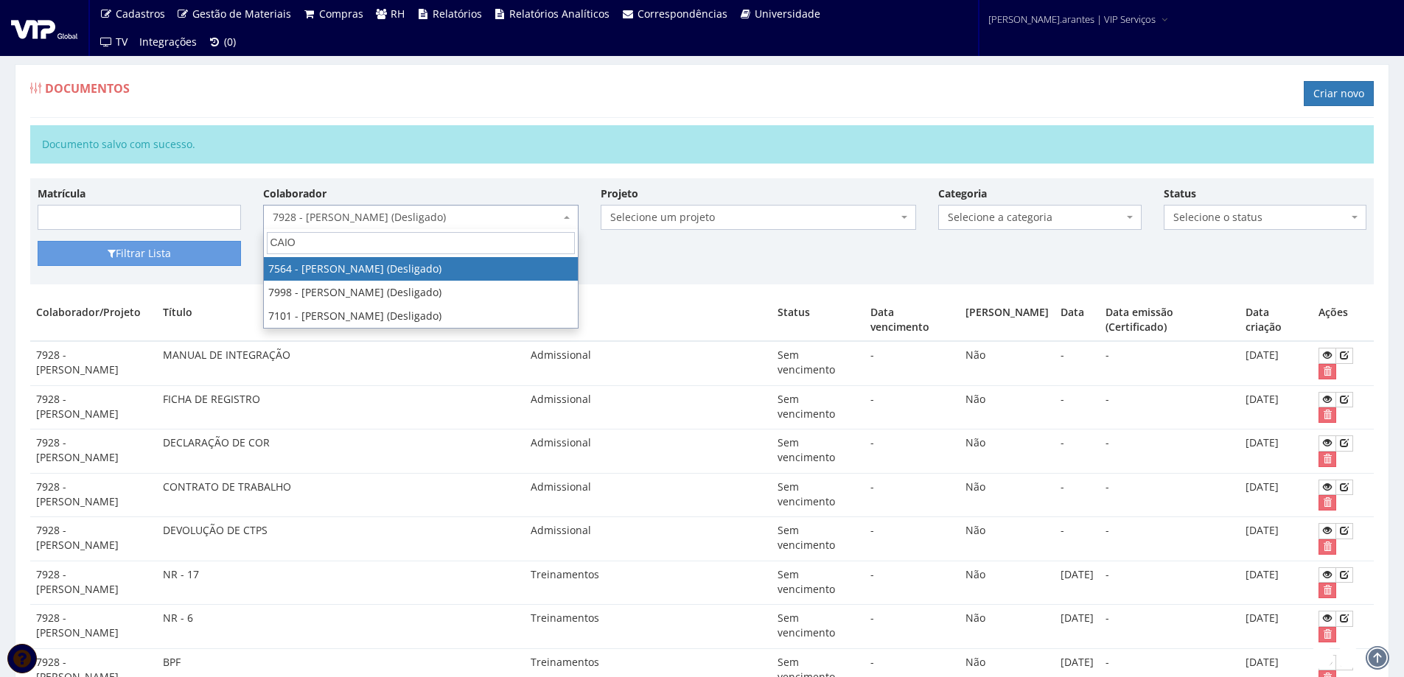
type input "CAIO"
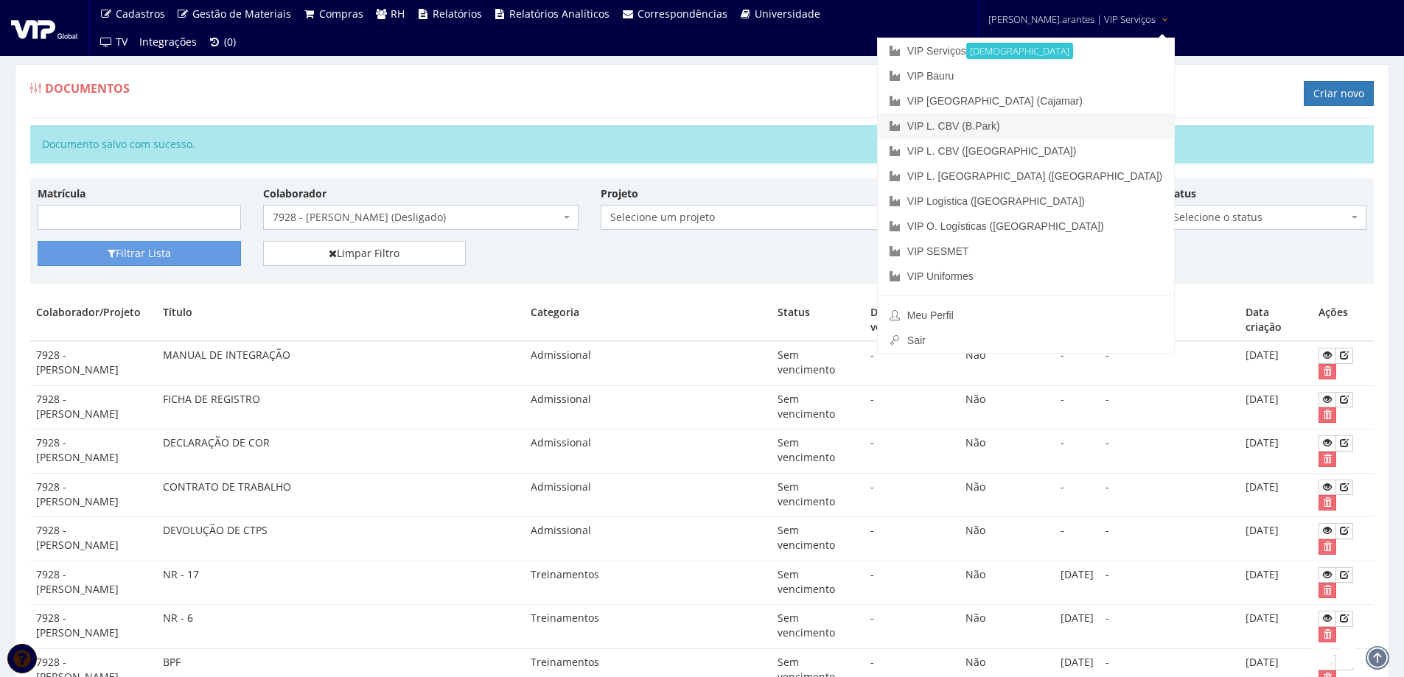
click at [1002, 130] on link "VIP L. CBV (B.Park)" at bounding box center [1026, 126] width 296 height 25
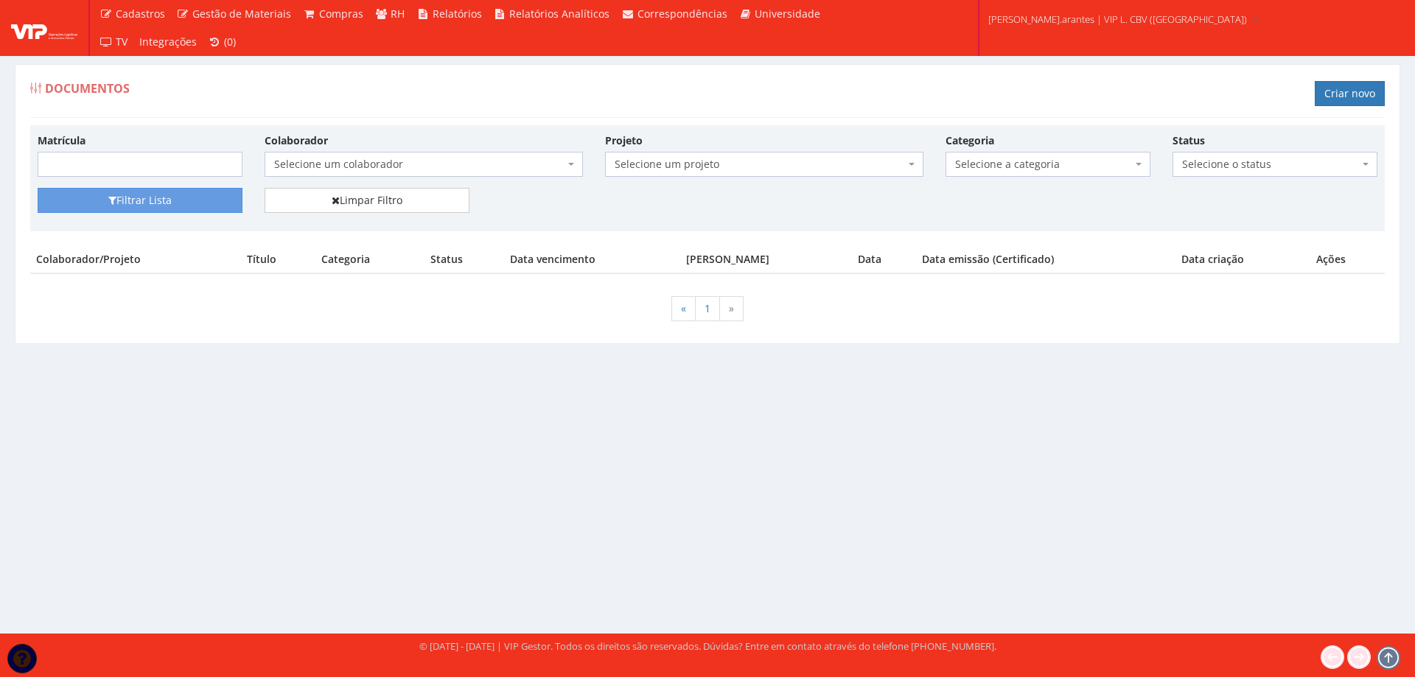
click at [326, 220] on div "Filtrar Lista Limpar Filtro" at bounding box center [708, 206] width 1362 height 36
click at [331, 156] on span "Selecione um colaborador" at bounding box center [424, 164] width 318 height 25
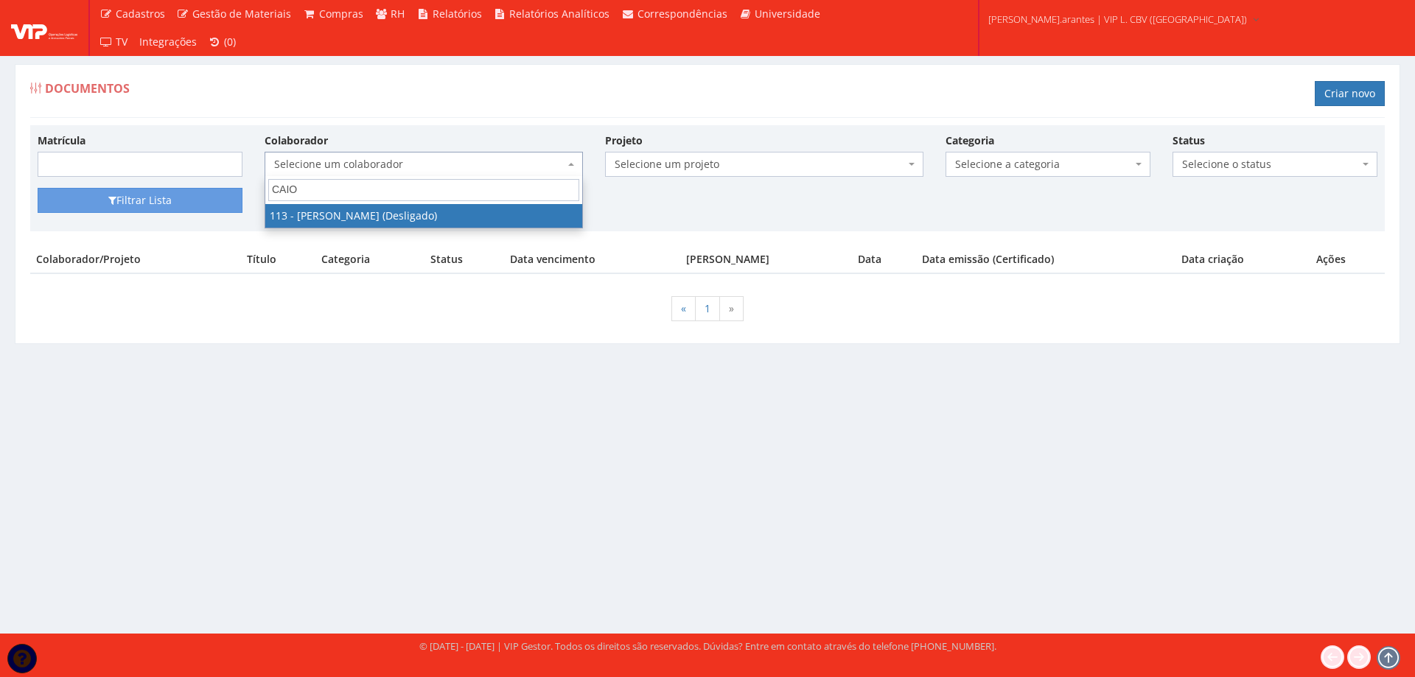
type input "CAIO"
select select "3141"
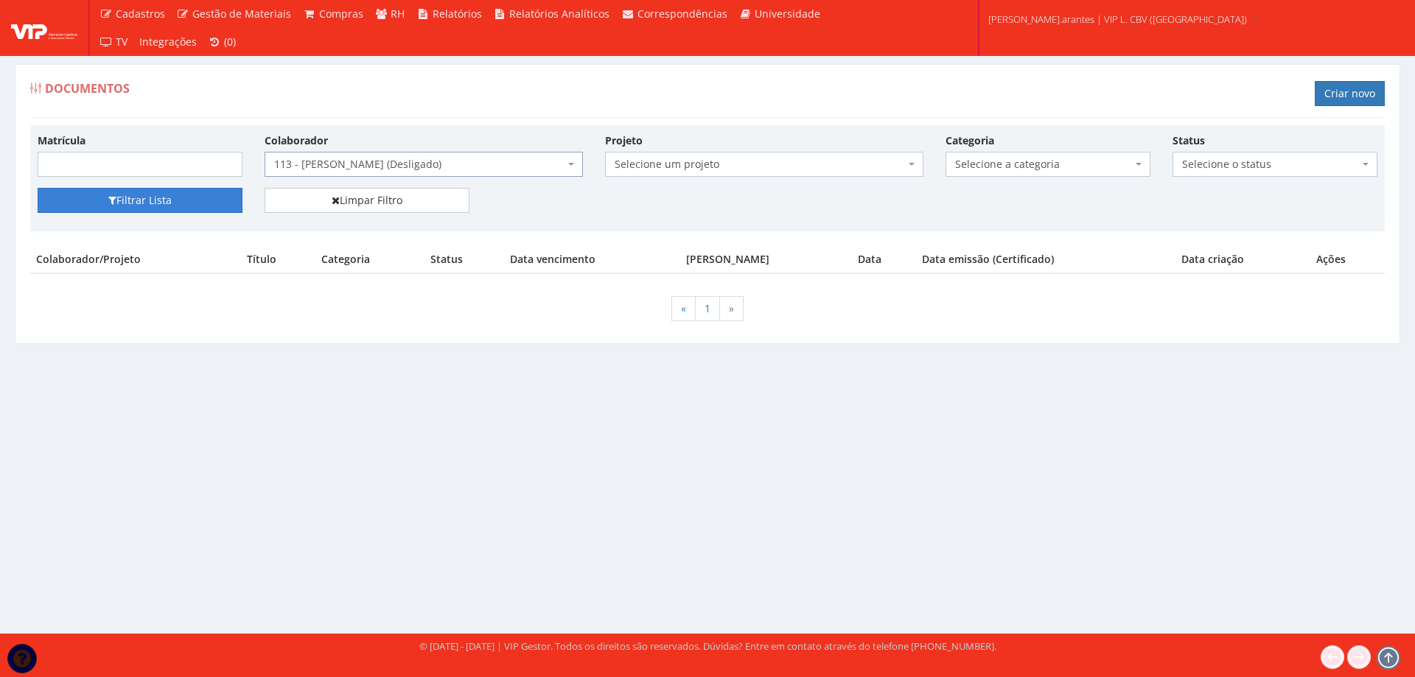
click at [160, 201] on button "Filtrar Lista" at bounding box center [140, 200] width 205 height 25
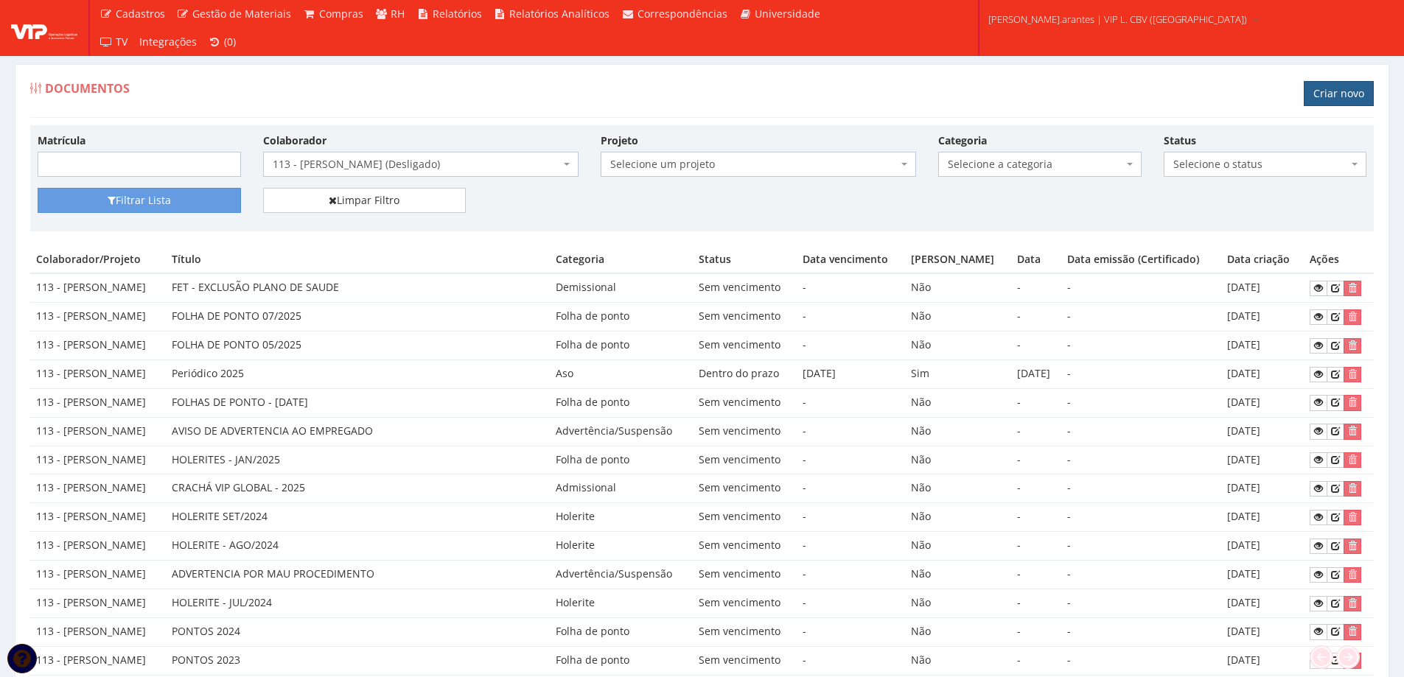
click at [1328, 90] on link "Criar novo" at bounding box center [1339, 93] width 70 height 25
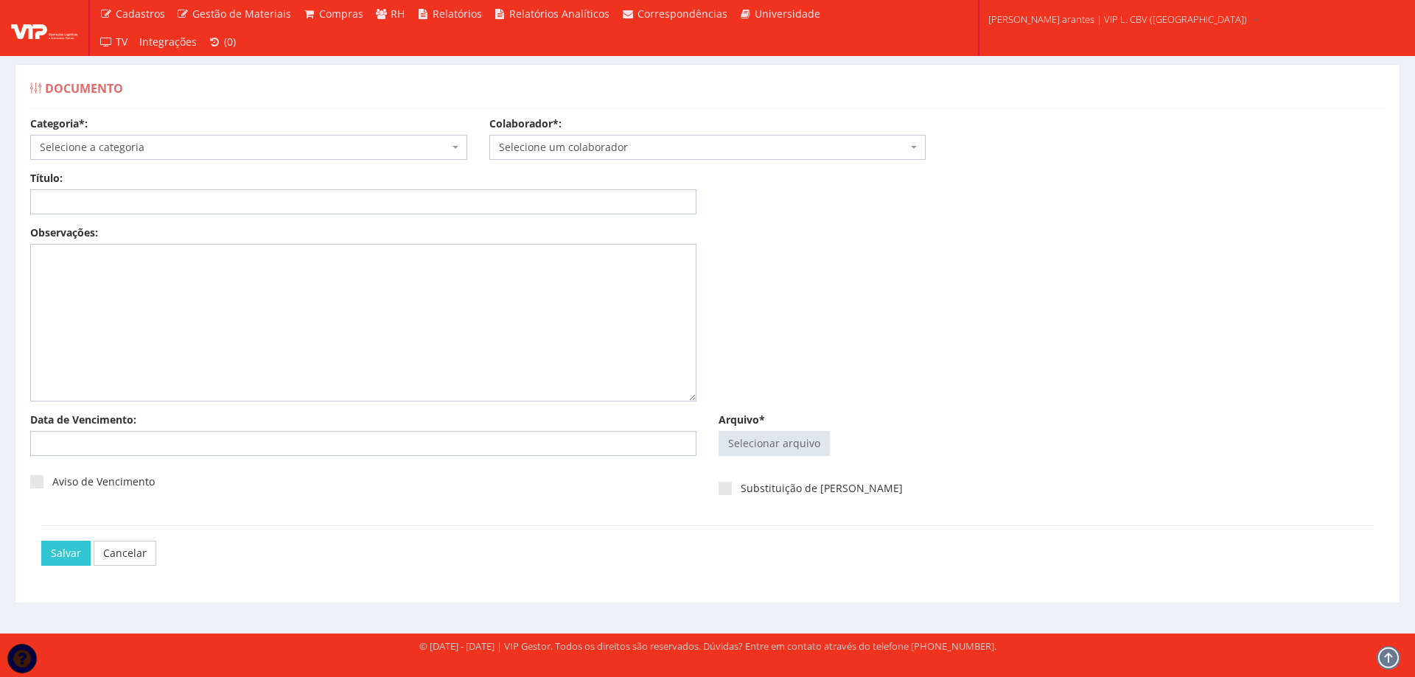
click at [200, 147] on span "Selecione a categoria" at bounding box center [244, 147] width 409 height 15
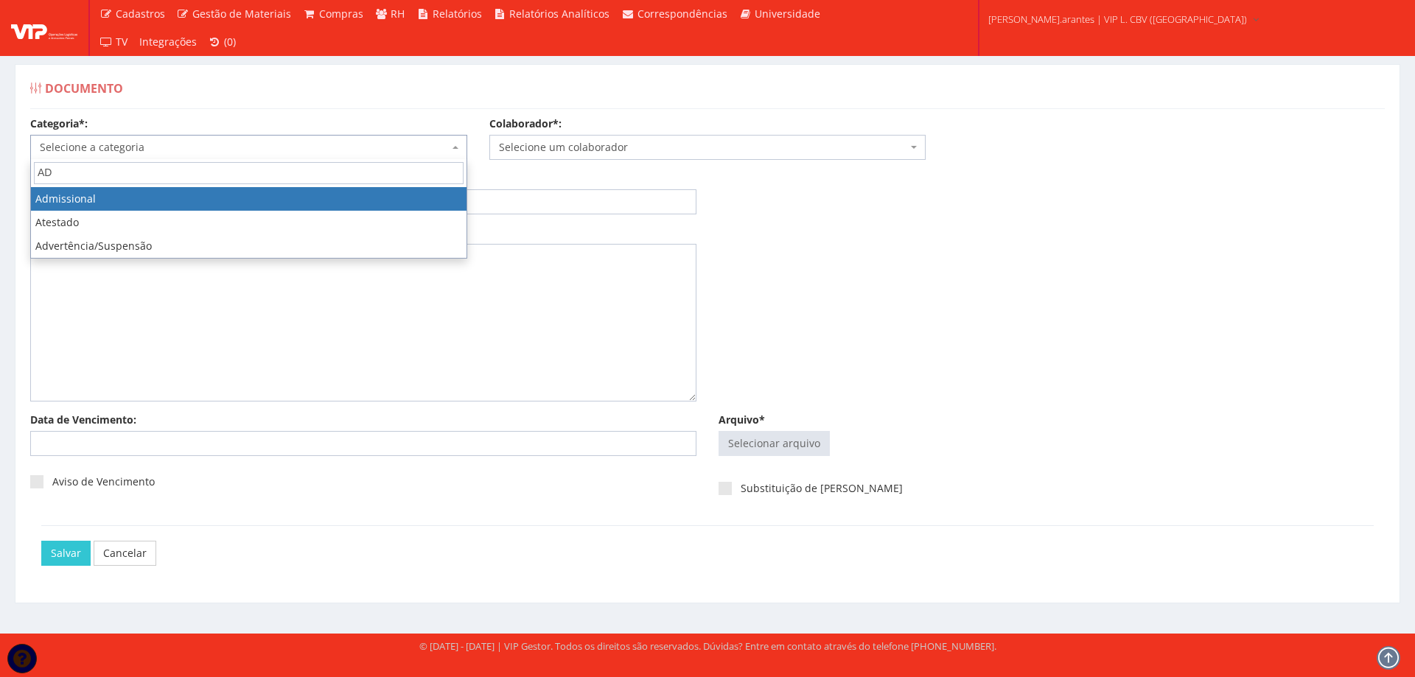
type input "AD"
select select "admissional"
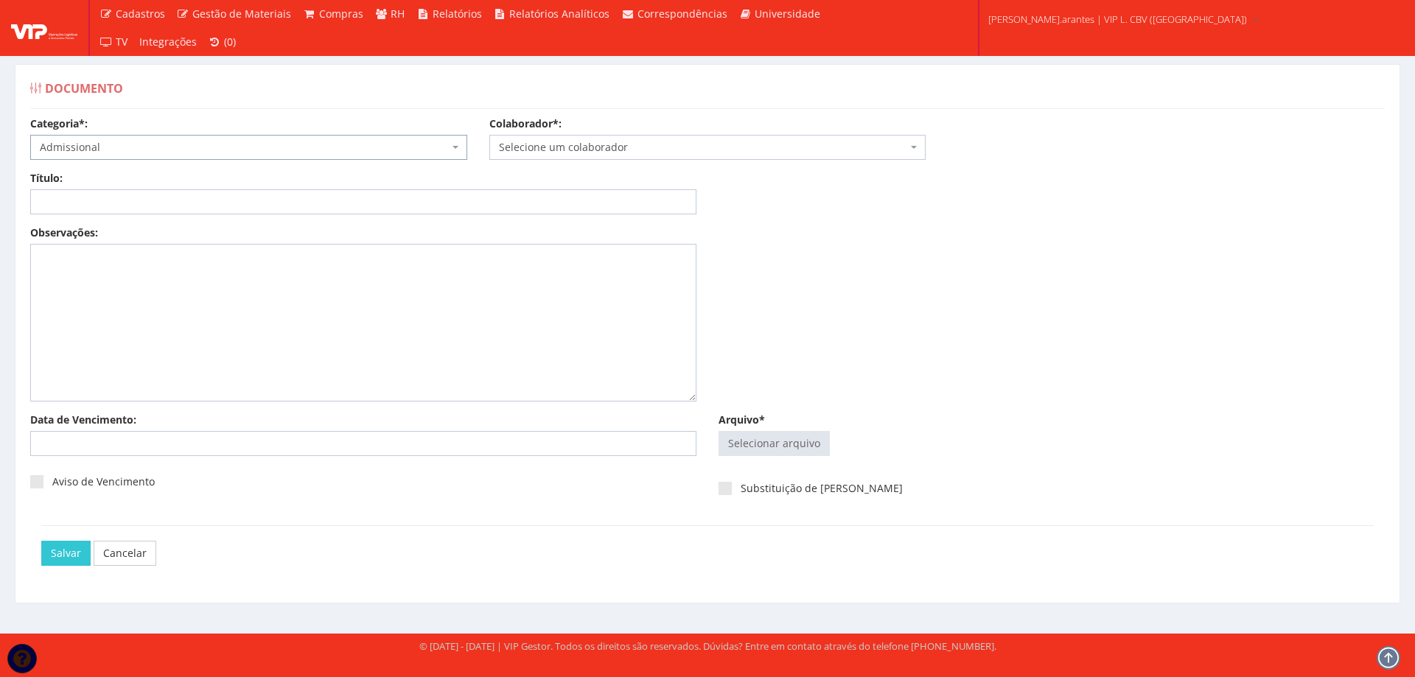
click at [561, 146] on span "Selecione um colaborador" at bounding box center [703, 147] width 409 height 15
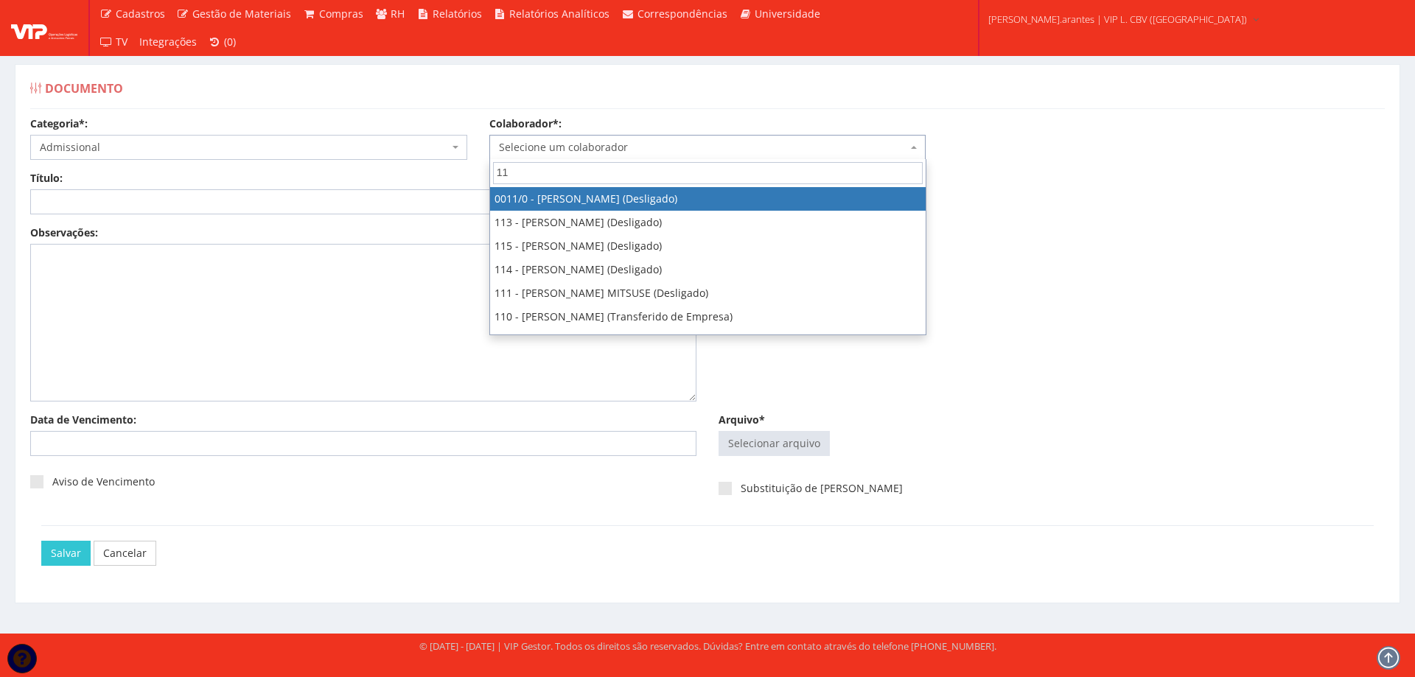
type input "113"
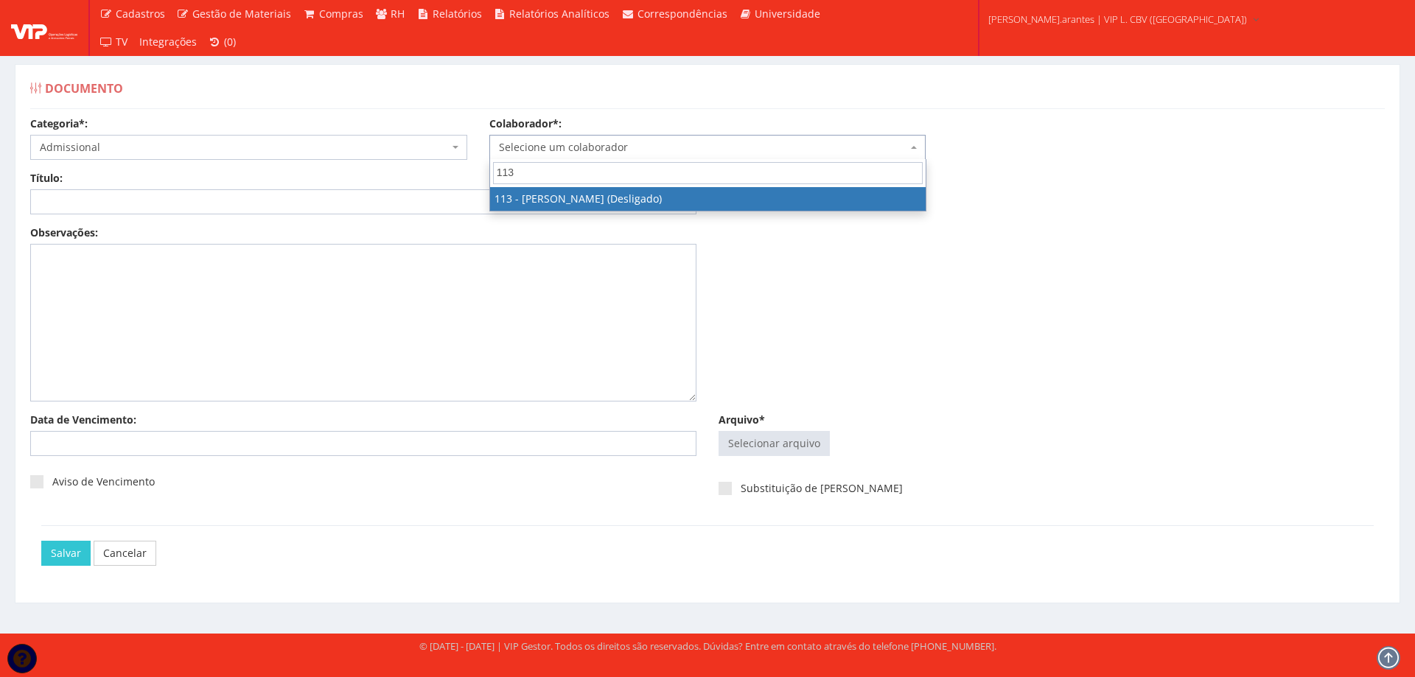
select select "3141"
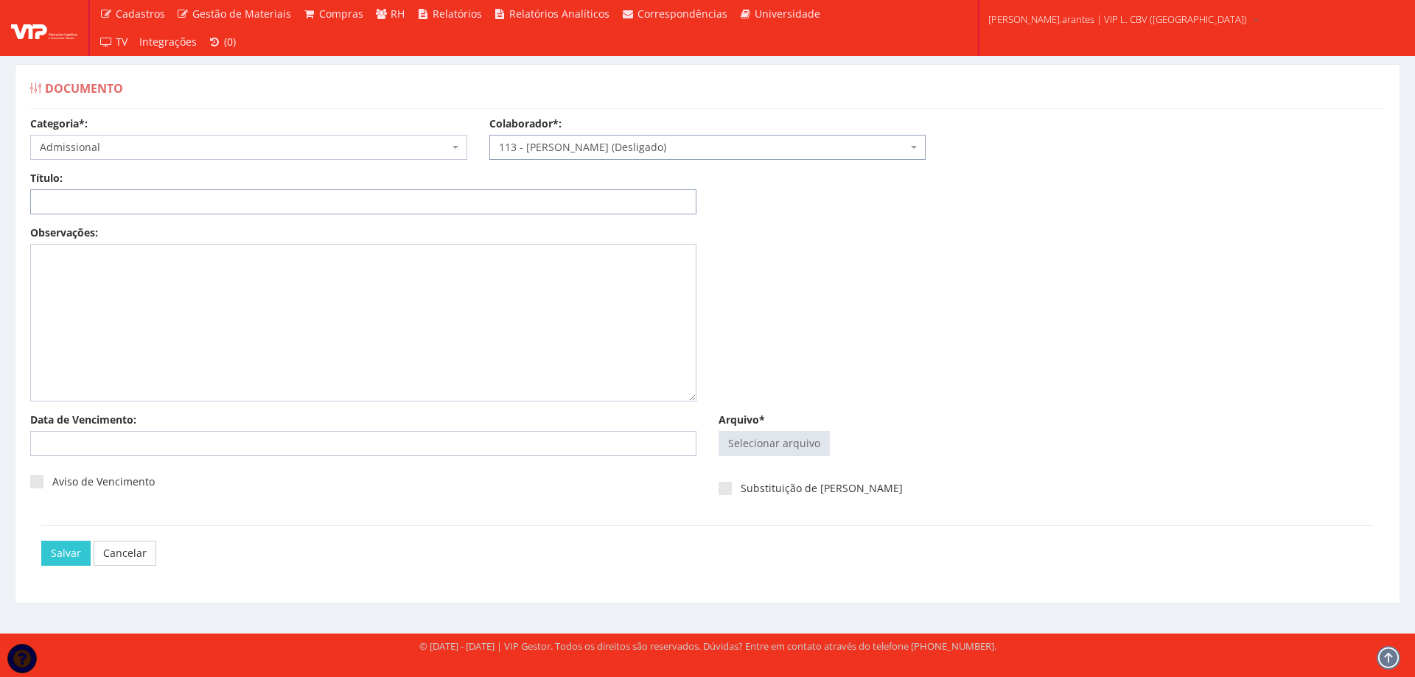
click at [464, 196] on input "Título:" at bounding box center [363, 201] width 666 height 25
type input "DECLARAÇÃO DE PLANO DE SAUDE"
click at [775, 447] on input "Arquivo*" at bounding box center [774, 444] width 110 height 24
type input "C:\fakepath\ilovepdf_merged (17).pdf"
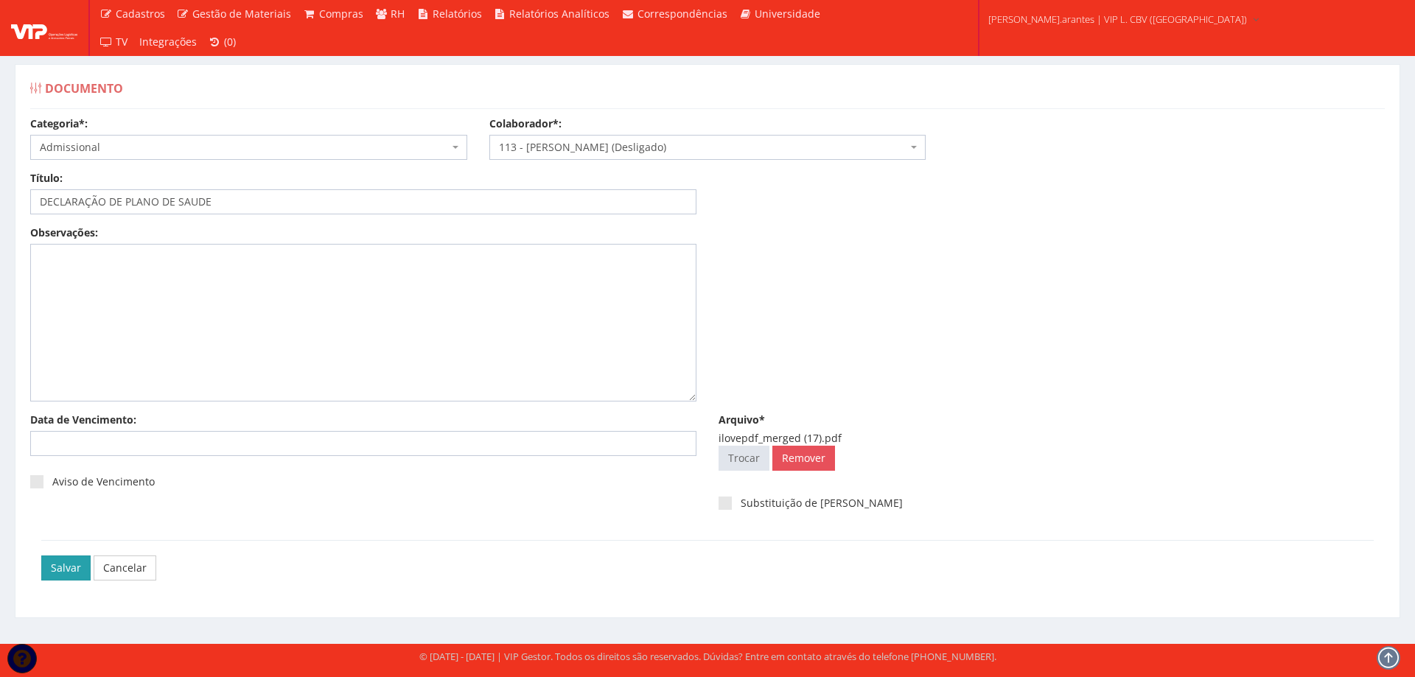
click at [56, 566] on input "Salvar" at bounding box center [65, 568] width 49 height 25
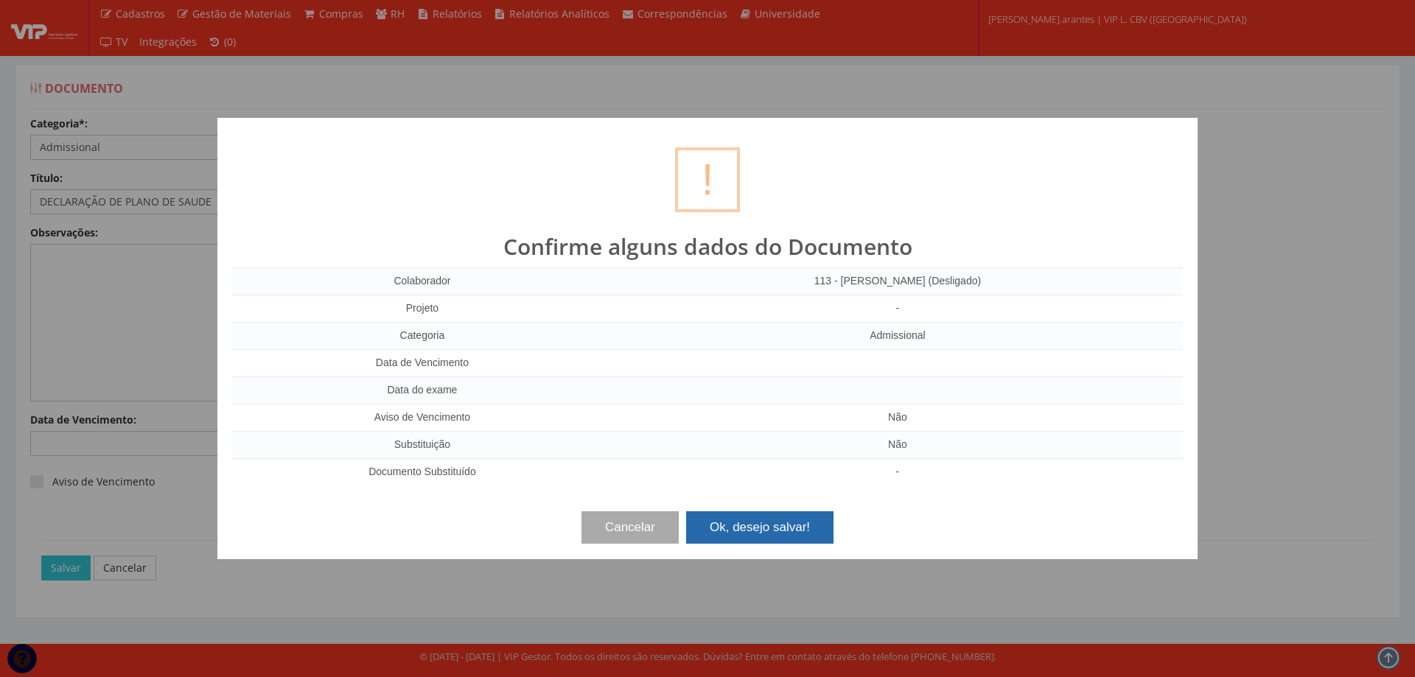
click at [768, 534] on button "Ok, desejo salvar!" at bounding box center [759, 528] width 147 height 32
